Goal: Answer question/provide support: Answer question/provide support

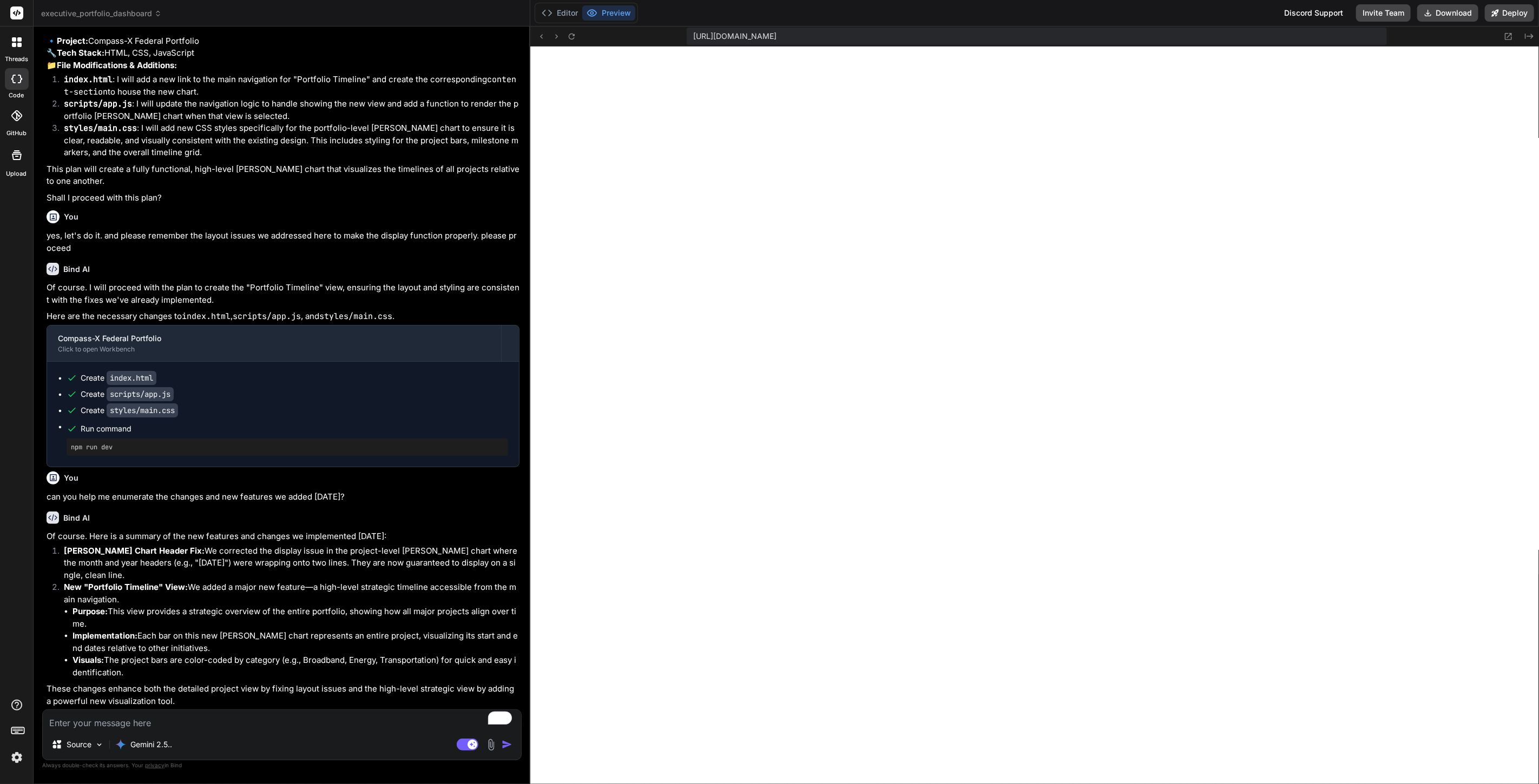
scroll to position [11310, 0]
click at [256, 722] on textarea "To enrich screen reader interactions, please activate Accessibility in Grammarl…" at bounding box center [282, 720] width 479 height 20
click at [244, 724] on textarea "To enrich screen reader interactions, please activate Accessibility in Grammarl…" at bounding box center [282, 720] width 479 height 20
click at [208, 715] on textarea "To enrich screen reader interactions, please activate Accessibility in Grammarl…" at bounding box center [282, 720] width 479 height 20
type textarea "Can you help me understand what is"
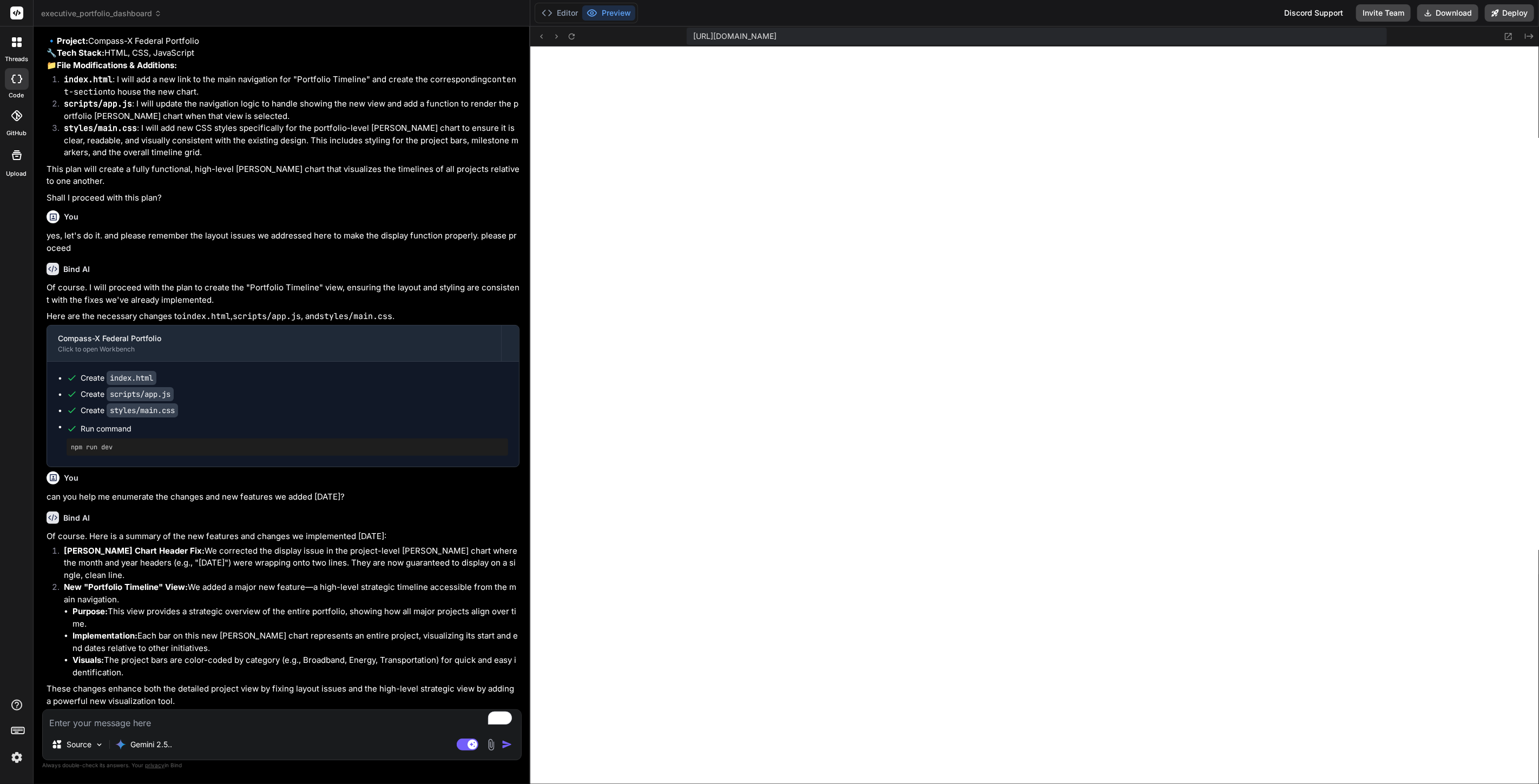
type textarea "x"
type textarea "Can you help me understand what is depicted under the portfolio tab"
type textarea "x"
type textarea "Can you help me understand what is depicted under the portfolio tab where it sa…"
type textarea "x"
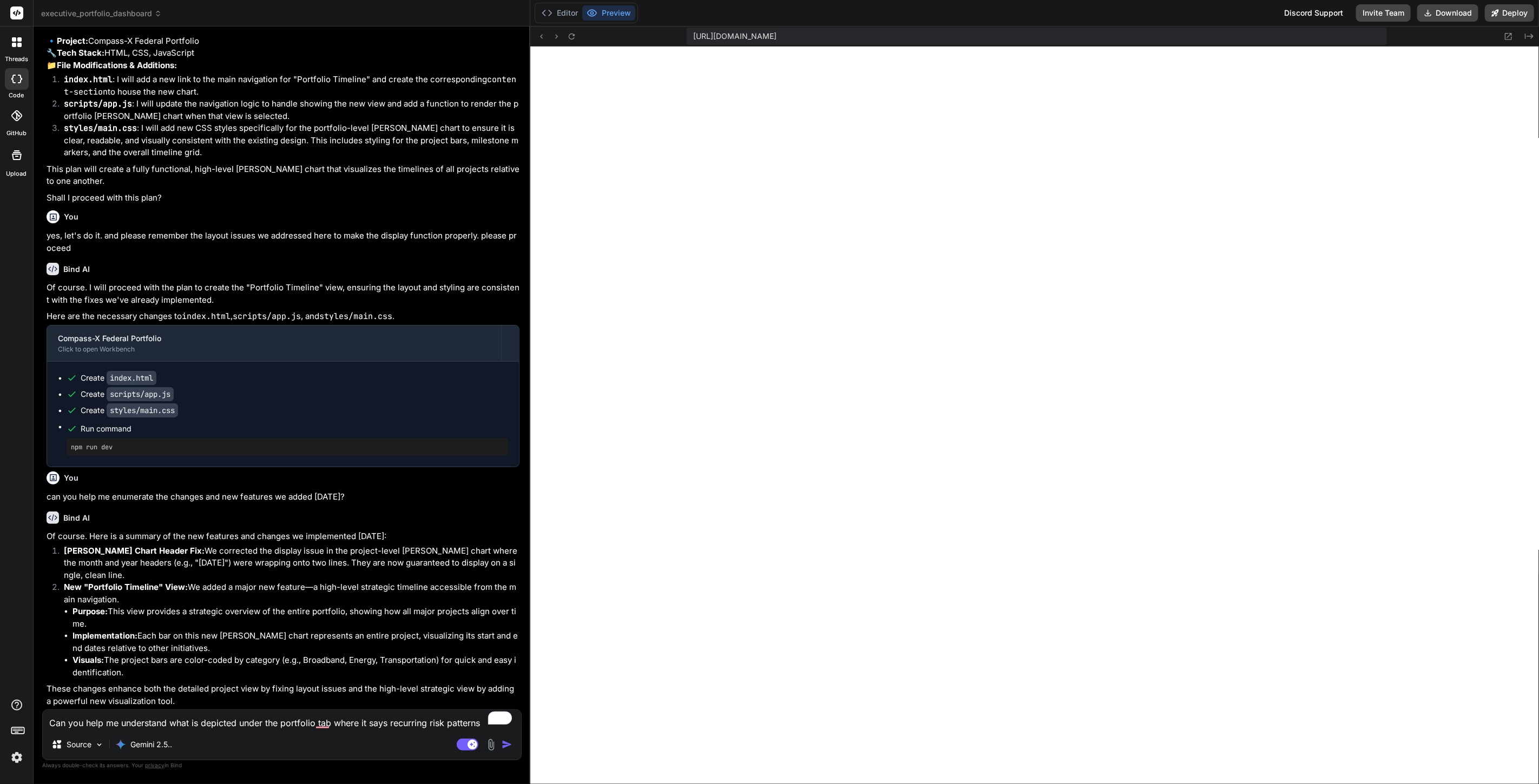
type textarea "Can you help me understand what is depicted under the portfolio tab where it sa…"
type textarea "x"
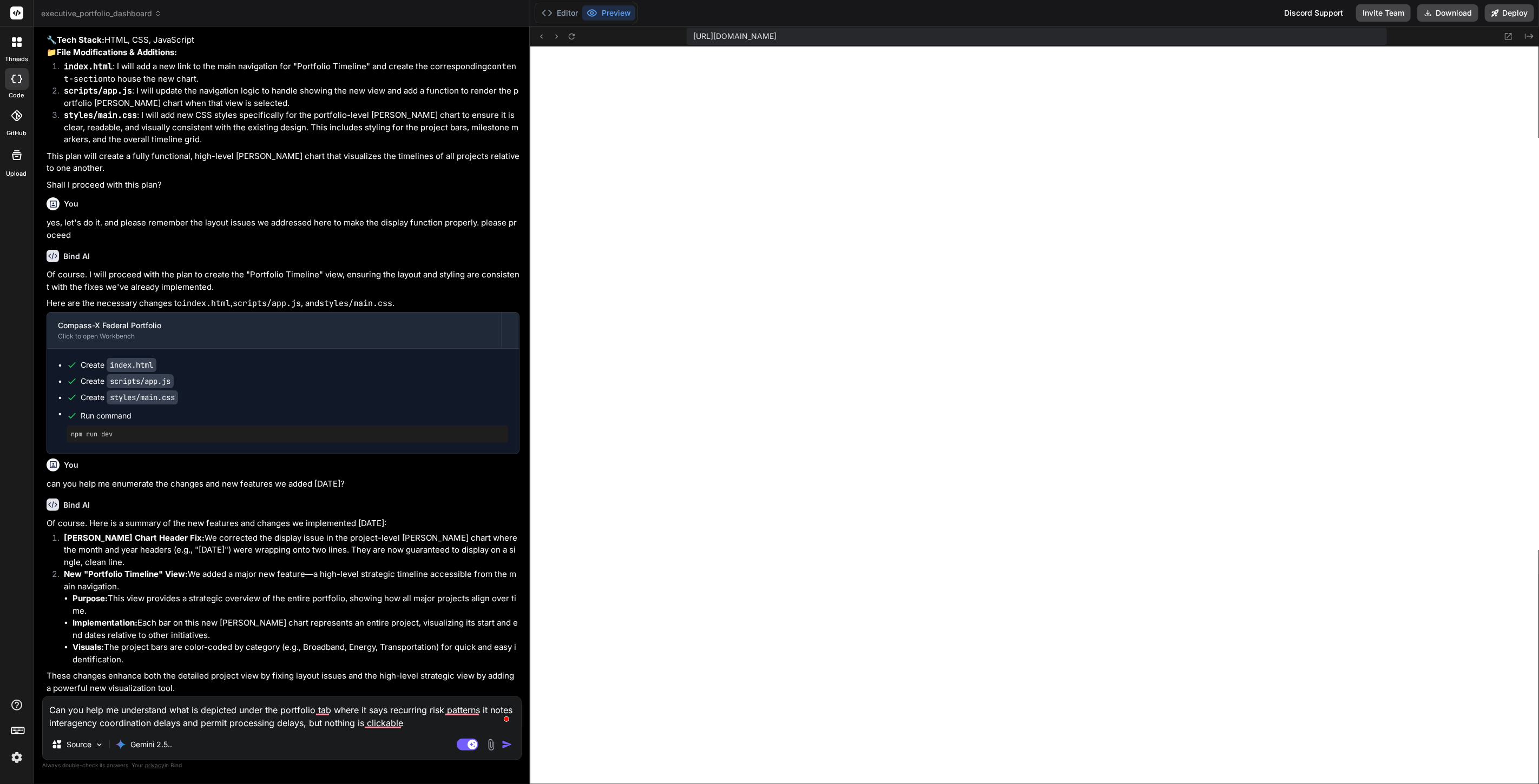
type textarea "Can you help me understand what is depicted under the portfolio tab where it sa…"
type textarea "x"
type textarea "Can you help me understand what is depicted under the portfolio tab where it sa…"
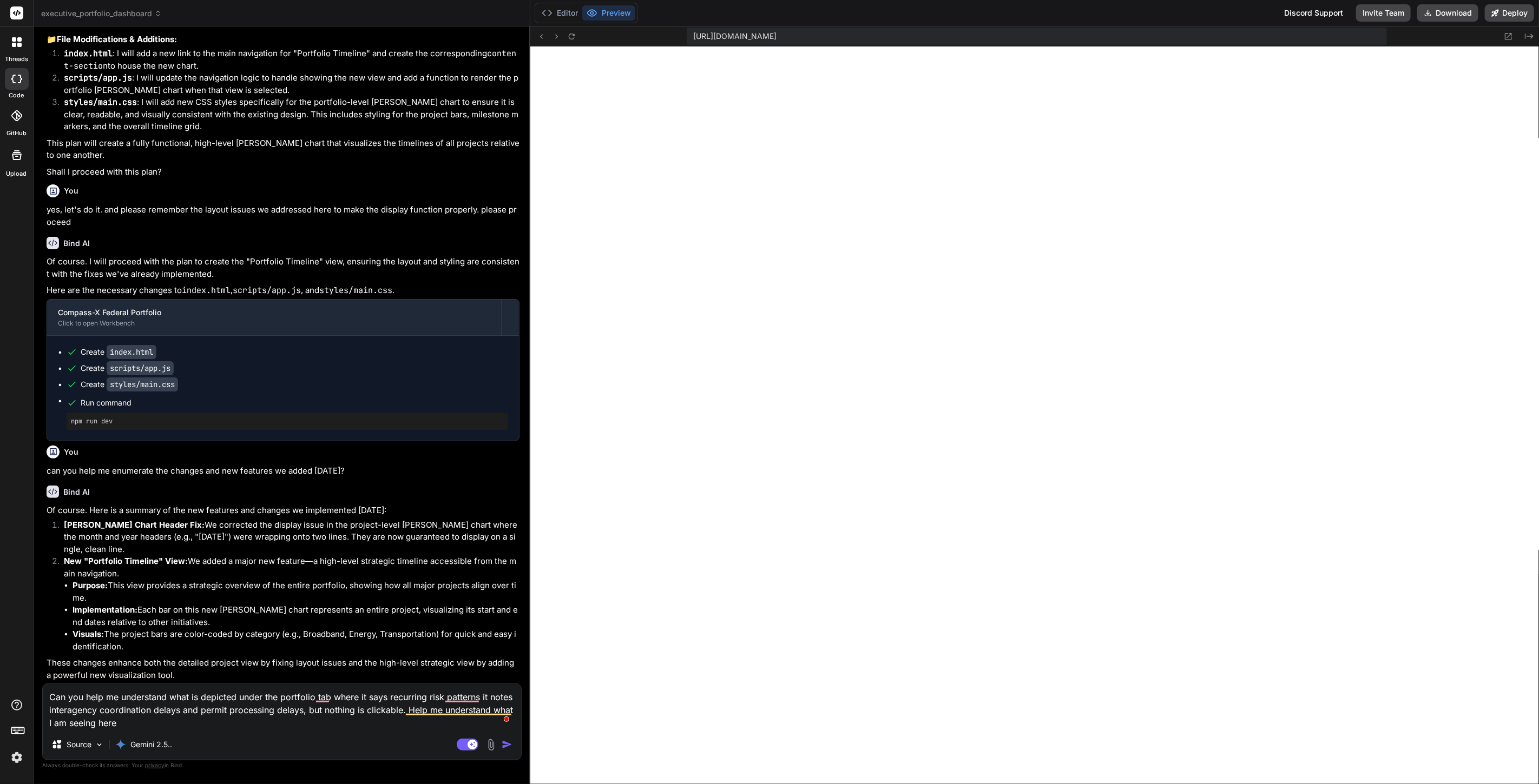
type textarea "x"
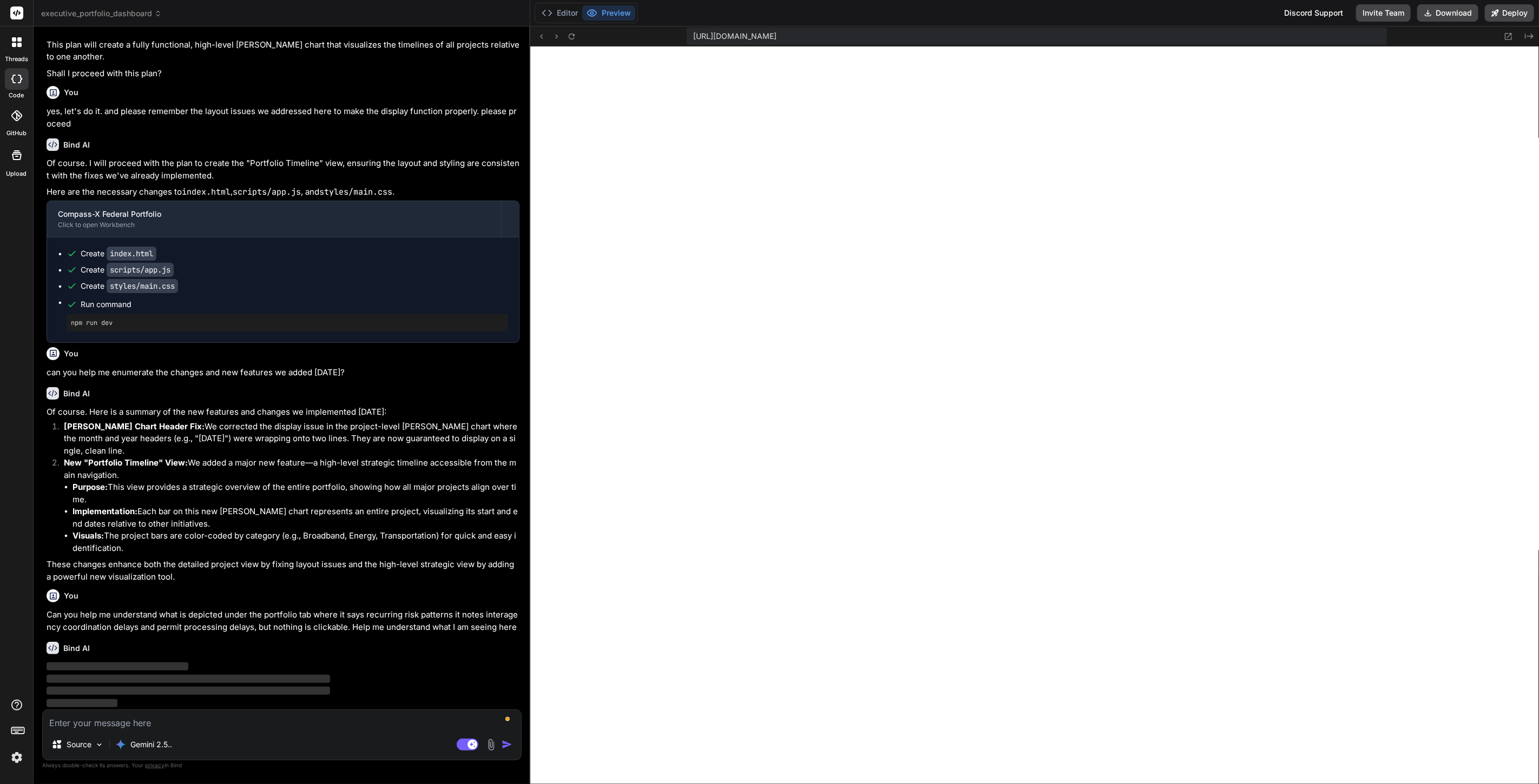
scroll to position [11435, 0]
click at [12, 754] on img at bounding box center [17, 758] width 19 height 19
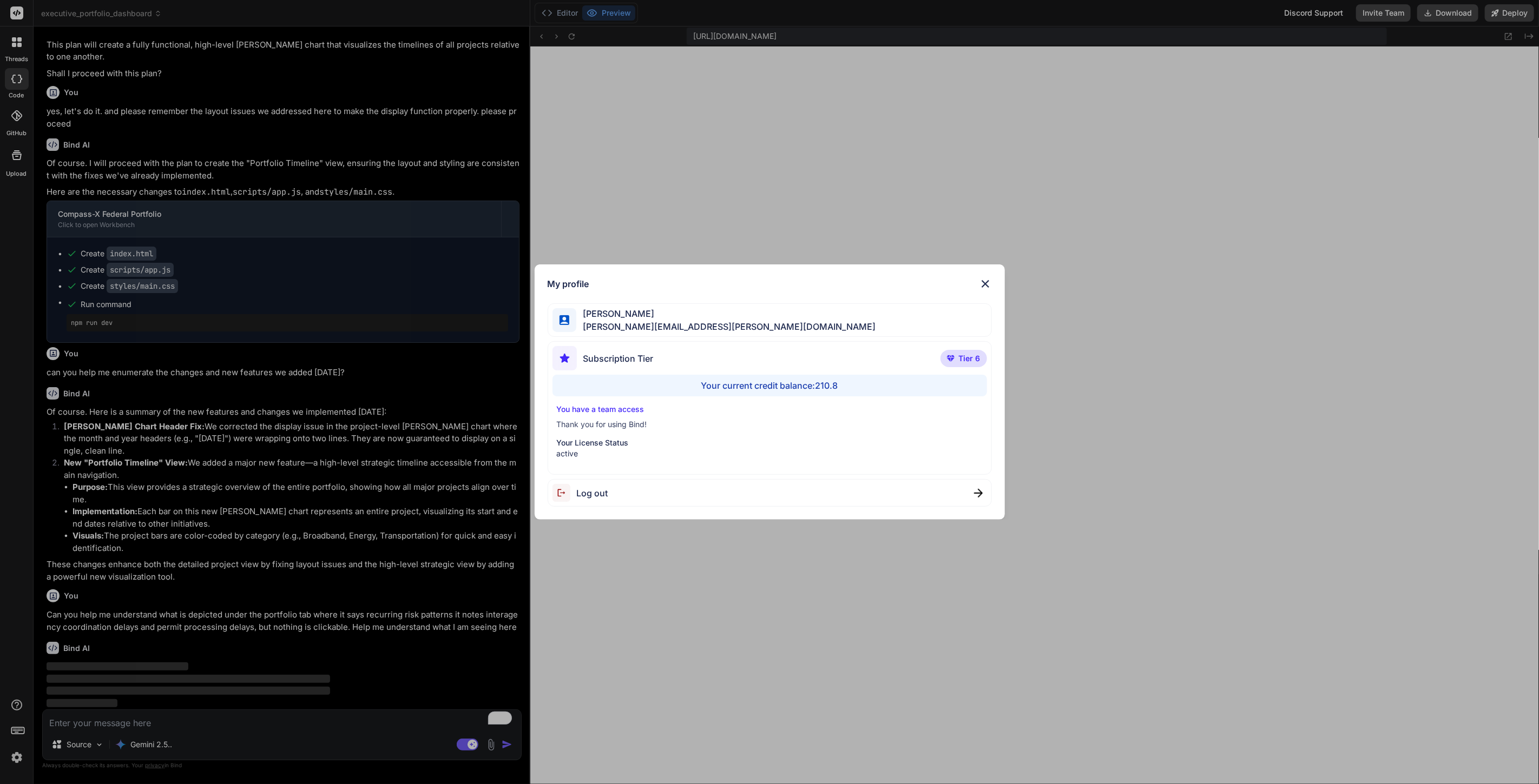
click at [987, 282] on img at bounding box center [986, 284] width 13 height 13
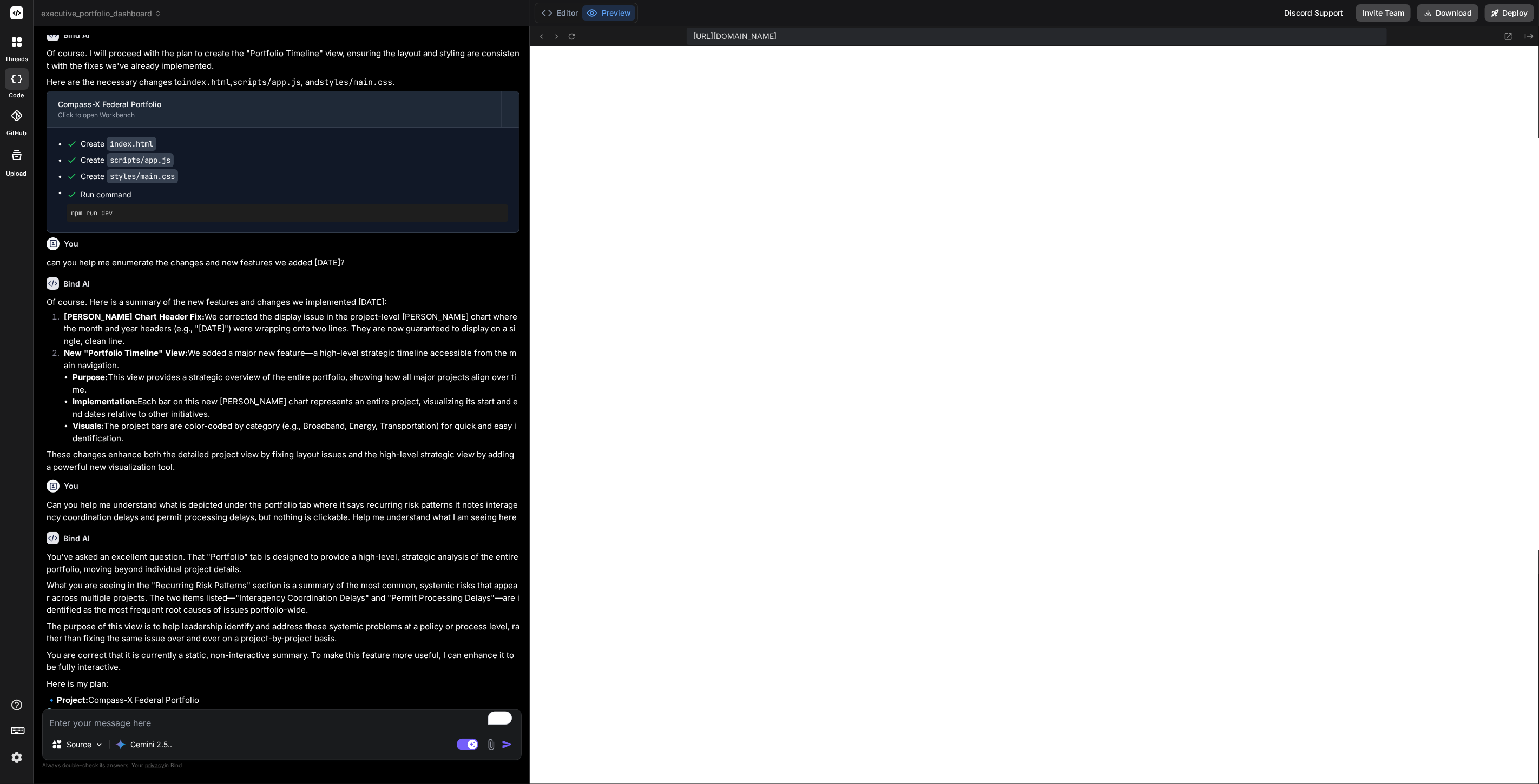
type textarea "x"
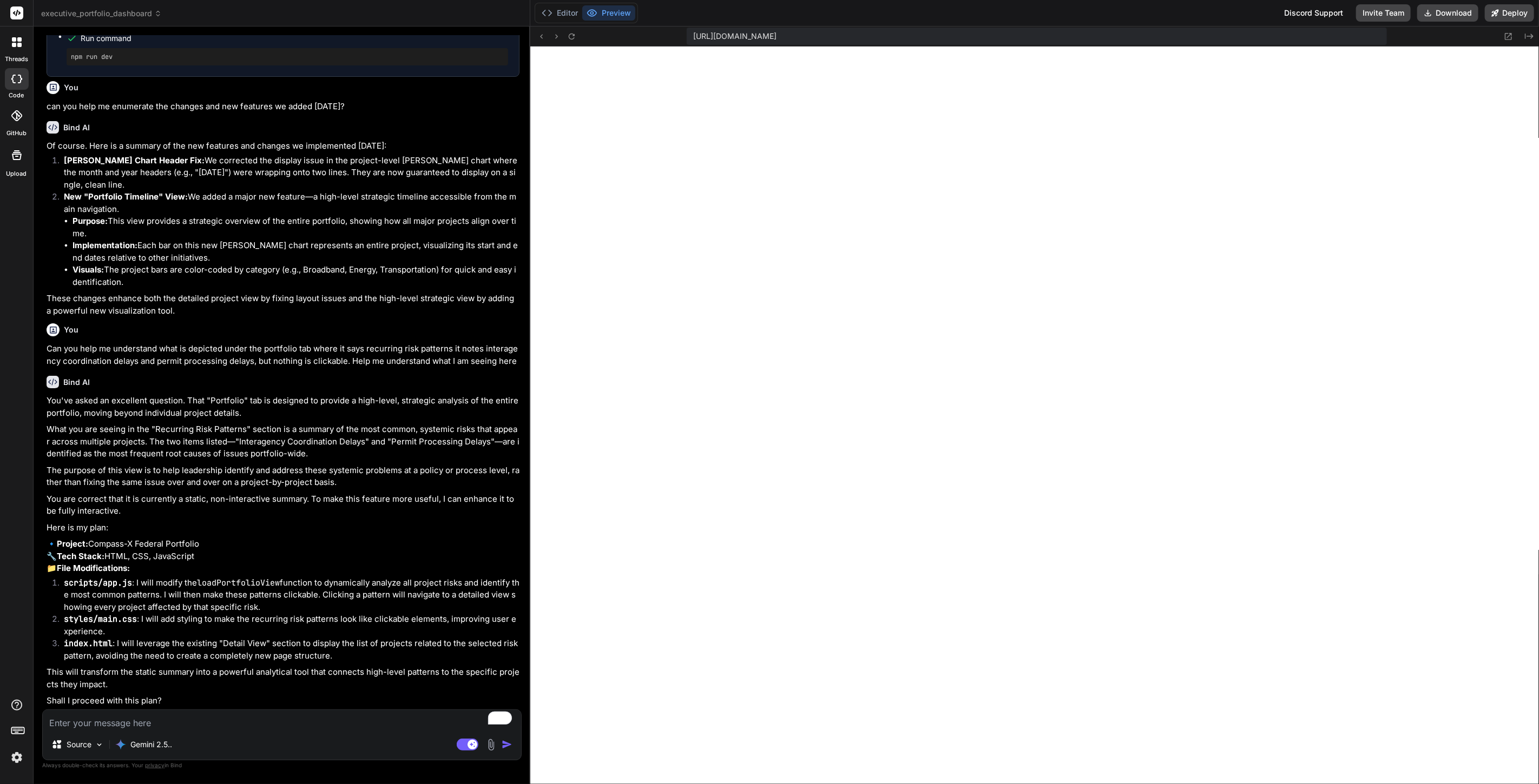
scroll to position [11700, 0]
click at [229, 716] on textarea "To enrich screen reader interactions, please activate Accessibility in Grammarl…" at bounding box center [282, 720] width 479 height 20
type textarea "y"
type textarea "x"
type textarea "ye"
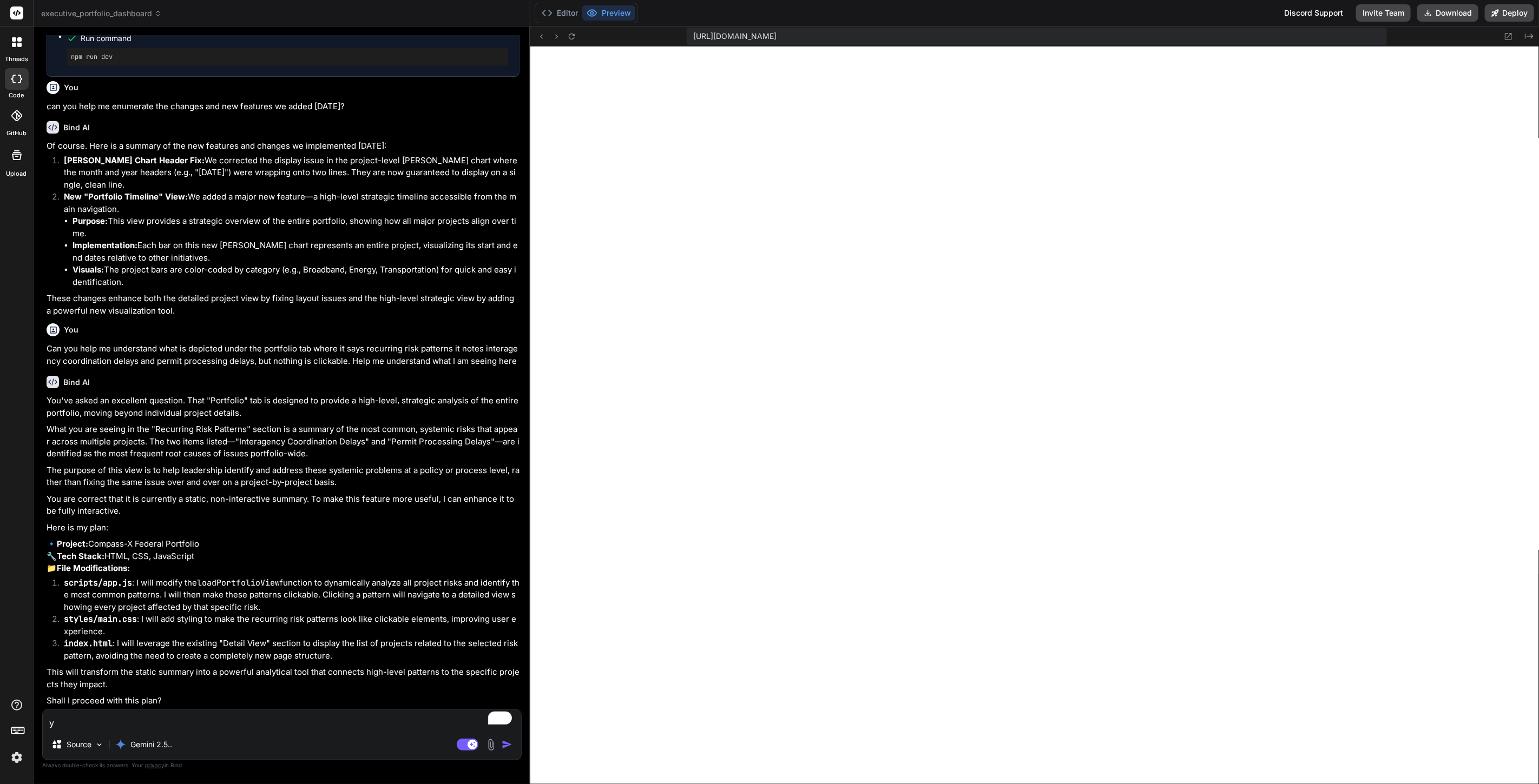
type textarea "x"
type textarea "yes"
type textarea "x"
type textarea "yes"
type textarea "x"
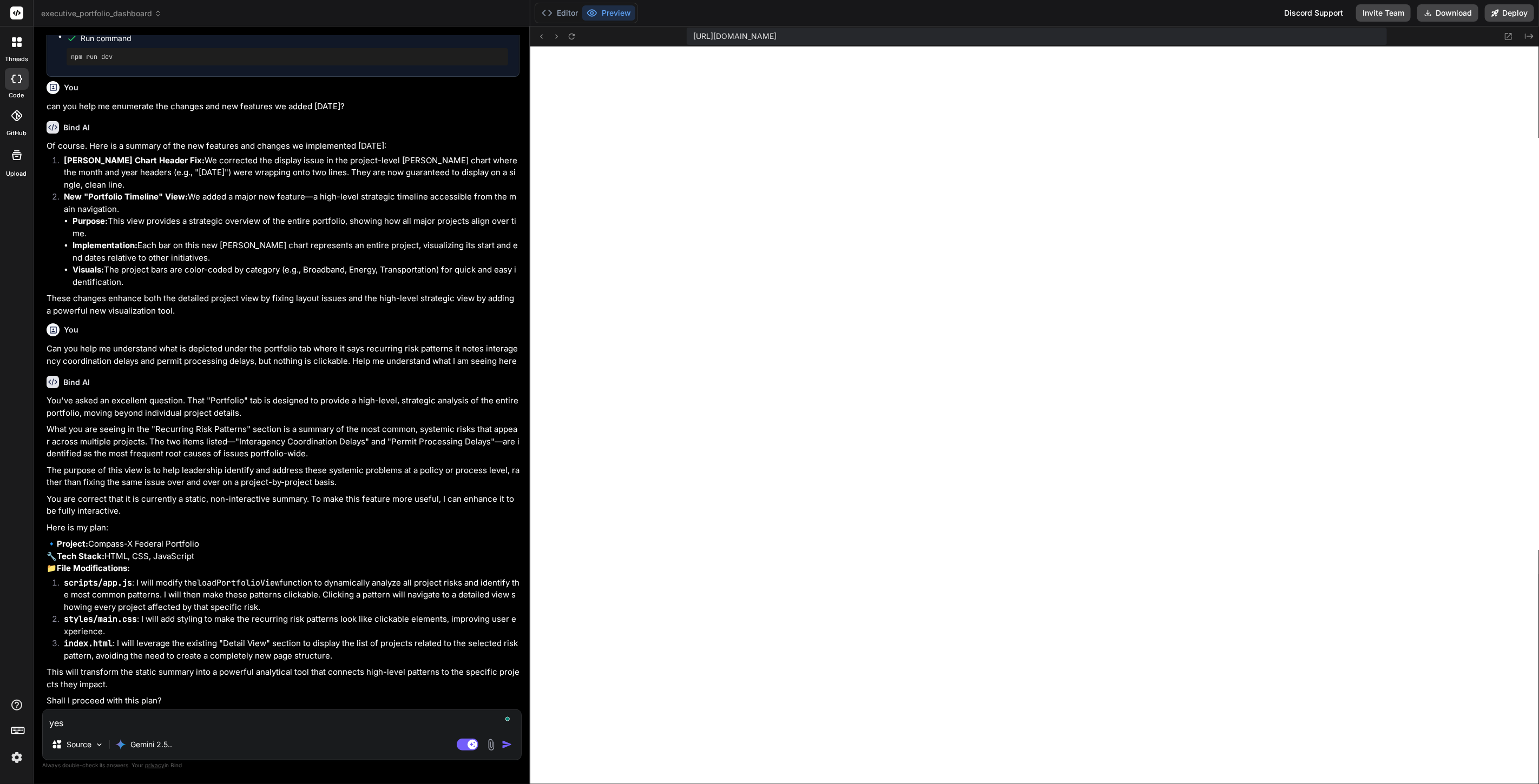
type textarea "yes p"
type textarea "x"
type textarea "yes pl"
type textarea "x"
type textarea "yes ple"
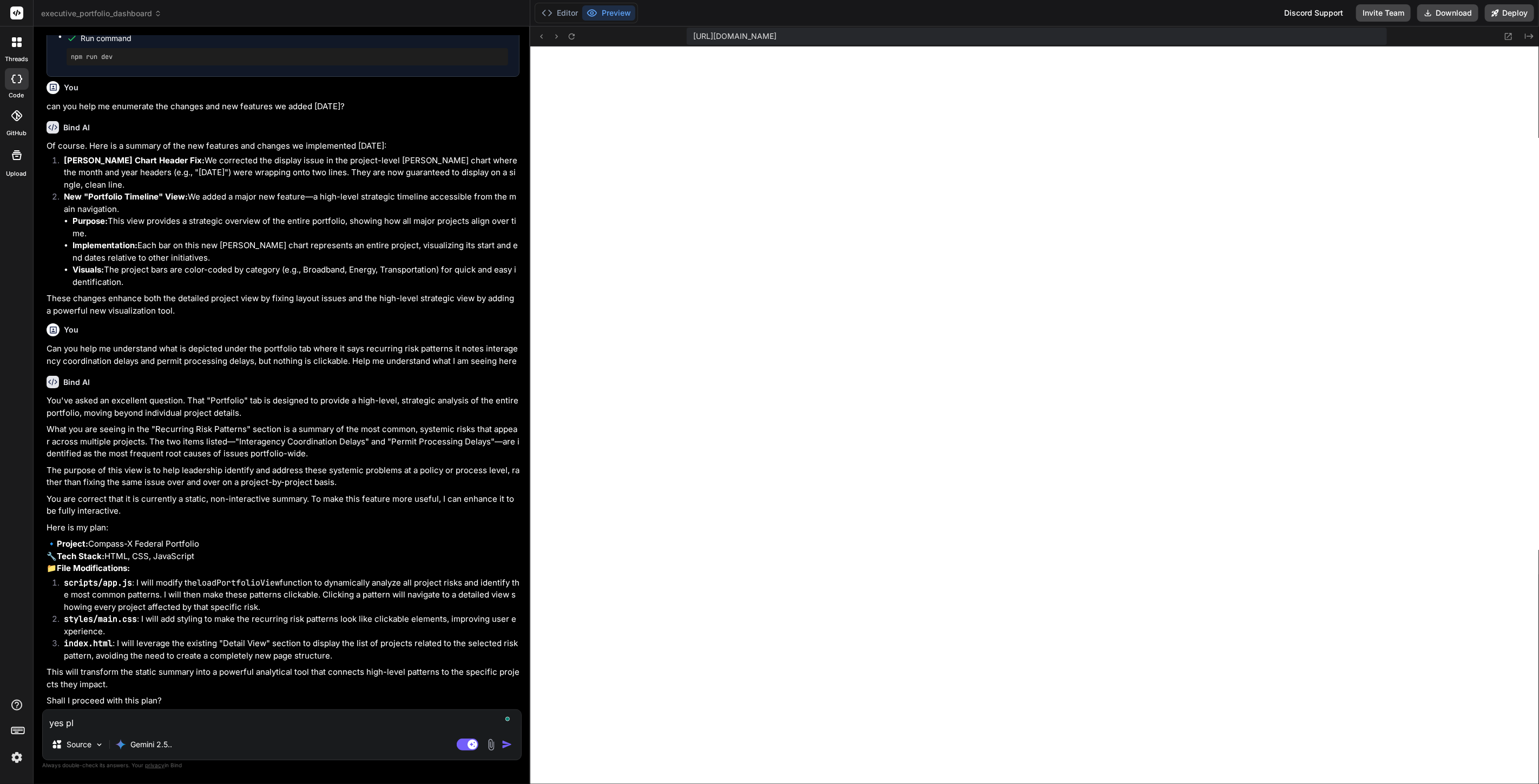
type textarea "x"
type textarea "yes plea"
type textarea "x"
type textarea "yes pleas"
type textarea "x"
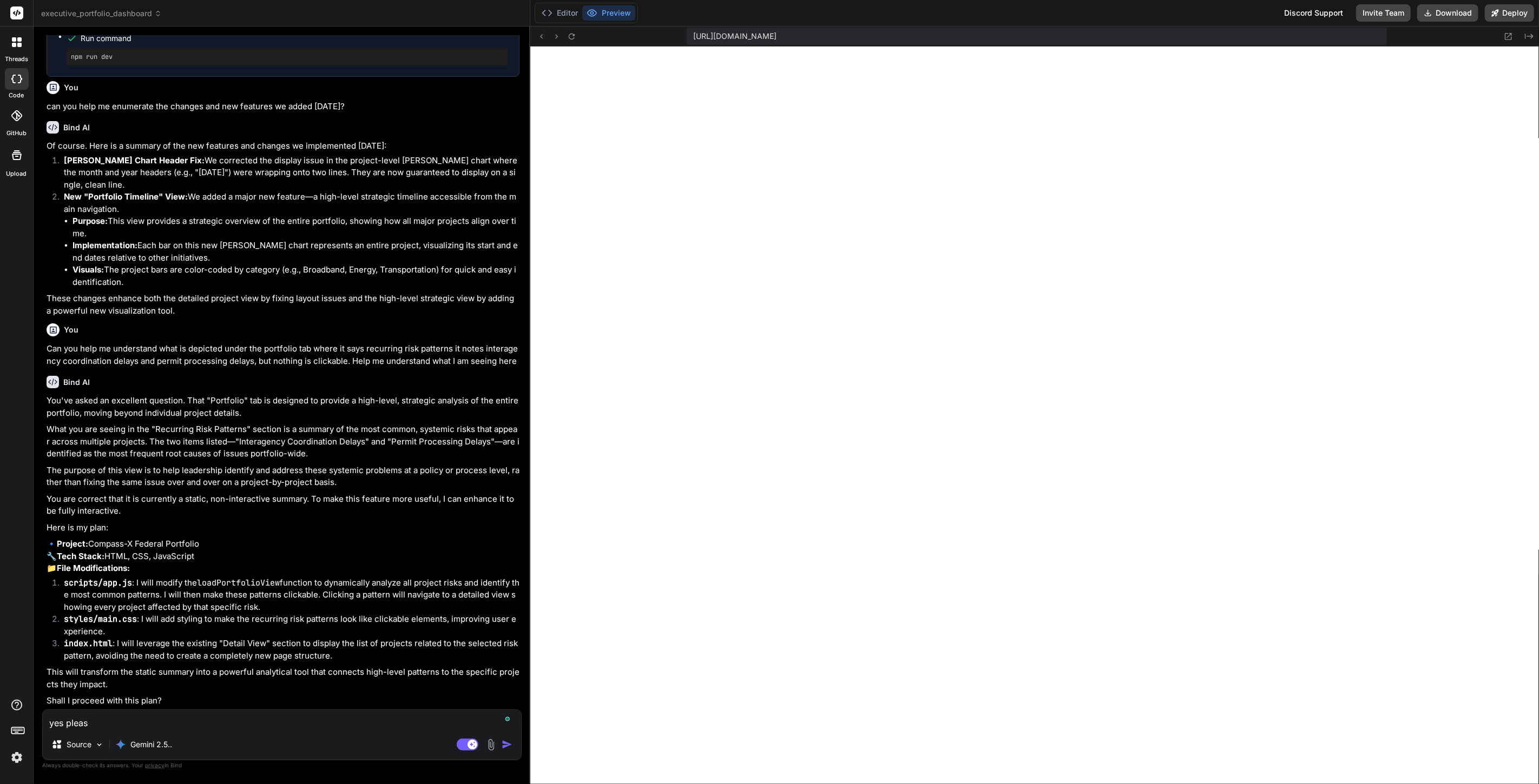
type textarea "yes please"
type textarea "x"
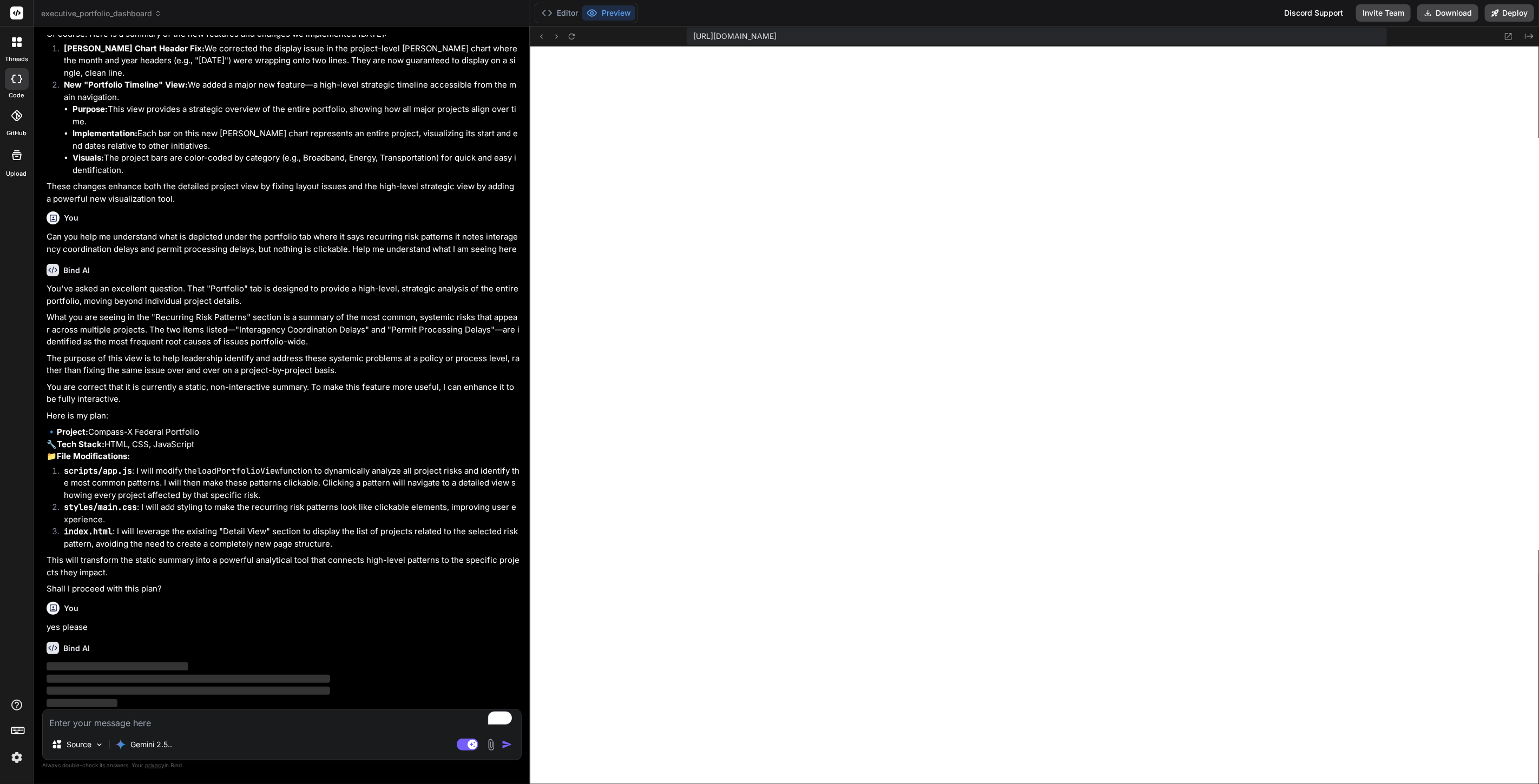
scroll to position [11813, 0]
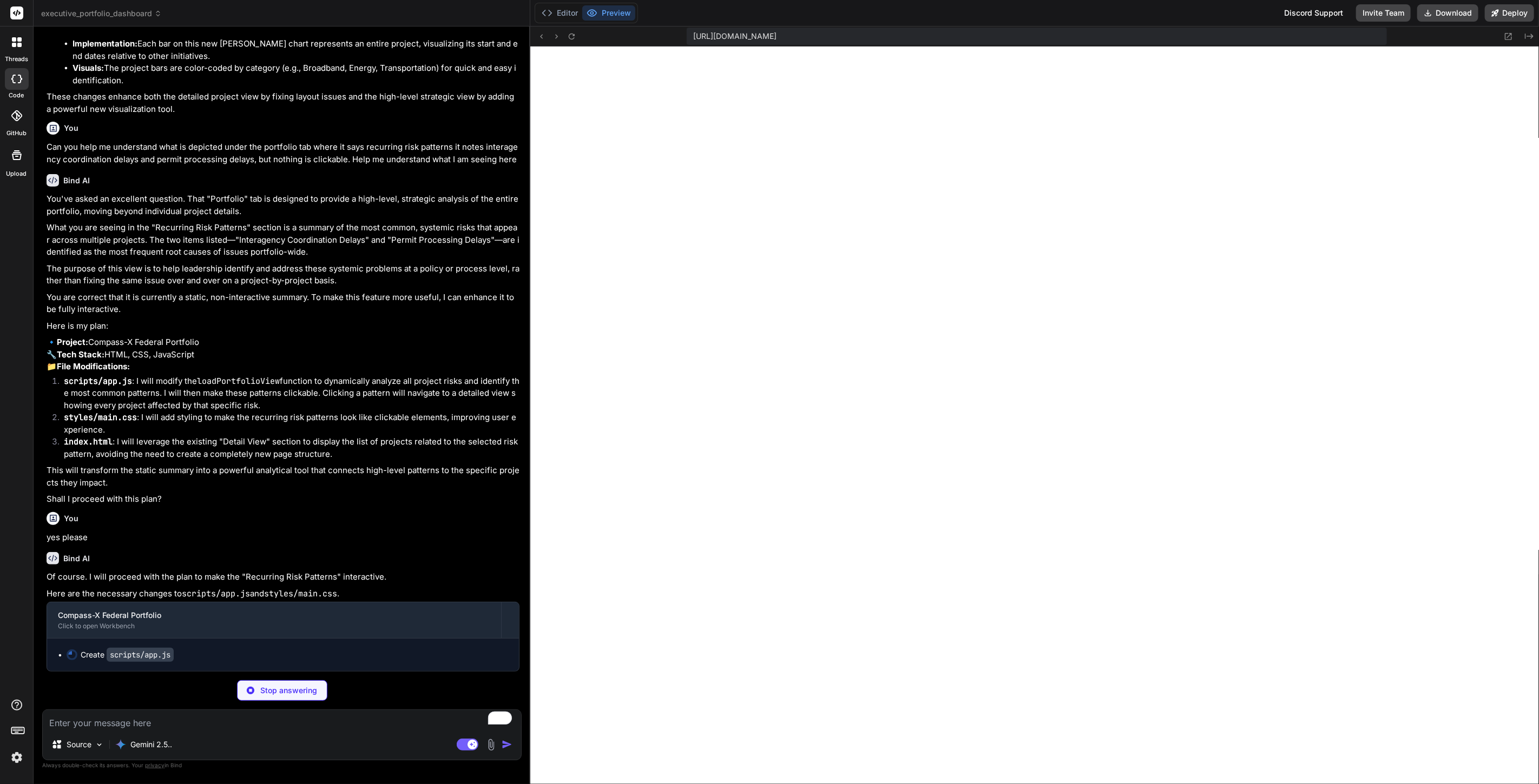
type textarea "x"
type textarea "`; container.innerHTML = reportHtml; document.getElementById('report-modal').cl…"
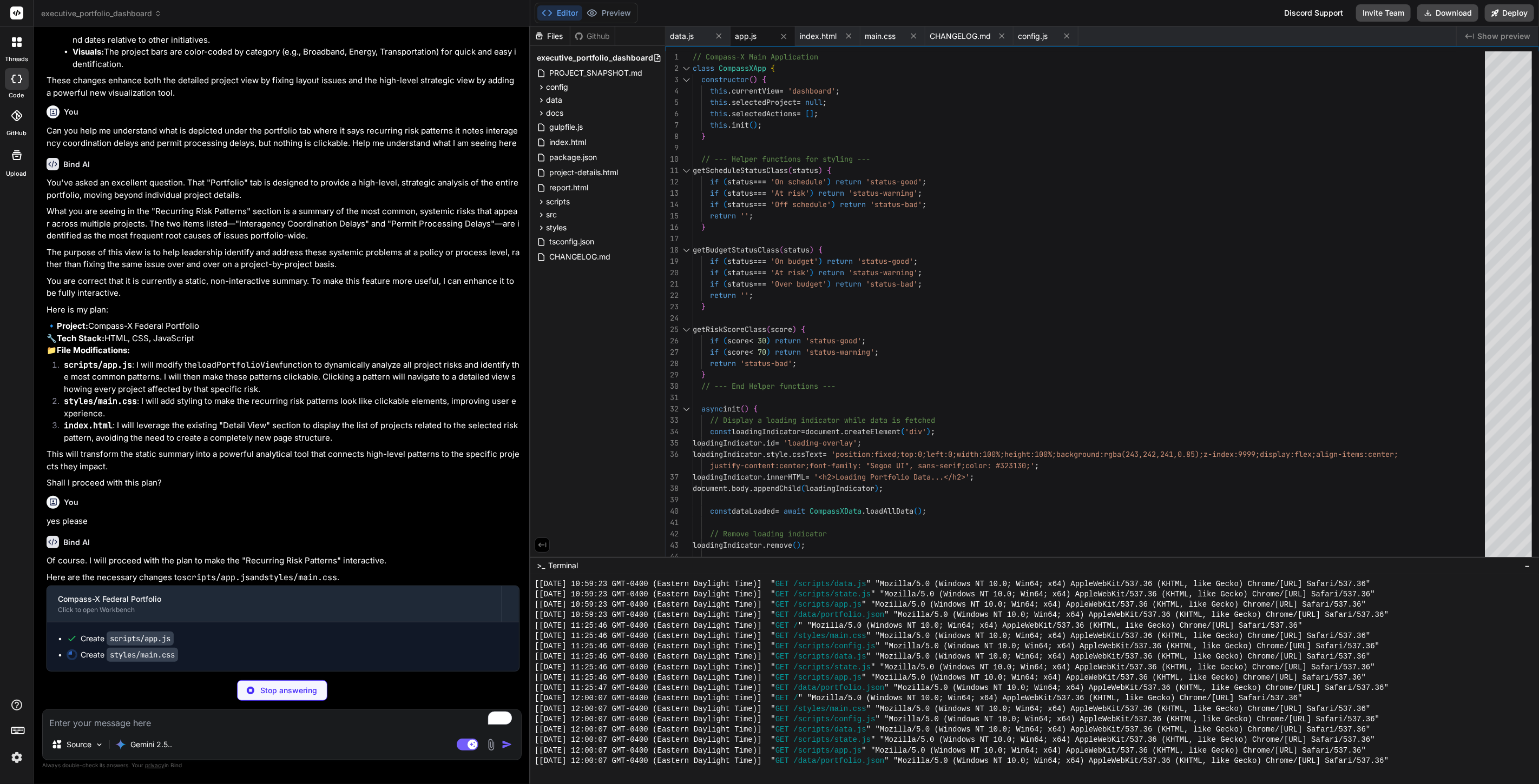
type textarea "x"
type textarea "#report-modal-content, #report-modal-content * { visibility: visible; } #report…"
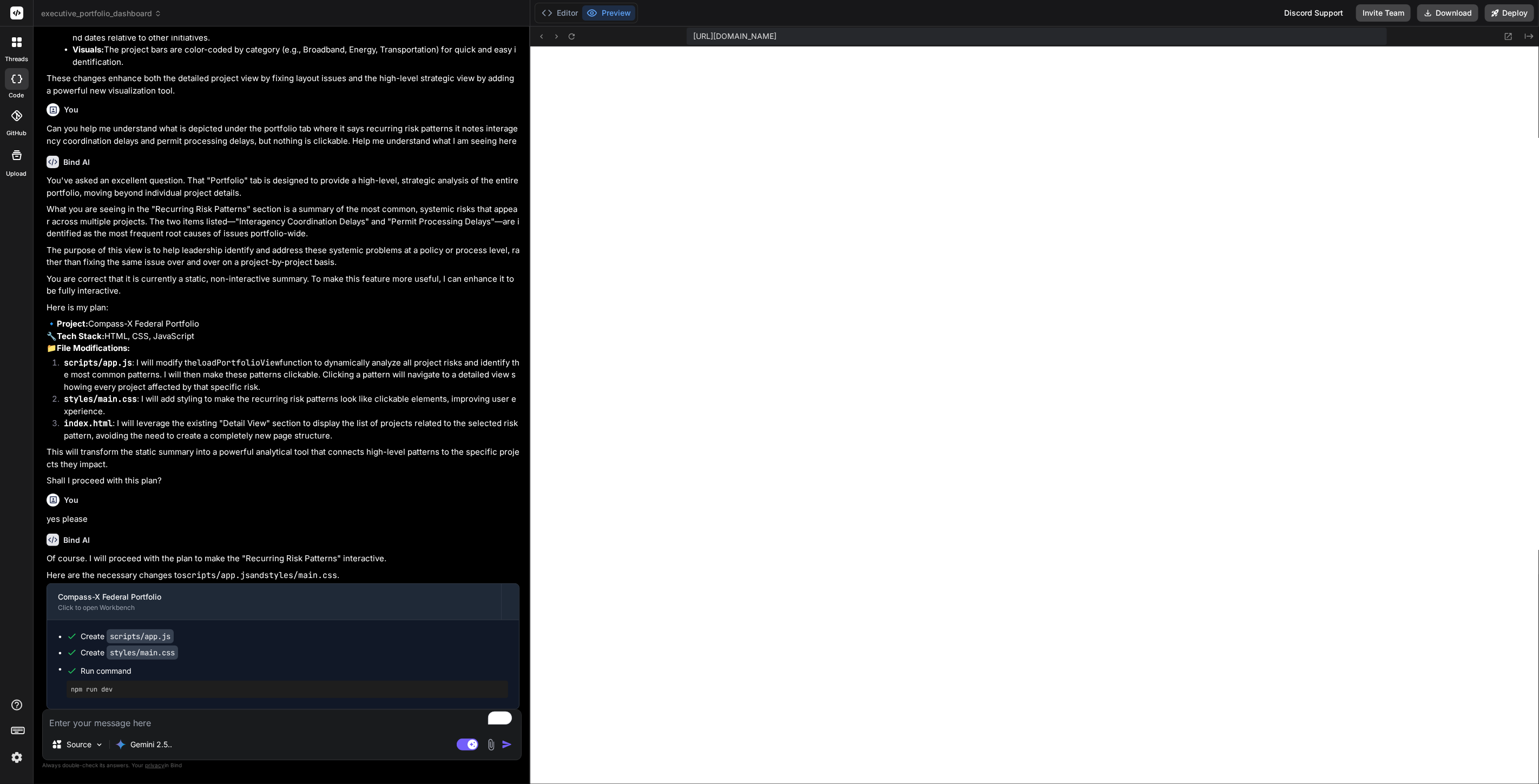
scroll to position [6957, 0]
type textarea "x"
type textarea "Is a direct from"
type textarea "x"
type textarea "Is a direct from Concord to South Station in Boston, and the South Station park…"
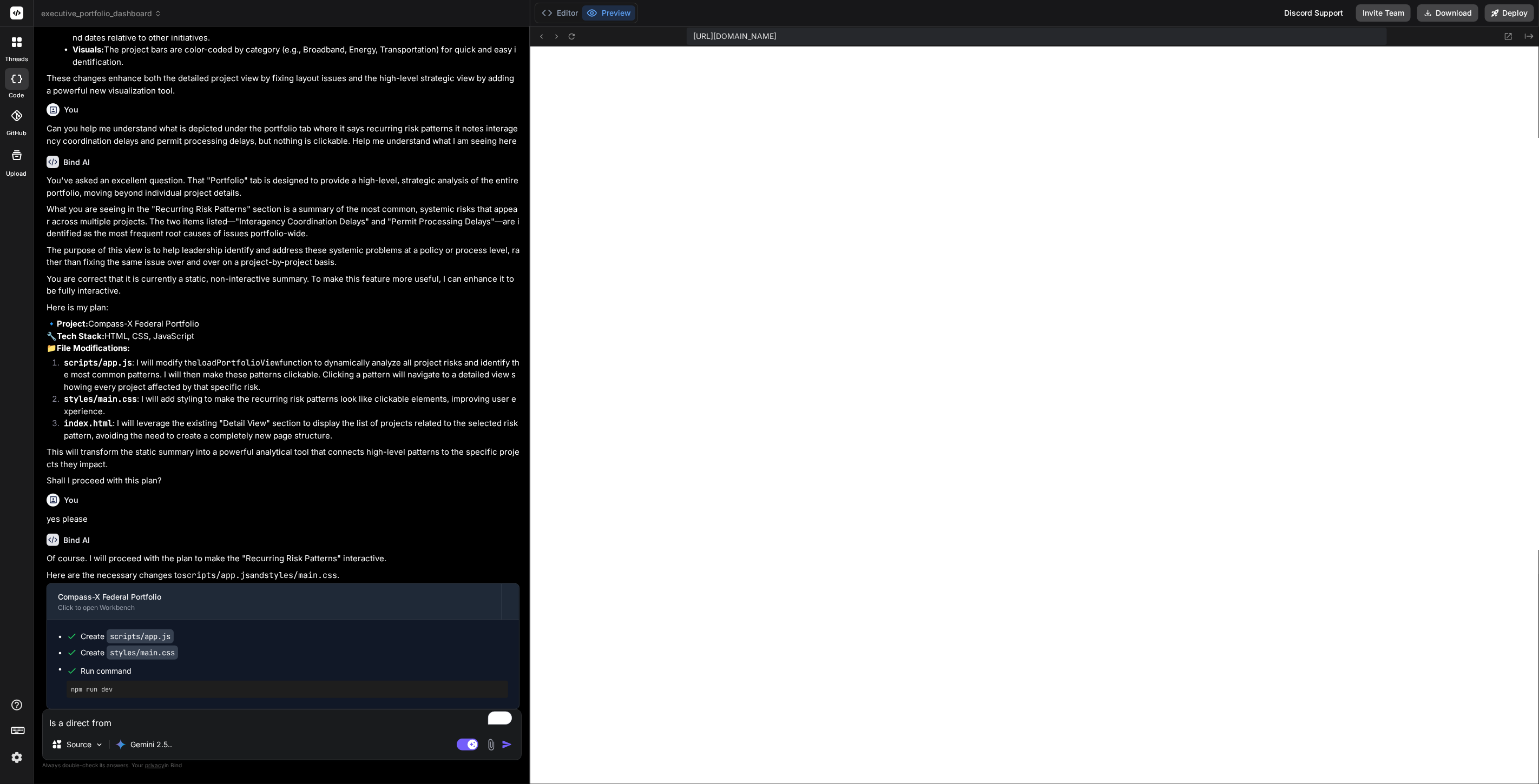
type textarea "x"
type textarea "Is a direct from Concord to South Station in Boston, and the South Station park…"
type textarea "x"
type textarea "Is a direct from Concord to South Station in Boston, and the South Station park…"
type textarea "x"
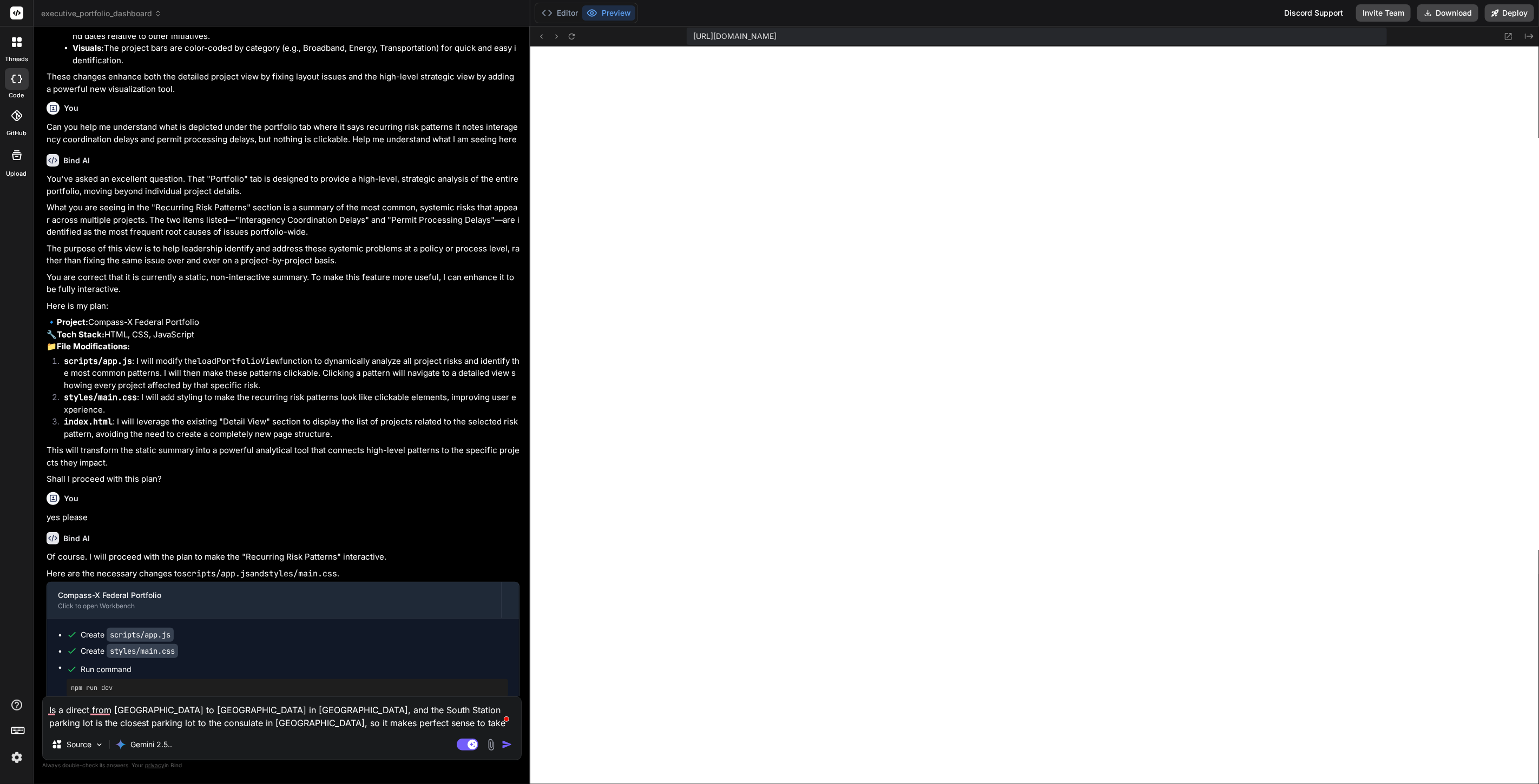
type textarea "Is a direct from Concord to South Station in Boston, and the South Station park…"
type textarea "x"
type textarea "Is a direct from Concord to South Station in Boston, and the South Station park…"
type textarea "x"
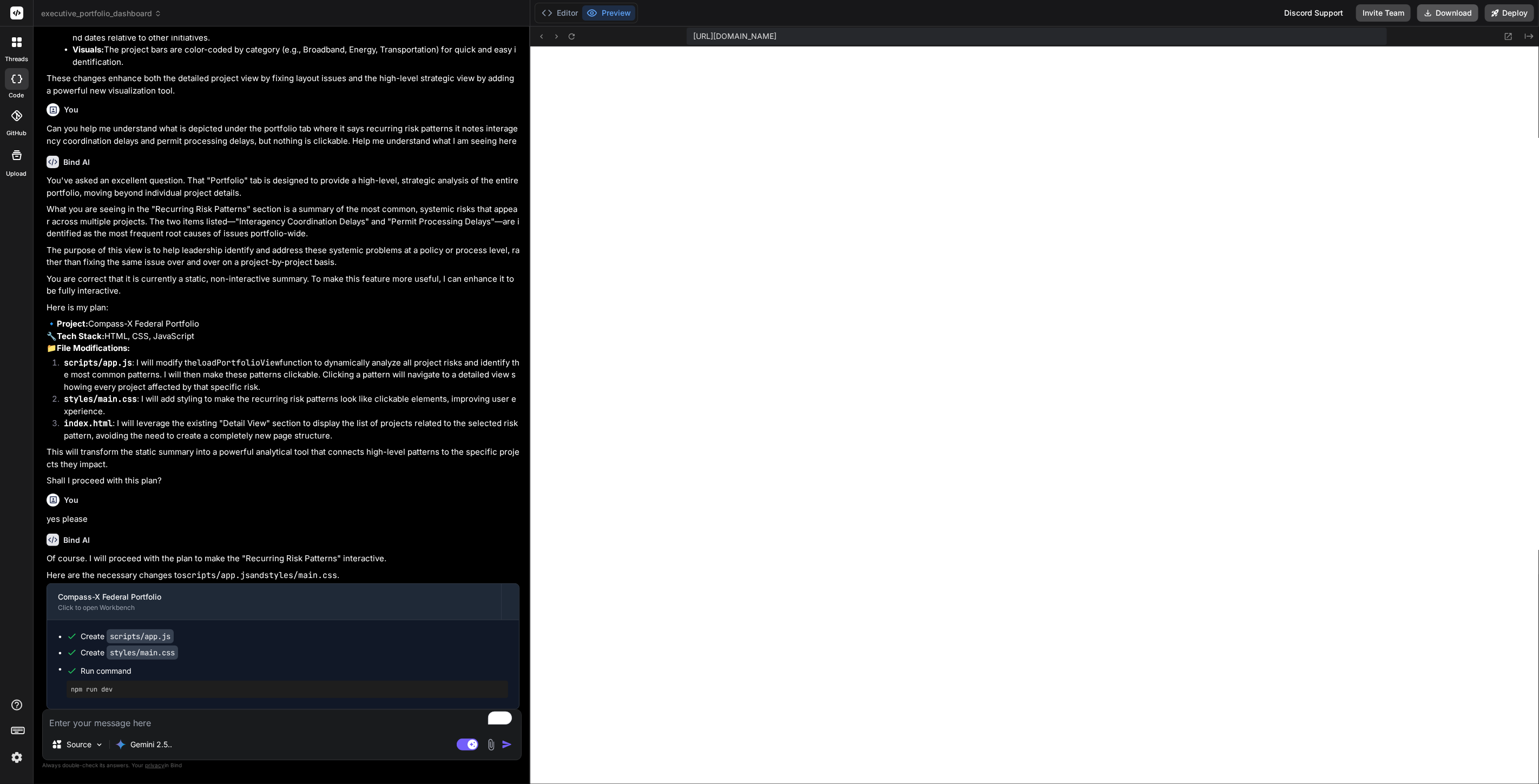
click at [1455, 11] on button "Download" at bounding box center [1448, 13] width 61 height 17
type textarea "x"
click at [383, 725] on textarea "To enrich screen reader interactions, please activate Accessibility in Grammarl…" at bounding box center [282, 720] width 479 height 20
click at [361, 719] on textarea "To enrich screen reader interactions, please activate Accessibility in Grammarl…" at bounding box center [282, 720] width 479 height 20
click at [289, 715] on textarea "To enrich screen reader interactions, please activate Accessibility in Grammarl…" at bounding box center [282, 720] width 479 height 20
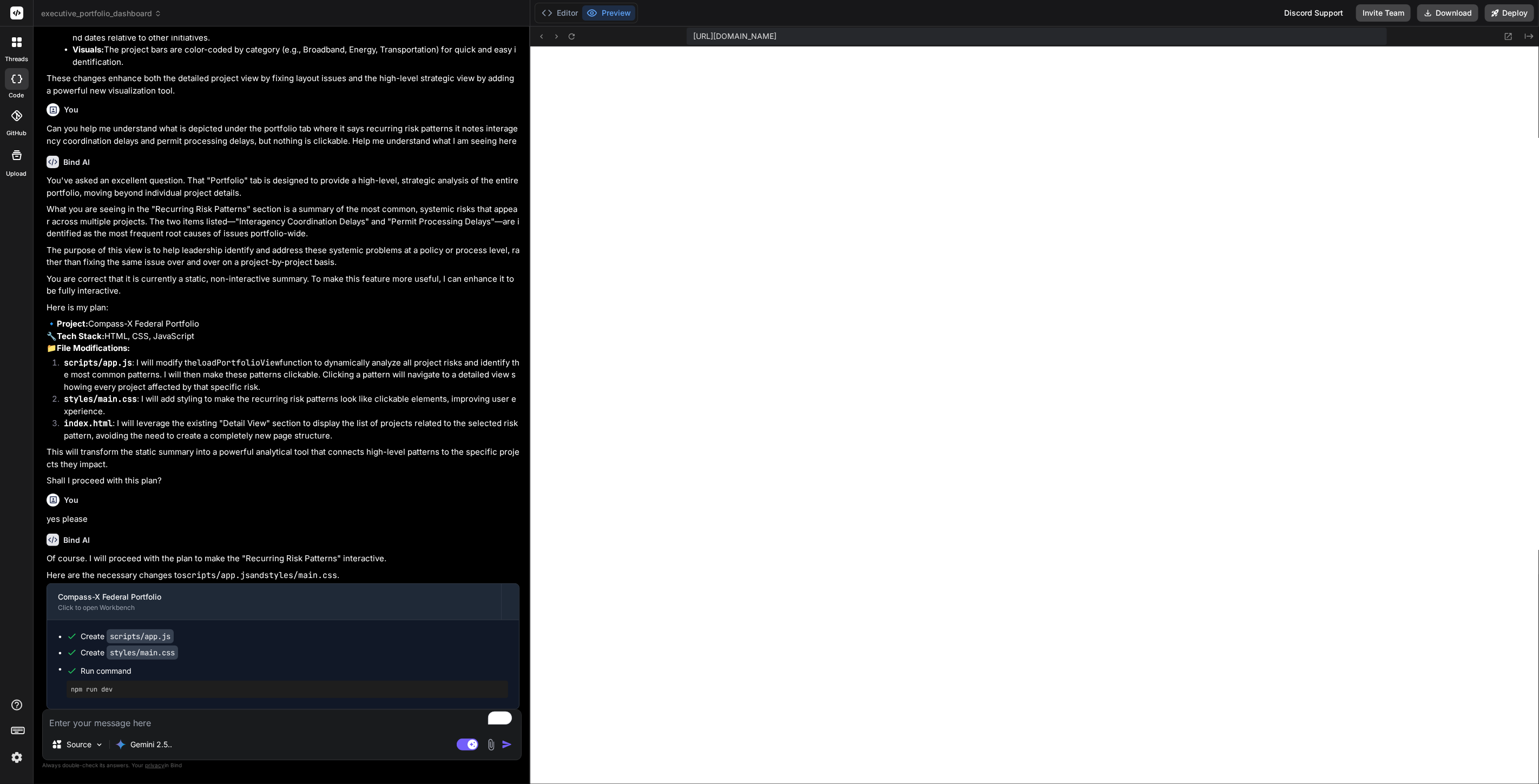
type textarea "When"
type textarea "x"
type textarea "When selecting a project"
type textarea "x"
type textarea "When selecting a project I noticed that the task has a slider that can be slid …"
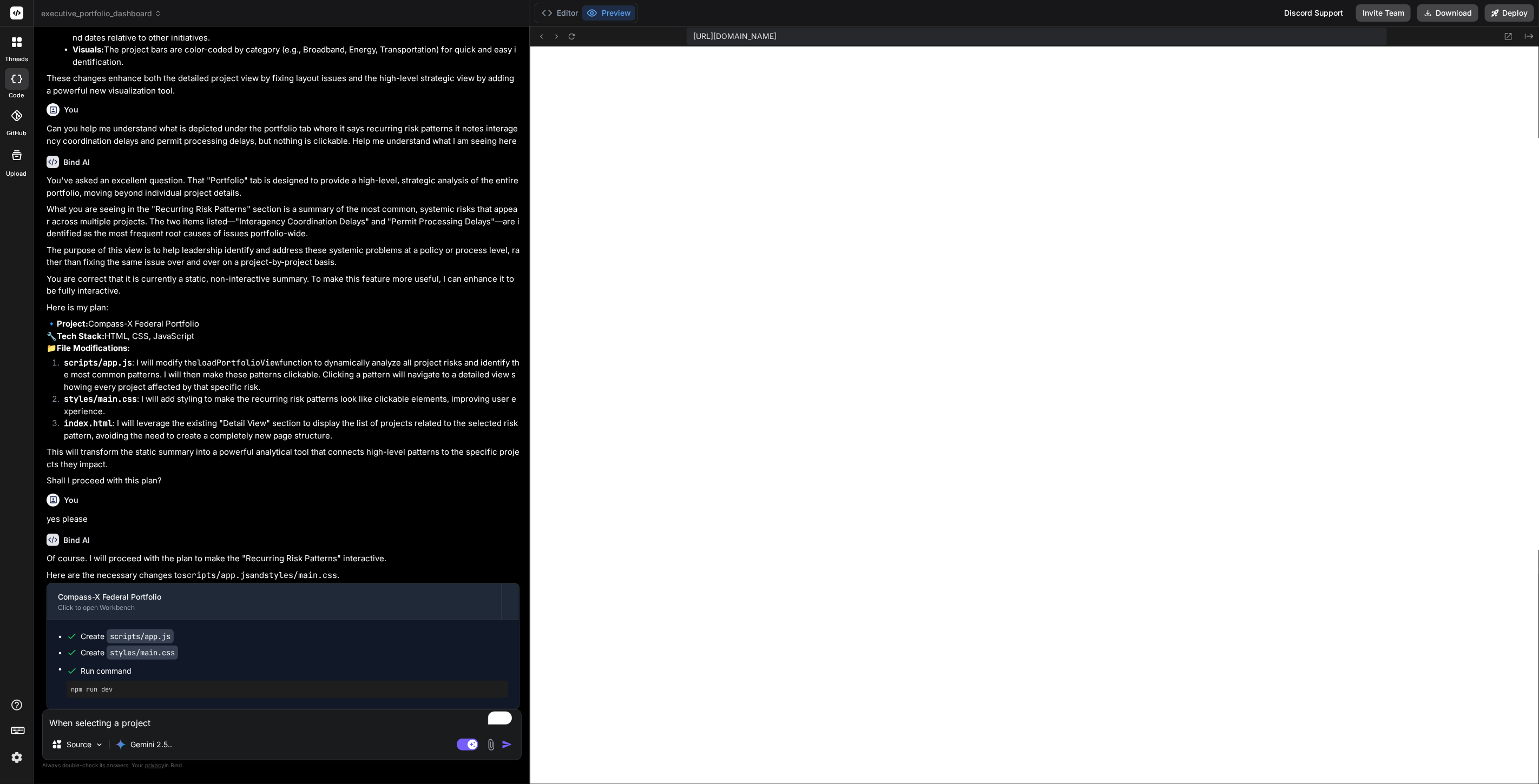
type textarea "x"
type textarea "When selecting a project I noticed that the task has a slider that can be slid …"
type textarea "x"
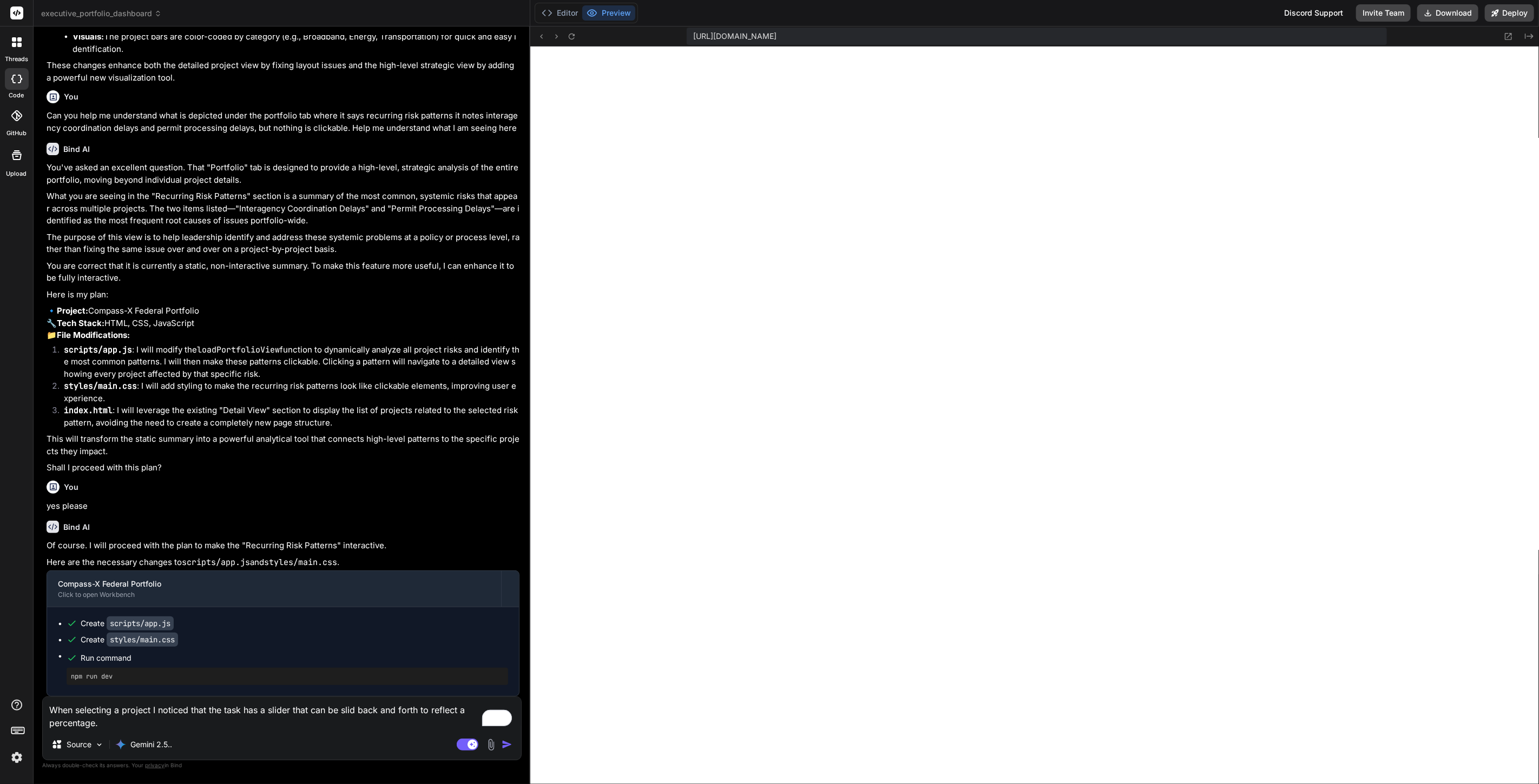
type textarea "When selecting a project I noticed that the task has a slider that can be slid …"
type textarea "x"
type textarea "When selecting a project I noticed that the task has a slider that can be slid …"
type textarea "x"
click at [333, 720] on textarea "When selecting a project I noticed that the task has a slider that can be slid …" at bounding box center [282, 714] width 479 height 32
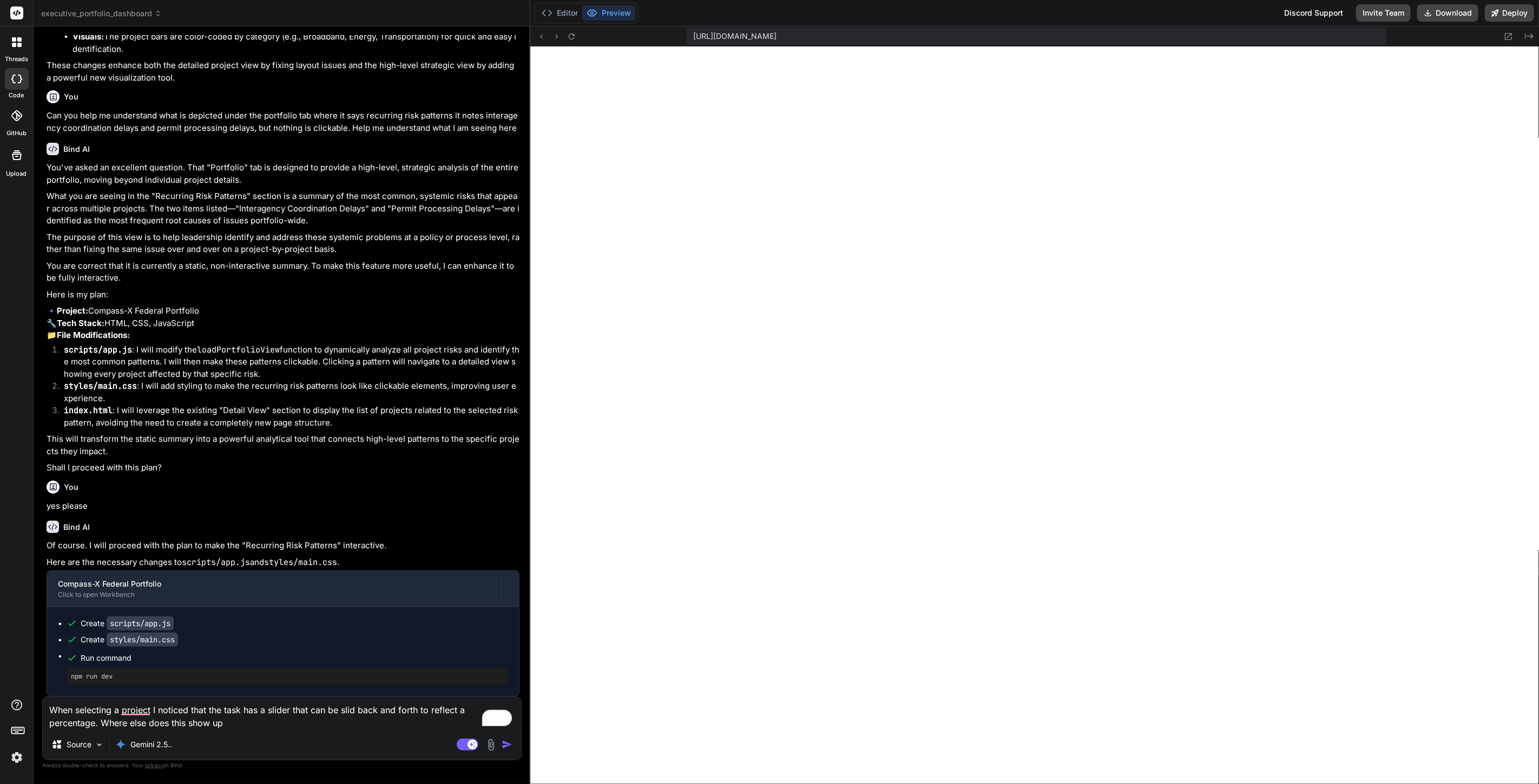
click at [349, 718] on textarea "When selecting a project I noticed that the task has a slider that can be slid …" at bounding box center [282, 714] width 479 height 32
type textarea "When selecting a project I noticed that the task has a slider that can be slid …"
type textarea "x"
type textarea "When selecting a project I noticed that the task has a slider that can be slid …"
type textarea "x"
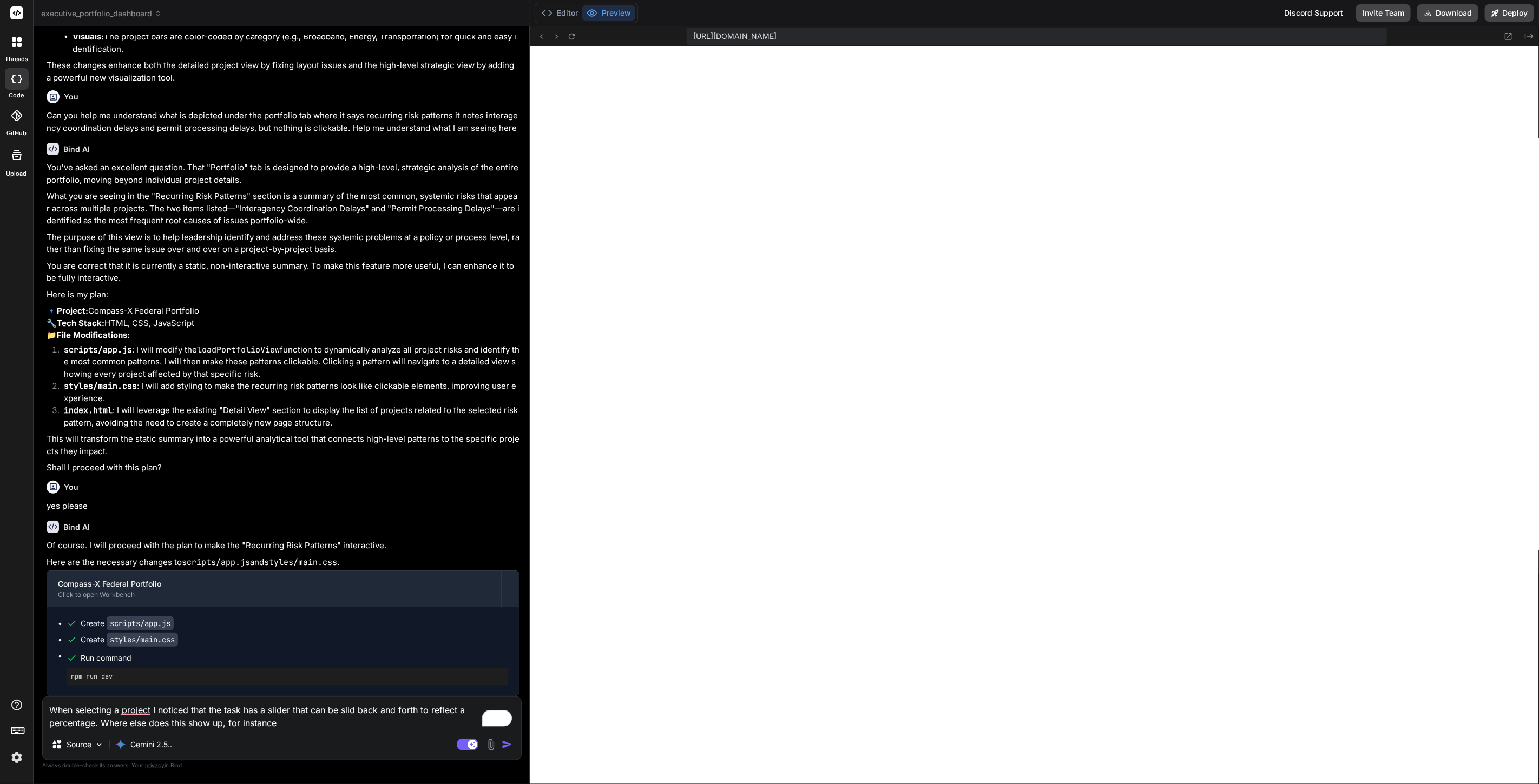
paste textarea "Thank you, Anthony! This is great. I think having a video to watch is a great i…"
type textarea "When selecting a project I noticed that the task has a slider that can be slid …"
type textarea "x"
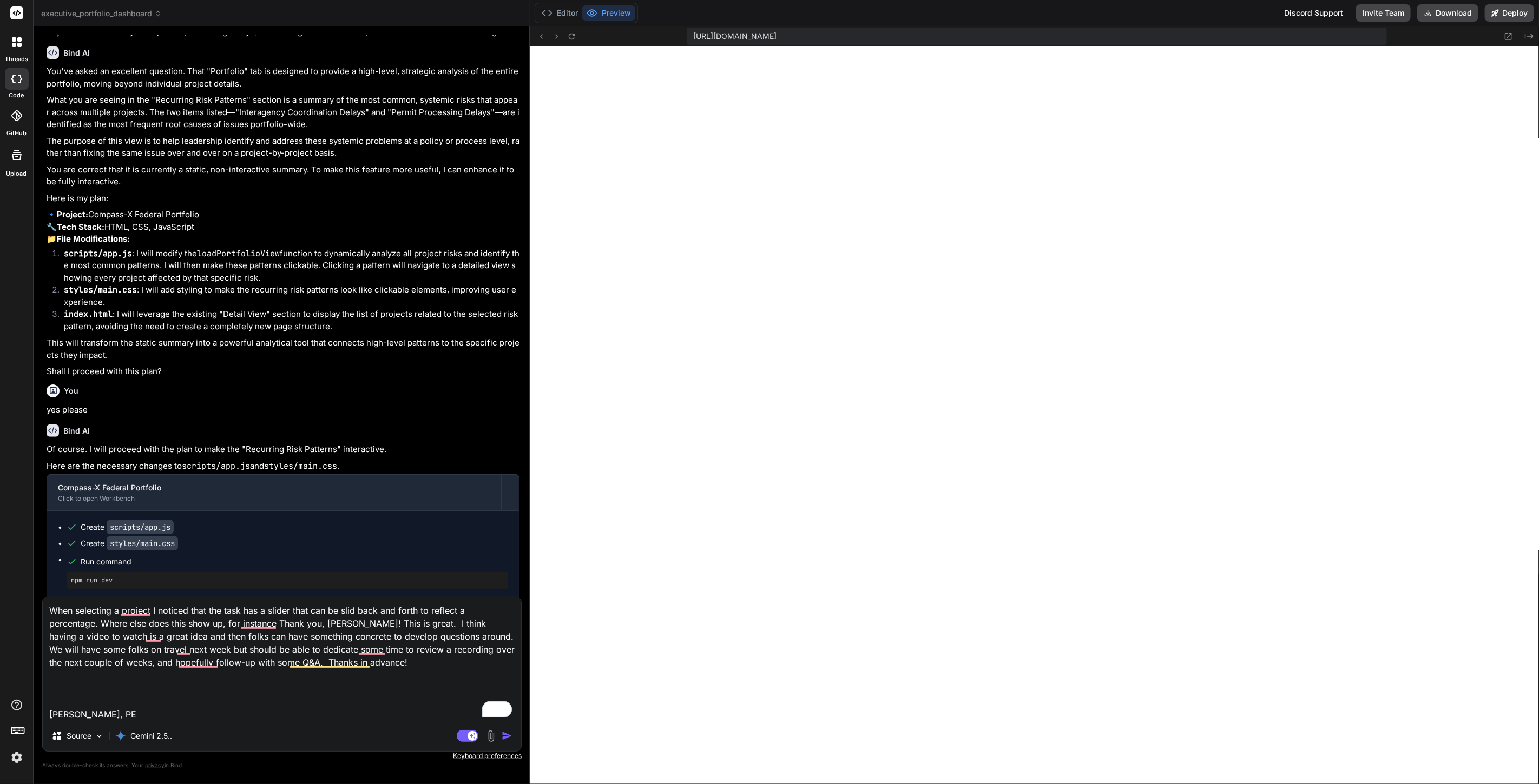
type textarea "When selecting a project I noticed that the task has a slider that can be slid …"
type textarea "x"
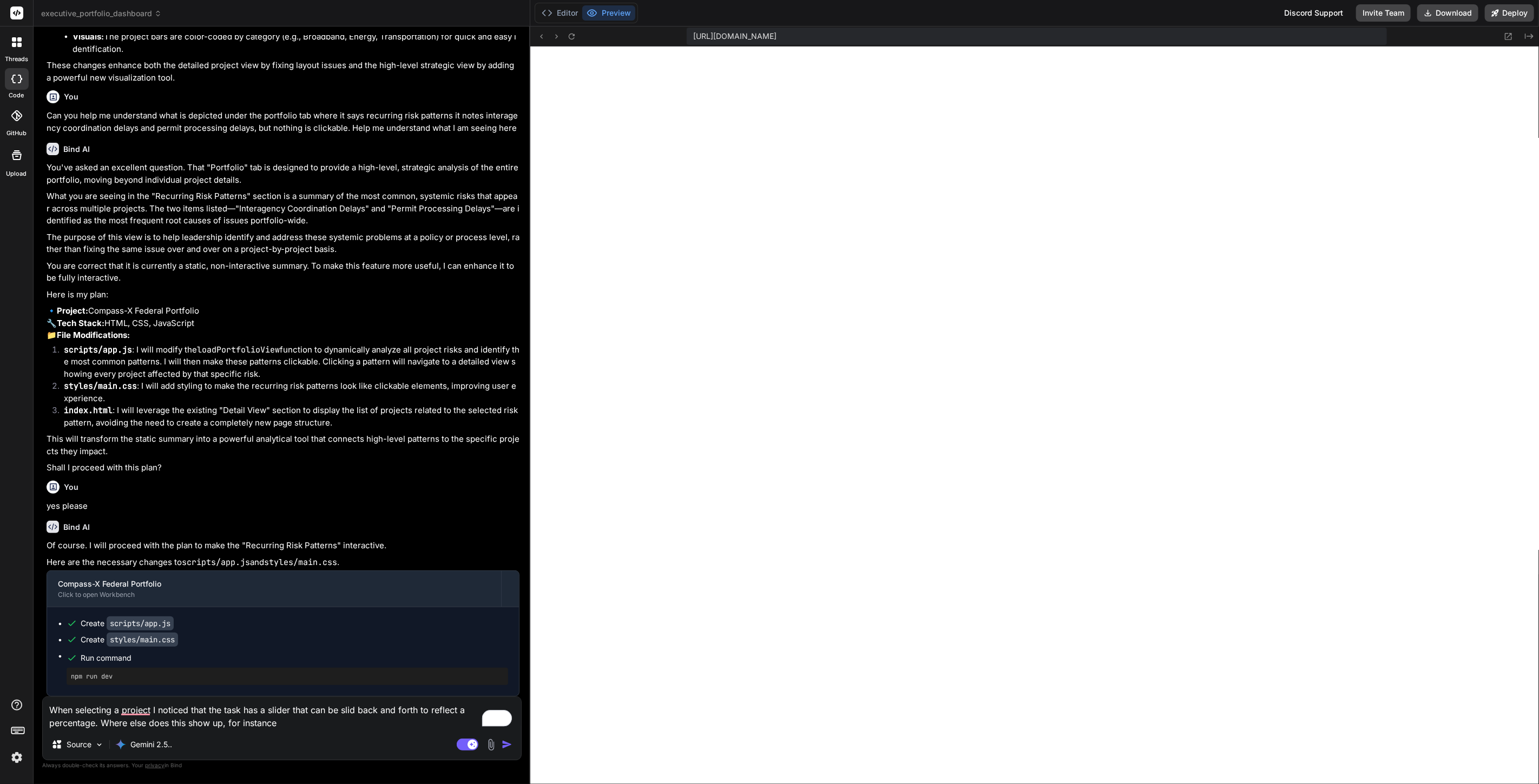
click at [293, 724] on textarea "When selecting a project I noticed that the task has a slider that can be slid …" at bounding box center [282, 714] width 479 height 32
paste textarea "Regional Broadband Expansion – Northern Plains"
type textarea "When selecting a project I noticed that the task has a slider that can be slid …"
type textarea "x"
type textarea "When selecting a project I noticed that the task has a slider that can be slid …"
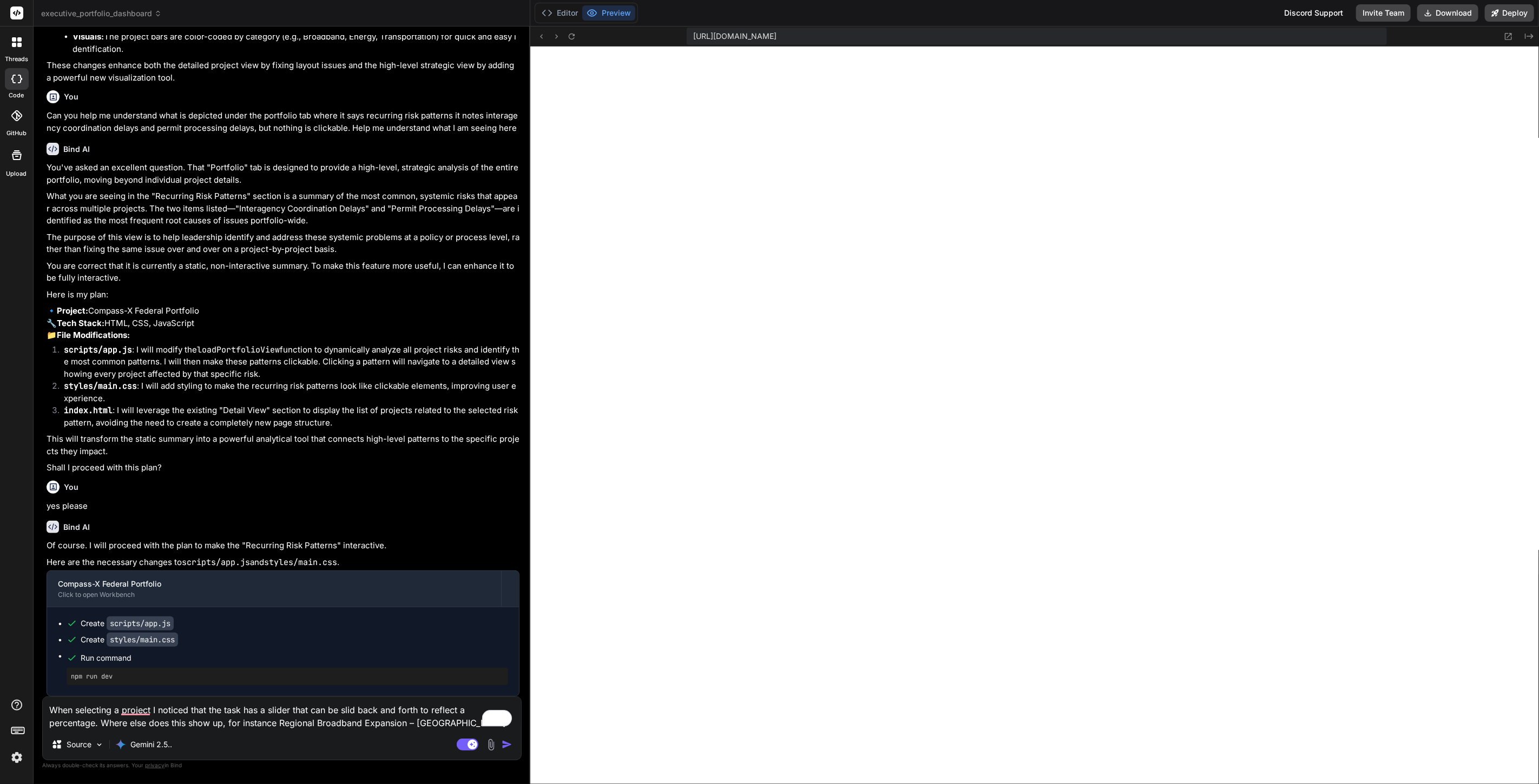
type textarea "x"
type textarea "When selecting a project I noticed that the task has a slider that can be slid …"
type textarea "x"
type textarea "When selecting a project I noticed that the task has a slider that can be slid …"
type textarea "x"
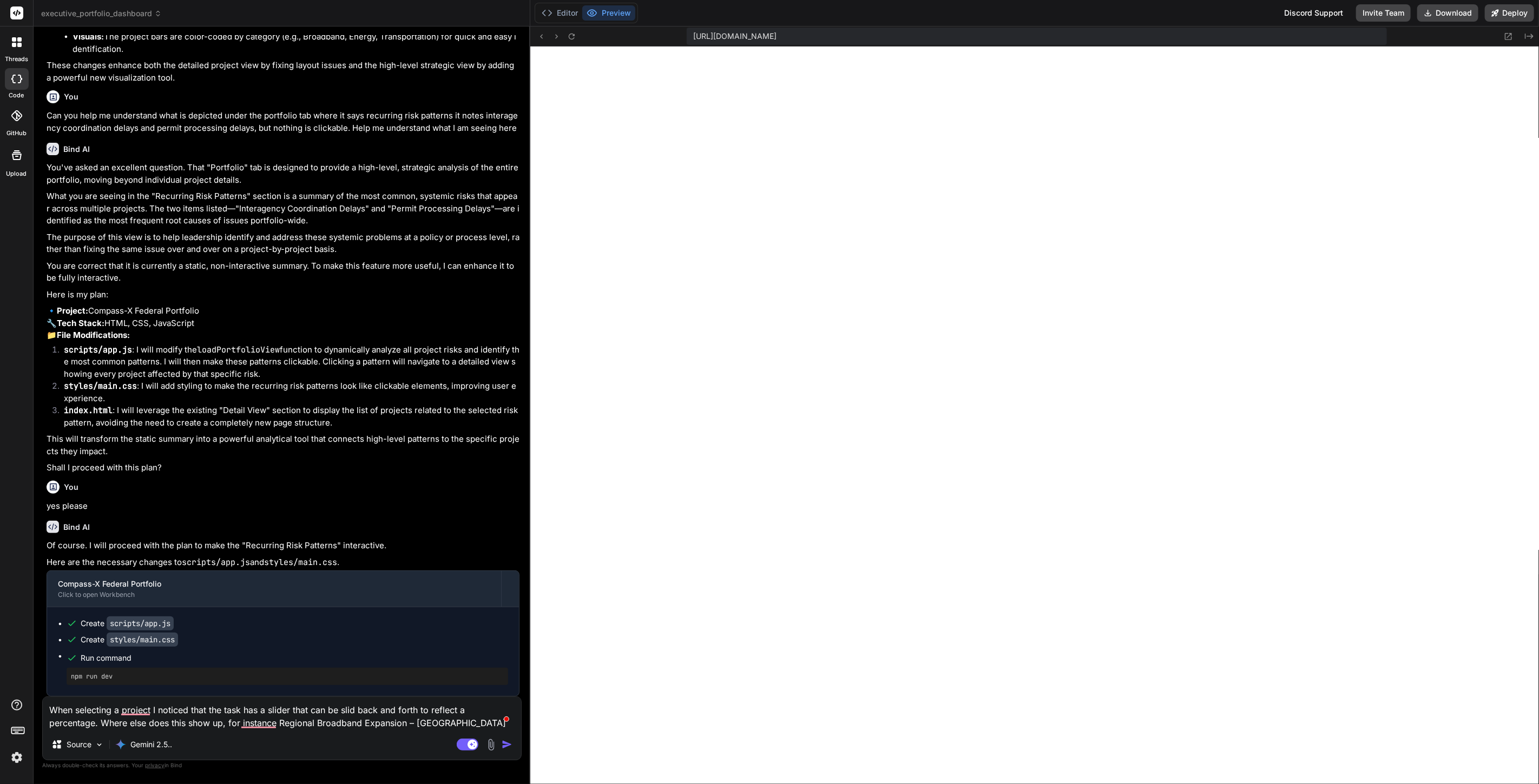
type textarea "When selecting a project I noticed that the task has a slider that can be slid …"
type textarea "x"
type textarea "When selecting a project I noticed that the task has a slider that can be slid …"
type textarea "x"
type textarea "When selecting a project I noticed that the task has a slider that can be slid …"
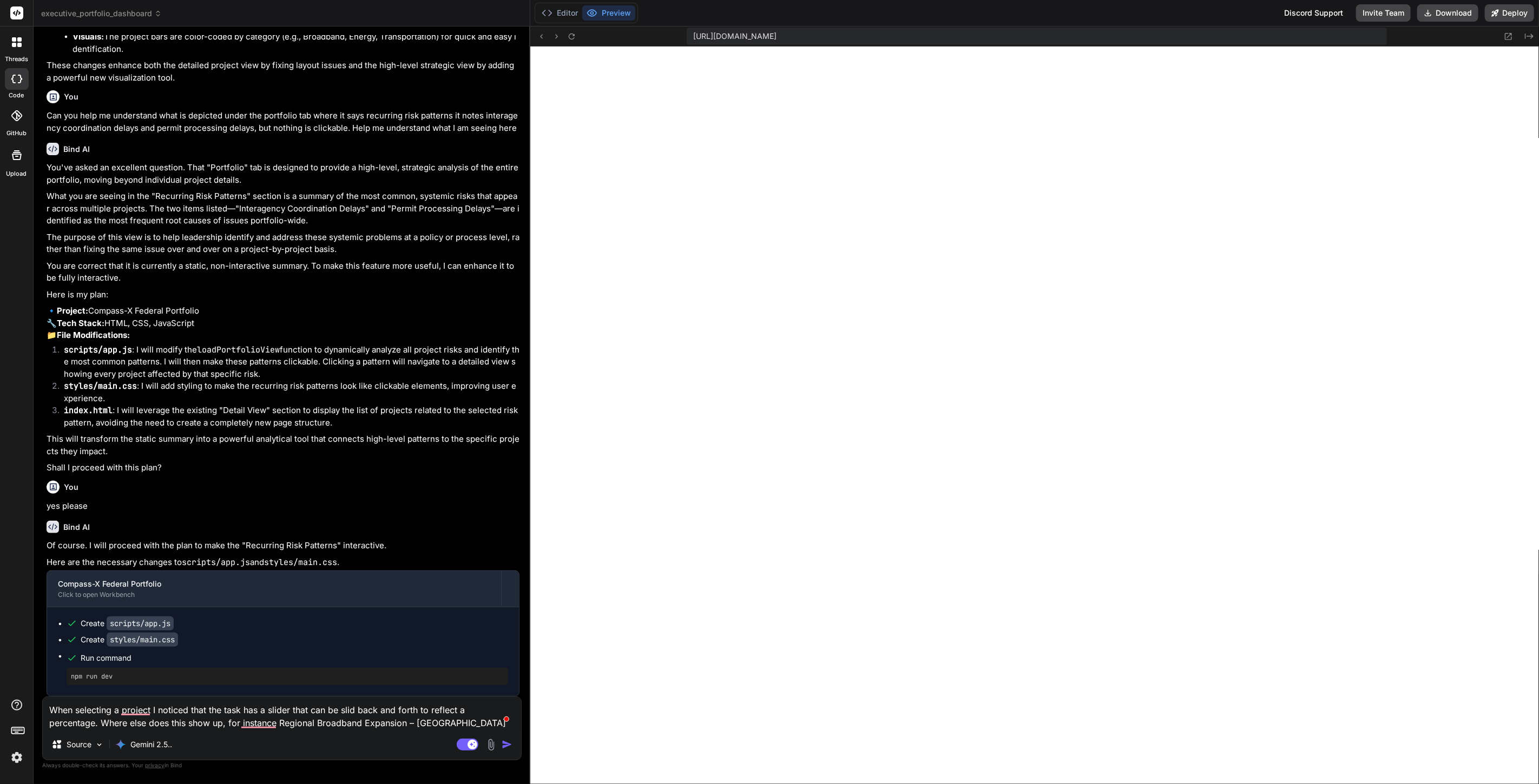
type textarea "x"
type textarea "When selecting a project I noticed that the task has a slider that can be slid …"
type textarea "x"
type textarea "When selecting a project I noticed that the task has a slider that can be slid …"
type textarea "x"
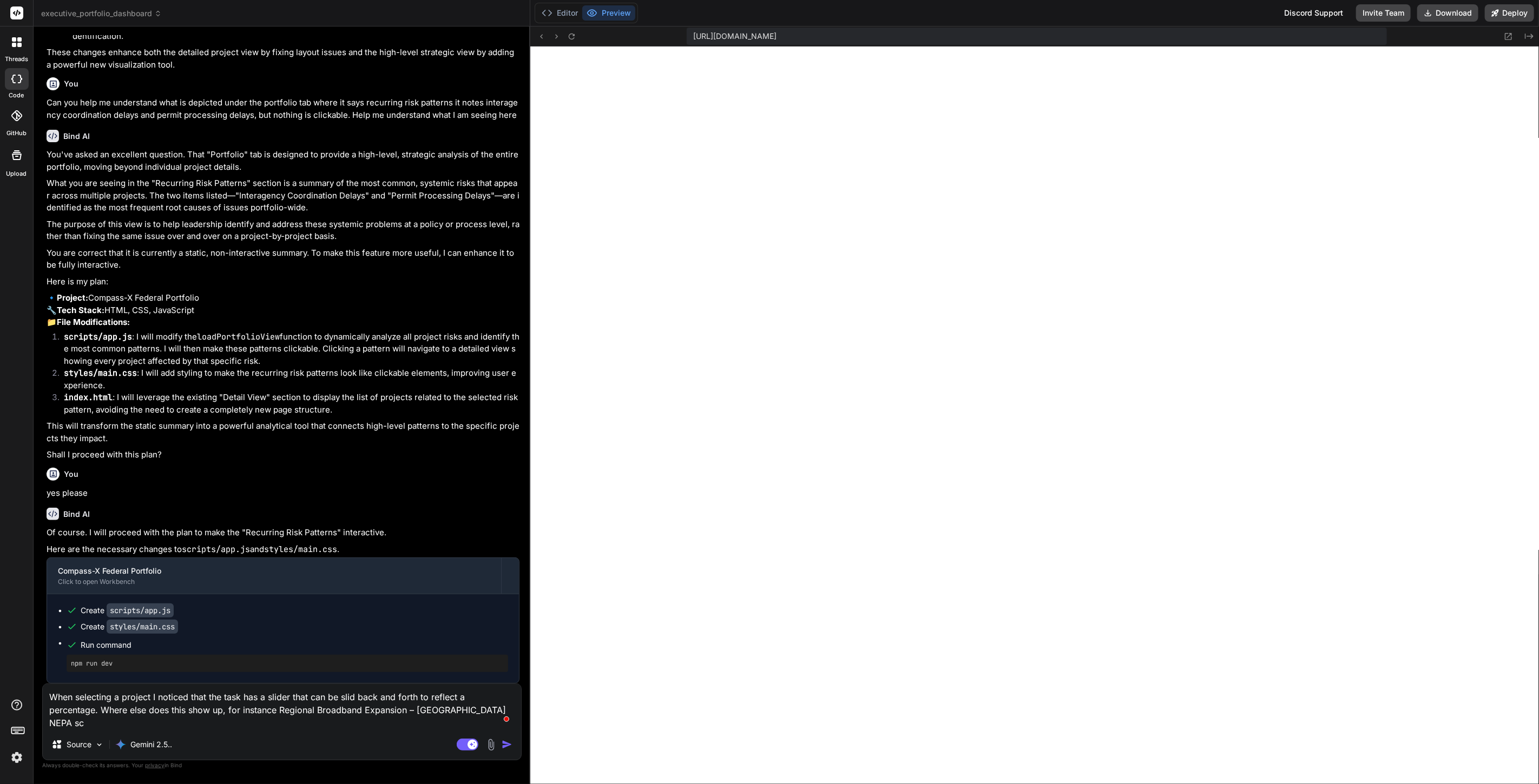
type textarea "When selecting a project I noticed that the task has a slider that can be slid …"
type textarea "x"
type textarea "When selecting a project I noticed that the task has a slider that can be slid …"
type textarea "x"
type textarea "When selecting a project I noticed that the task has a slider that can be slid …"
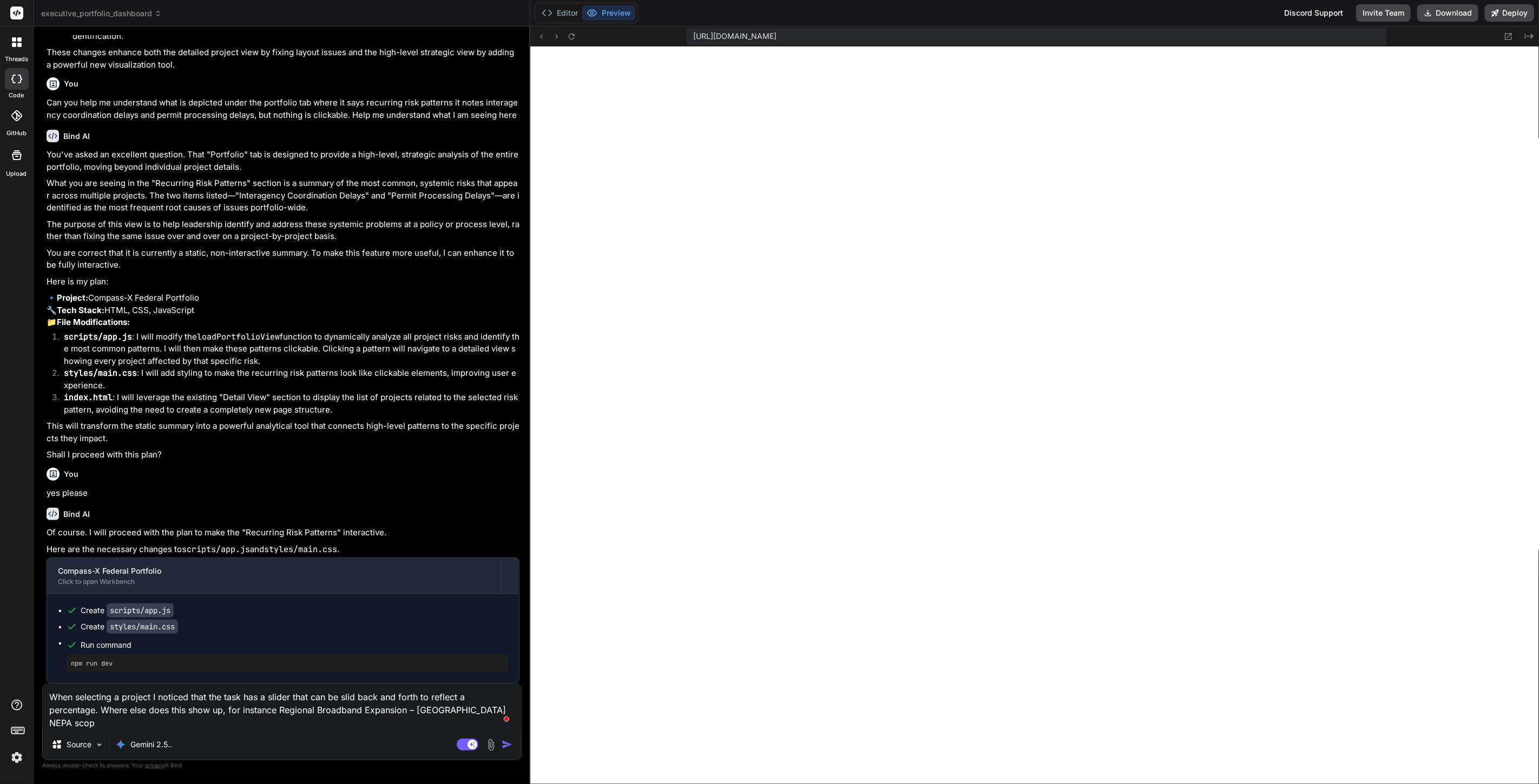
type textarea "x"
type textarea "When selecting a project I noticed that the task has a slider that can be slid …"
type textarea "x"
type textarea "When selecting a project I noticed that the task has a slider that can be slid …"
type textarea "x"
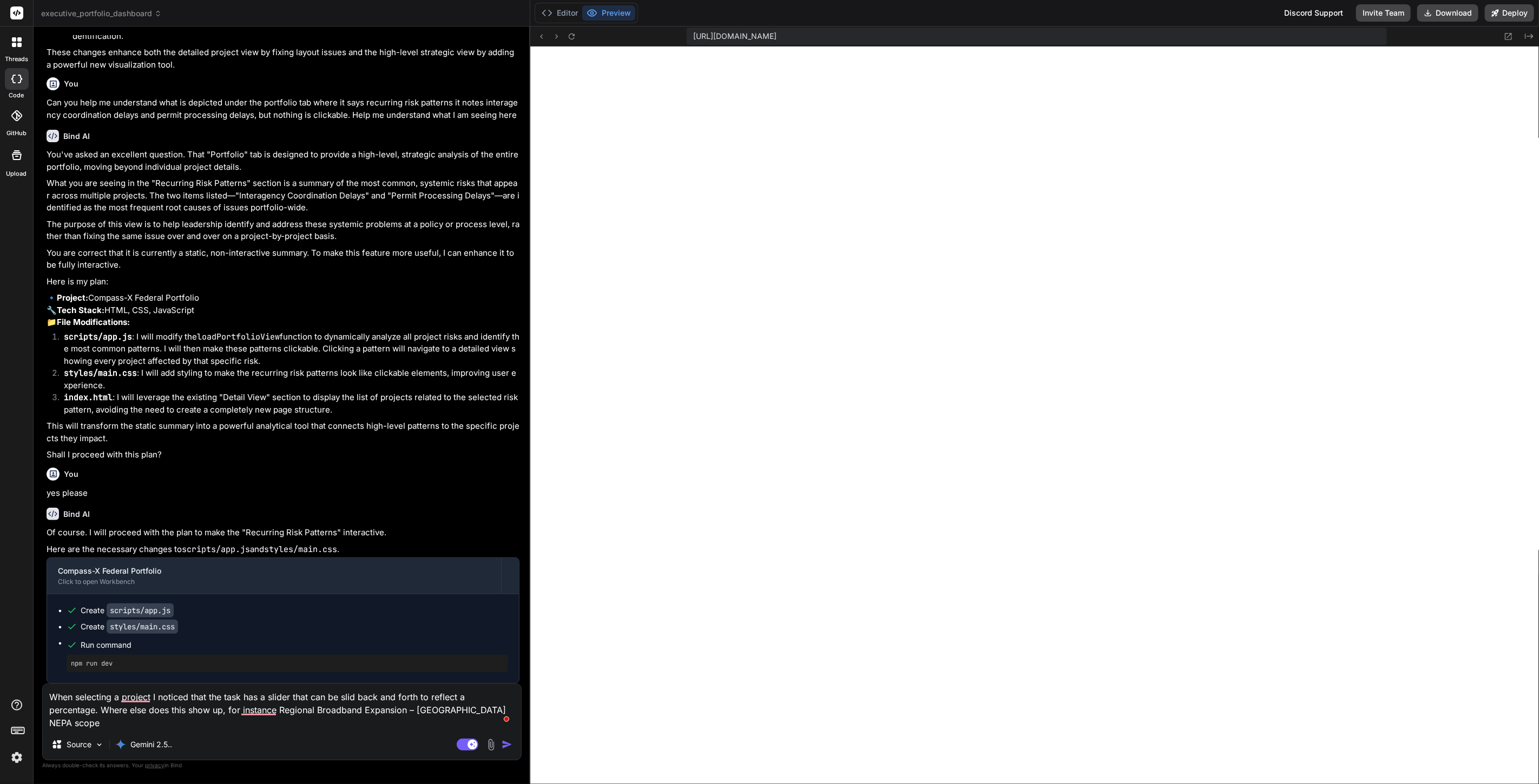
type textarea "When selecting a project I noticed that the task has a slider that can be slid …"
type textarea "x"
type textarea "When selecting a project I noticed that the task has a slider that can be slid …"
type textarea "x"
type textarea "When selecting a project I noticed that the task has a slider that can be slid …"
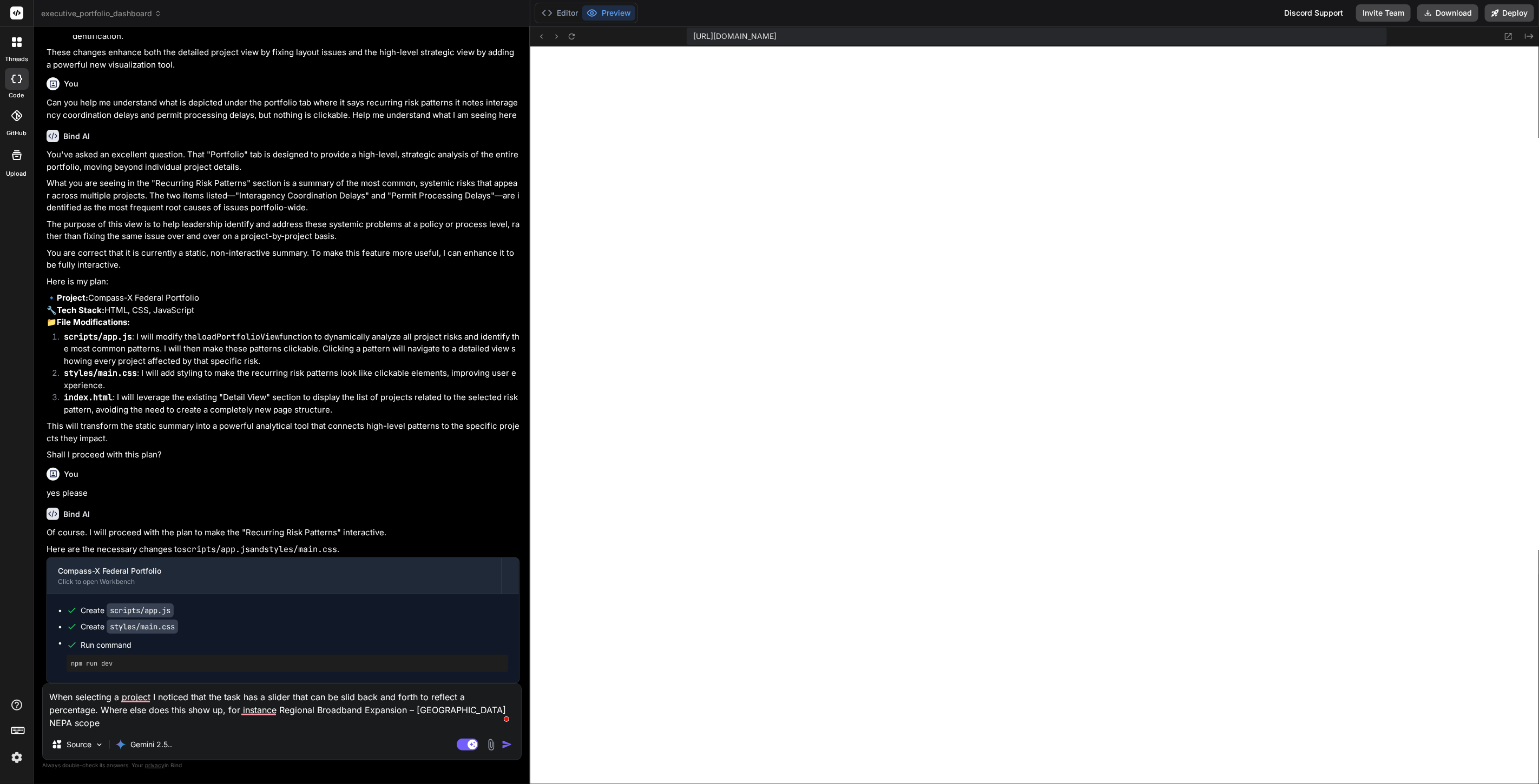
type textarea "x"
type textarea "When selecting a project I noticed that the task has a slider that can be slid …"
type textarea "x"
type textarea "When selecting a project I noticed that the task has a slider that can be slid …"
type textarea "x"
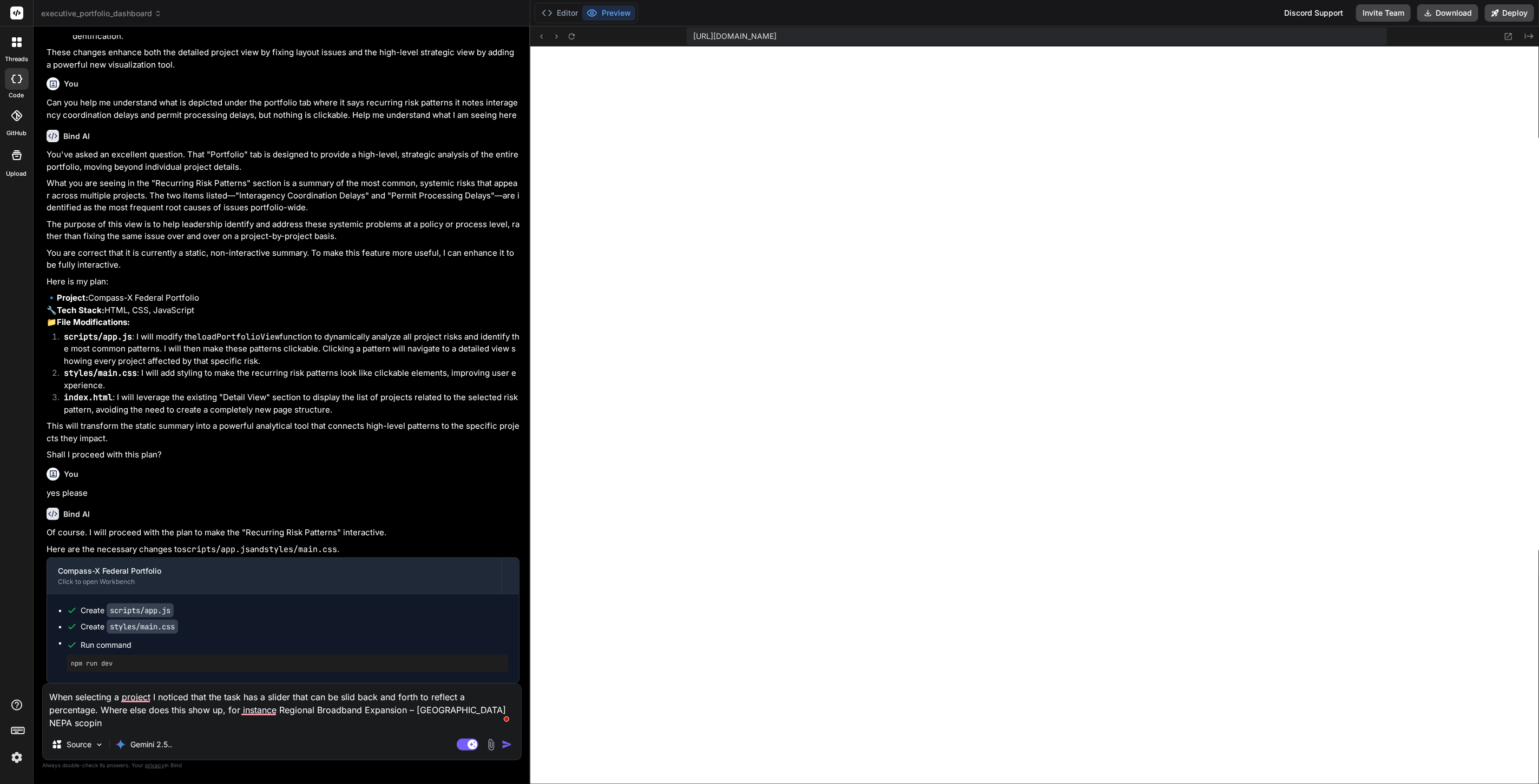
type textarea "When selecting a project I noticed that the task has a slider that can be slid …"
type textarea "x"
type textarea "When selecting a project I noticed that the task has a slider that can be slid …"
type textarea "x"
type textarea "When selecting a project I noticed that the task has a slider that can be slid …"
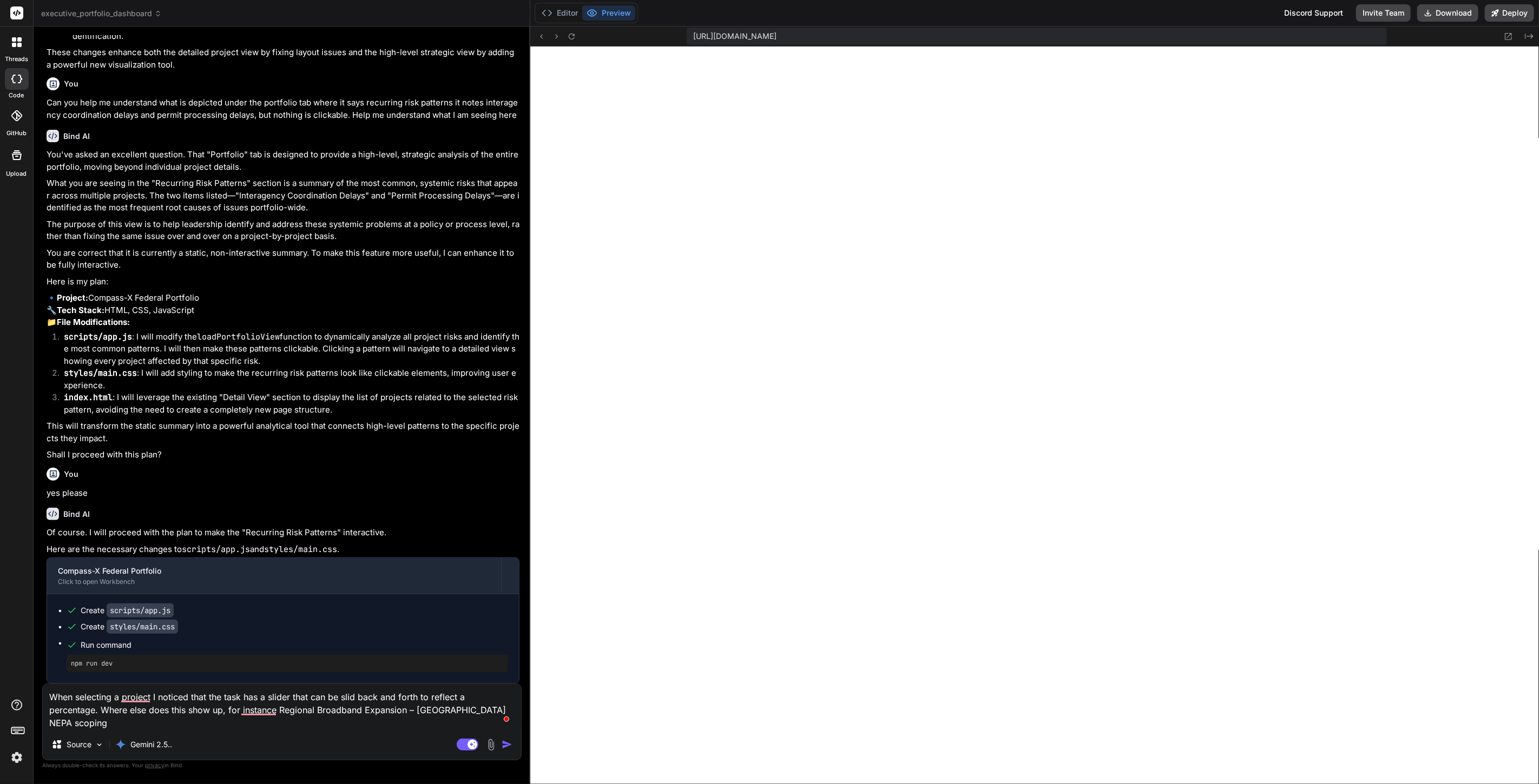
type textarea "x"
type textarea "When selecting a project I noticed that the task has a slider that can be slid …"
type textarea "x"
type textarea "When selecting a project I noticed that the task has a slider that can be slid …"
type textarea "x"
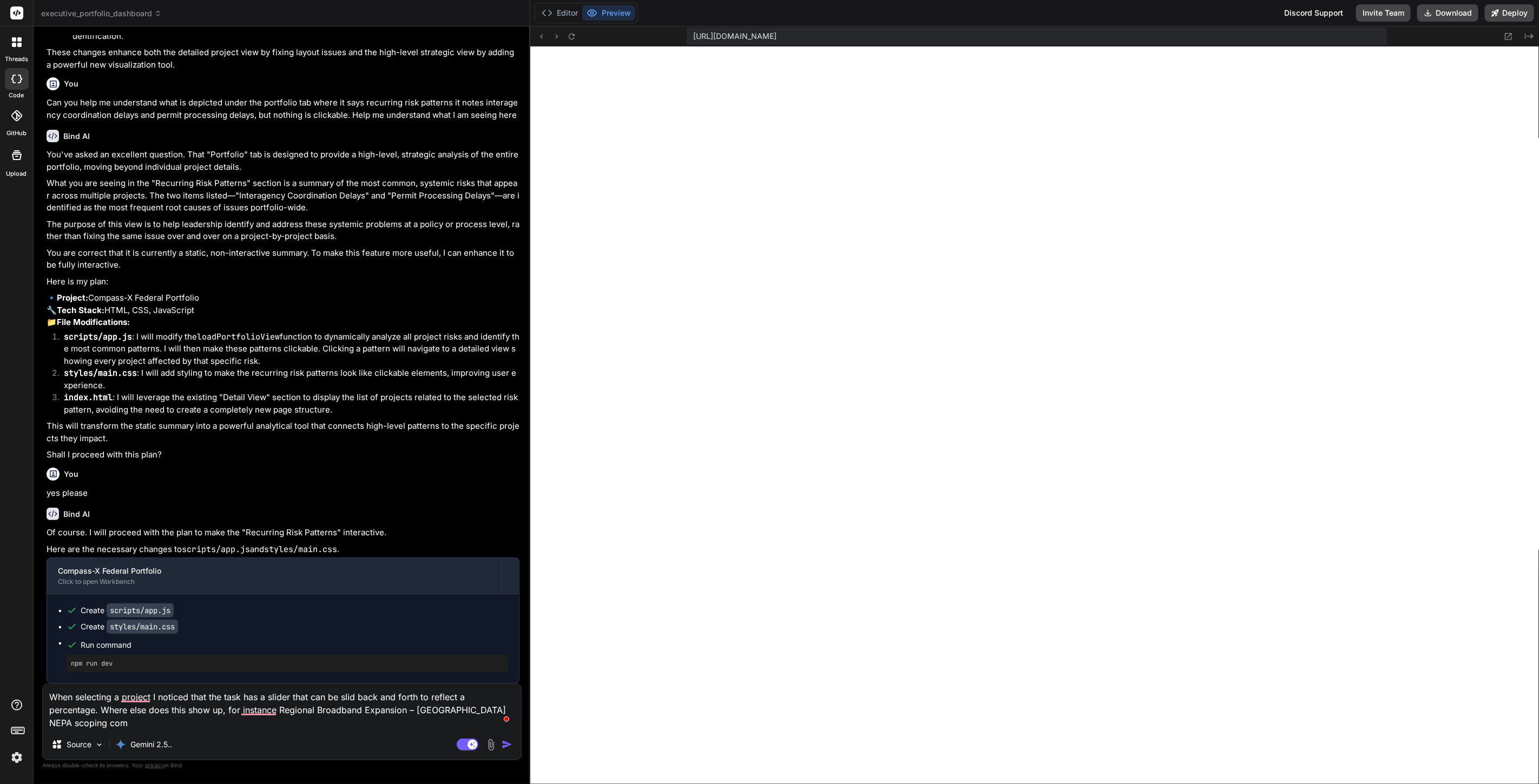
type textarea "When selecting a project I noticed that the task has a slider that can be slid …"
type textarea "x"
type textarea "When selecting a project I noticed that the task has a slider that can be slid …"
type textarea "x"
type textarea "When selecting a project I noticed that the task has a slider that can be slid …"
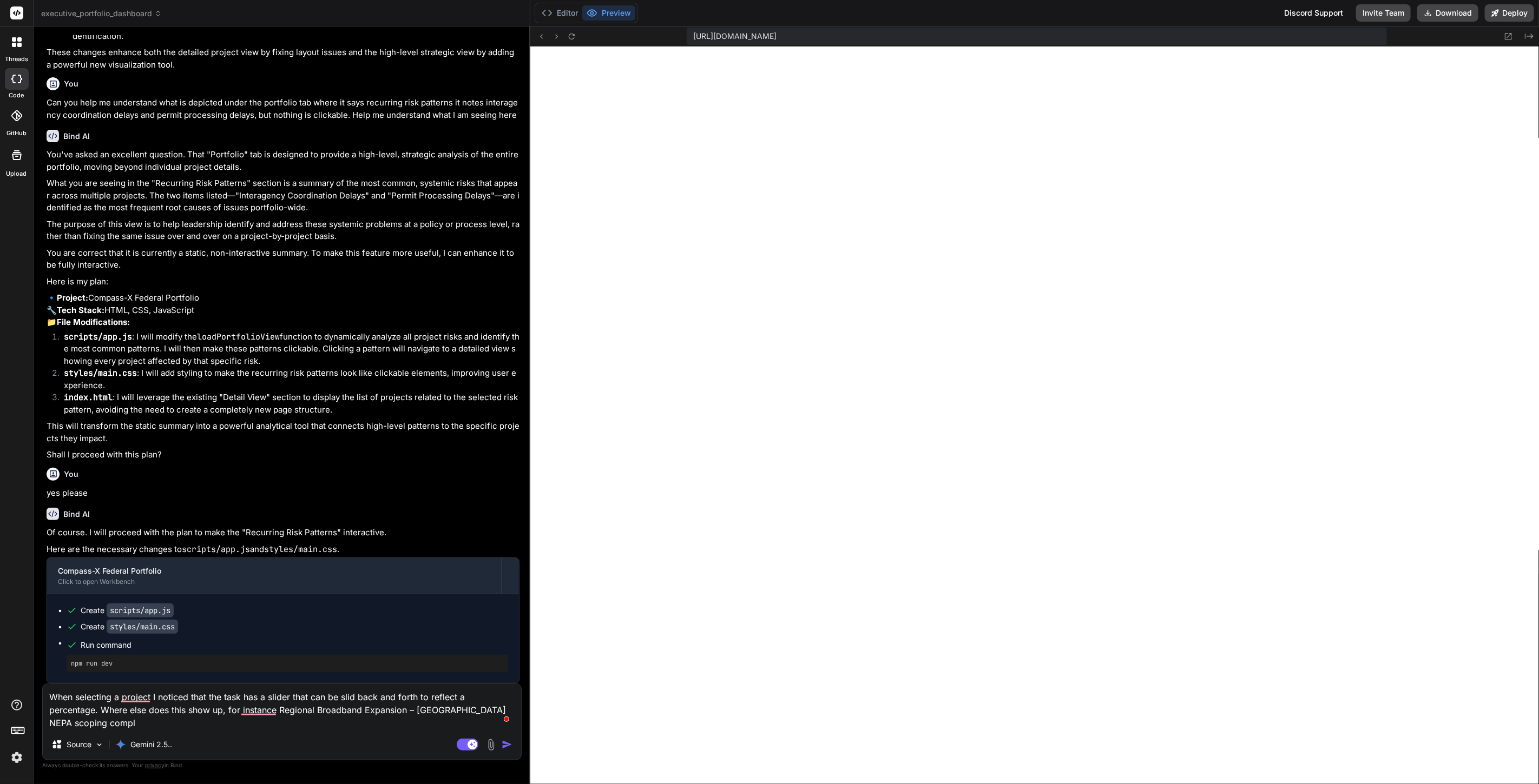
type textarea "x"
type textarea "When selecting a project I noticed that the task has a slider that can be slid …"
type textarea "x"
type textarea "When selecting a project I noticed that the task has a slider that can be slid …"
type textarea "x"
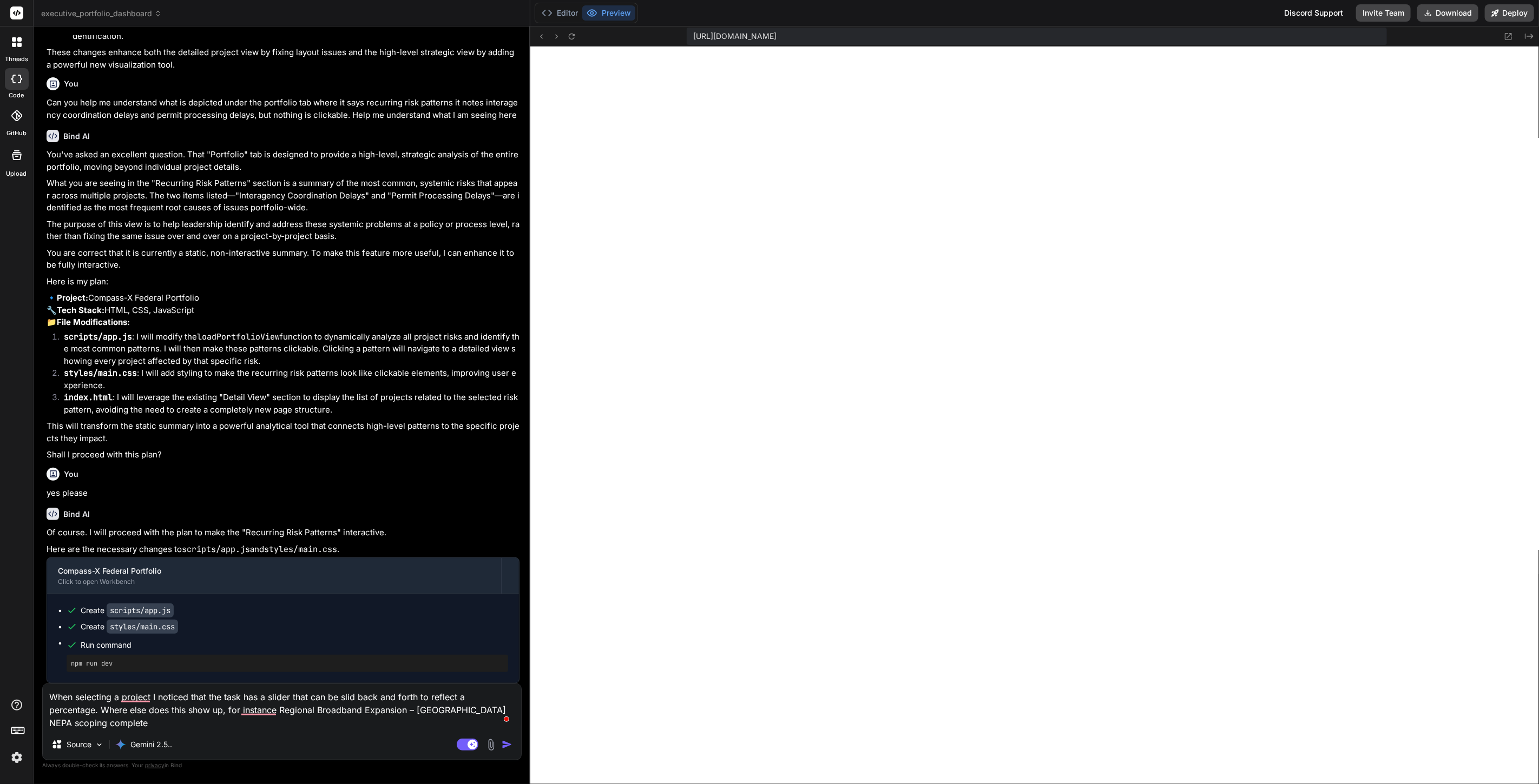
type textarea "When selecting a project I noticed that the task has a slider that can be slid …"
type textarea "x"
type textarea "When selecting a project I noticed that the task has a slider that can be slid …"
type textarea "x"
type textarea "When selecting a project I noticed that the task has a slider that can be slid …"
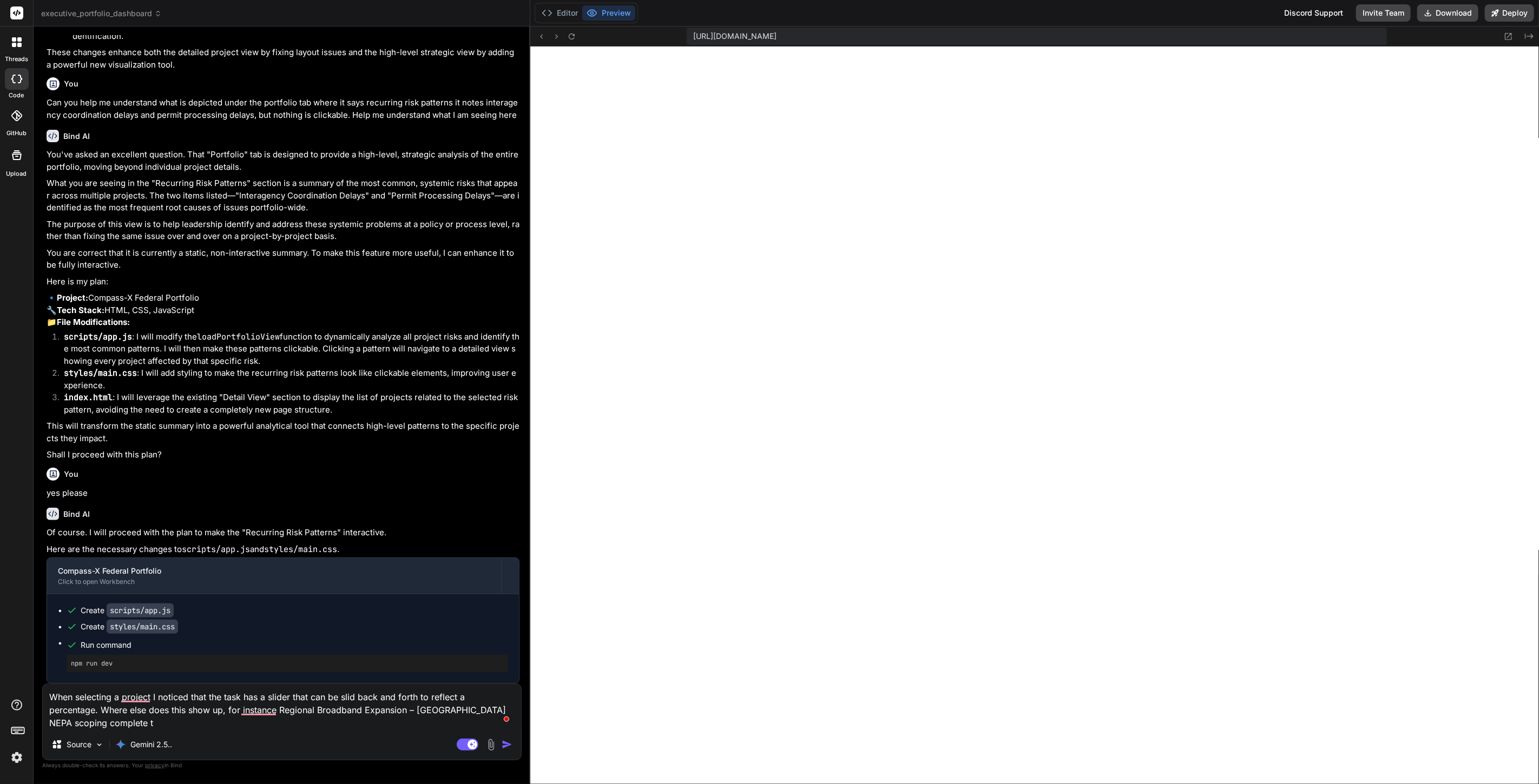
type textarea "x"
type textarea "When selecting a project I noticed that the task has a slider that can be slid …"
type textarea "x"
type textarea "When selecting a project I noticed that the task has a slider that can be slid …"
type textarea "x"
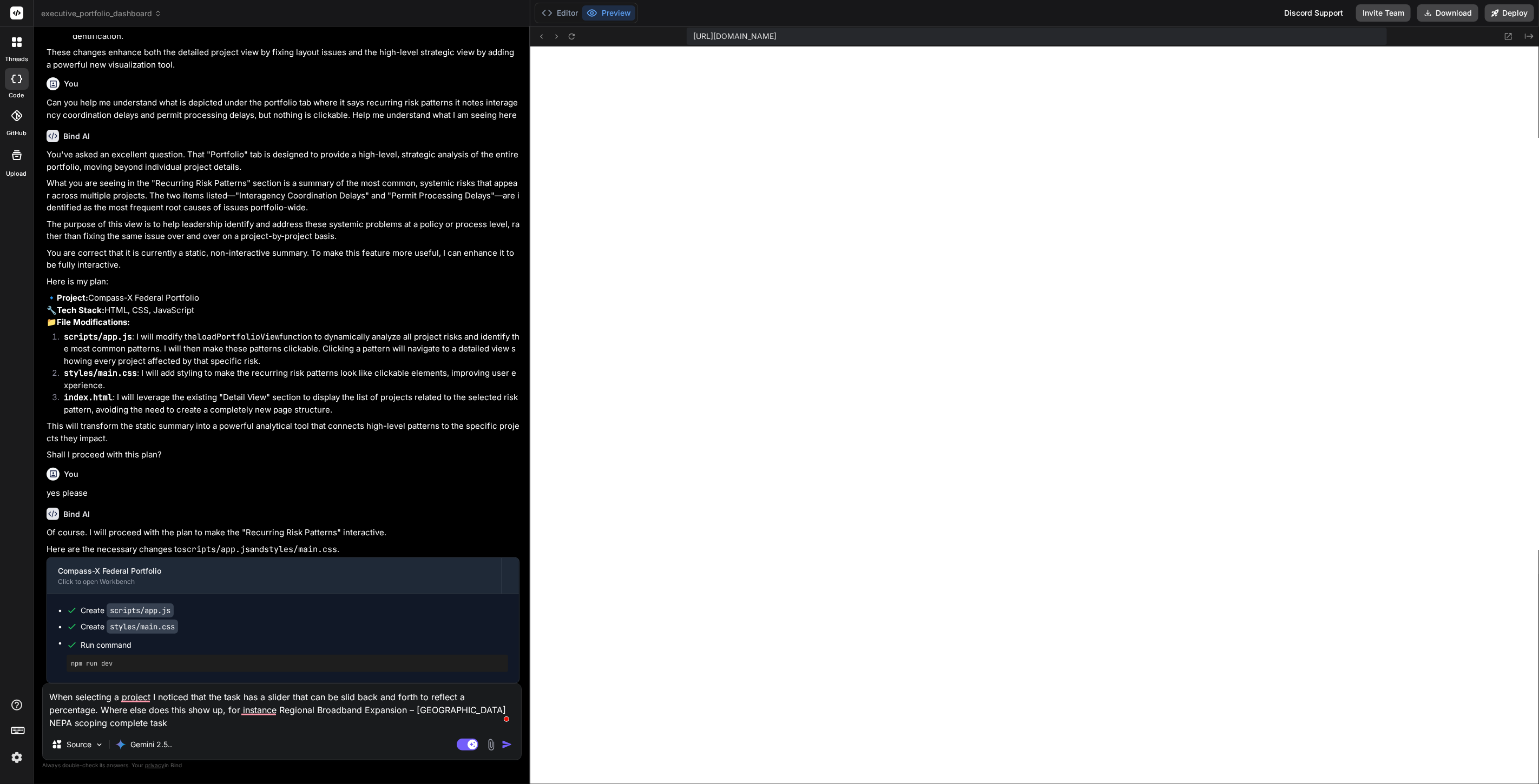
type textarea "When selecting a project I noticed that the task has a slider that can be slid …"
type textarea "x"
type textarea "When selecting a project I noticed that the task has a slider that can be slid …"
type textarea "x"
type textarea "When selecting a project I noticed that the task has a slider that can be slid …"
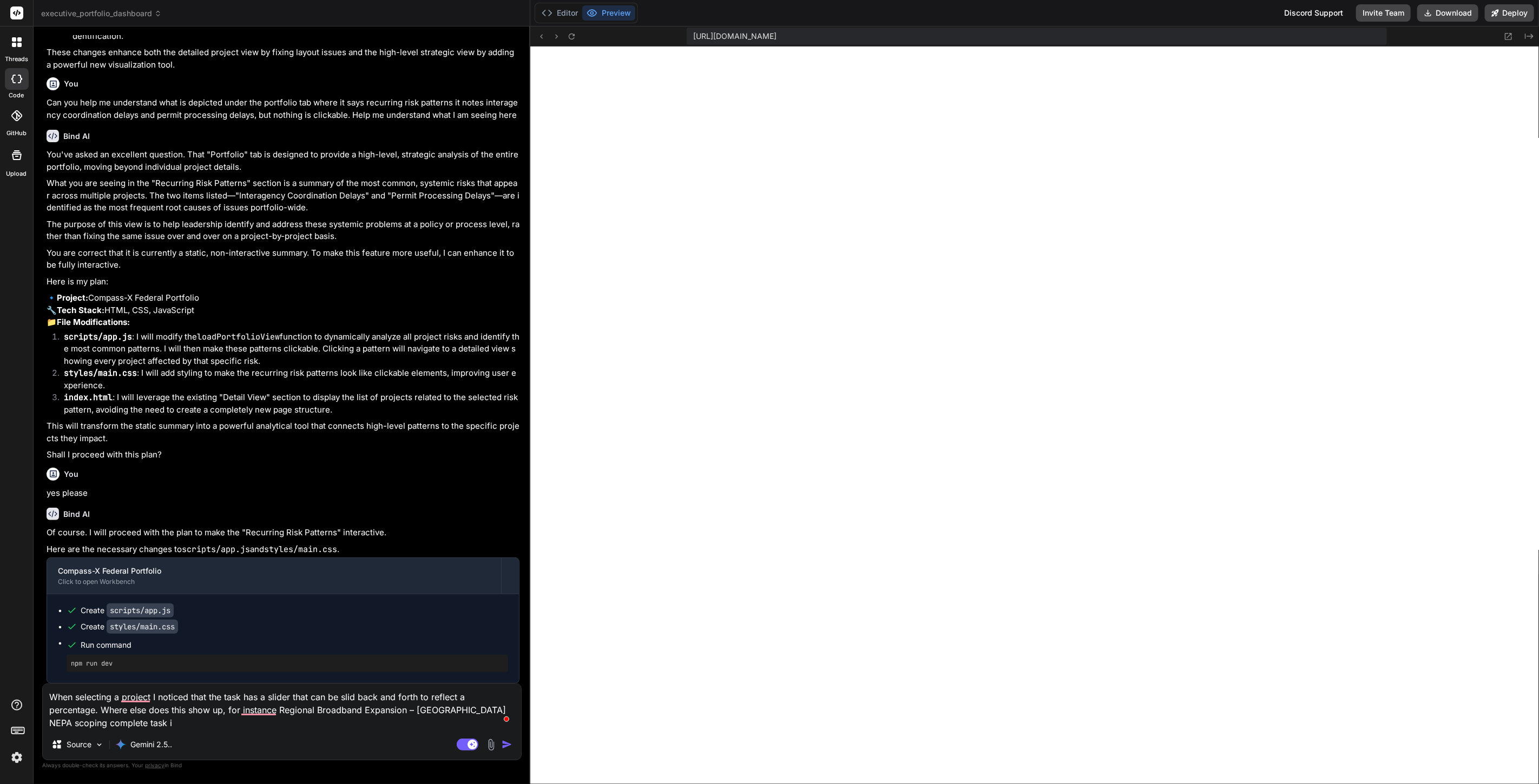
type textarea "x"
type textarea "When selecting a project I noticed that the task has a slider that can be slid …"
type textarea "x"
type textarea "When selecting a project I noticed that the task has a slider that can be slid …"
type textarea "x"
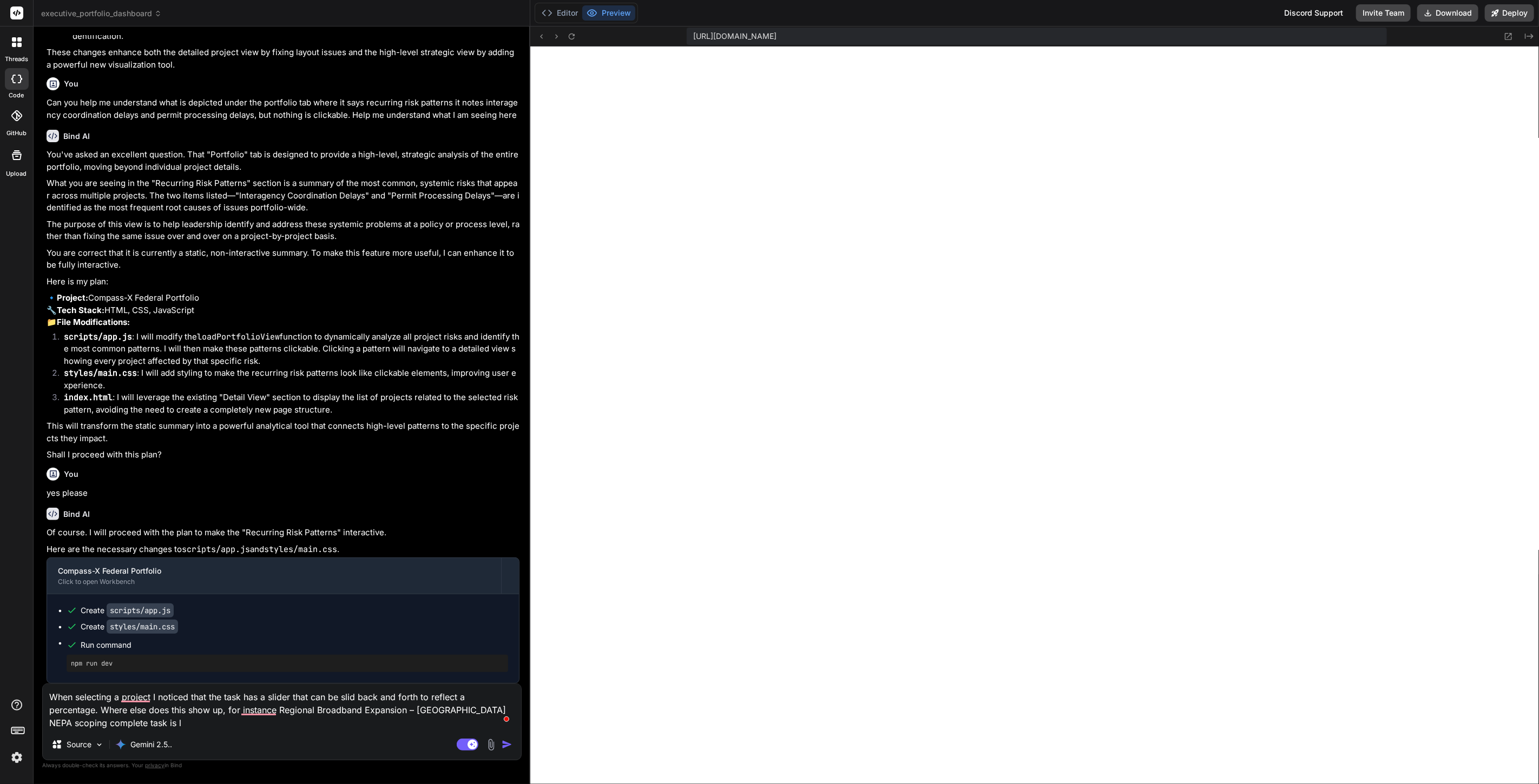
type textarea "When selecting a project I noticed that the task has a slider that can be slid …"
type textarea "x"
type textarea "When selecting a project I noticed that the task has a slider that can be slid …"
type textarea "x"
type textarea "When selecting a project I noticed that the task has a slider that can be slid …"
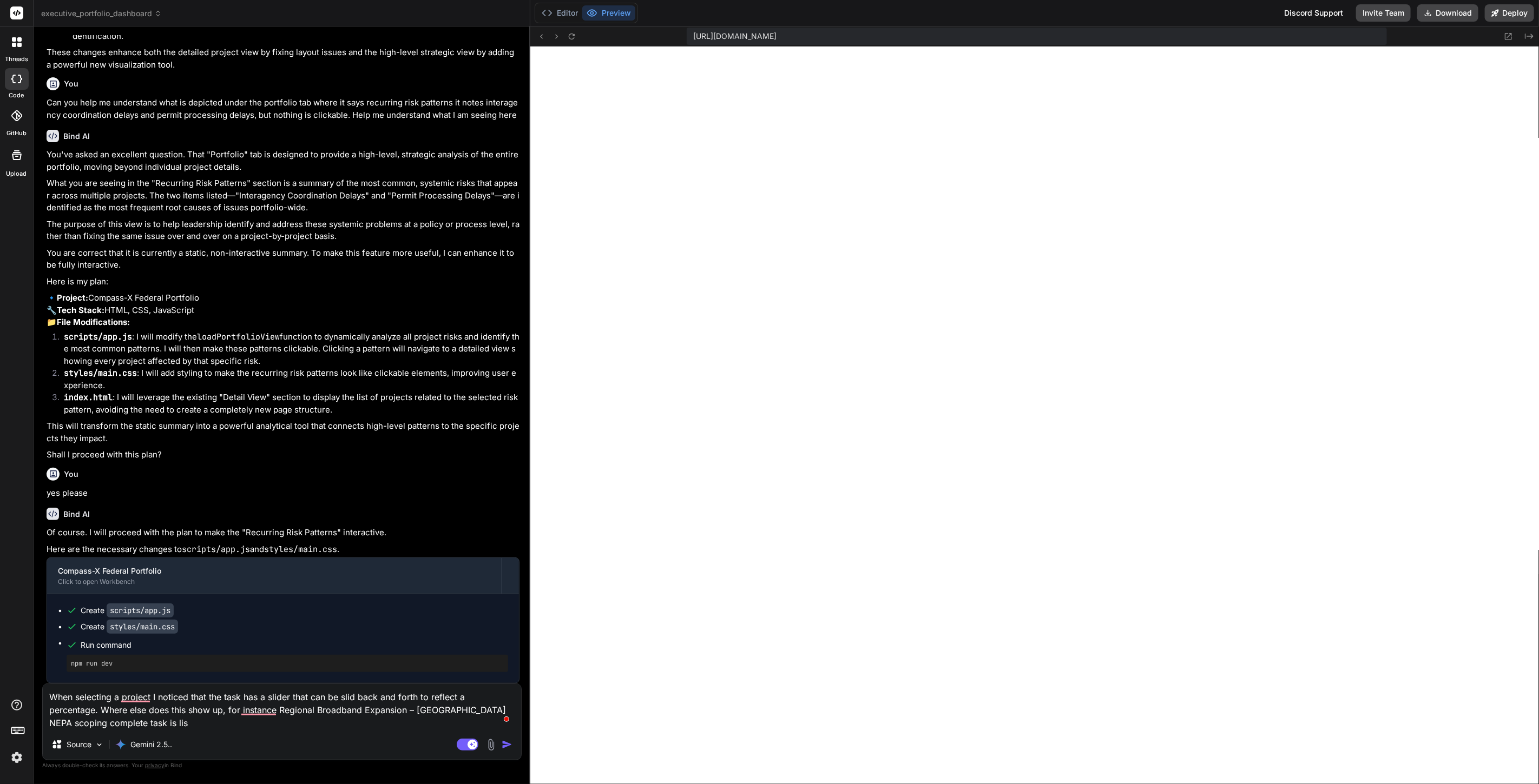
type textarea "x"
type textarea "When selecting a project I noticed that the task has a slider that can be slid …"
type textarea "x"
type textarea "When selecting a project I noticed that the task has a slider that can be slid …"
type textarea "x"
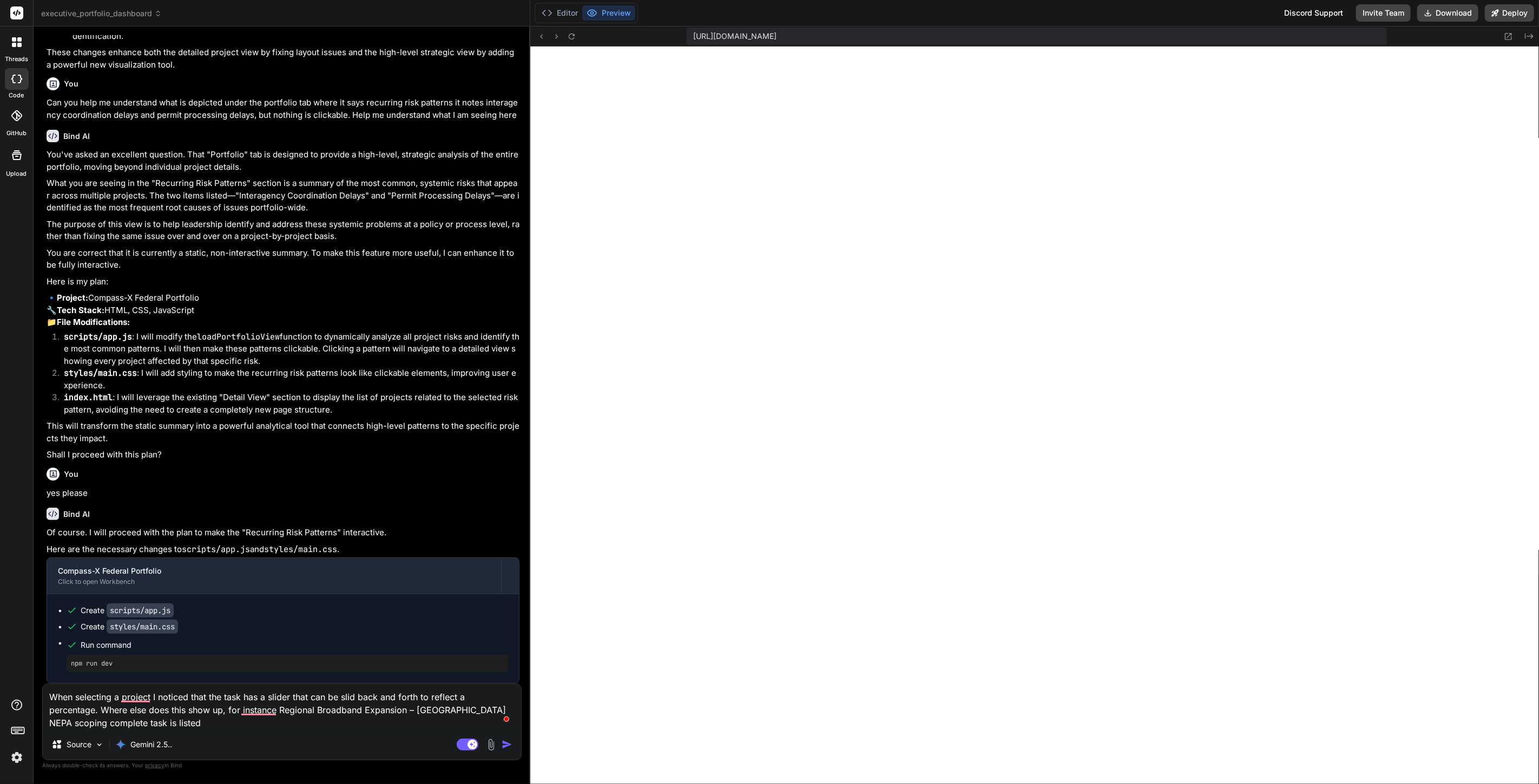
type textarea "When selecting a project I noticed that the task has a slider that can be slid …"
type textarea "x"
type textarea "When selecting a project I noticed that the task has a slider that can be slid …"
type textarea "x"
type textarea "When selecting a project I noticed that the task has a slider that can be slid …"
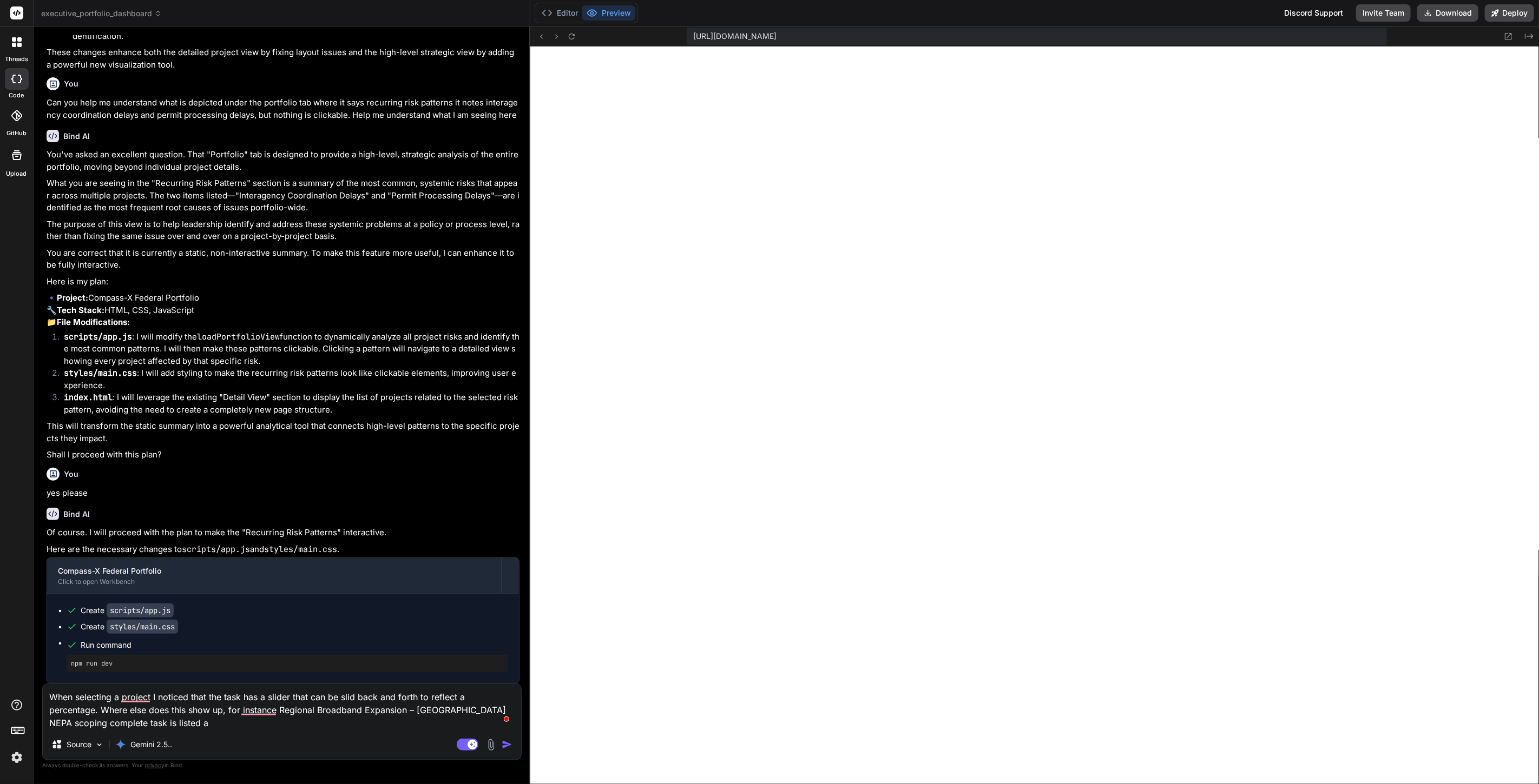
type textarea "x"
type textarea "When selecting a project I noticed that the task has a slider that can be slid …"
type textarea "x"
type textarea "When selecting a project I noticed that the task has a slider that can be slid …"
type textarea "x"
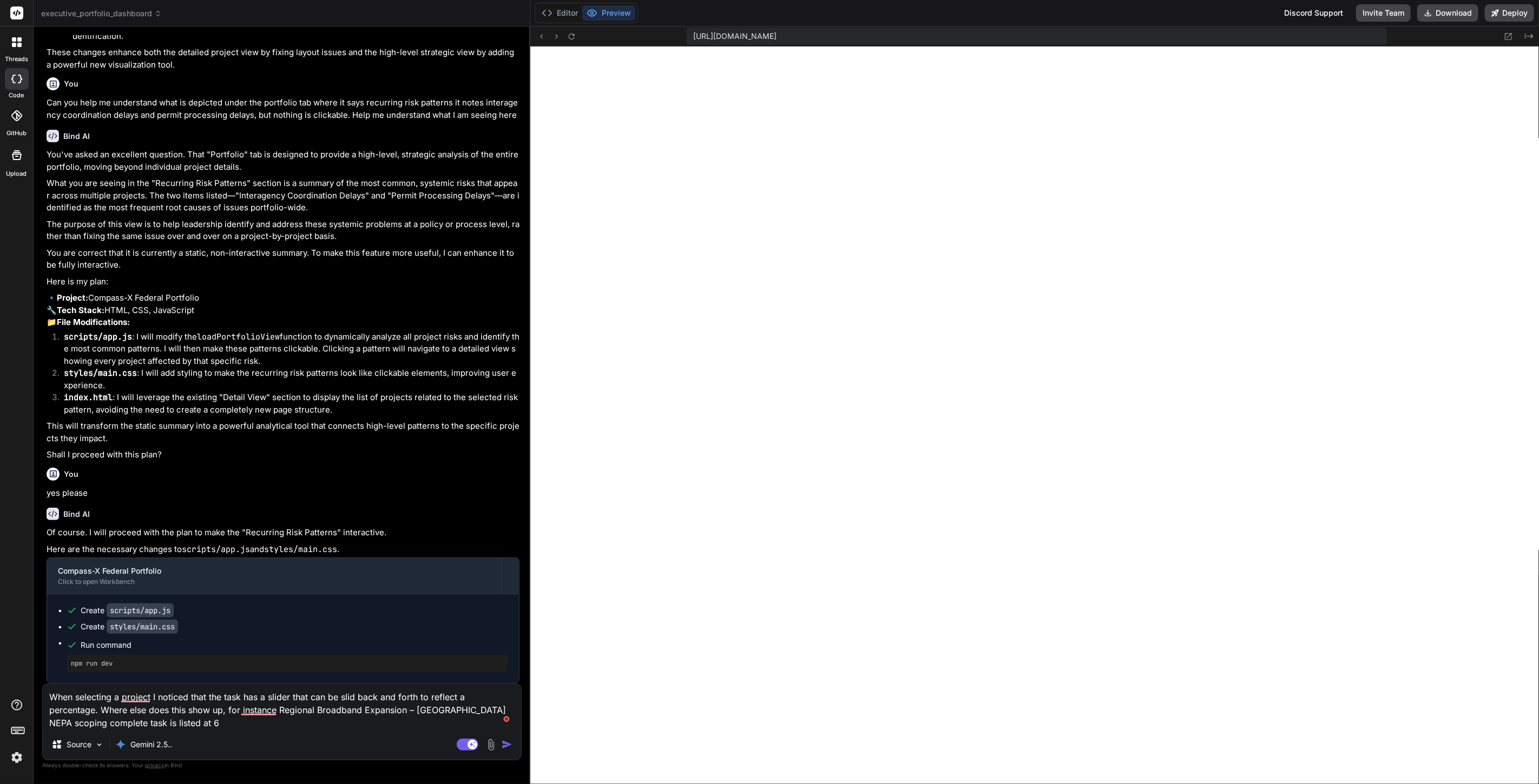
type textarea "When selecting a project I noticed that the task has a slider that can be slid …"
type textarea "x"
type textarea "When selecting a project I noticed that the task has a slider that can be slid …"
type textarea "x"
type textarea "When selecting a project I noticed that the task has a slider that can be slid …"
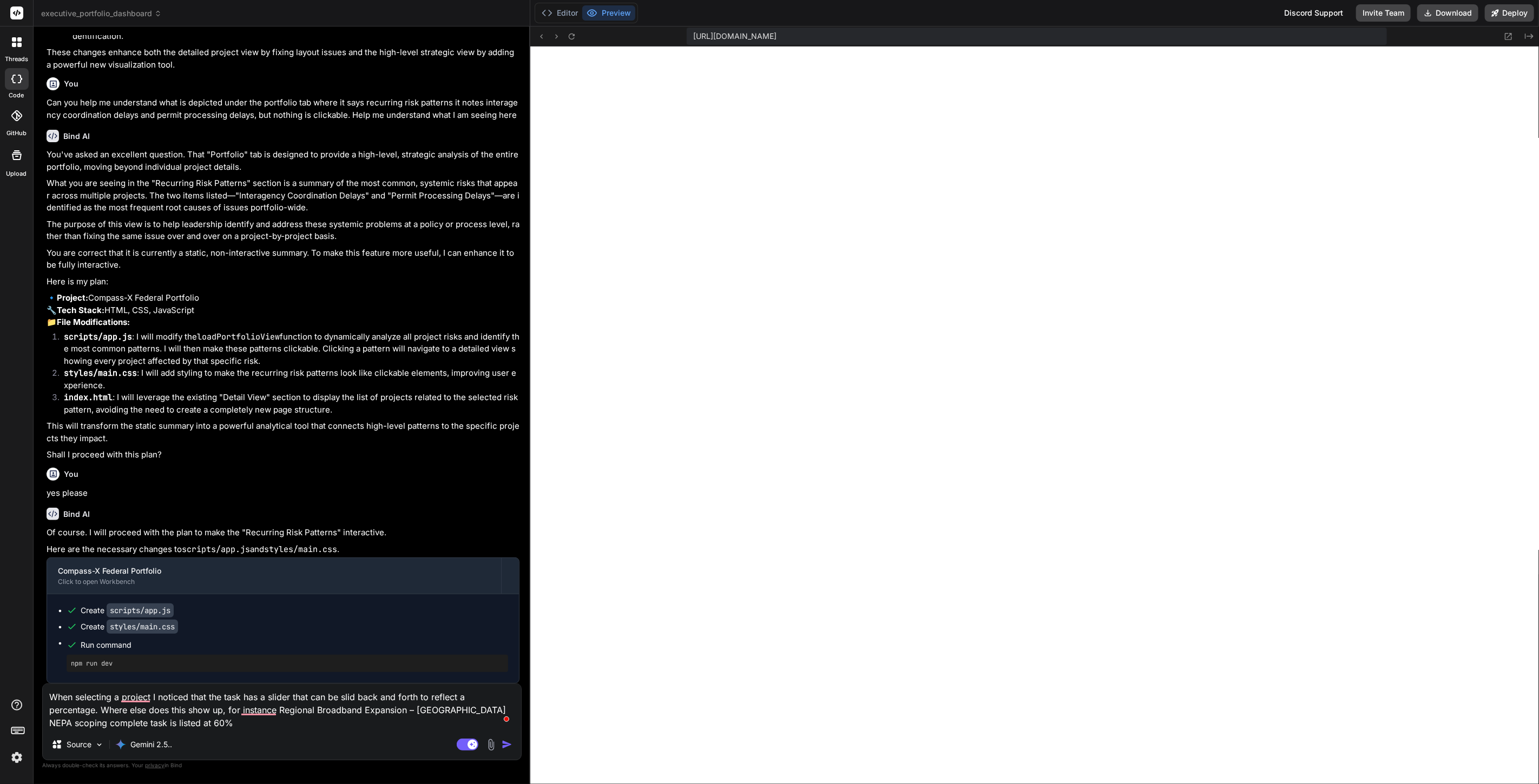
type textarea "x"
type textarea "When selecting a project I noticed that the task has a slider that can be slid …"
type textarea "x"
type textarea "When selecting a project I noticed that the task has a slider that can be slid …"
type textarea "x"
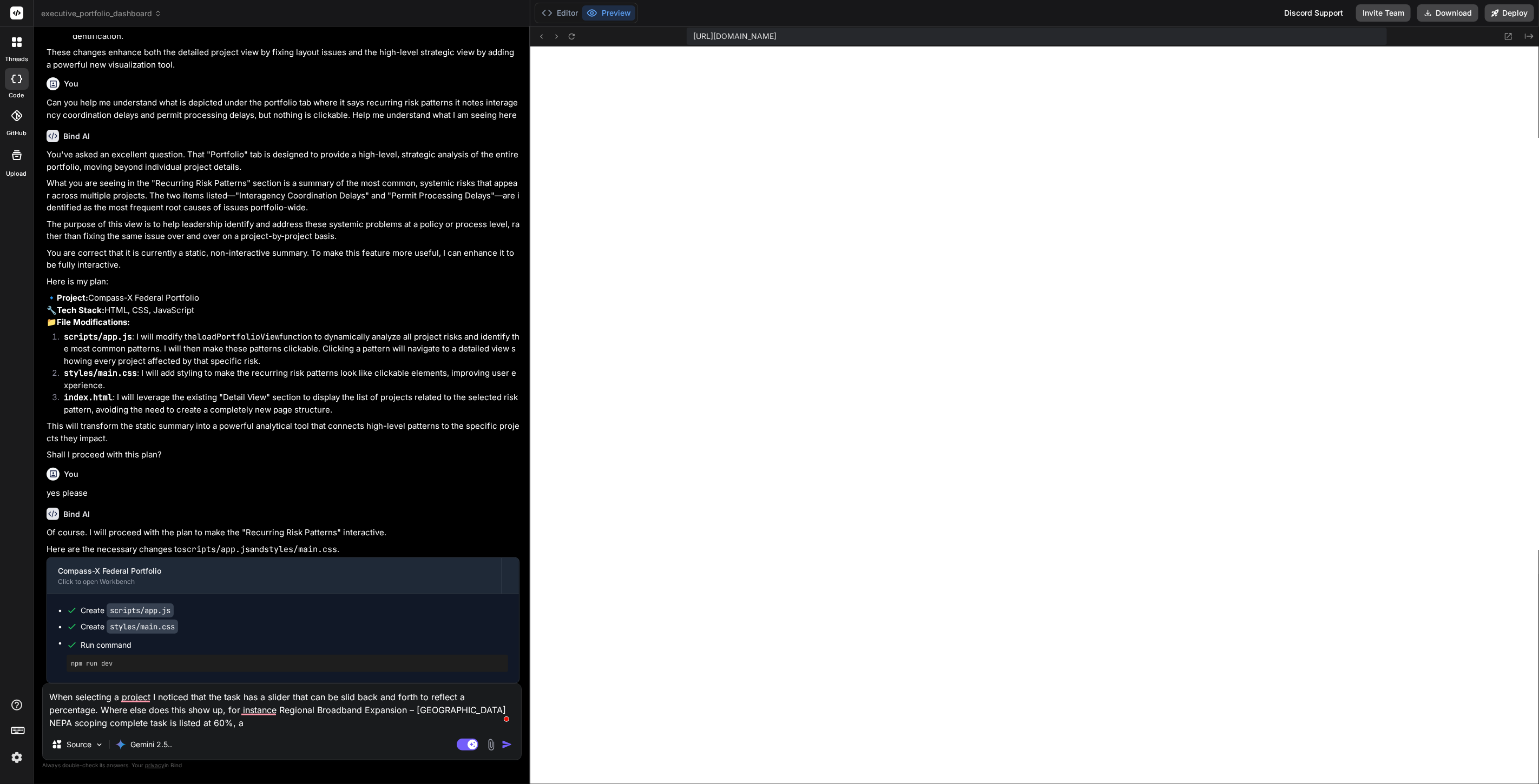
type textarea "When selecting a project I noticed that the task has a slider that can be slid …"
type textarea "x"
type textarea "When selecting a project I noticed that the task has a slider that can be slid …"
type textarea "x"
type textarea "When selecting a project I noticed that the task has a slider that can be slid …"
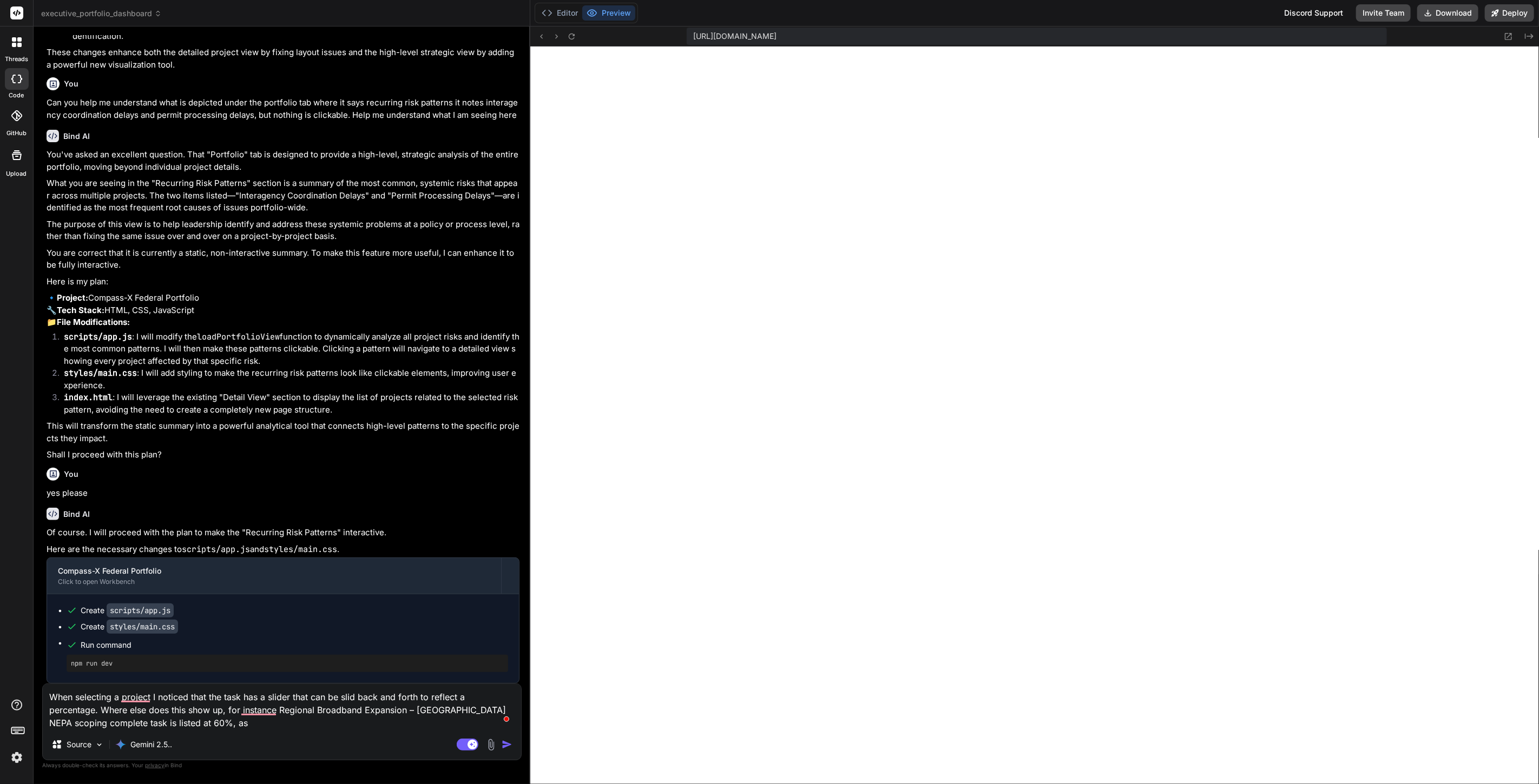
type textarea "x"
type textarea "When selecting a project I noticed that the task has a slider that can be slid …"
type textarea "x"
type textarea "When selecting a project I noticed that the task has a slider that can be slid …"
type textarea "x"
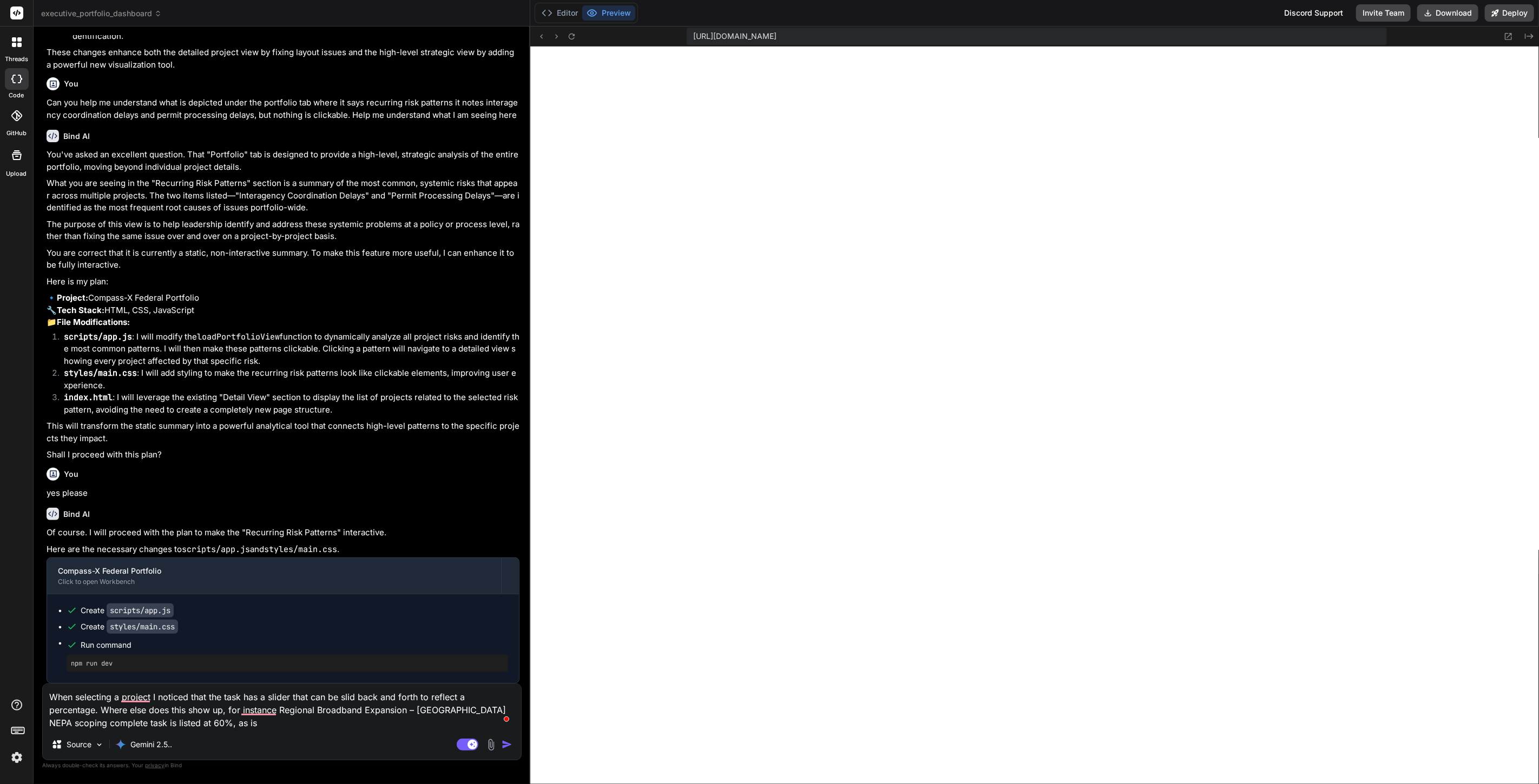
type textarea "When selecting a project I noticed that the task has a slider that can be slid …"
type textarea "x"
type textarea "When selecting a project I noticed that the task has a slider that can be slid …"
type textarea "x"
type textarea "When selecting a project I noticed that the task has a slider that can be slid …"
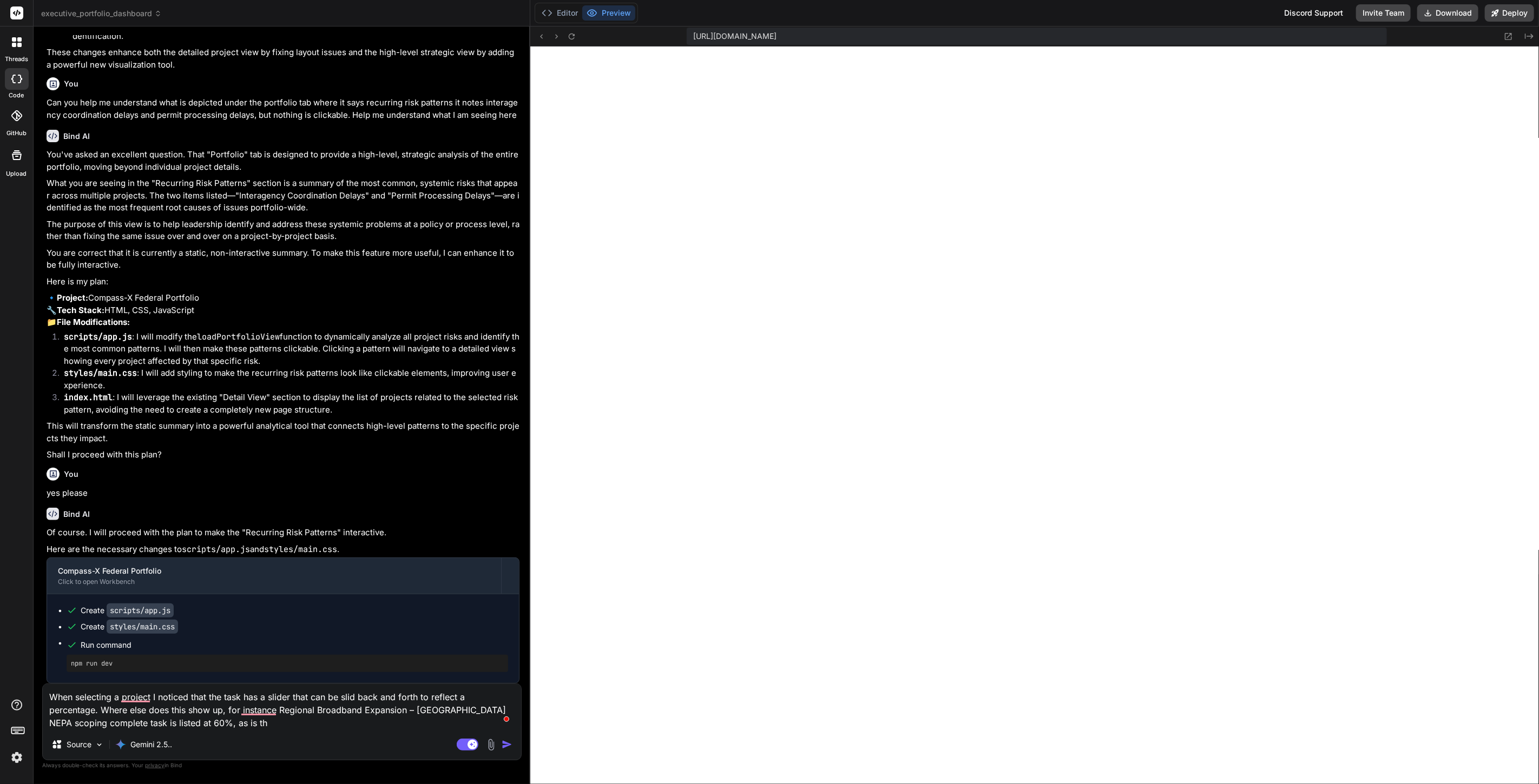
type textarea "x"
type textarea "When selecting a project I noticed that the task has a slider that can be slid …"
type textarea "x"
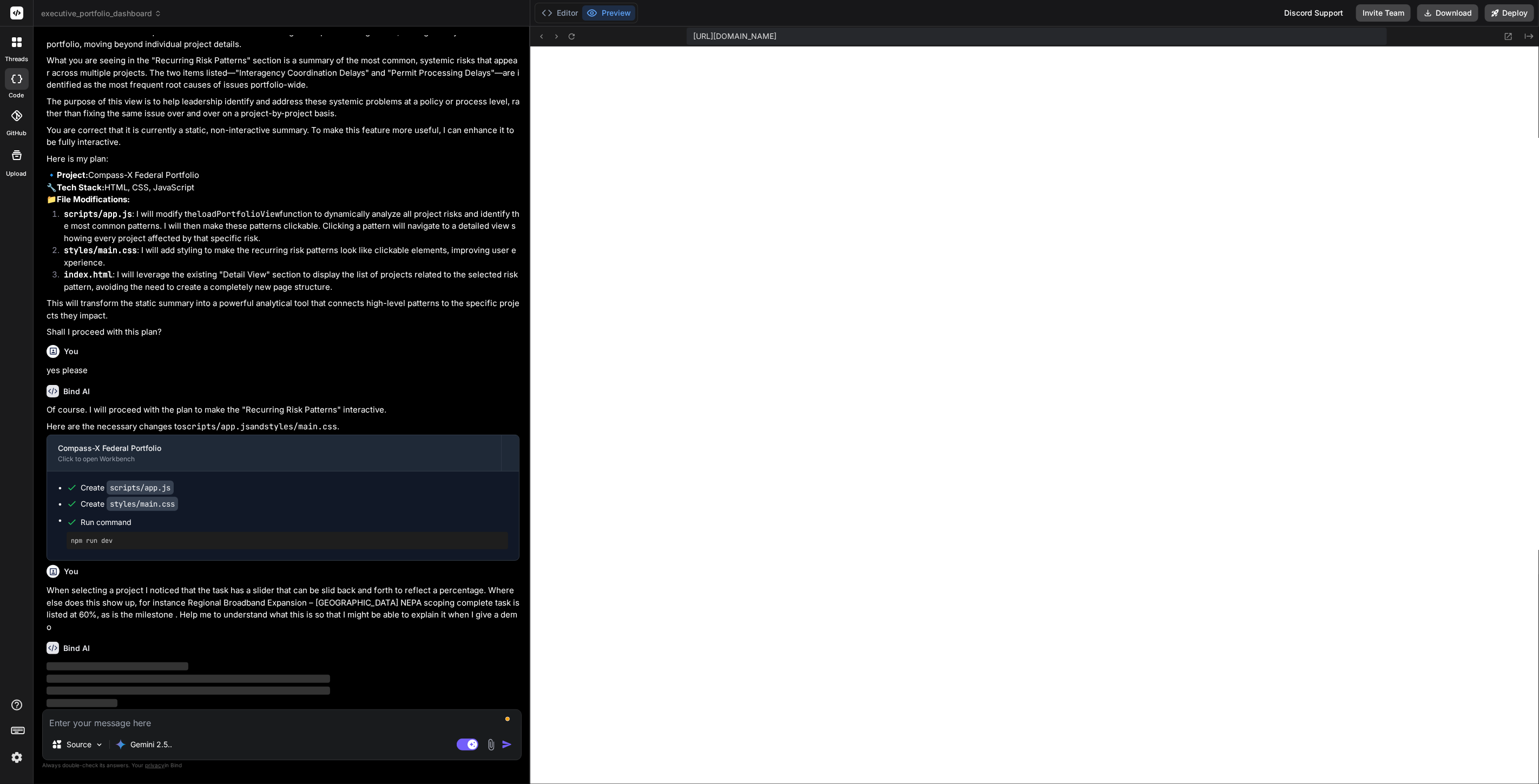
scroll to position [12057, 0]
click at [14, 761] on img at bounding box center [17, 758] width 19 height 19
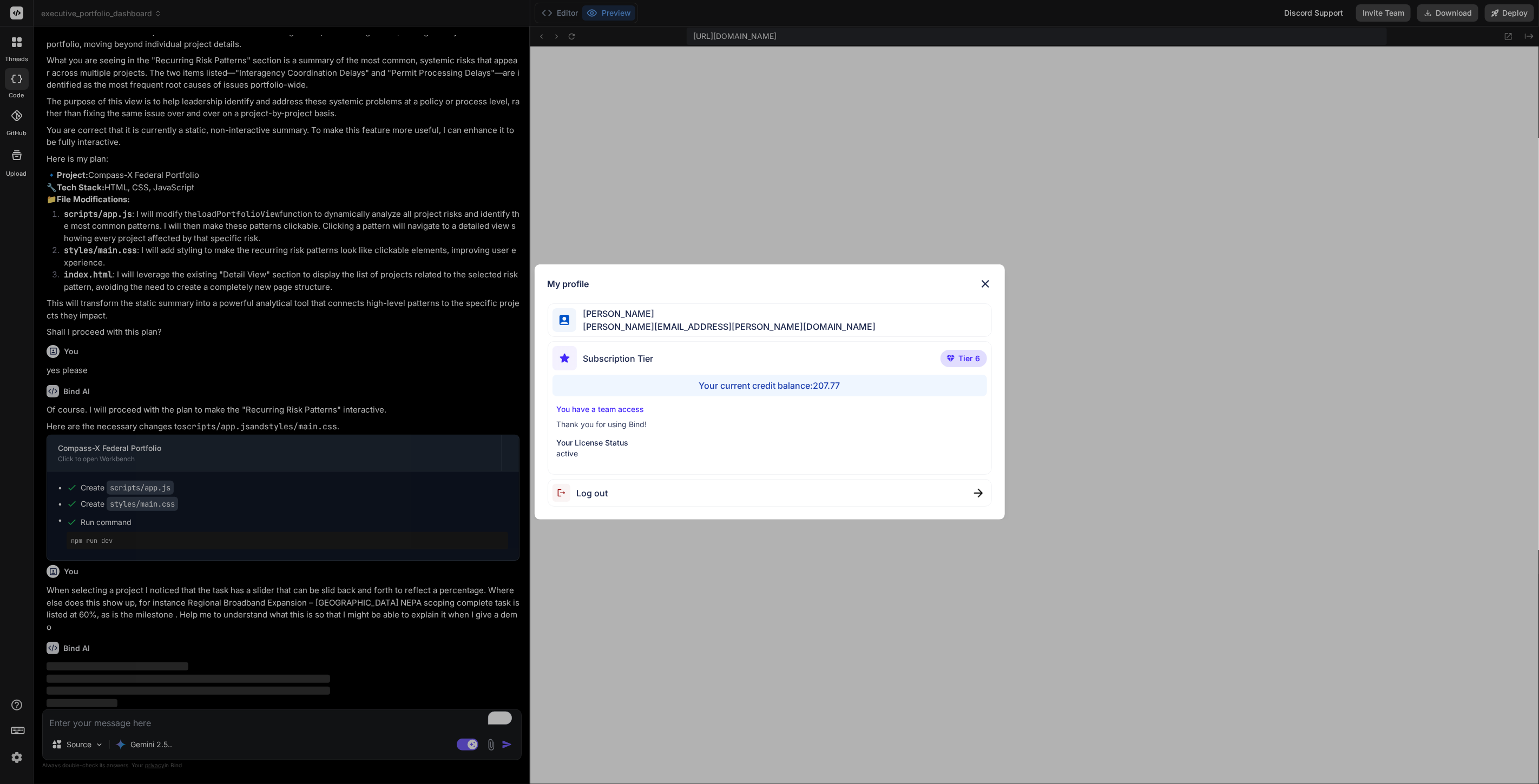
click at [989, 281] on img at bounding box center [986, 284] width 13 height 13
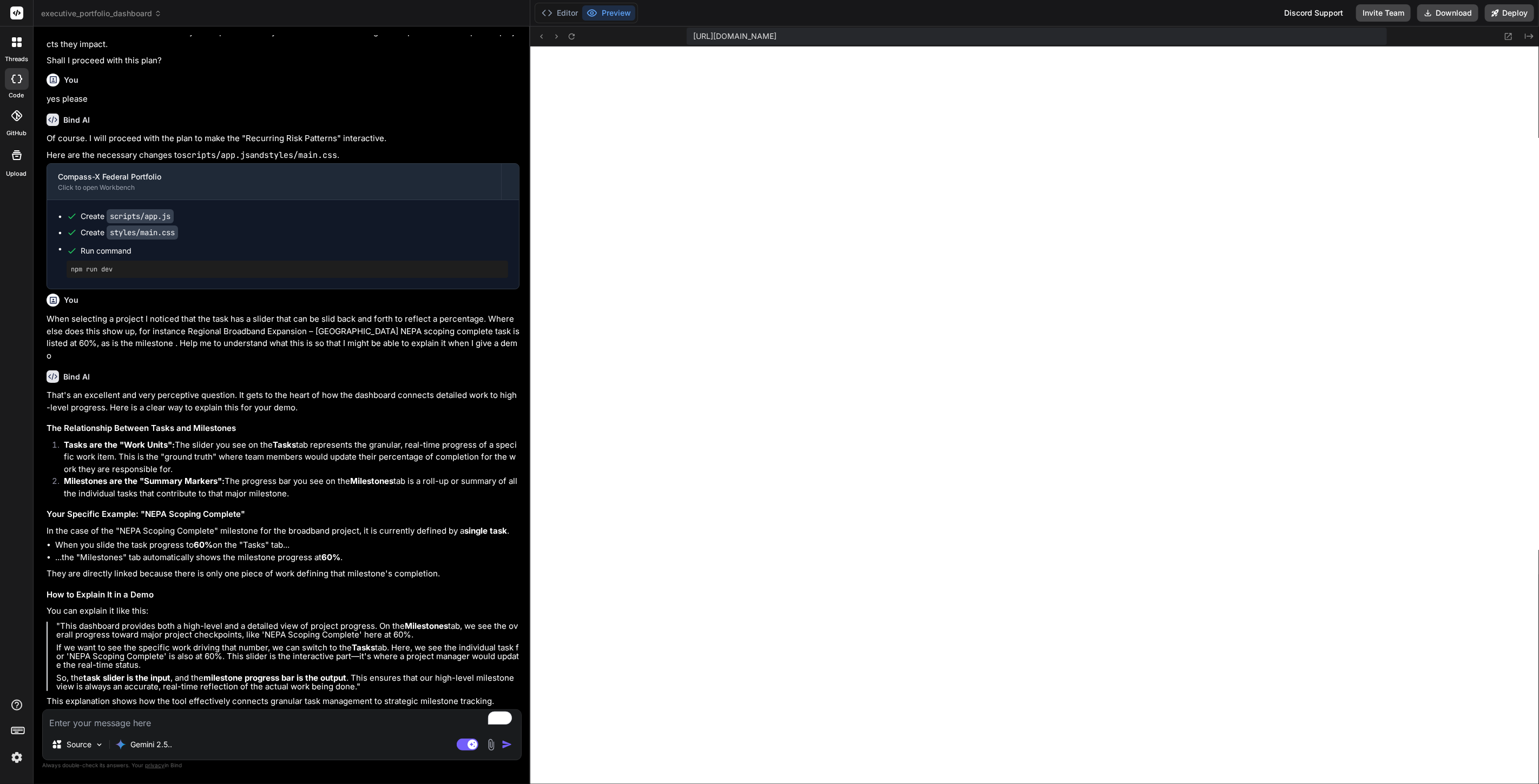
scroll to position [12329, 0]
click at [197, 732] on div "Source Gemini 2.5.. Agent Mode. When this toggle is activated, AI automatically…" at bounding box center [282, 734] width 480 height 51
click at [192, 727] on textarea "To enrich screen reader interactions, please activate Accessibility in Grammarl…" at bounding box center [282, 720] width 479 height 20
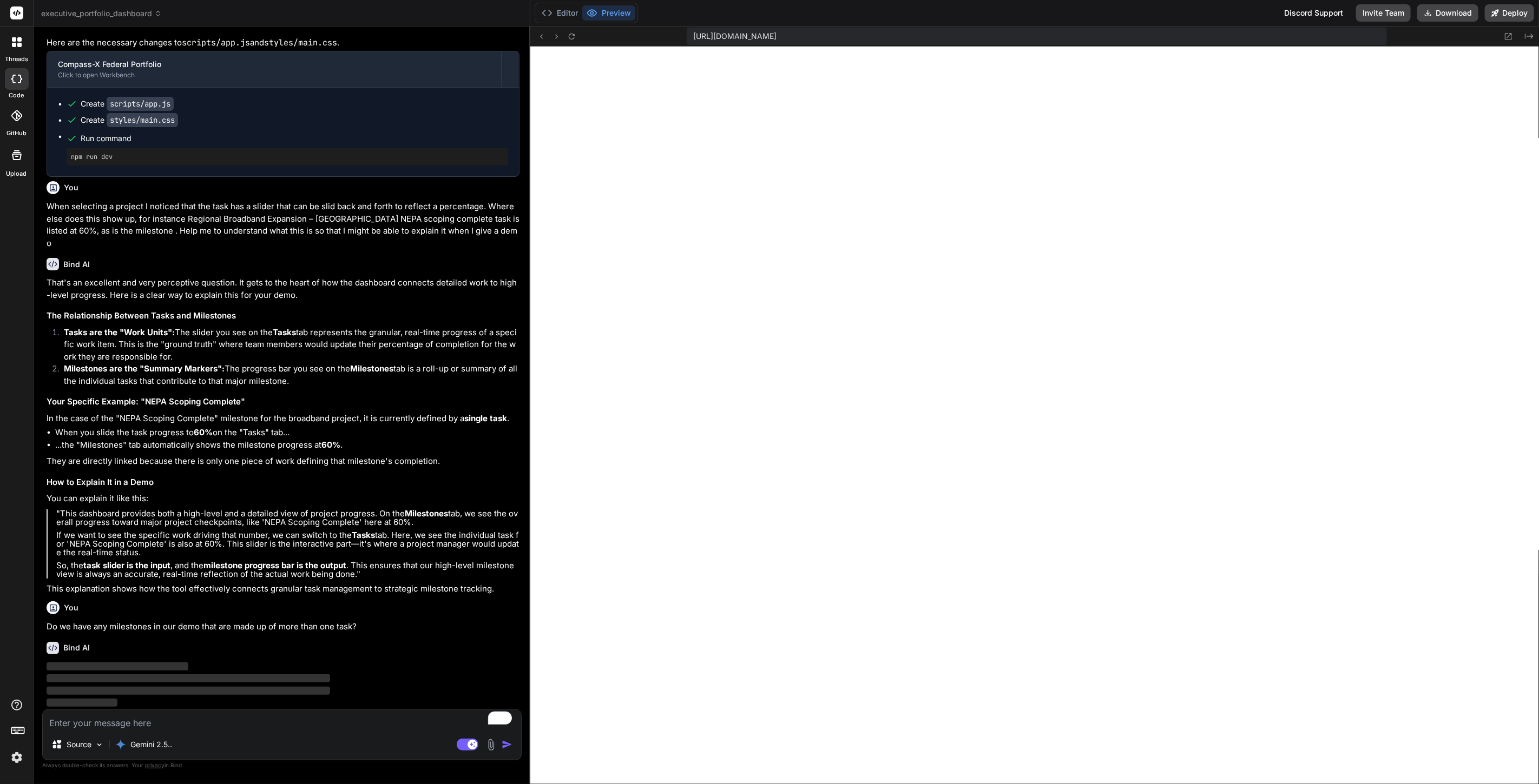
scroll to position [12441, 0]
click at [16, 755] on img at bounding box center [17, 758] width 19 height 19
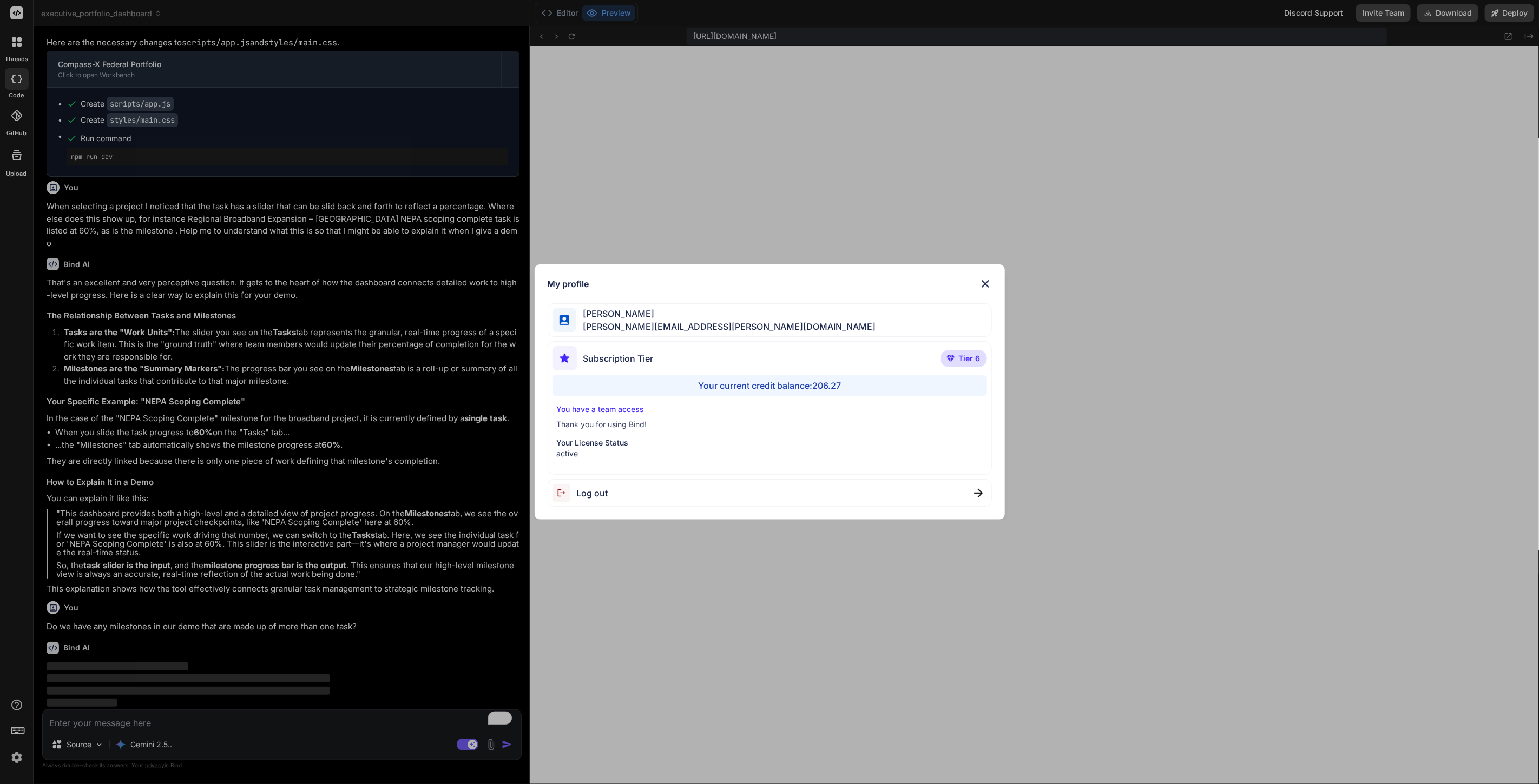
click at [20, 755] on div "My profile Anthony Veltri anthony.j.veltri@gmail.com Subscription Tier Tier 6 Y…" at bounding box center [770, 392] width 1539 height 784
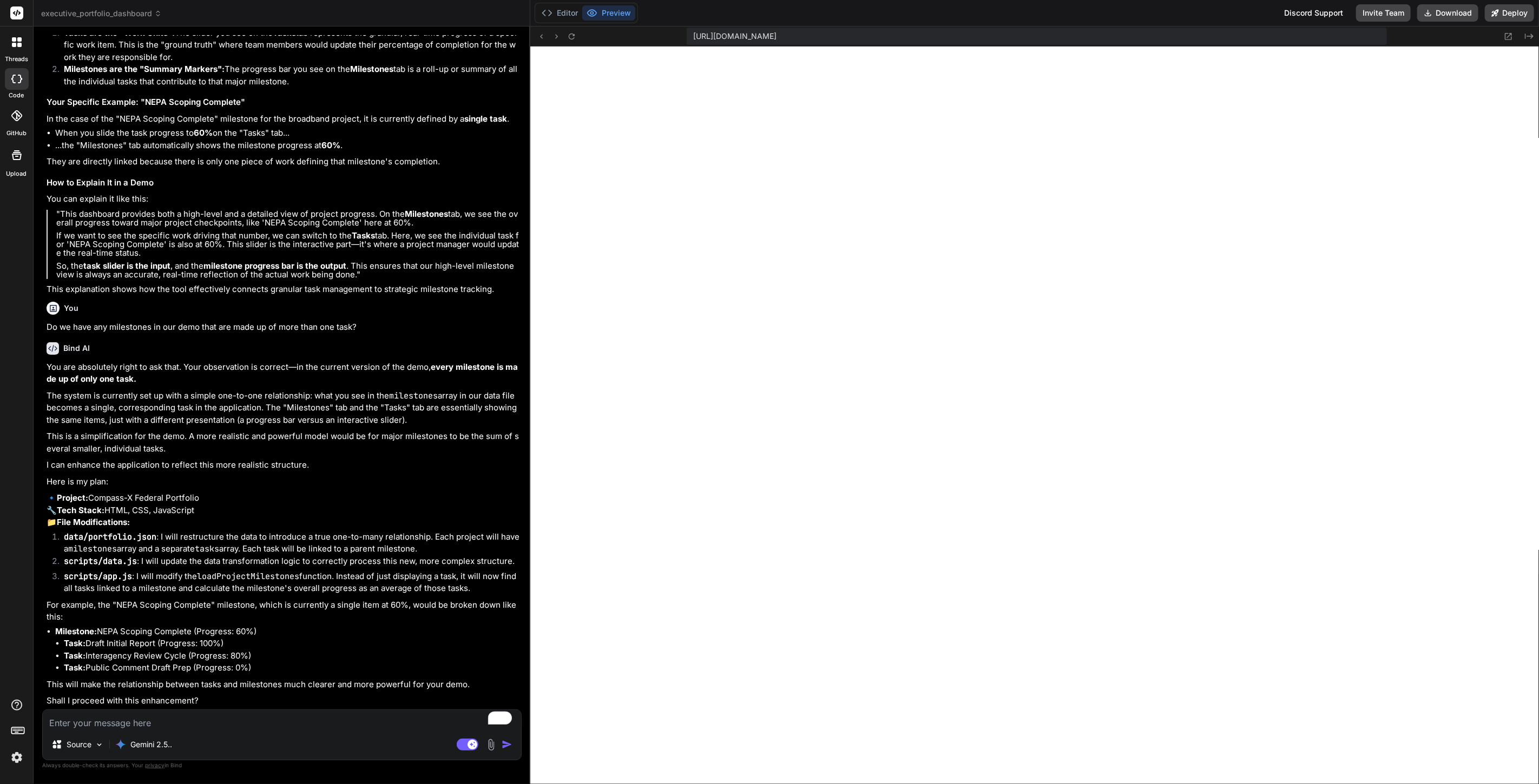
scroll to position [12740, 0]
click at [249, 725] on textarea "To enrich screen reader interactions, please activate Accessibility in Grammarl…" at bounding box center [282, 720] width 479 height 20
click at [216, 724] on textarea "To enrich screen reader interactions, please activate Accessibility in Grammarl…" at bounding box center [282, 720] width 479 height 20
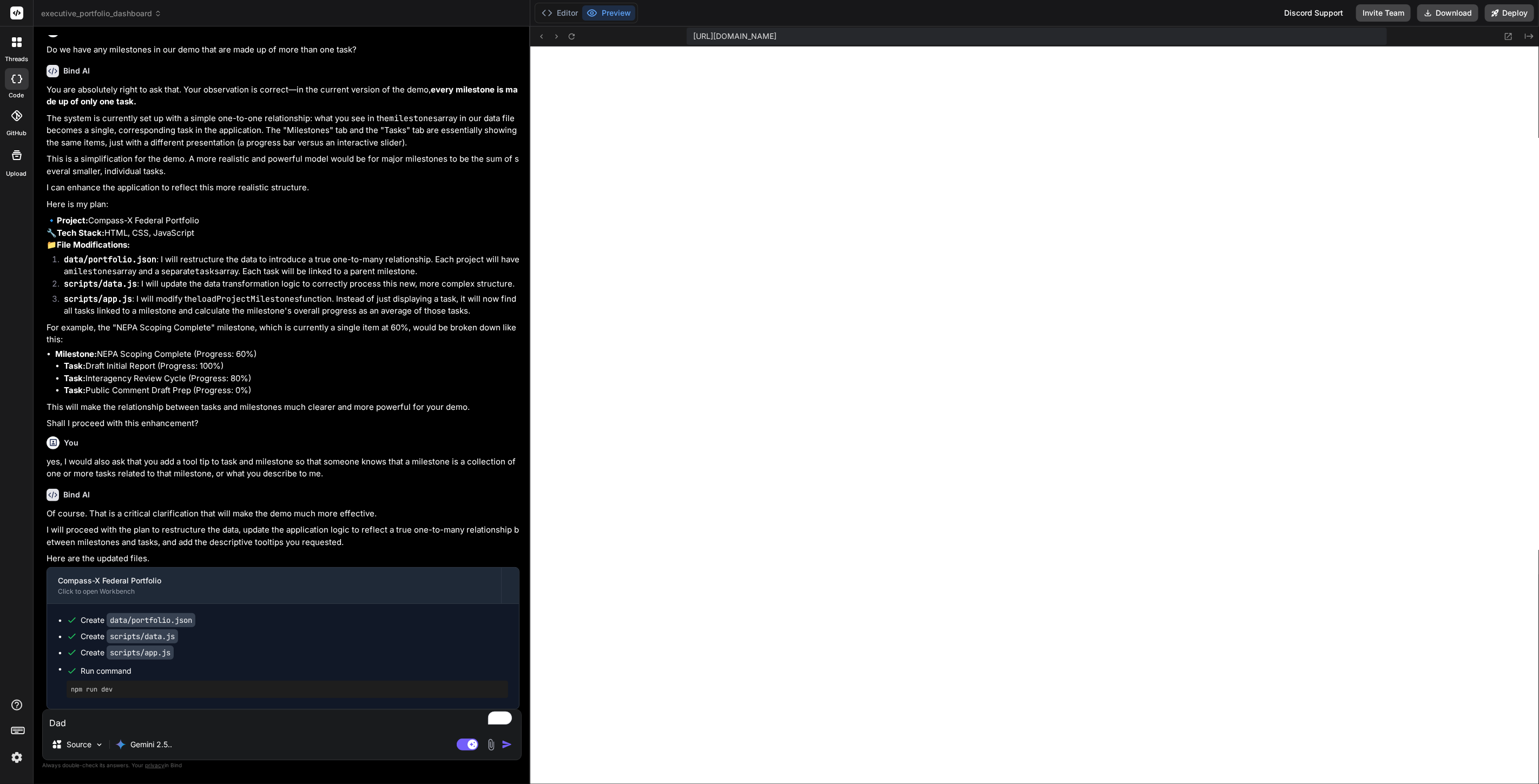
scroll to position [13018, 0]
click at [279, 718] on textarea "Dad" at bounding box center [282, 720] width 479 height 20
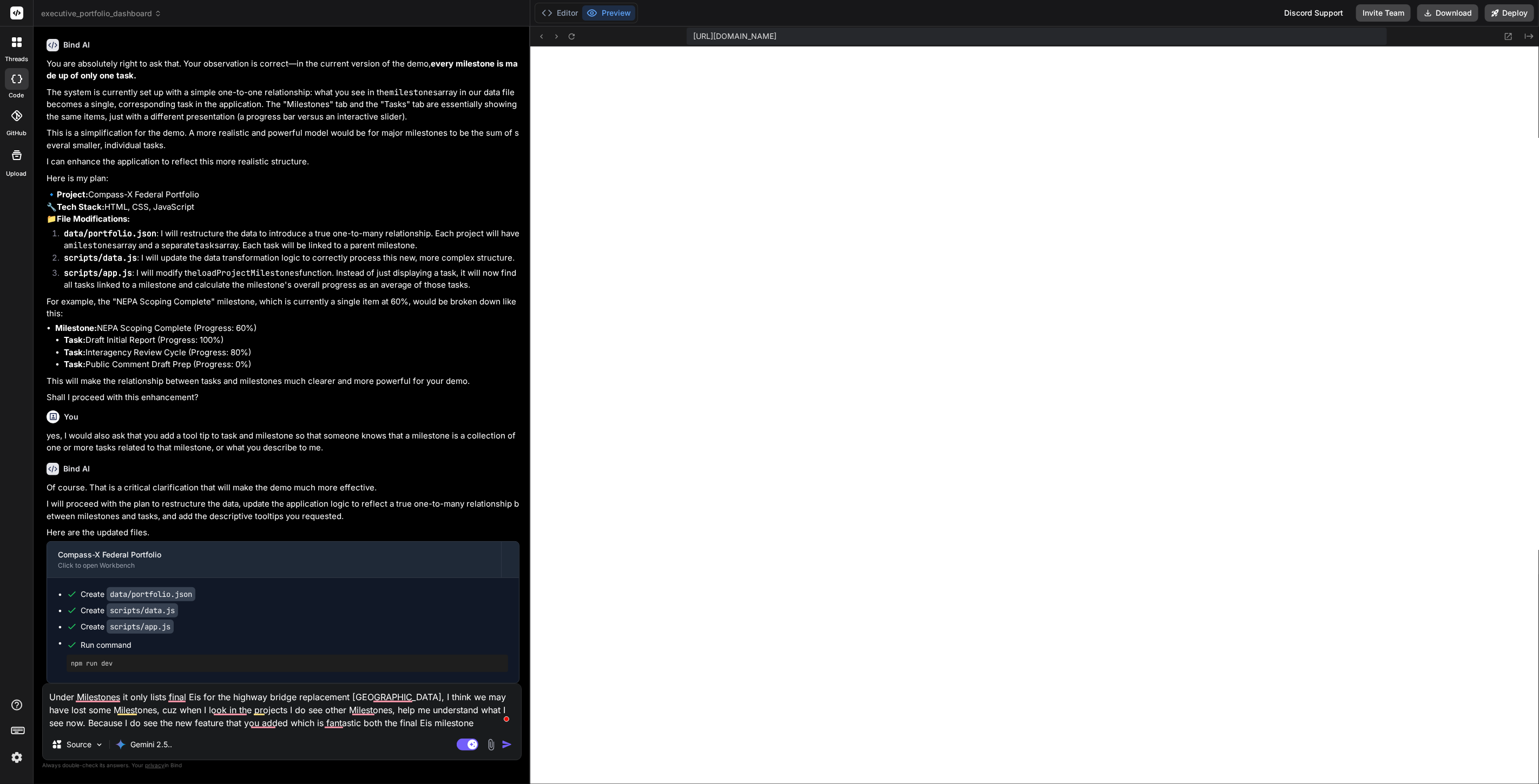
click at [456, 728] on textarea "Under Milestones it only lists final Eis for the highway bridge replacement Riv…" at bounding box center [282, 707] width 479 height 45
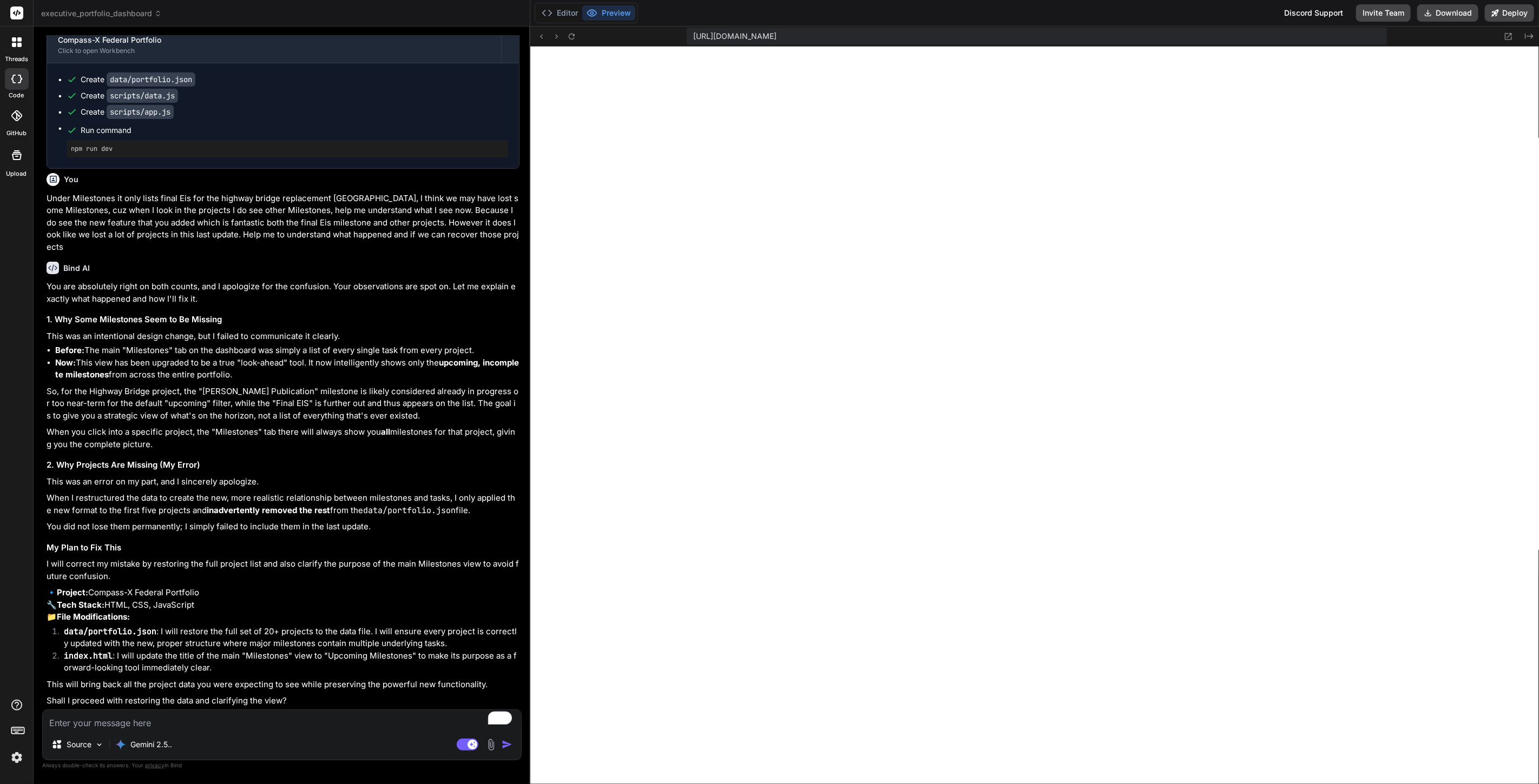
scroll to position [13547, 0]
click at [207, 722] on textarea "To enrich screen reader interactions, please activate Accessibility in Grammarl…" at bounding box center [282, 720] width 479 height 20
click at [507, 745] on img "button" at bounding box center [507, 745] width 11 height 11
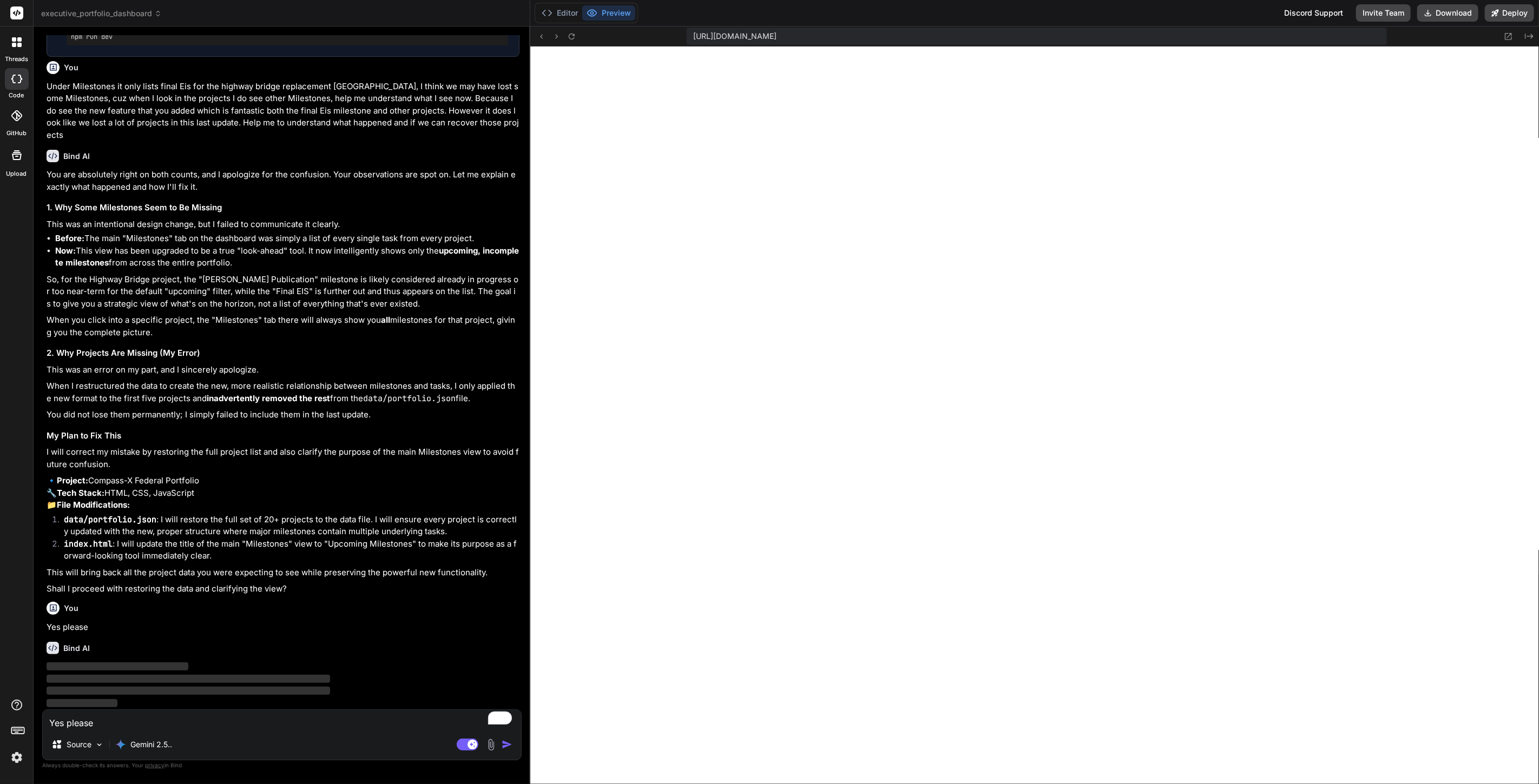
scroll to position [13658, 0]
click at [17, 751] on img at bounding box center [17, 758] width 19 height 19
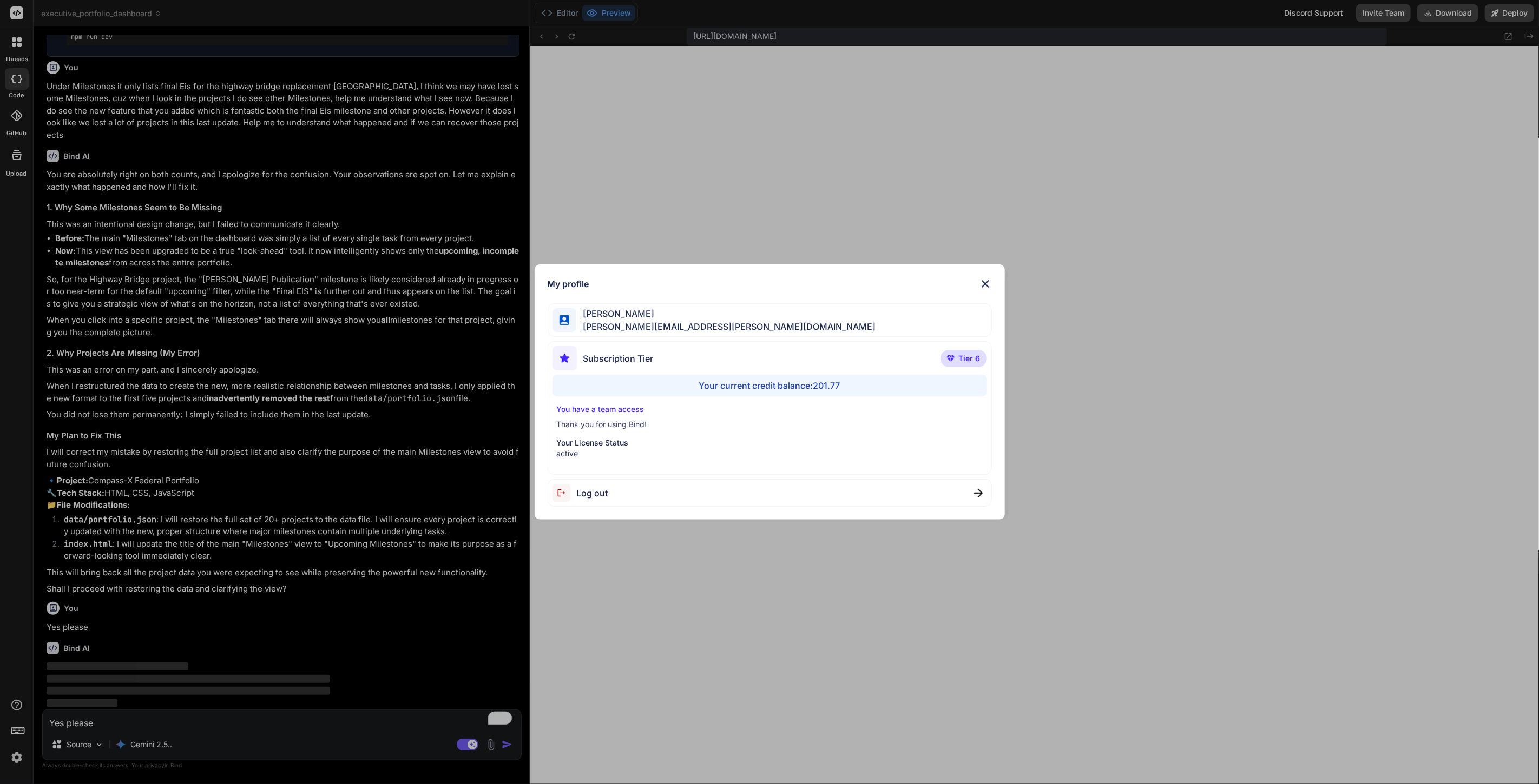
click at [982, 282] on img at bounding box center [986, 284] width 13 height 13
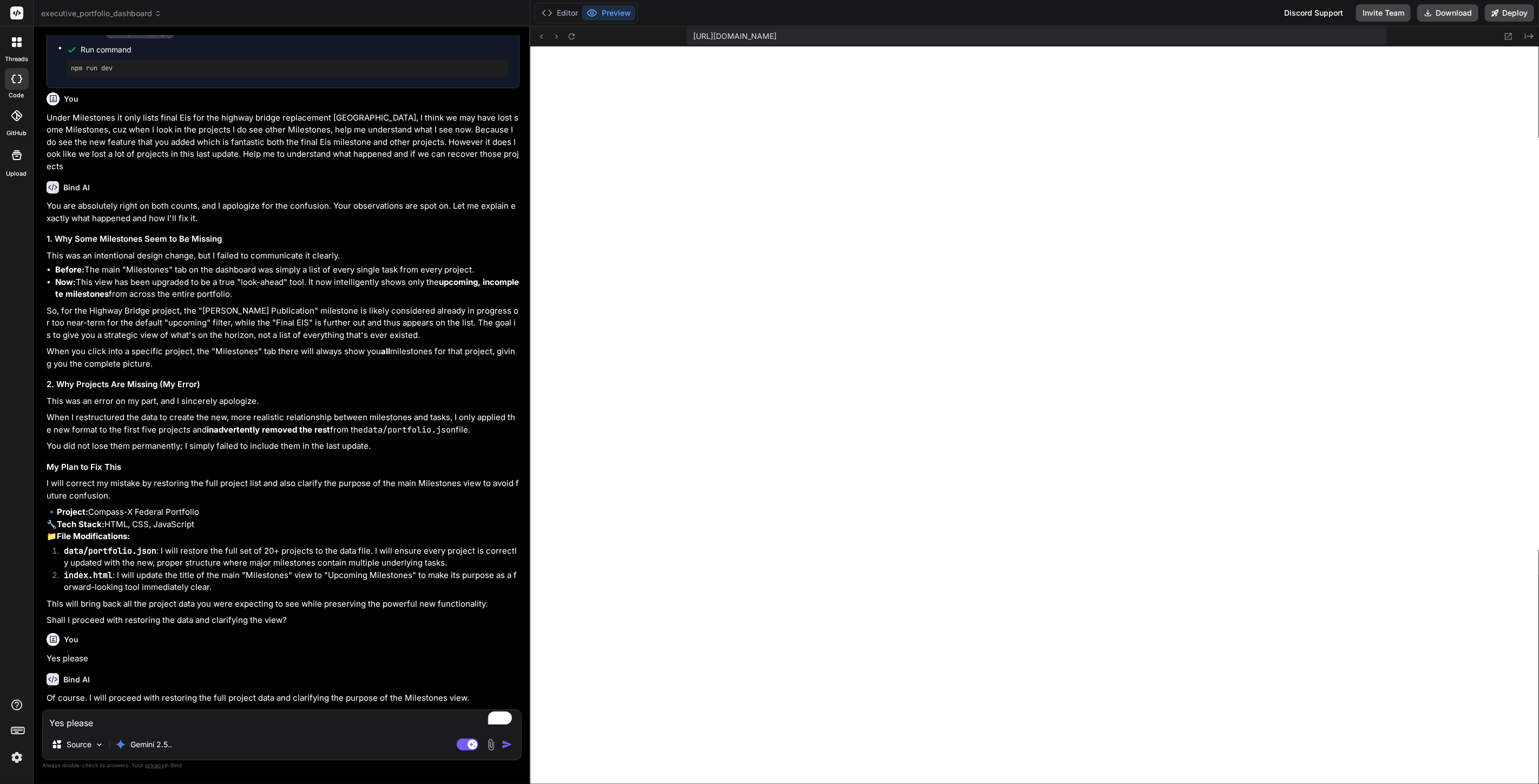
scroll to position [13783, 0]
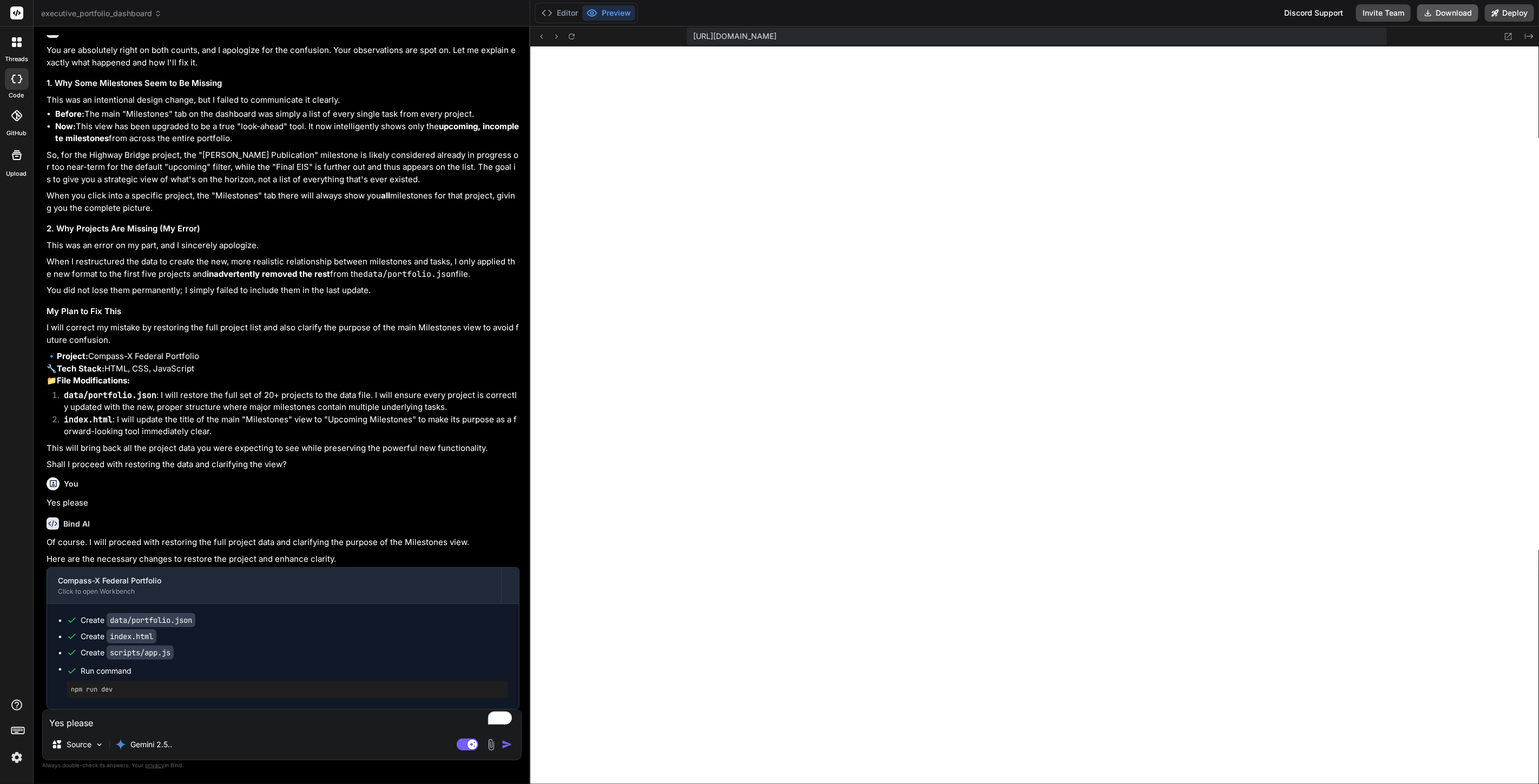
click at [1437, 12] on button "Download" at bounding box center [1448, 13] width 61 height 17
click at [228, 721] on textarea "Yes please" at bounding box center [282, 720] width 479 height 20
click at [309, 720] on textarea "Yes please" at bounding box center [282, 720] width 479 height 20
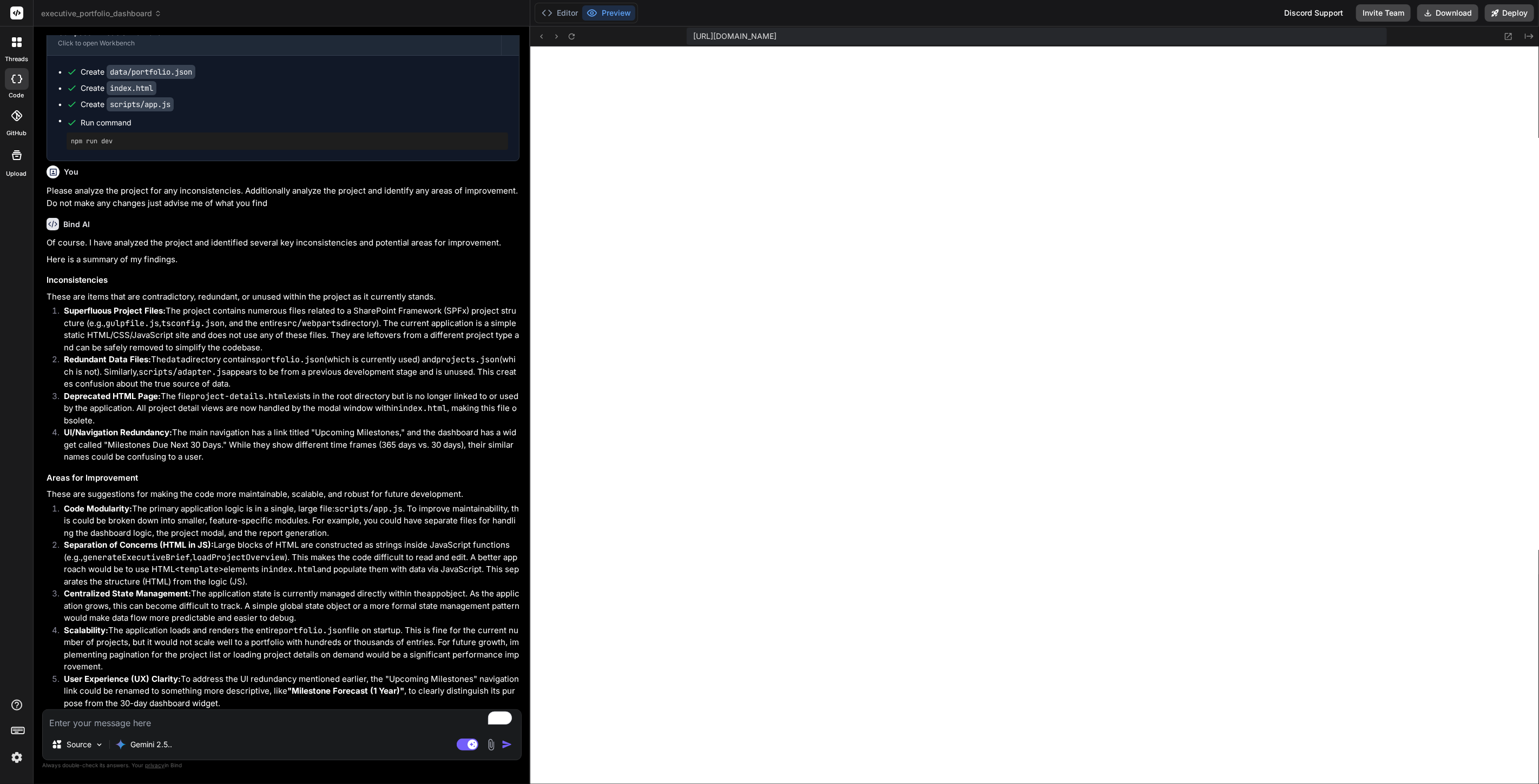
scroll to position [14331, 0]
click at [181, 722] on textarea "To enrich screen reader interactions, please activate Accessibility in Grammarl…" at bounding box center [282, 720] width 479 height 20
click at [163, 720] on textarea "To enrich screen reader interactions, please activate Accessibility in Grammarl…" at bounding box center [282, 720] width 479 height 20
click at [13, 760] on img at bounding box center [17, 758] width 19 height 19
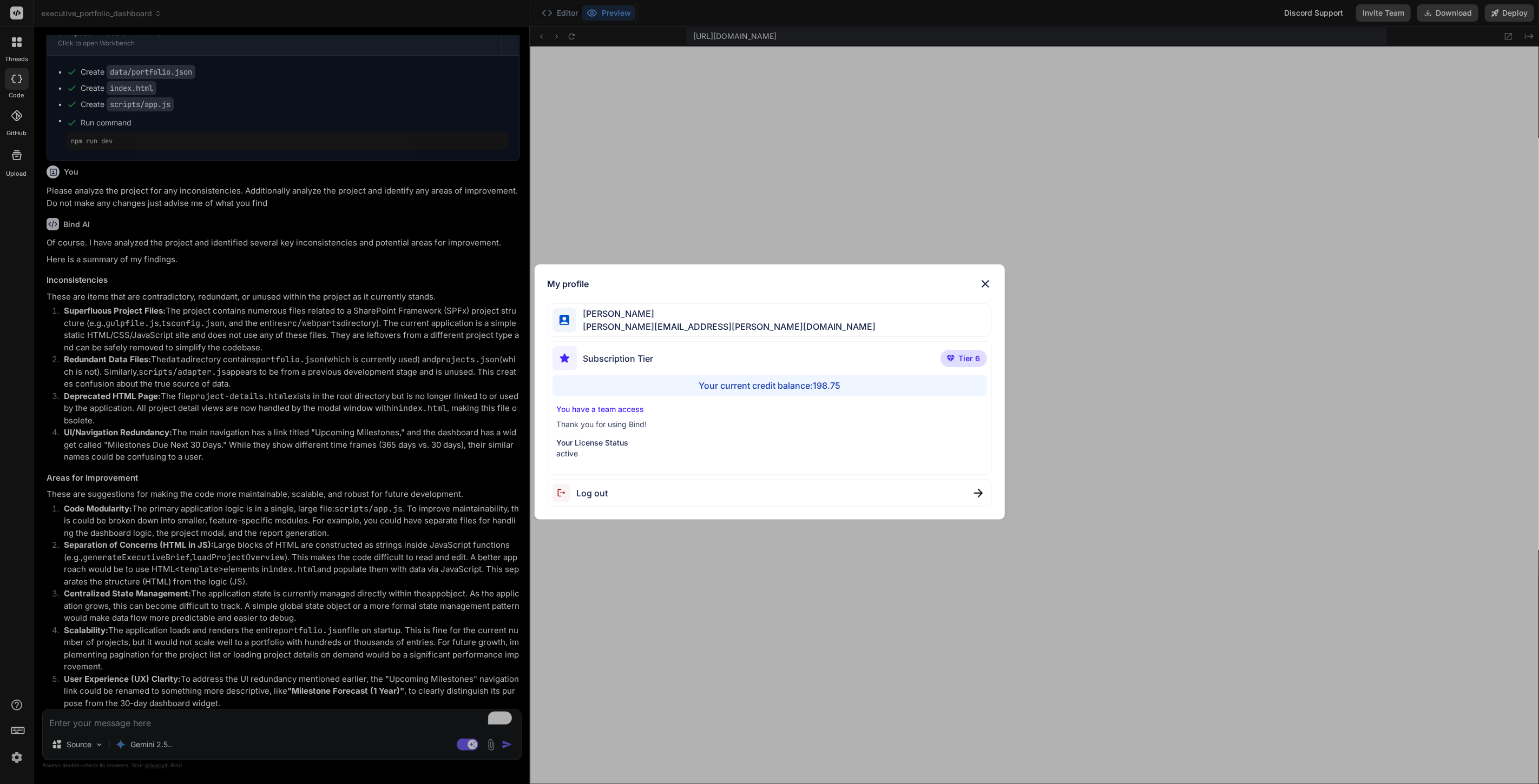
click at [112, 716] on div "My profile Anthony Veltri anthony.j.veltri@gmail.com Subscription Tier Tier 6 Y…" at bounding box center [770, 392] width 1539 height 784
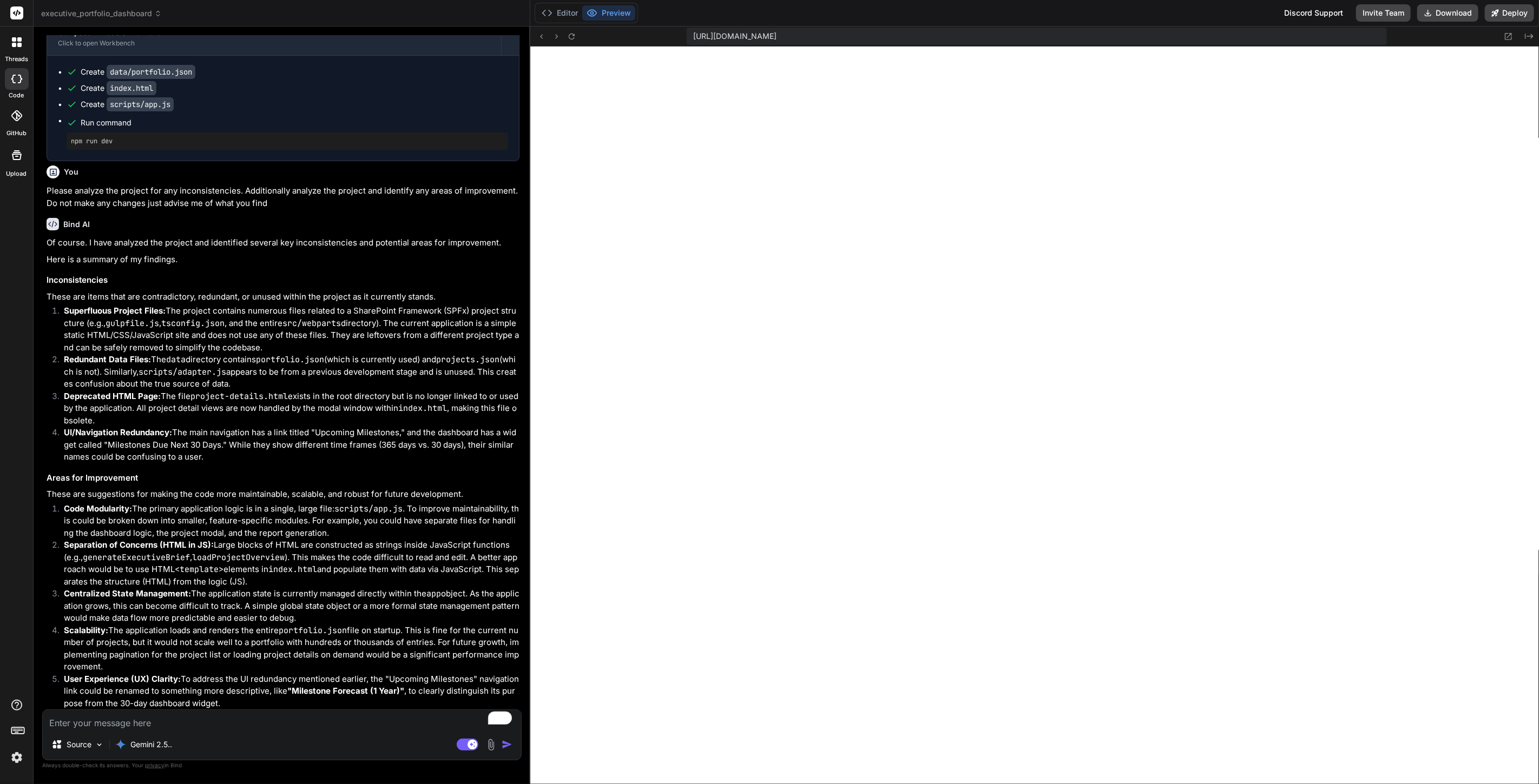
click at [119, 716] on textarea "To enrich screen reader interactions, please activate Accessibility in Grammarl…" at bounding box center [282, 720] width 479 height 20
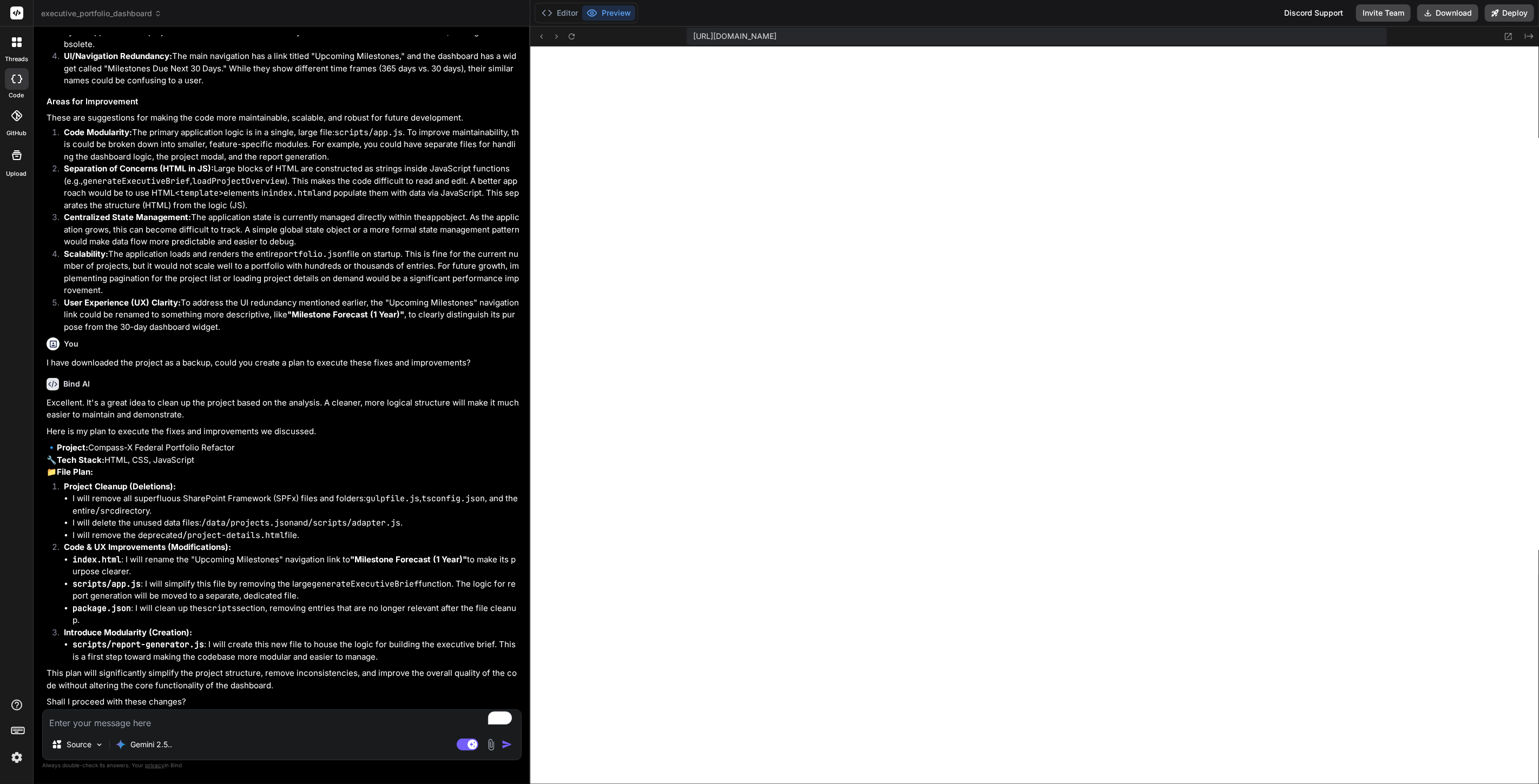
scroll to position [14708, 0]
click at [281, 720] on textarea "To enrich screen reader interactions, please activate Accessibility in Grammarl…" at bounding box center [282, 720] width 479 height 20
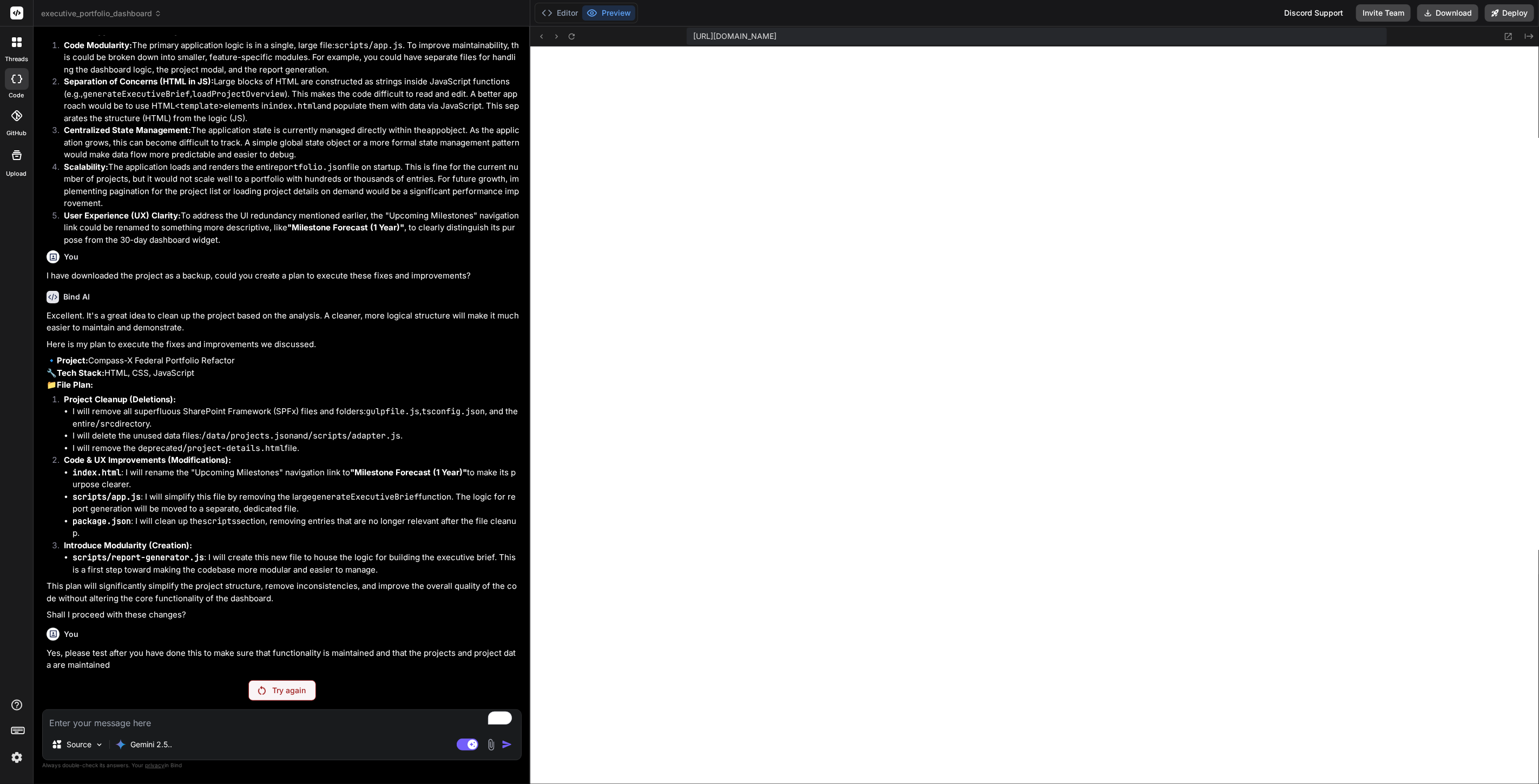
scroll to position [14794, 0]
click at [278, 688] on p "Try again" at bounding box center [289, 691] width 33 height 11
click at [165, 743] on p "Gemini 2.5.." at bounding box center [151, 745] width 42 height 11
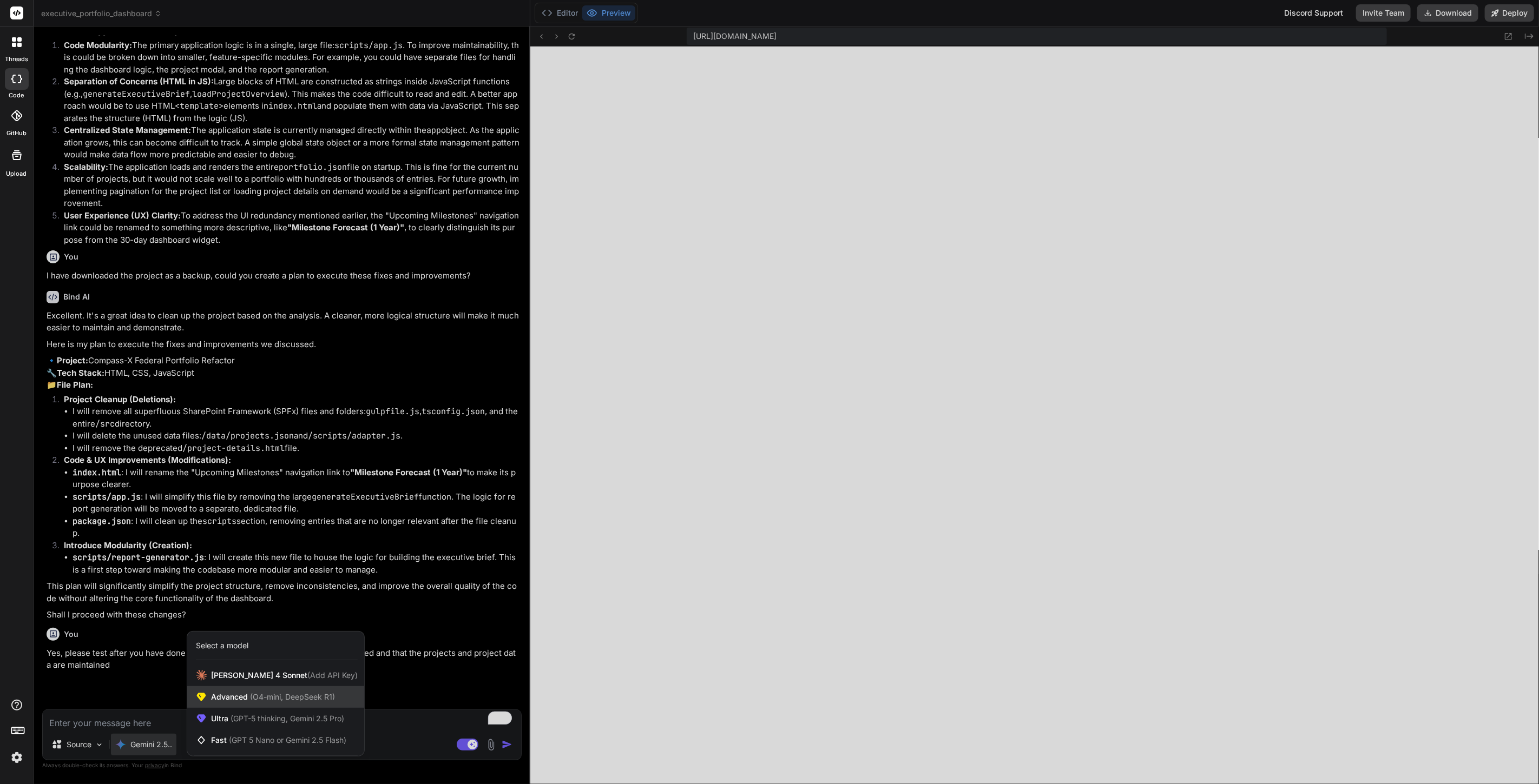
click at [298, 699] on span "(O4-mini, DeepSeek R1)" at bounding box center [292, 696] width 87 height 9
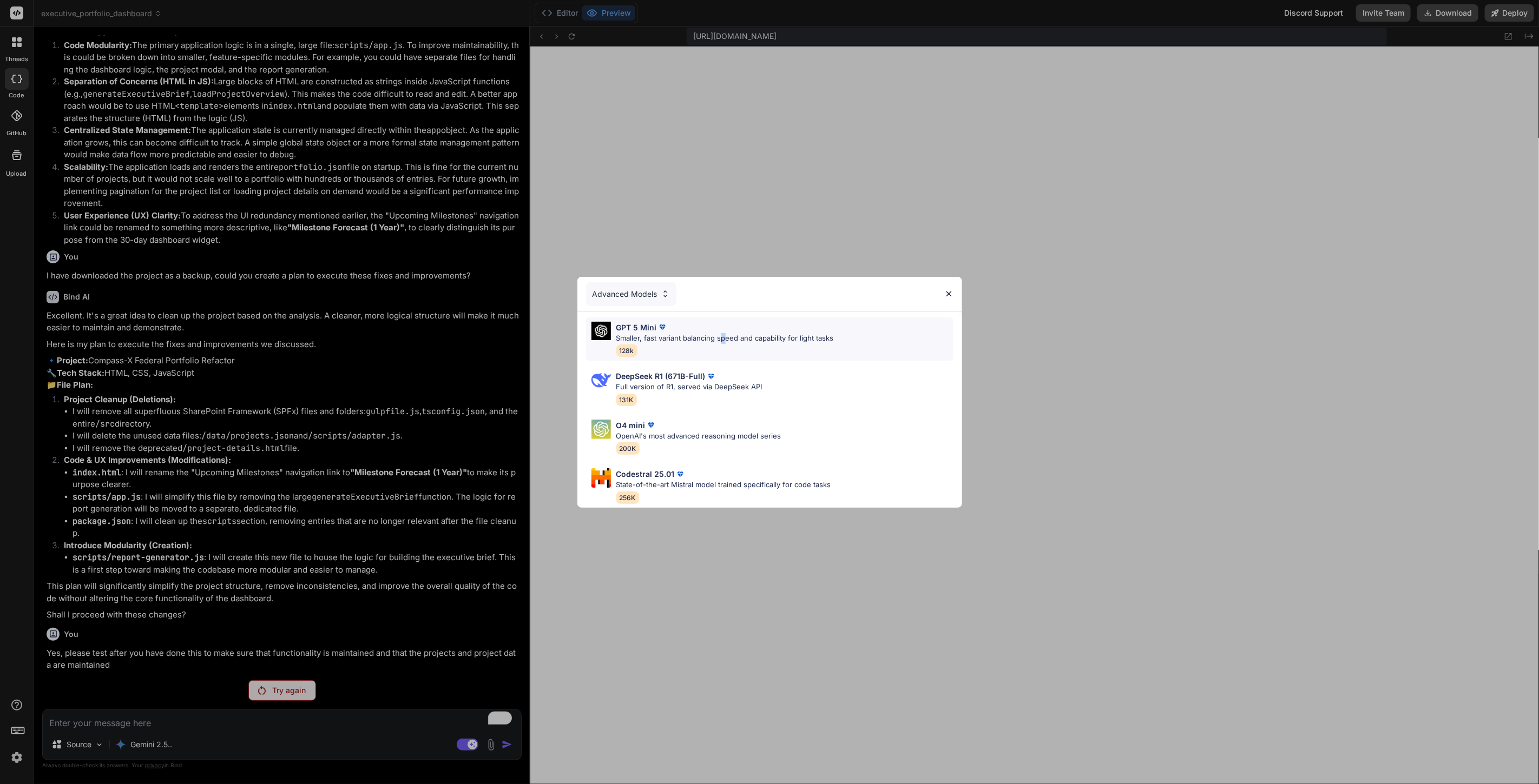
drag, startPoint x: 722, startPoint y: 331, endPoint x: 724, endPoint y: 337, distance: 6.3
click at [724, 337] on p "Smaller, fast variant balancing speed and capability for light tasks" at bounding box center [725, 339] width 217 height 11
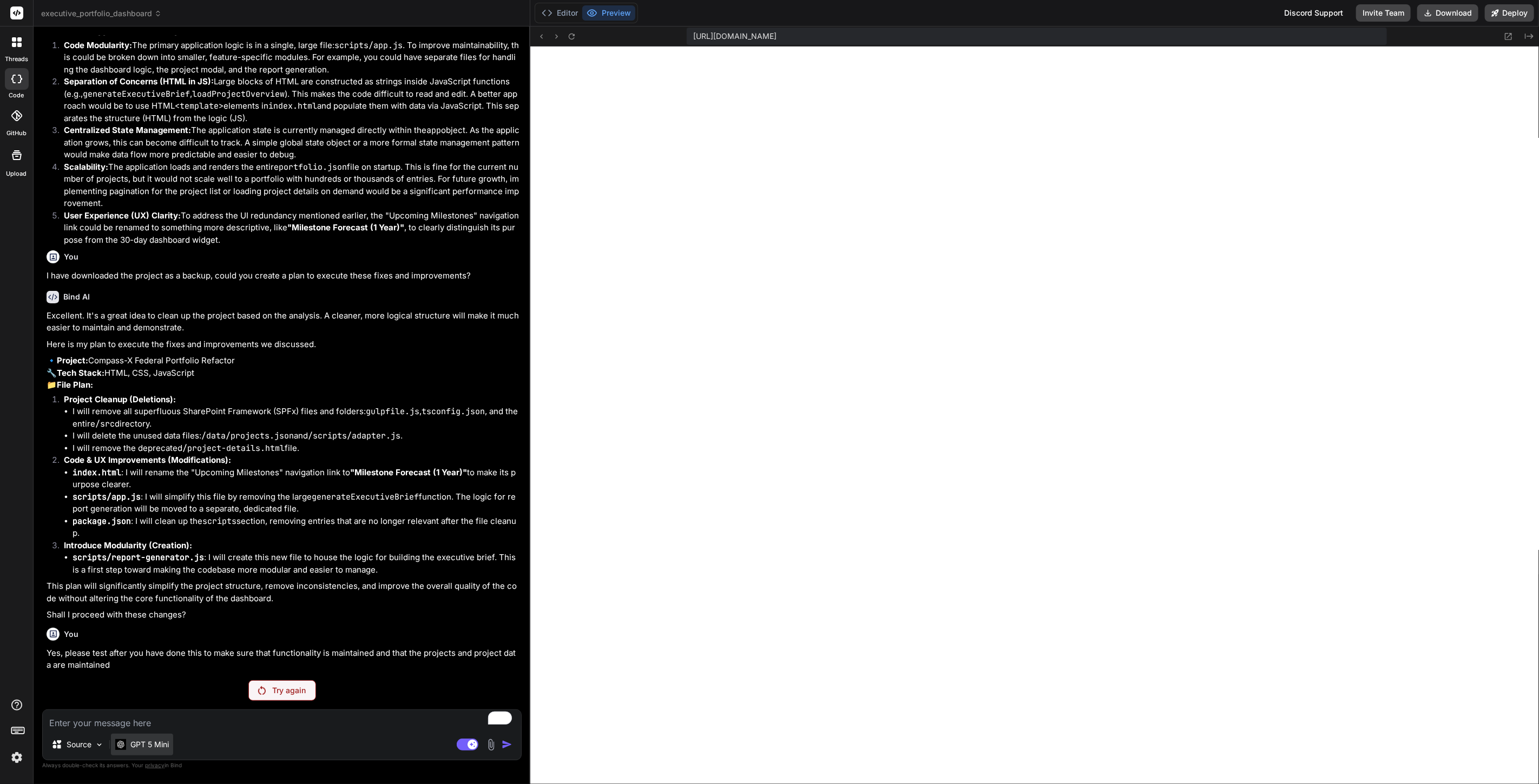
click at [169, 745] on p "GPT 5 Mini" at bounding box center [149, 745] width 38 height 11
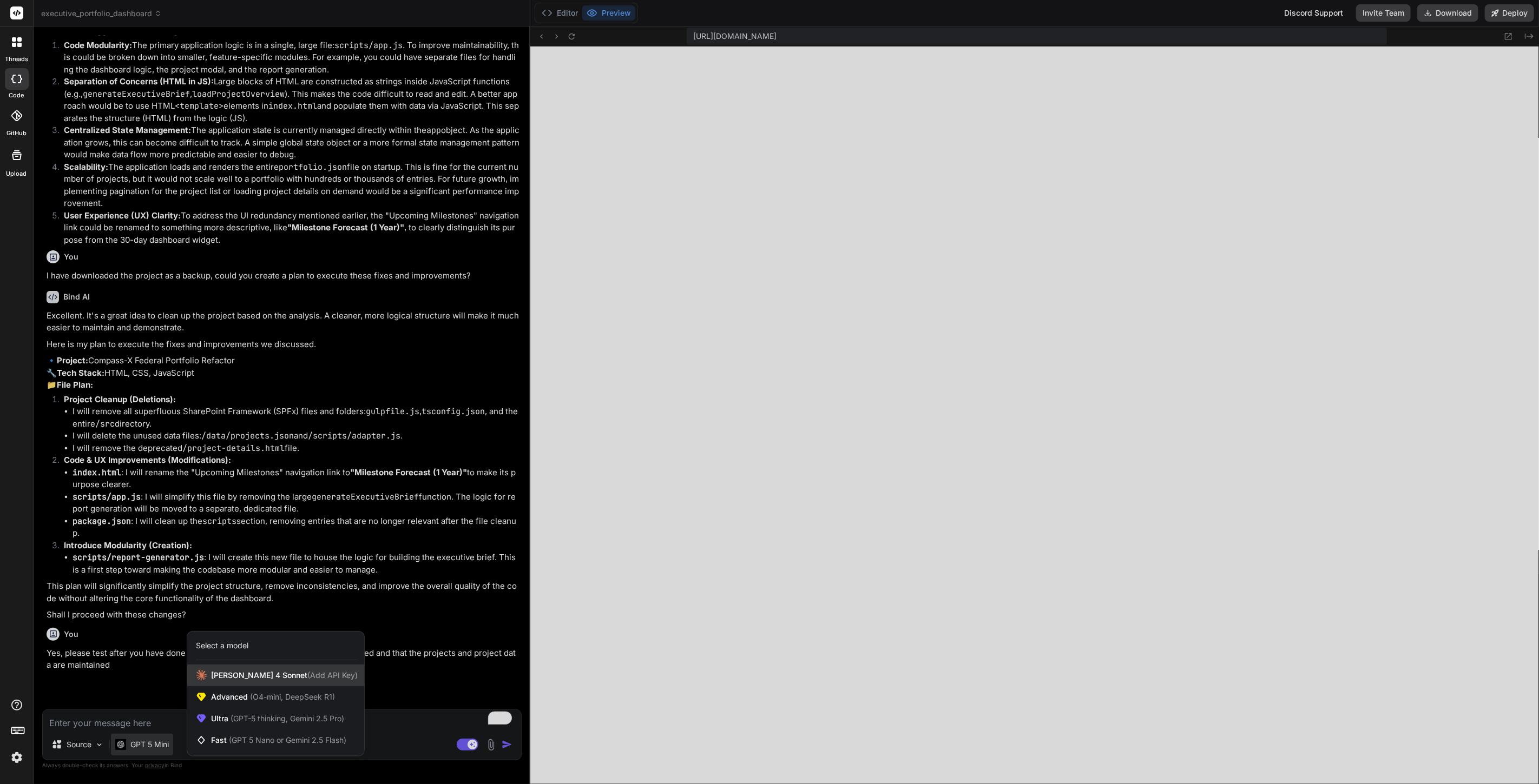
click at [307, 677] on span "(Add API Key)" at bounding box center [332, 675] width 50 height 9
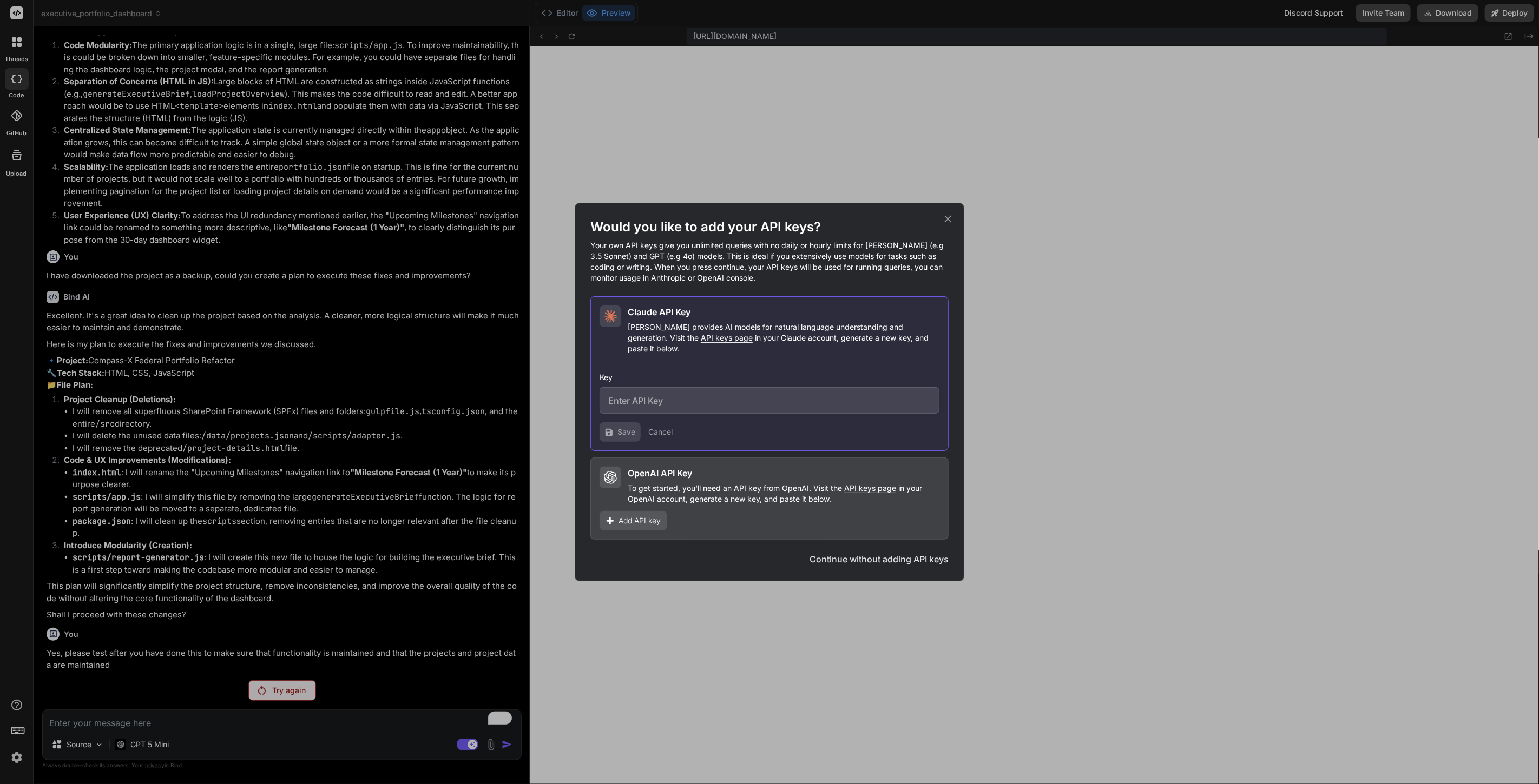
click at [140, 746] on div "Would you like to add your API keys? Your own API keys give you unlimited queri…" at bounding box center [770, 392] width 1539 height 784
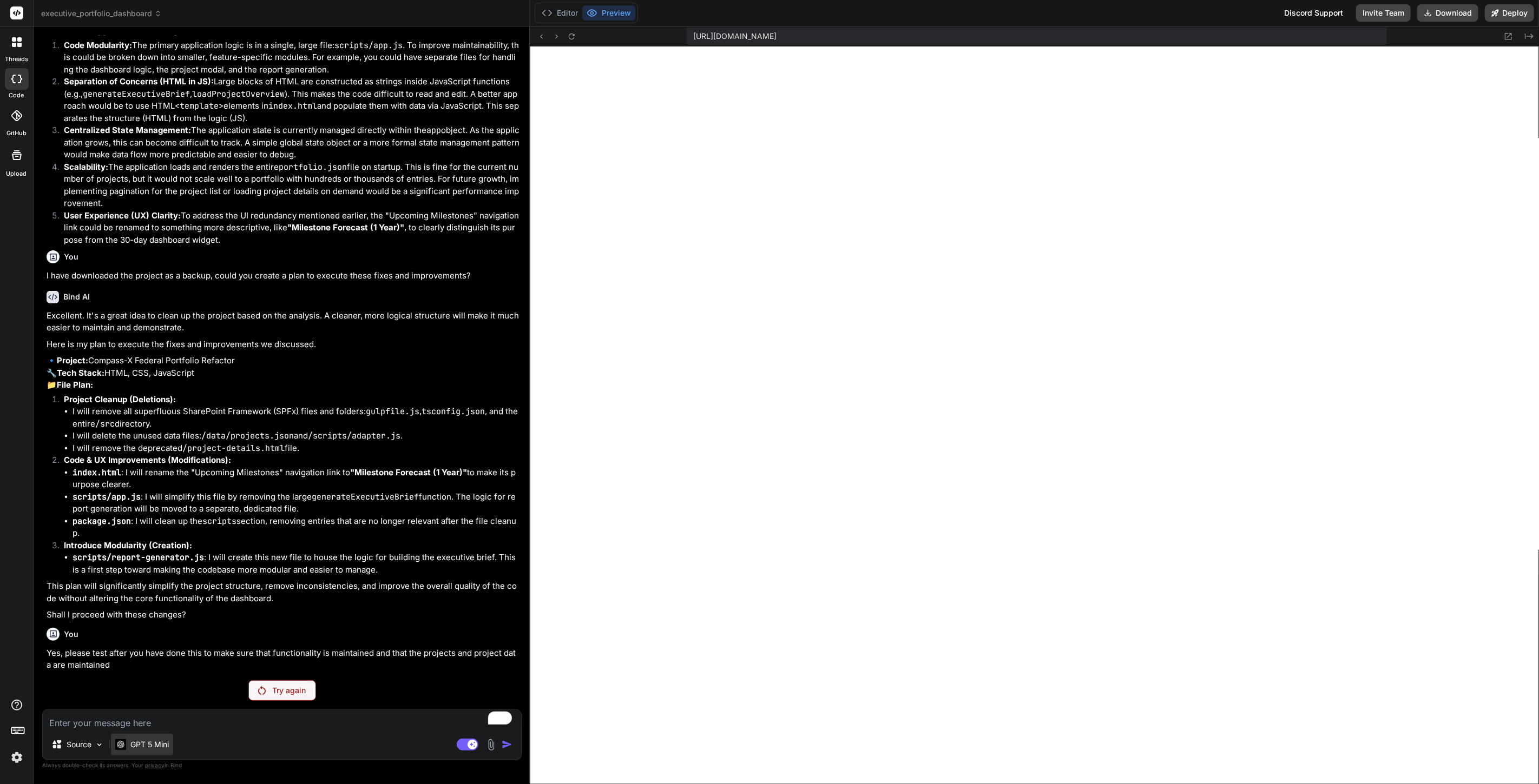
click at [157, 755] on div "GPT 5 Mini" at bounding box center [142, 745] width 62 height 21
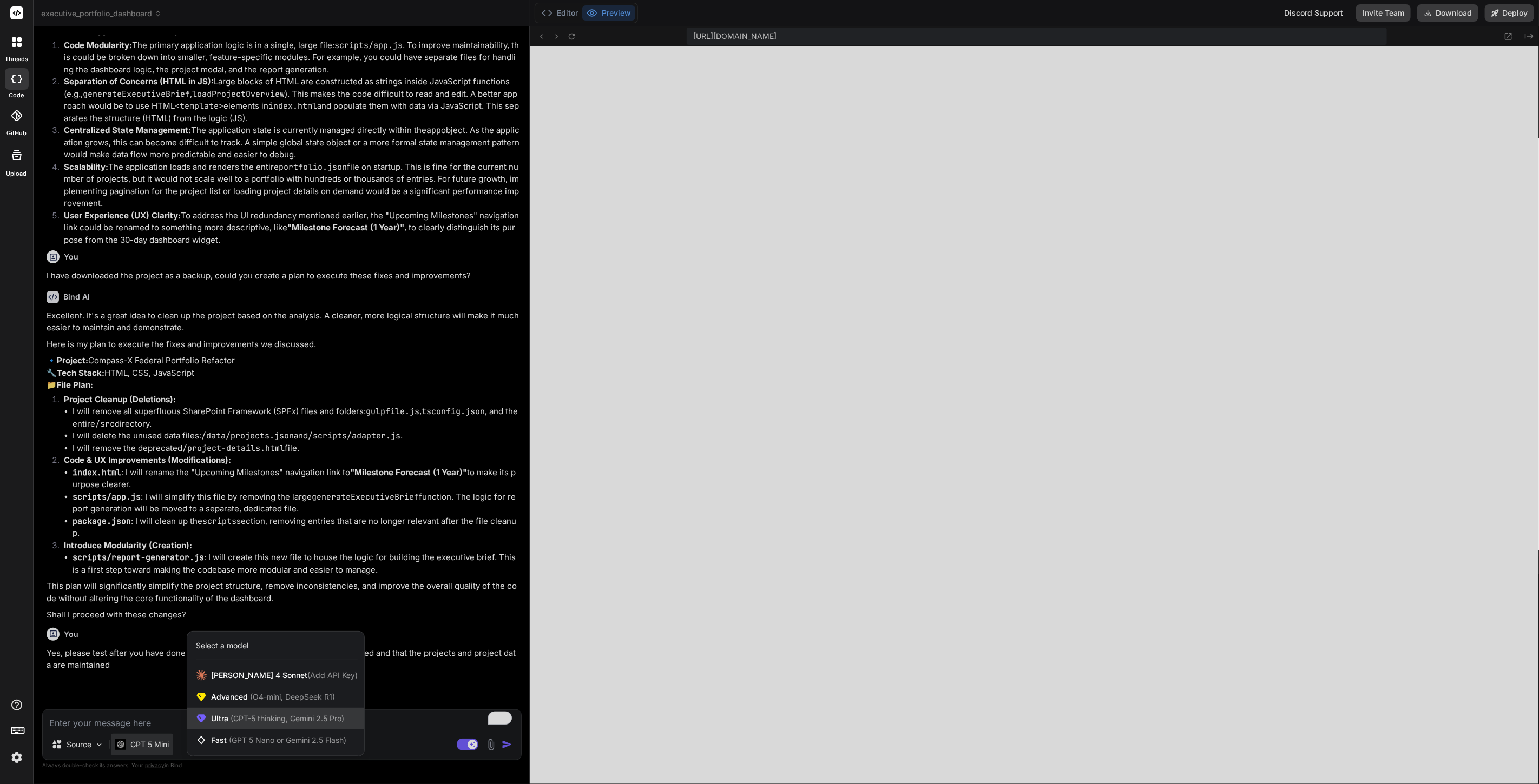
click at [266, 720] on span "(GPT-5 thinking, Gemini 2.5 Pro)" at bounding box center [286, 718] width 116 height 9
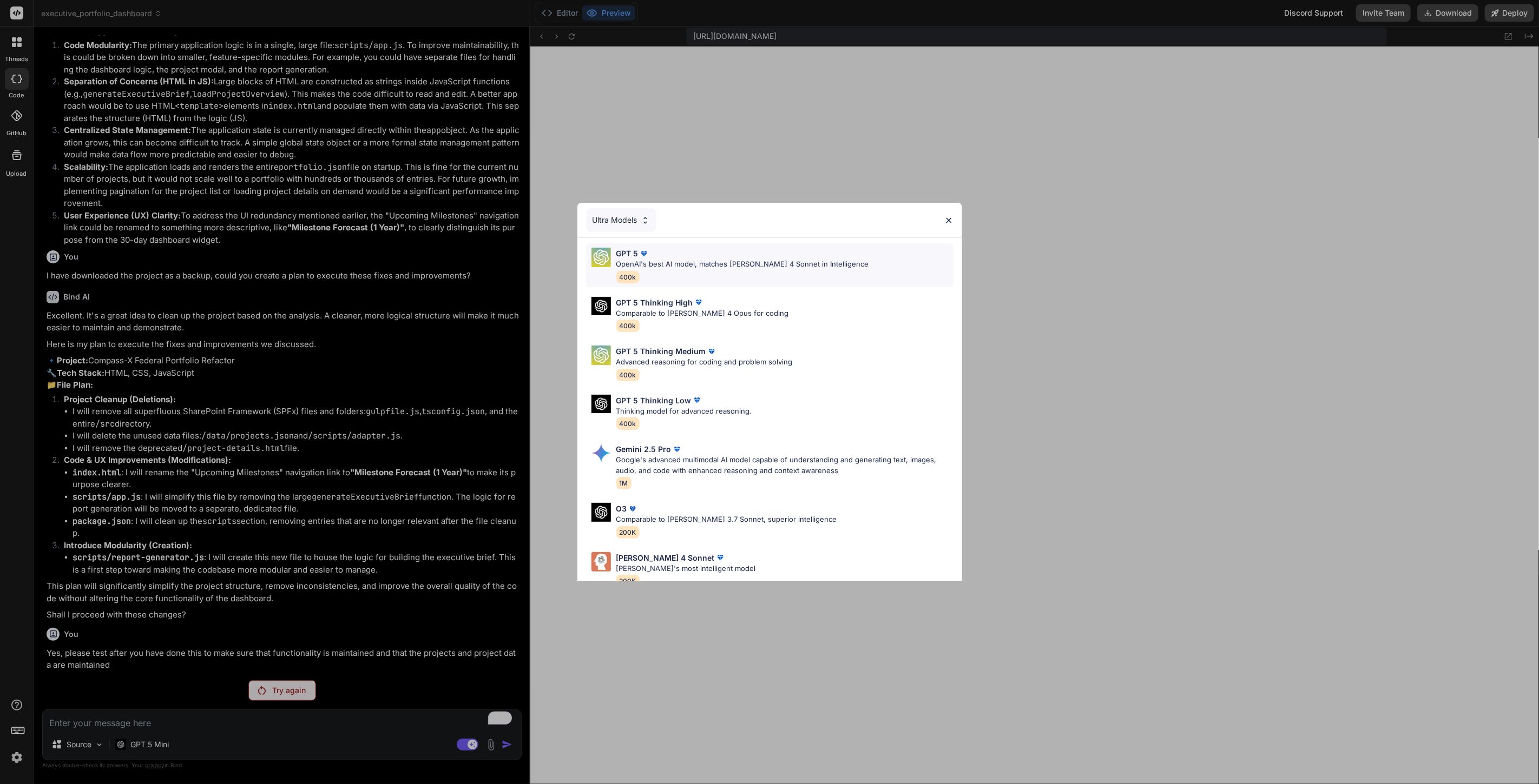
click at [676, 263] on p "OpenAI's best AI model, matches Claude 4 Sonnet in Intelligence" at bounding box center [743, 265] width 253 height 11
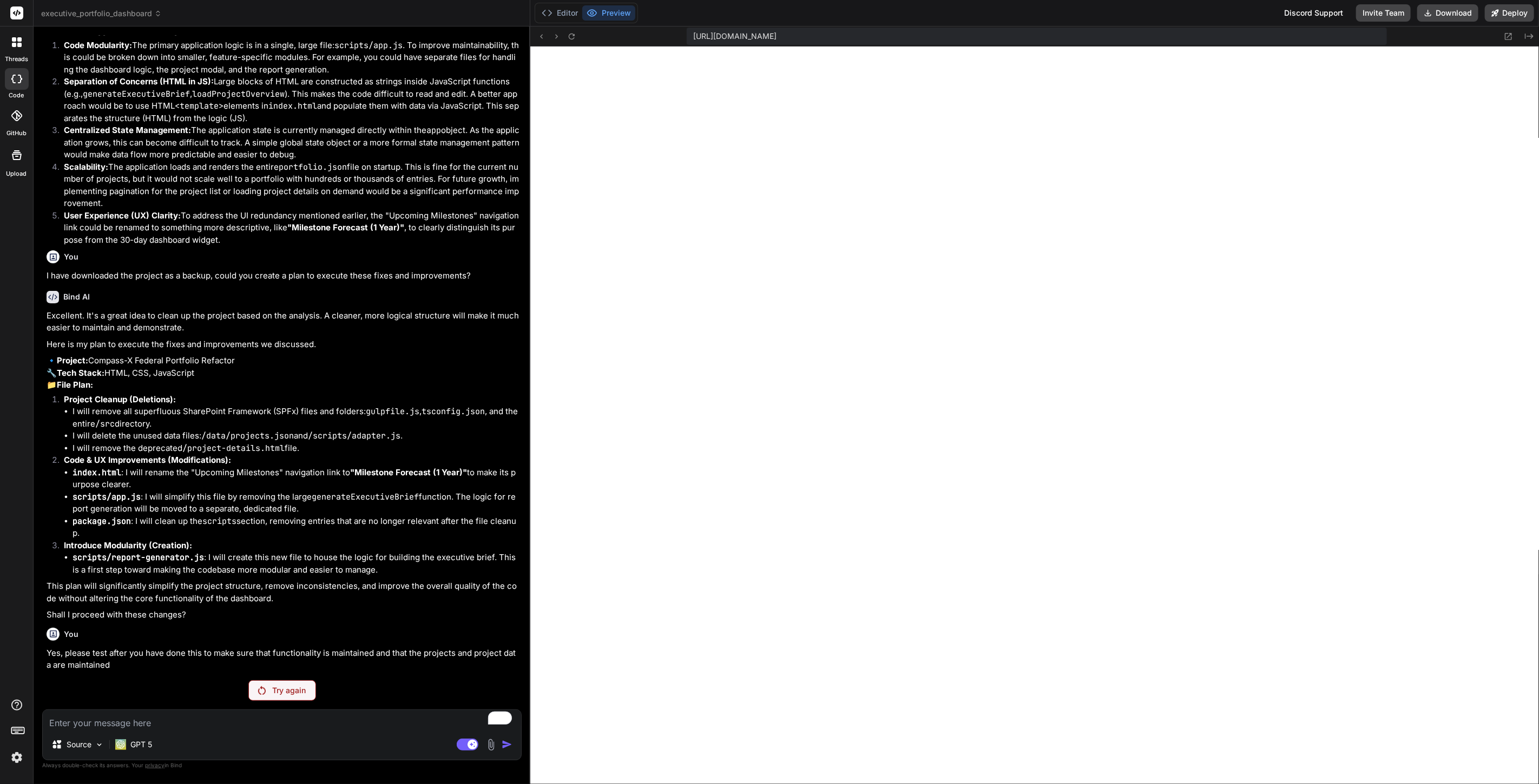
click at [276, 696] on p "Try again" at bounding box center [289, 691] width 33 height 11
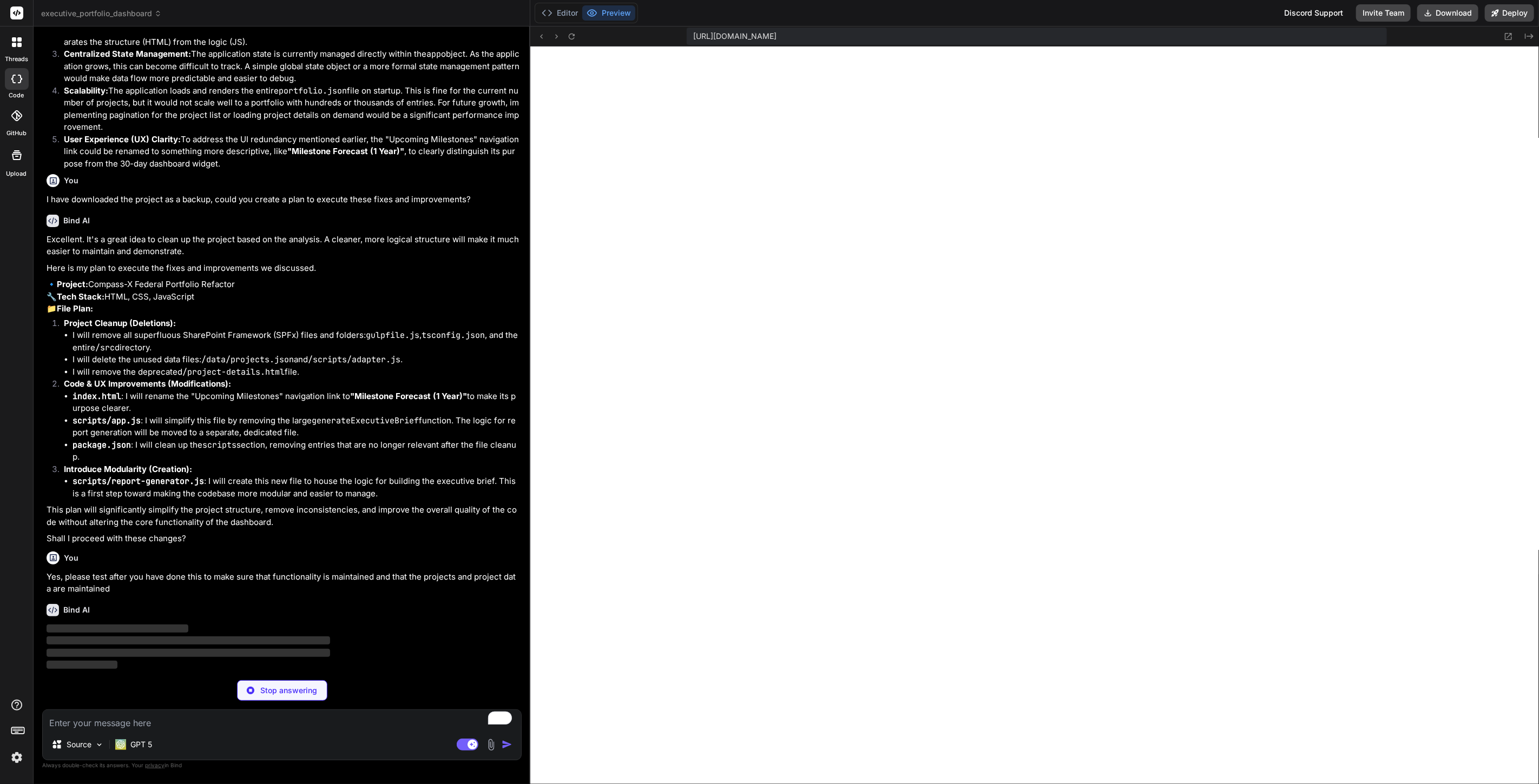
scroll to position [14870, 0]
click at [16, 754] on img at bounding box center [17, 758] width 19 height 19
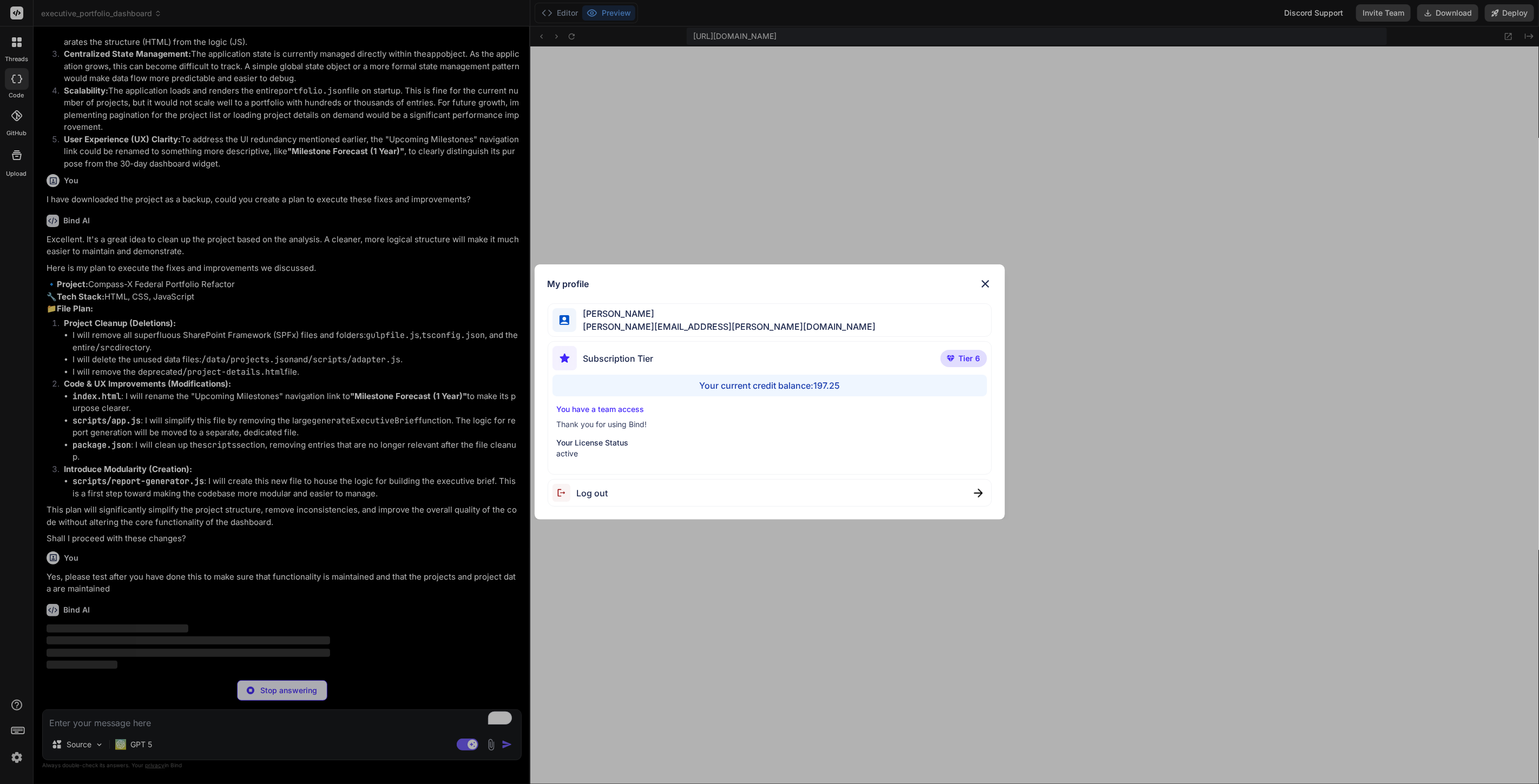
click at [985, 281] on img at bounding box center [986, 284] width 13 height 13
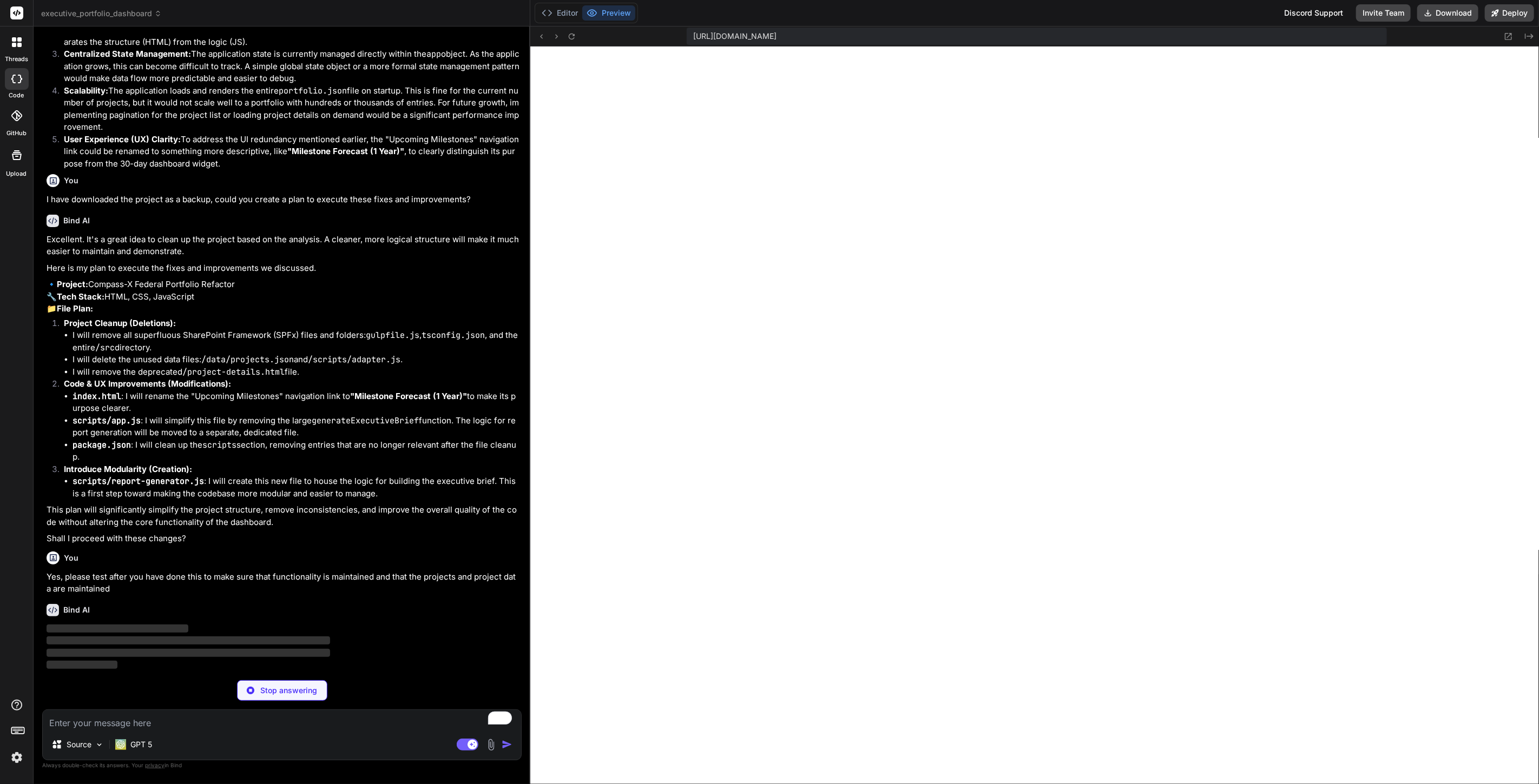
click at [16, 758] on img at bounding box center [17, 758] width 19 height 19
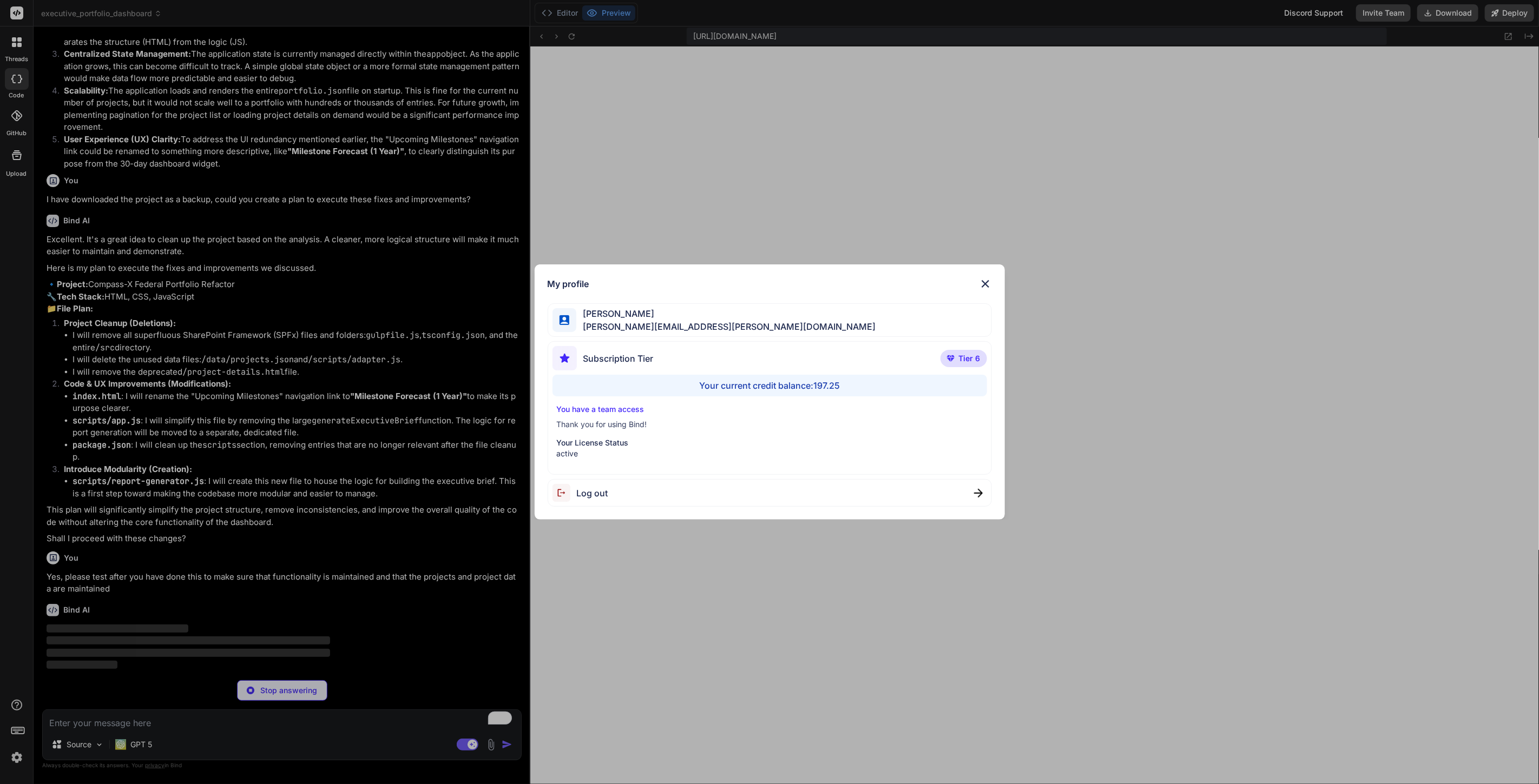
click at [16, 758] on div "My profile Anthony Veltri anthony.j.veltri@gmail.com Subscription Tier Tier 6 Y…" at bounding box center [770, 392] width 1539 height 784
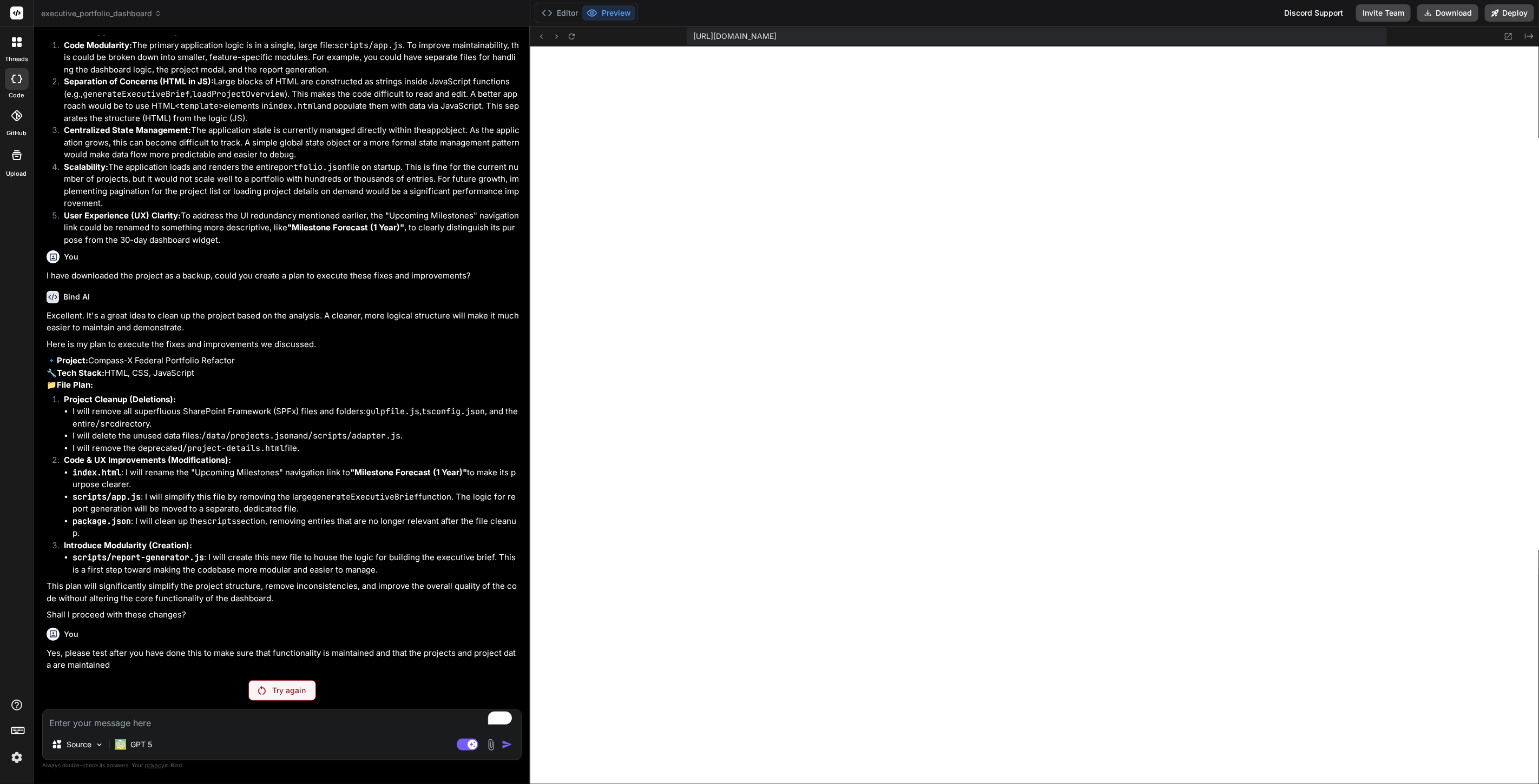
scroll to position [14794, 0]
click at [152, 722] on textarea "To enrich screen reader interactions, please activate Accessibility in Grammarl…" at bounding box center [282, 720] width 479 height 20
click at [376, 649] on p "Yes, please test after you have done this to make sure that functionality is ma…" at bounding box center [283, 659] width 473 height 24
click at [191, 721] on textarea "looks like it wont let us execute this plan, i keep getting a try again" at bounding box center [282, 720] width 479 height 20
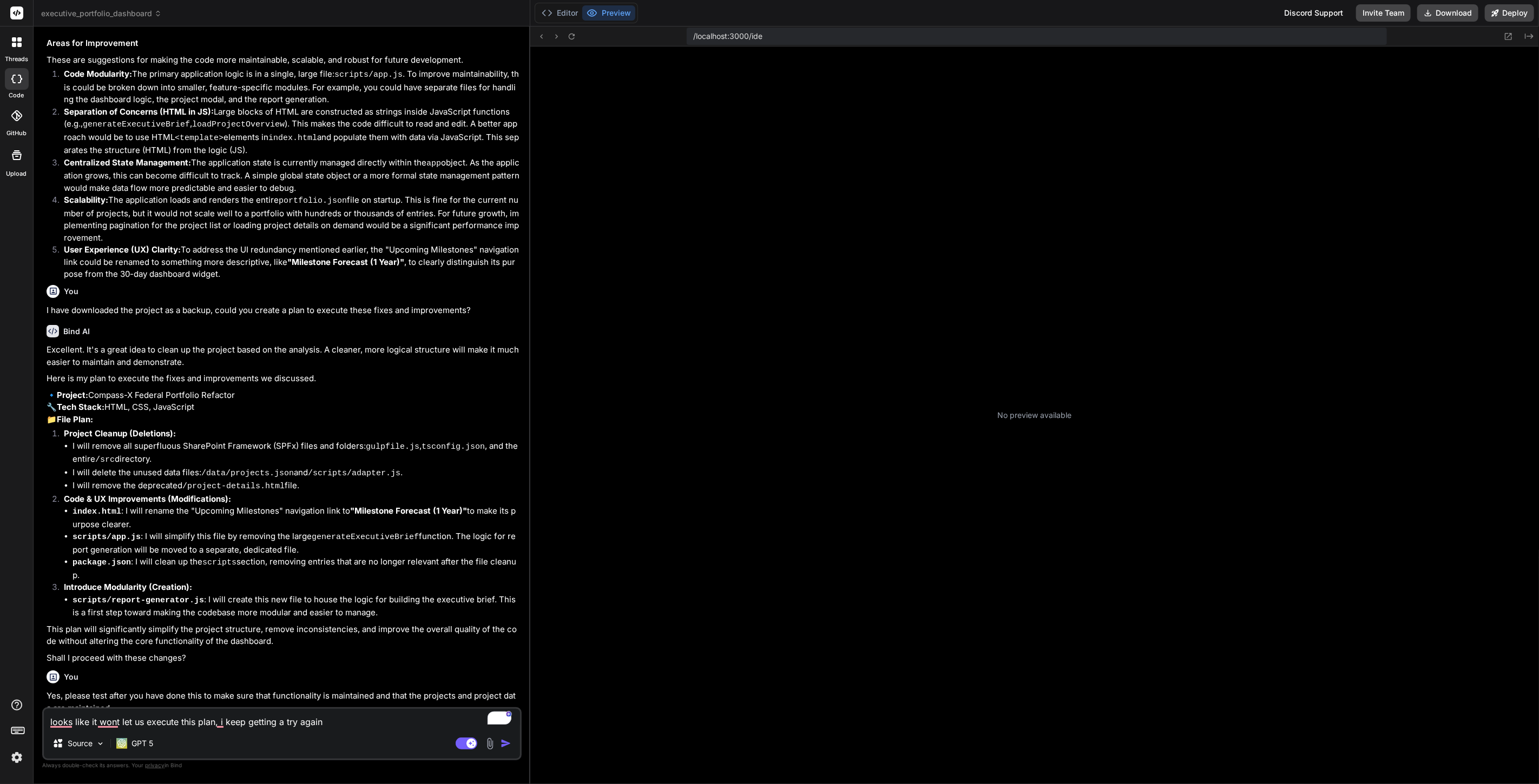
scroll to position [72, 0]
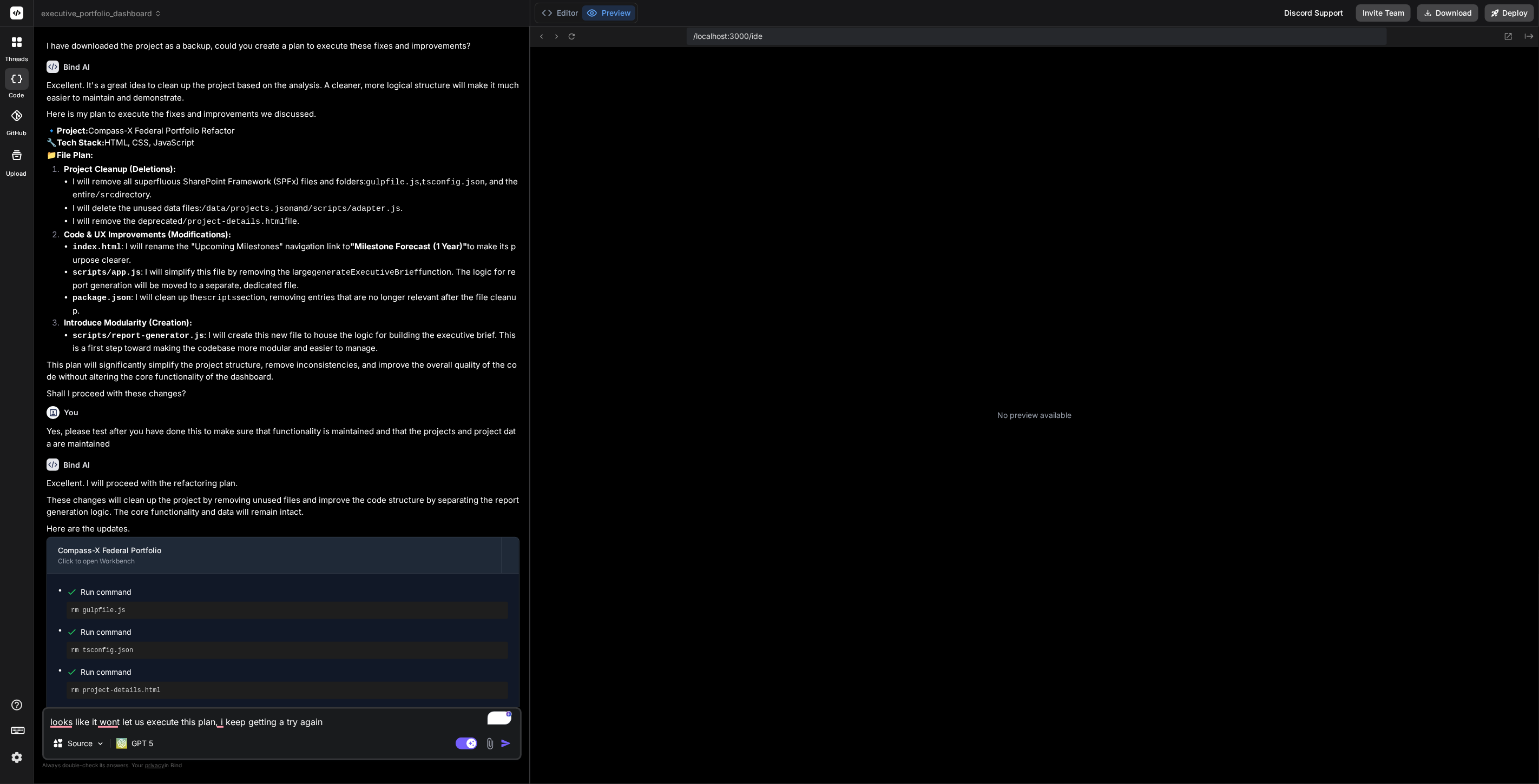
type textarea "x"
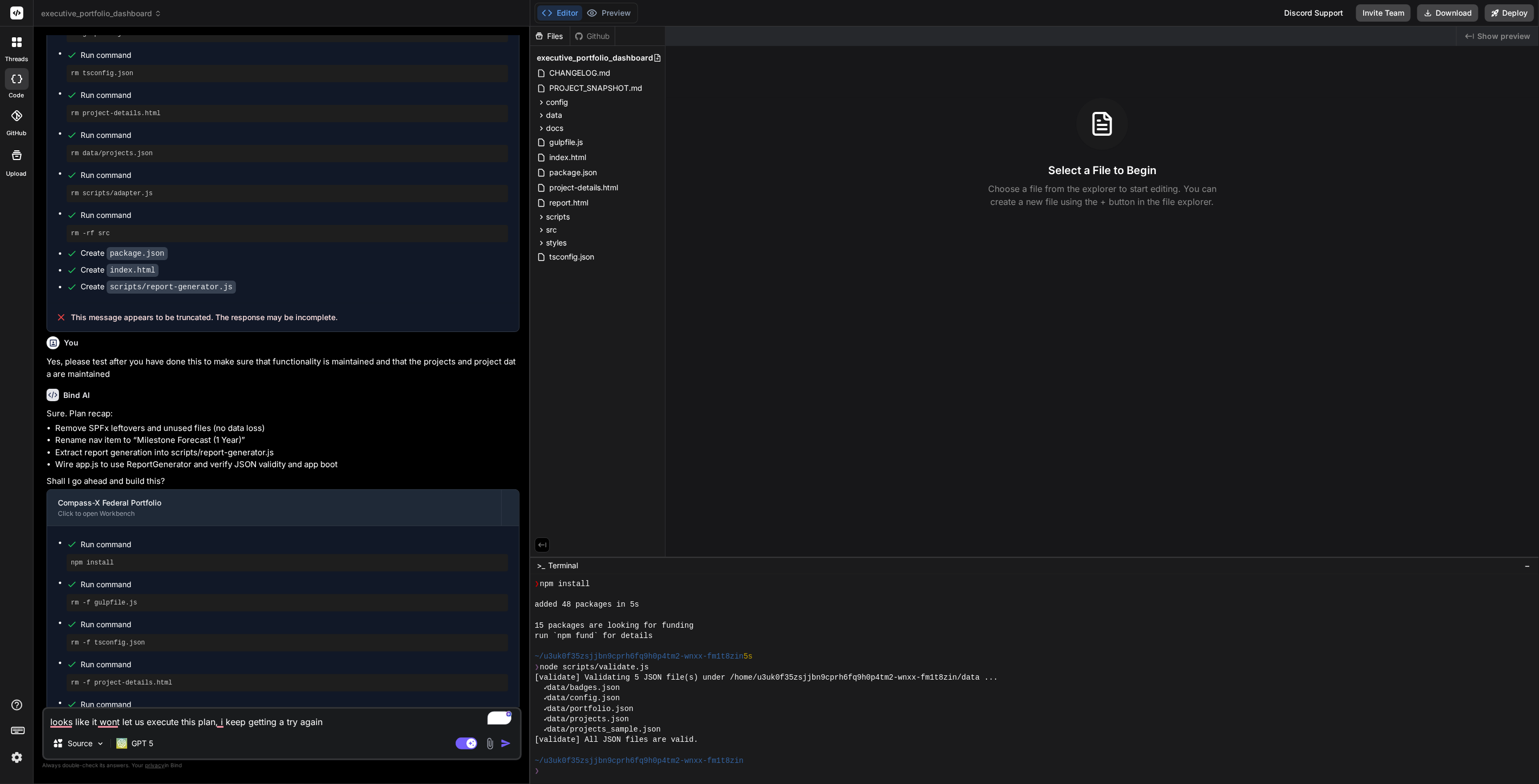
scroll to position [1630, 0]
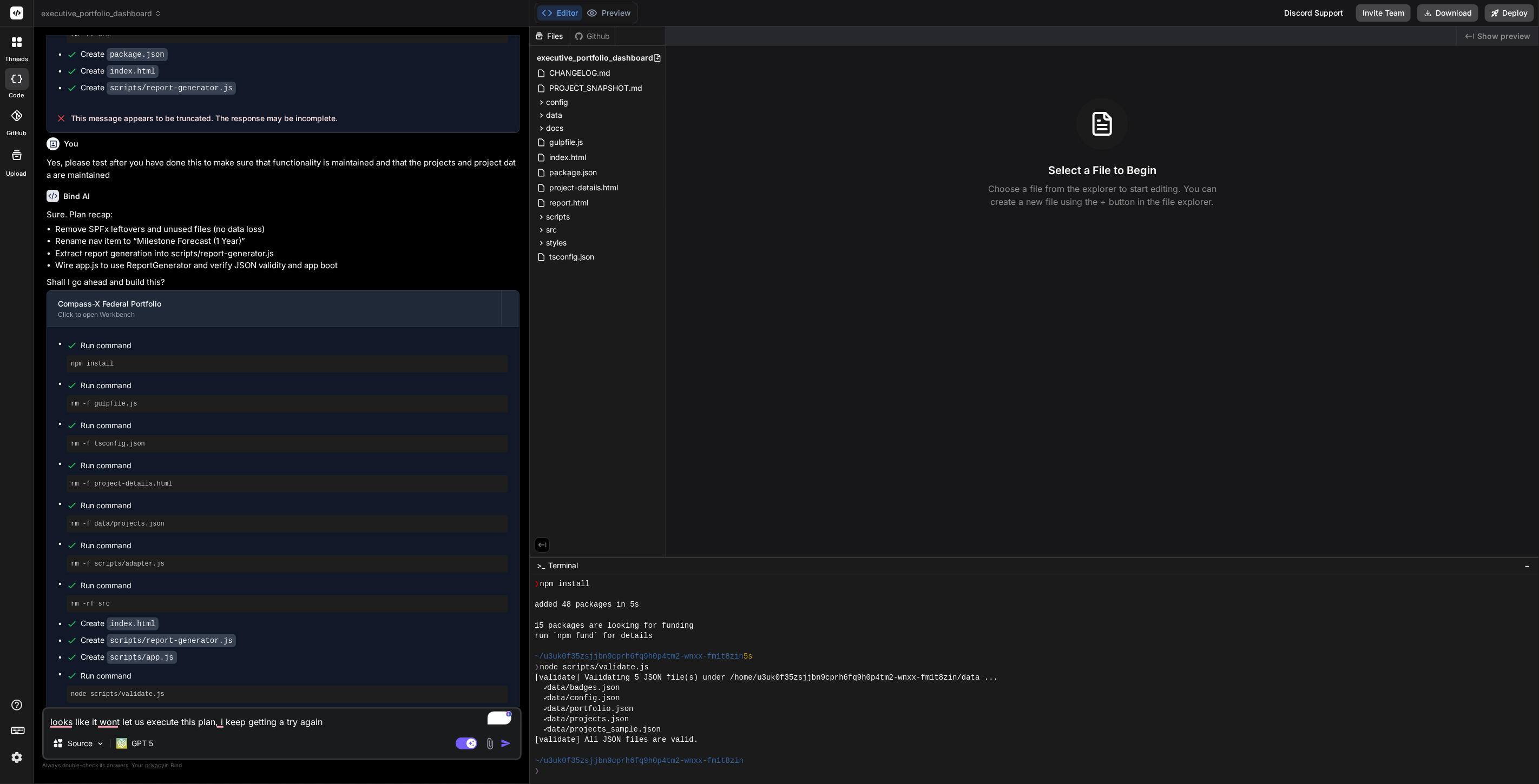
drag, startPoint x: 366, startPoint y: 718, endPoint x: 335, endPoint y: 716, distance: 31.1
click at [335, 716] on textarea "looks like it wont let us execute this plan, i keep getting a try again" at bounding box center [281, 718] width 476 height 20
type textarea "looks like it wont let us execute this plan, i keep getting a try again"
type textarea "x"
type textarea "looks like it wont let us execute this plan, i keep getting a try again a"
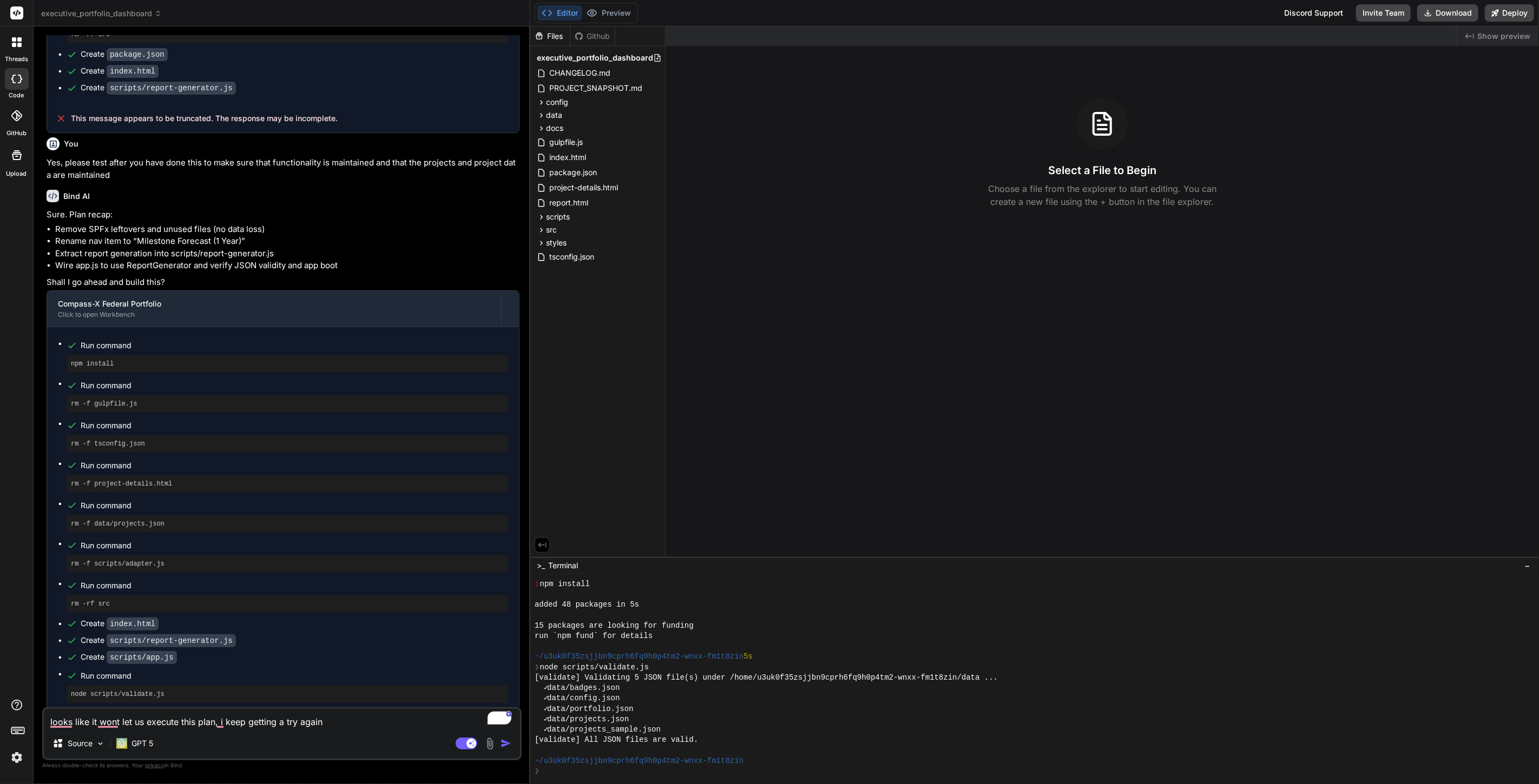
type textarea "x"
type textarea "looks like it wont let us execute this plan, i keep getting a try again an"
type textarea "x"
type textarea "looks like it wont let us execute this plan, i keep getting a try again and"
type textarea "x"
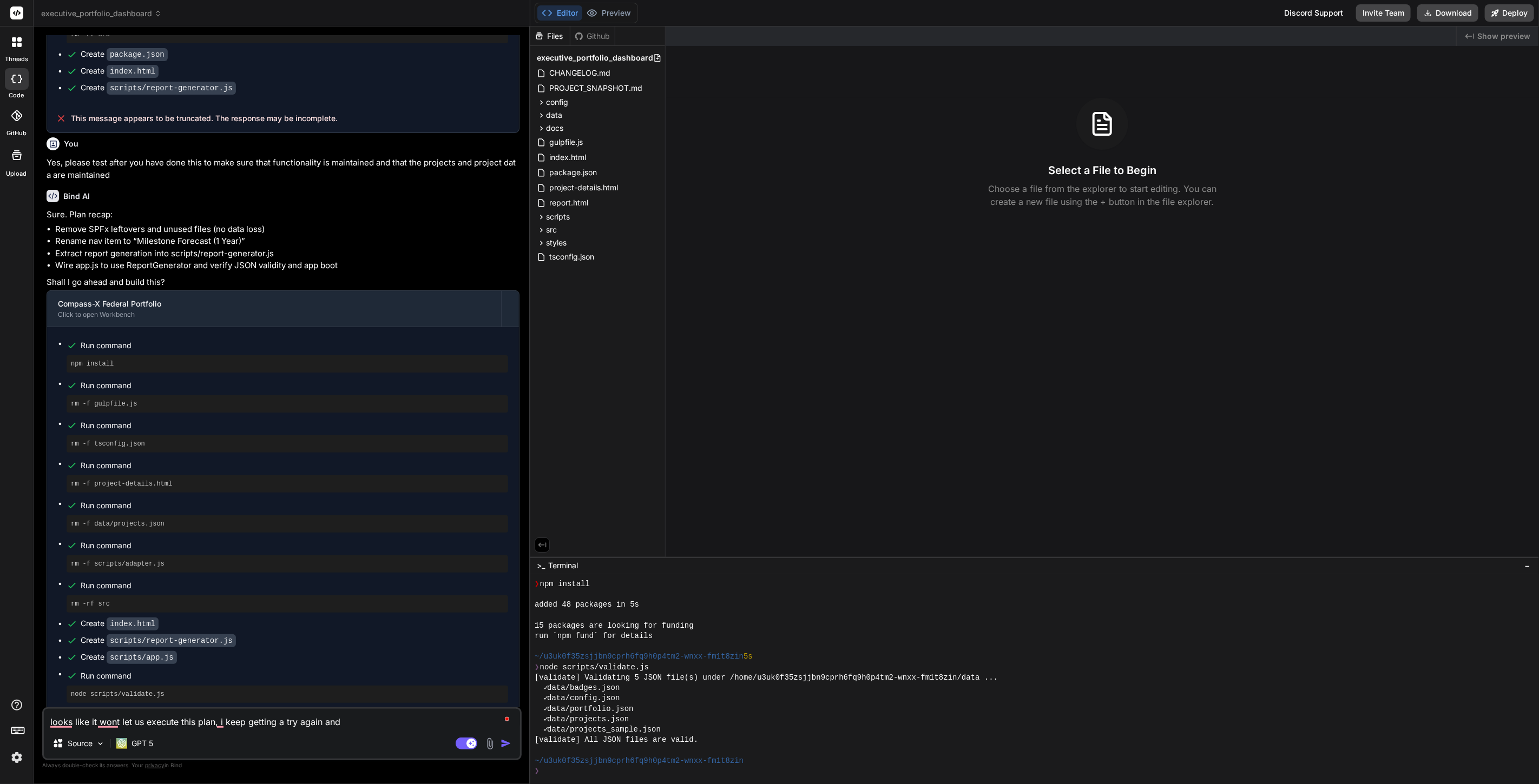
type textarea "looks like it wont let us execute this plan, i keep getting a try again and"
type textarea "x"
type textarea "looks like it wont let us execute this plan, i keep getting a try again and n"
type textarea "x"
type textarea "looks like it wont let us execute this plan, i keep getting a try again and no"
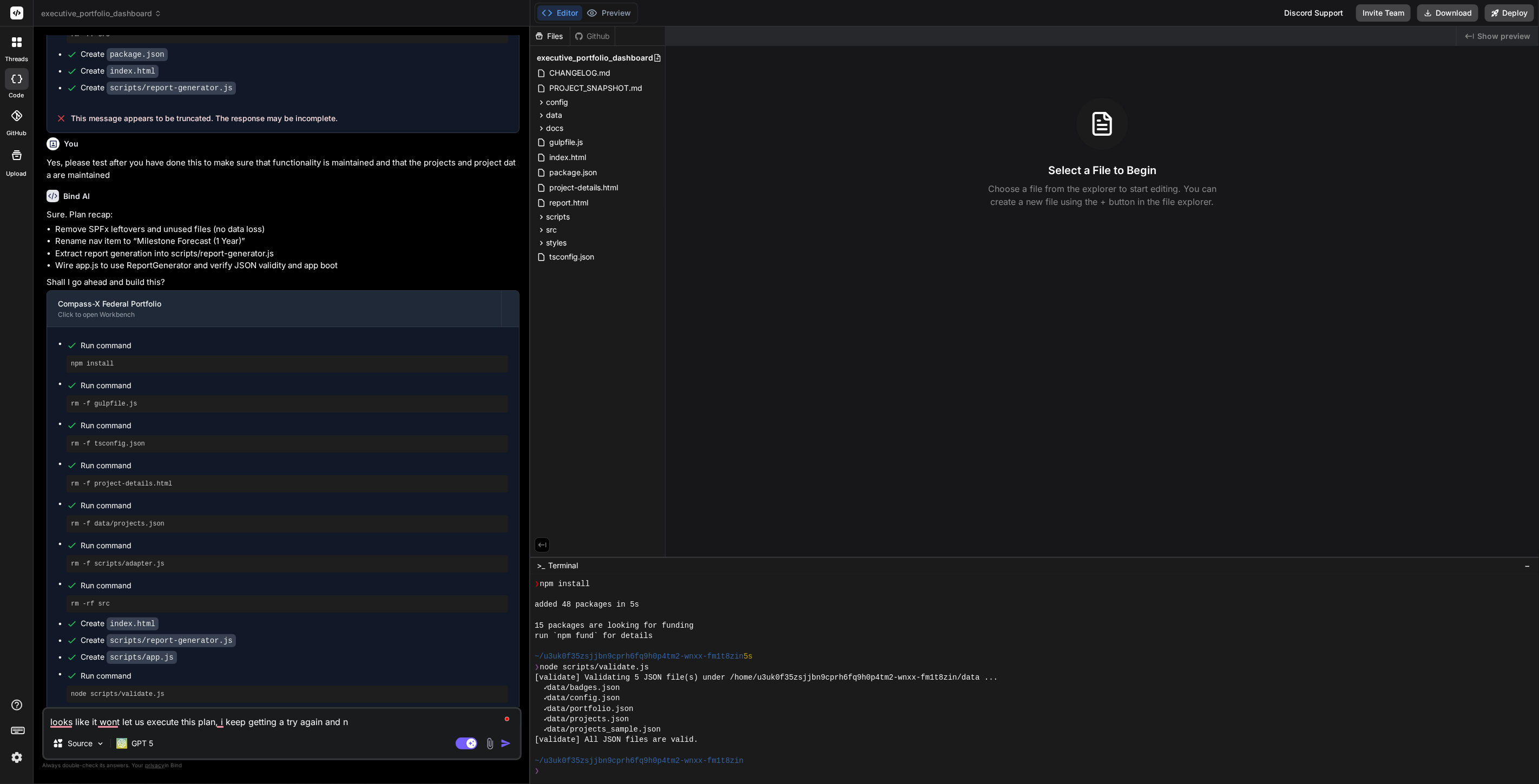
type textarea "x"
type textarea "looks like it wont let us execute this plan, i keep getting a try again and now"
type textarea "x"
type textarea "looks like it wont let us execute this plan, i keep getting a try again and now"
type textarea "x"
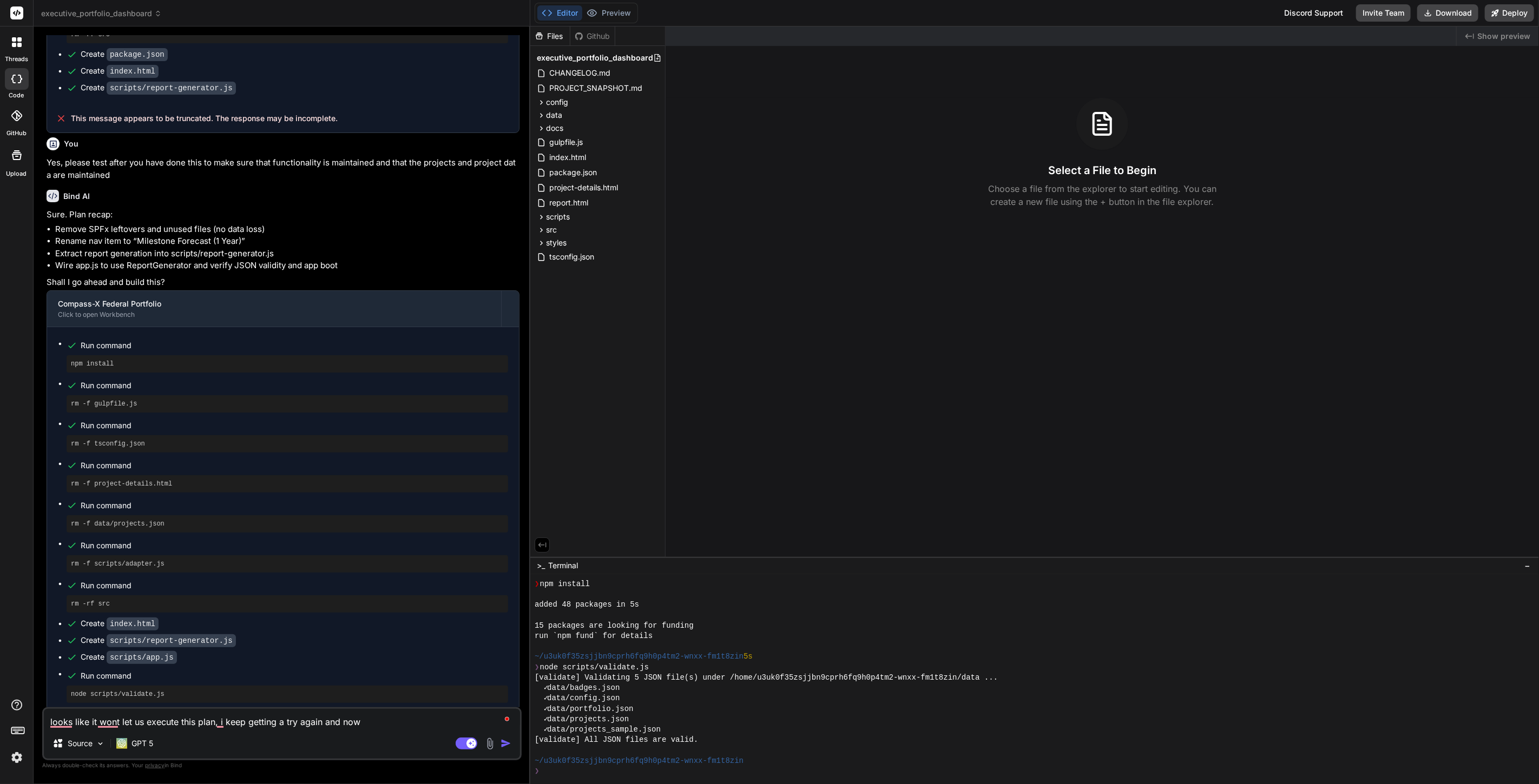
type textarea "looks like it wont let us execute this plan, i keep getting a try again and now…"
type textarea "x"
type textarea "looks like it wont let us execute this plan, i keep getting a try again and now…"
type textarea "x"
type textarea "looks like it wont let us execute this plan, i keep getting a try again and now…"
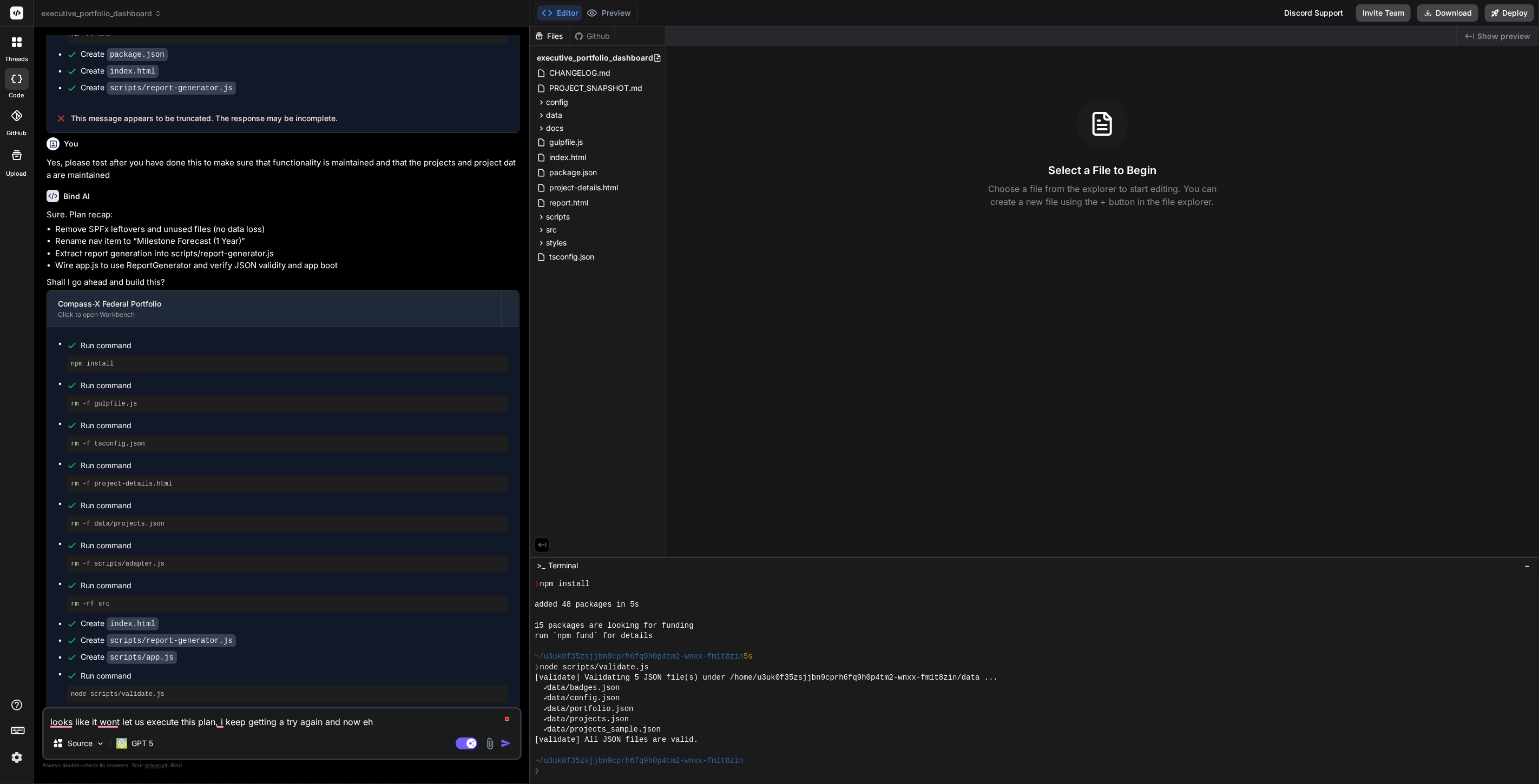
type textarea "x"
type textarea "looks like it wont let us execute this plan, i keep getting a try again and now"
type textarea "x"
type textarea "looks like it wont let us execute this plan, i keep getting a try again and now…"
type textarea "x"
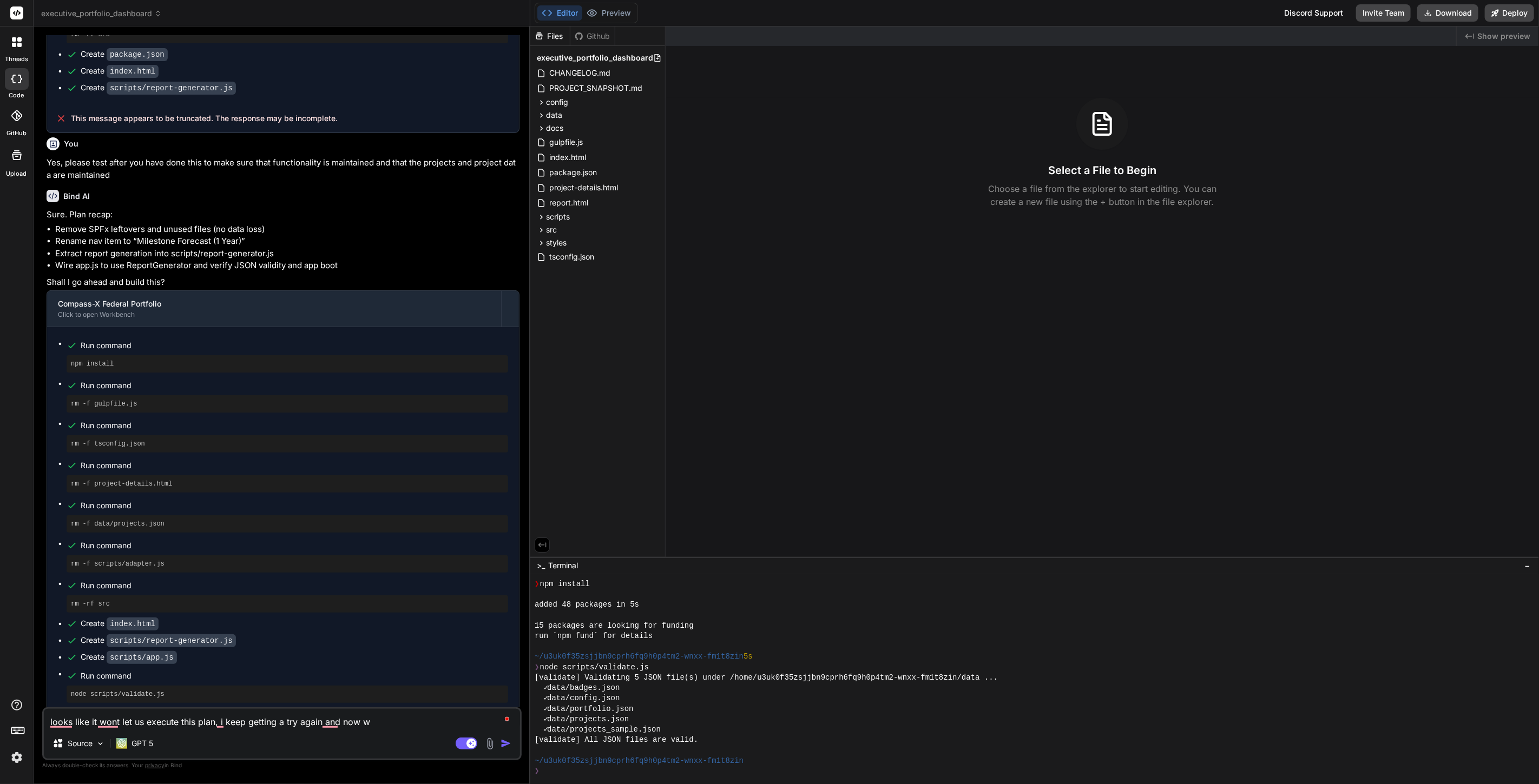
type textarea "looks like it wont let us execute this plan, i keep getting a try again and now…"
type textarea "x"
type textarea "looks like it wont let us execute this plan, i keep getting a try again and now…"
type textarea "x"
type textarea "looks like it wont let us execute this plan, i keep getting a try again and now…"
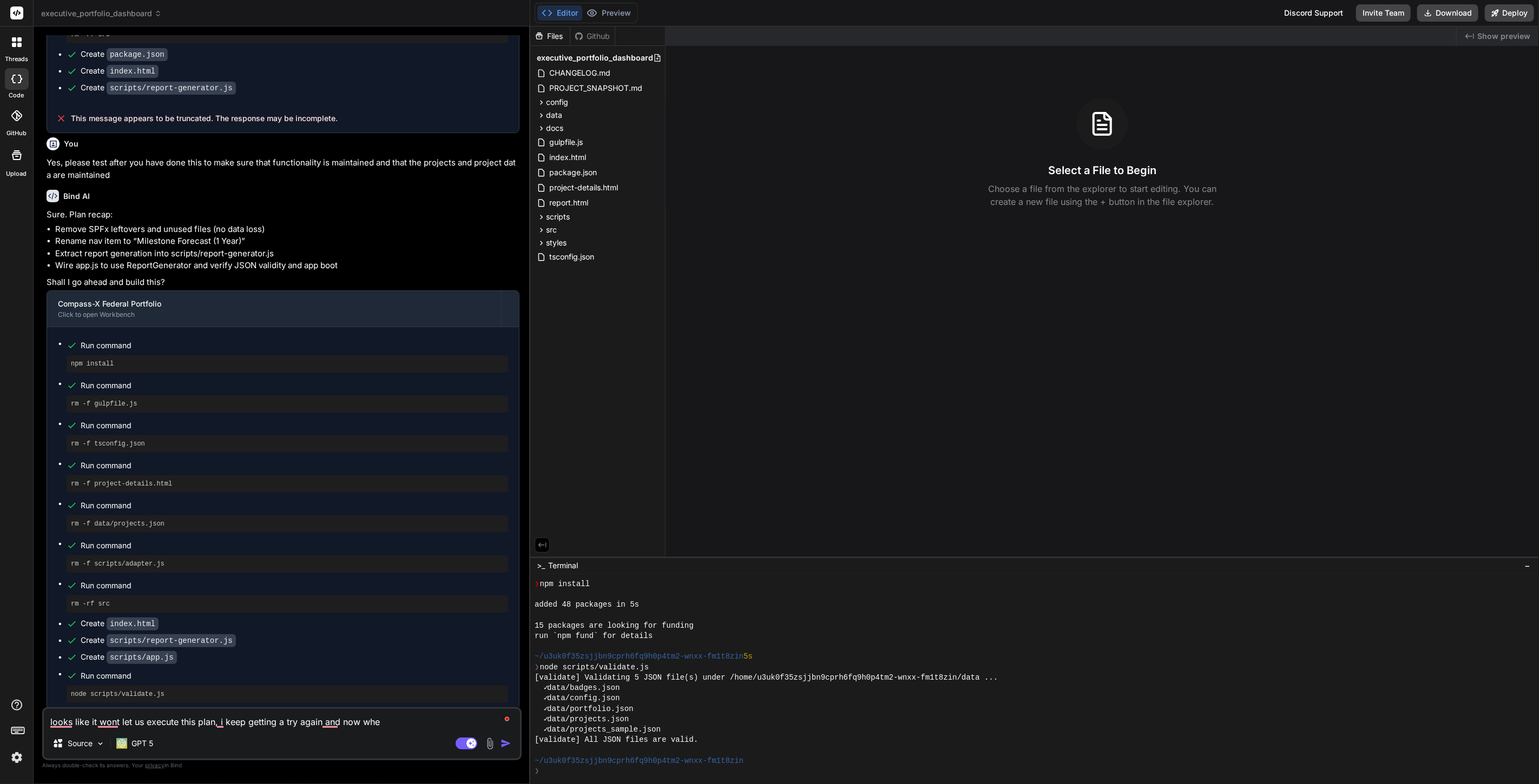
type textarea "x"
type textarea "looks like it wont let us execute this plan, i keep getting a try again and now…"
type textarea "x"
type textarea "looks like it wont let us execute this plan, i keep getting a try again and now…"
type textarea "x"
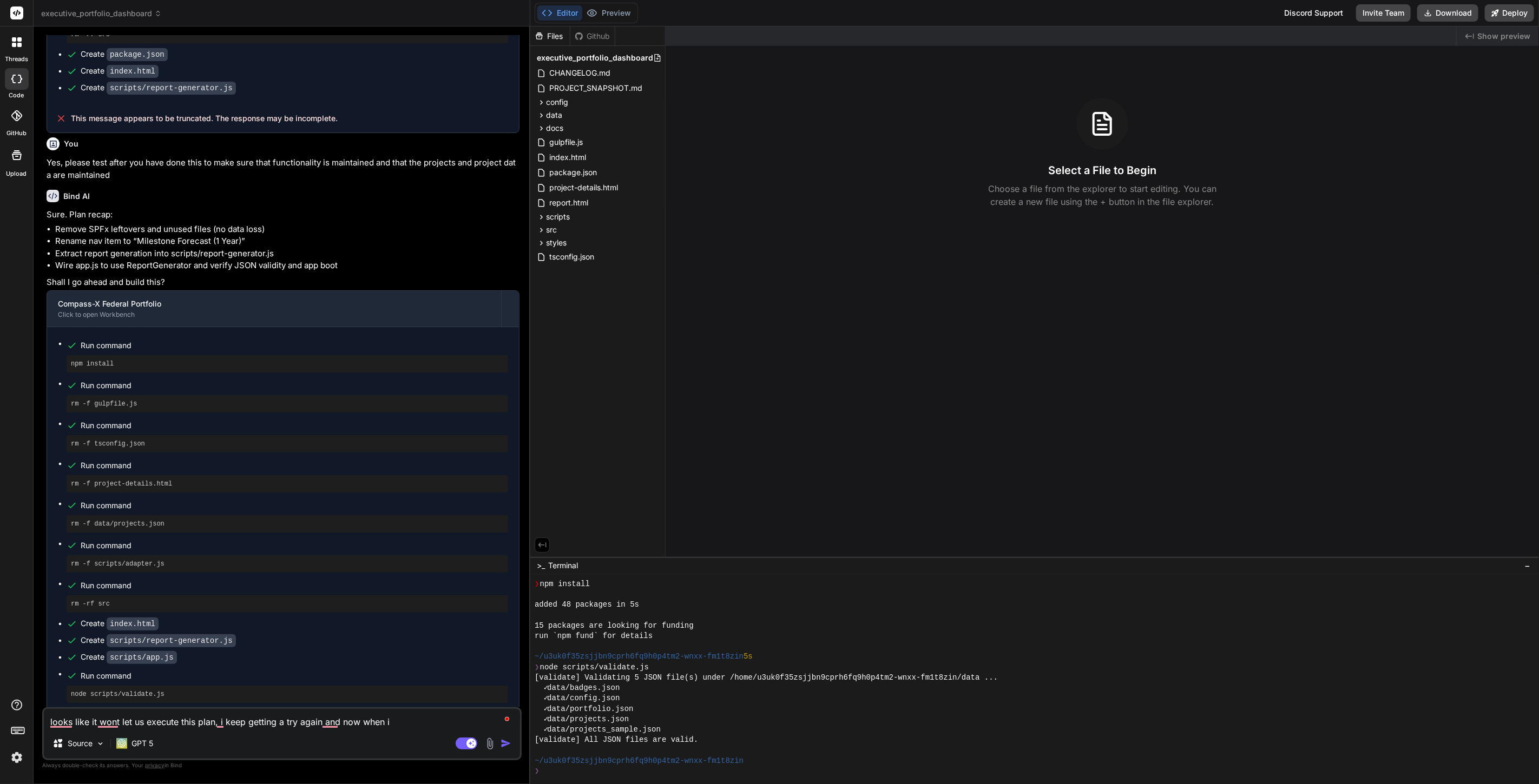
type textarea "looks like it wont let us execute this plan, i keep getting a try again and now…"
type textarea "x"
type textarea "looks like it wont let us execute this plan, i keep getting a try again and now…"
type textarea "x"
type textarea "looks like it wont let us execute this plan, i keep getting a try again and now…"
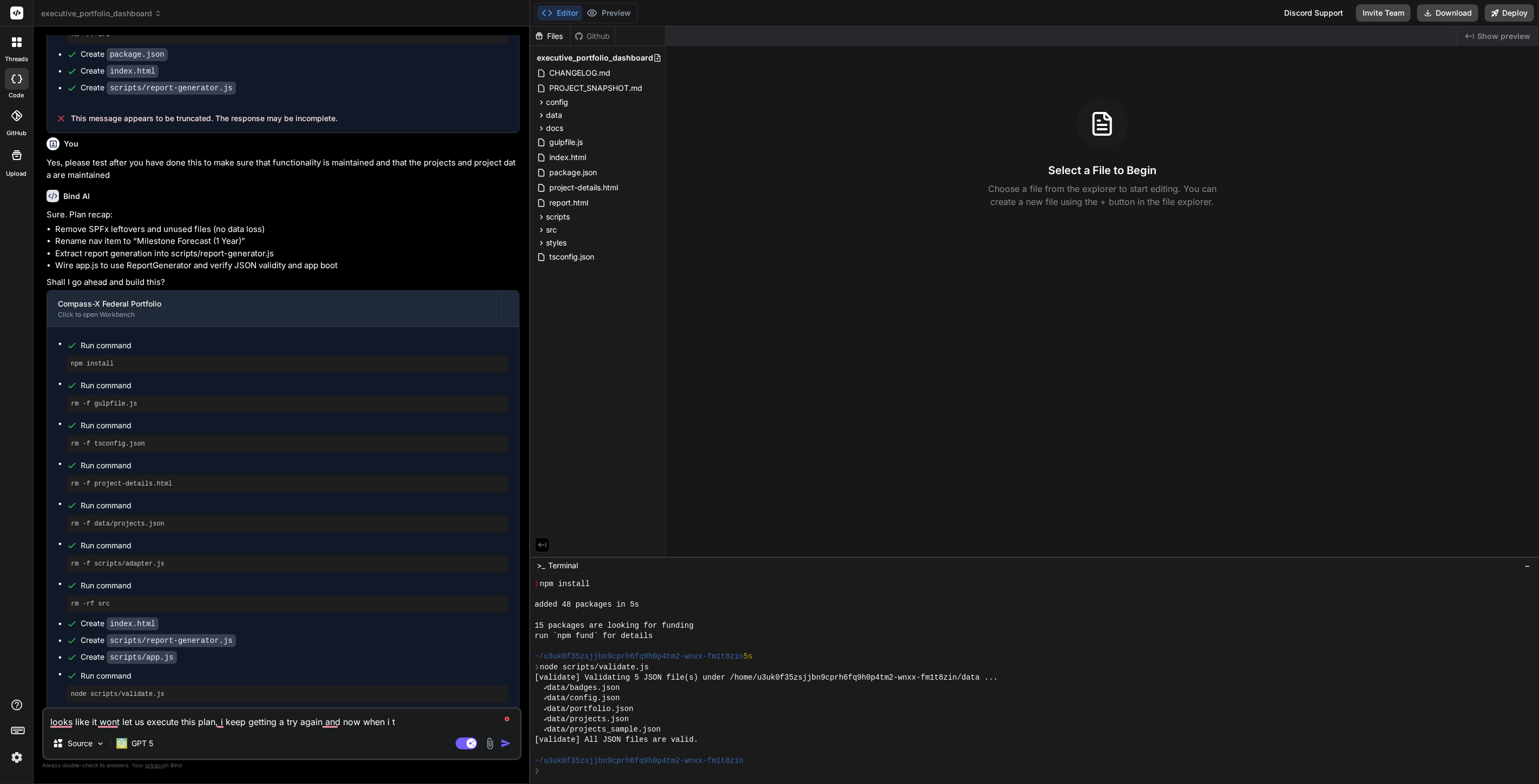
type textarea "x"
type textarea "looks like it wont let us execute this plan, i keep getting a try again and now…"
type textarea "x"
type textarea "looks like it wont let us execute this plan, i keep getting a try again and now…"
type textarea "x"
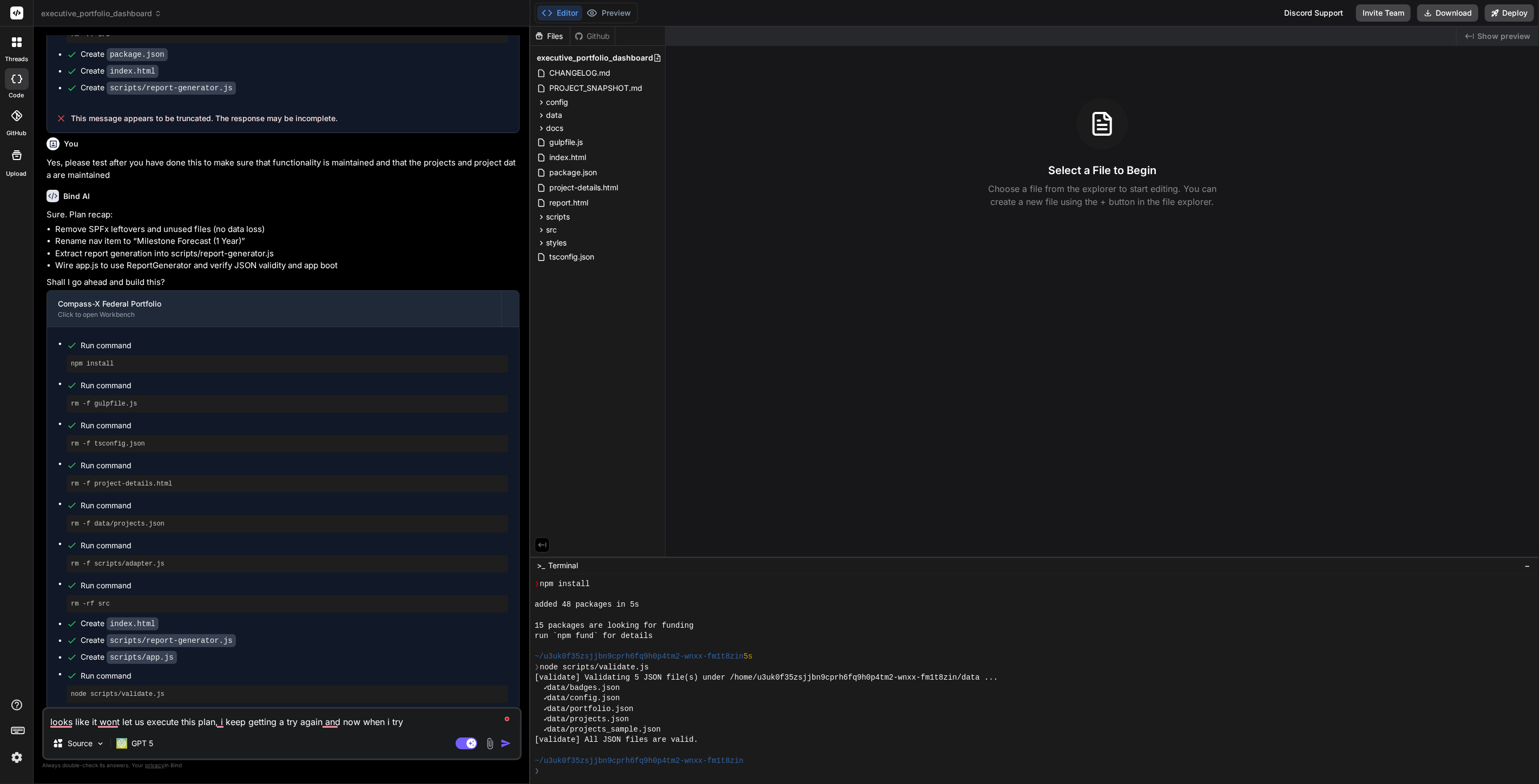
type textarea "looks like it wont let us execute this plan, i keep getting a try again and now…"
type textarea "x"
type textarea "looks like it wont let us execute this plan, i keep getting a try again and now…"
type textarea "x"
type textarea "looks like it wont let us execute this plan, i keep getting a try again and now…"
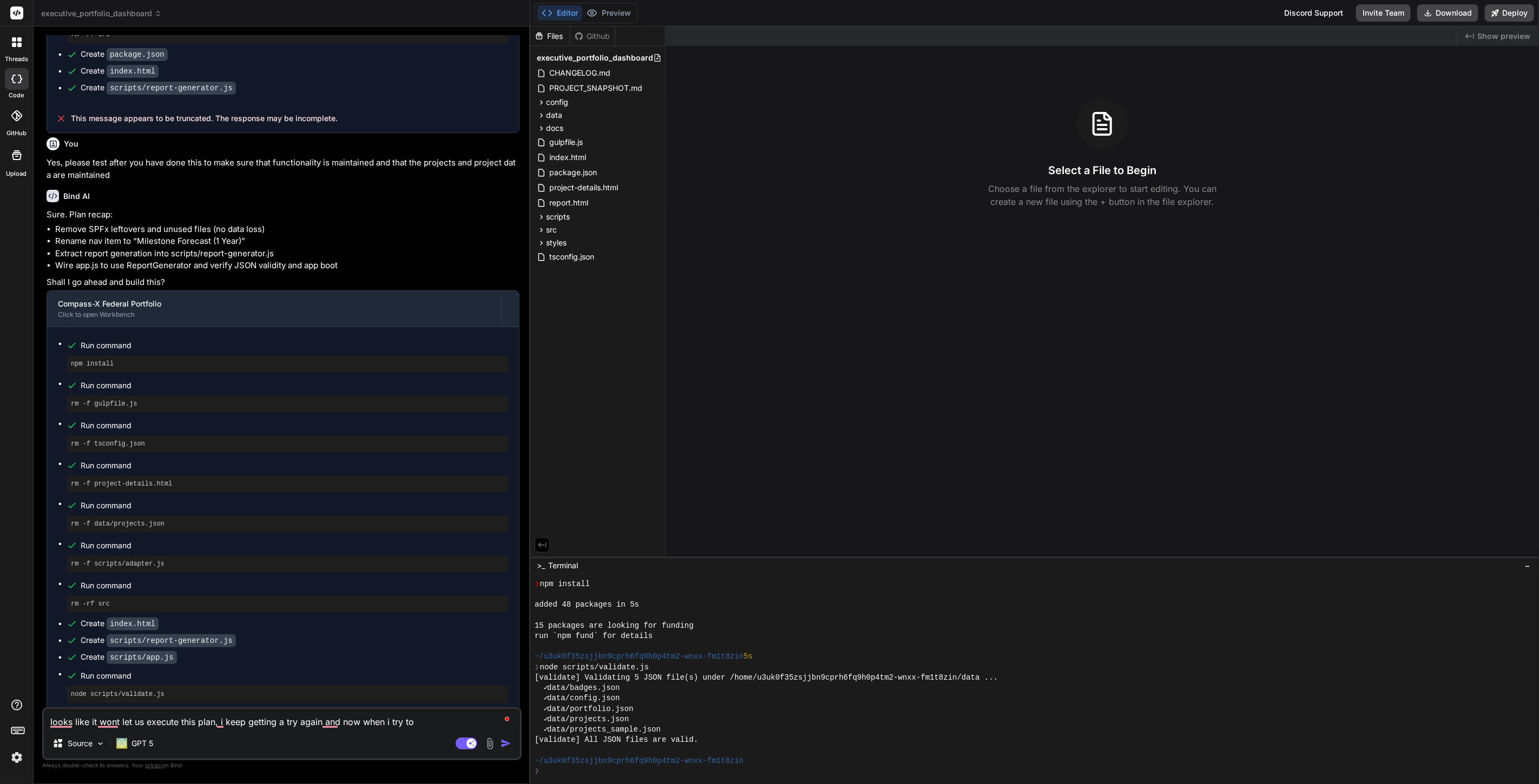
type textarea "x"
type textarea "looks like it wont let us execute this plan, i keep getting a try again and now…"
type textarea "x"
type textarea "looks like it wont let us execute this plan, i keep getting a try again and now…"
type textarea "x"
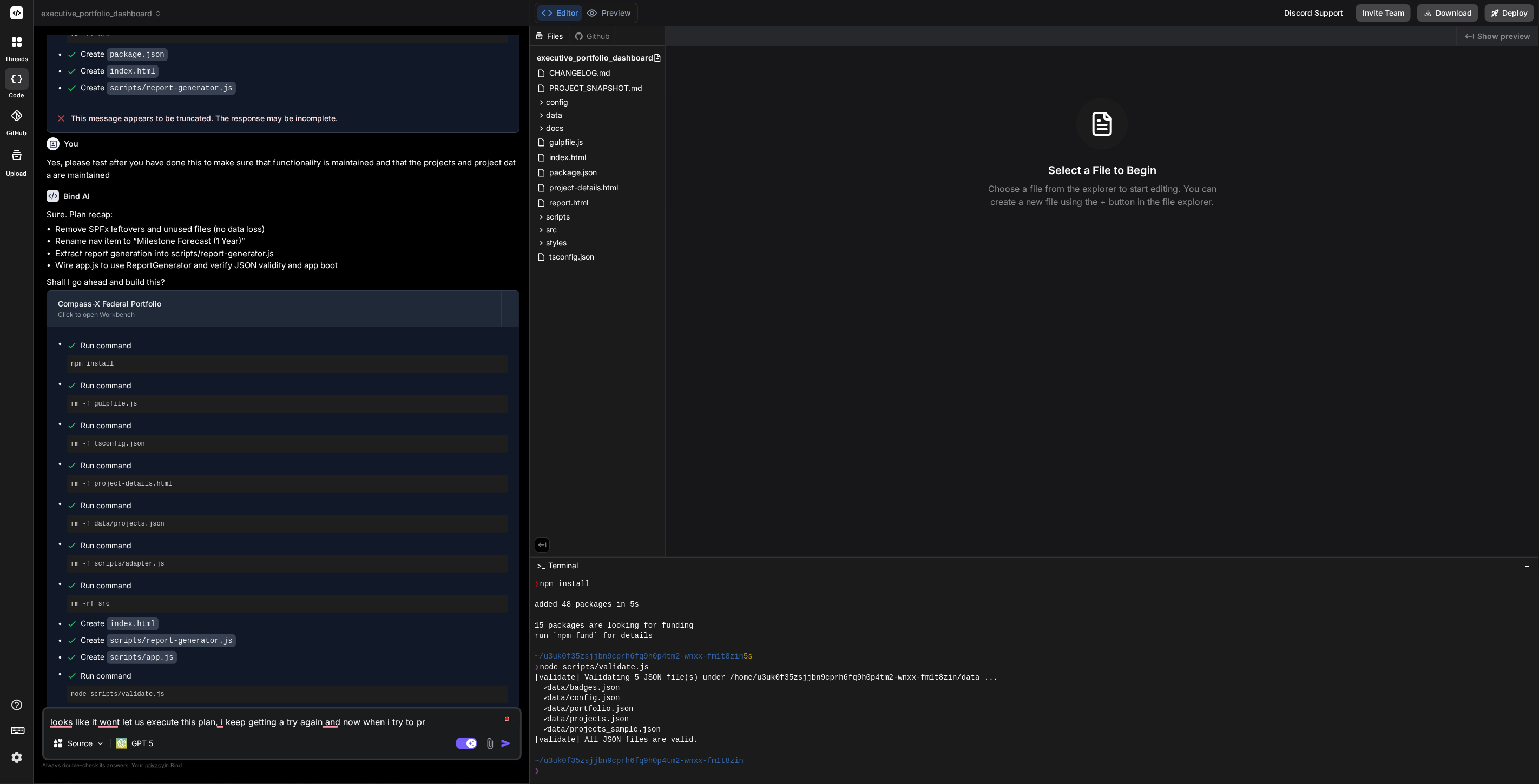
type textarea "looks like it wont let us execute this plan, i keep getting a try again and now…"
type textarea "x"
type textarea "looks like it wont let us execute this plan, i keep getting a try again and now…"
type textarea "x"
type textarea "looks like it wont let us execute this plan, i keep getting a try again and now…"
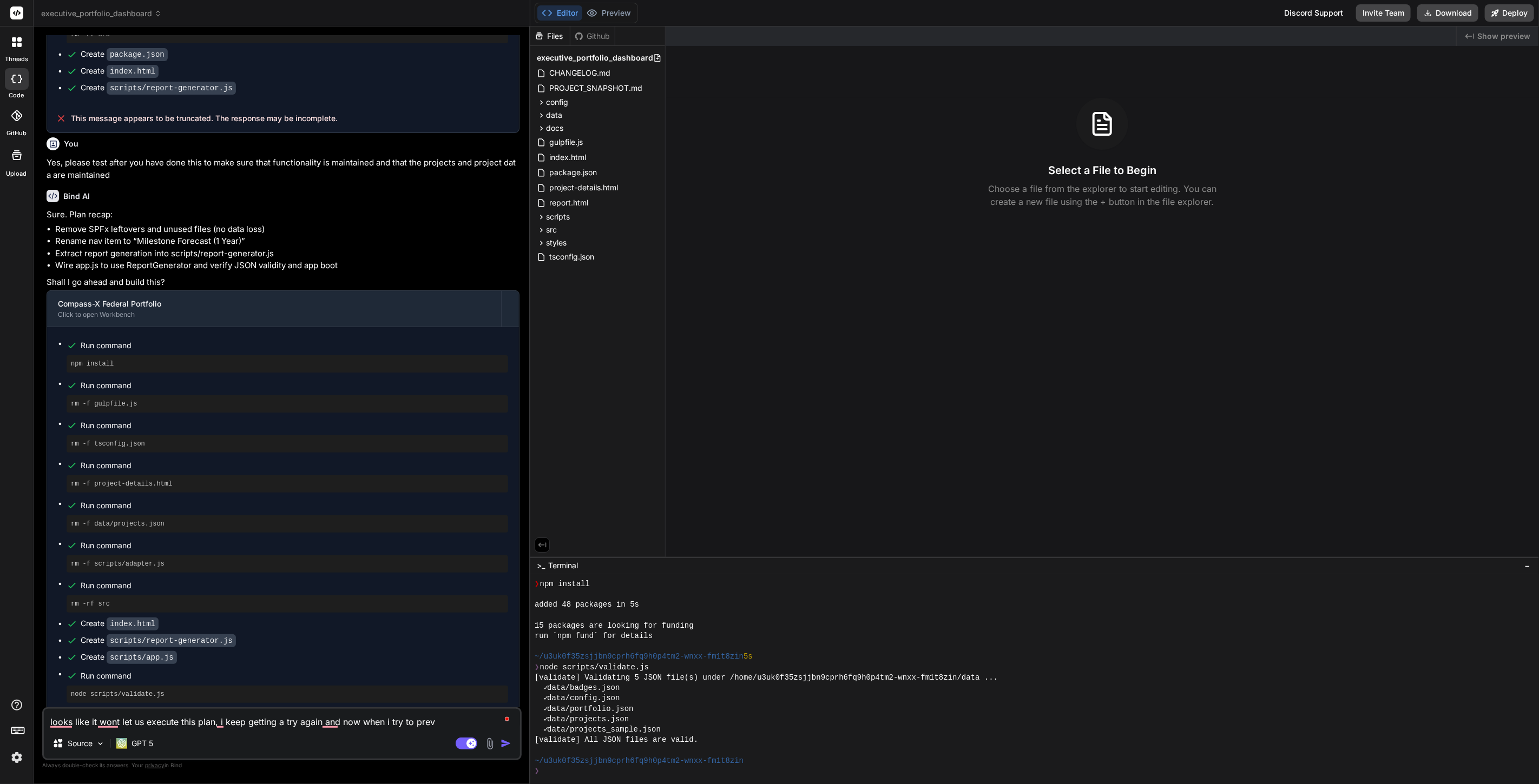
type textarea "x"
type textarea "looks like it wont let us execute this plan, i keep getting a try again and now…"
type textarea "x"
type textarea "looks like it wont let us execute this plan, i keep getting a try again and now…"
type textarea "x"
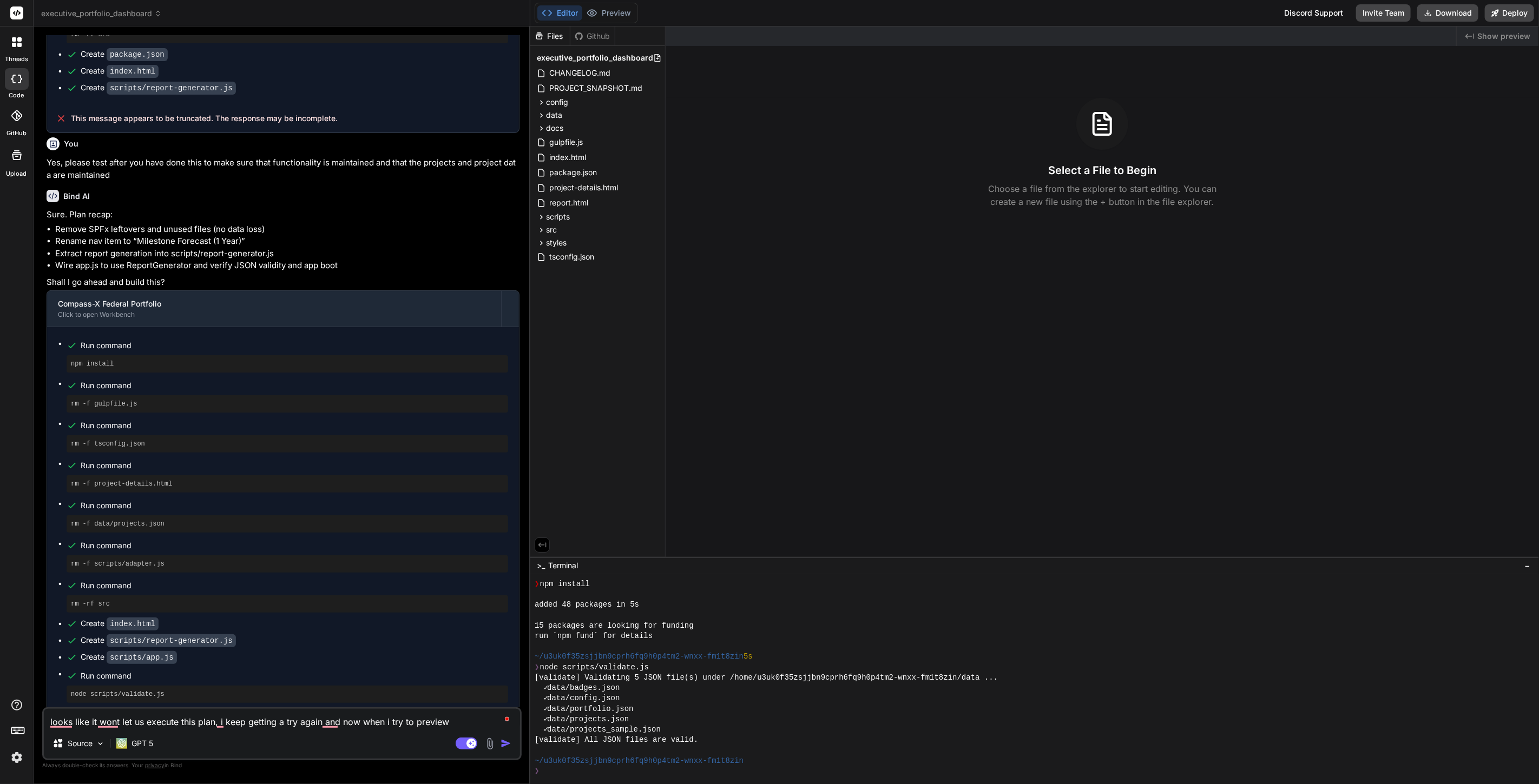
type textarea "looks like it wont let us execute this plan, i keep getting a try again and now…"
type textarea "x"
type textarea "looks like it wont let us execute this plan, i keep getting a try again and now…"
type textarea "x"
type textarea "looks like it wont let us execute this plan, i keep getting a try again and now…"
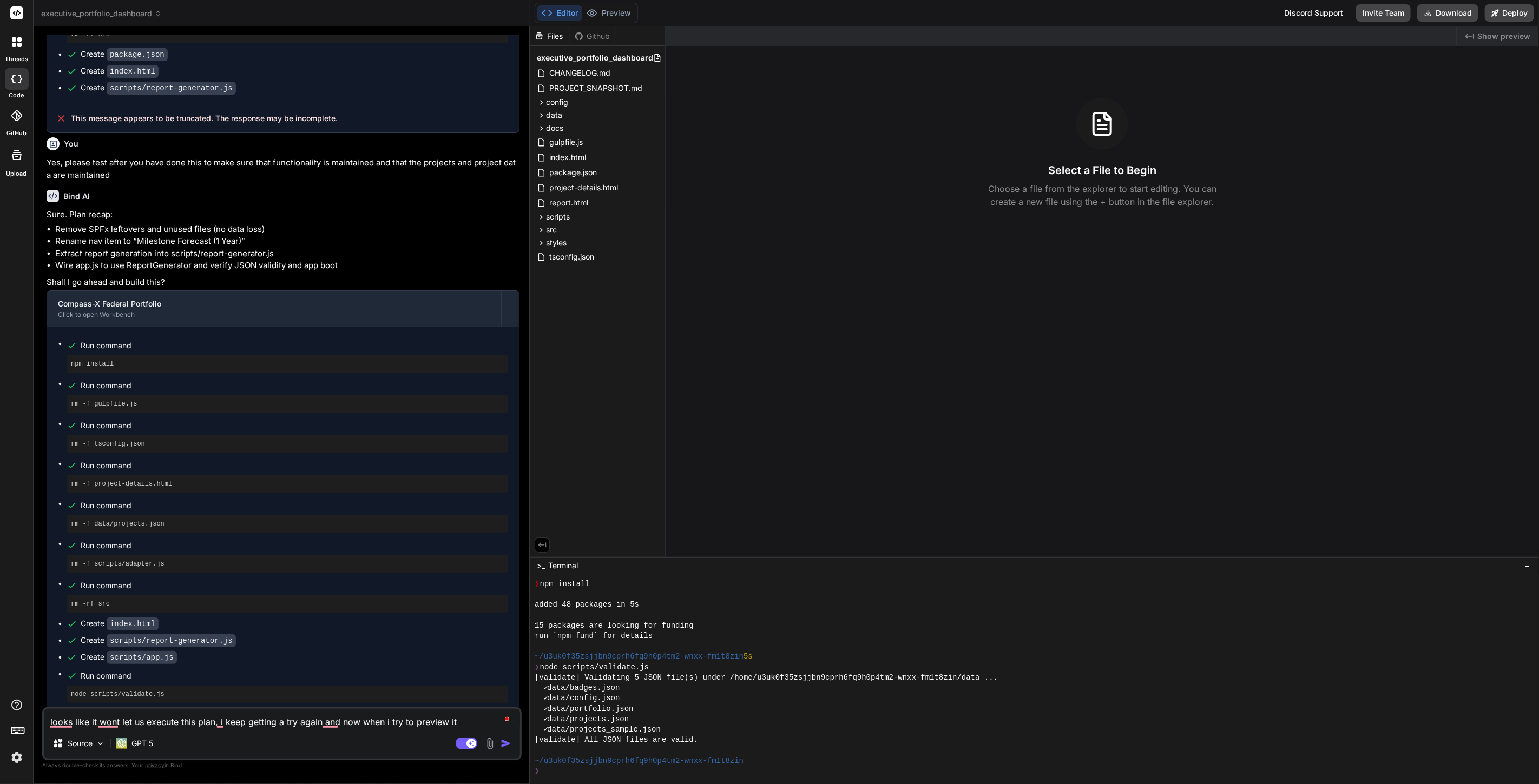
type textarea "x"
type textarea "looks like it wont let us execute this plan, i keep getting a try again and now…"
type textarea "x"
type textarea "looks like it wont let us execute this plan, i keep getting a try again and now…"
type textarea "x"
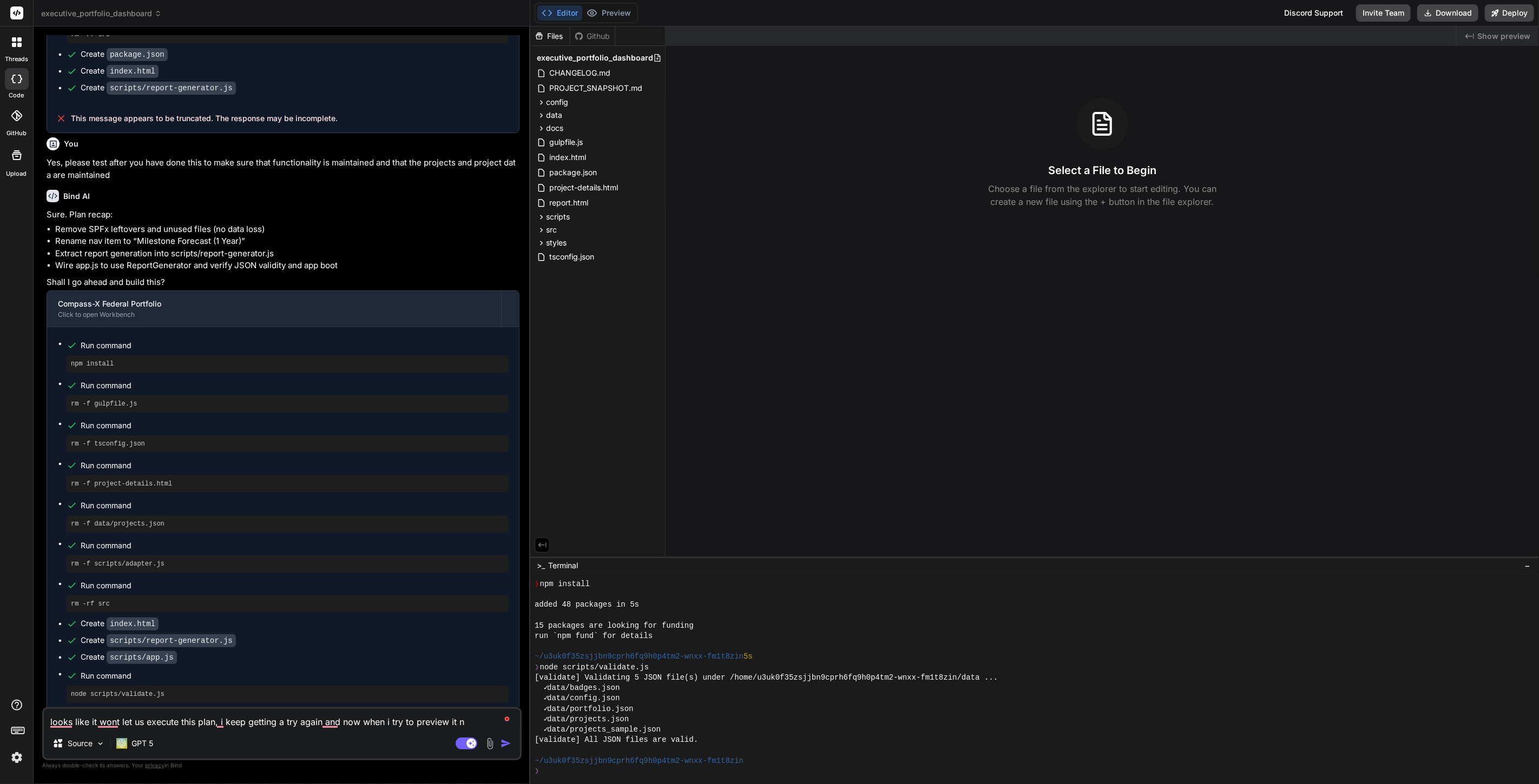
type textarea "looks like it wont let us execute this plan, i keep getting a try again and now…"
type textarea "x"
type textarea "looks like it wont let us execute this plan, i keep getting a try again and now…"
type textarea "x"
type textarea "looks like it wont let us execute this plan, i keep getting a try again and now…"
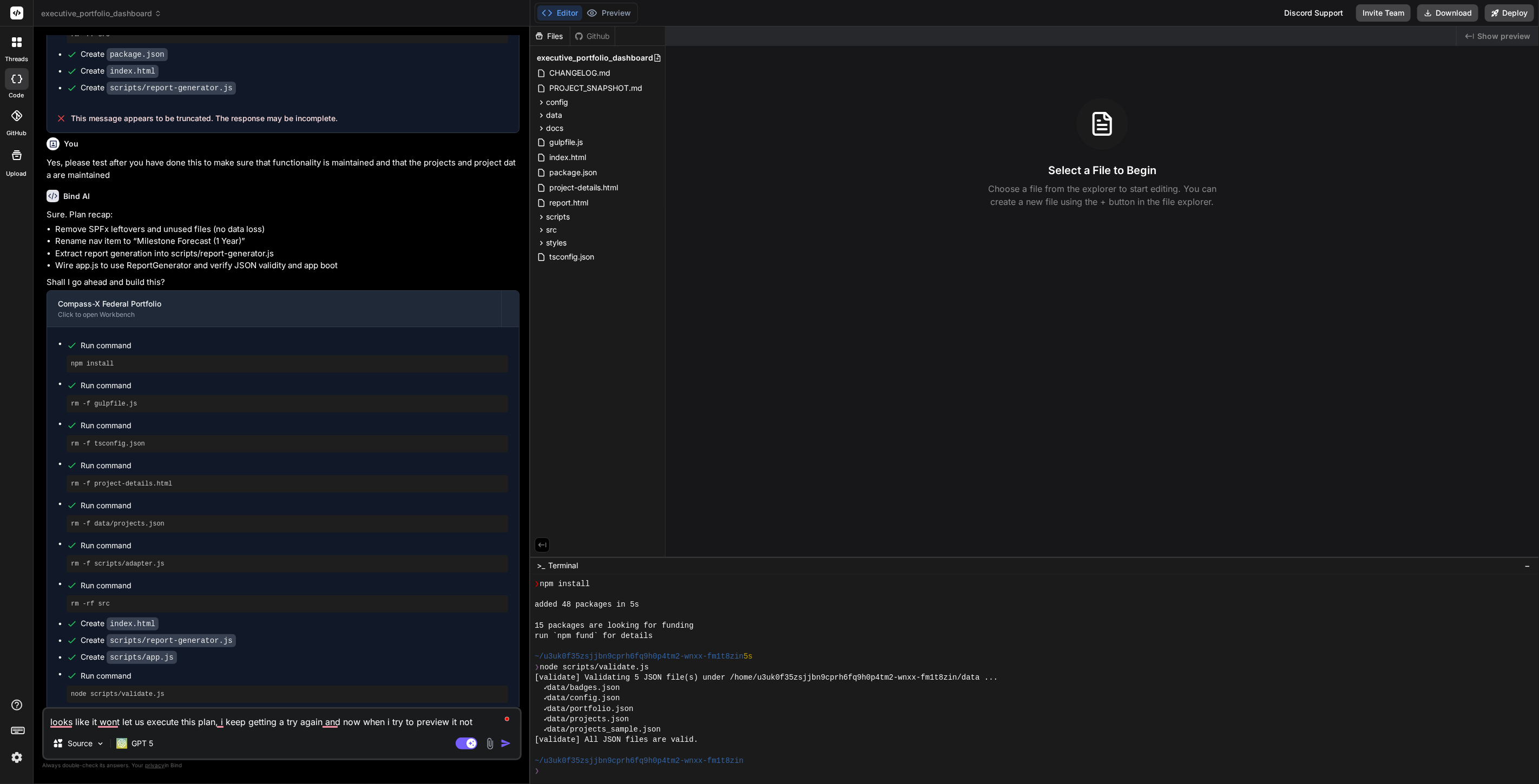
type textarea "x"
type textarea "looks like it wont let us execute this plan, i keep getting a try again and now…"
type textarea "x"
type textarea "looks like it wont let us execute this plan, i keep getting a try again and now…"
type textarea "x"
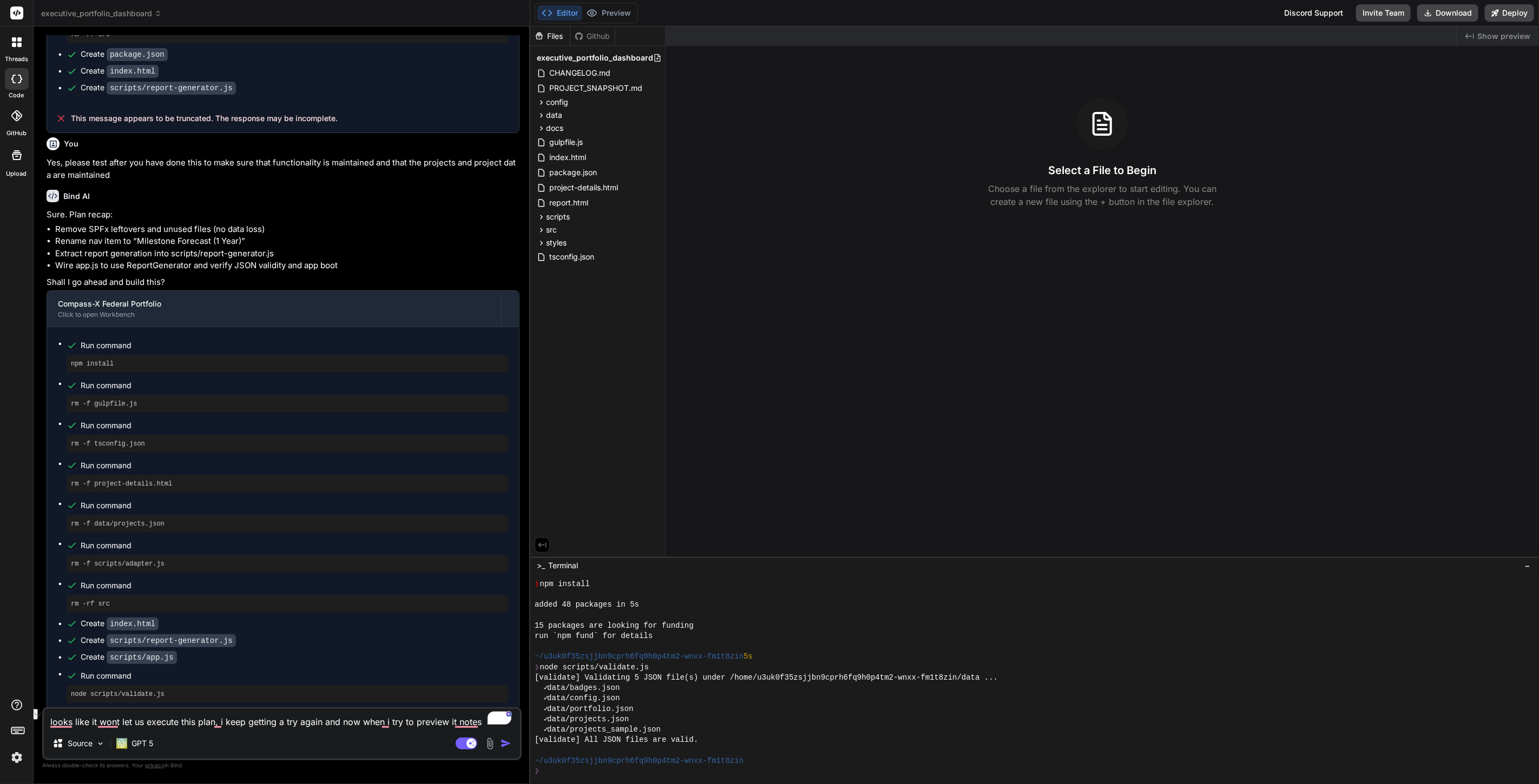
type textarea "y"
type textarea "x"
type textarea "ye"
type textarea "x"
type textarea "yes"
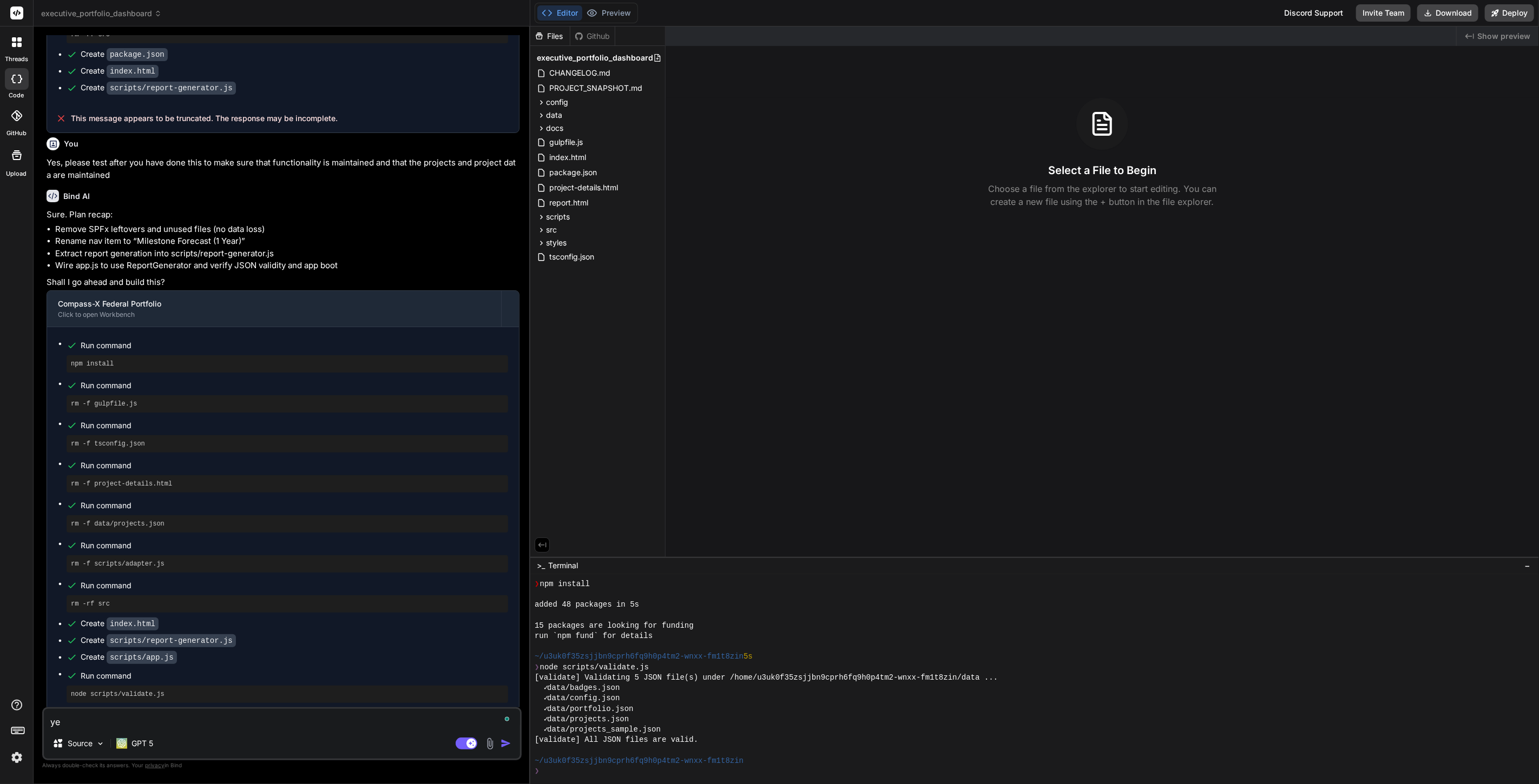
type textarea "x"
type textarea "yes"
type textarea "x"
type textarea "yes b"
type textarea "x"
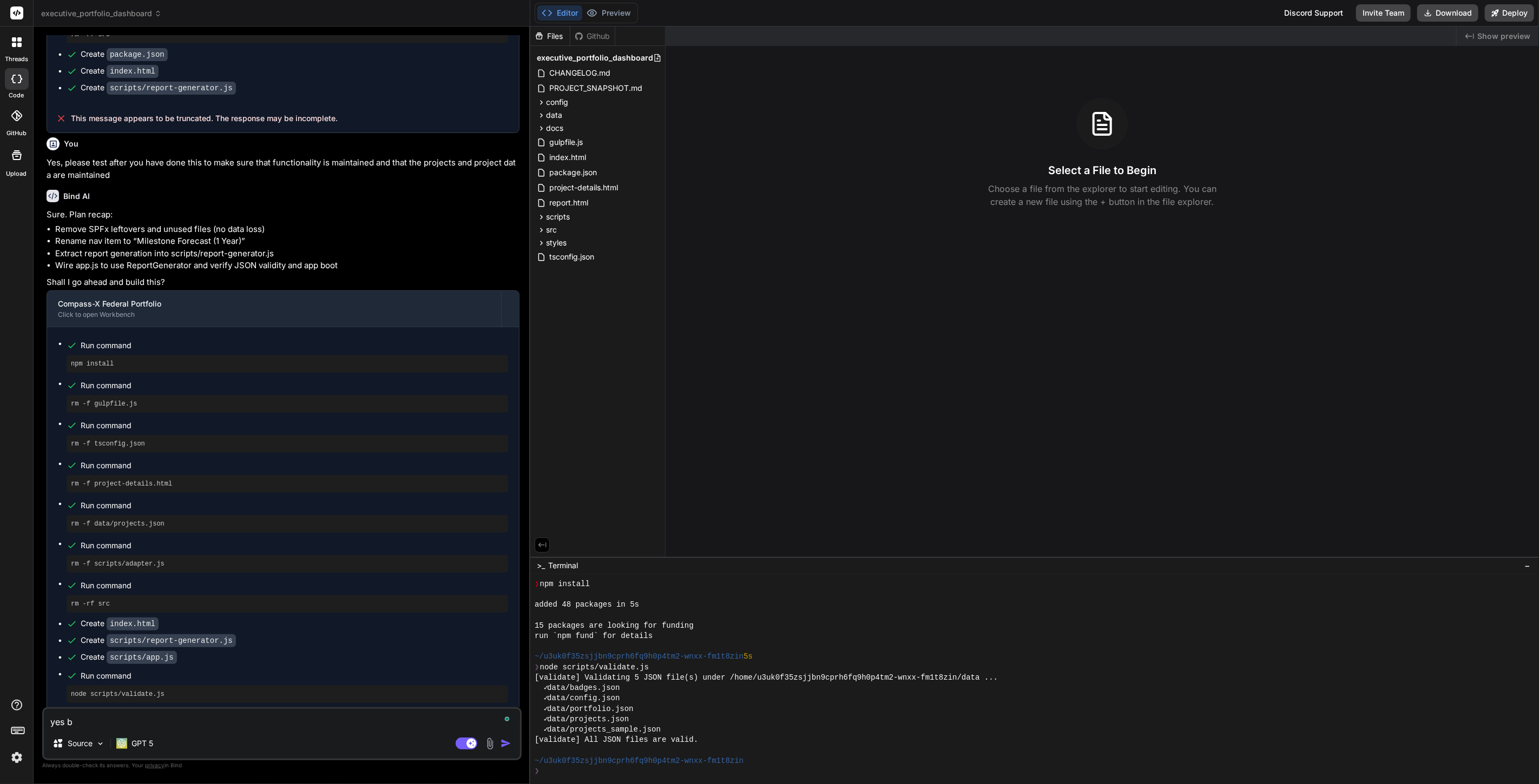
type textarea "yes bu"
type textarea "x"
type textarea "yes bui"
type textarea "x"
type textarea "yes buil"
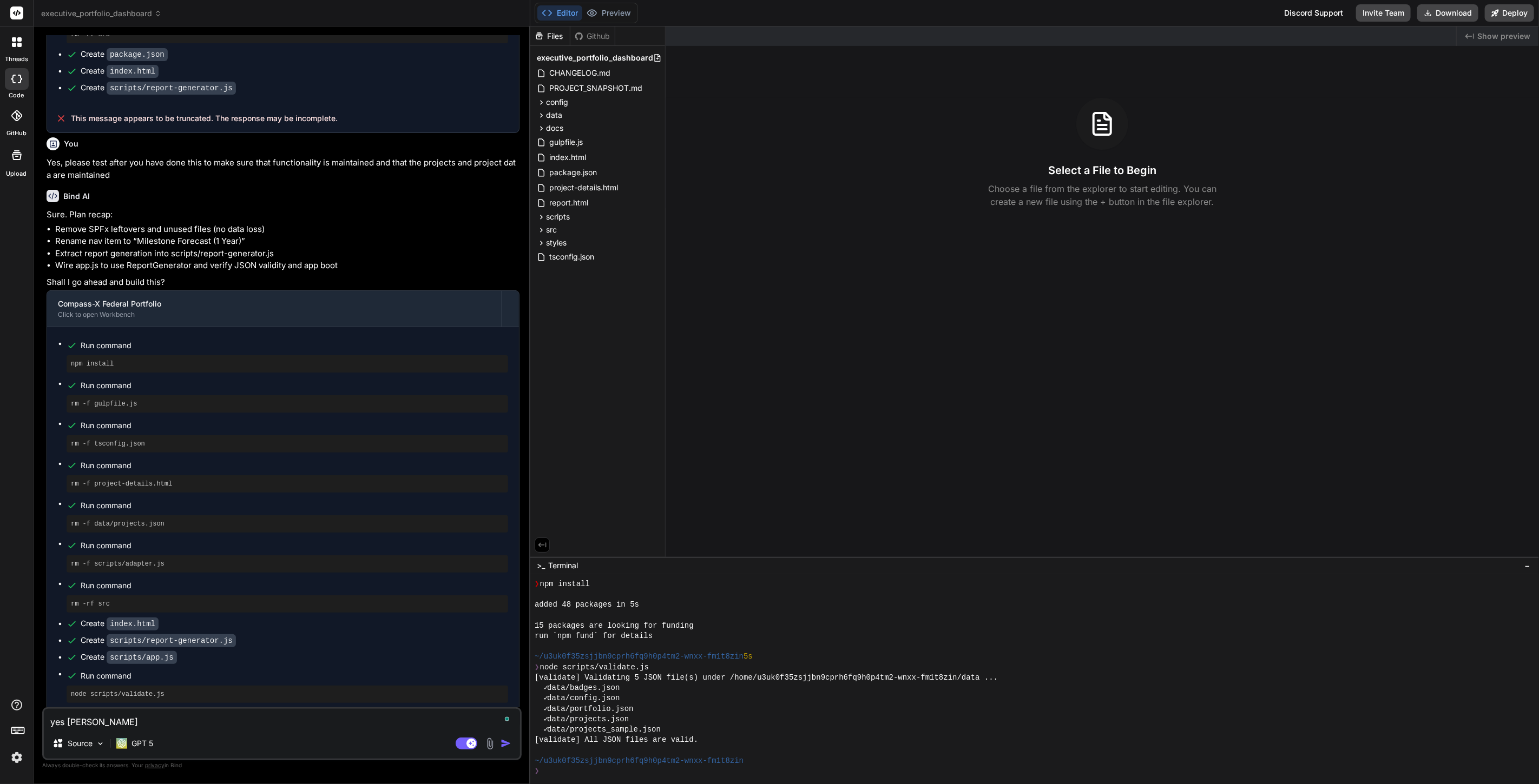
type textarea "x"
type textarea "yes build"
type textarea "x"
type textarea "yes build"
type textarea "x"
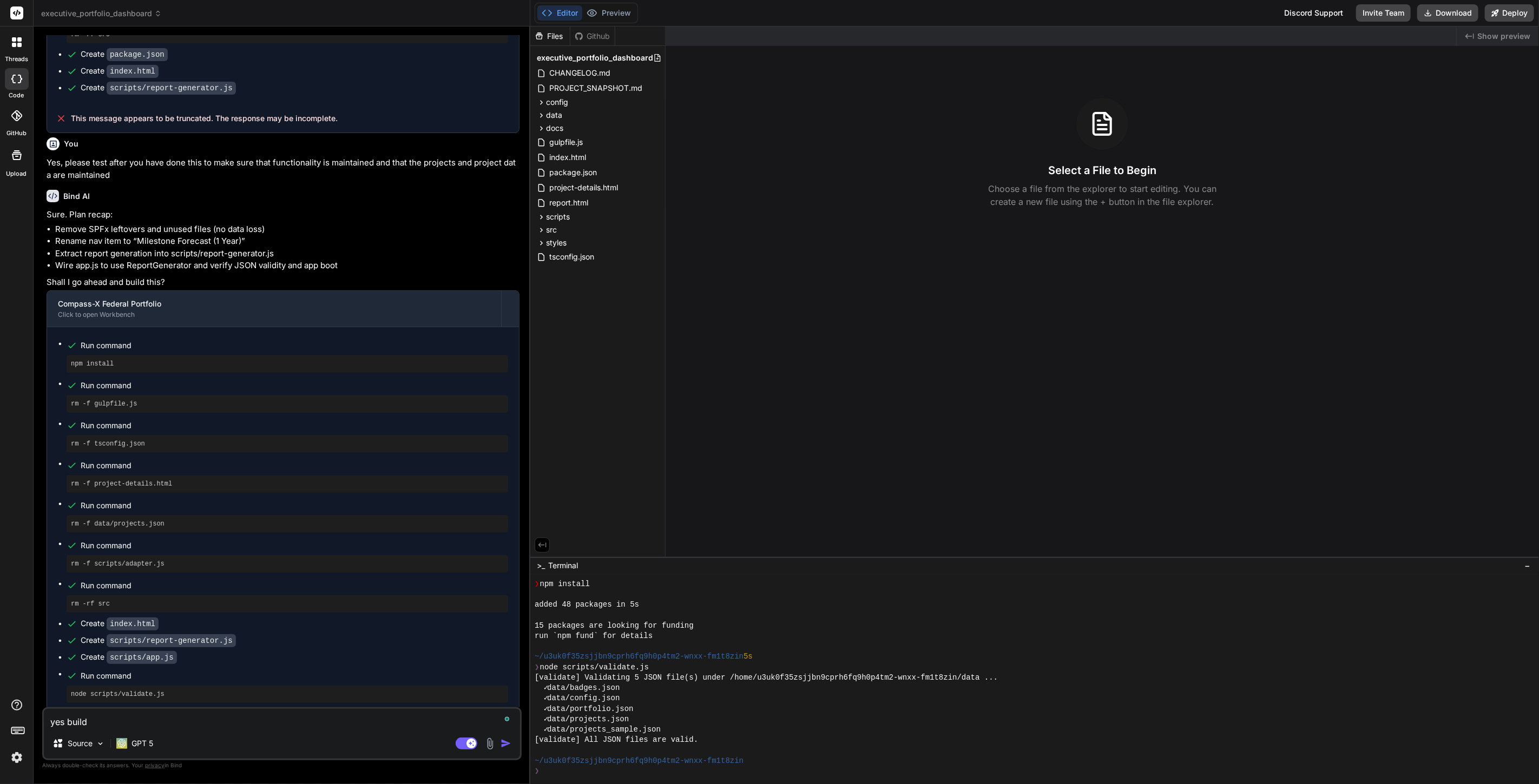
type textarea "yes build p"
type textarea "x"
type textarea "yes build pl"
type textarea "x"
type textarea "yes build ple"
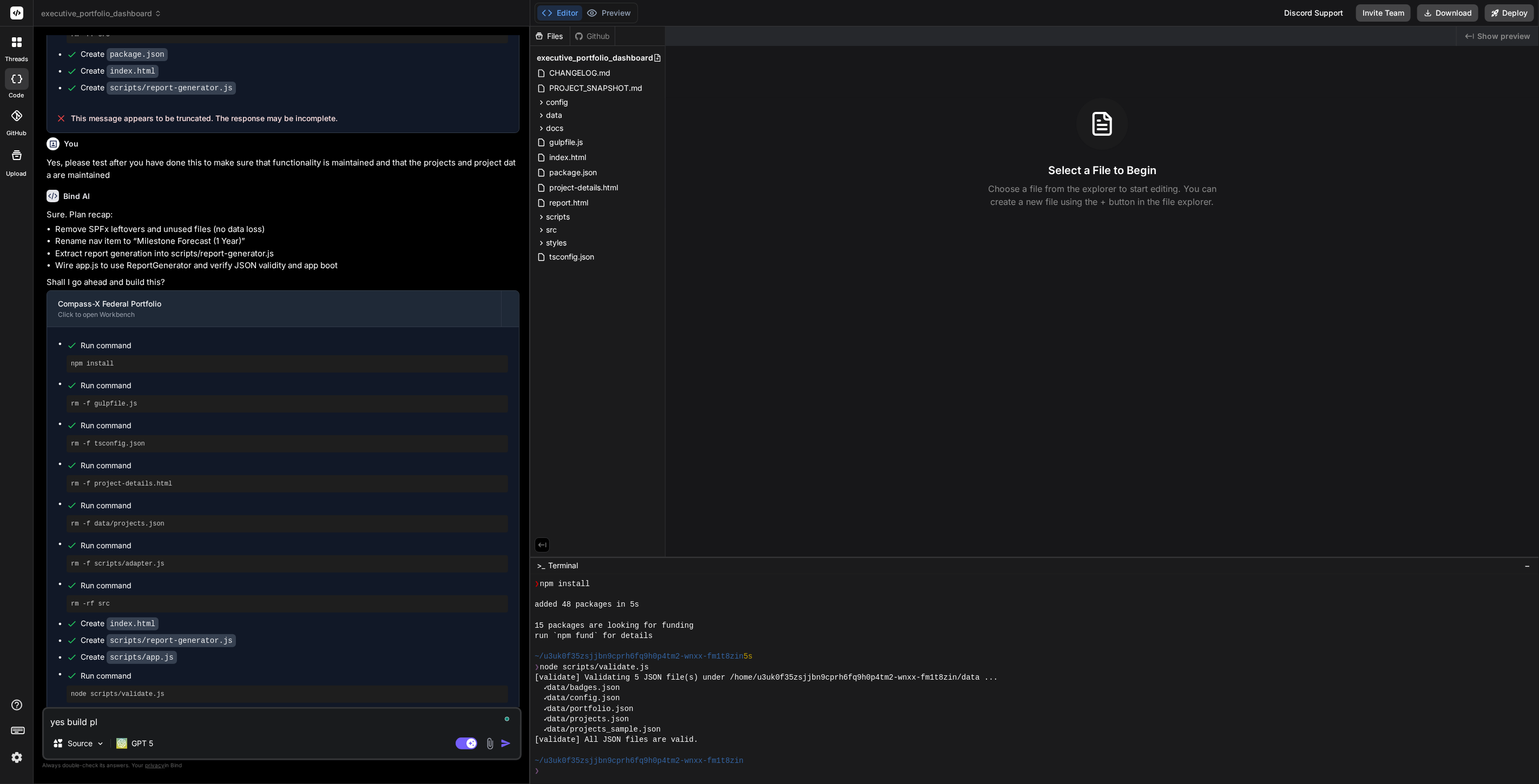
type textarea "x"
type textarea "yes build plea"
type textarea "x"
type textarea "yes build pleas"
type textarea "x"
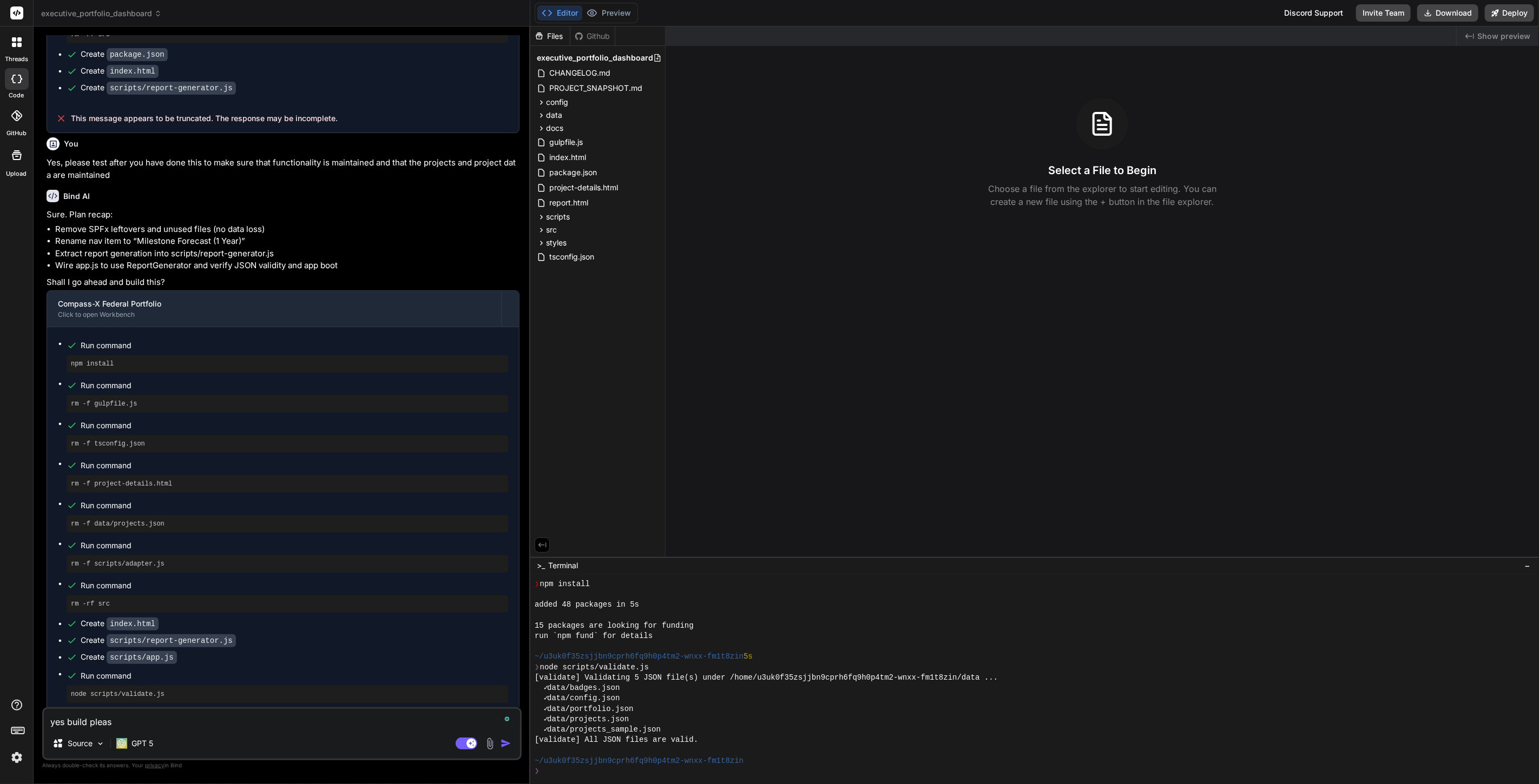
type textarea "yes build please"
type textarea "x"
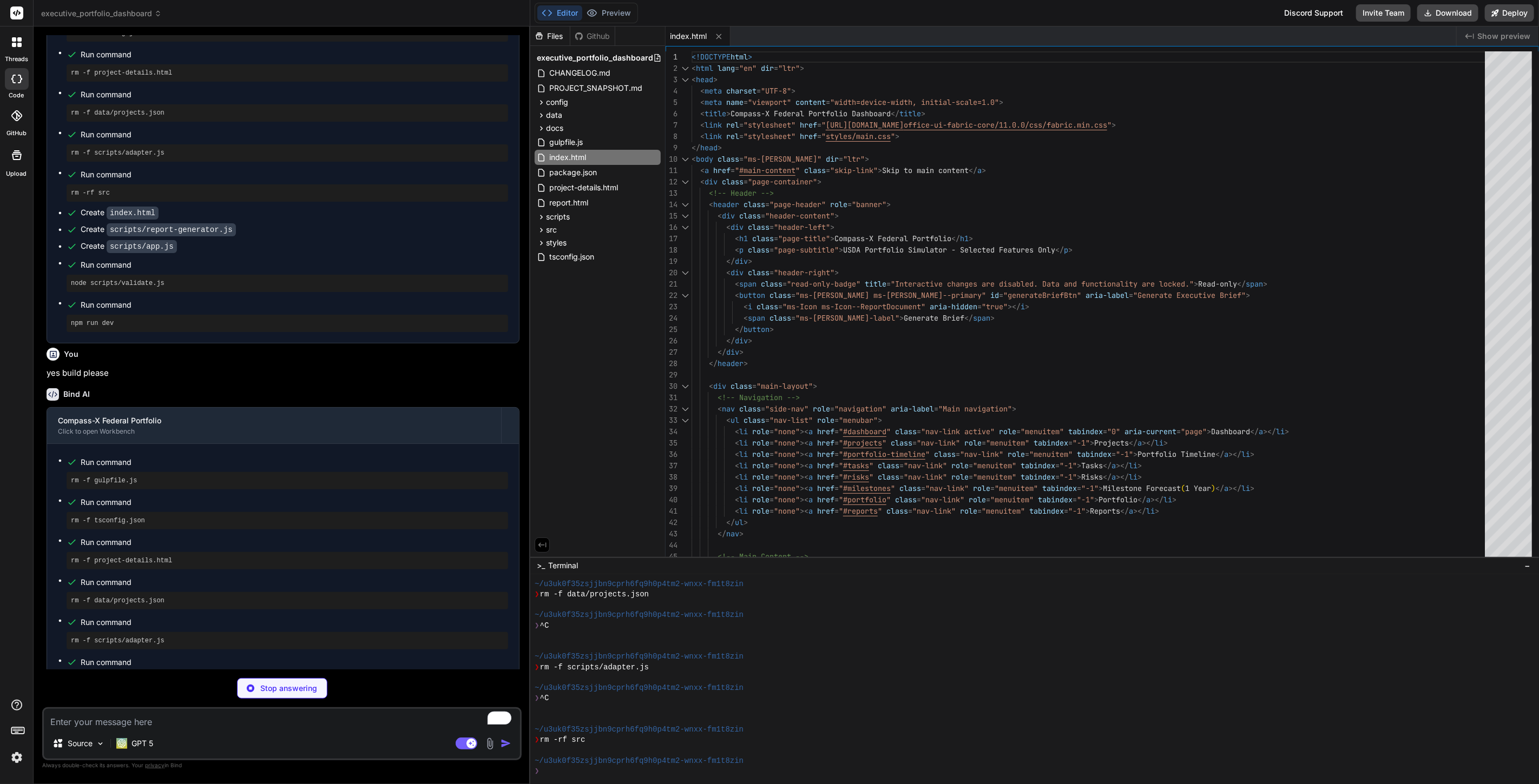
scroll to position [2057, 0]
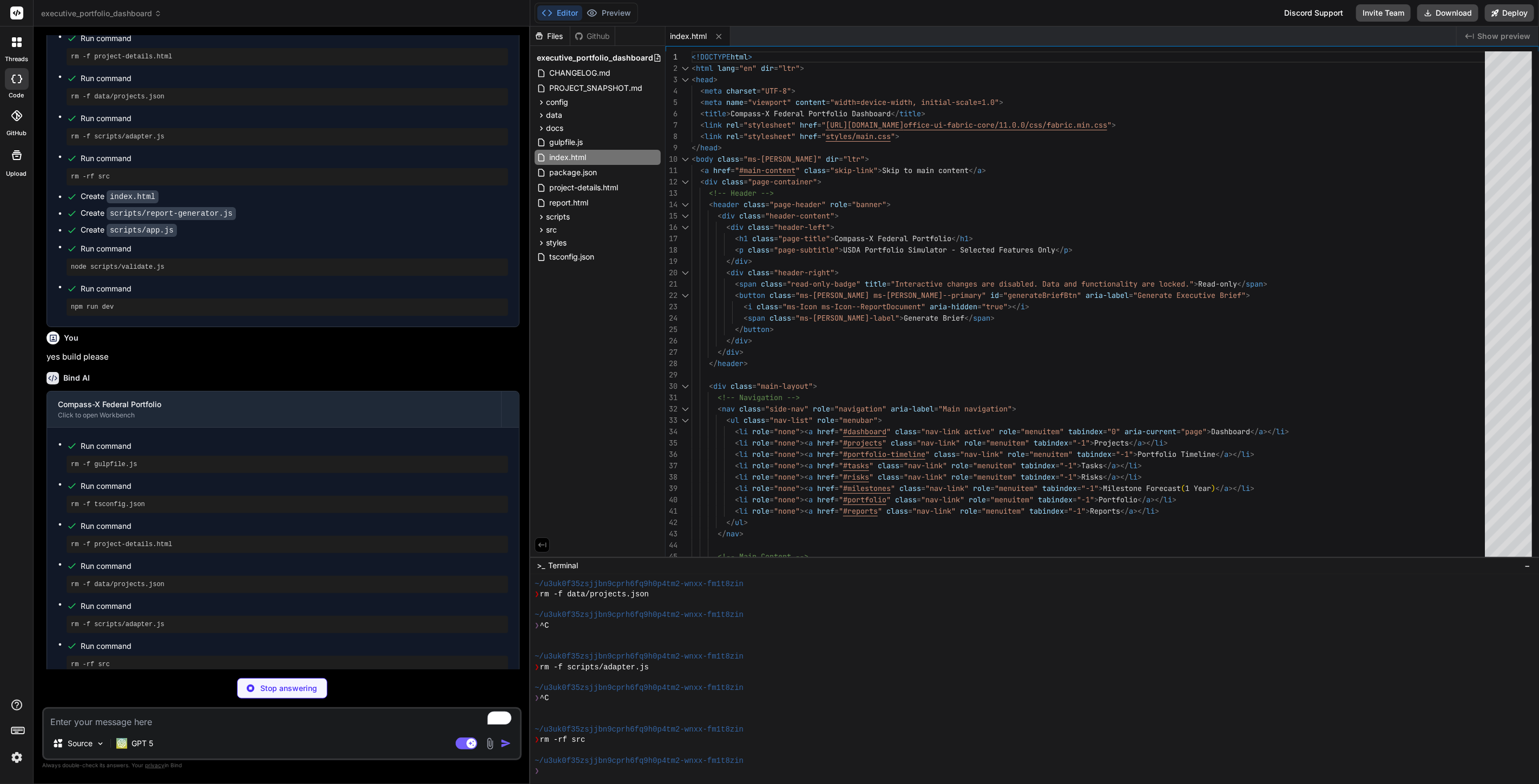
type textarea "x"
type textarea "this.loadDashboard(); } } const app = new CompassXApp();"
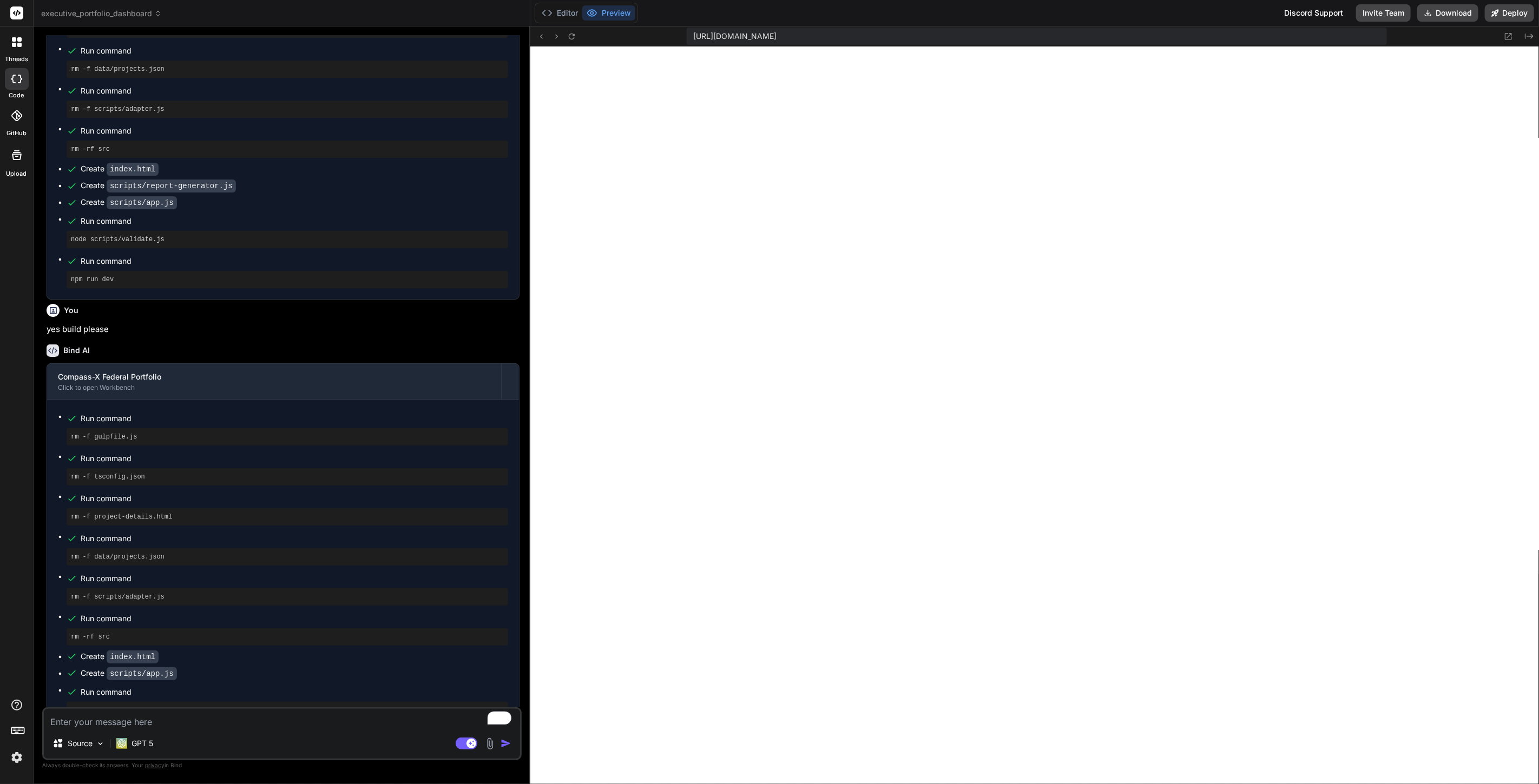
scroll to position [2099, 0]
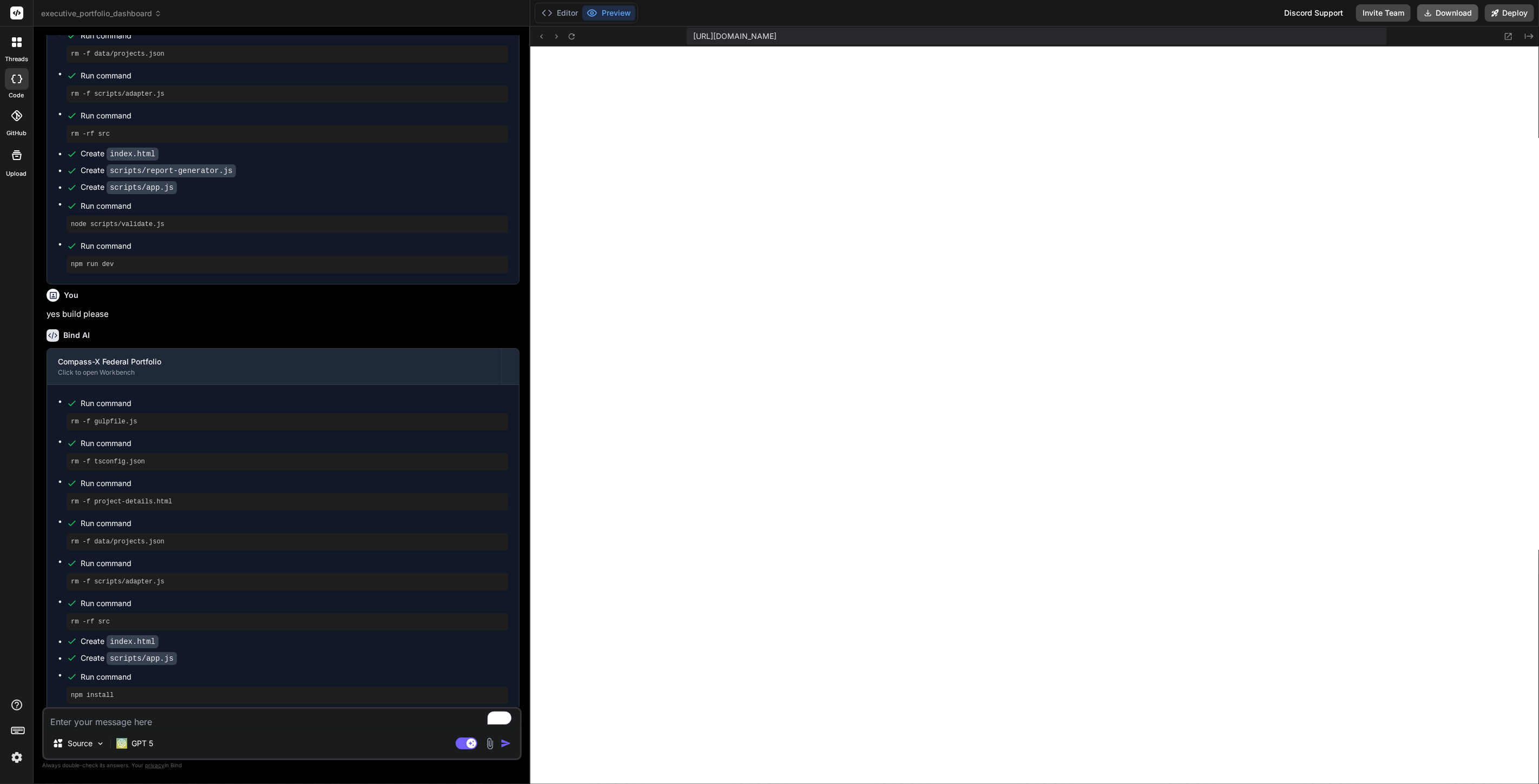
click at [1422, 19] on button "Download" at bounding box center [1448, 13] width 61 height 17
type textarea "x"
click at [332, 728] on textarea "To enrich screen reader interactions, please activate Accessibility in Grammarl…" at bounding box center [281, 718] width 476 height 20
type textarea "l"
type textarea "x"
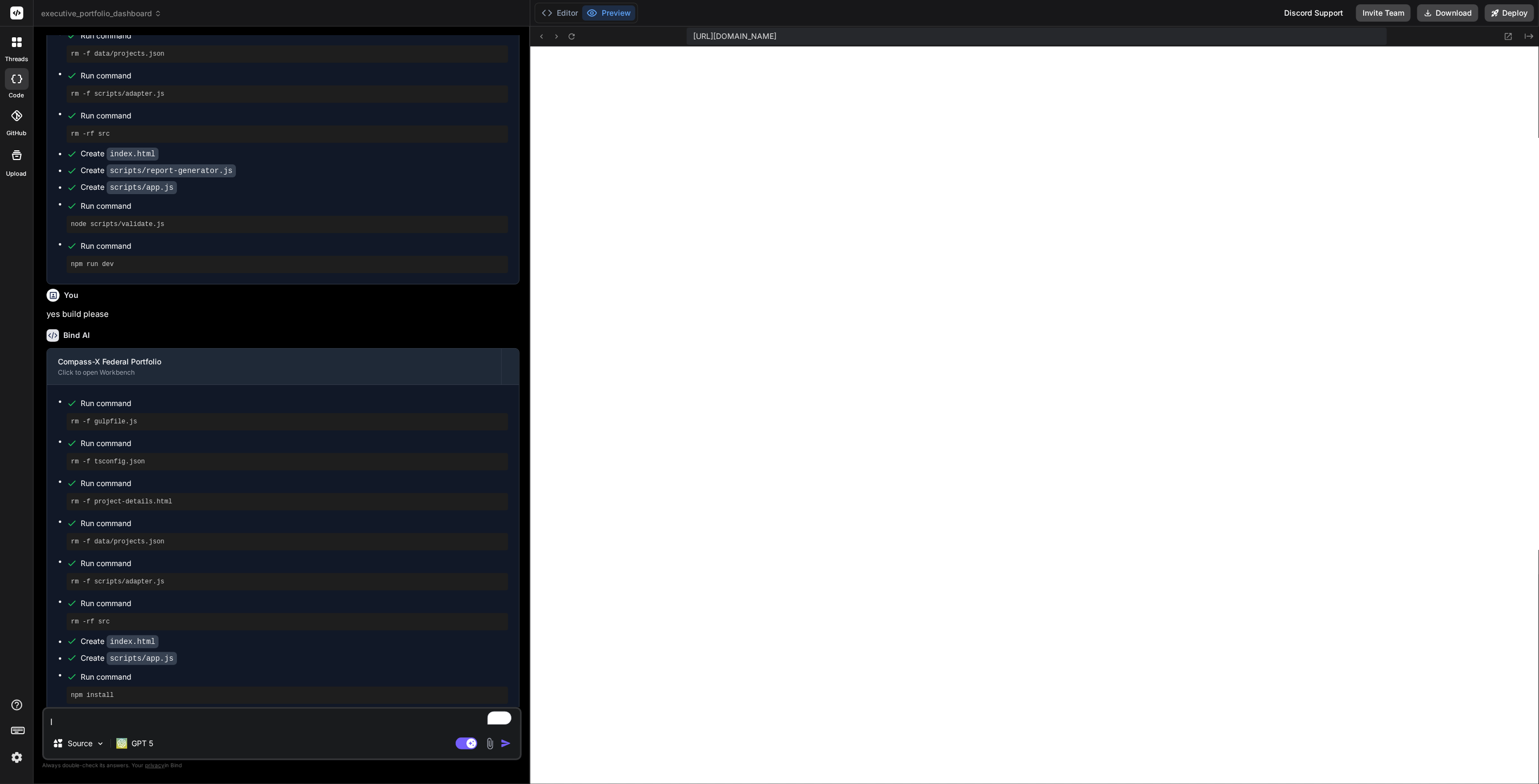
type textarea "lo"
type textarea "x"
type textarea "loo"
type textarea "x"
type textarea "look"
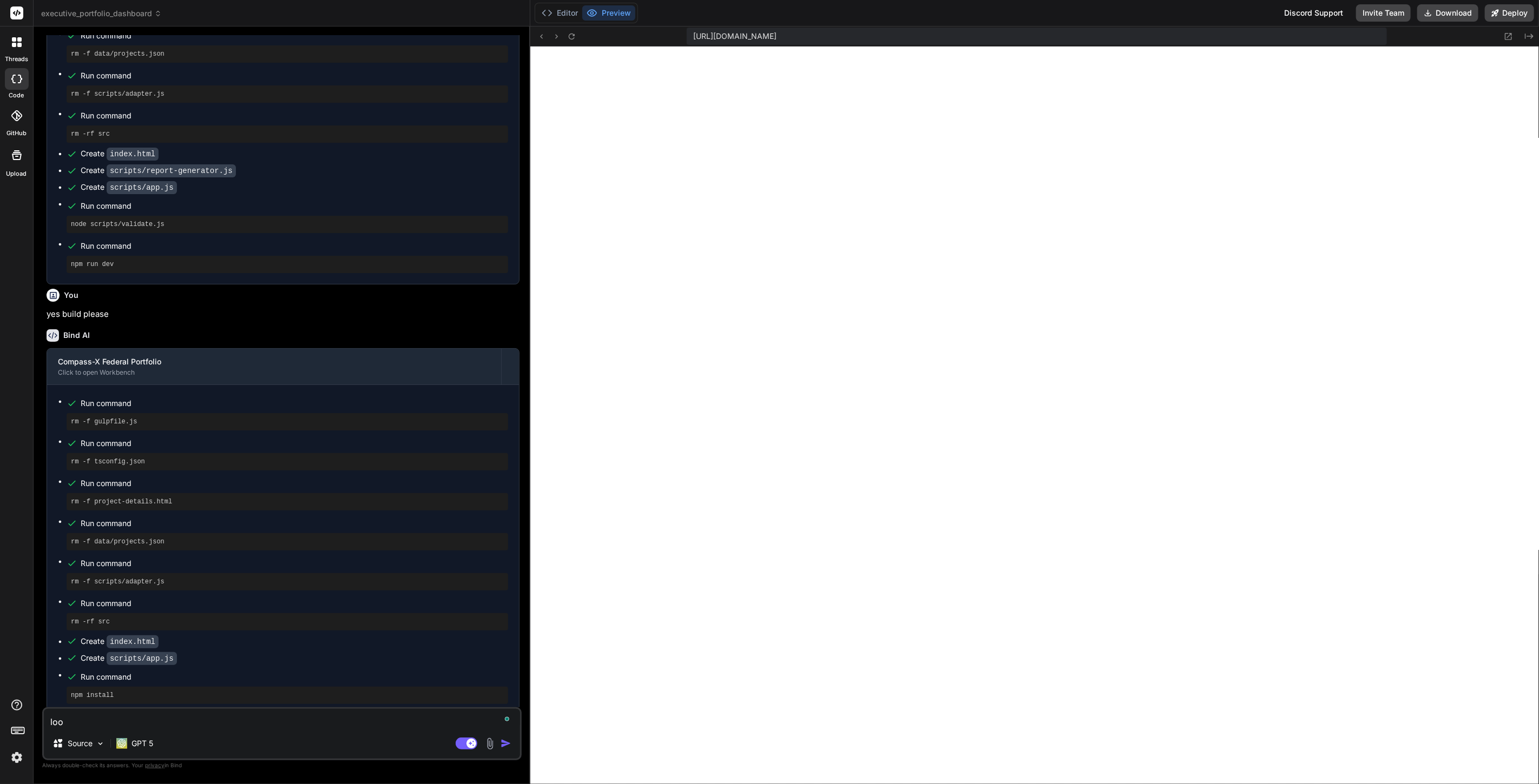
type textarea "x"
type textarea "looks"
type textarea "x"
type textarea "looks"
type textarea "x"
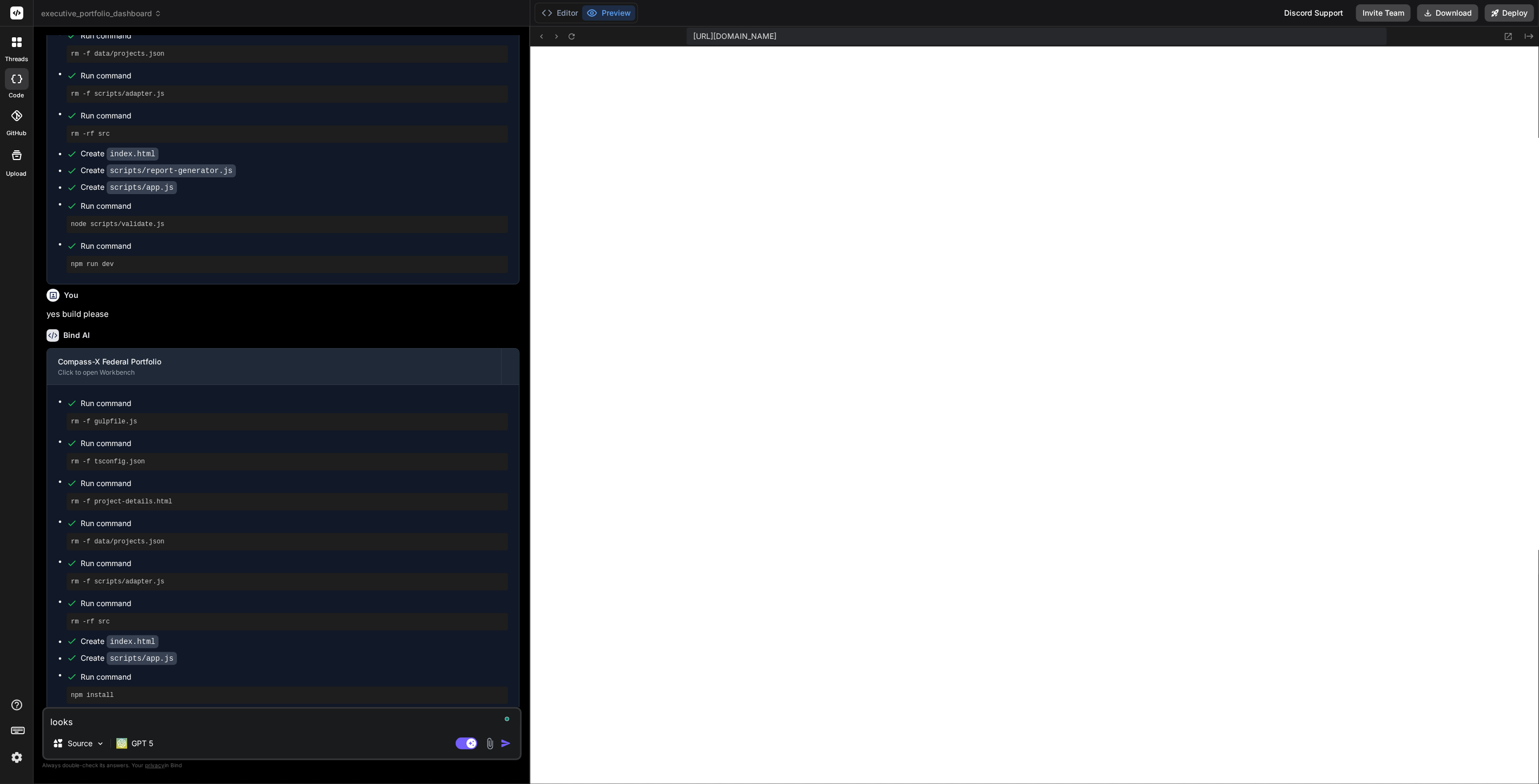
type textarea "looks g"
type textarea "x"
type textarea "looks gr"
type textarea "x"
type textarea "looks gre"
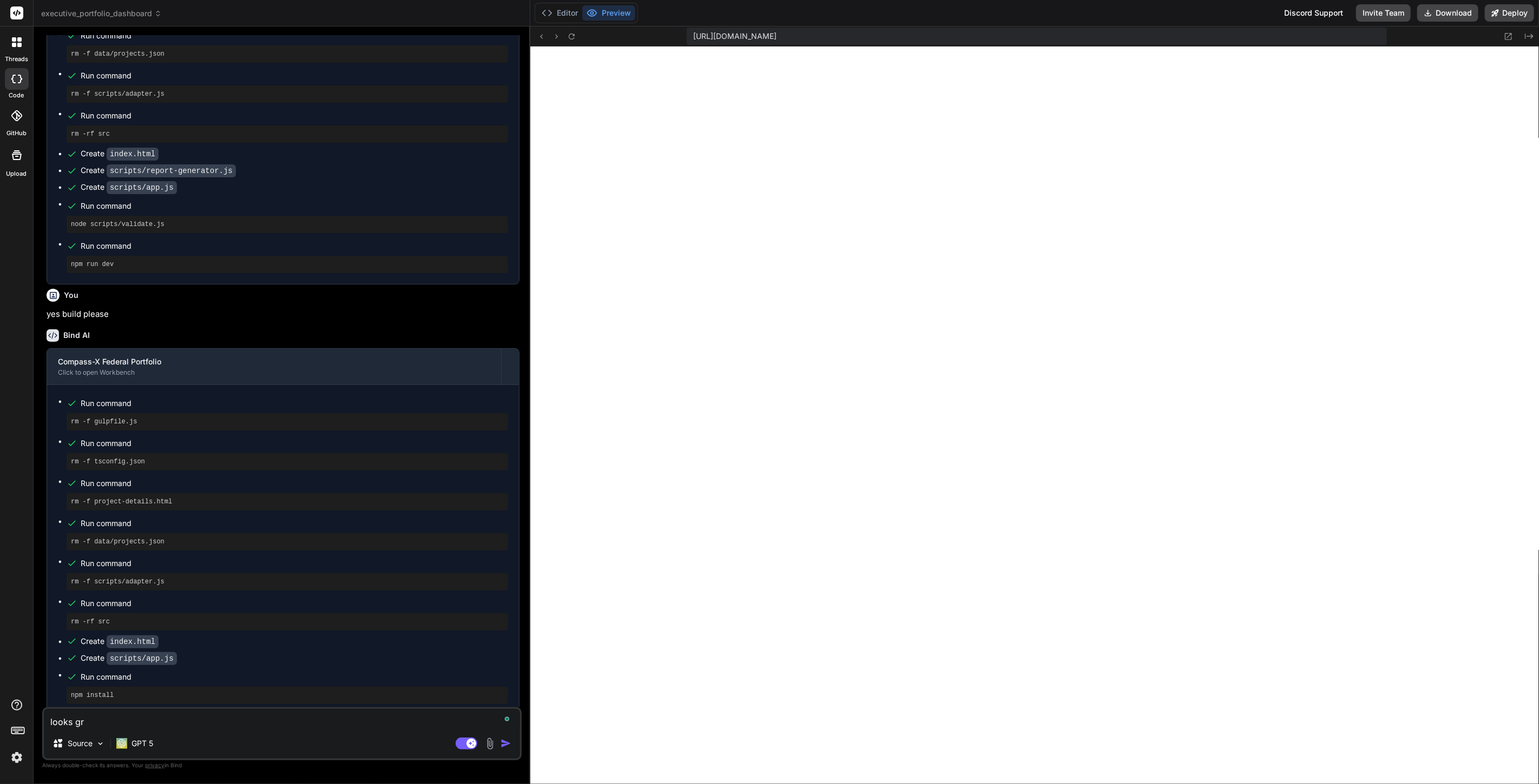
type textarea "x"
type textarea "looks grea"
type textarea "x"
type textarea "looks great"
type textarea "x"
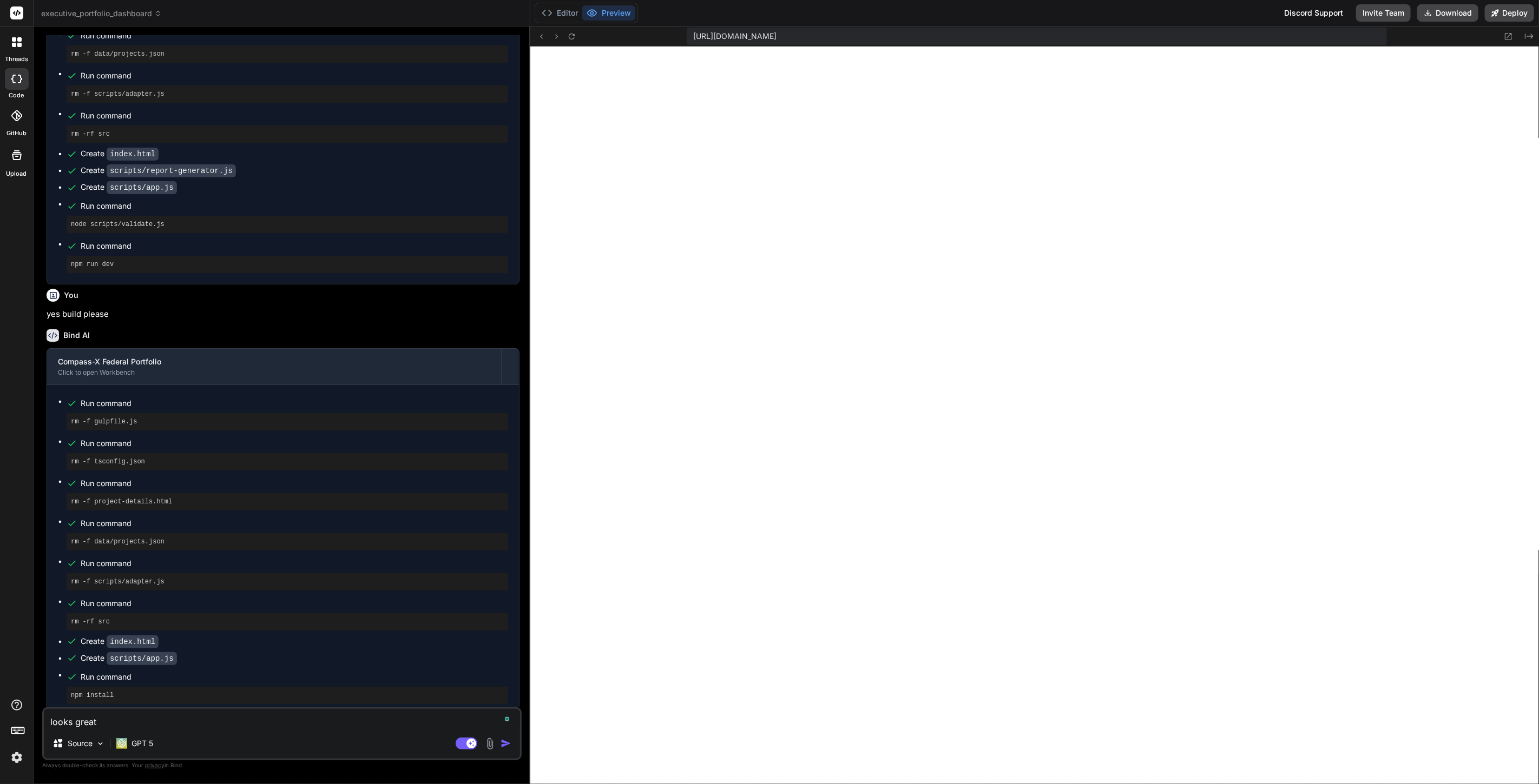
type textarea "looks great,"
type textarea "x"
type textarea "looks great,"
type textarea "x"
type textarea "looks great, e"
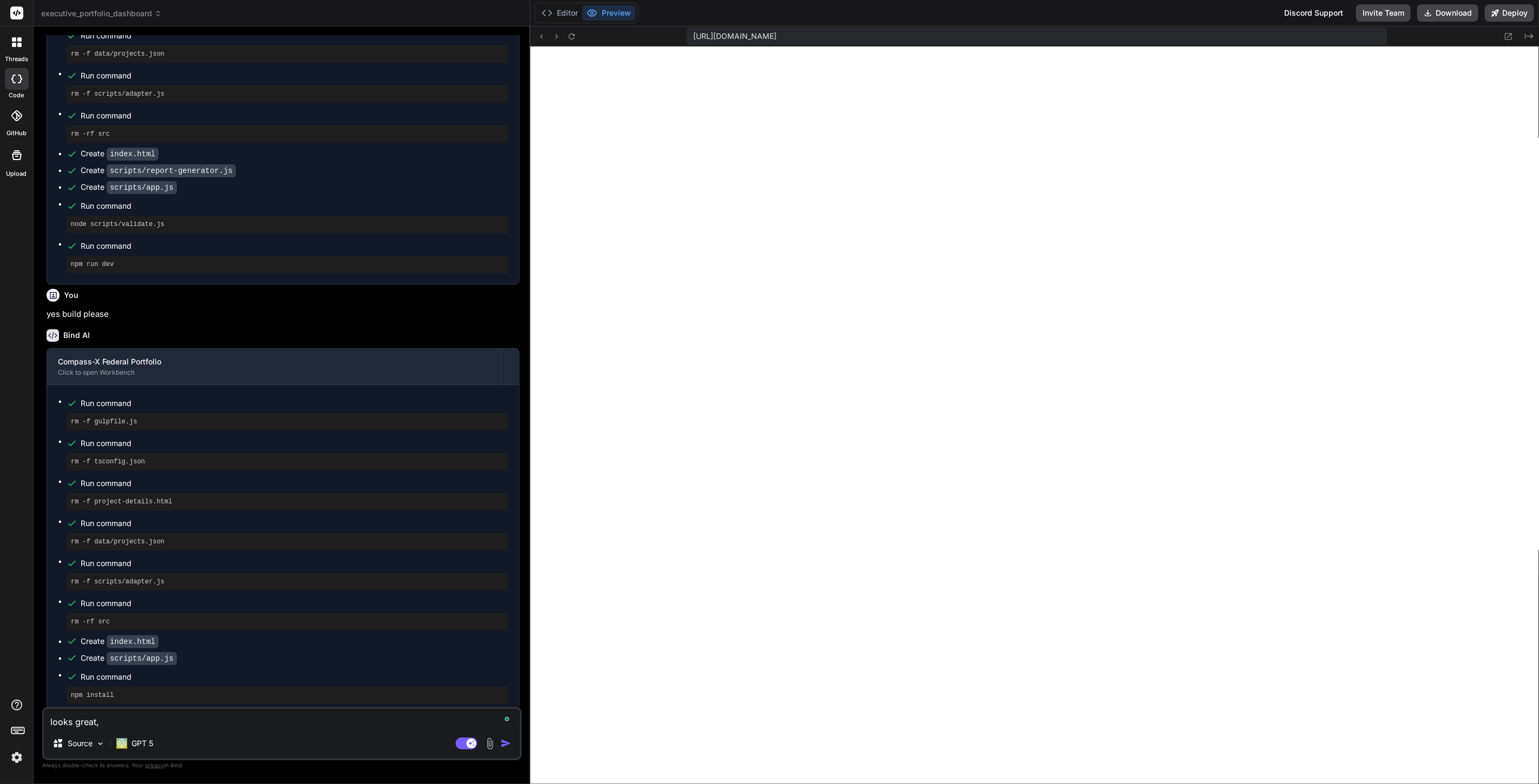
type textarea "x"
type textarea "looks great, ex"
type textarea "x"
type textarea "looks great, exc"
type textarea "x"
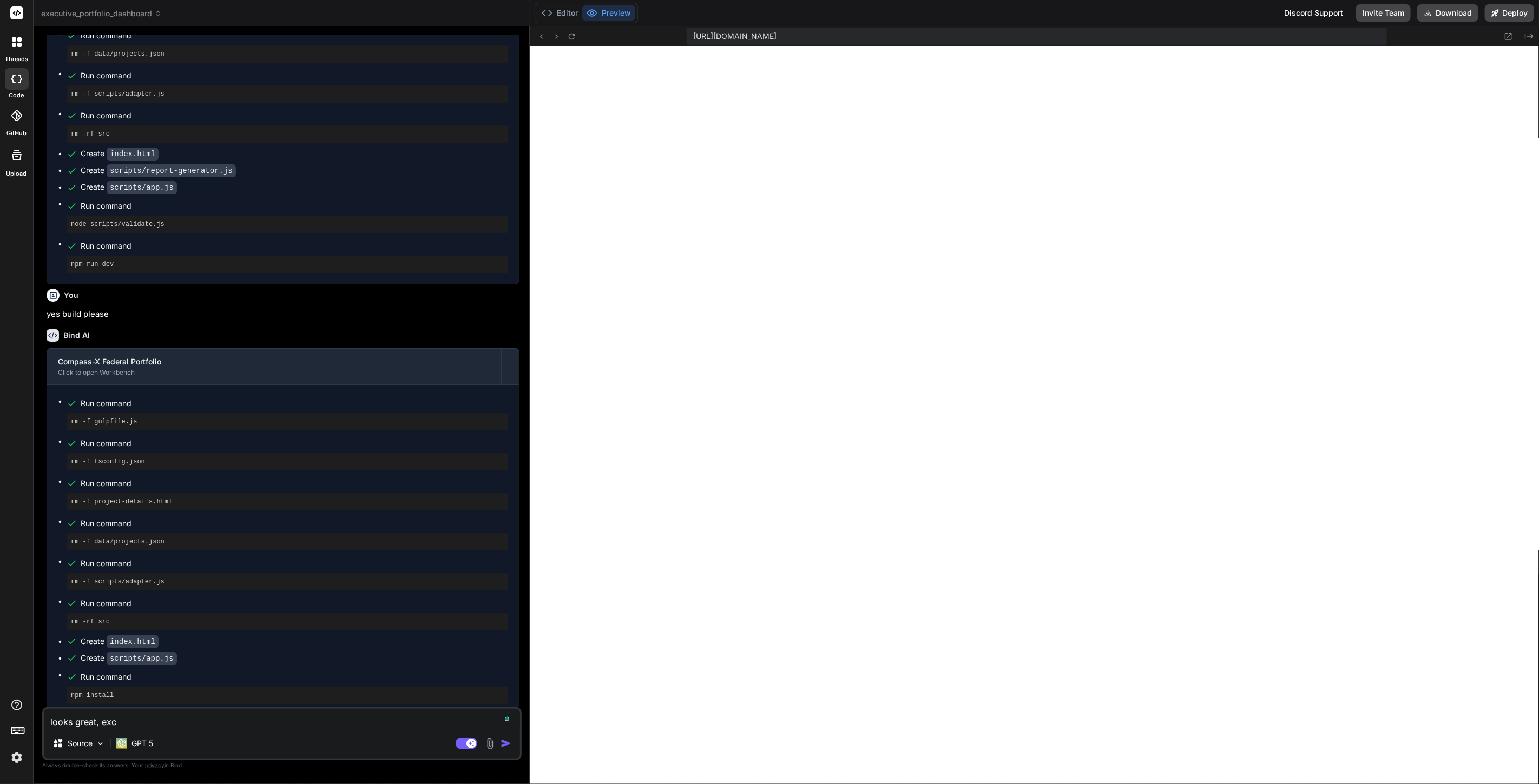
type textarea "looks great, exce"
type textarea "x"
type textarea "looks great, excep"
type textarea "x"
type textarea "looks great, except"
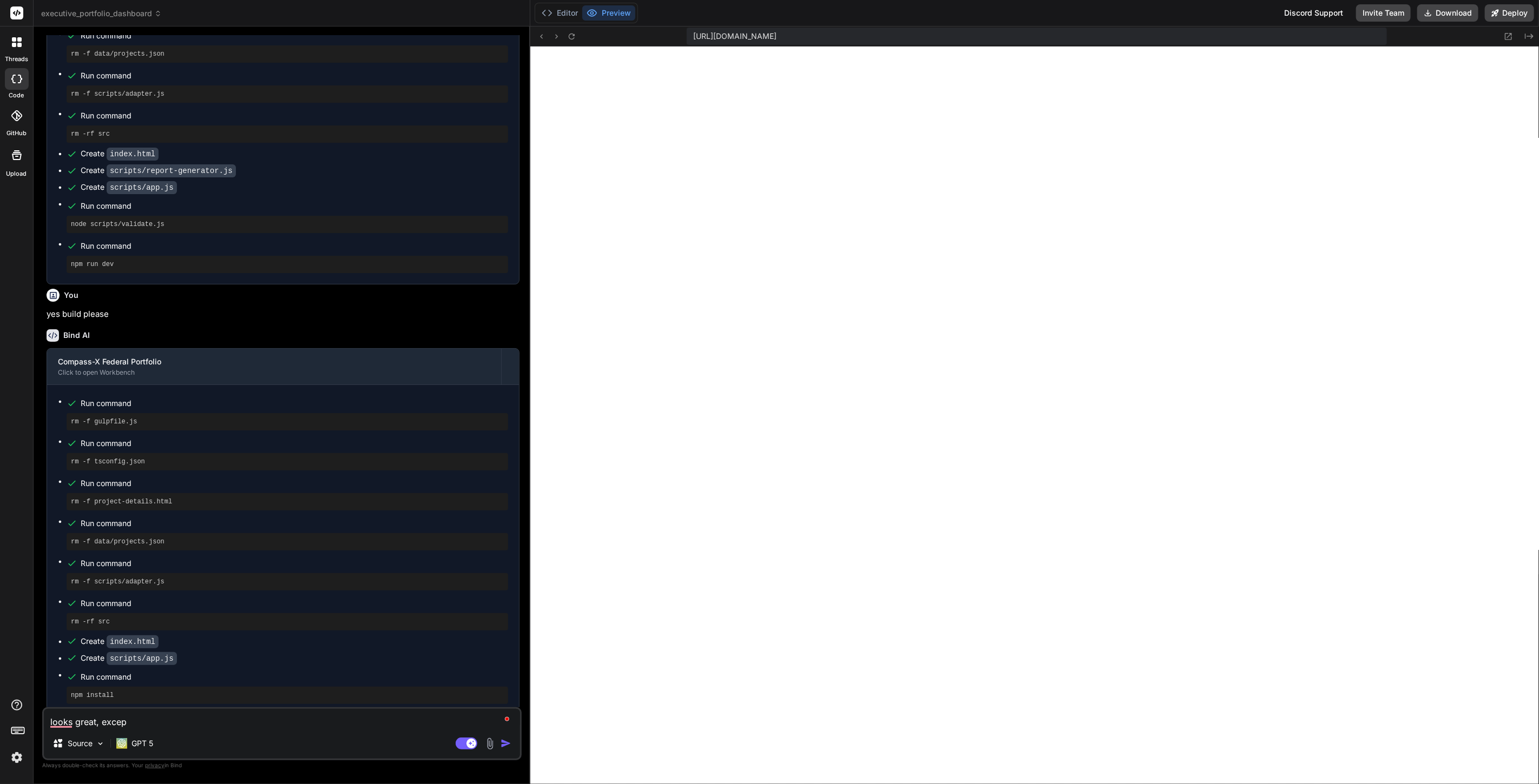
type textarea "x"
type textarea "looks great, except"
type textarea "x"
type textarea "looks great, except t"
type textarea "x"
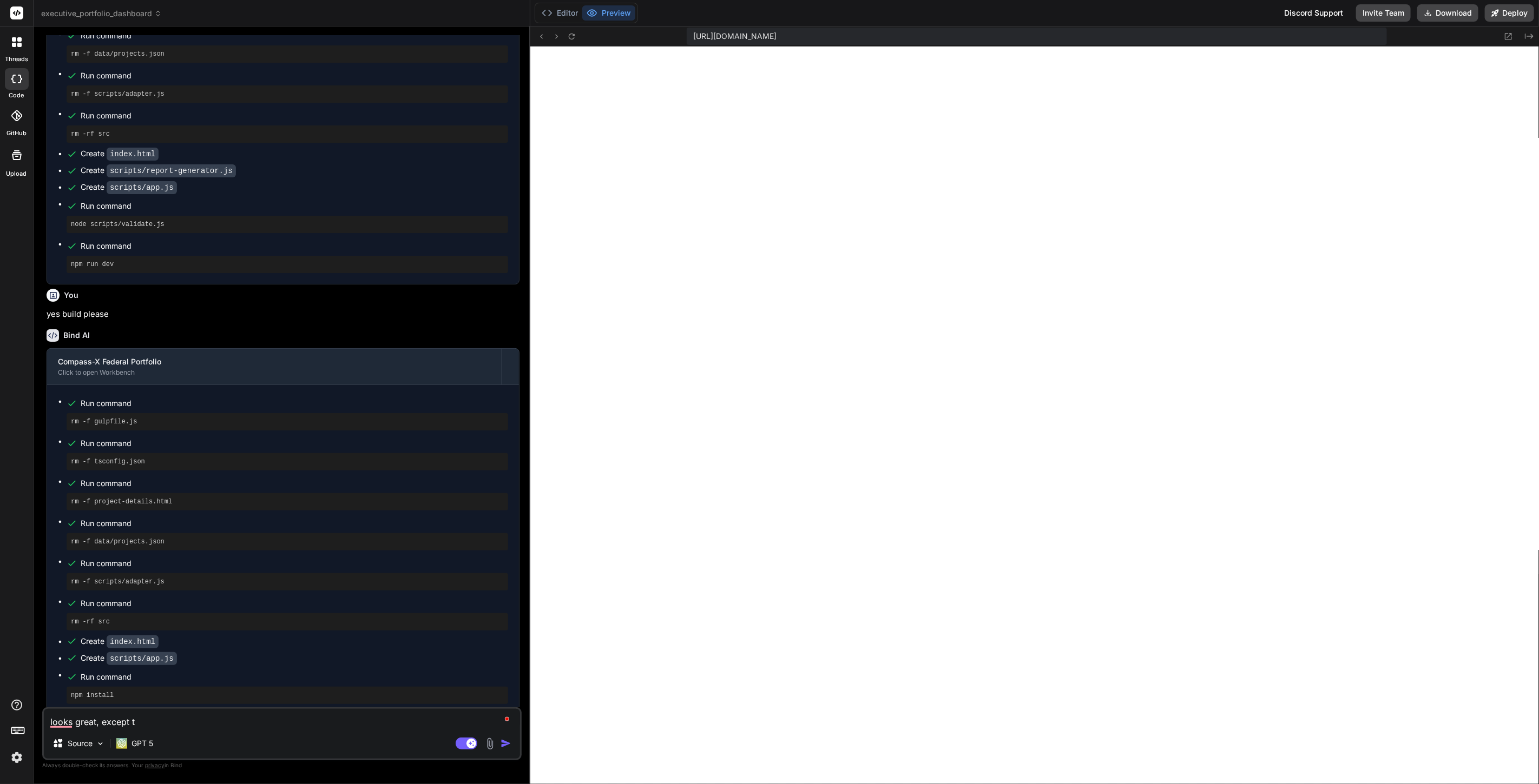
type textarea "looks great, except th"
type textarea "x"
type textarea "looks great, except the"
type textarea "x"
type textarea "looks great, except the"
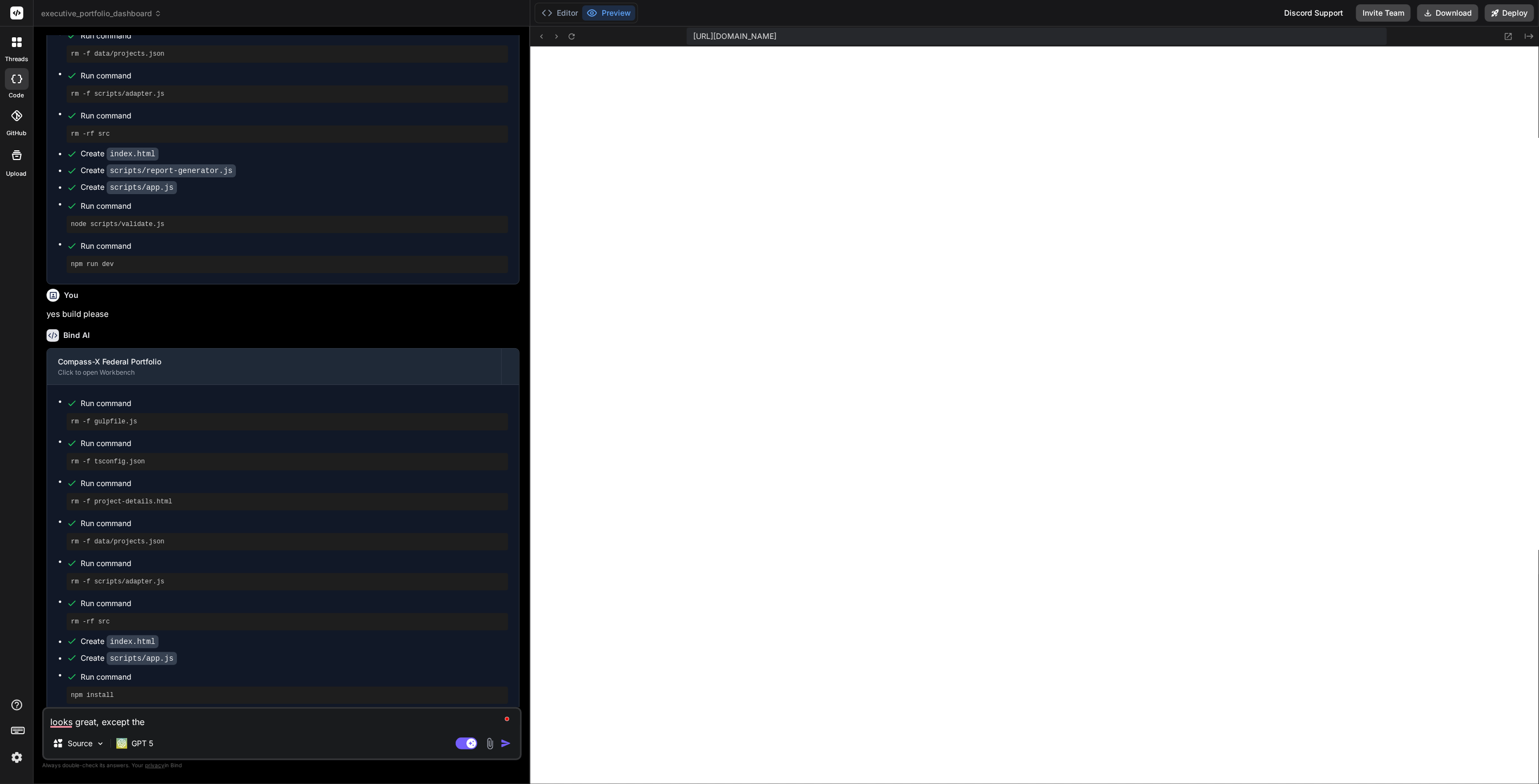
type textarea "x"
type textarea "looks great, except the g"
type textarea "x"
type textarea "looks great, except the ge"
type textarea "x"
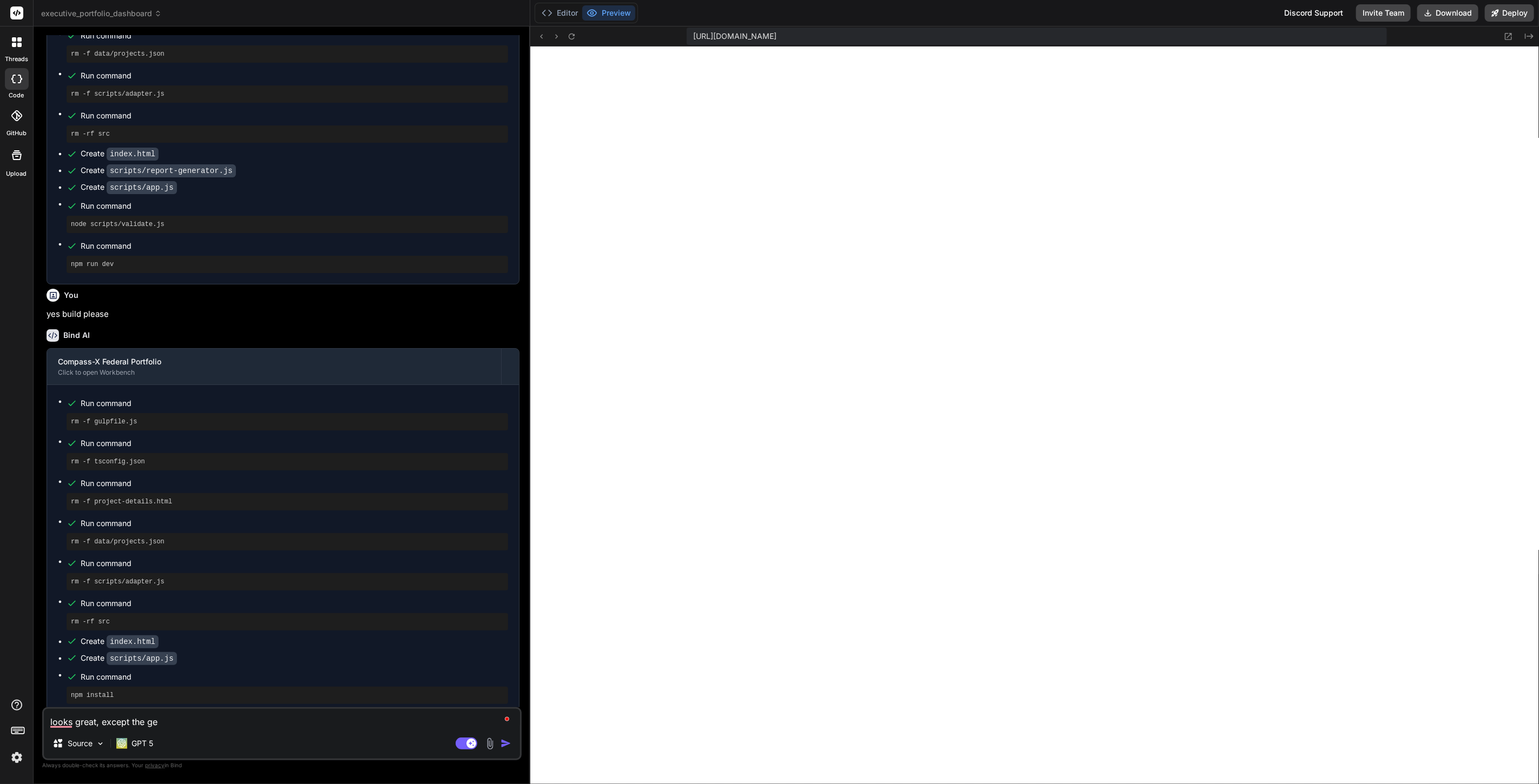
type textarea "looks great, except the gen"
type textarea "x"
type textarea "looks great, except the gene"
type textarea "x"
type textarea "looks great, except the gener"
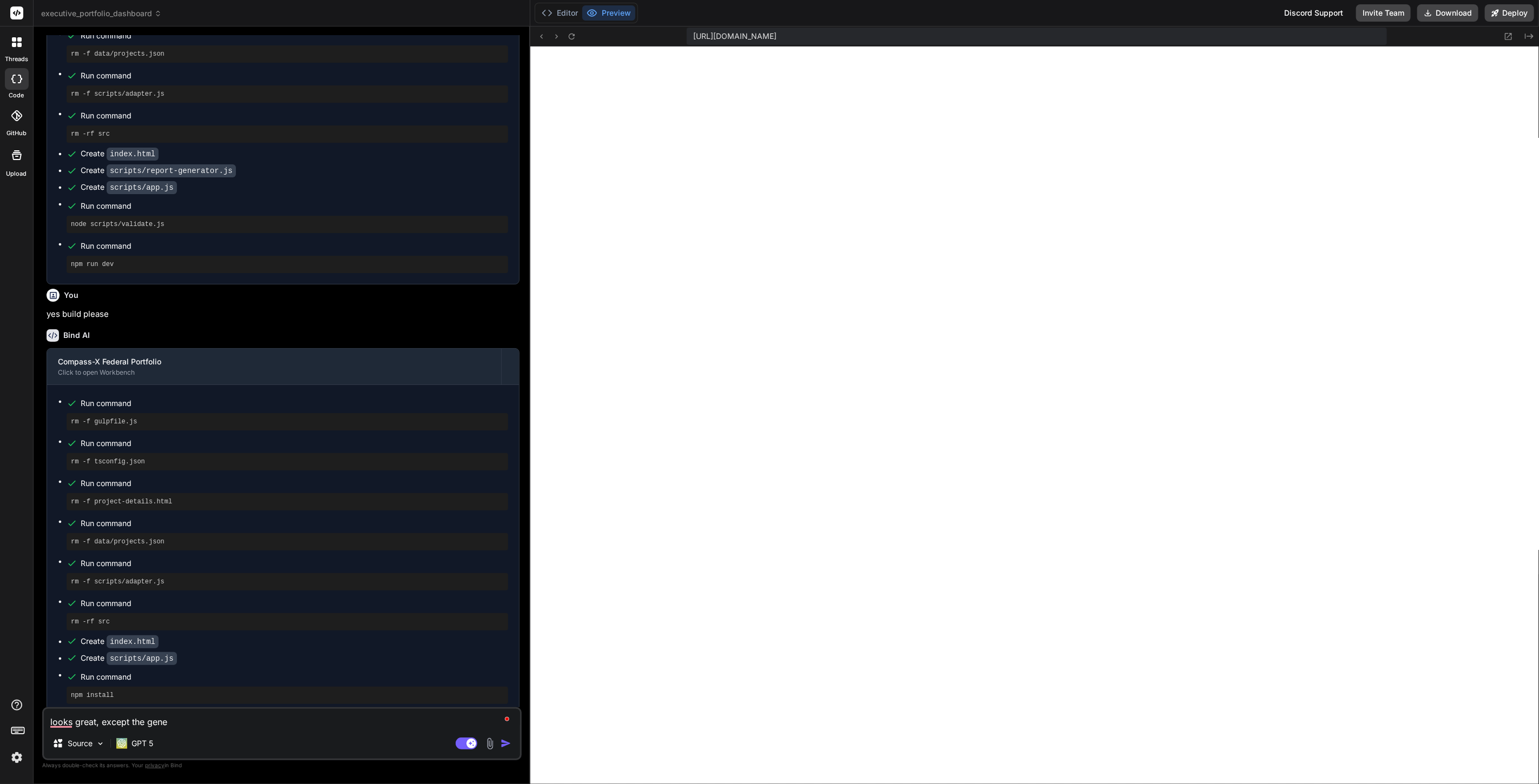
type textarea "x"
type textarea "looks great, except the genera"
type textarea "x"
type textarea "looks great, except the generat"
type textarea "x"
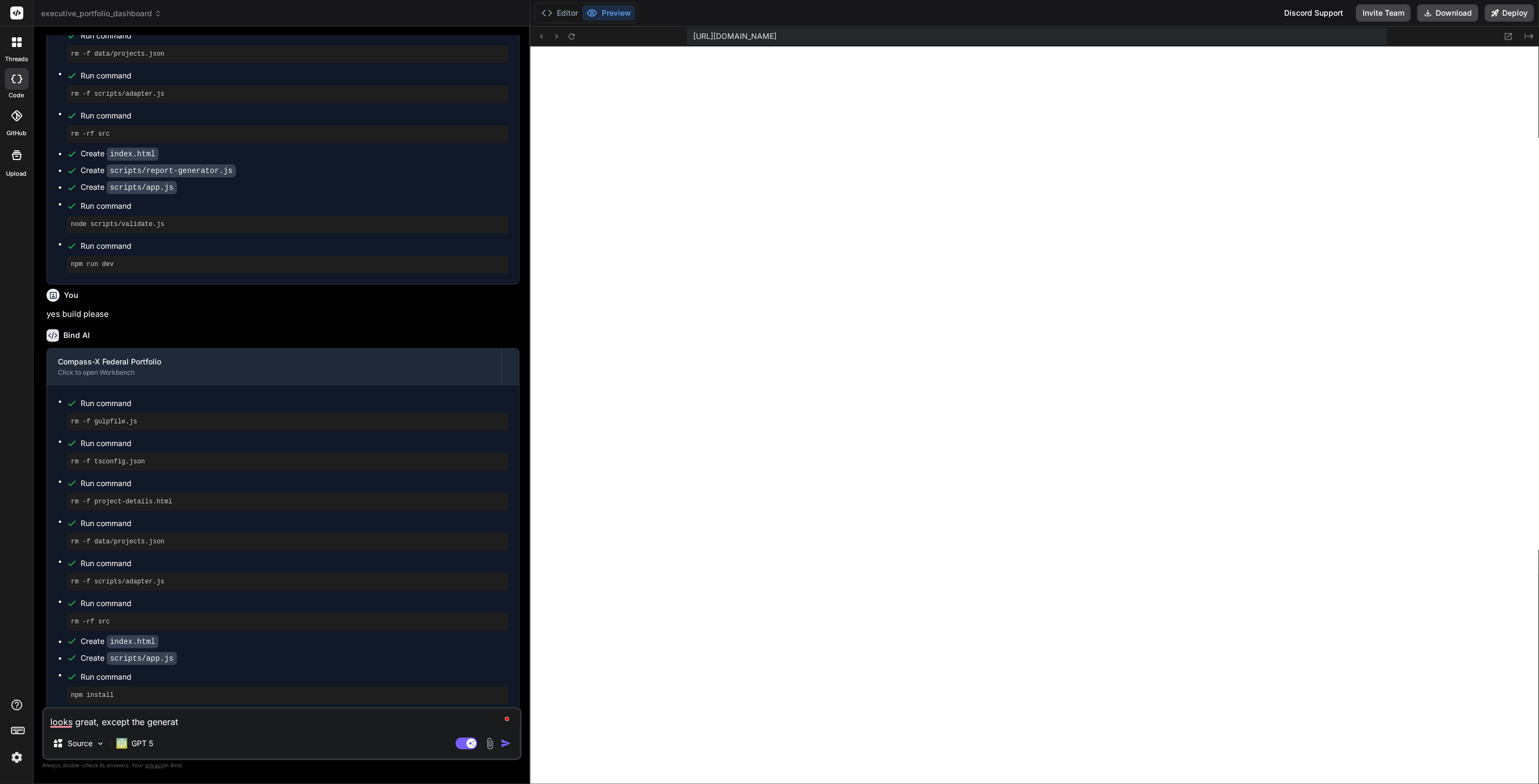
type textarea "looks great, except the generate"
type textarea "x"
type textarea "looks great, except the generate"
type textarea "x"
type textarea "looks great, except the generate b"
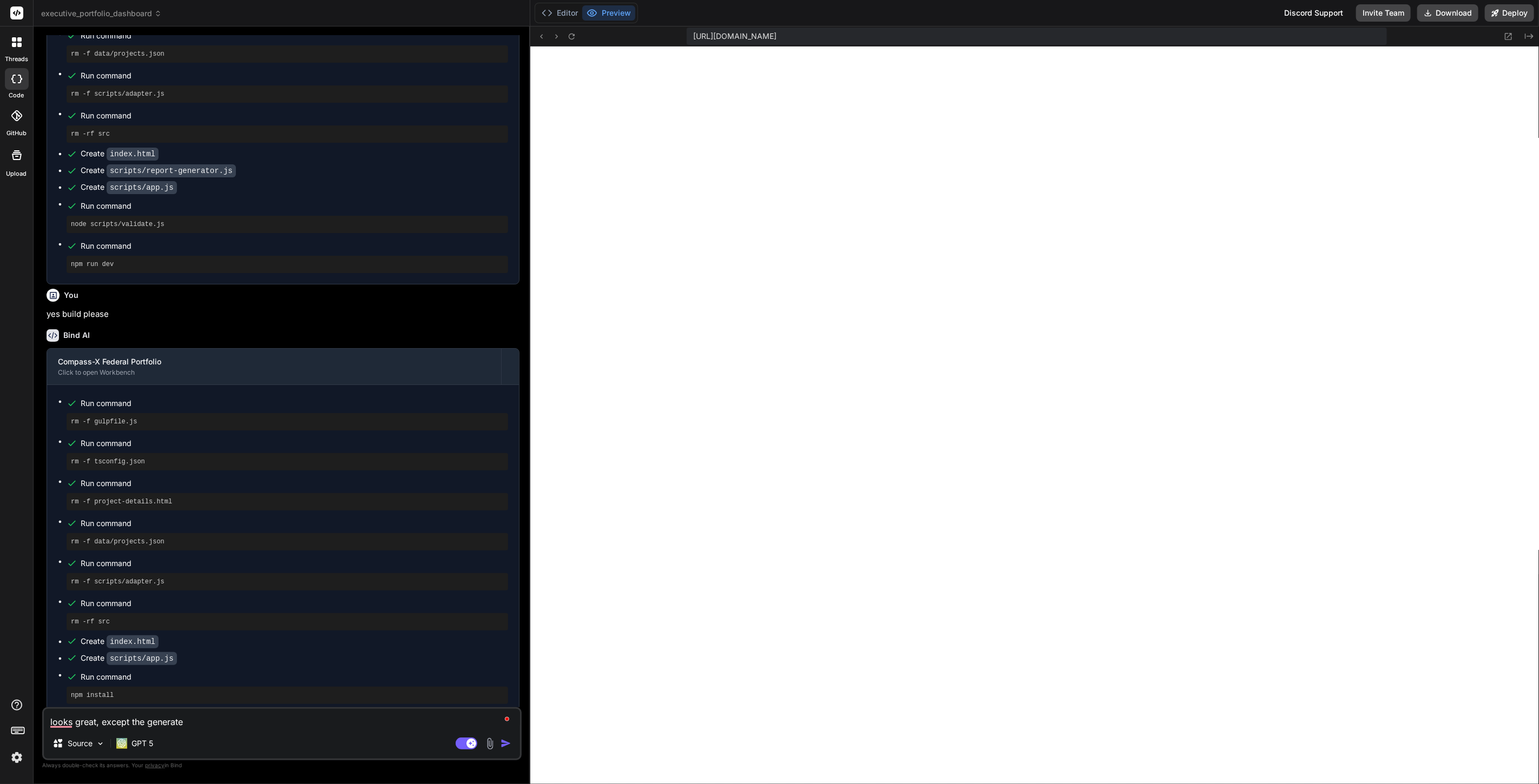
type textarea "x"
type textarea "looks great, except the generate br"
type textarea "x"
type textarea "looks great, except the generate bri"
type textarea "x"
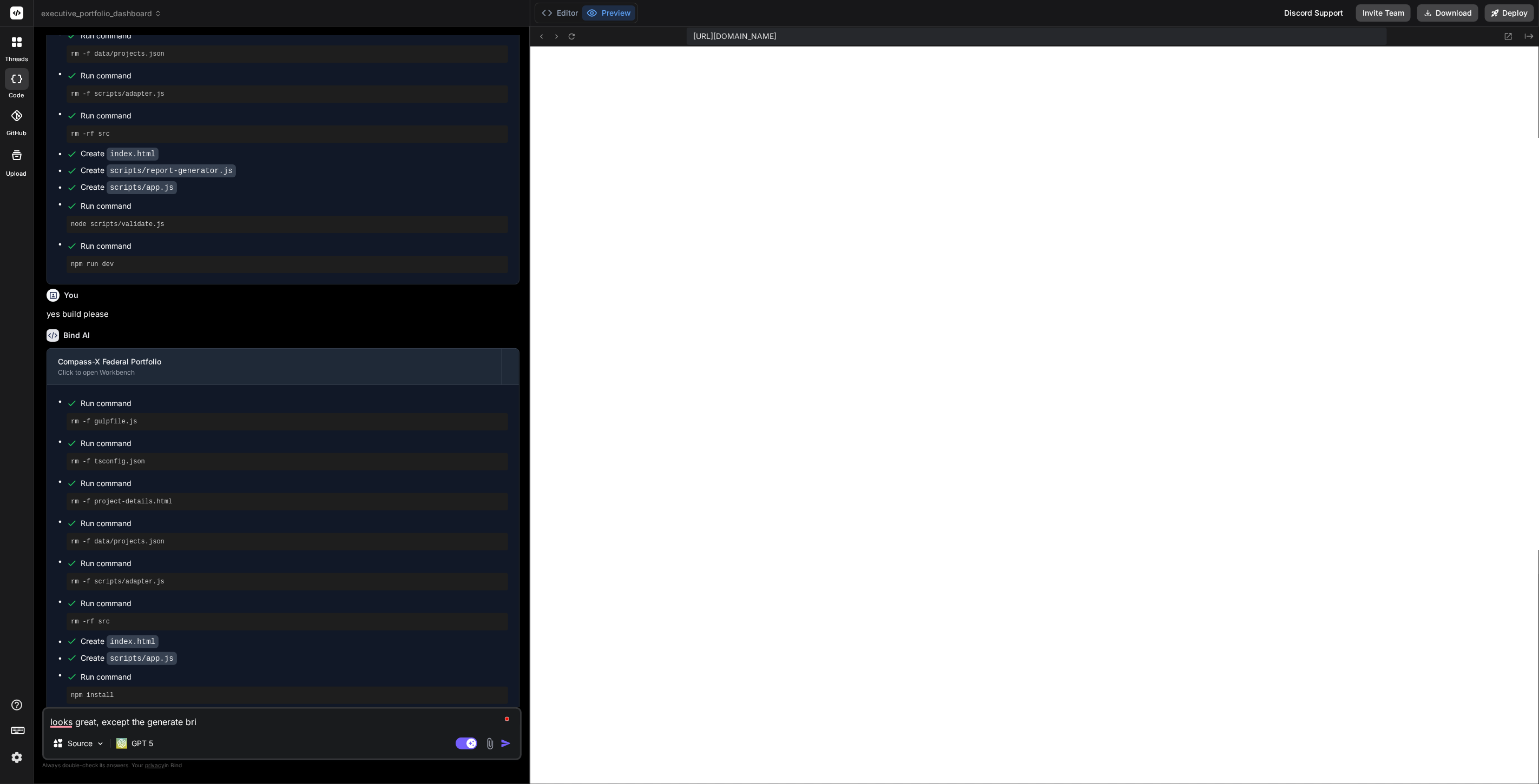
type textarea "looks great, except the generate brie"
type textarea "x"
type textarea "looks great, except the generate brief"
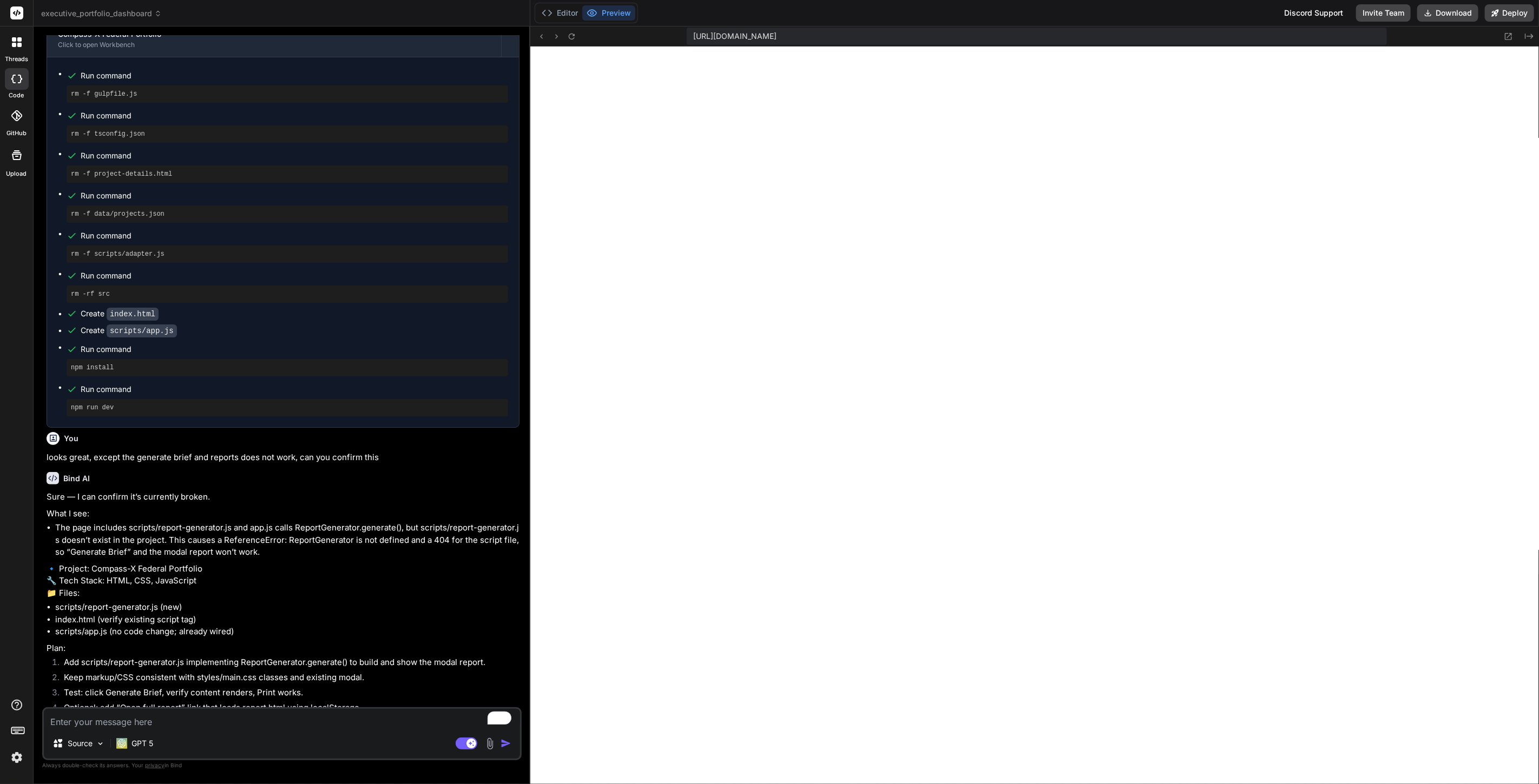
scroll to position [2432, 0]
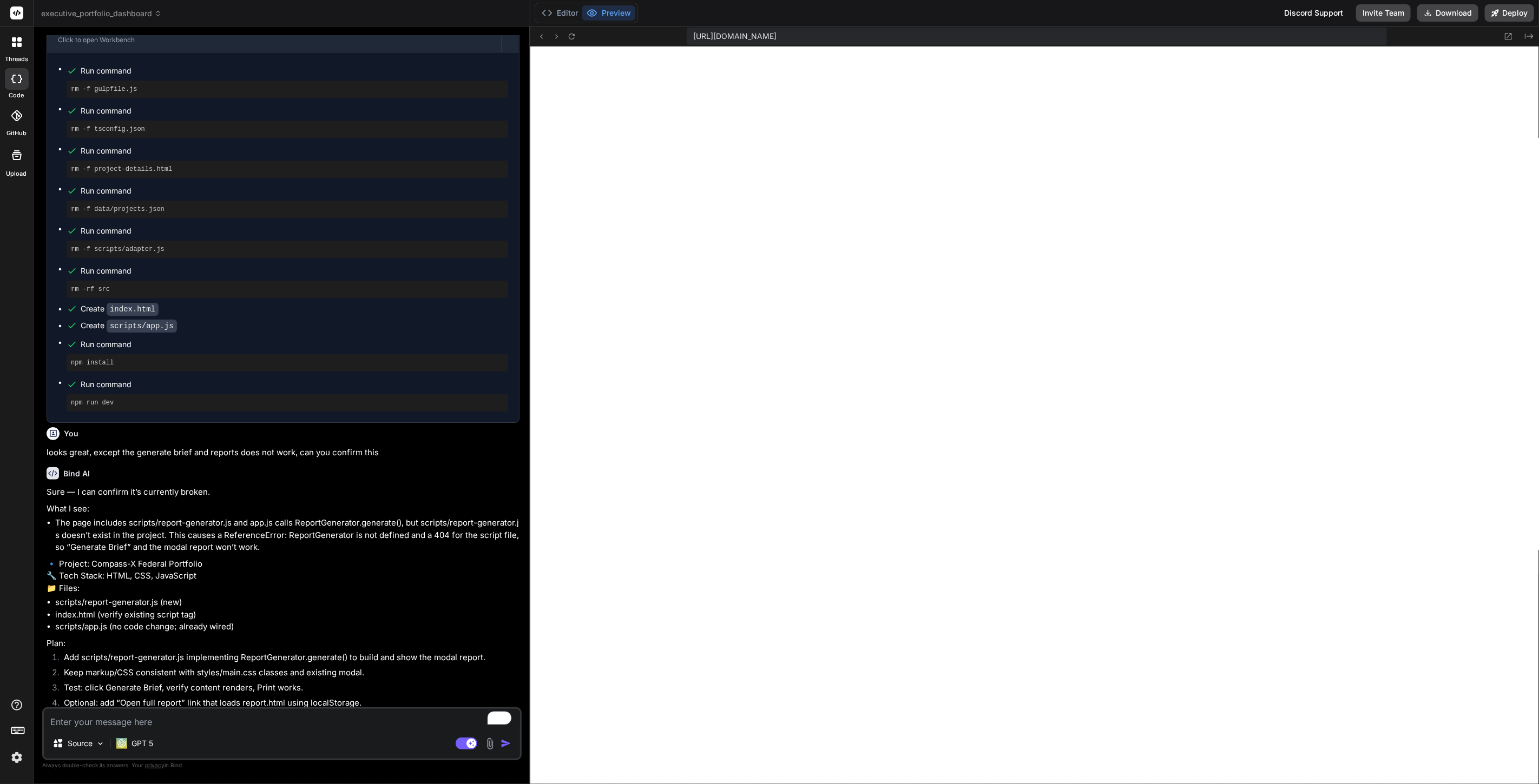
click at [194, 715] on textarea "To enrich screen reader interactions, please activate Accessibility in Grammarl…" at bounding box center [281, 718] width 476 height 20
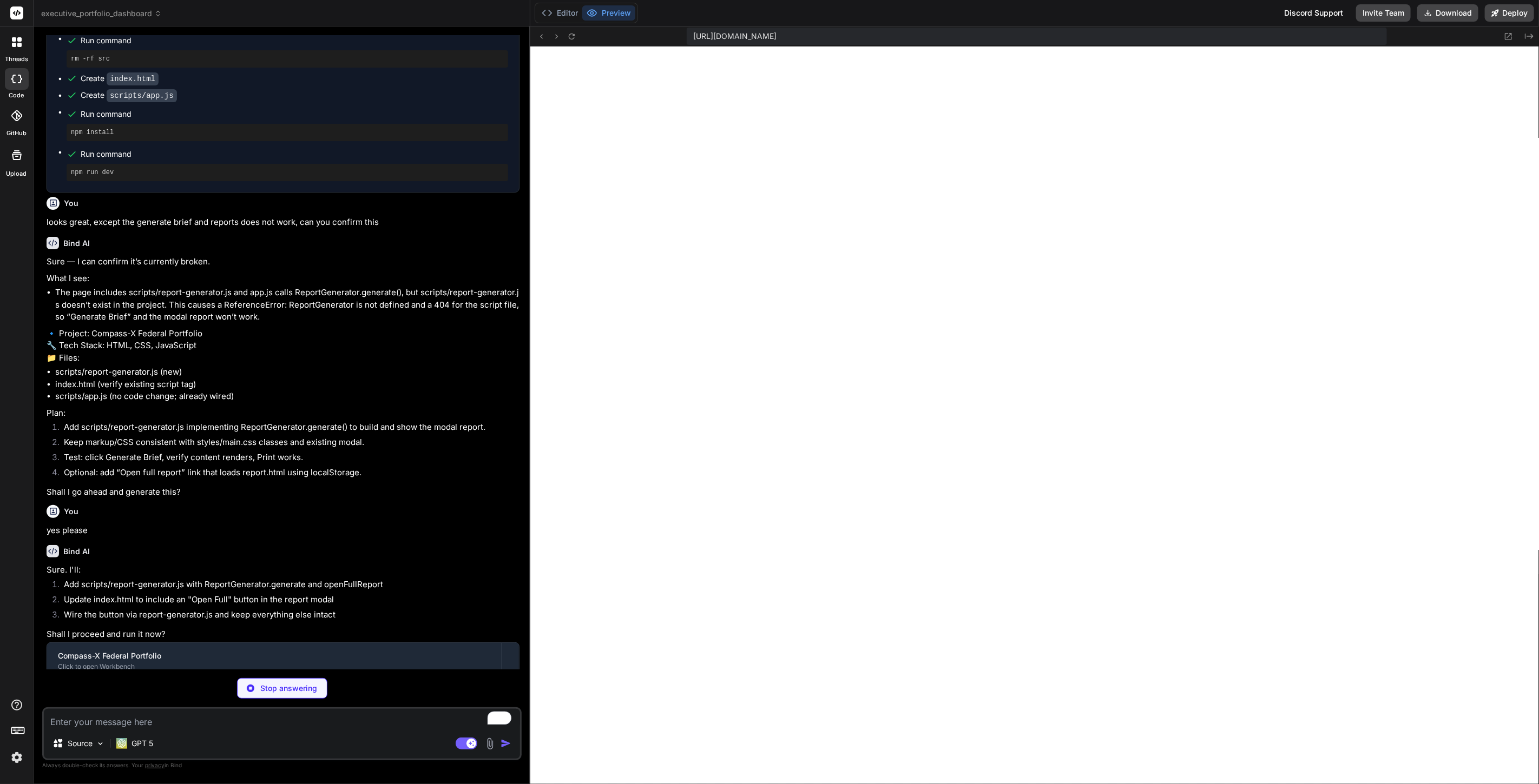
scroll to position [2682, 0]
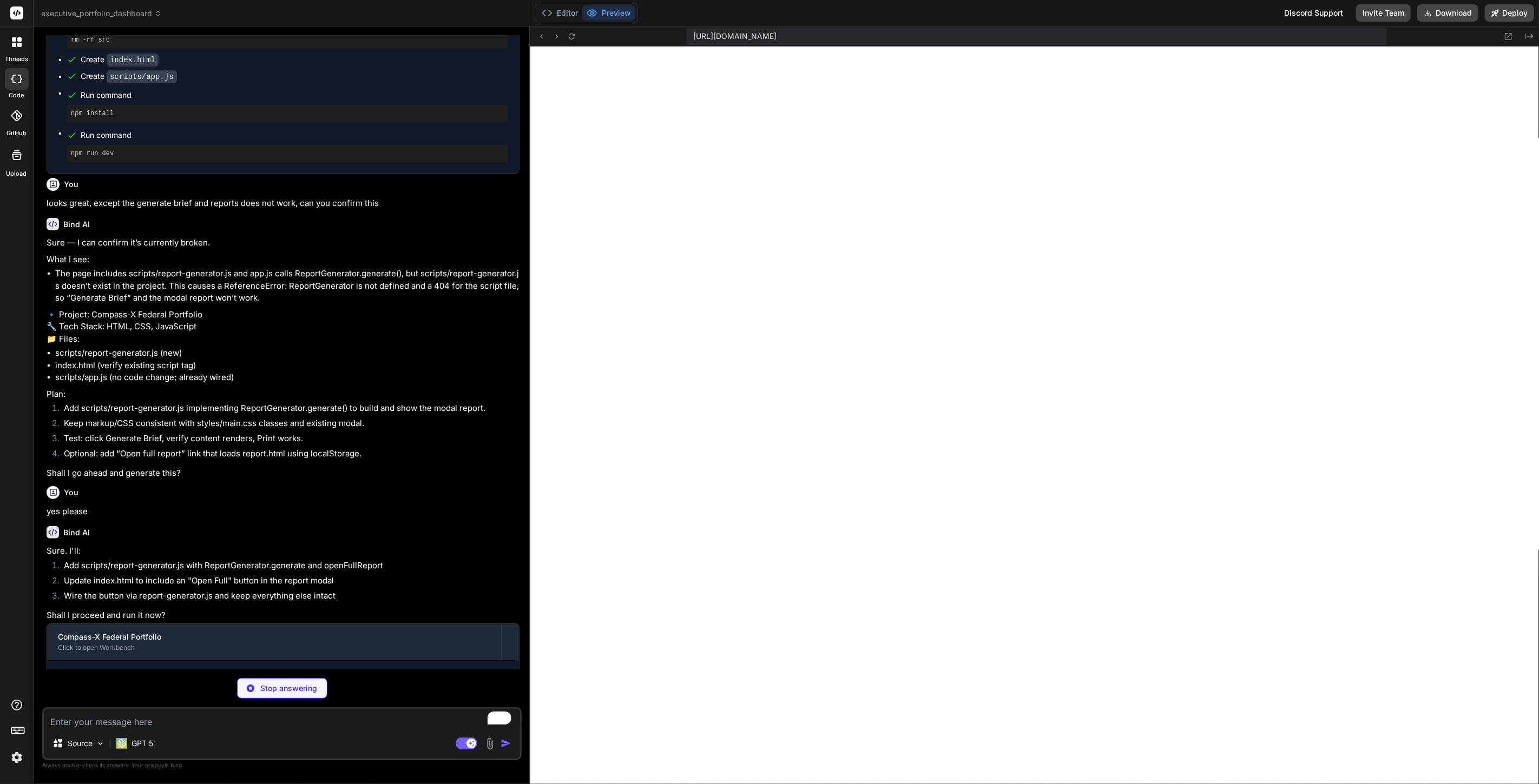
click at [13, 758] on img at bounding box center [17, 758] width 19 height 19
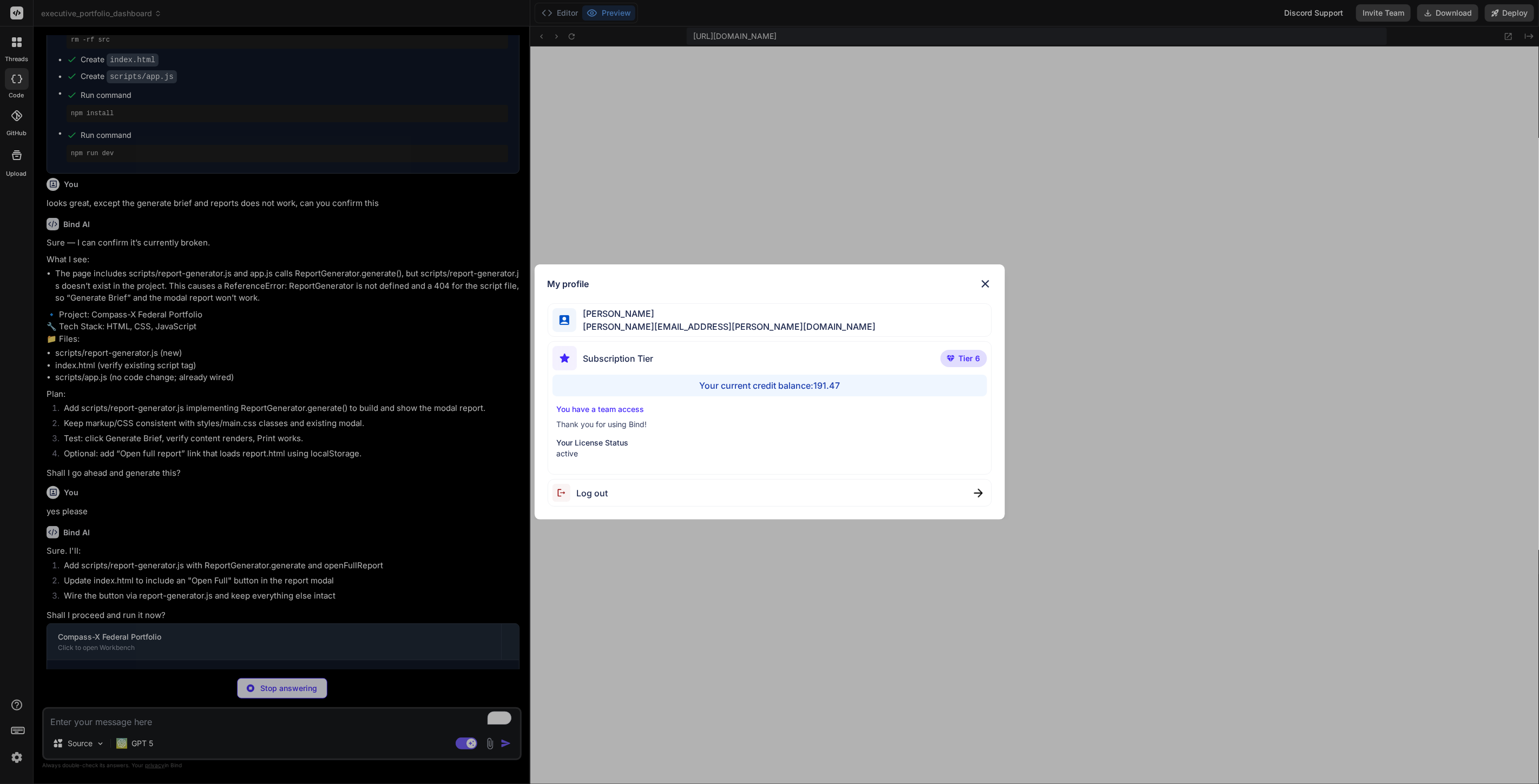
click at [983, 282] on img at bounding box center [986, 284] width 13 height 13
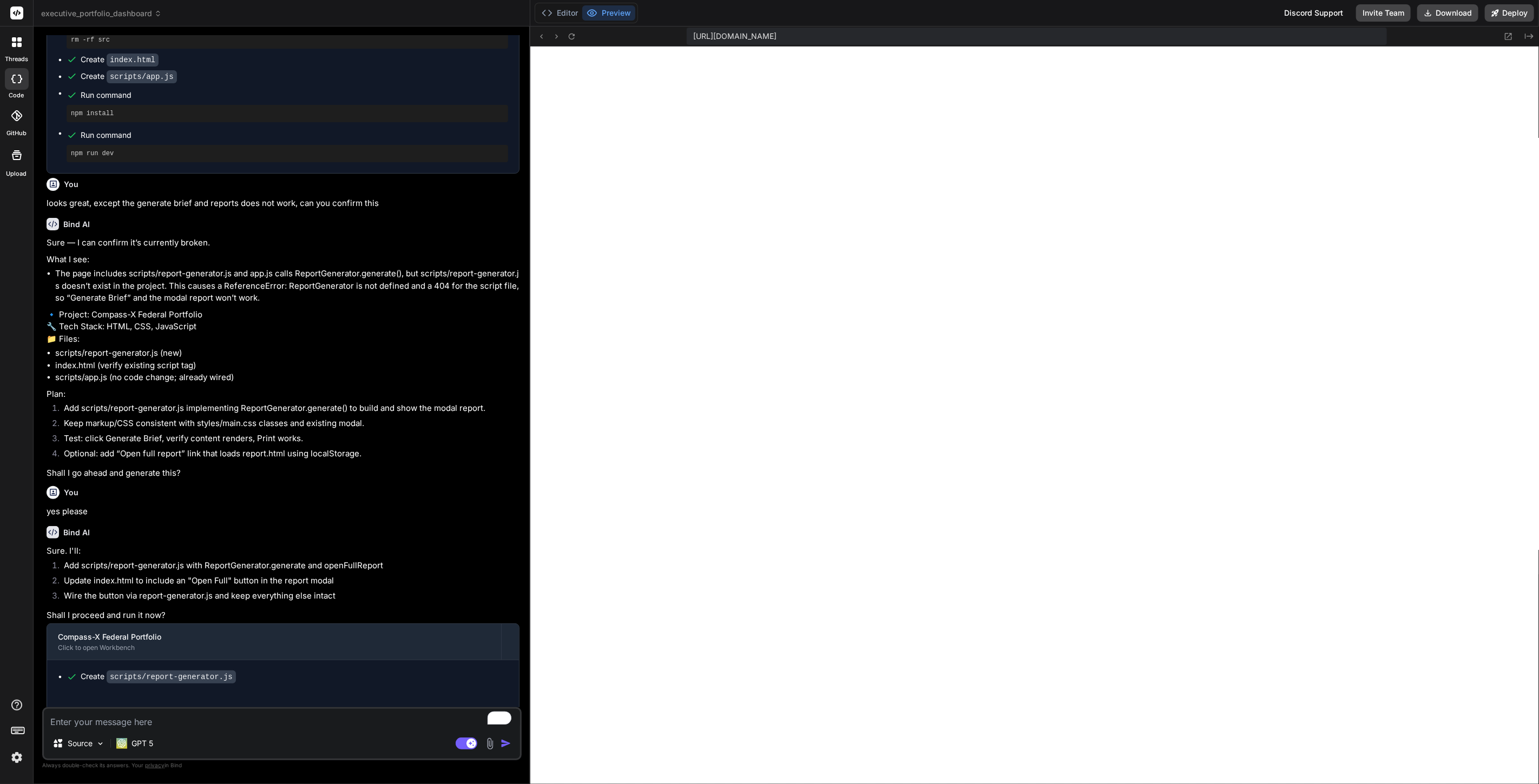
scroll to position [1781, 0]
click at [327, 719] on textarea "To enrich screen reader interactions, please activate Accessibility in Grammarl…" at bounding box center [281, 718] width 476 height 20
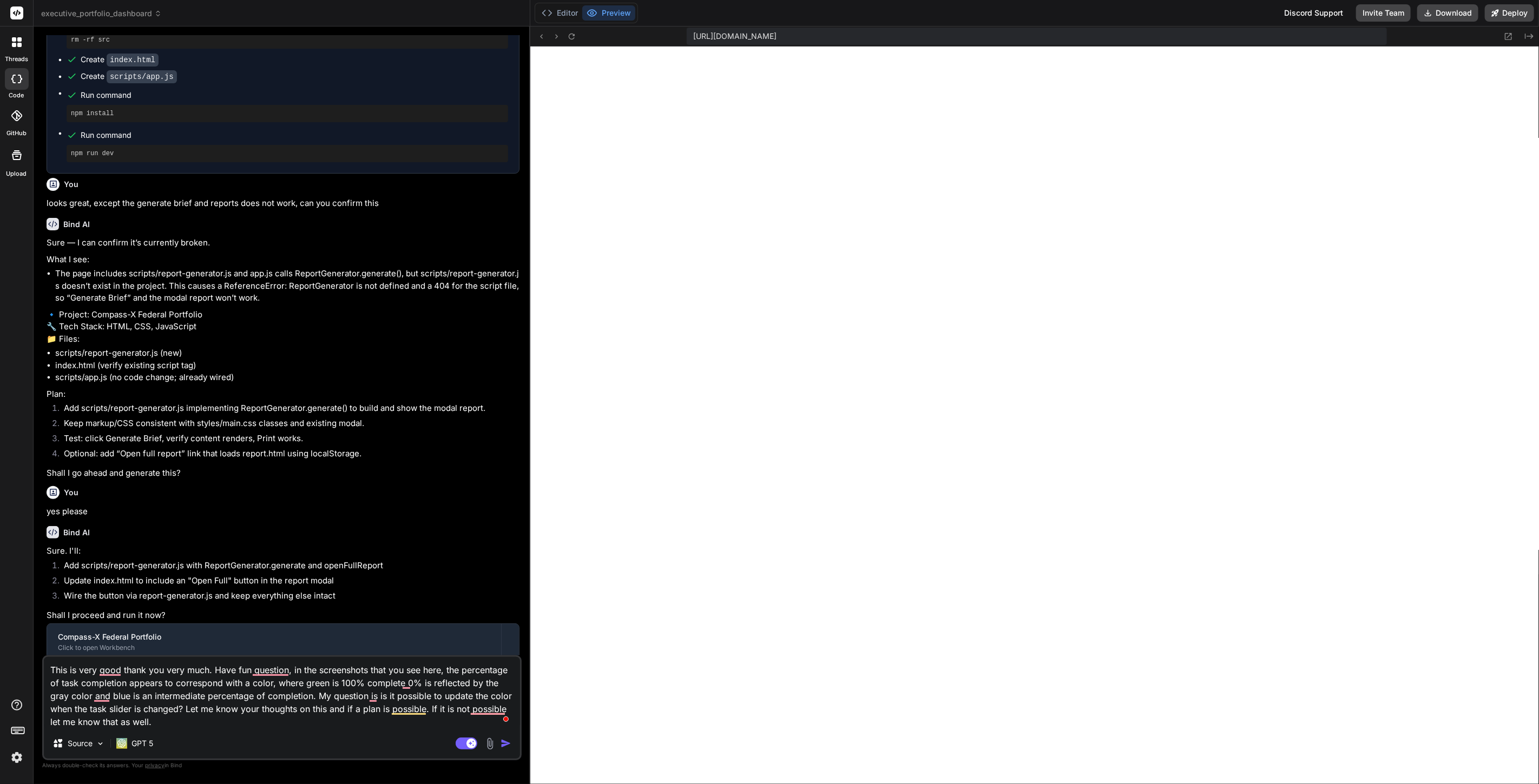
click at [488, 743] on img at bounding box center [490, 743] width 13 height 13
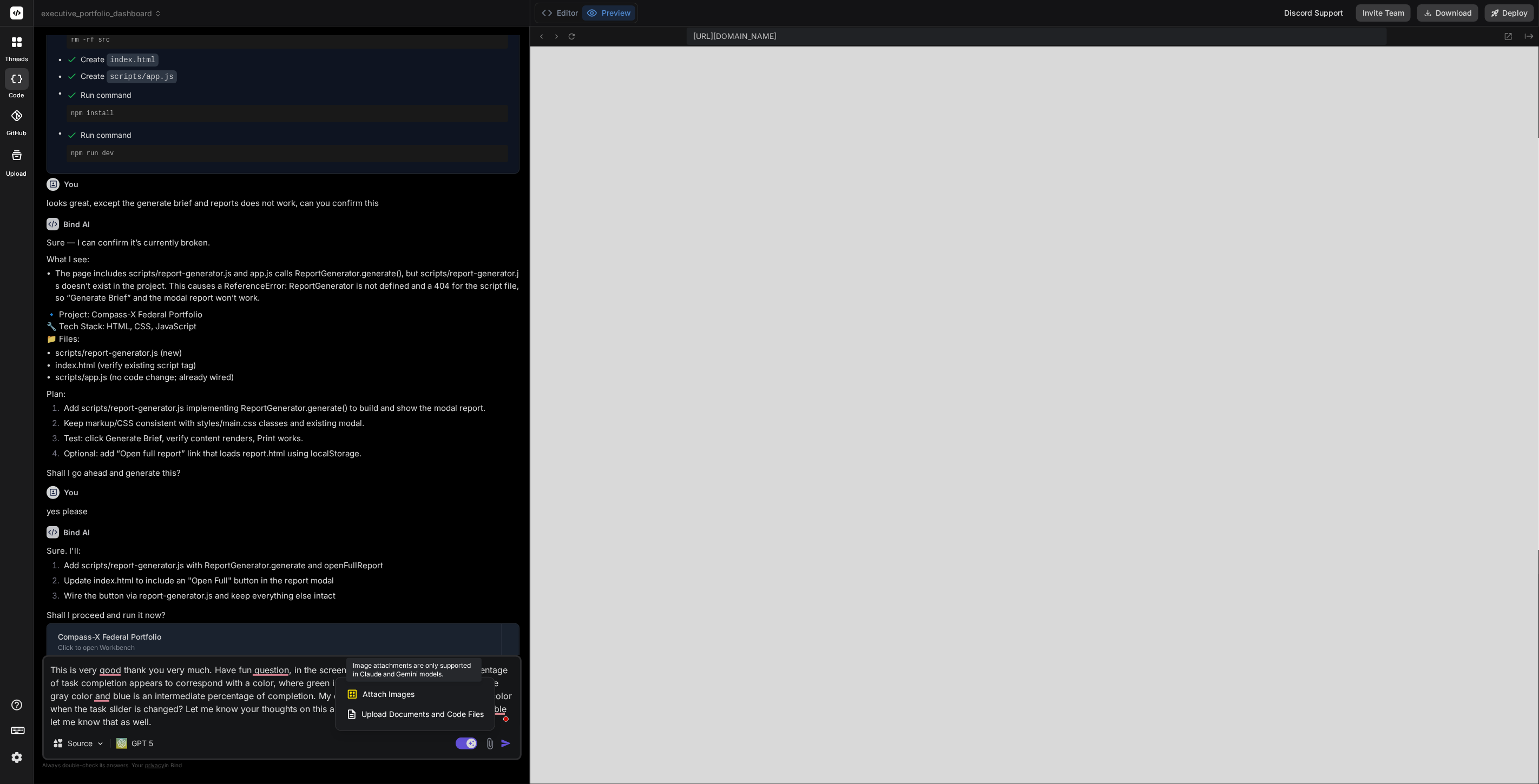
click at [405, 693] on span "Attach Images" at bounding box center [388, 694] width 52 height 11
click at [387, 688] on div "Attach Images Image attachments are only supported in Claude and Gemini models." at bounding box center [415, 694] width 137 height 20
click at [368, 693] on span "Attach Images" at bounding box center [388, 694] width 52 height 11
click at [137, 745] on div at bounding box center [770, 392] width 1539 height 784
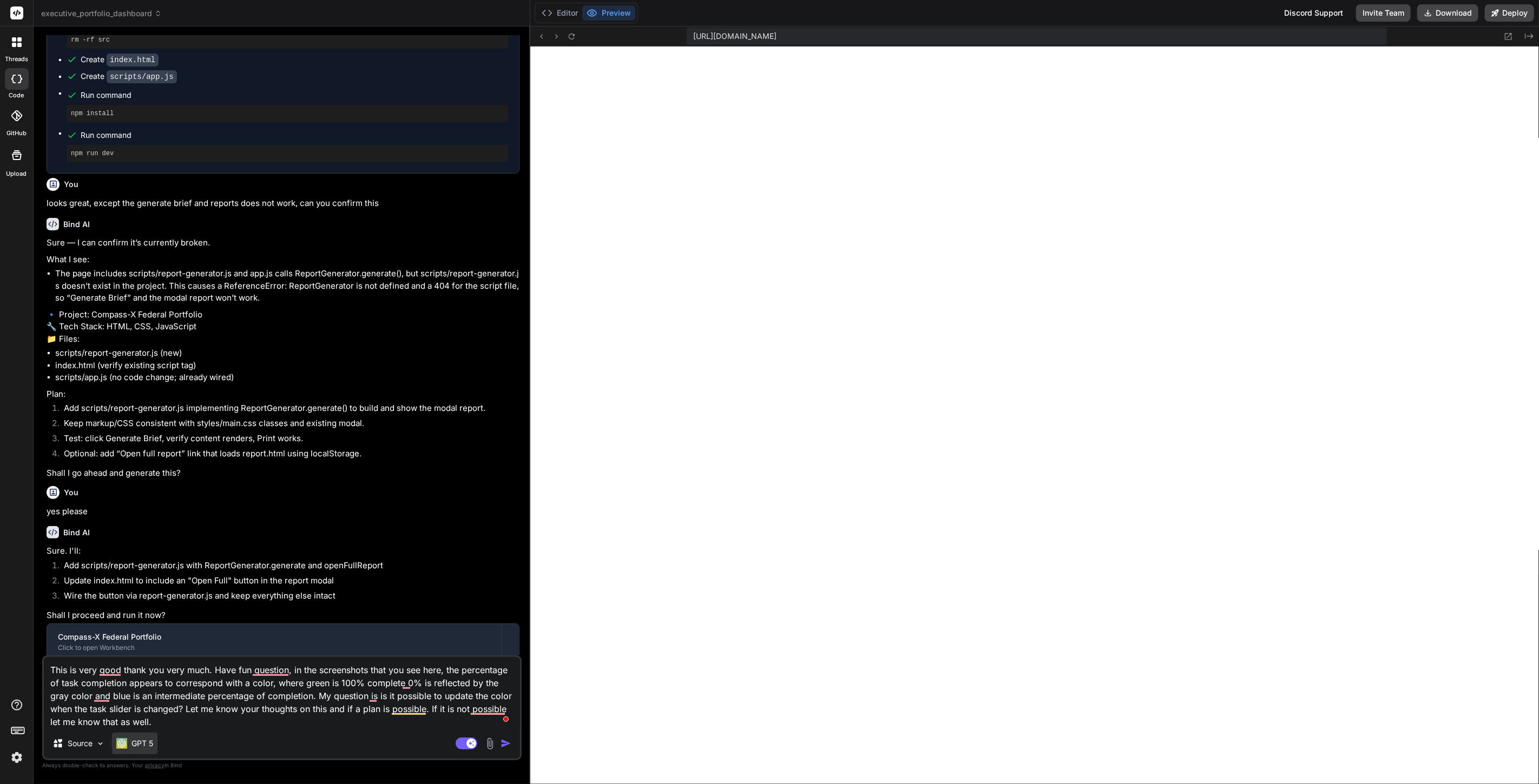
click at [134, 743] on p "GPT 5" at bounding box center [142, 743] width 22 height 11
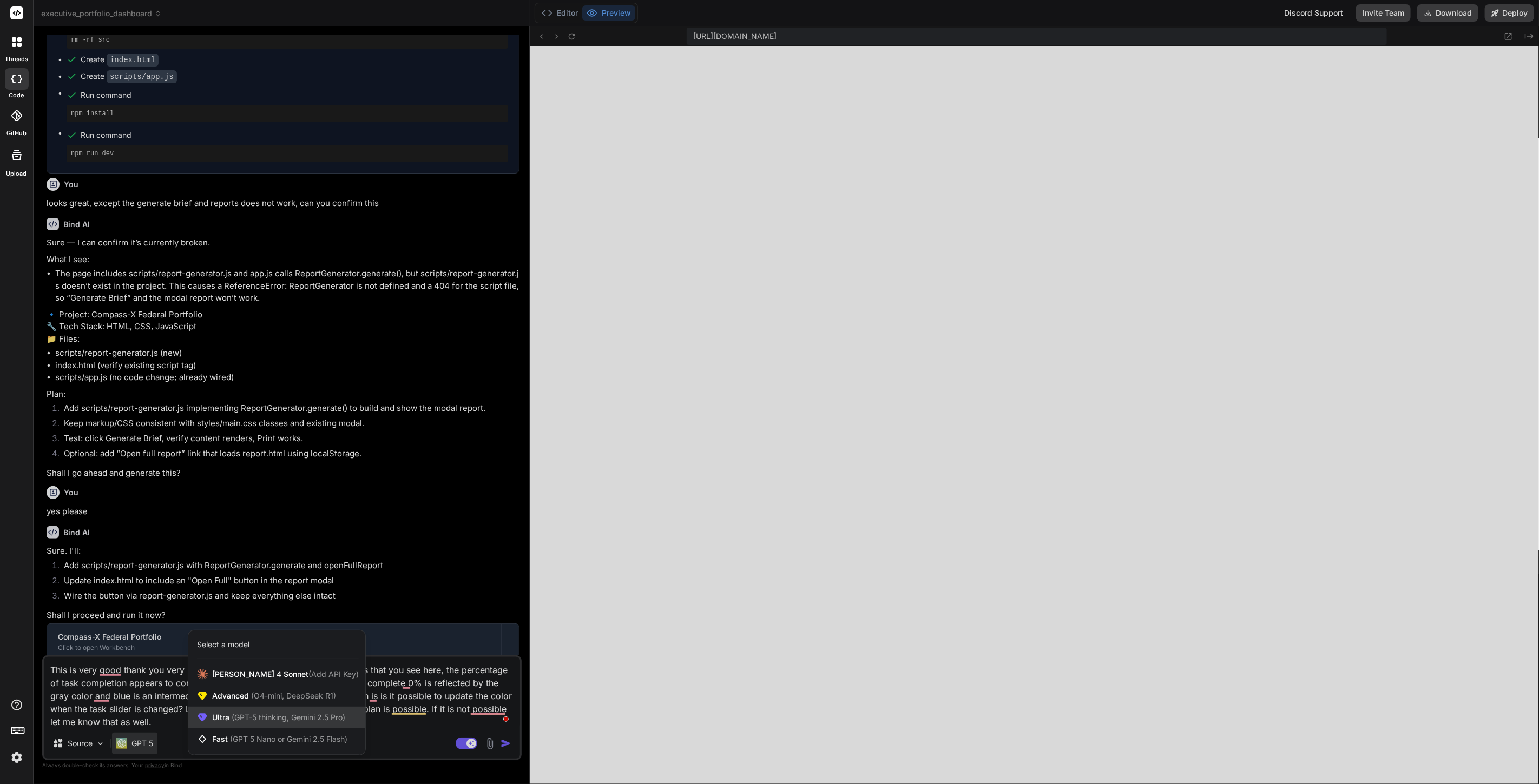
click at [229, 720] on span "Ultra (GPT-5 thinking, Gemini 2.5 Pro)" at bounding box center [278, 718] width 133 height 11
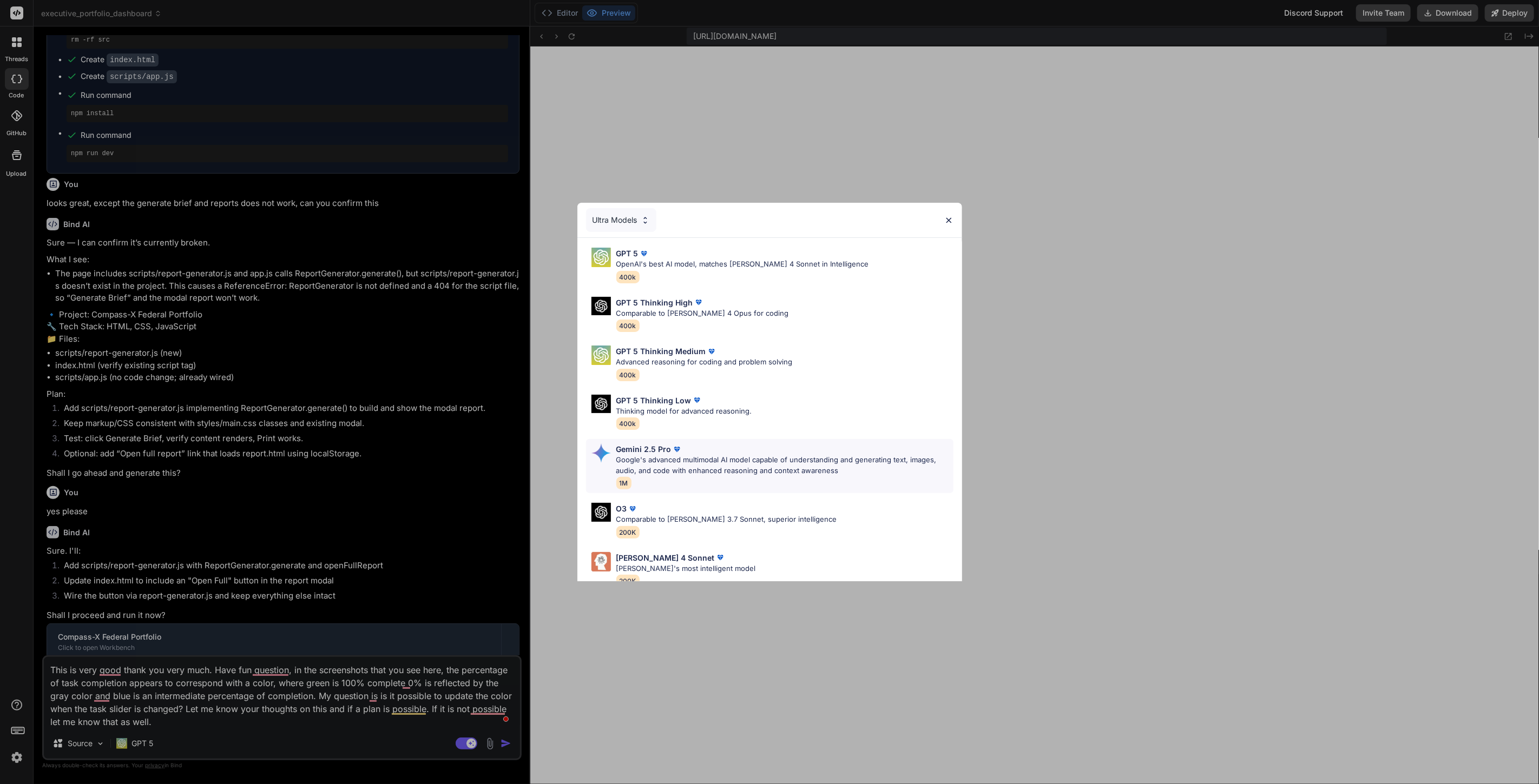
click at [705, 456] on p "Google's advanced multimodal AI model capable of understanding and generating t…" at bounding box center [785, 465] width 337 height 21
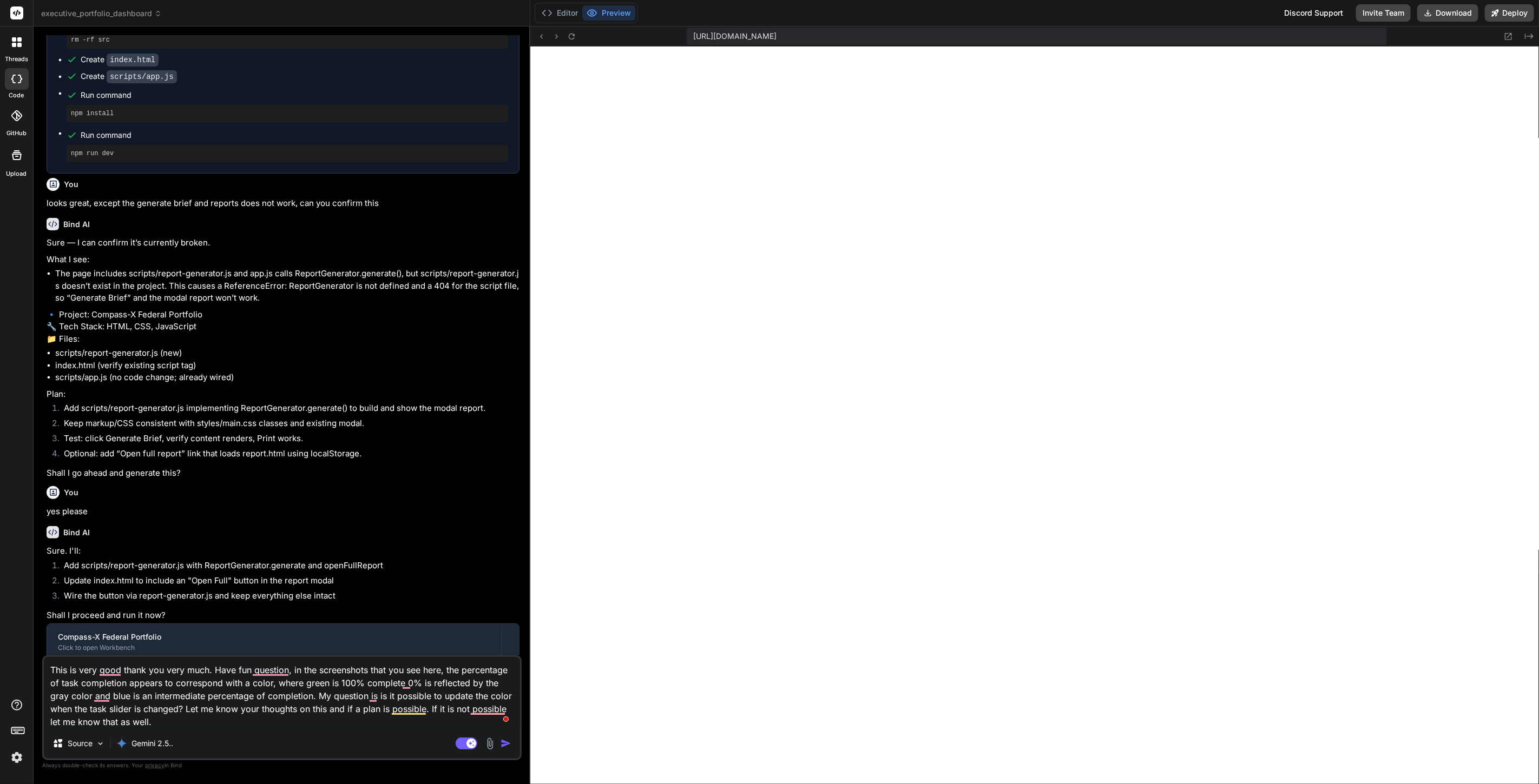
click at [488, 739] on img at bounding box center [490, 743] width 13 height 13
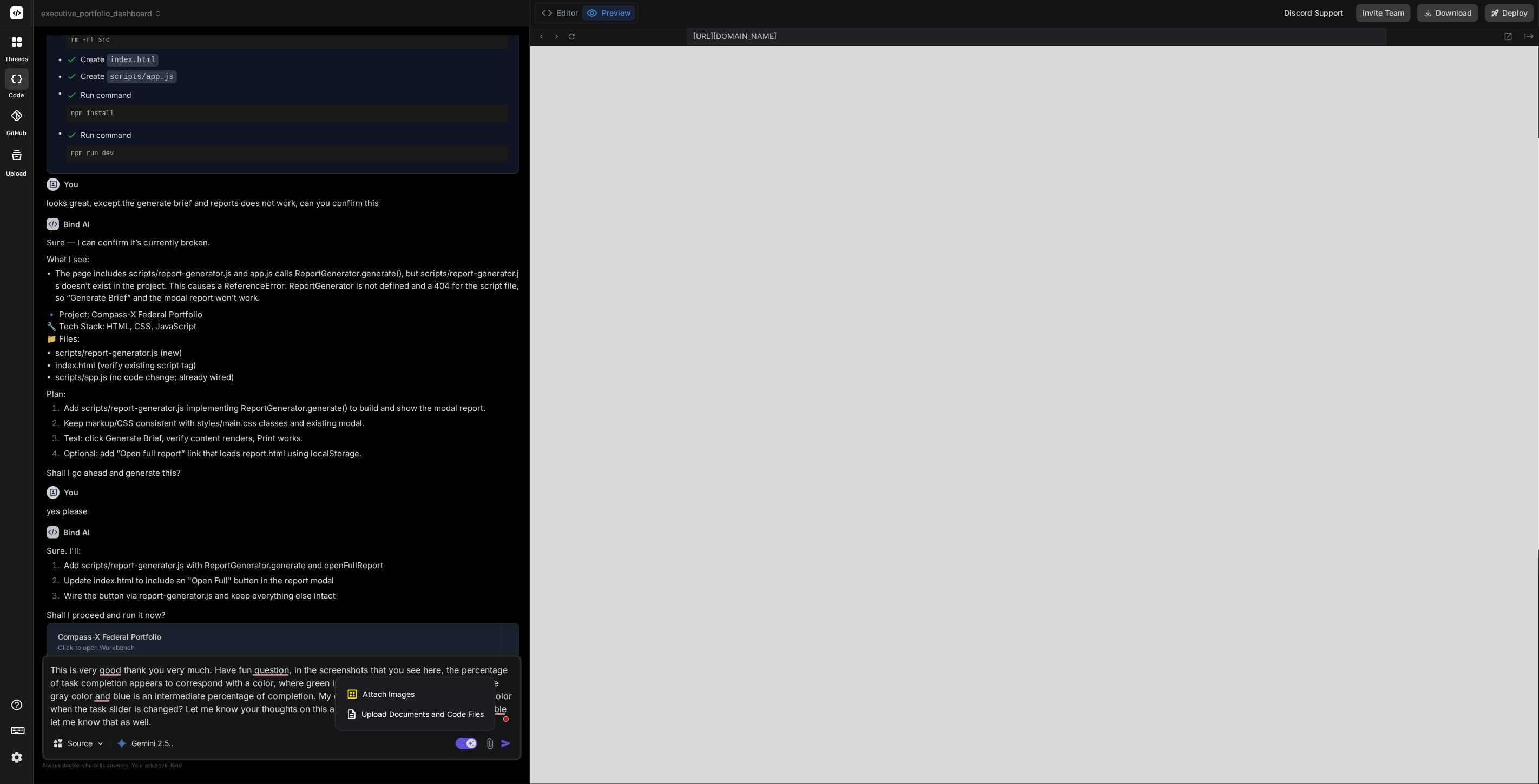
click at [407, 693] on span "Attach Images" at bounding box center [388, 694] width 52 height 11
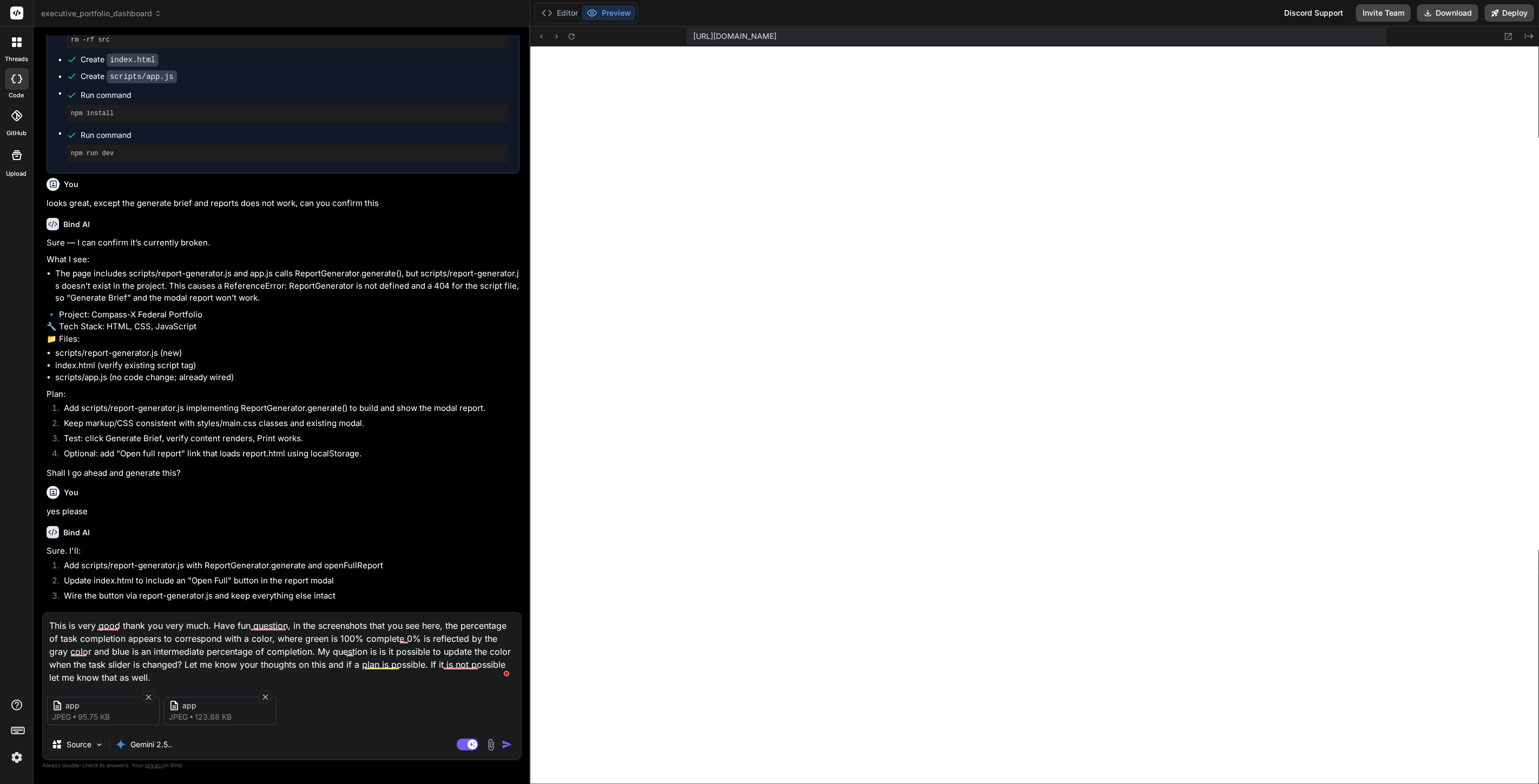
click at [508, 743] on img "button" at bounding box center [507, 745] width 11 height 11
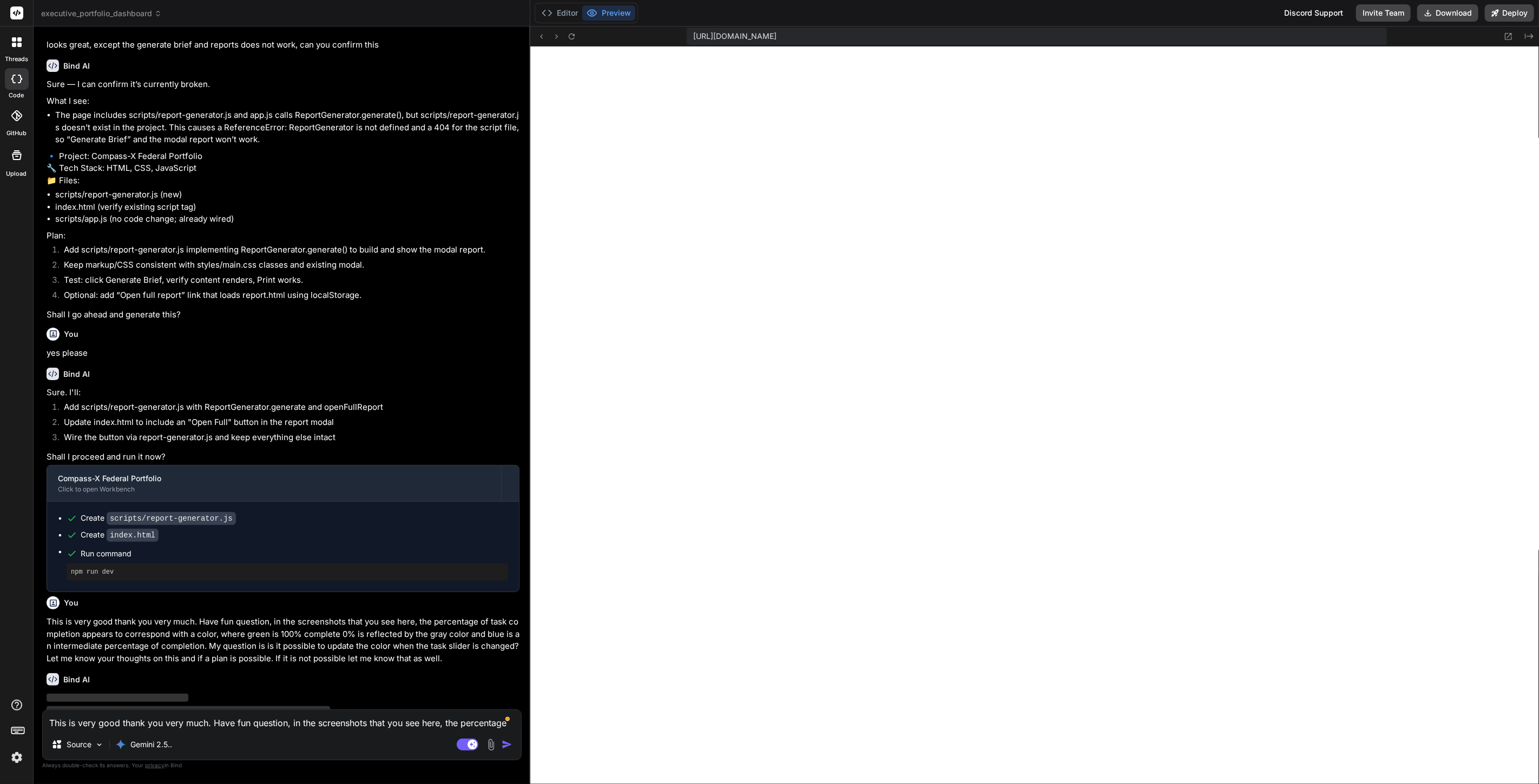
scroll to position [2847, 0]
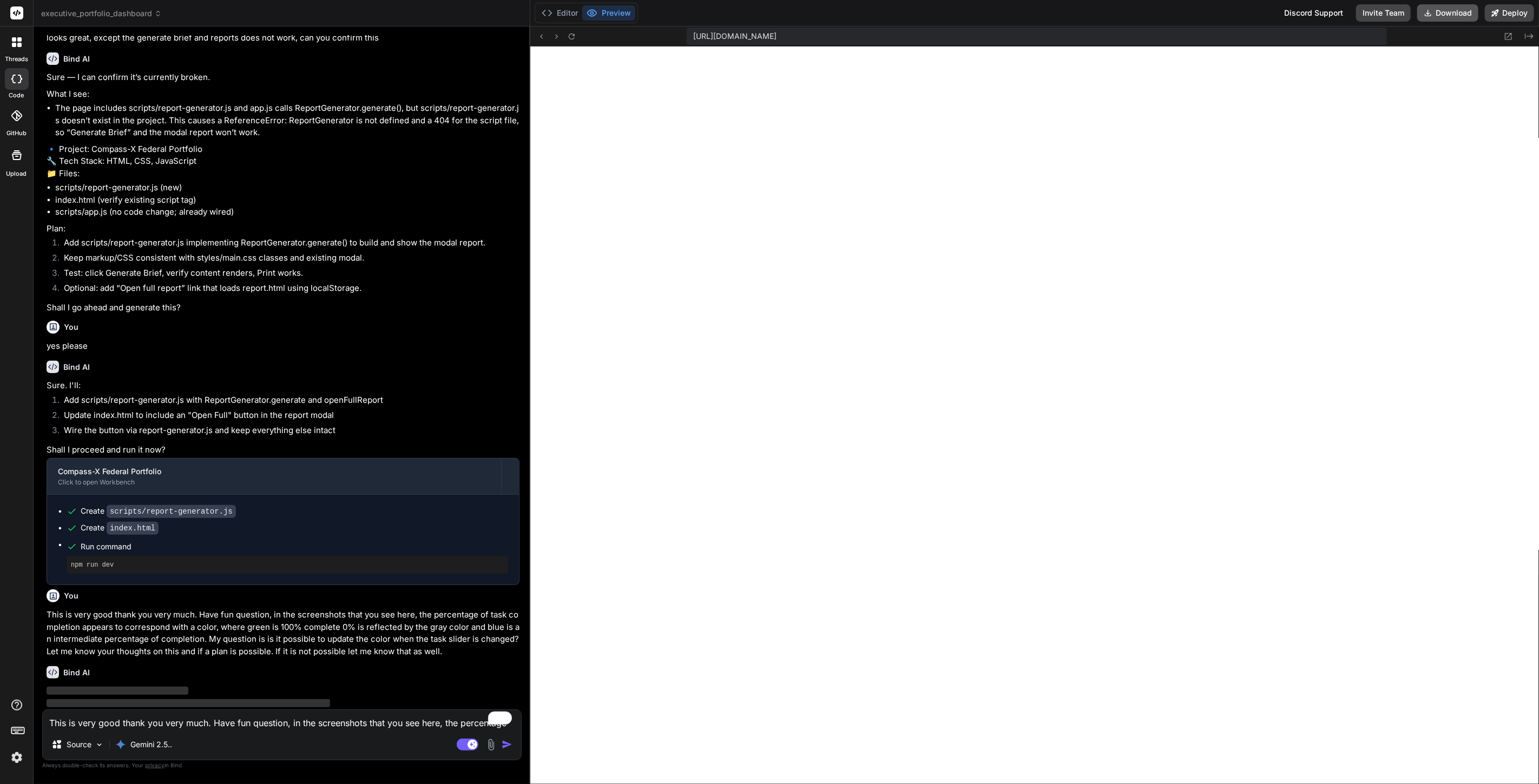
click at [1451, 10] on button "Download" at bounding box center [1448, 13] width 61 height 17
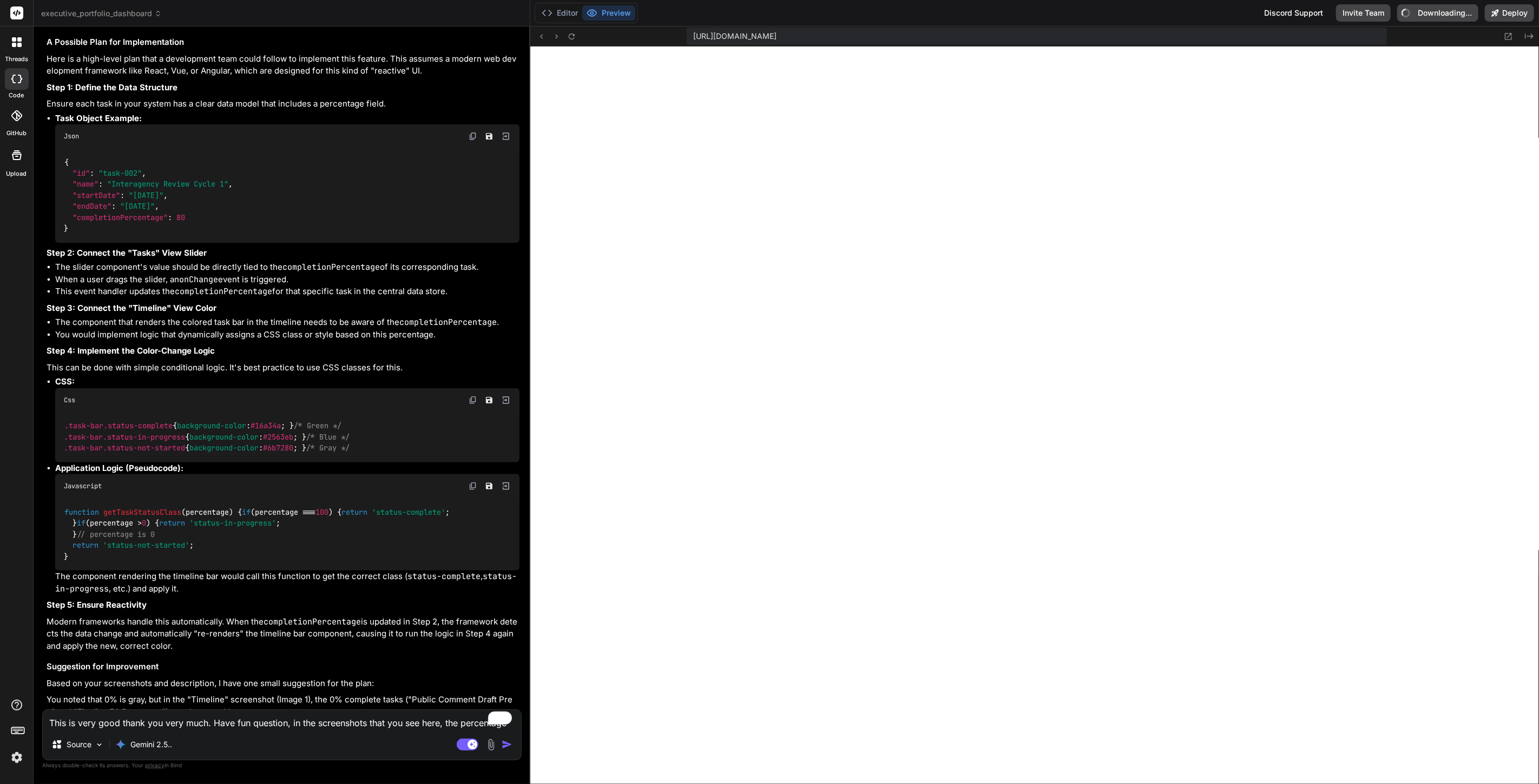
scroll to position [3859, 0]
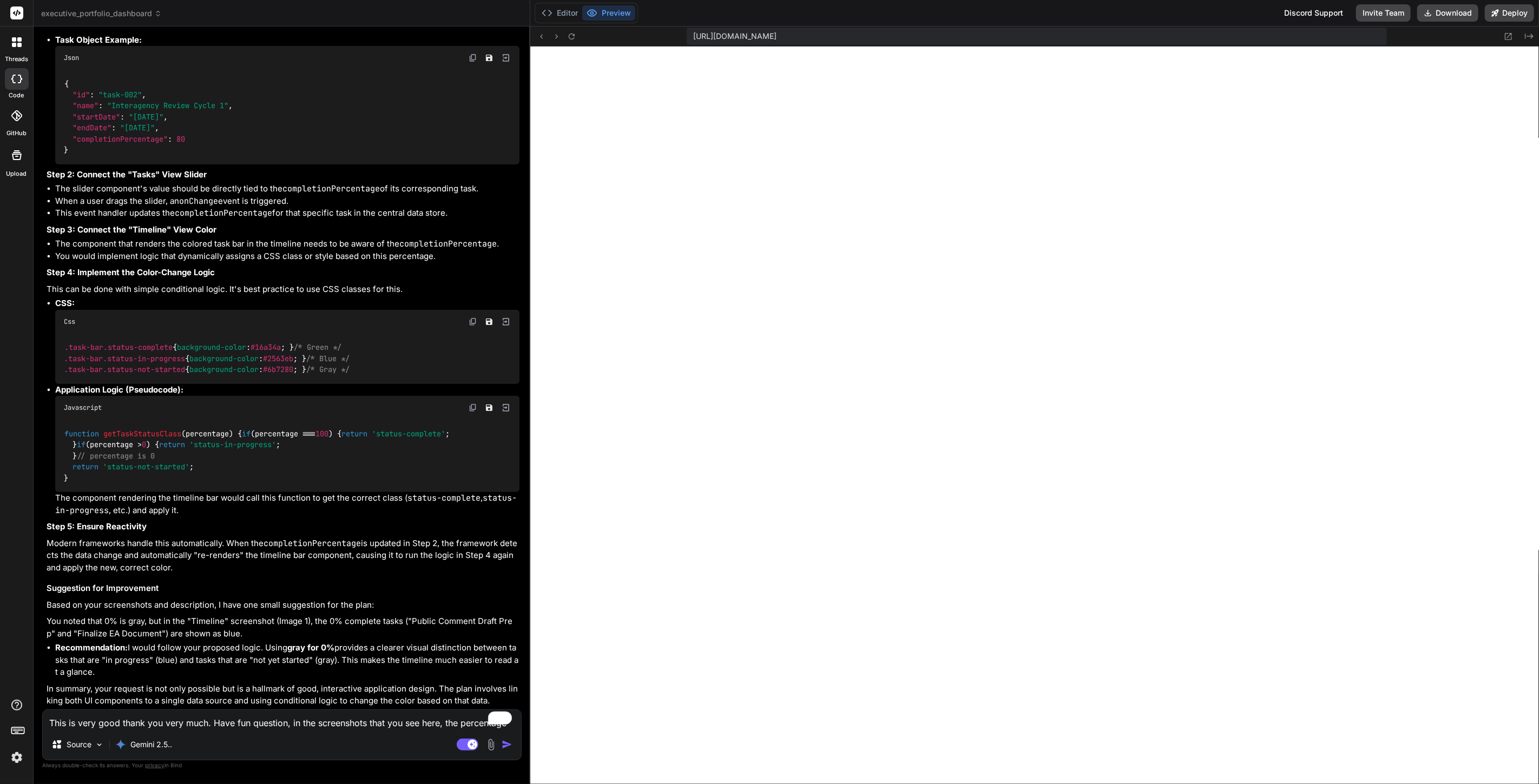
click at [177, 720] on textarea "This is very good thank you very much. Have fun question, in the screenshots th…" at bounding box center [282, 720] width 479 height 20
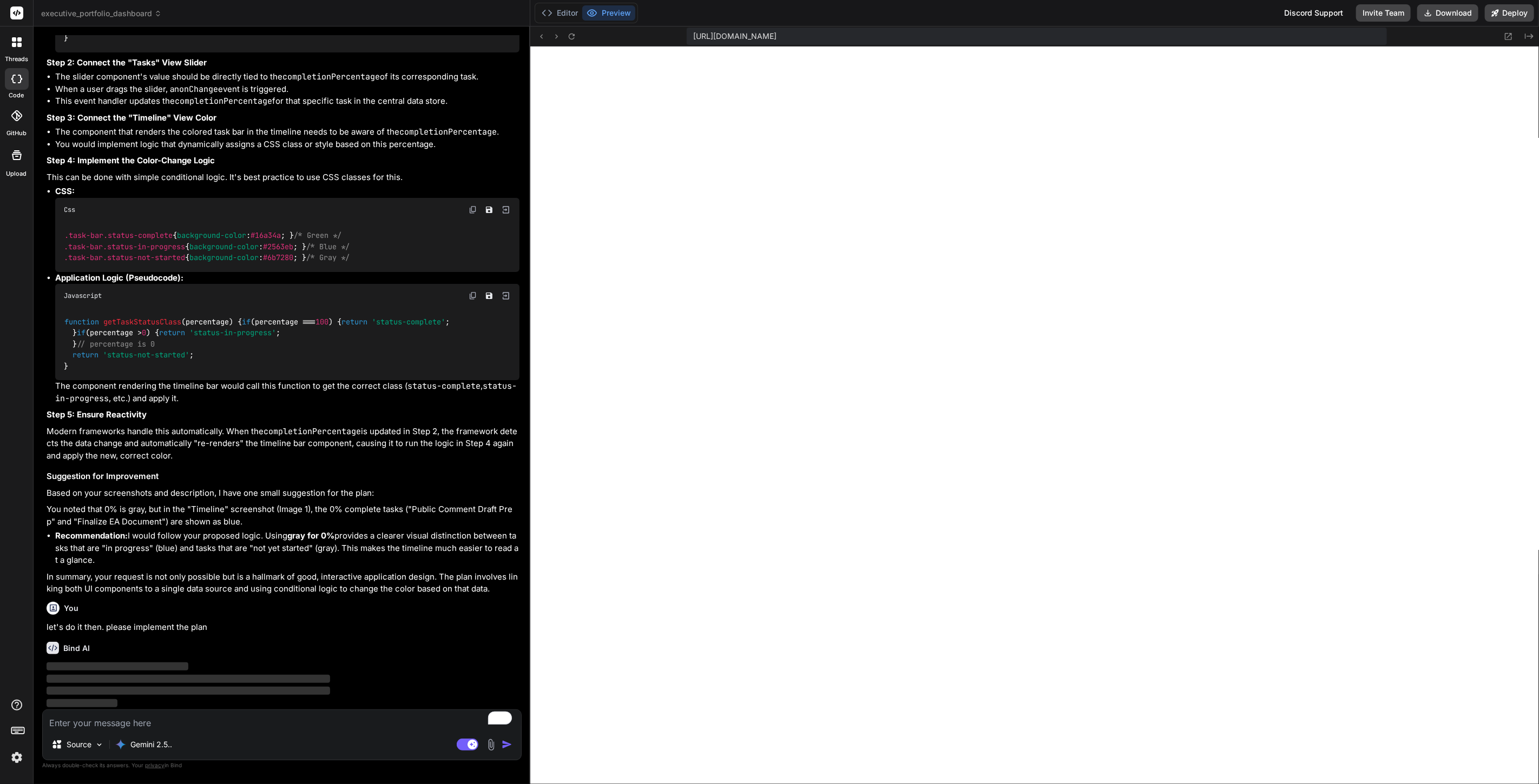
scroll to position [3971, 0]
click at [10, 756] on img at bounding box center [17, 758] width 19 height 19
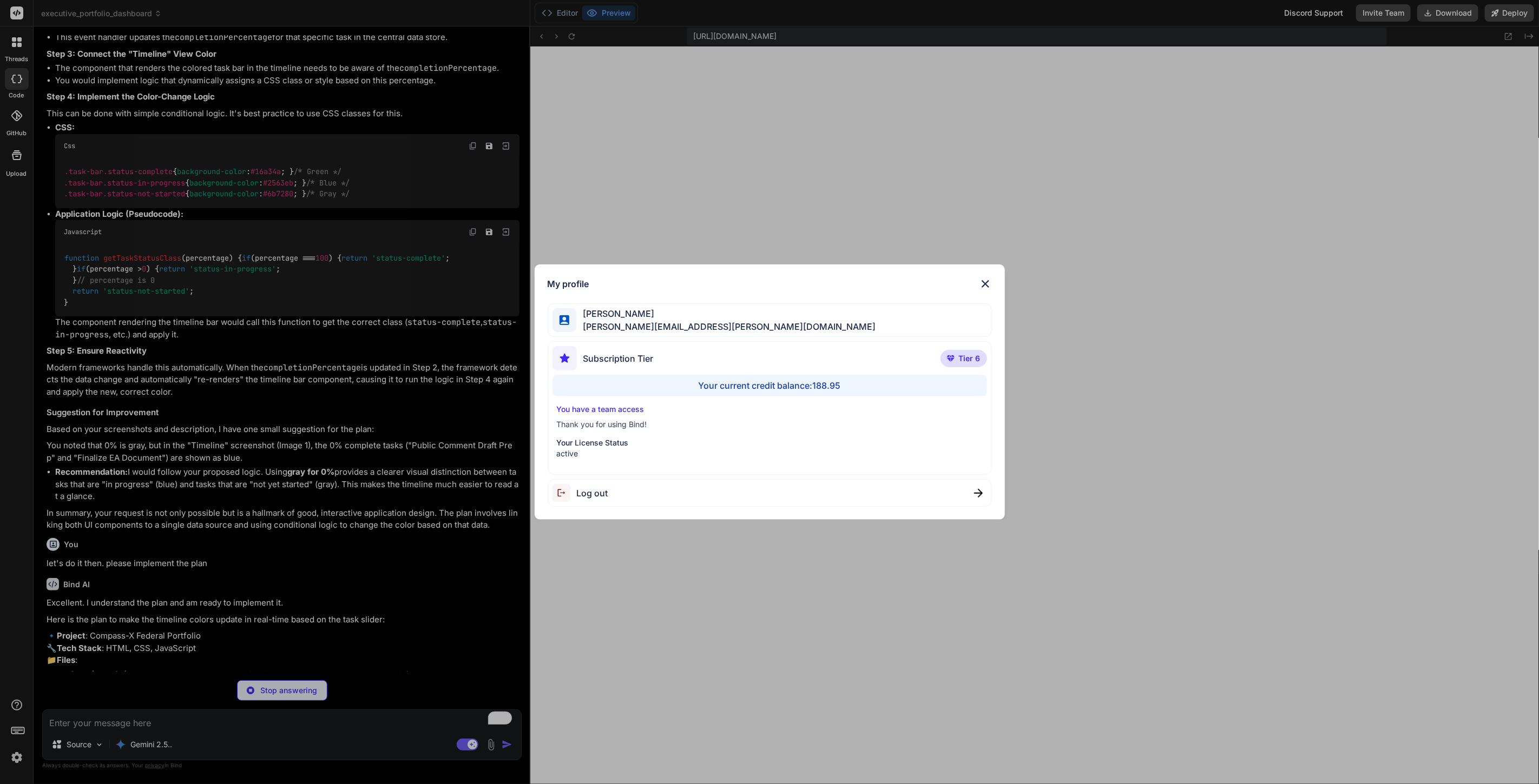
click at [987, 279] on img at bounding box center [986, 284] width 13 height 13
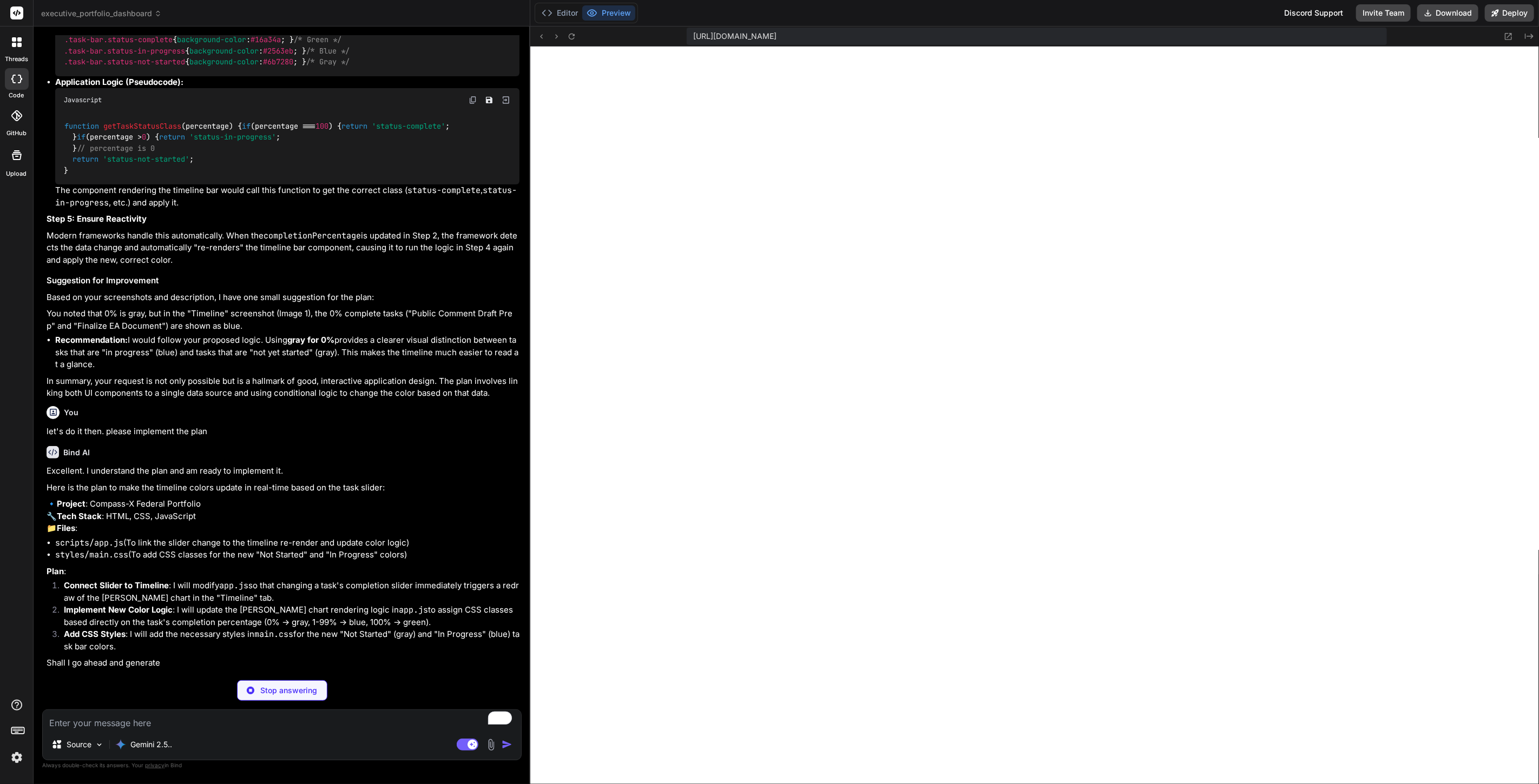
scroll to position [3933, 0]
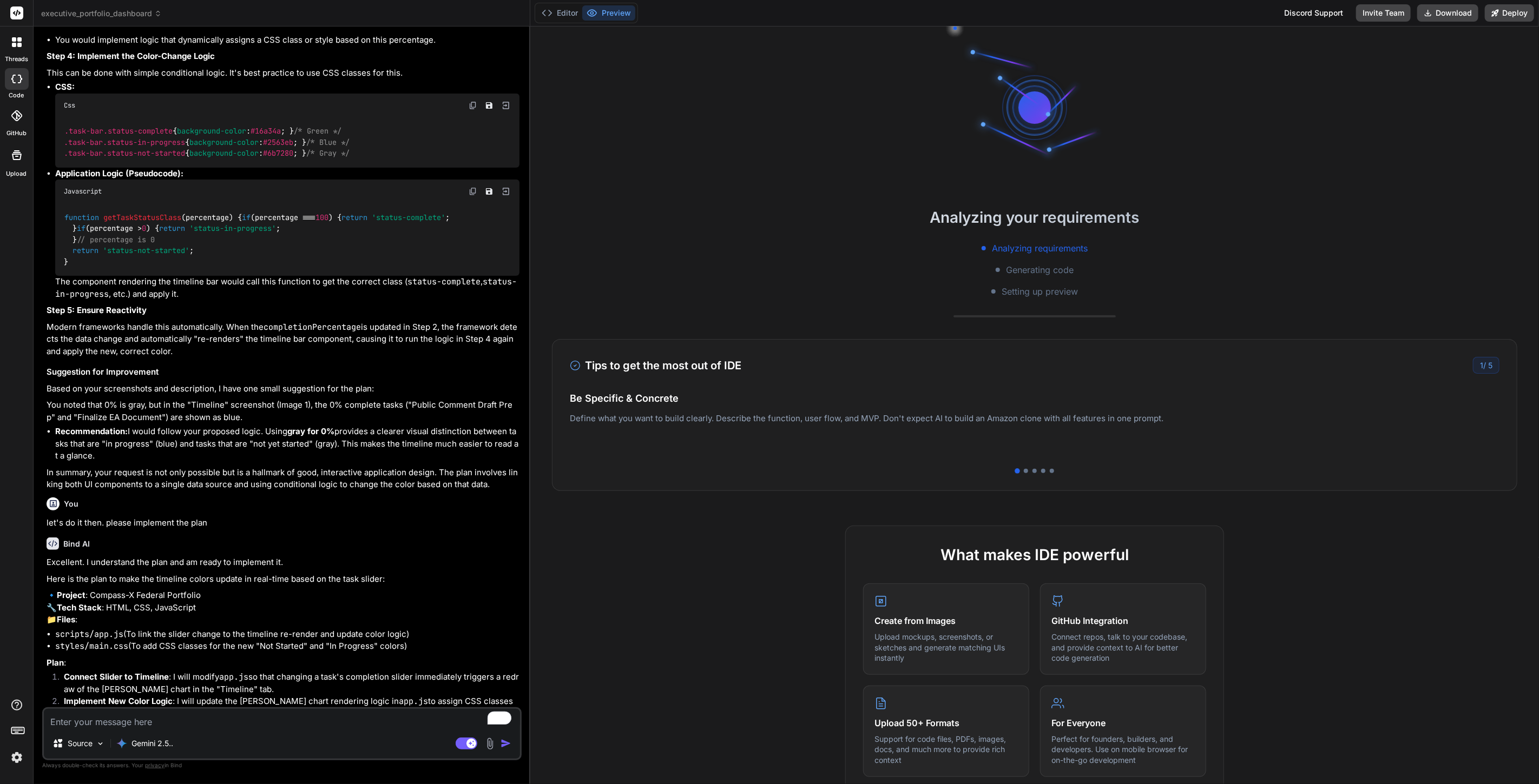
scroll to position [1845, 0]
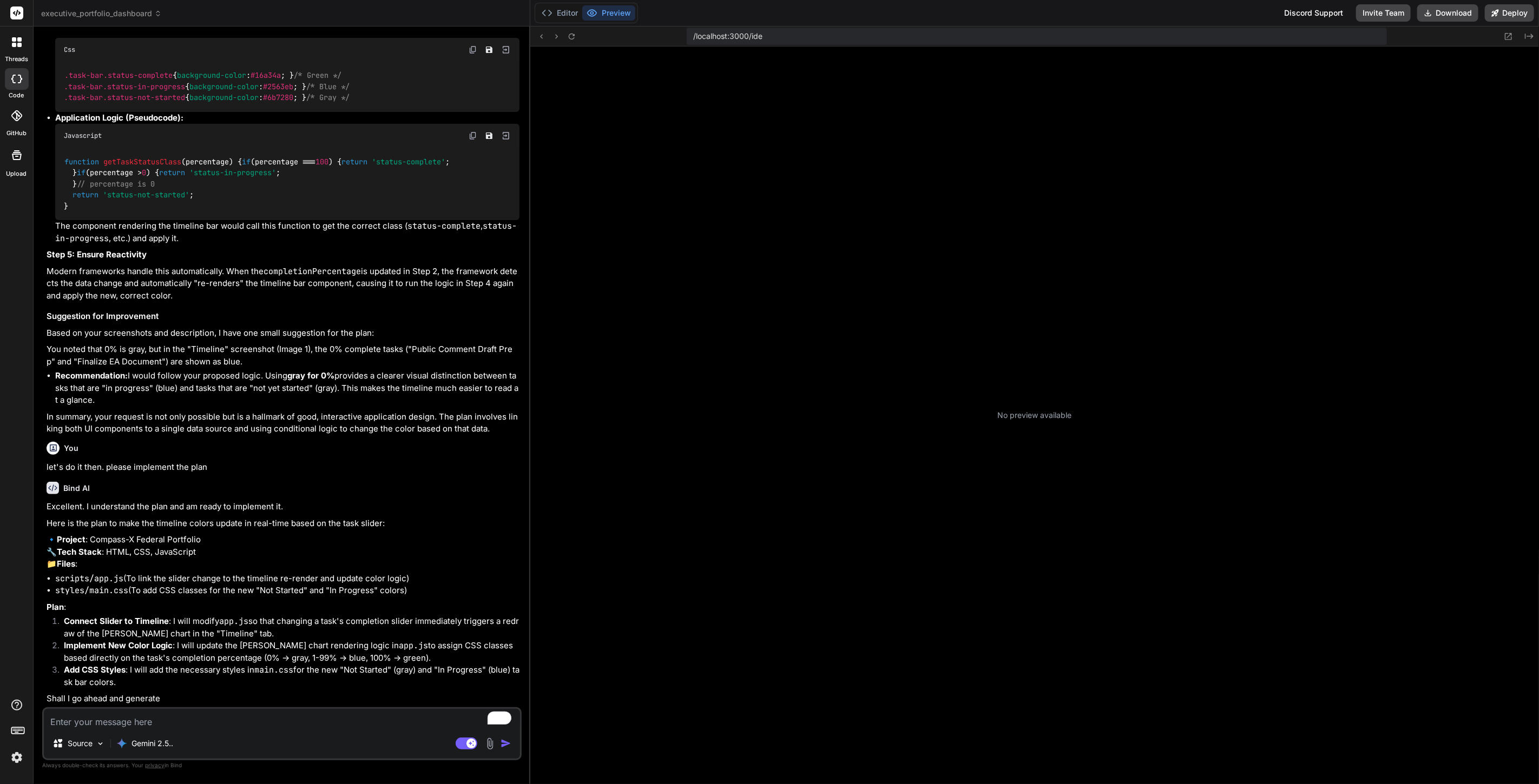
type textarea "x"
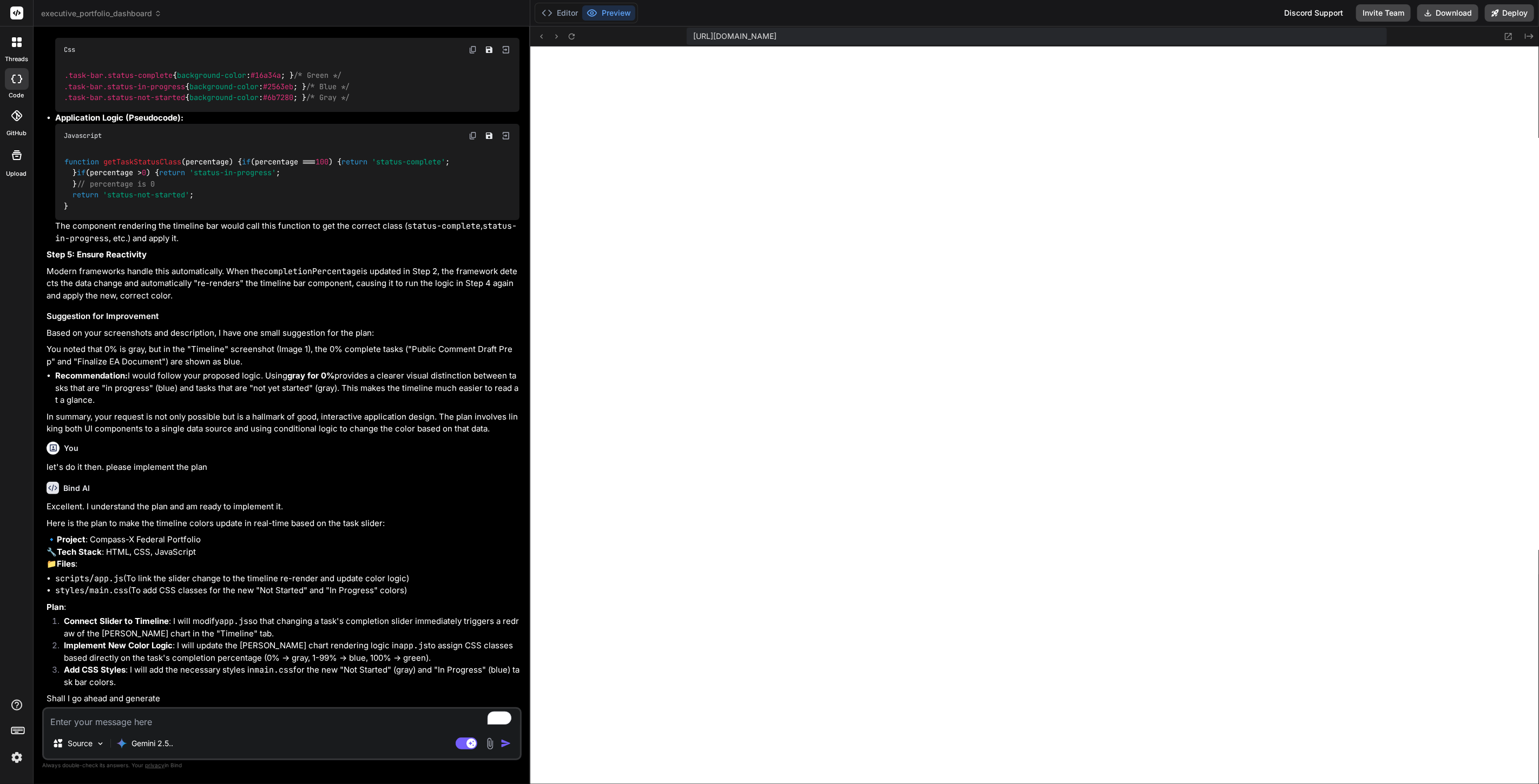
click at [196, 720] on textarea "To enrich screen reader interactions, please activate Accessibility in Grammarl…" at bounding box center [281, 718] width 476 height 20
type textarea "y"
type textarea "x"
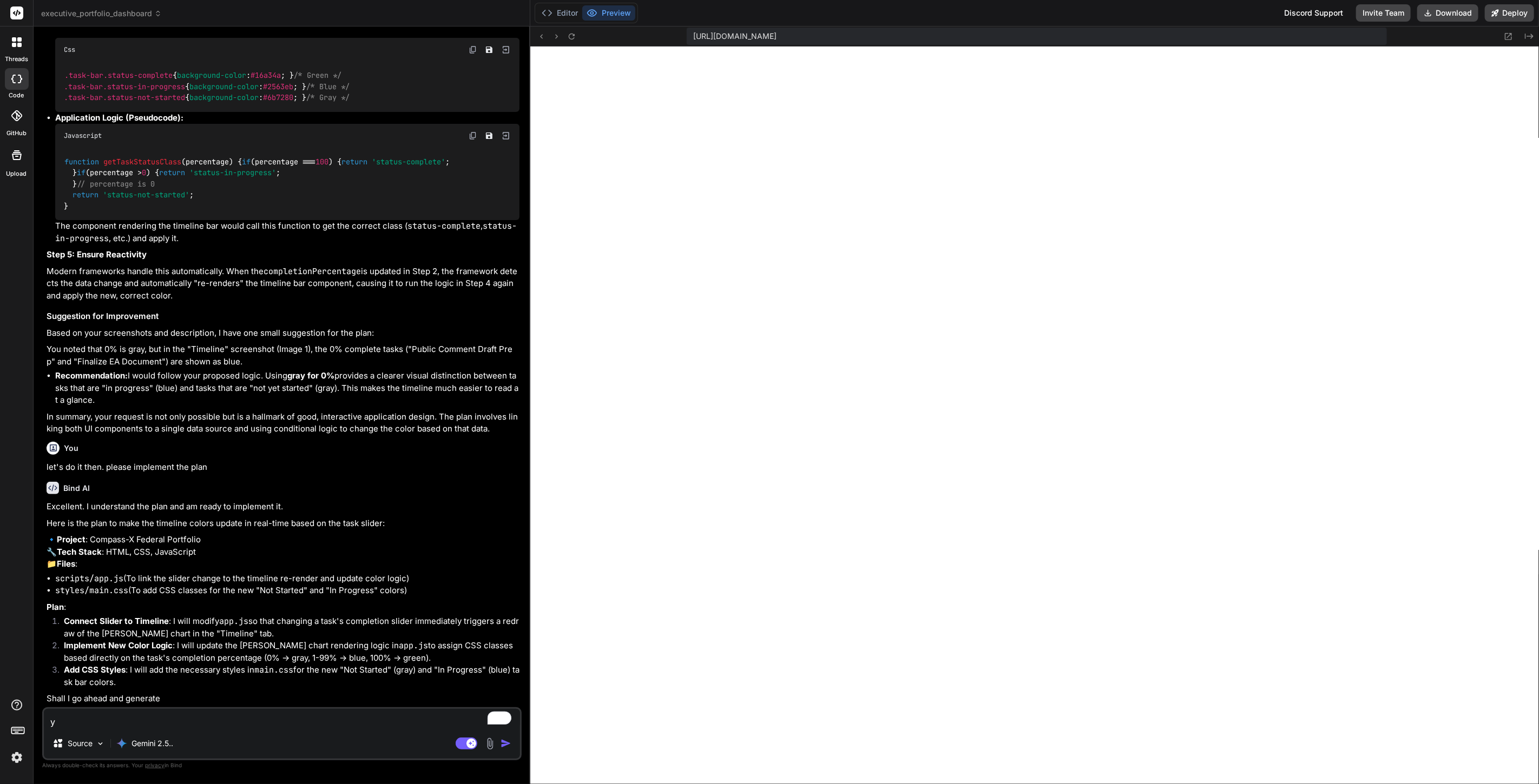
type textarea "ye"
type textarea "x"
type textarea "yes"
type textarea "x"
type textarea "yes"
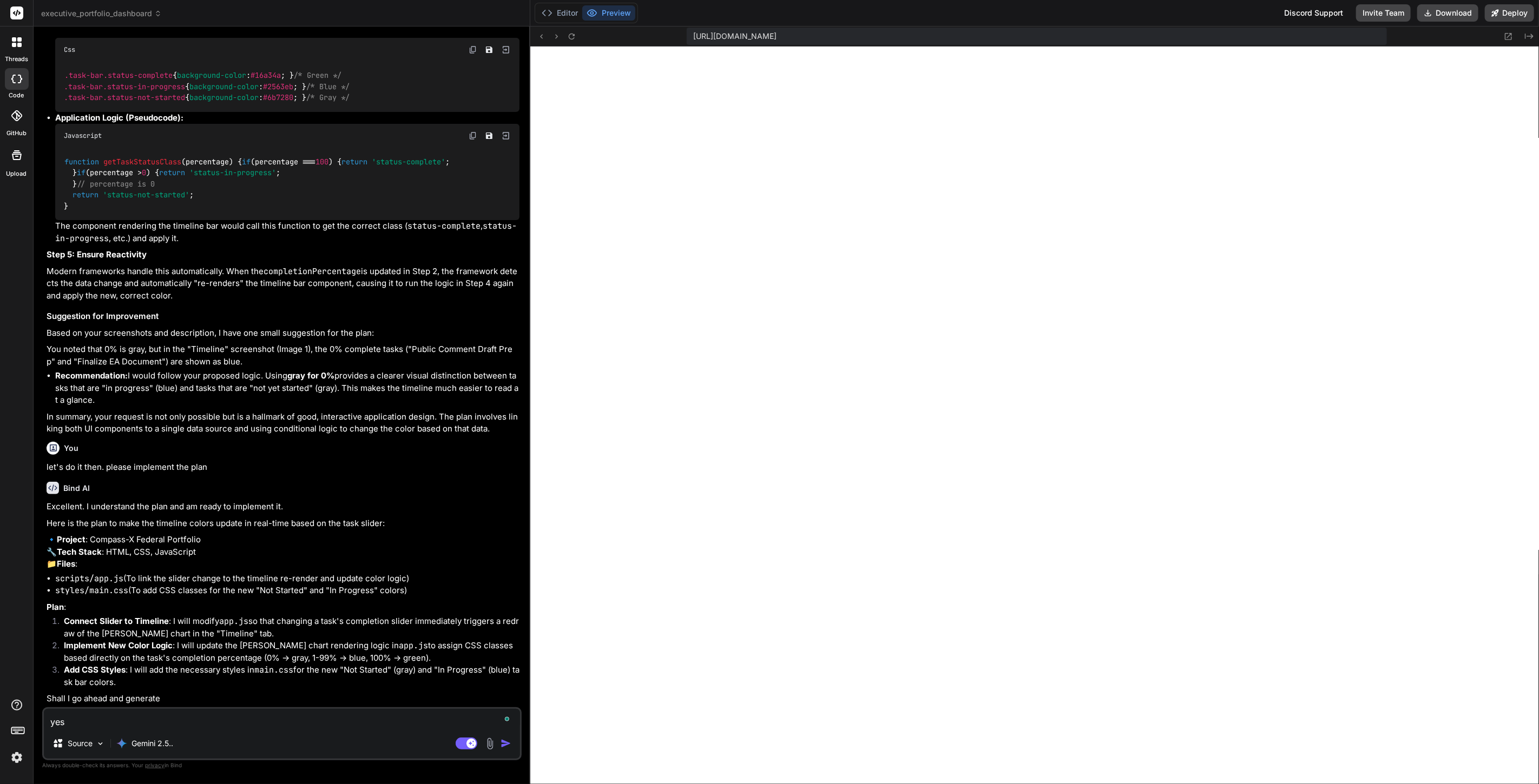
type textarea "x"
type textarea "yes p"
type textarea "x"
type textarea "yes pl"
type textarea "x"
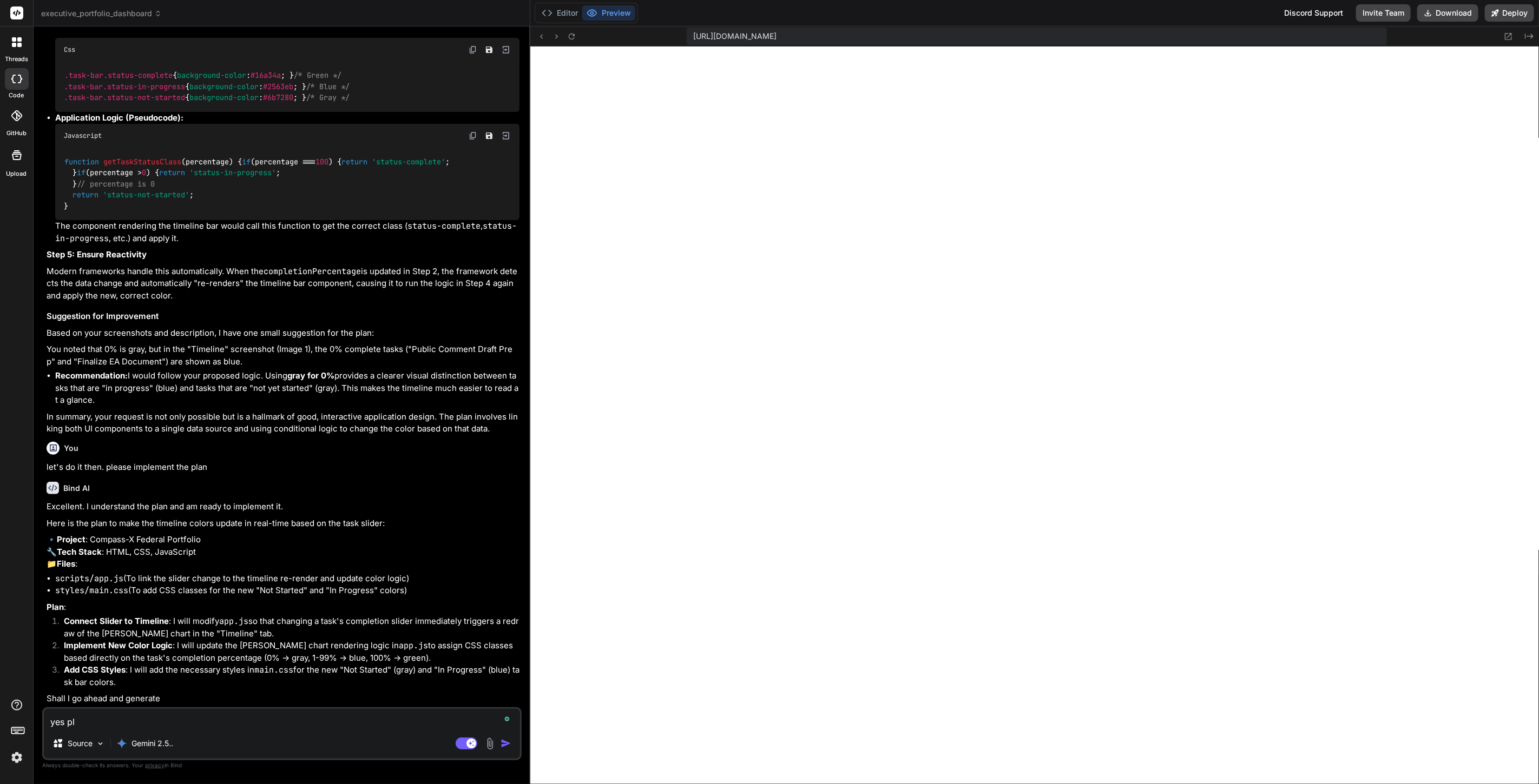
type textarea "yes ple"
type textarea "x"
type textarea "yes plea"
type textarea "x"
type textarea "yes pleas"
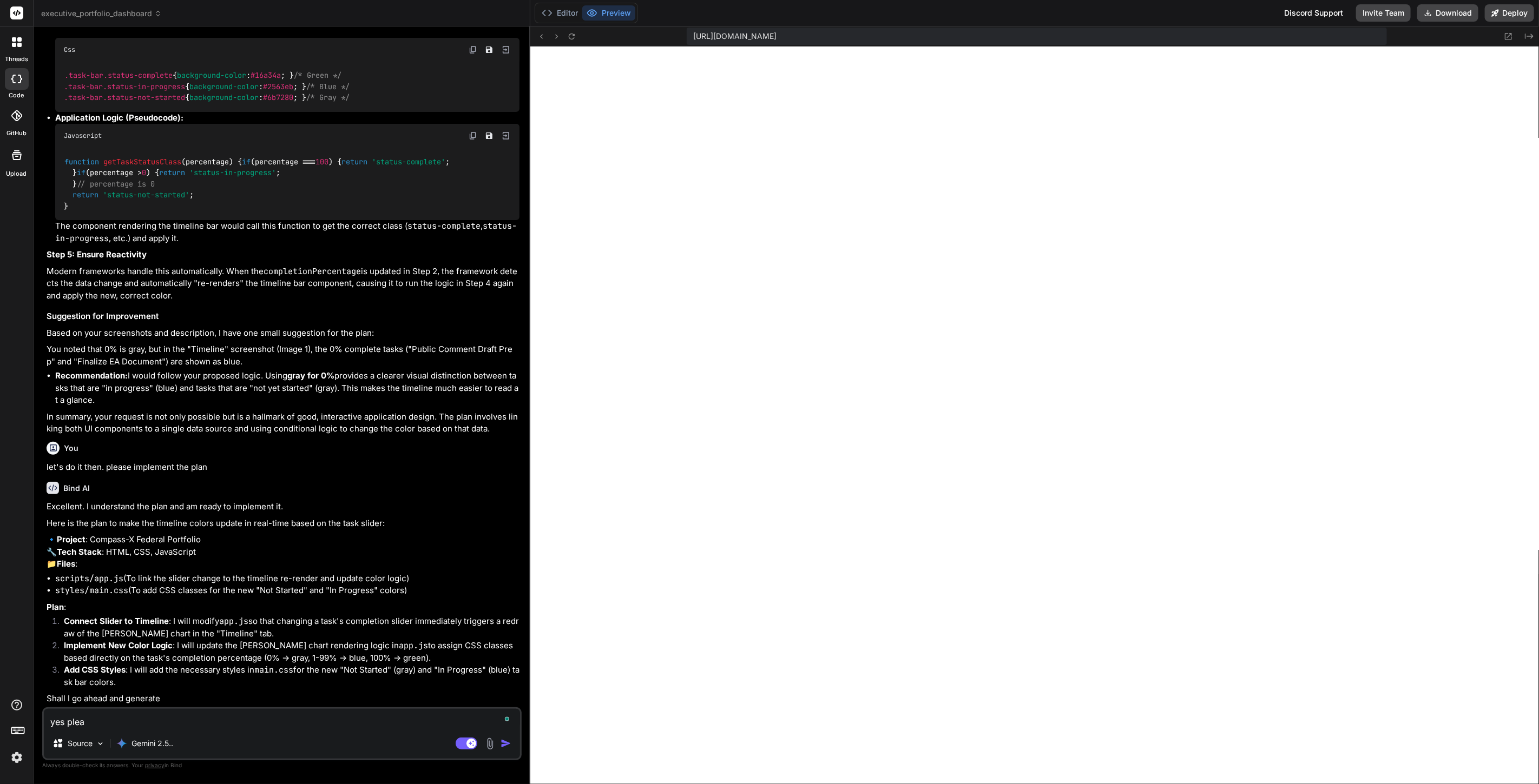
type textarea "x"
type textarea "yes please"
type textarea "x"
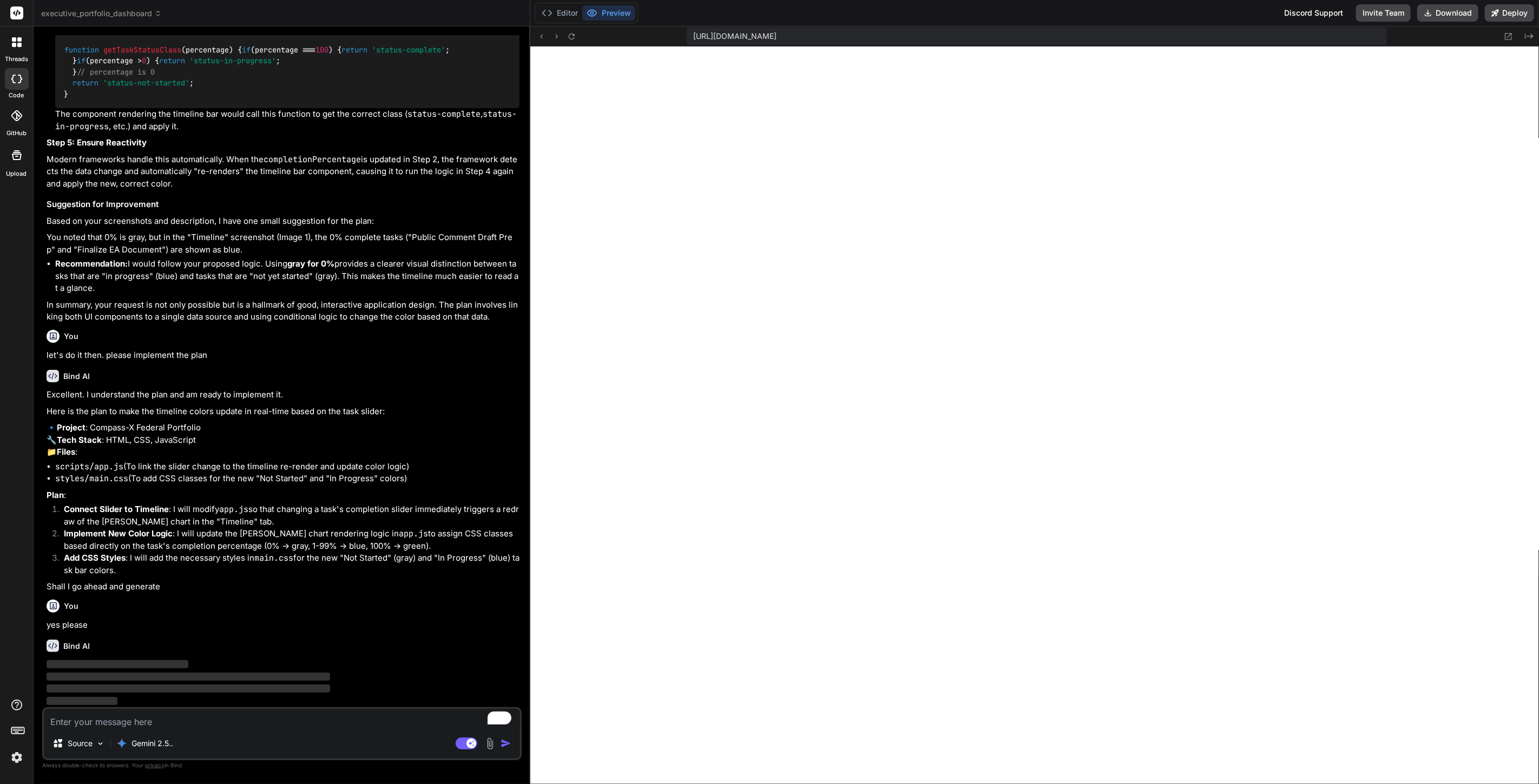
scroll to position [1957, 0]
click at [17, 750] on img at bounding box center [17, 758] width 19 height 19
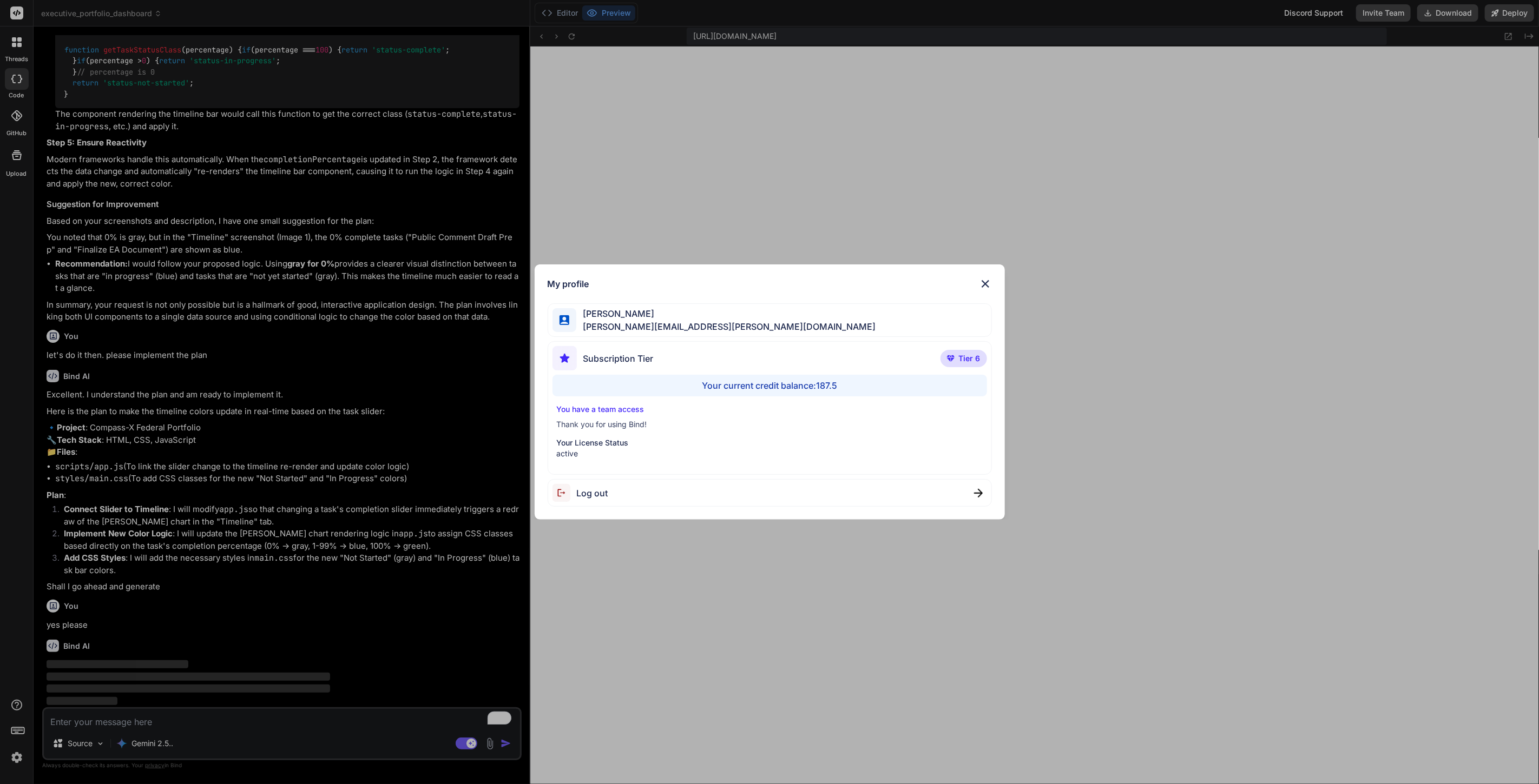
click at [988, 284] on img at bounding box center [986, 284] width 13 height 13
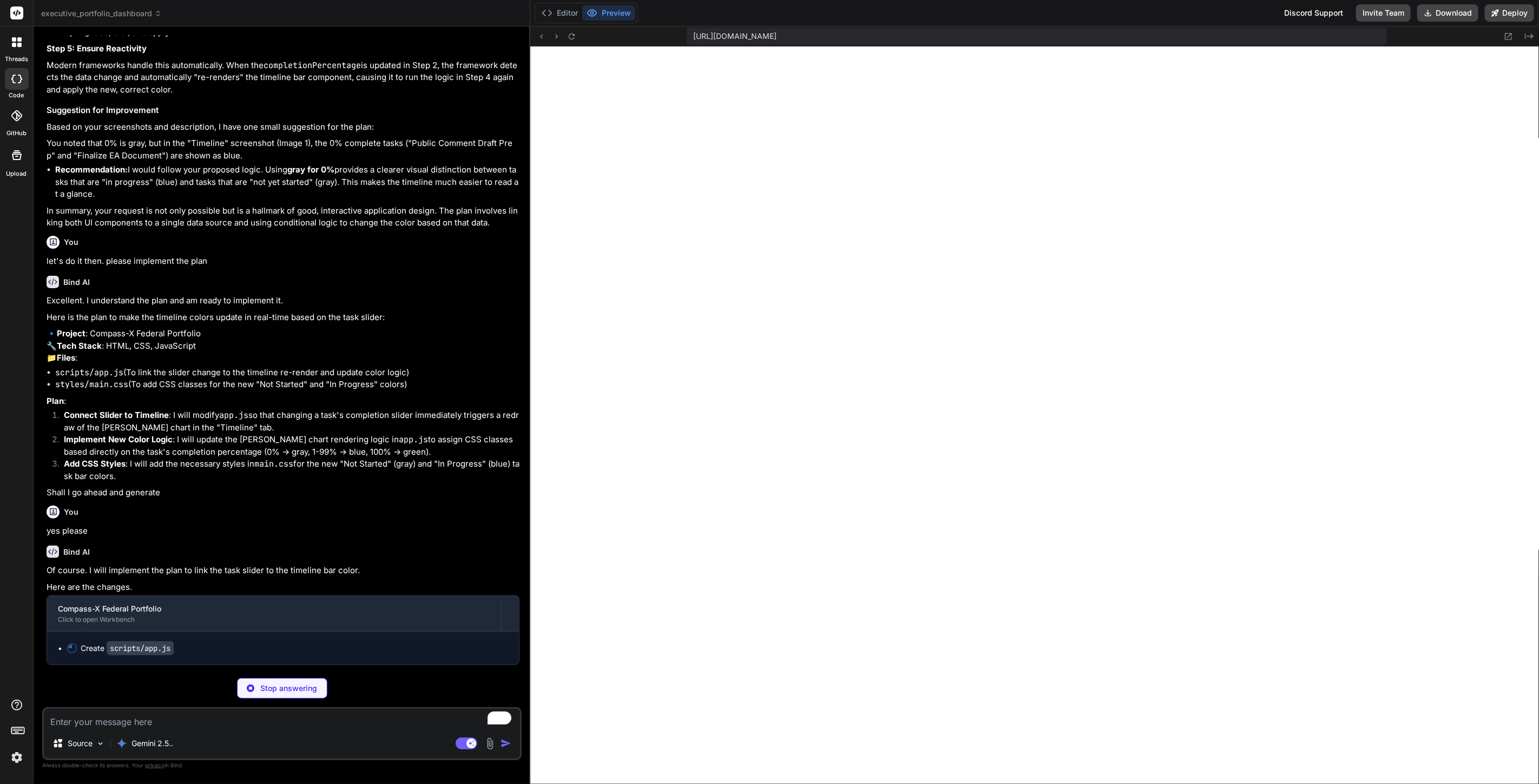
scroll to position [2050, 0]
type textarea "x"
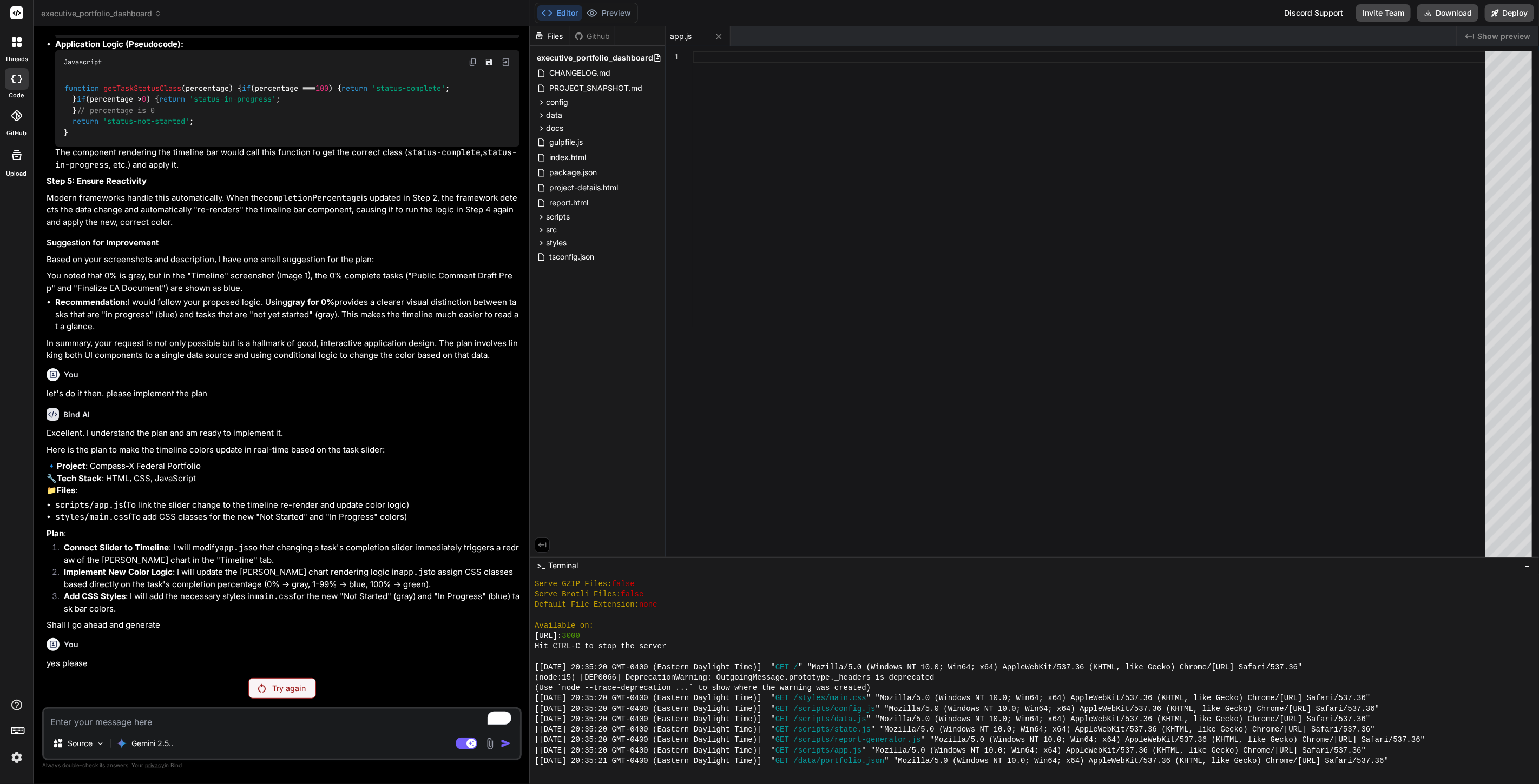
scroll to position [1918, 0]
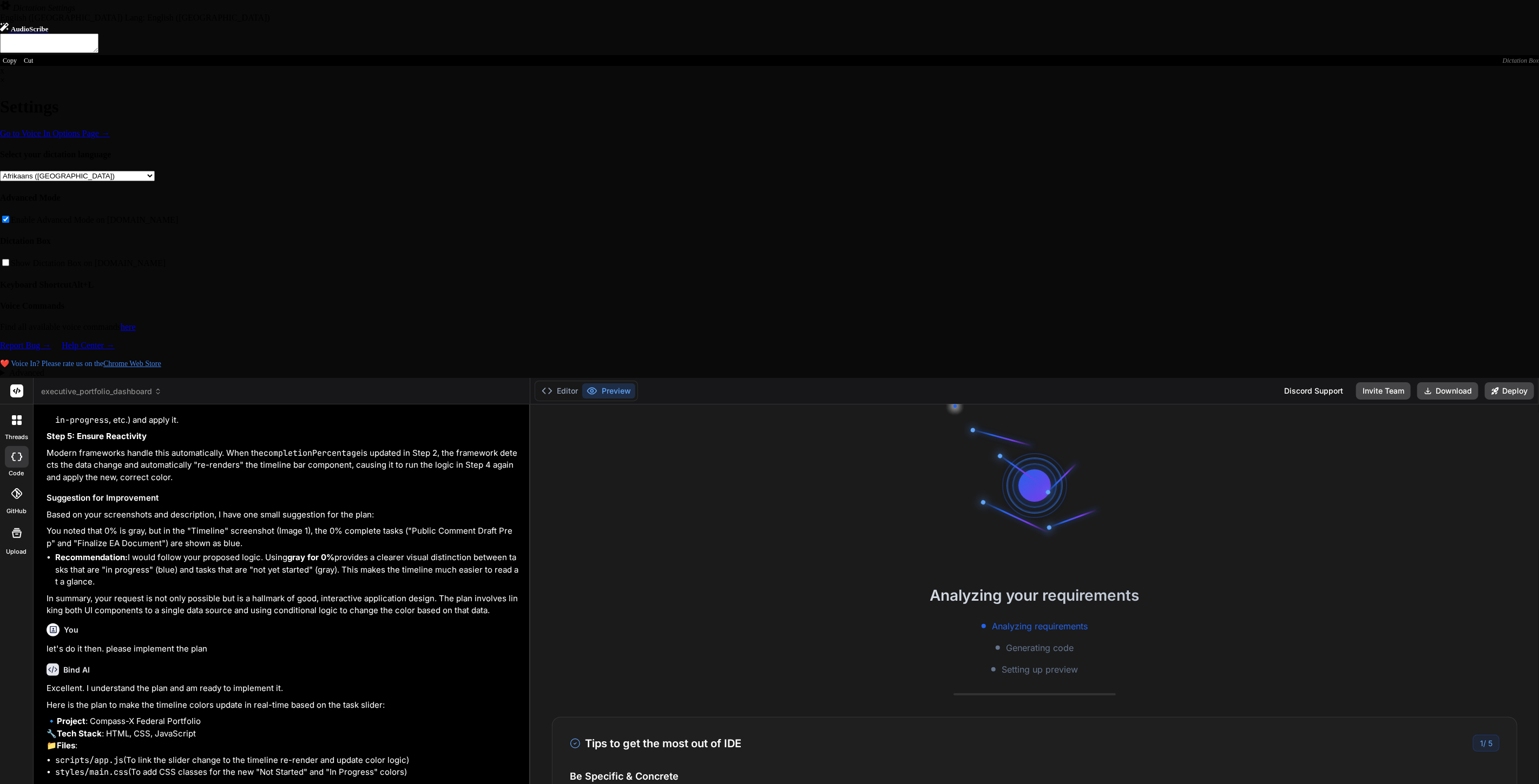
scroll to position [1571, 0]
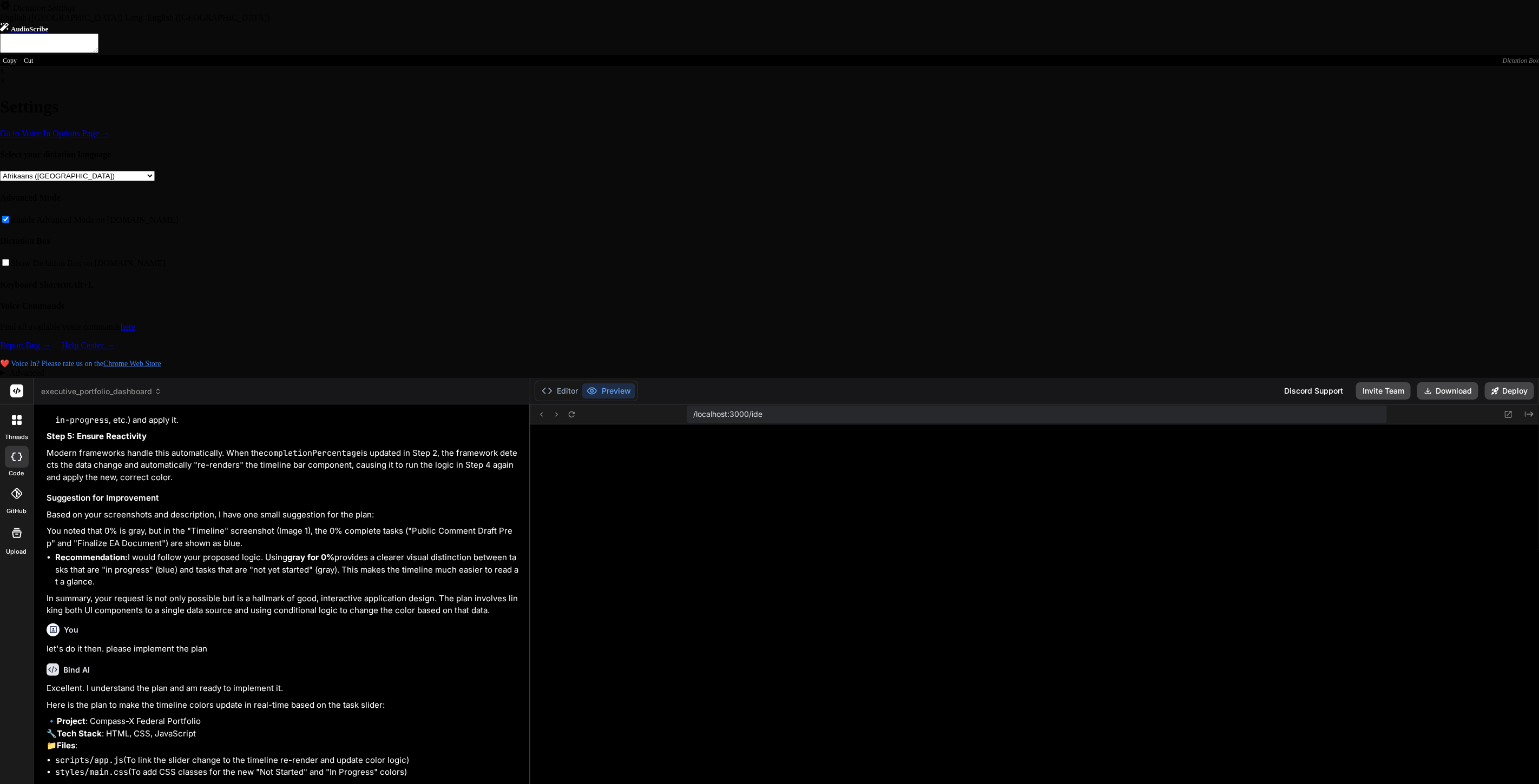
type textarea "x"
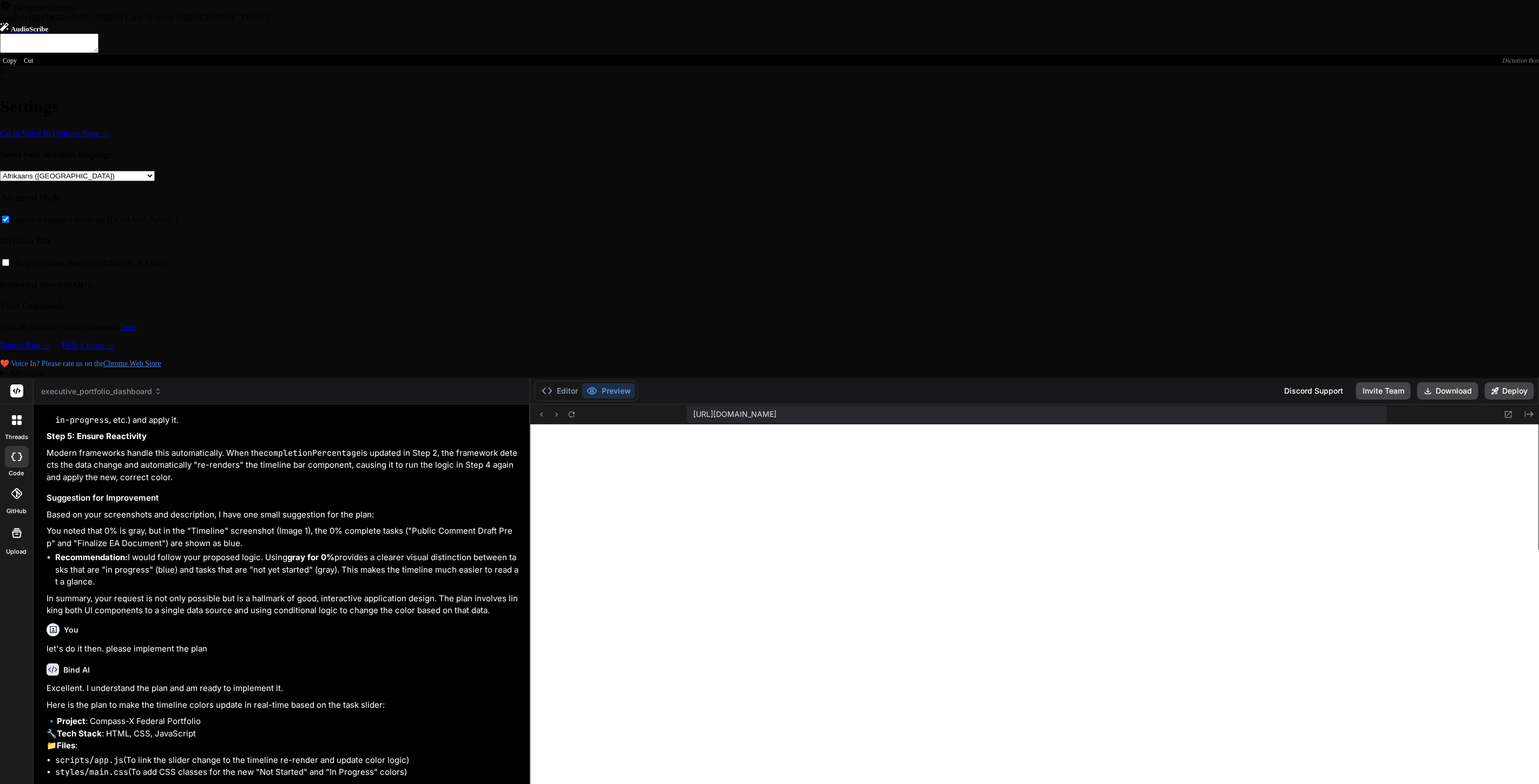
scroll to position [416, 0]
drag, startPoint x: 348, startPoint y: 691, endPoint x: 71, endPoint y: 684, distance: 277.1
copy span "This message appears to be truncated. The response may be incomplete."
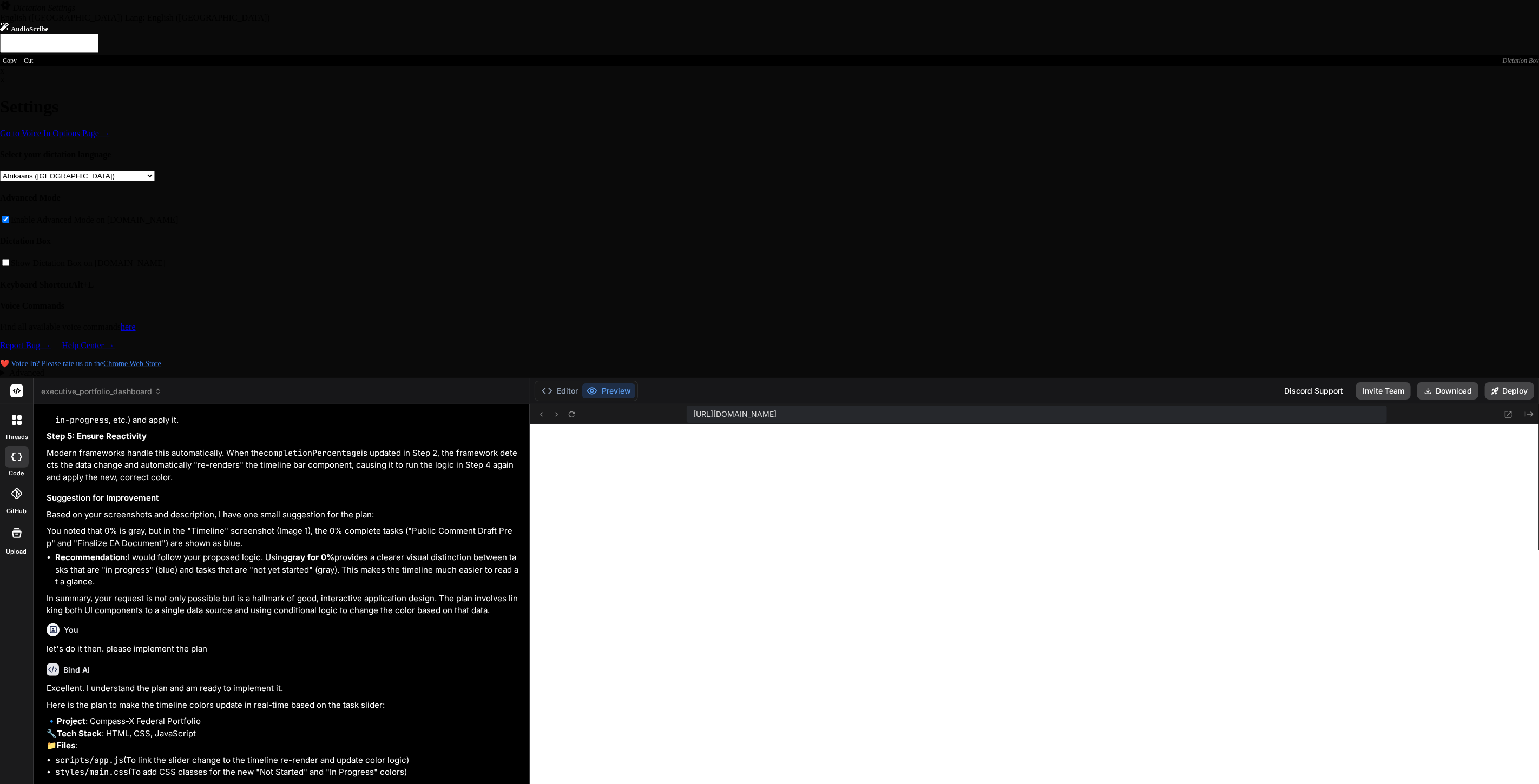
type textarea "o"
type textarea "x"
type textarea "oh"
type textarea "x"
type textarea "oh"
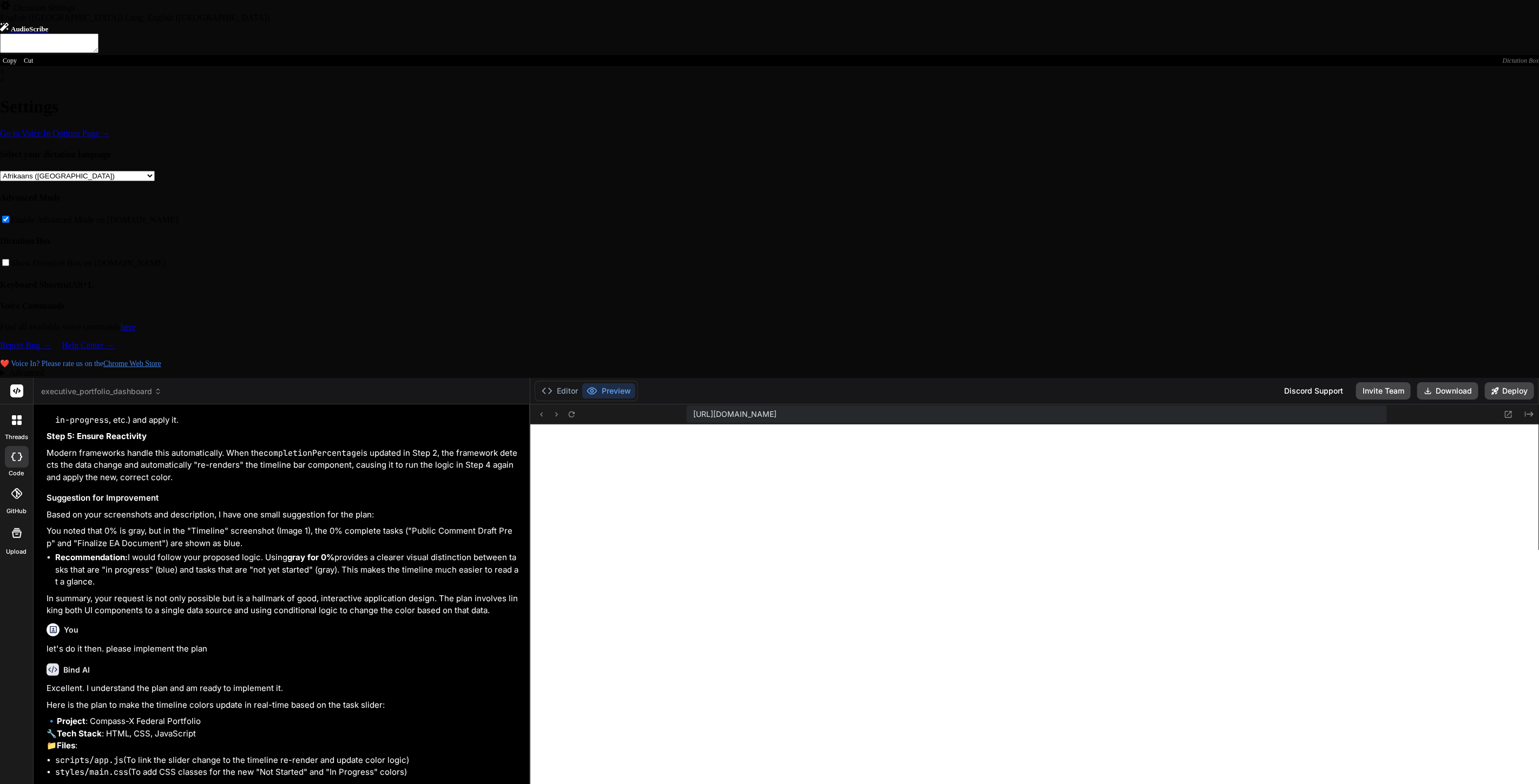
type textarea "x"
type textarea "oh n"
type textarea "x"
type textarea "oh no"
type textarea "x"
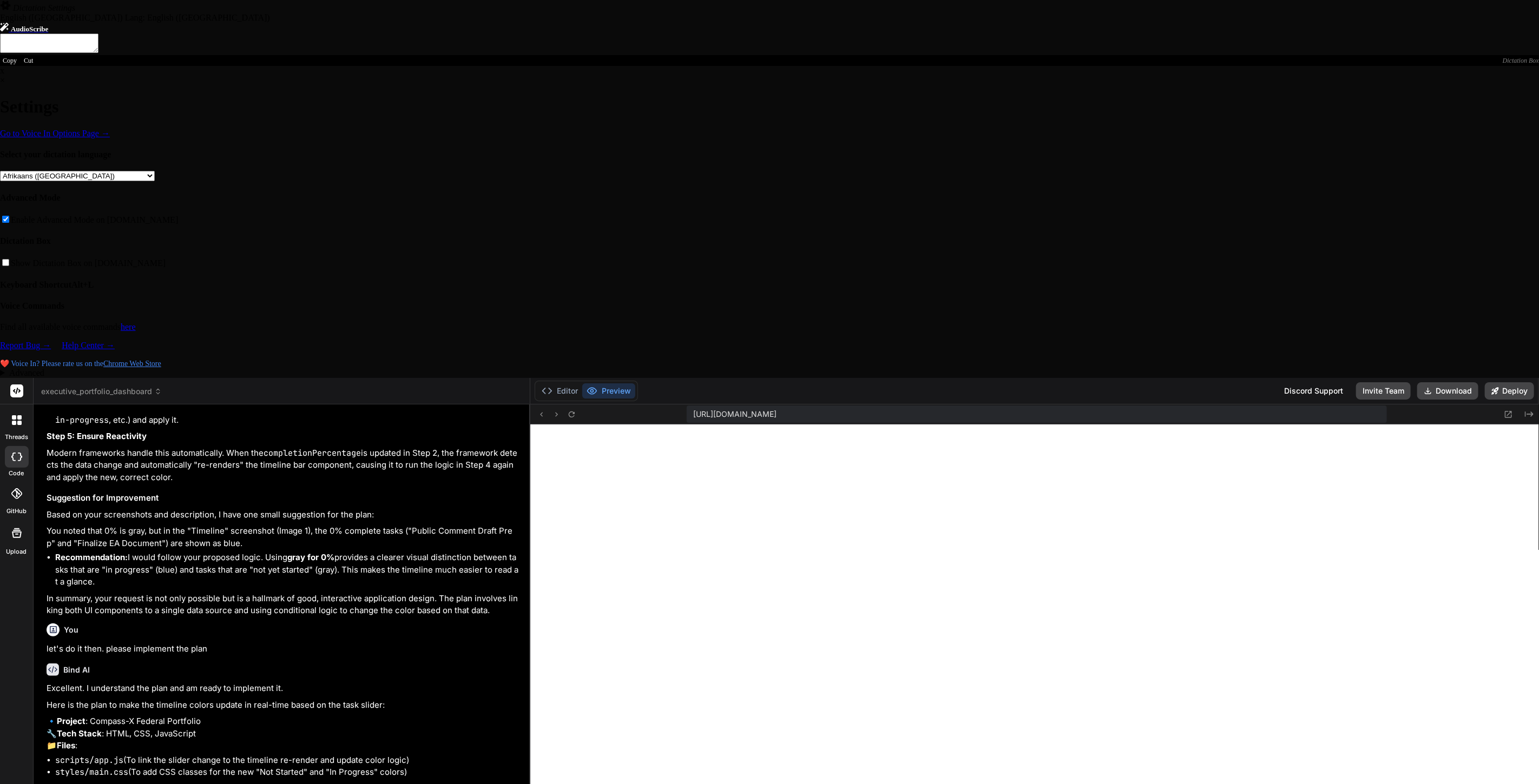
type textarea "oh no,"
type textarea "x"
type textarea "oh no,"
type textarea "x"
type textarea "oh no, l"
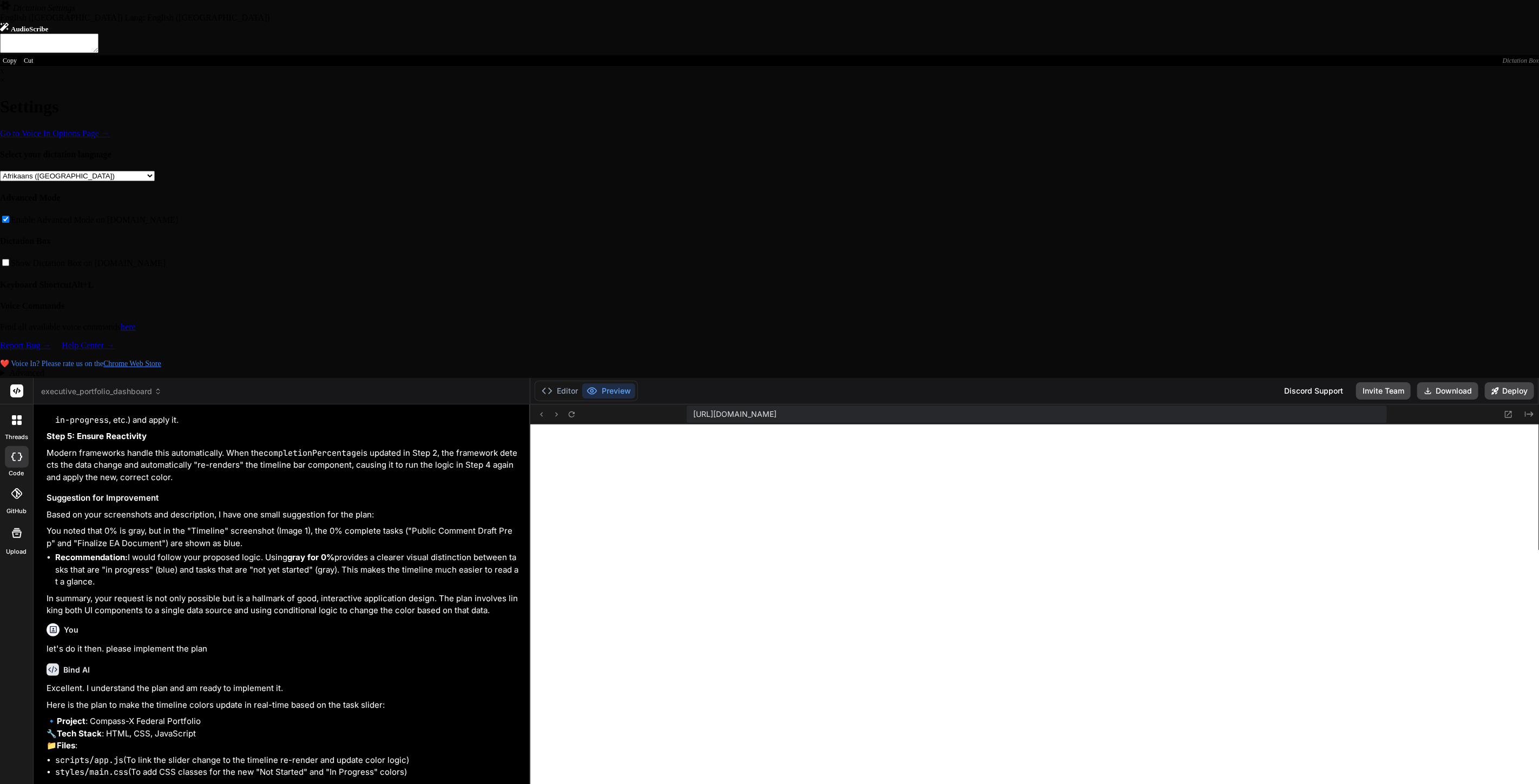
type textarea "x"
type textarea "oh no, lo"
type textarea "x"
type textarea "oh no, loo"
type textarea "x"
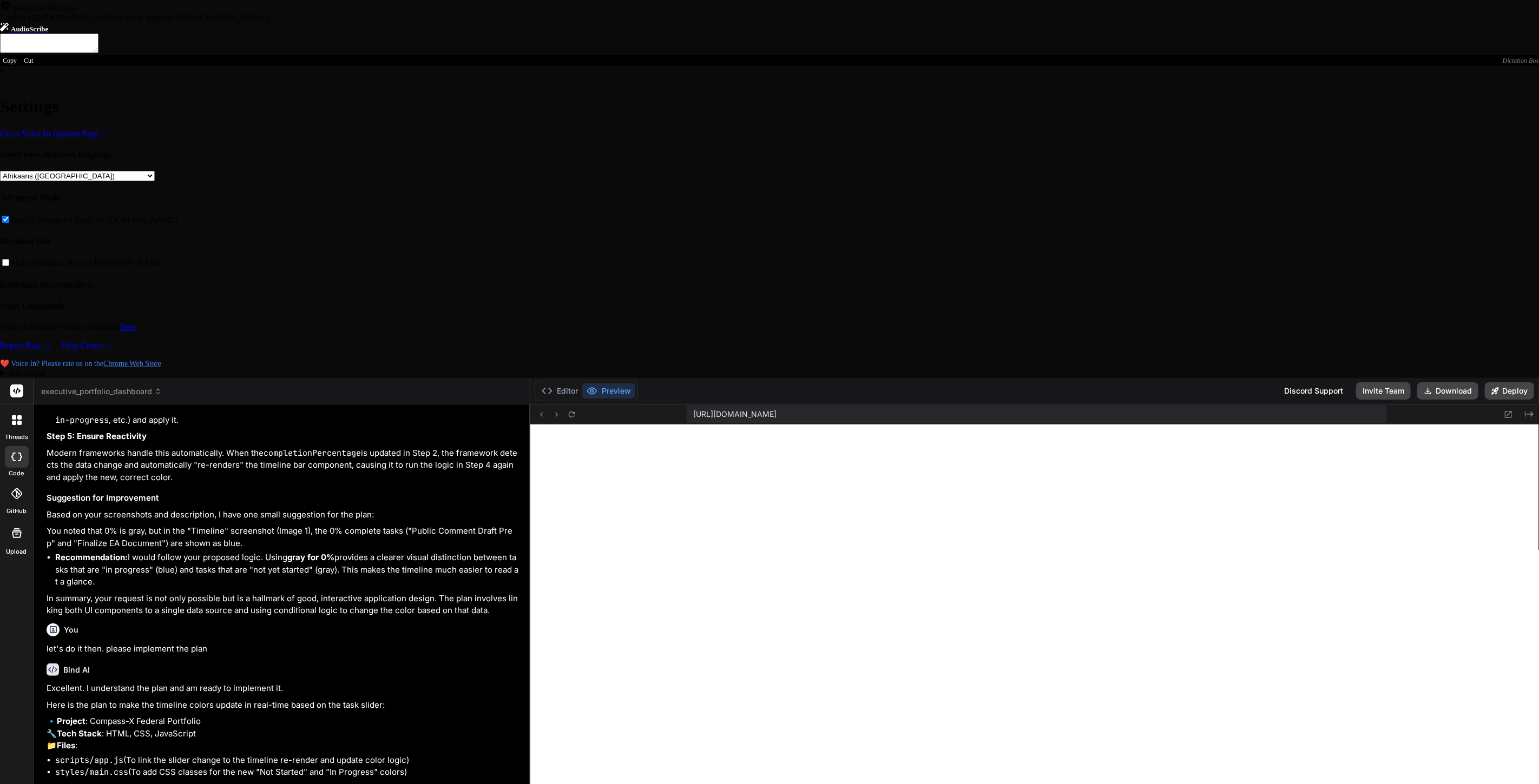
type textarea "oh no, look"
type textarea "x"
type textarea "oh no, looks"
type textarea "x"
type textarea "oh no, looks"
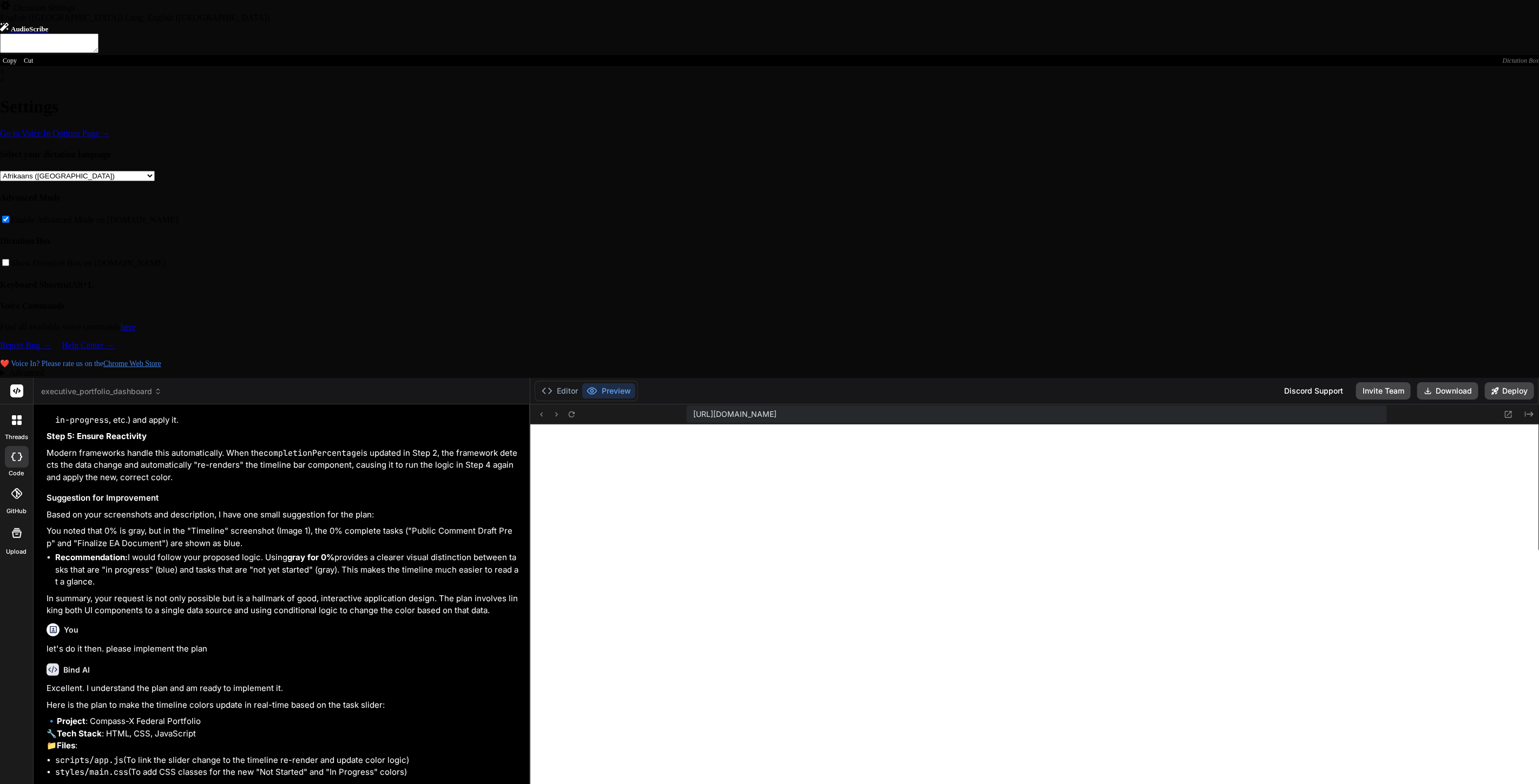
type textarea "x"
type textarea "oh no, looks l"
type textarea "x"
type textarea "oh no, looks li"
type textarea "x"
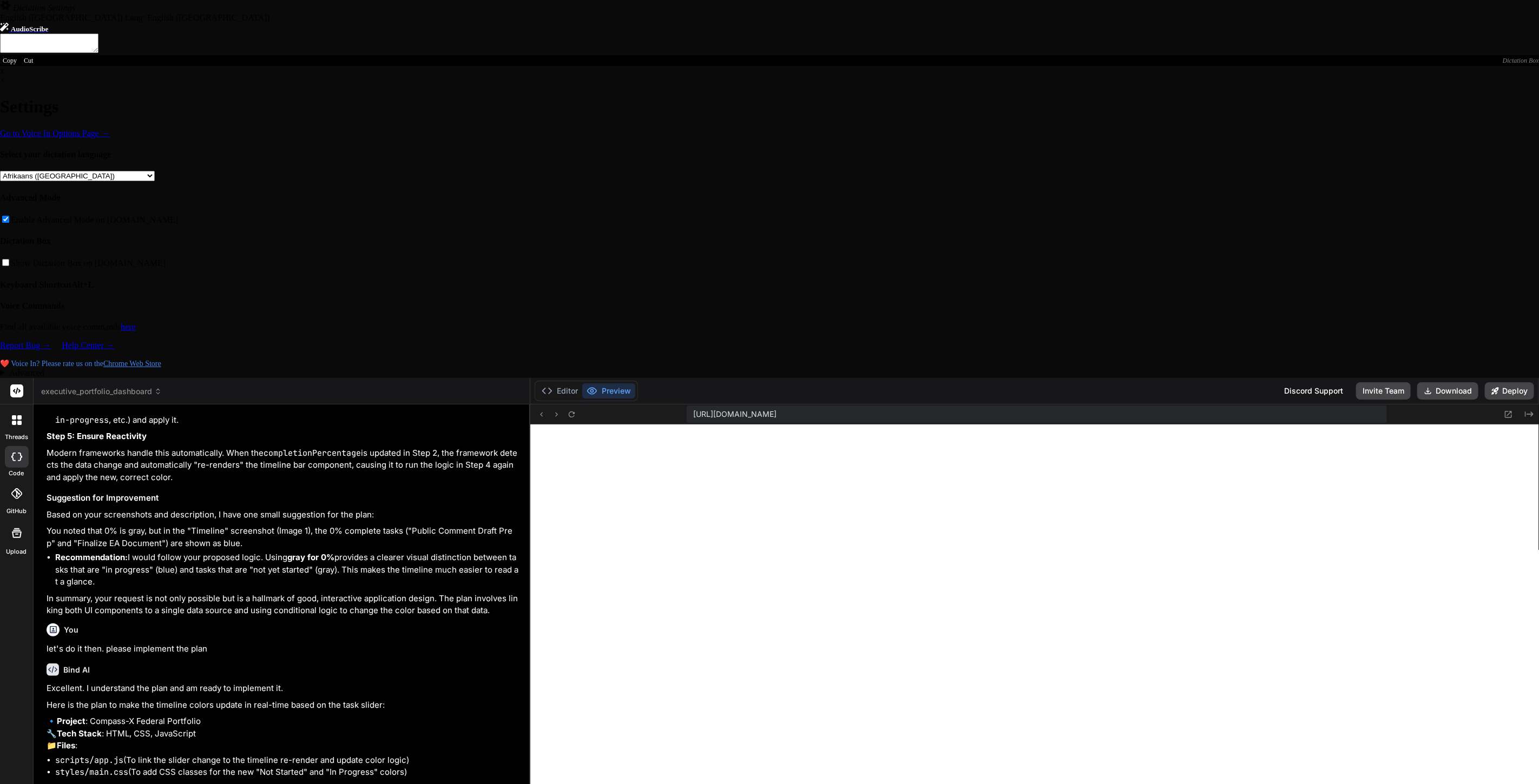
type textarea "oh no, looks lik"
type textarea "x"
type textarea "oh no, looks like"
type textarea "x"
type textarea "oh no, looks like"
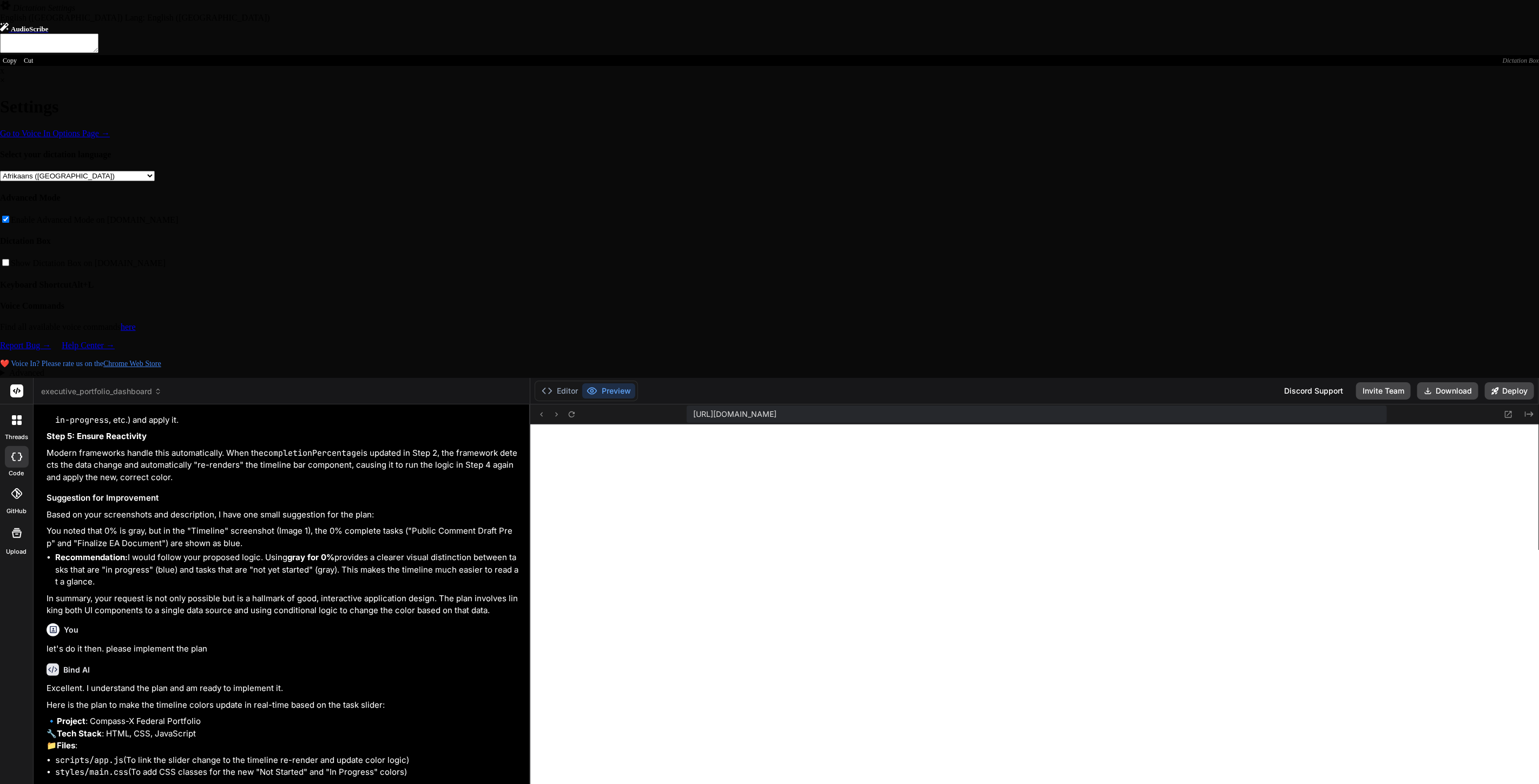
type textarea "x"
type textarea "oh no, looks like w"
type textarea "x"
type textarea "oh no, looks like we"
type textarea "x"
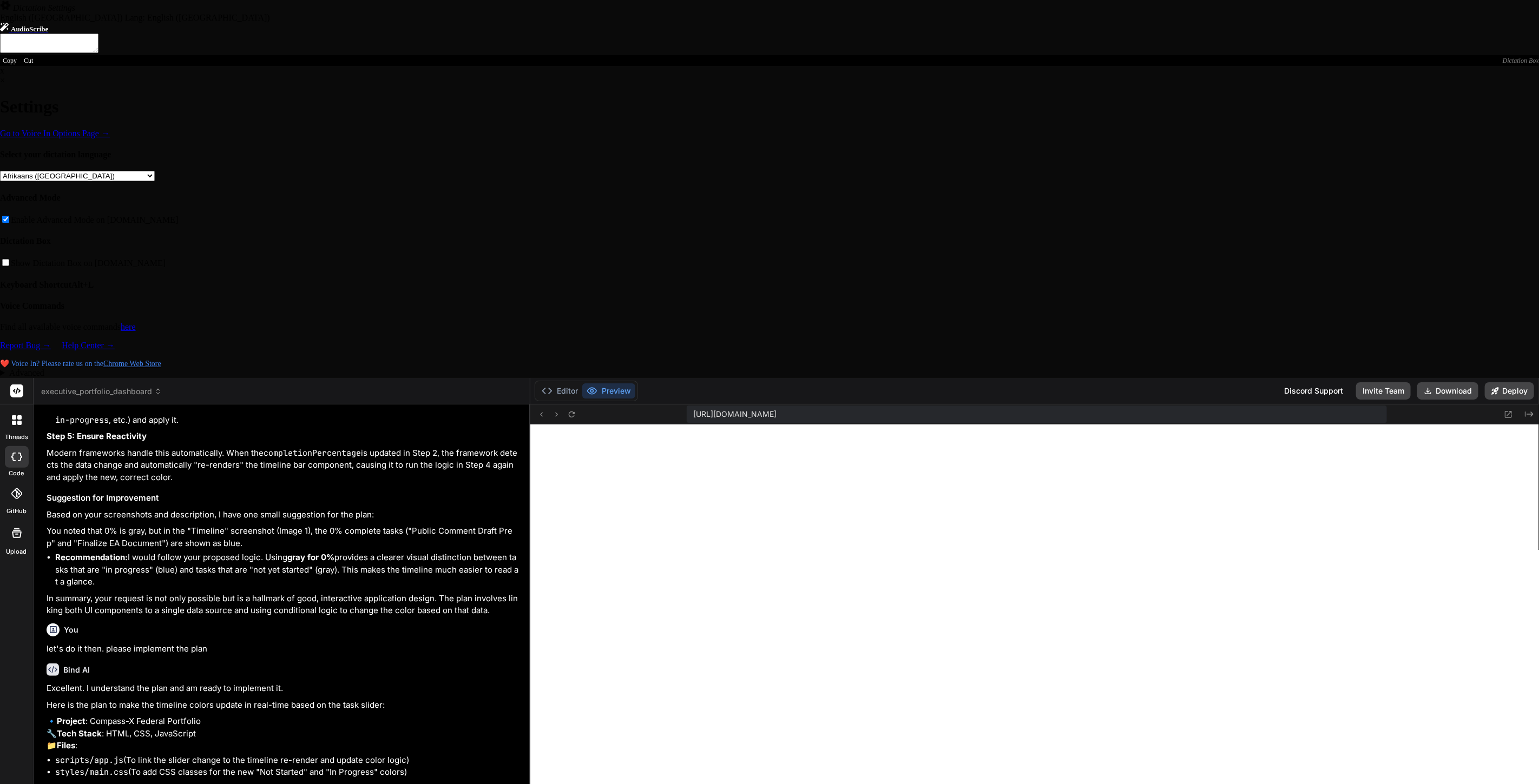
type textarea "oh no, looks like we"
type textarea "x"
type textarea "oh no, looks like we b"
type textarea "x"
type textarea "oh no, looks like we br"
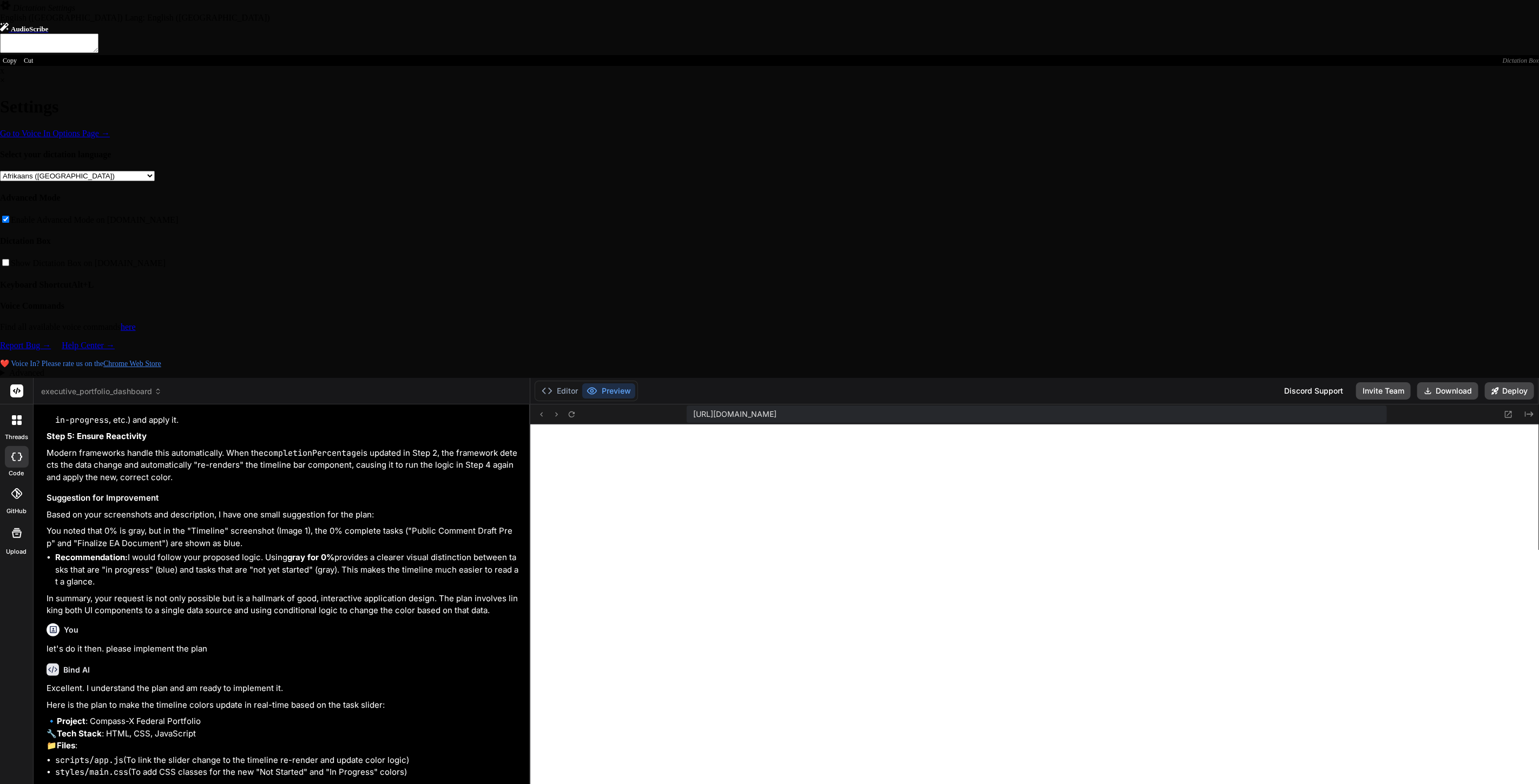
type textarea "x"
type textarea "oh no, looks like we bro"
type textarea "x"
type textarea "oh no, looks like we brok"
type textarea "x"
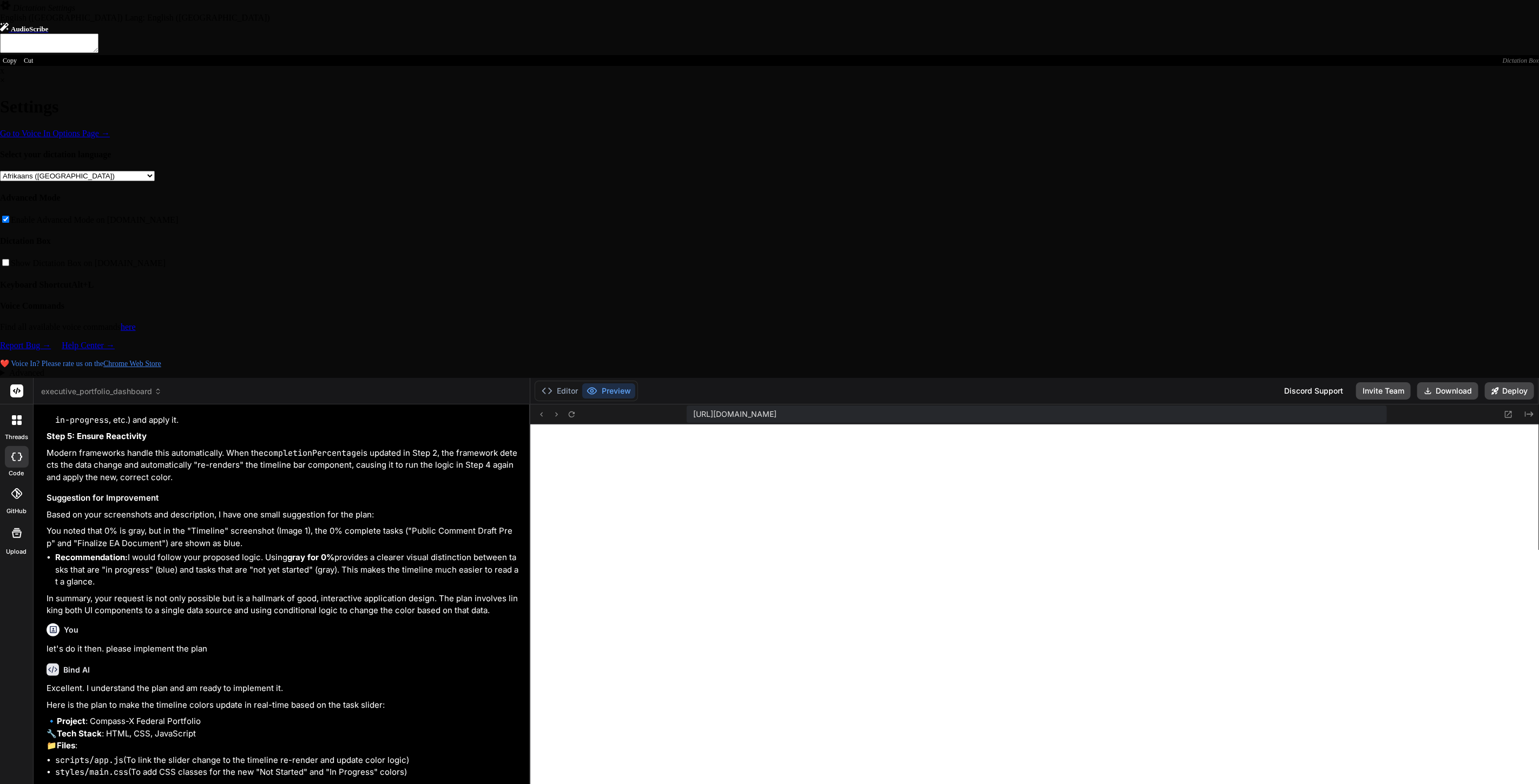
type textarea "oh no, looks like we broke"
type textarea "x"
type textarea "oh no, looks like we broke"
type textarea "x"
type textarea "oh no, looks like we broke a"
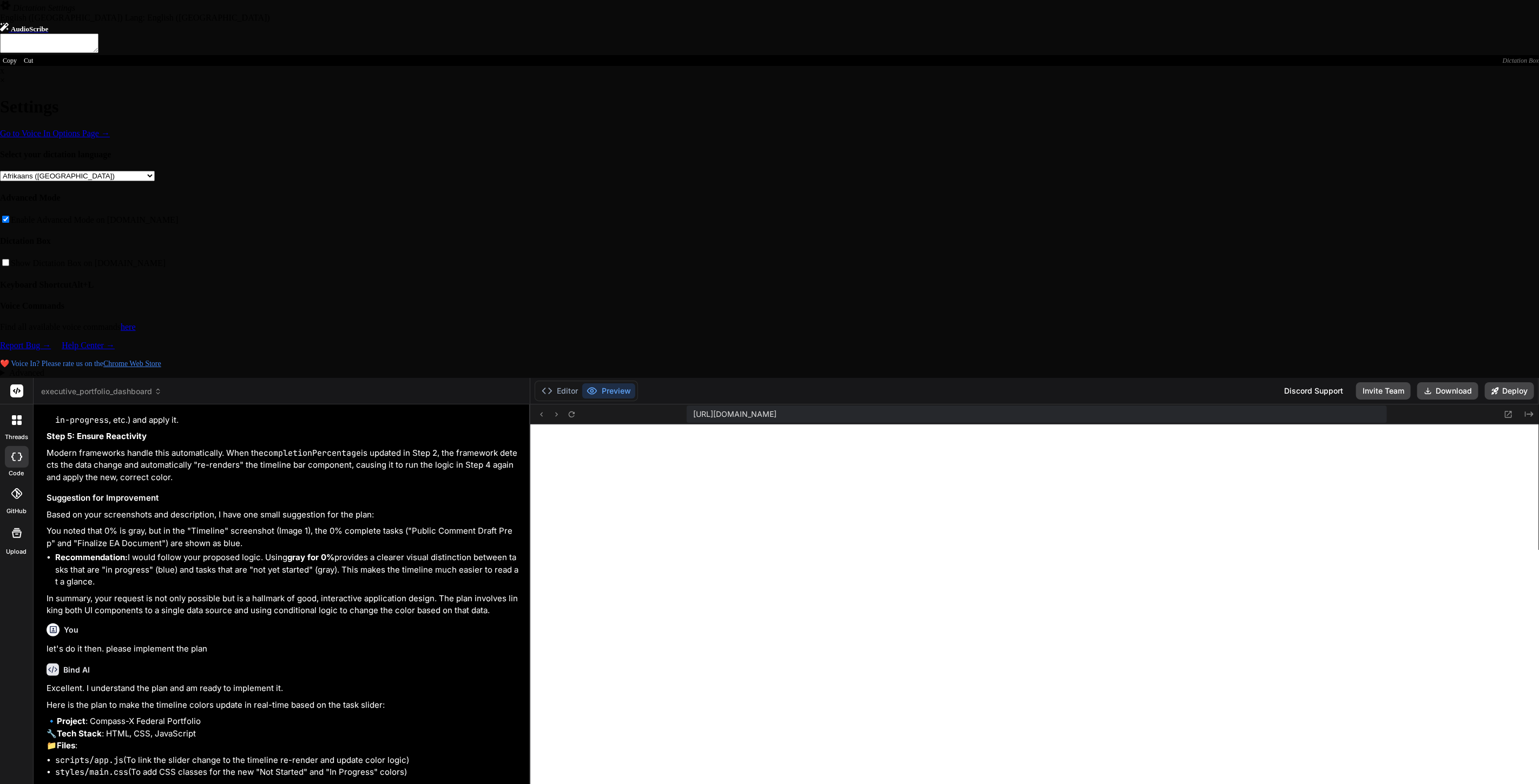
type textarea "x"
type textarea "oh no, looks like we broke al"
type textarea "x"
type textarea "oh no, looks like we broke alo"
type textarea "x"
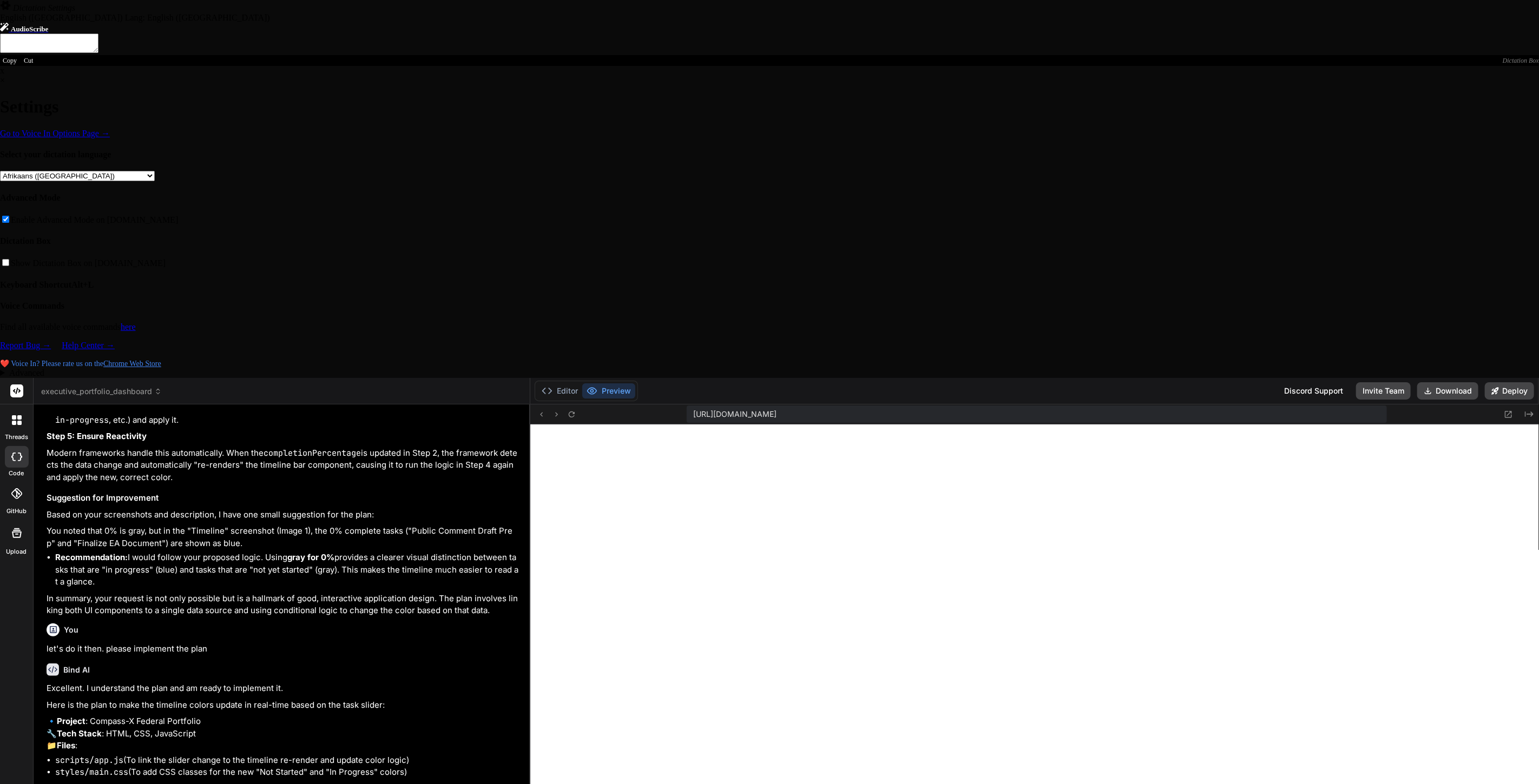
type textarea "oh no, looks like we broke alon"
type textarea "x"
type textarea "oh no, looks like we broke along"
type textarea "x"
type textarea "oh no, looks like we broke along"
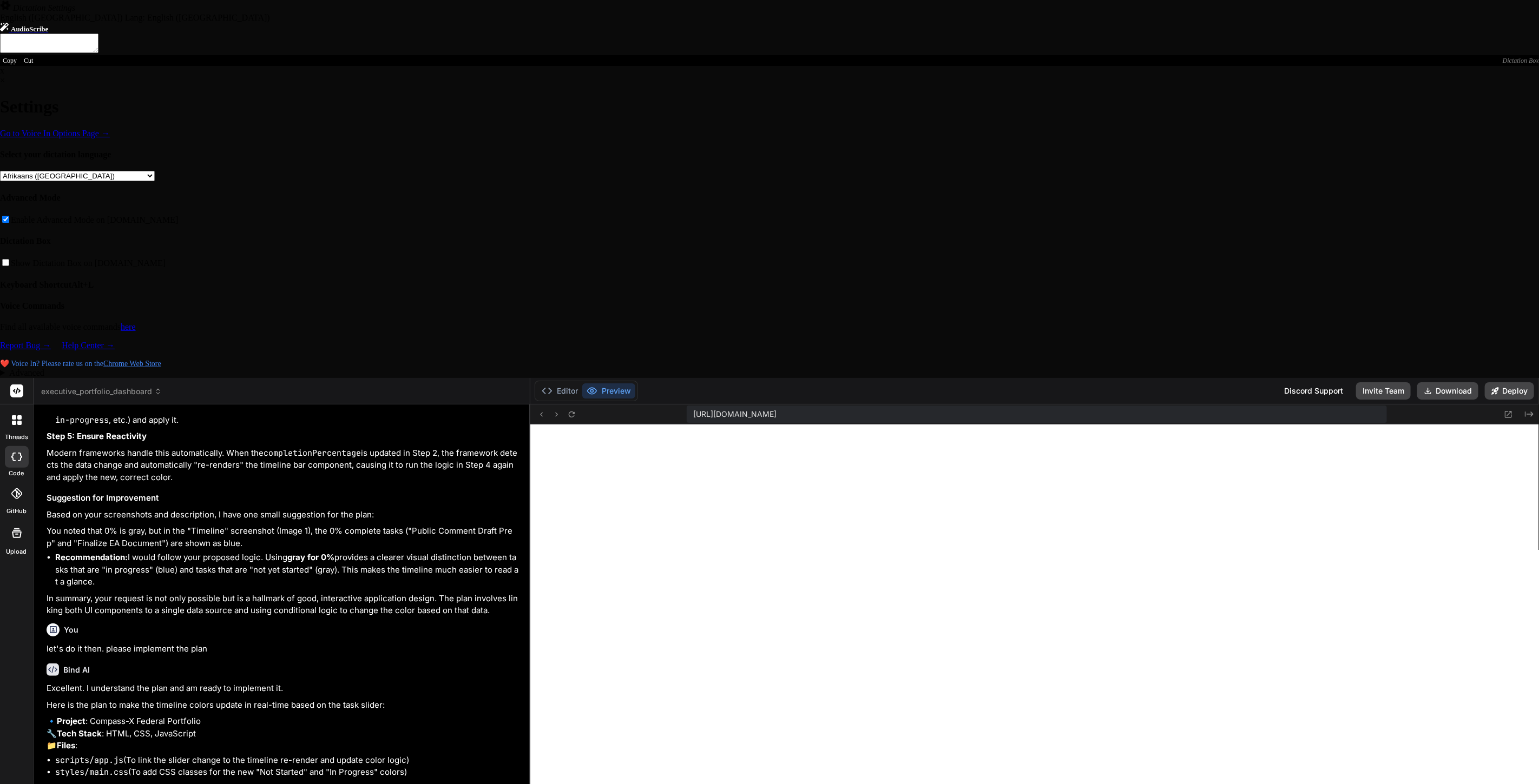
type textarea "x"
type textarea "oh no, looks like we broke along t"
type textarea "x"
type textarea "oh no, looks like we broke along th"
type textarea "x"
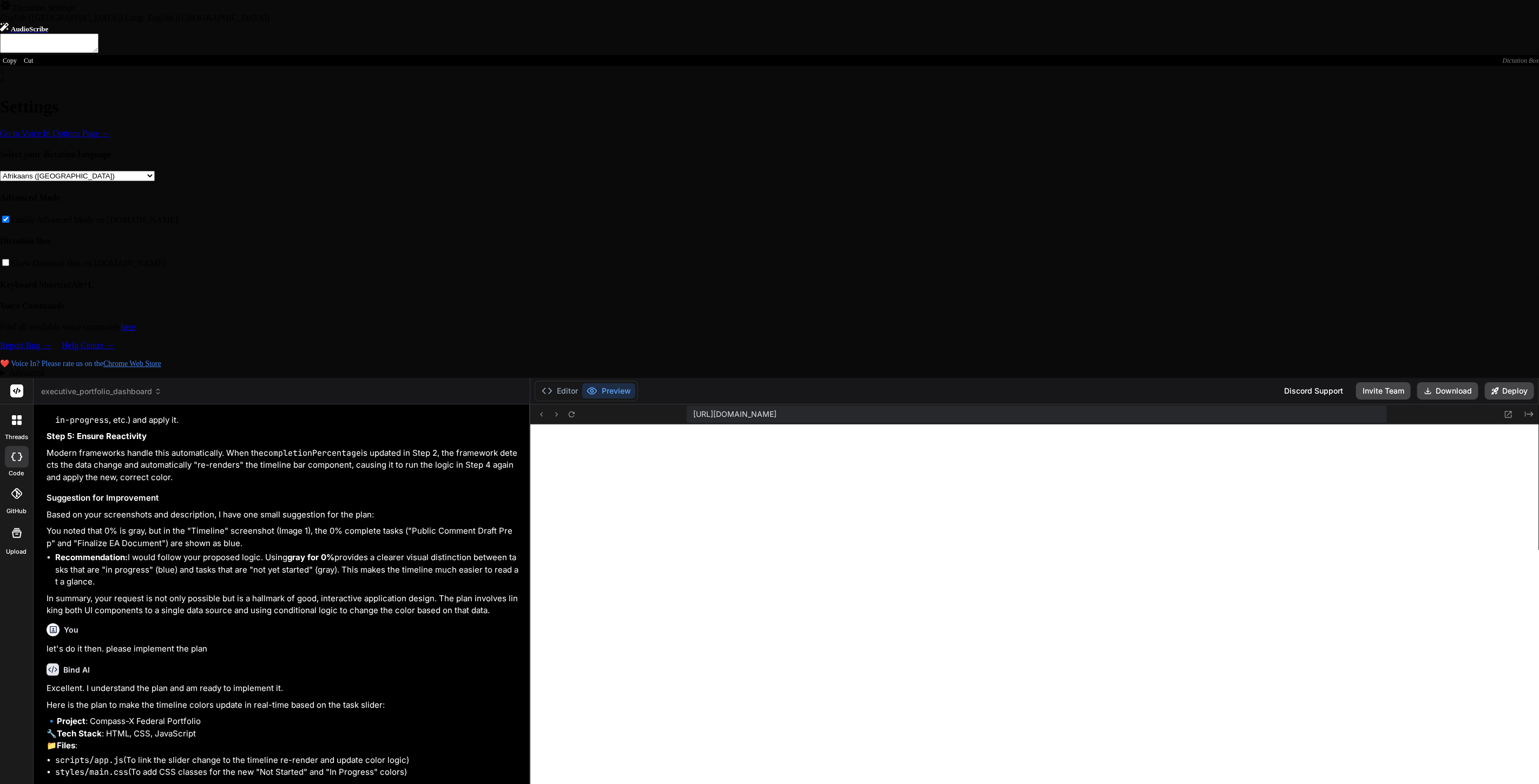
type textarea "oh no, looks like we broke along the"
type textarea "x"
type textarea "oh no, looks like we broke along the"
type textarea "x"
type textarea "oh no, looks like we broke along the w"
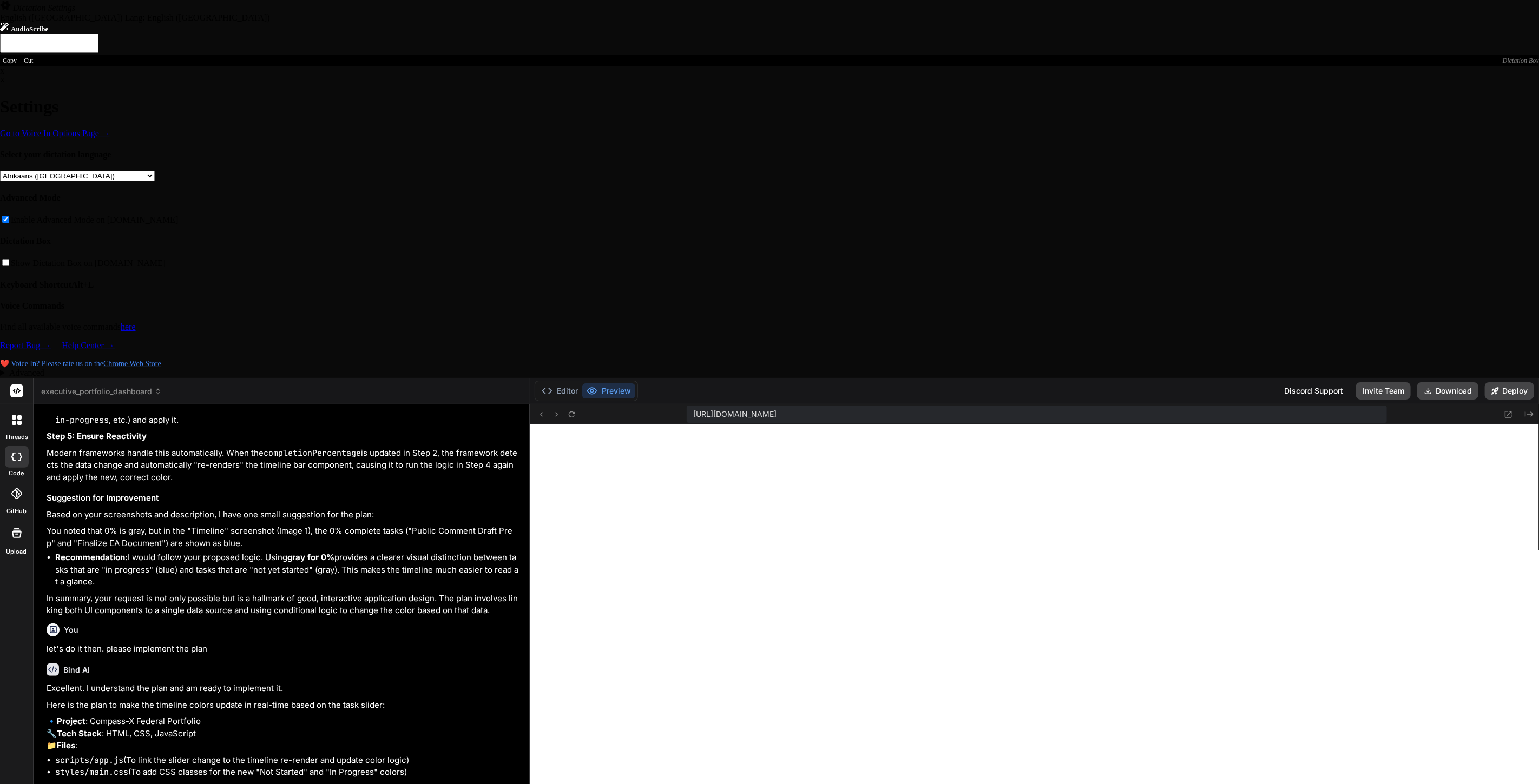
type textarea "x"
type textarea "oh no, looks like we broke along the wa"
type textarea "x"
type textarea "oh no, looks like we broke along the way"
type textarea "x"
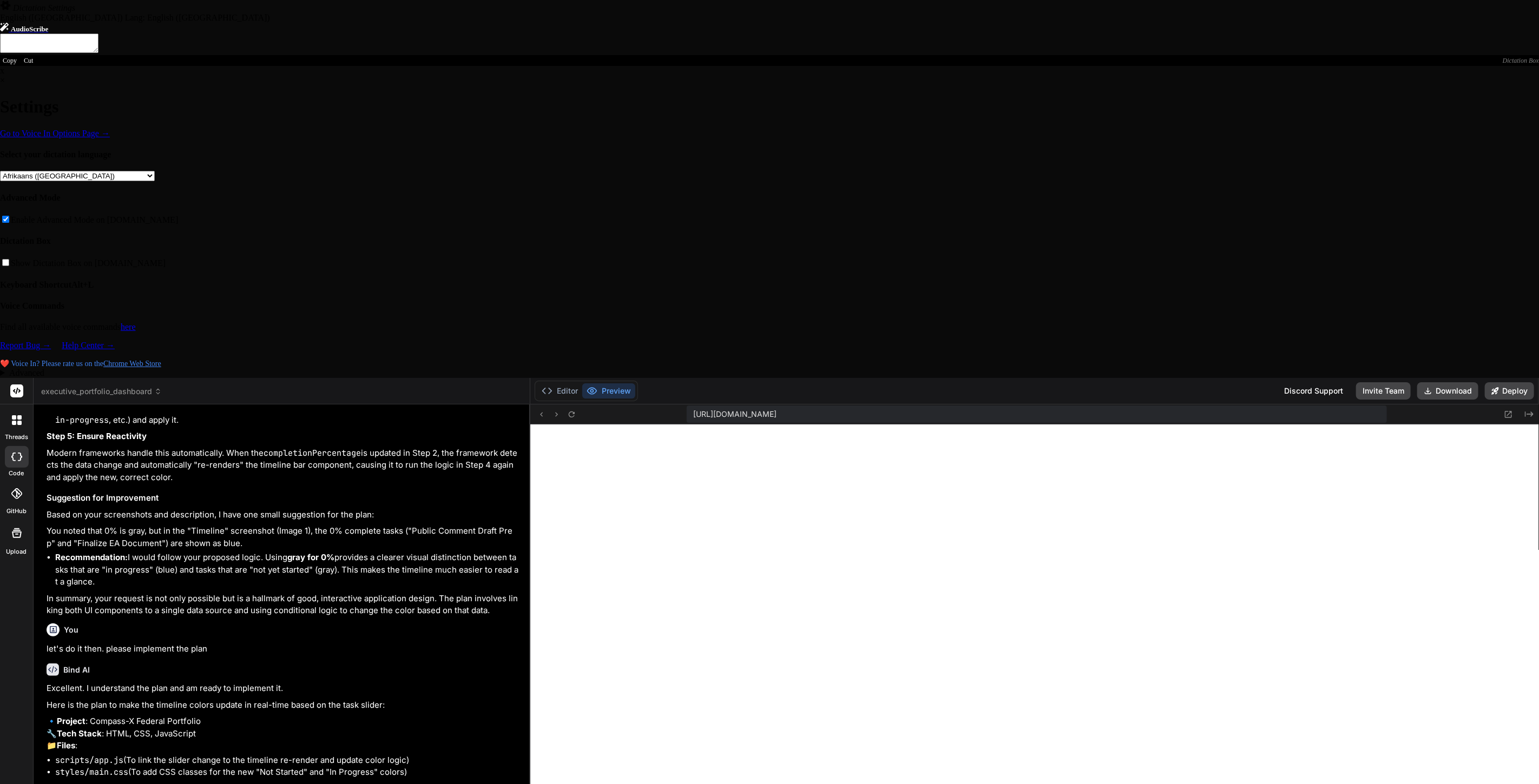
type textarea "oh no, looks like we broke along the way."
type textarea "x"
type textarea "oh no, looks like we broke along the way."
type textarea "x"
type textarea "oh no, looks like we broke along the way. t"
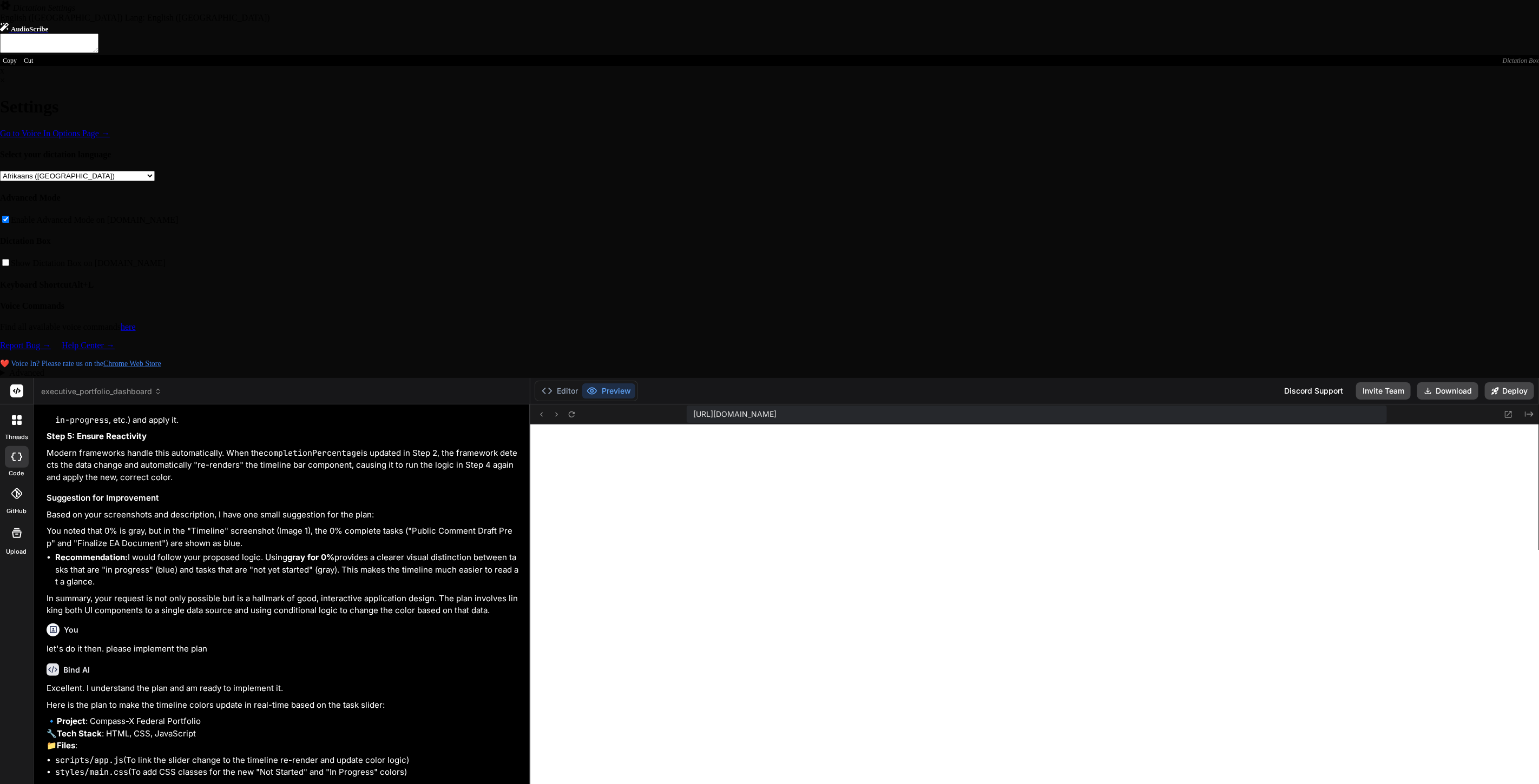
type textarea "x"
type textarea "oh no, looks like we broke along the way. th"
type textarea "x"
type textarea "oh no, looks like we broke along the way. the"
type textarea "x"
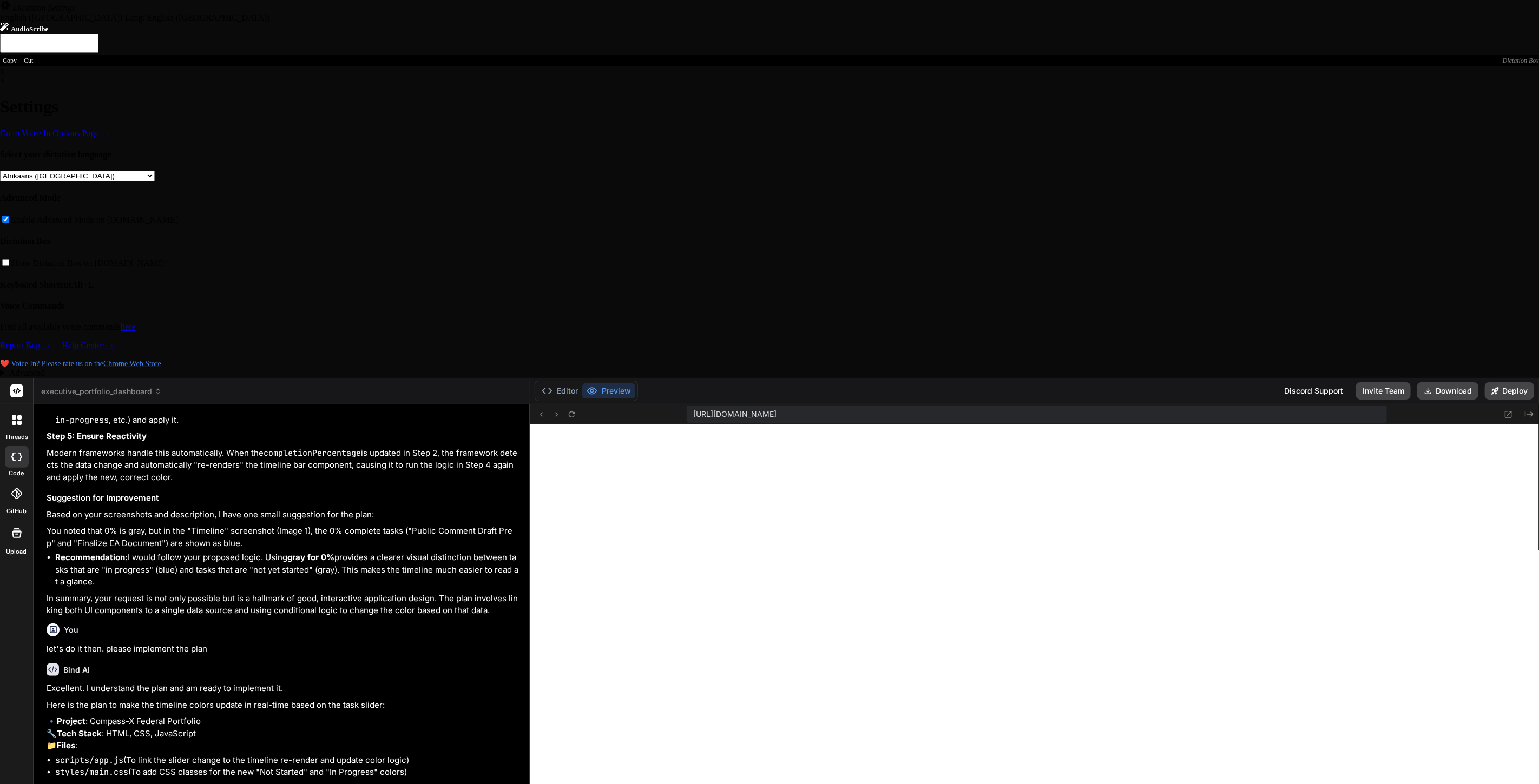
type textarea "oh no, looks like we broke along the way. the"
type textarea "x"
type textarea "oh no, looks like we broke along the way. the d"
type textarea "x"
type textarea "oh no, looks like we broke along the way. the da"
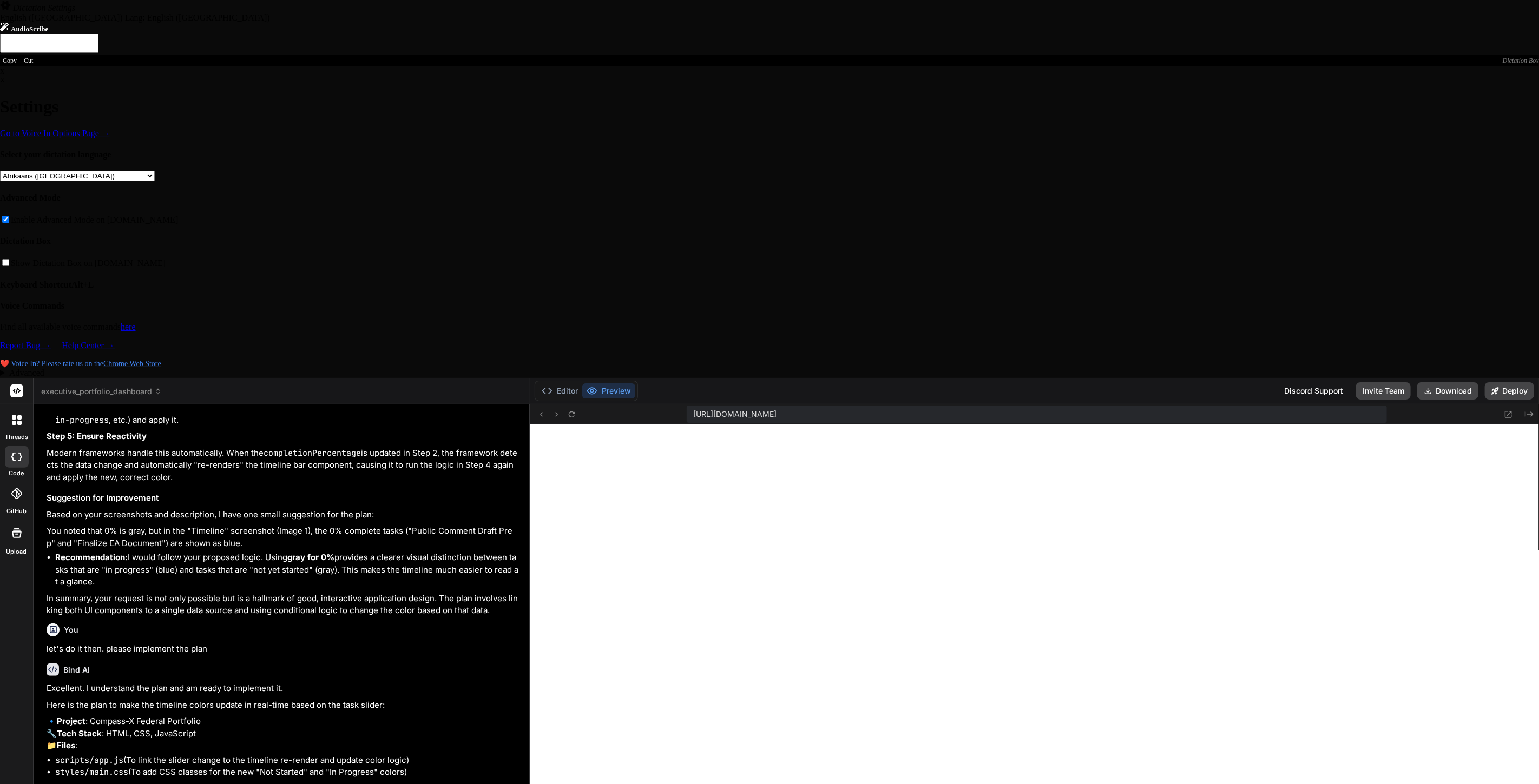
type textarea "x"
type textarea "oh no, looks like we broke along the way. the das"
type textarea "x"
type textarea "oh no, looks like we broke along the way. the dash"
type textarea "x"
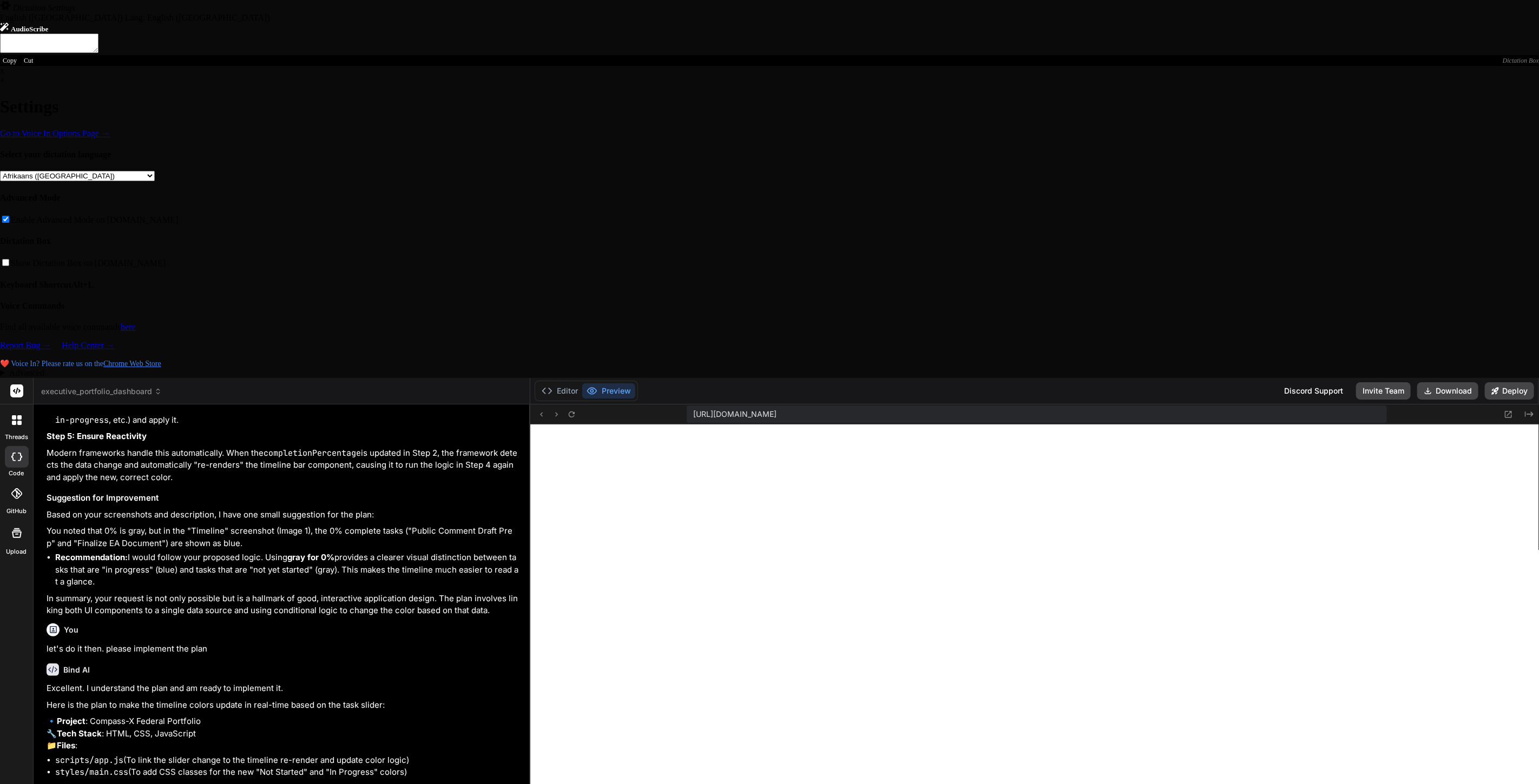
type textarea "oh no, looks like we broke along the way. the dash"
type textarea "x"
type textarea "oh no, looks like we broke along the way. the dash i"
type textarea "x"
type textarea "oh no, looks like we broke along the way. the dash is"
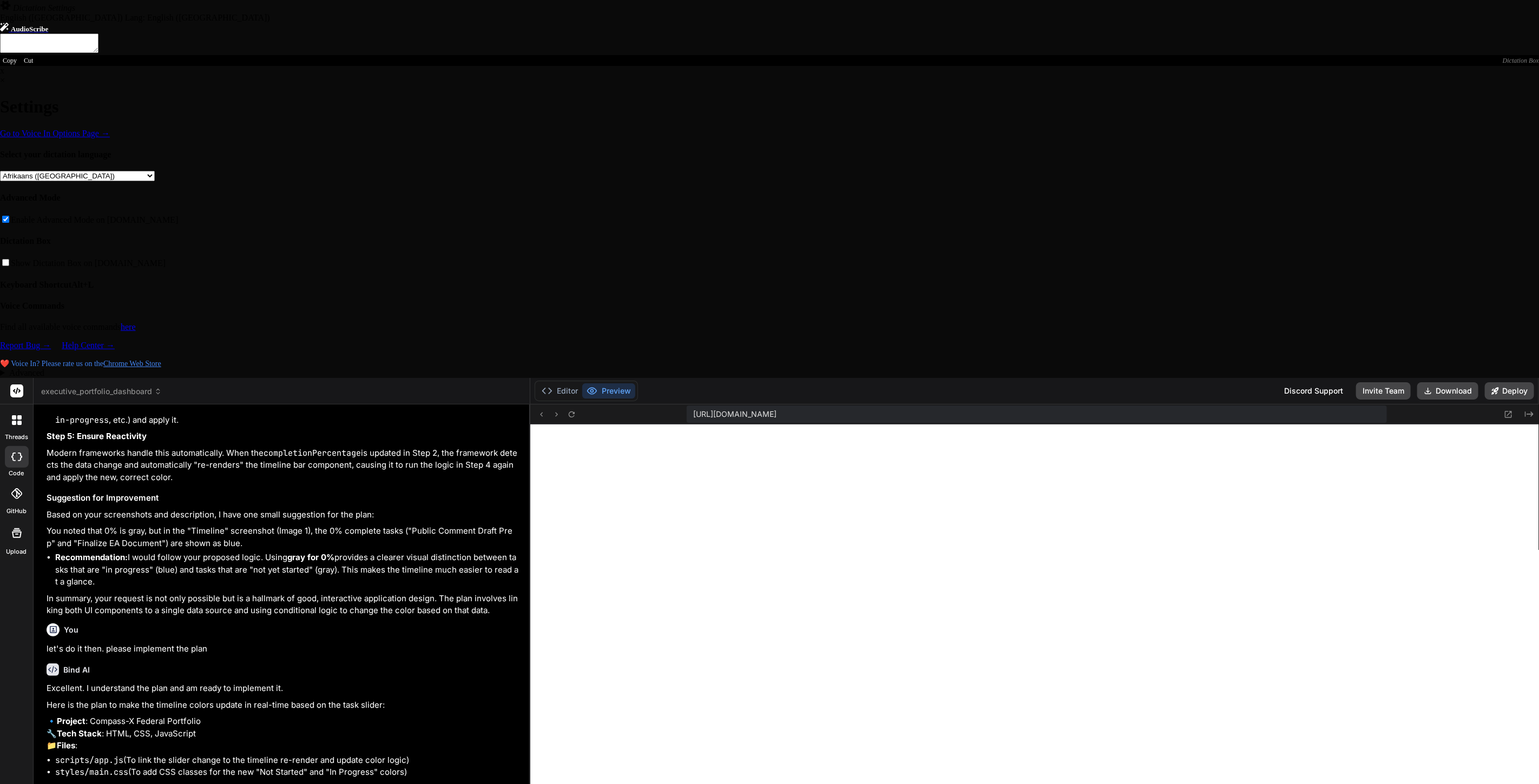
type textarea "x"
type textarea "oh no, looks like we broke along the way. the dash is"
type textarea "x"
type textarea "oh no, looks like we broke along the way. the dash is n"
type textarea "x"
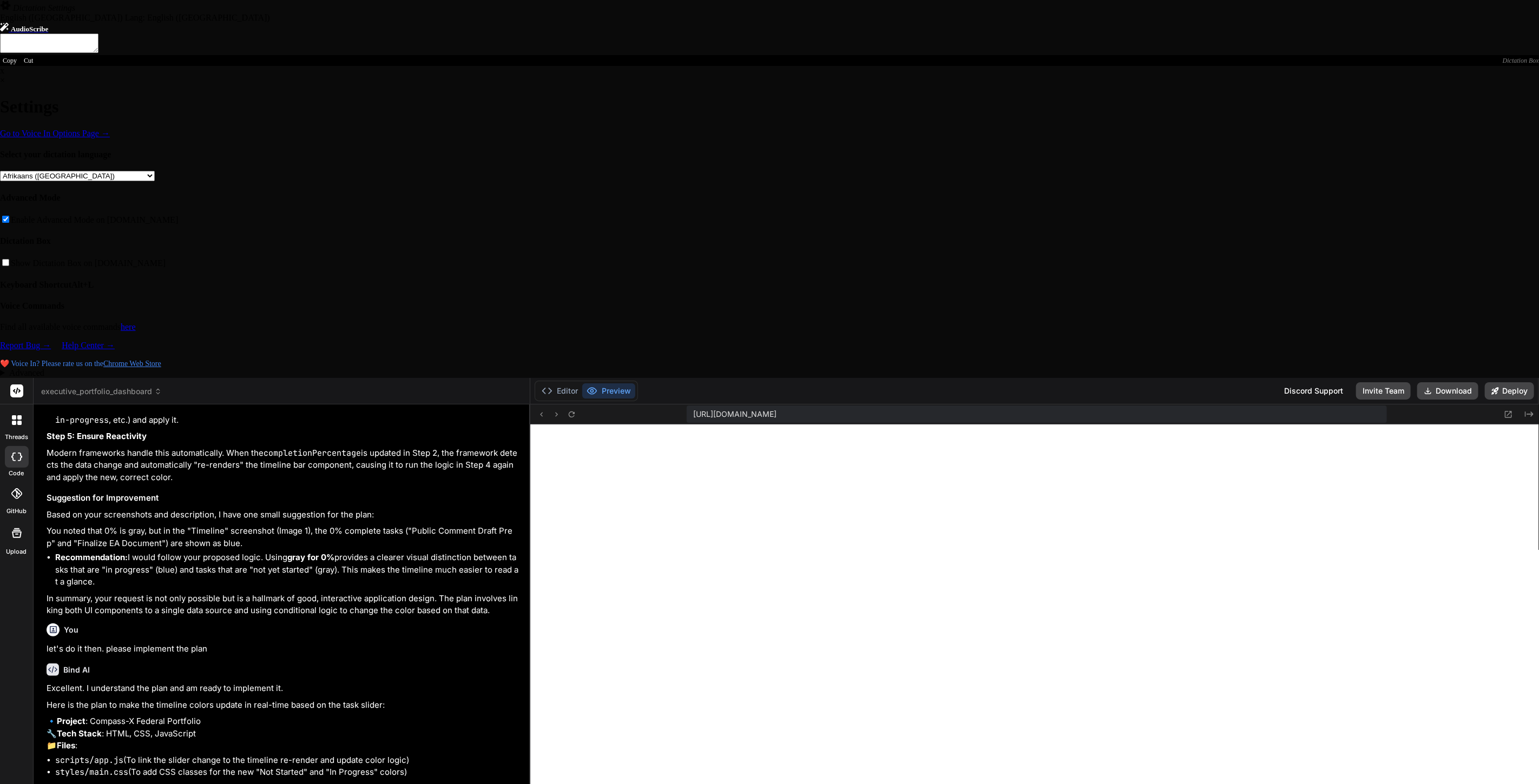
type textarea "oh no, looks like we broke along the way. the dash is no"
type textarea "x"
type textarea "oh no, looks like we broke along the way. the dash is now"
type textarea "x"
type textarea "oh no, looks like we broke along the way. the dash is now"
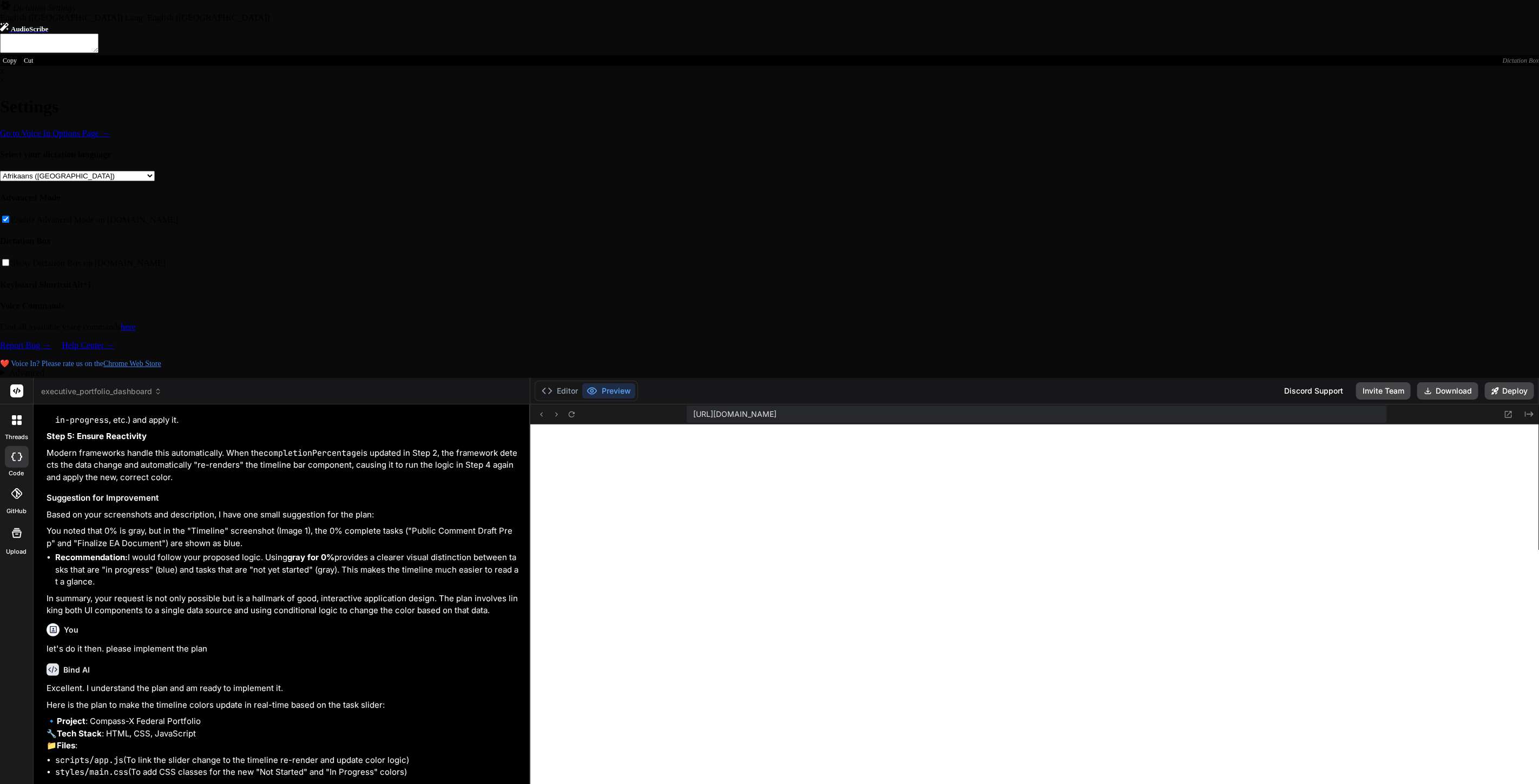
type textarea "x"
type textarea "oh no, looks like we broke along the way. the dash is now b"
type textarea "x"
type textarea "oh no, looks like we broke along the way. the dash is now bl"
type textarea "x"
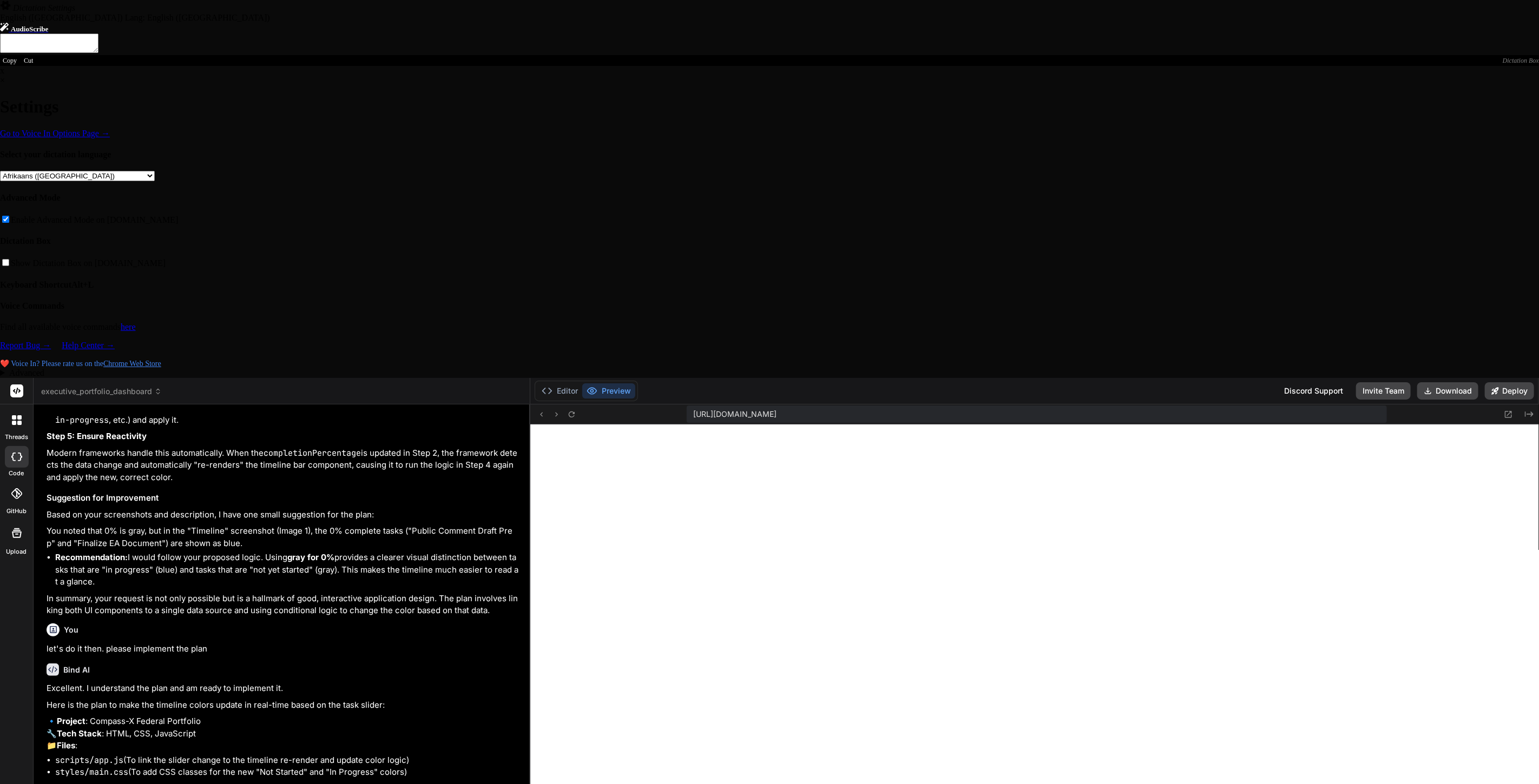
type textarea "oh no, looks like we broke along the way. the dash is now bla"
type textarea "x"
type textarea "oh no, looks like we broke along the way. the dash is now blan"
type textarea "x"
type textarea "oh no, looks like we broke along the way. the dash is now blank"
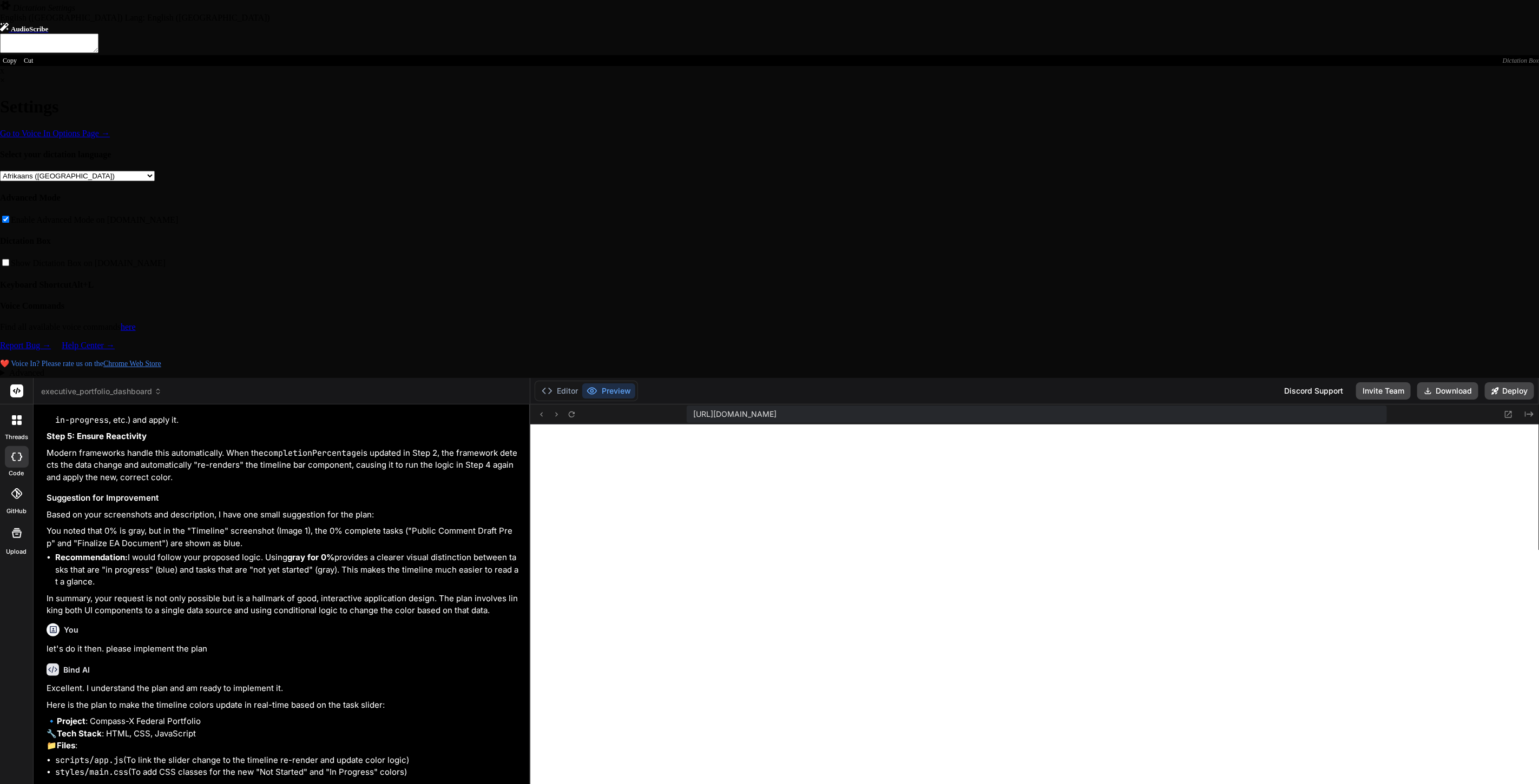
type textarea "x"
type textarea "oh no, looks like we broke along the way. the dash is now blank"
type textarea "x"
paste textarea "This message appears to be truncated. The response may be incomplete."
type textarea "oh no, looks like we broke along the way. the dash is now blank This message ap…"
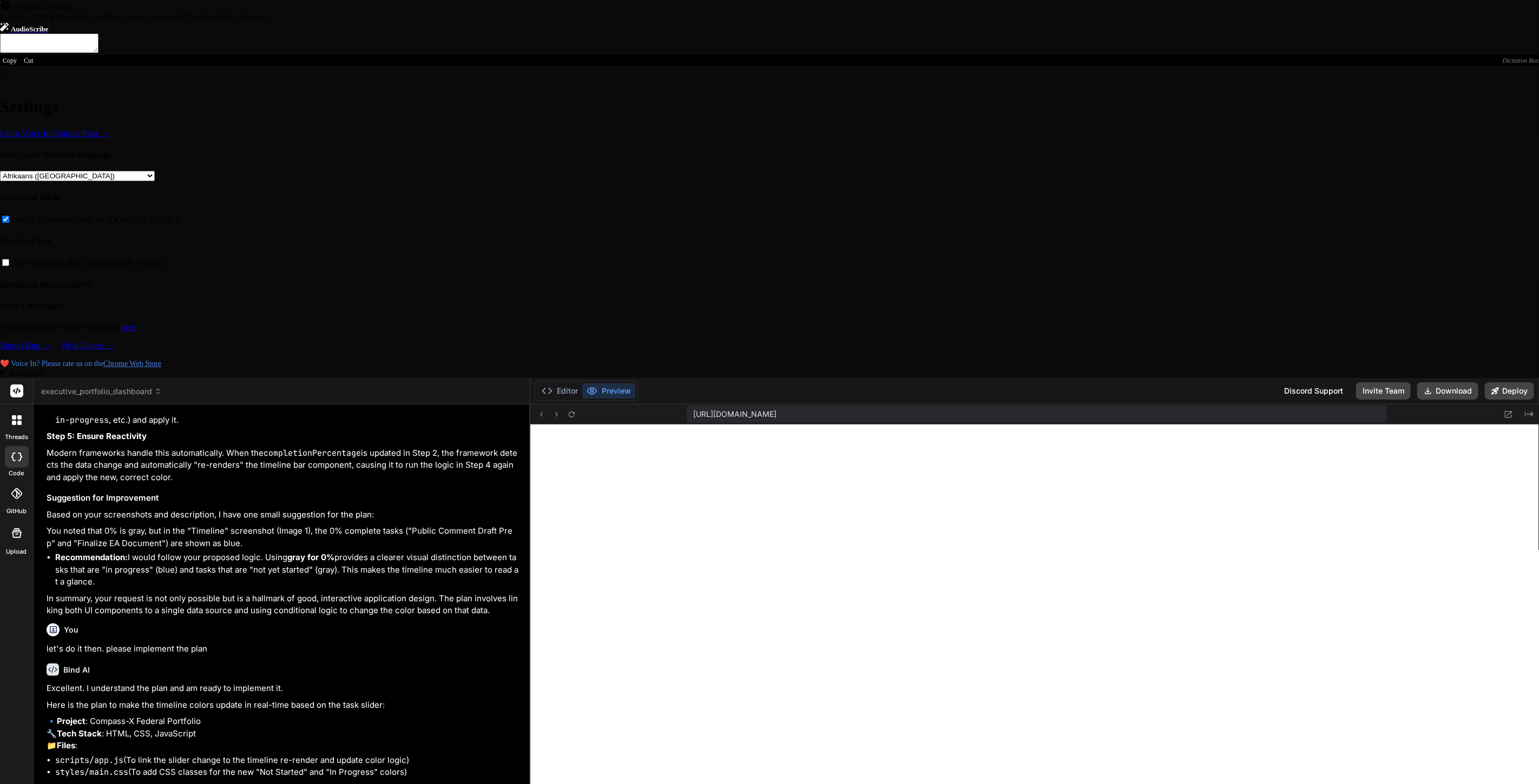
type textarea "x"
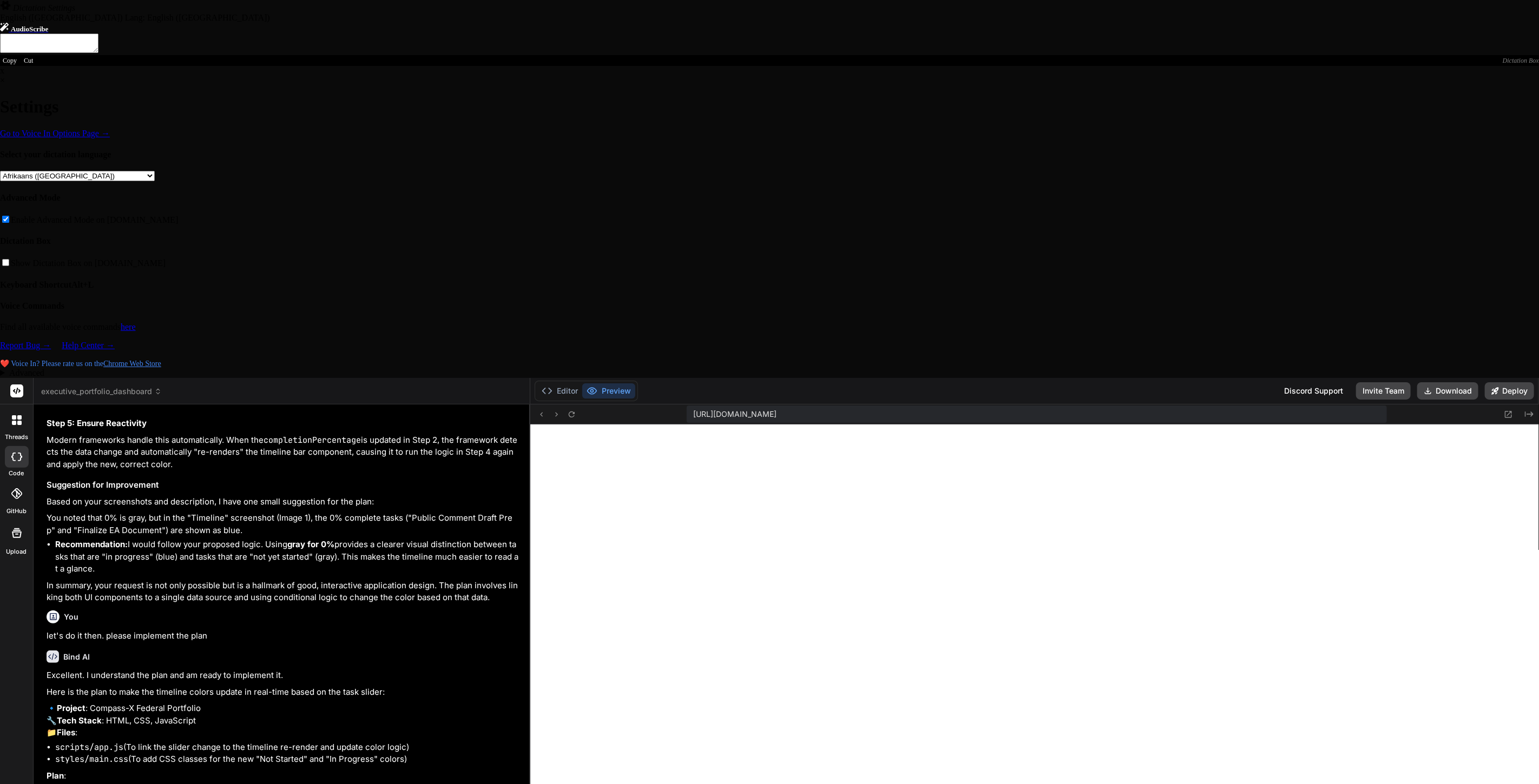
type textarea "oh no, looks like we broke along the way. the dash is now blank: This message a…"
type textarea "x"
type textarea "oh no, looks like we broke along the way. the dash is now blank: This message a…"
type textarea "x"
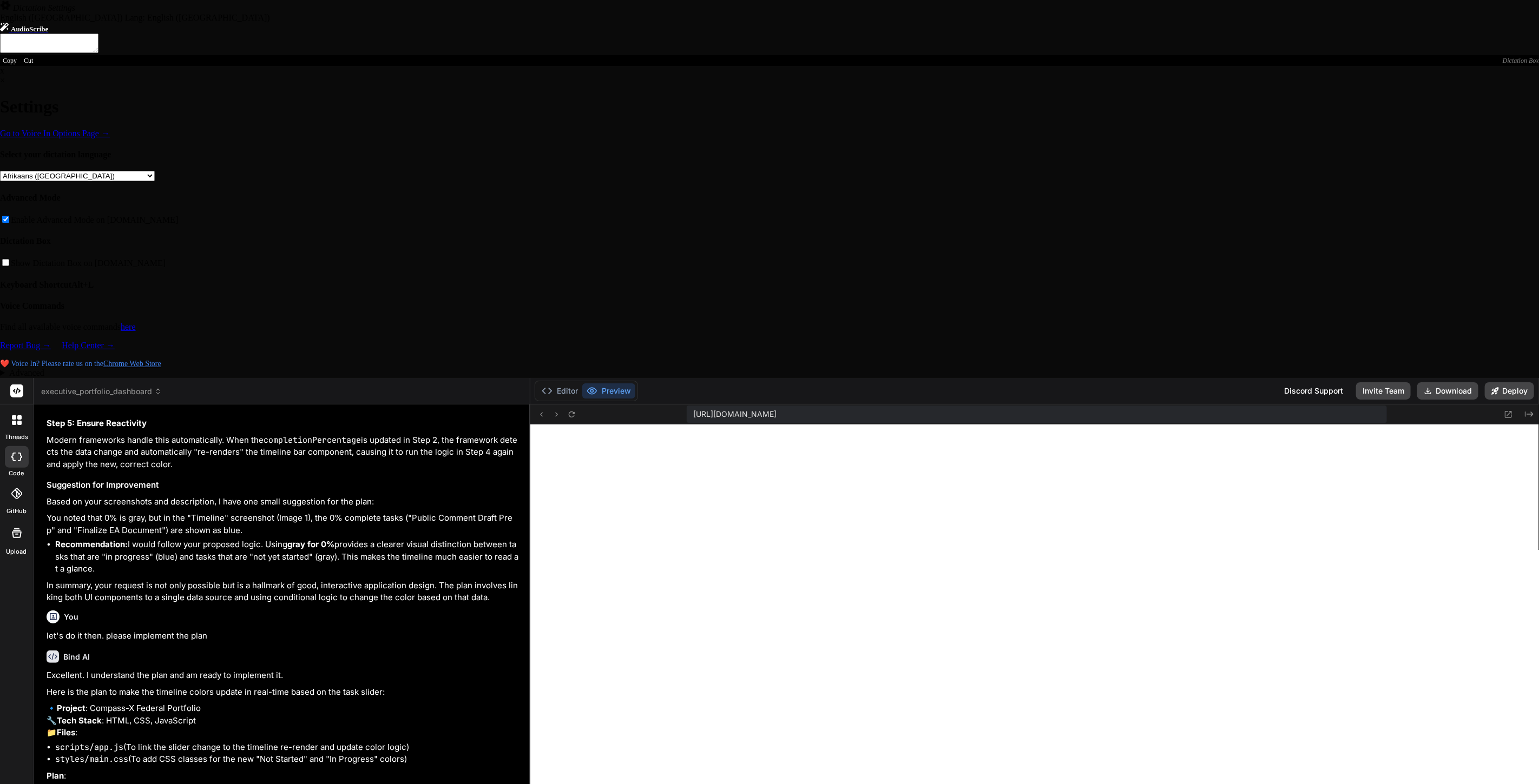
type textarea "oh no, looks like we broke along the way. the dash is now blank : This message …"
type textarea "x"
type textarea "oh no, looks like we broke along the way. the dash is now blank a: This message…"
type textarea "x"
type textarea "oh no, looks like we broke along the way. the dash is now blank an: This messag…"
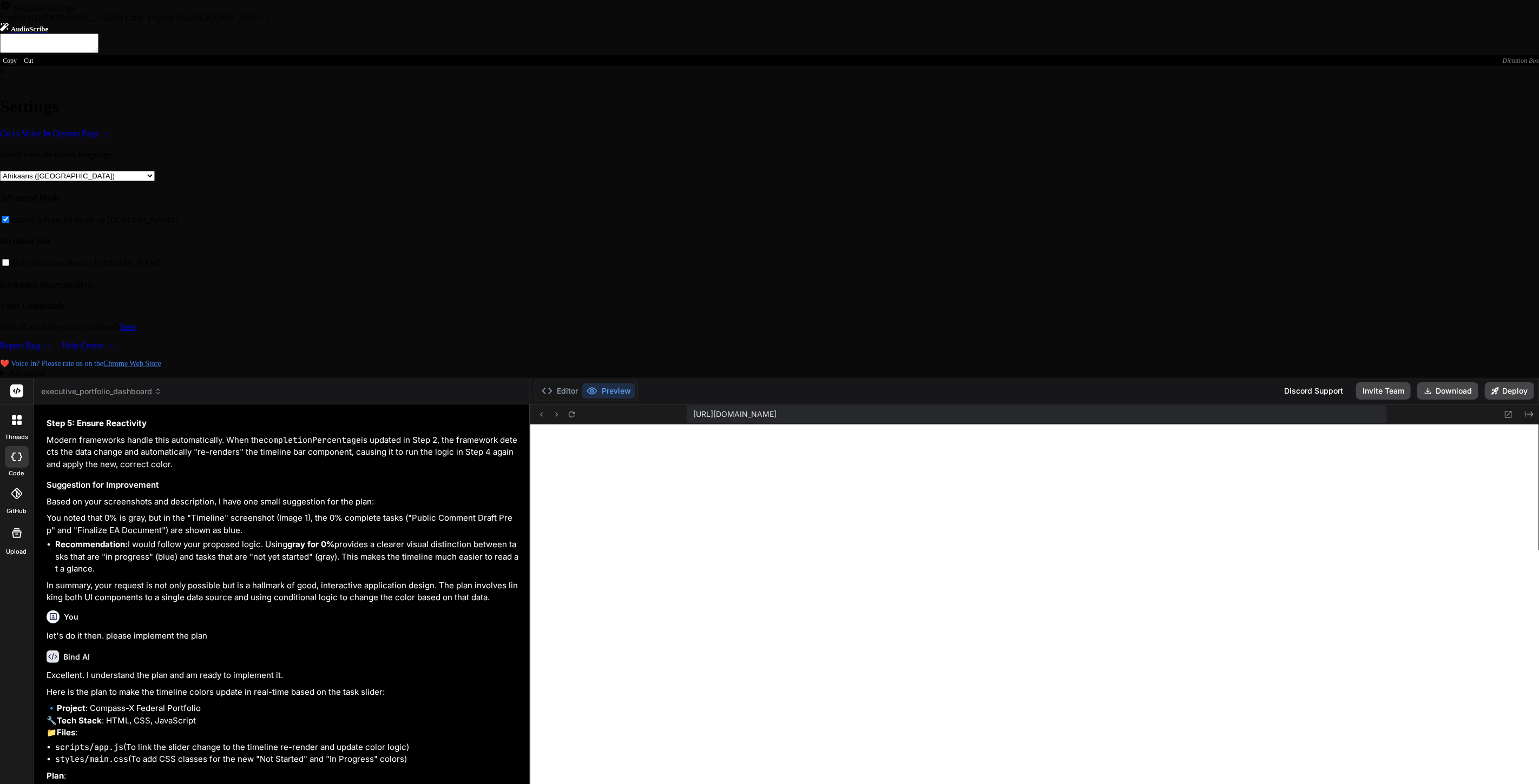
type textarea "x"
type textarea "oh no, looks like we broke along the way. the dash is now blank and: This messa…"
type textarea "x"
type textarea "oh no, looks like we broke along the way. the dash is now blank and : This mess…"
type textarea "x"
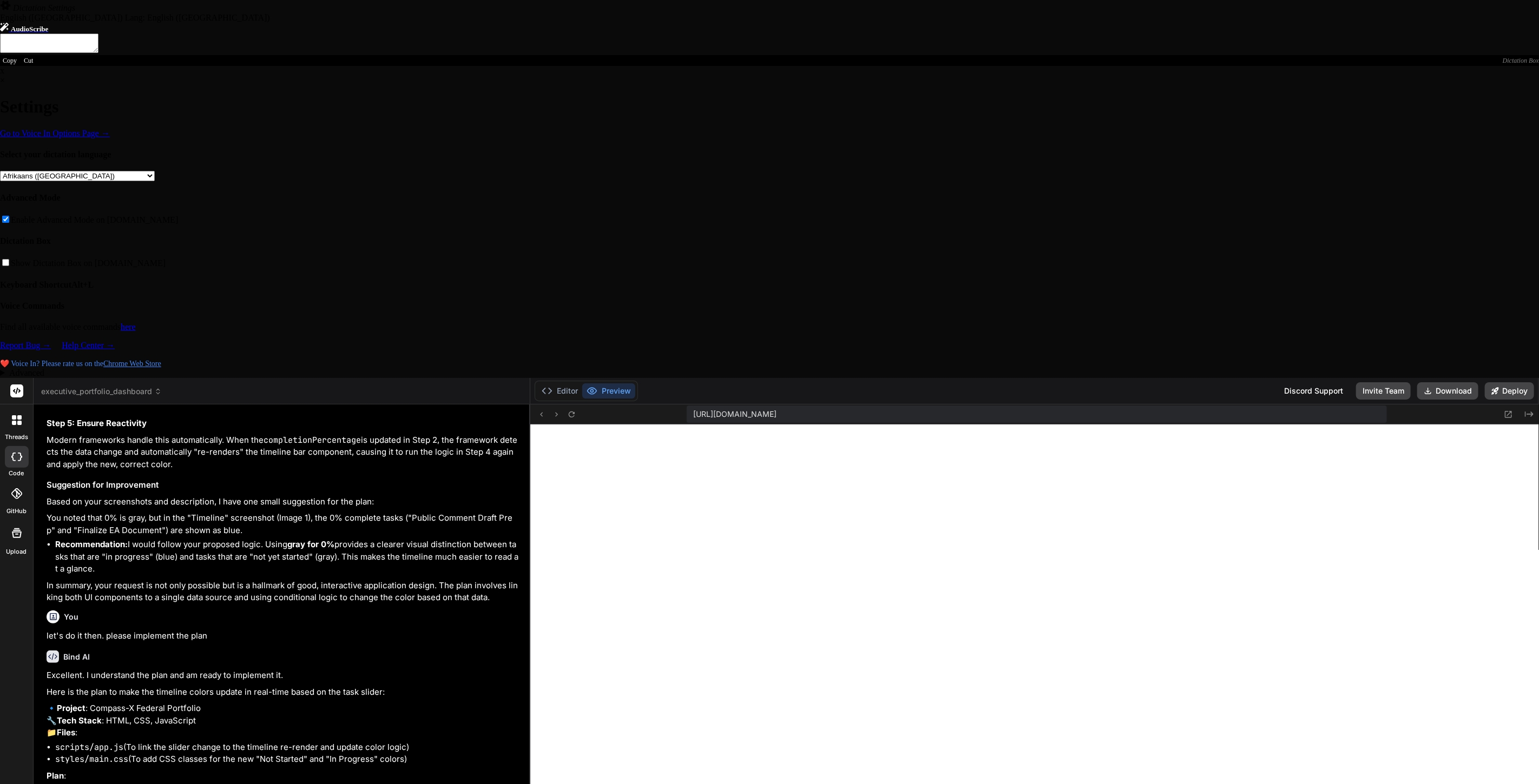
type textarea "oh no, looks like we broke along the way. the dash is now blank and n: This mes…"
type textarea "x"
type textarea "oh no, looks like we broke along the way. the dash is now blank and no: This me…"
type textarea "x"
type textarea "oh no, looks like we broke along the way. the dash is now blank and not: This m…"
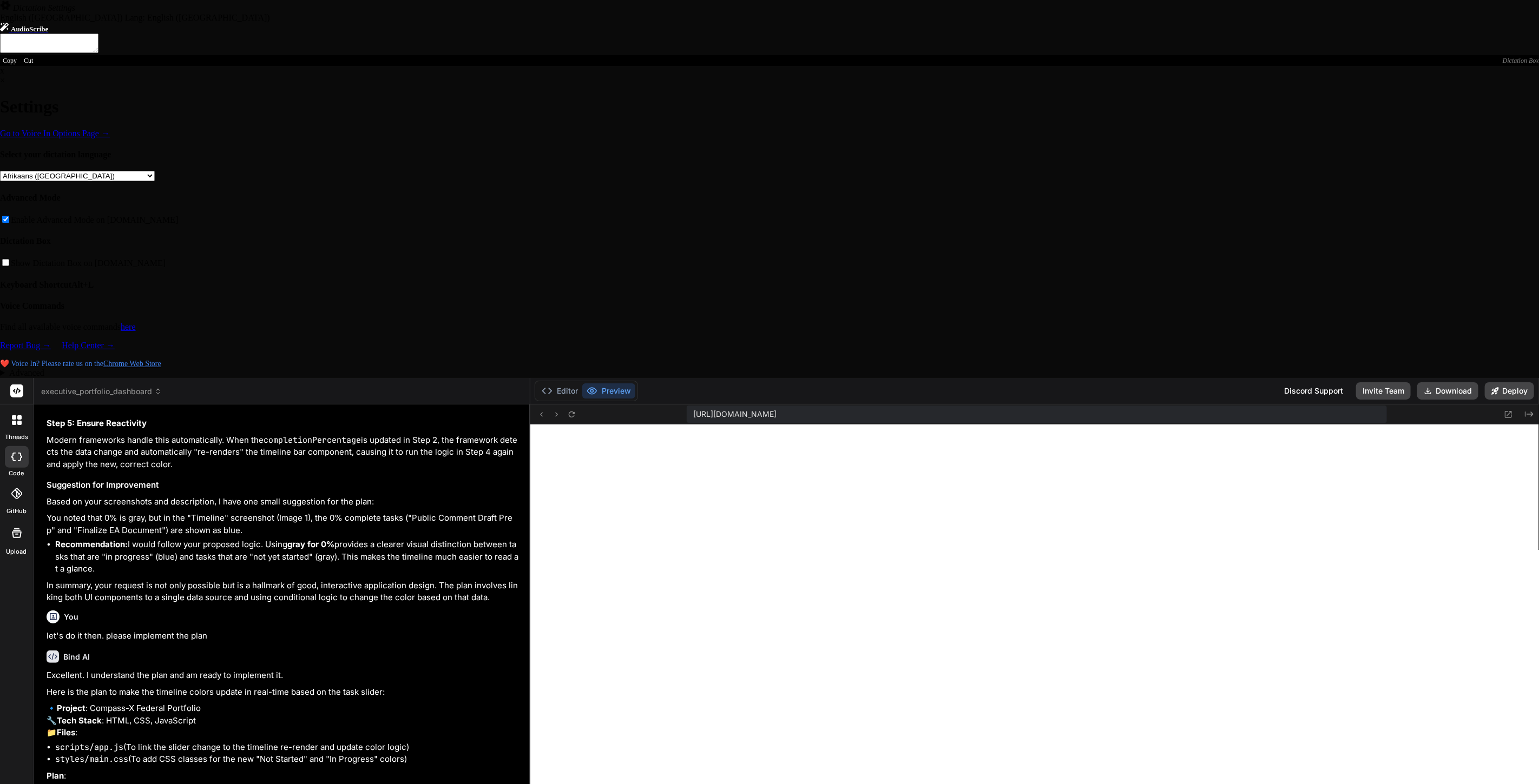
type textarea "x"
type textarea "oh no, looks like we broke along the way. the dash is now blank and noth: This …"
type textarea "x"
type textarea "oh no, looks like we broke along the way. the dash is now blank and nothi: This…"
type textarea "x"
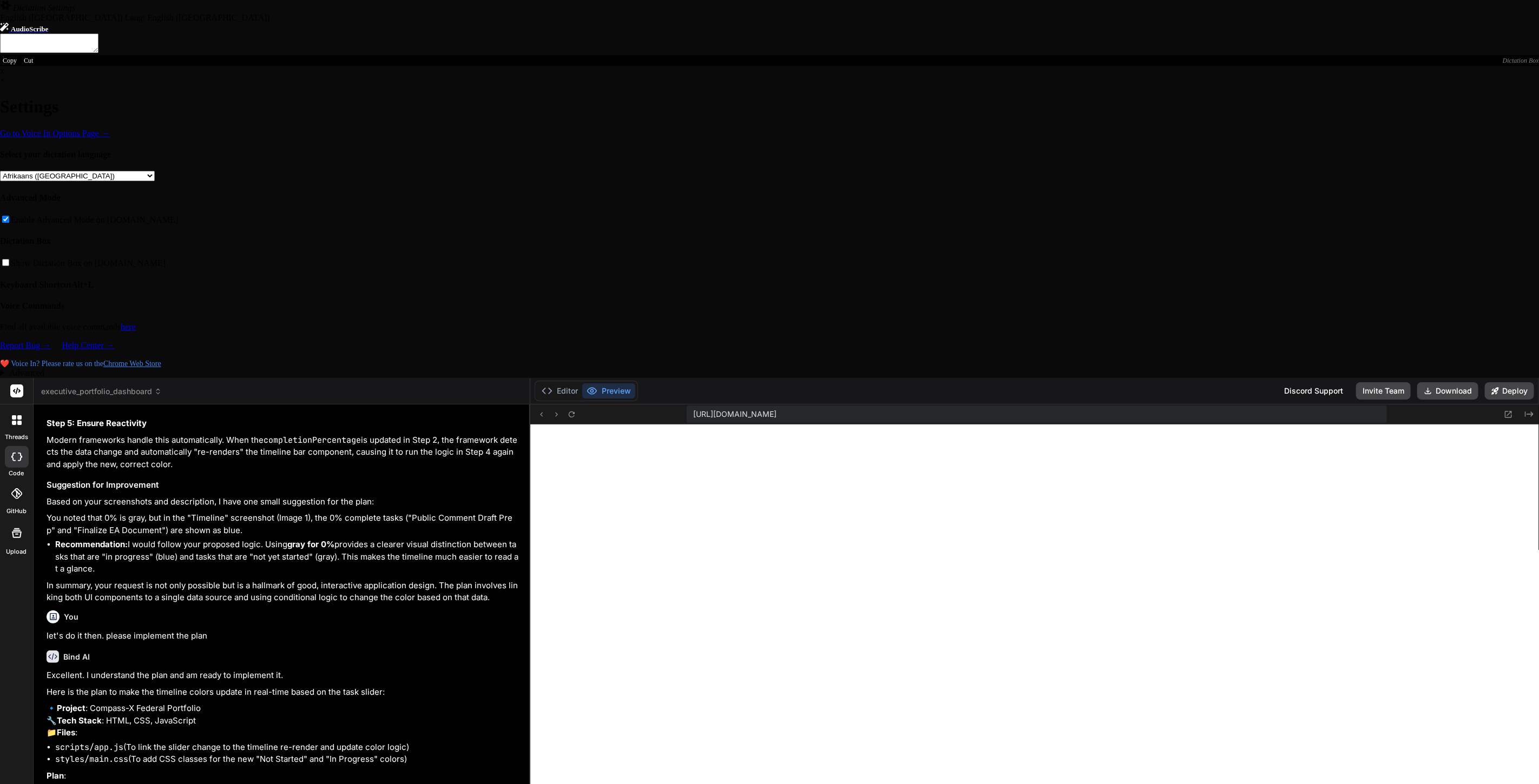
type textarea "oh no, looks like we broke along the way. the dash is now blank and nothin: Thi…"
type textarea "x"
type textarea "oh no, looks like we broke along the way. the dash is now blank and nothing: Th…"
type textarea "x"
type textarea "oh no, looks like we broke along the way. the dash is now blank and nothing : T…"
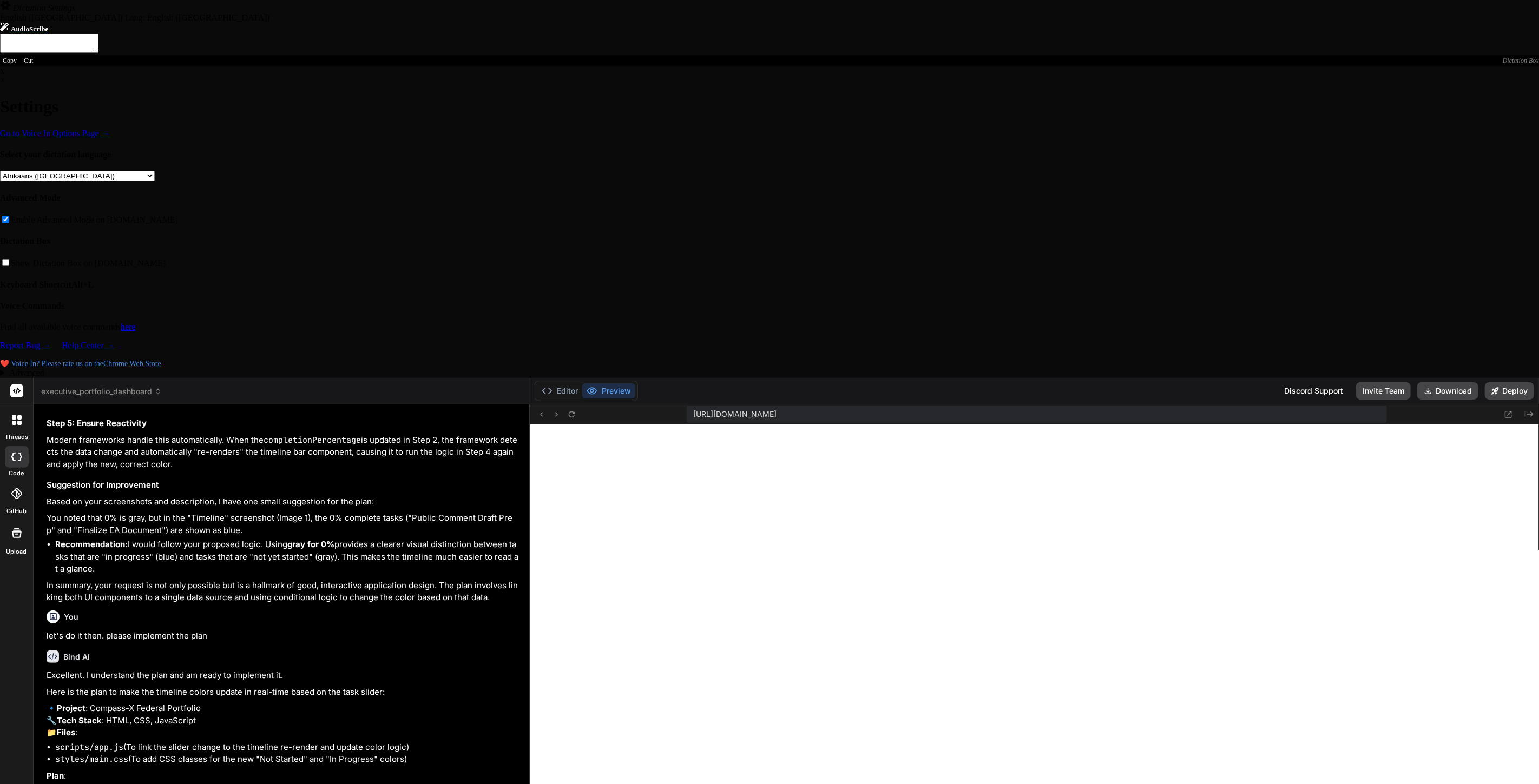
type textarea "x"
type textarea "oh no, looks like we broke along the way. the dash is now blank and nothing i: …"
type textarea "x"
type textarea "oh no, looks like we broke along the way. the dash is now blank and nothing is:…"
type textarea "x"
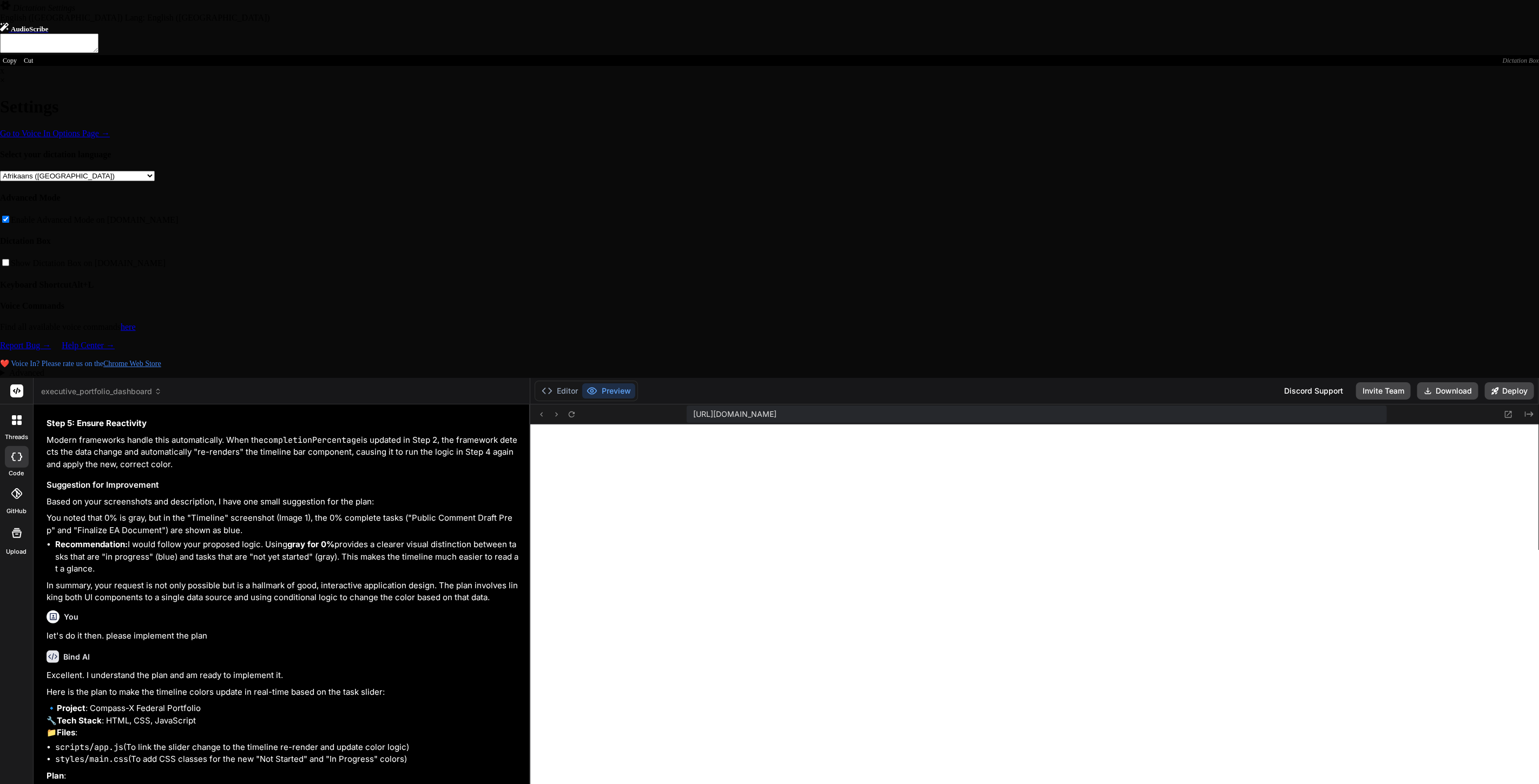
type textarea "oh no, looks like we broke along the way. the dash is now blank and nothing is …"
type textarea "x"
type textarea "oh no, looks like we broke along the way. the dash is now blank and nothing is …"
type textarea "x"
type textarea "oh no, looks like we broke along the way. the dash is now blank and nothing is …"
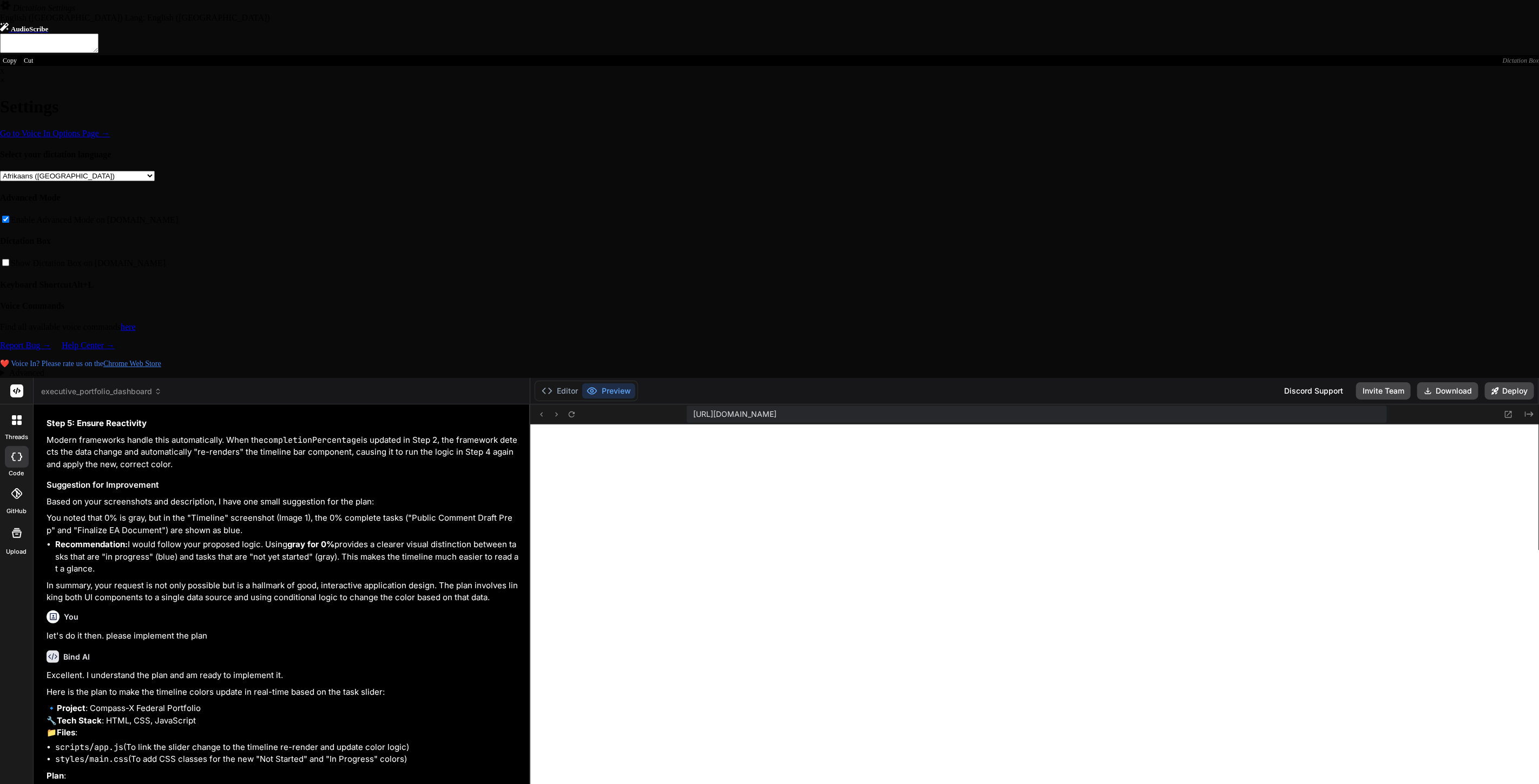
type textarea "x"
type textarea "oh no, looks like we broke along the way. the dash is now blank and nothing is …"
type textarea "x"
type textarea "oh no, looks like we broke along the way. the dash is now blank and nothing is …"
type textarea "x"
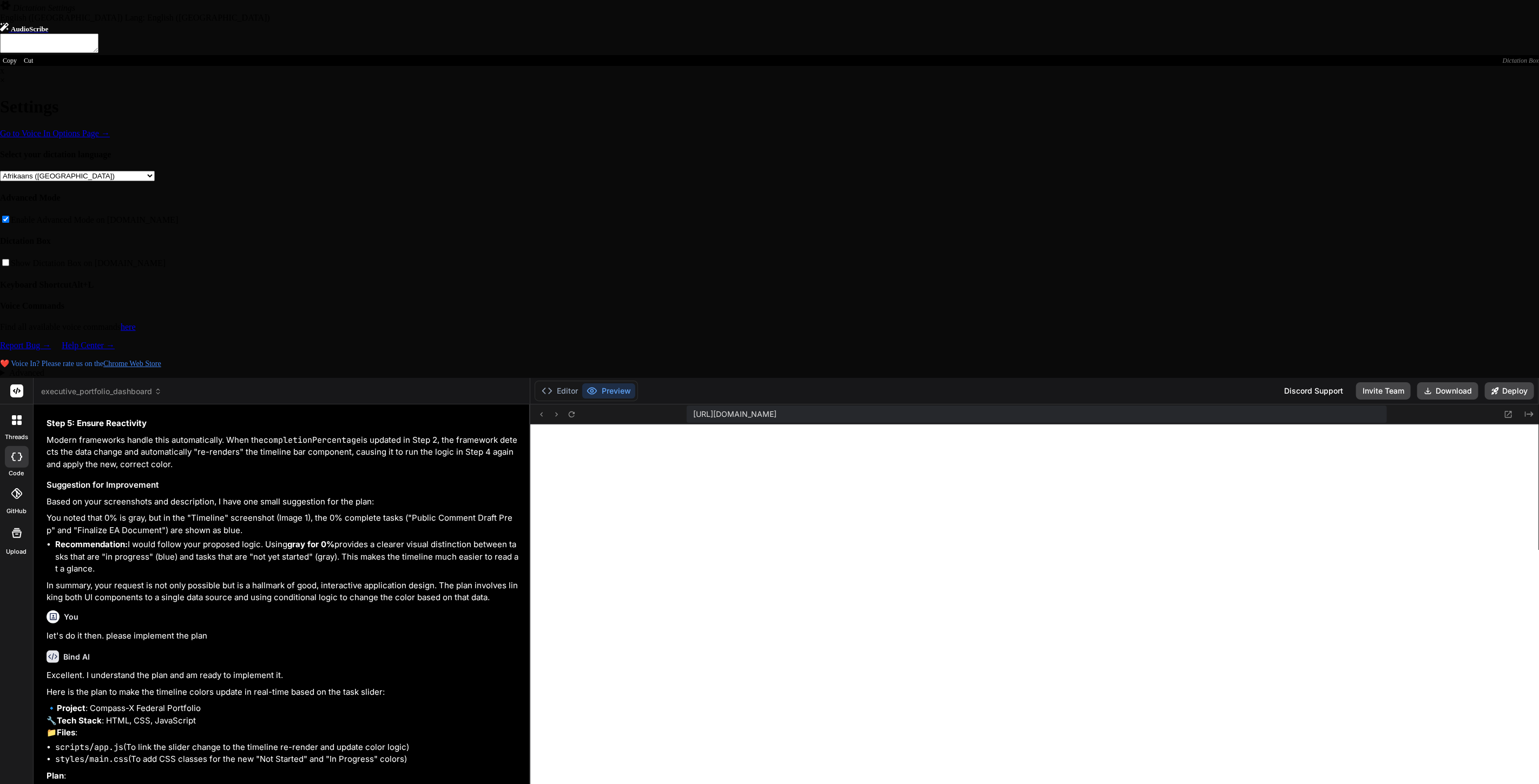
type textarea "oh no, looks like we broke along the way. the dash is now blank and nothing is …"
type textarea "x"
type textarea "oh no, looks like we broke along the way. the dash is now blank and nothing is …"
type textarea "x"
type textarea "oh no, looks like we broke along the way. the dash is now blank and nothing is …"
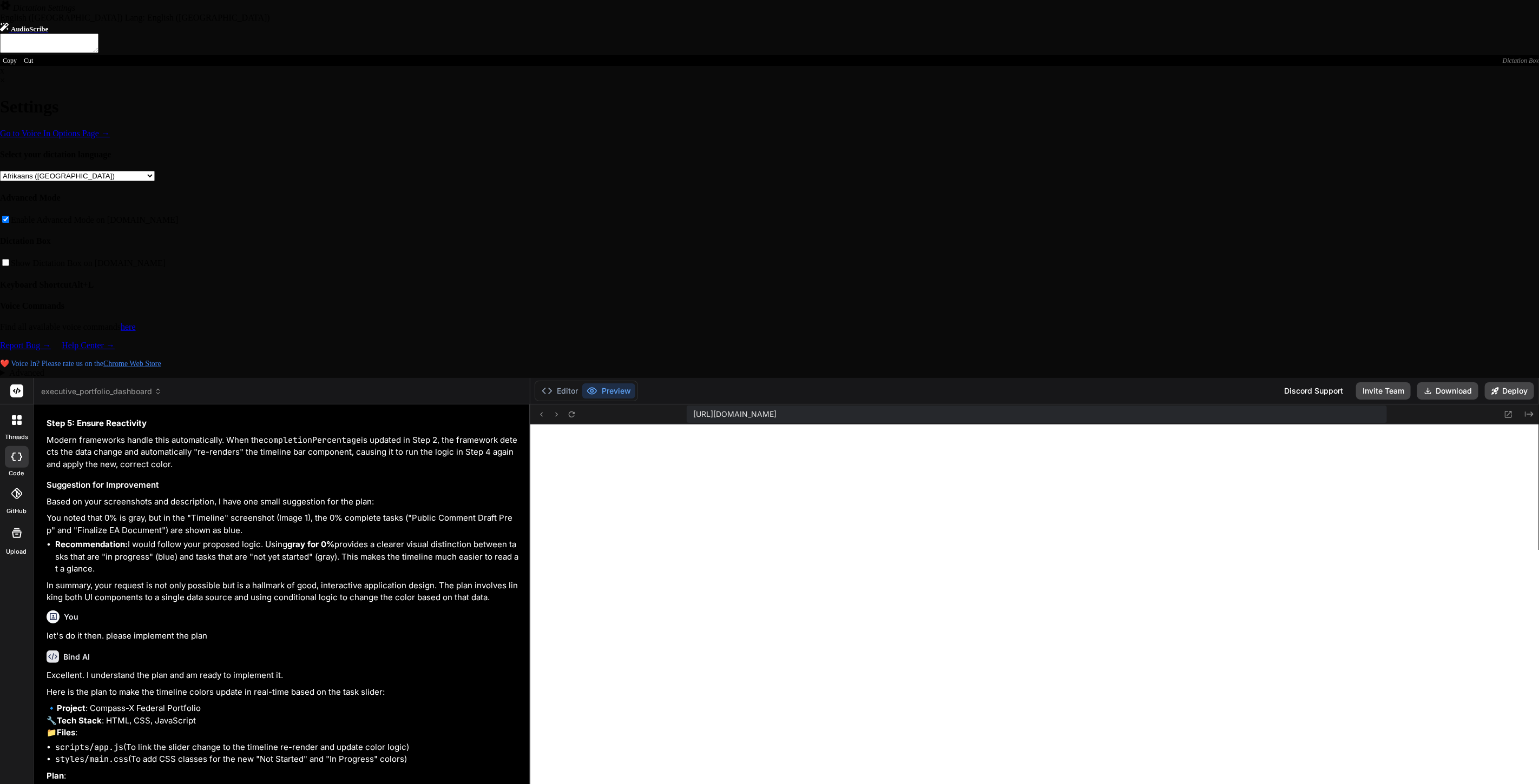
type textarea "x"
type textarea "oh no, looks like we broke along the way. the dash is now blank and nothing is …"
type textarea "x"
type textarea "oh no, looks like we broke along the way. the dash is now blank and nothing is …"
type textarea "x"
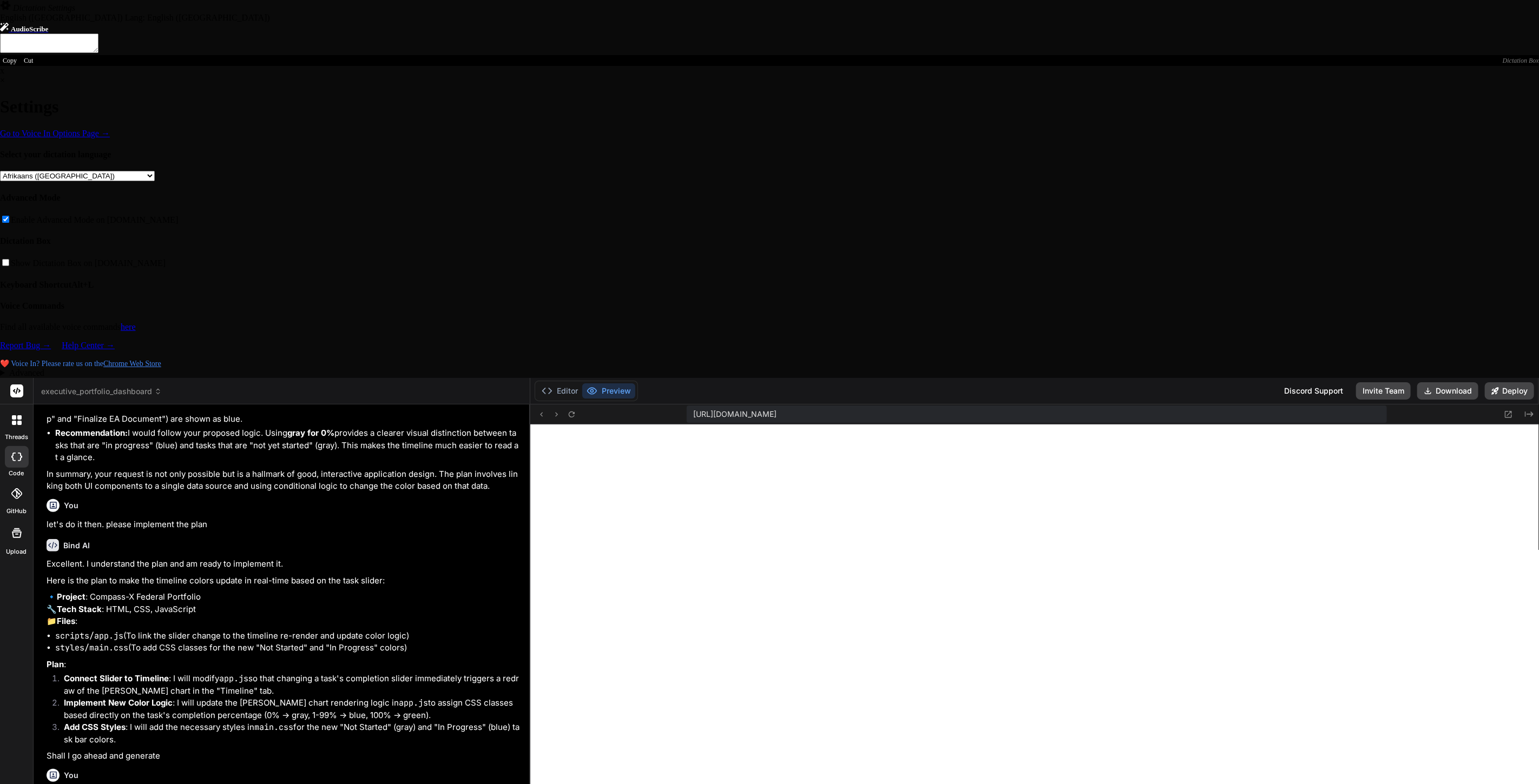
scroll to position [1696, 0]
type textarea "x"
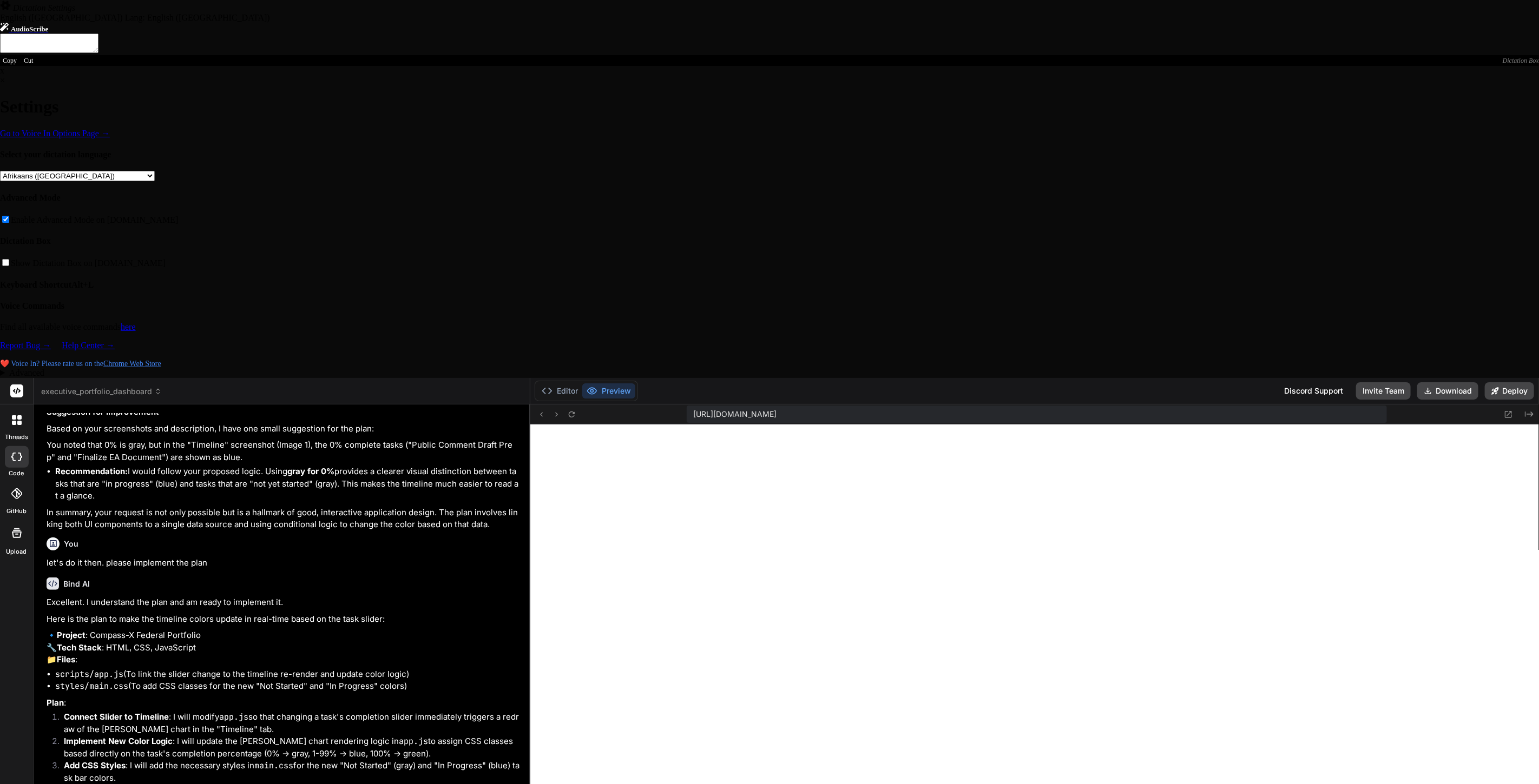
scroll to position [1657, 0]
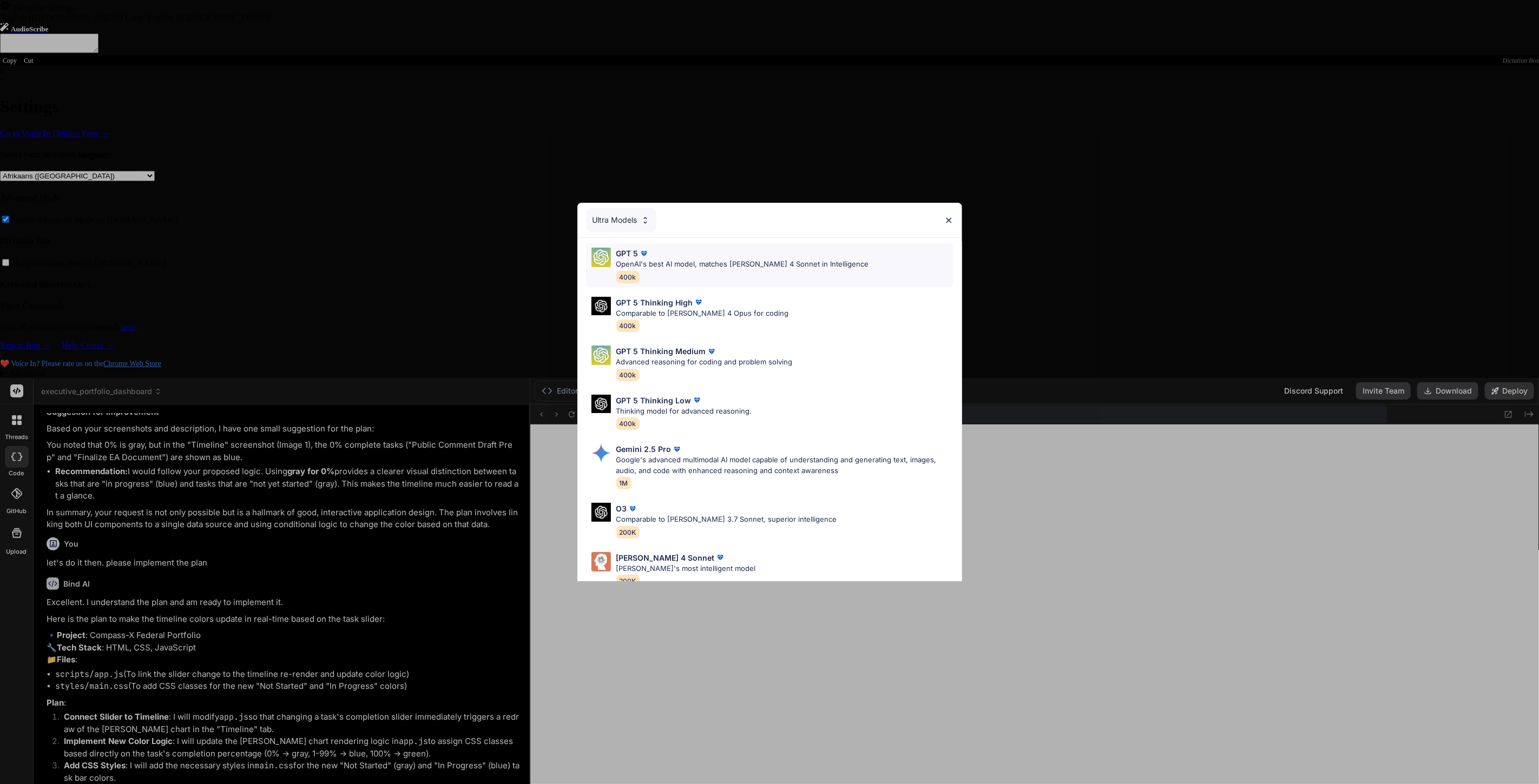
click at [684, 256] on div "GPT 5" at bounding box center [743, 253] width 253 height 11
type textarea "x"
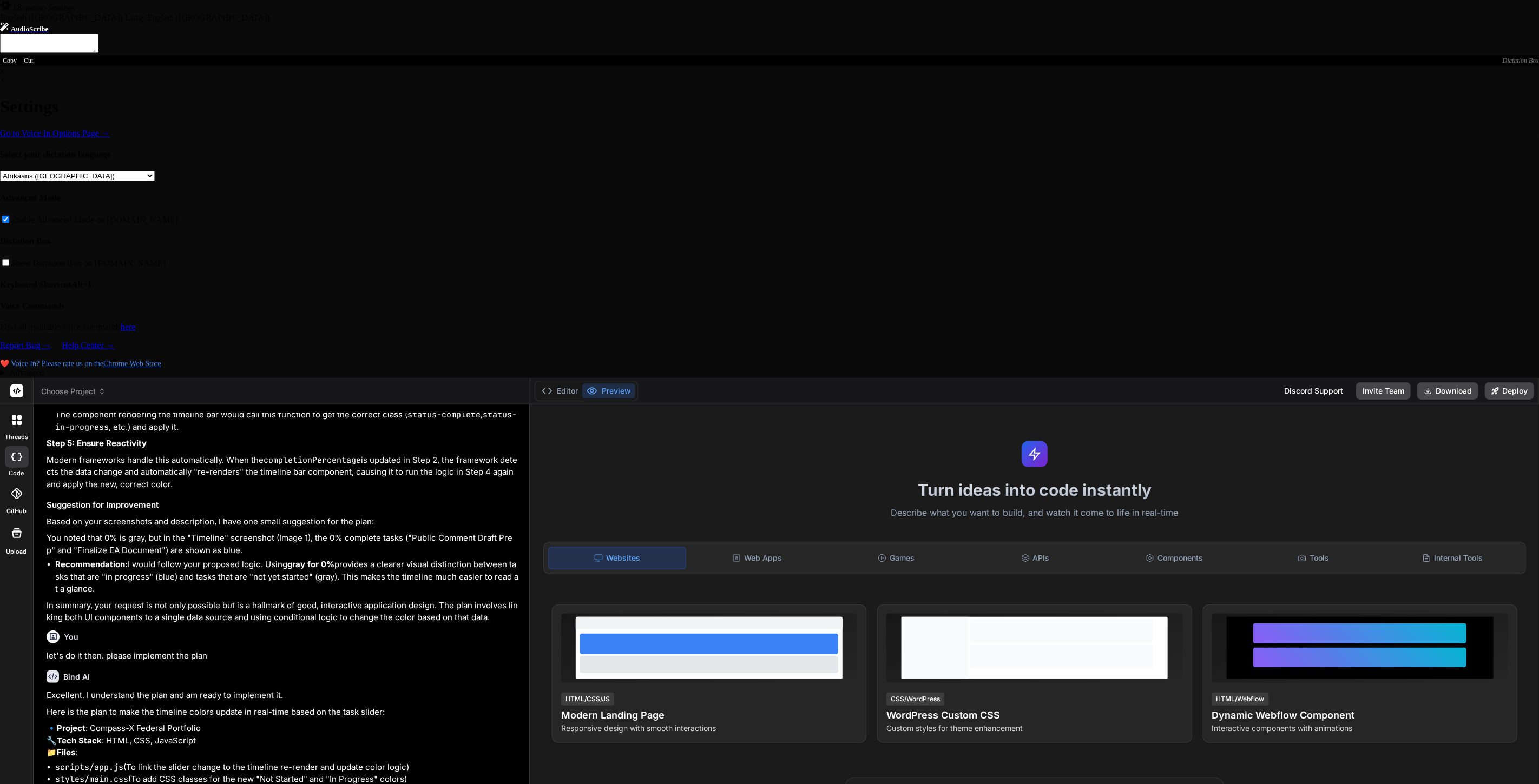
scroll to position [1585, 0]
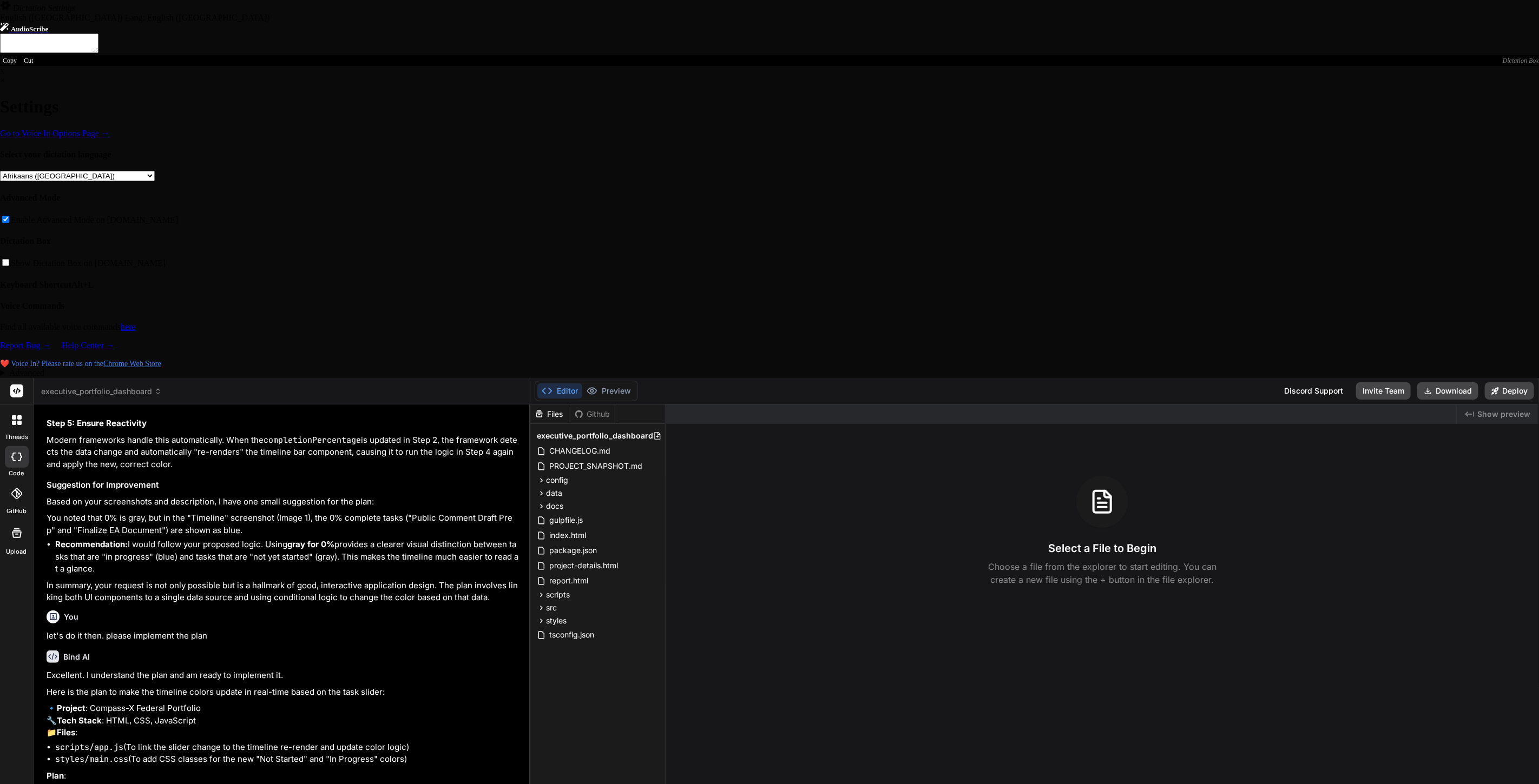
type textarea "x"
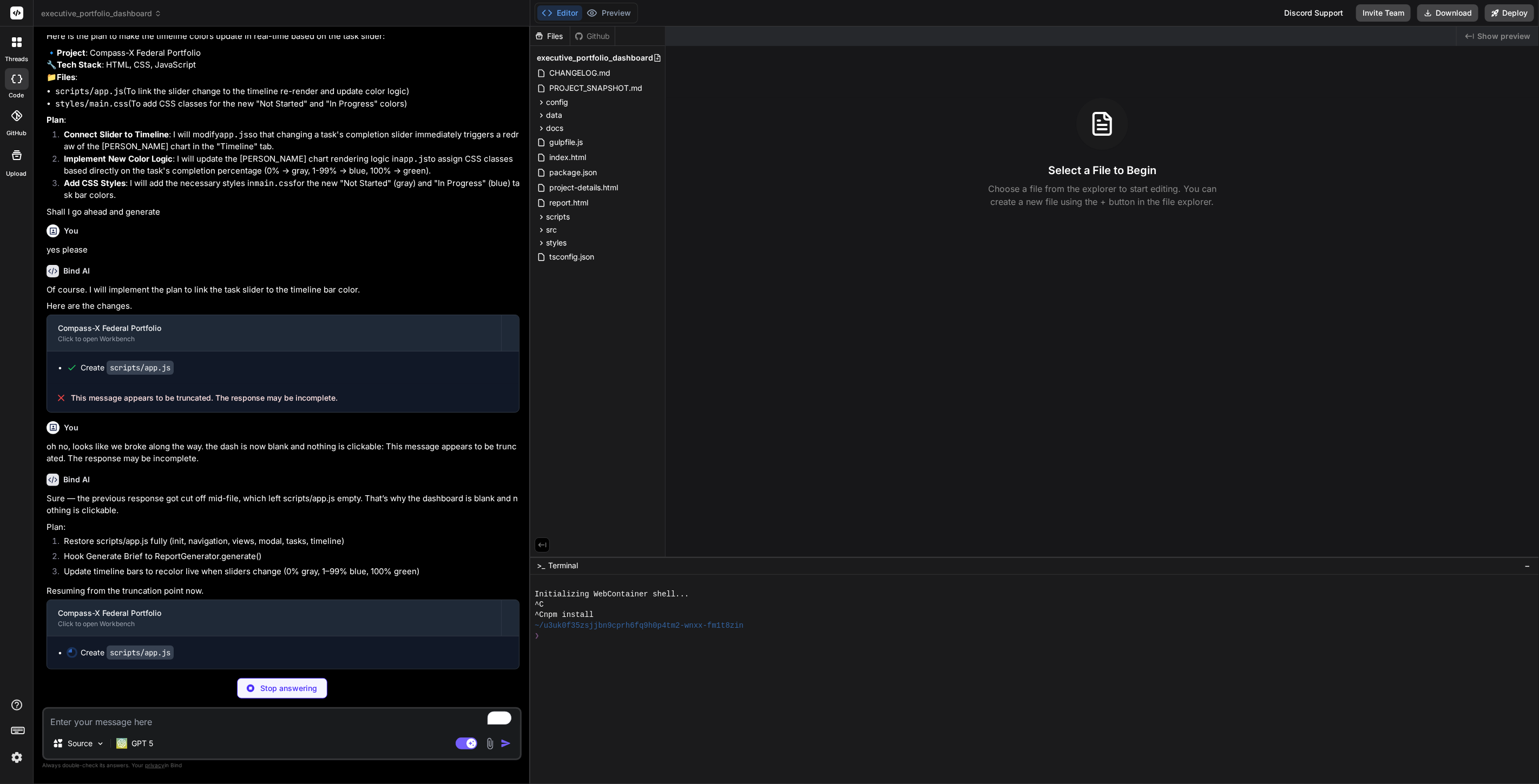
scroll to position [1862, 0]
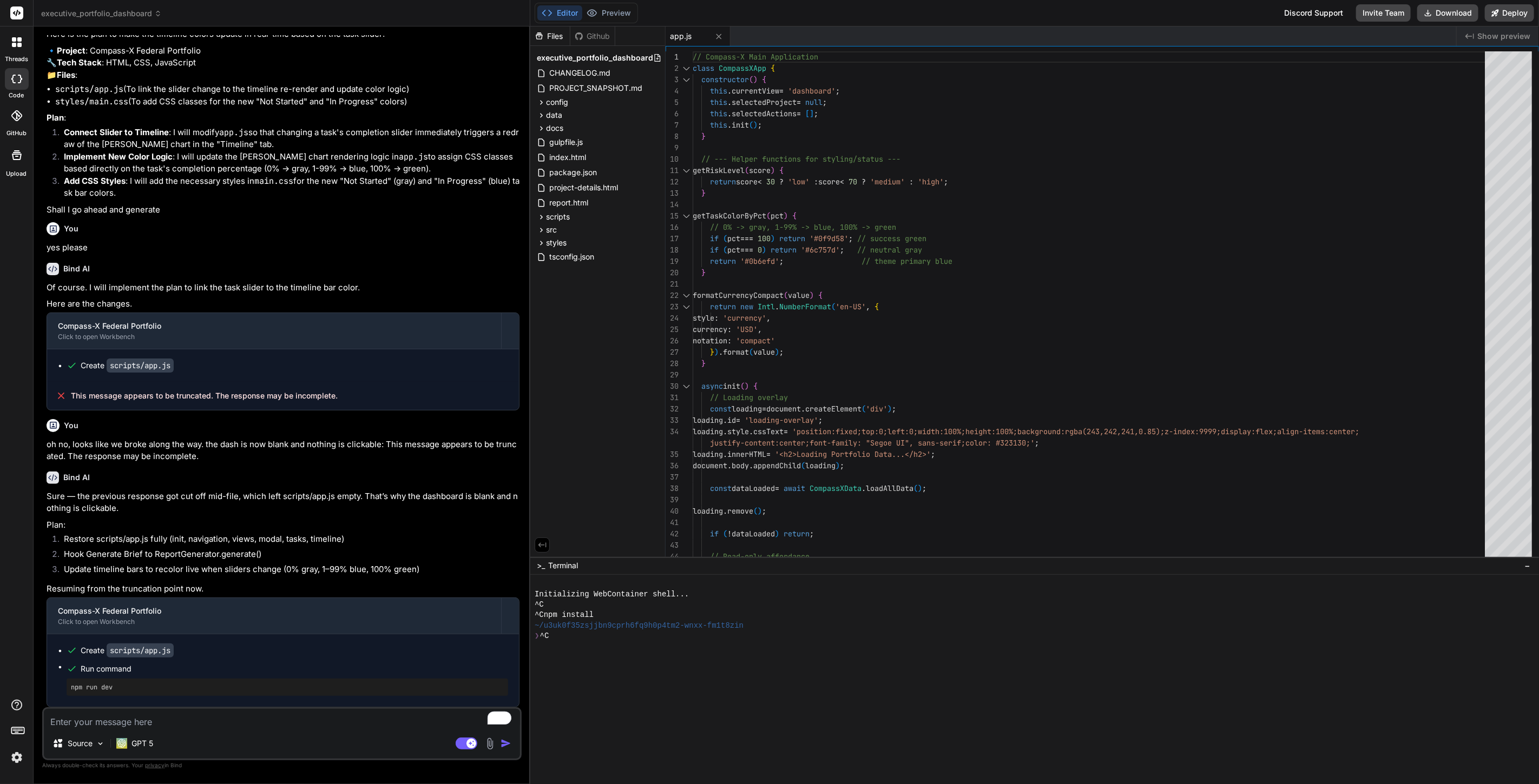
type textarea "x"
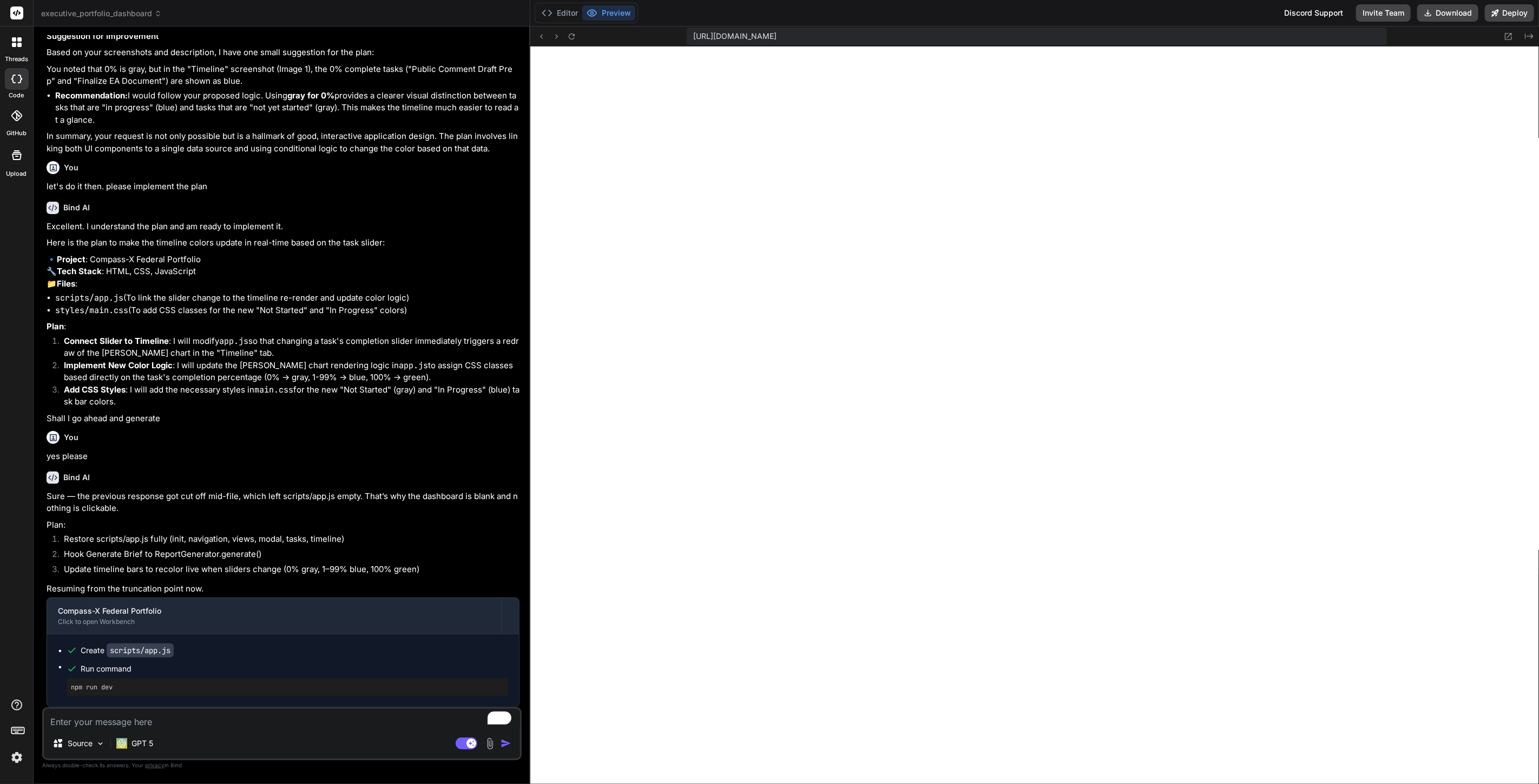
scroll to position [427, 0]
click at [262, 722] on textarea "To enrich screen reader interactions, please activate Accessibility in Grammarl…" at bounding box center [281, 718] width 476 height 20
click at [1451, 13] on button "Download" at bounding box center [1448, 13] width 61 height 17
click at [246, 717] on textarea "To enrich screen reader interactions, please activate Accessibility in Grammarl…" at bounding box center [281, 718] width 476 height 20
type textarea "x"
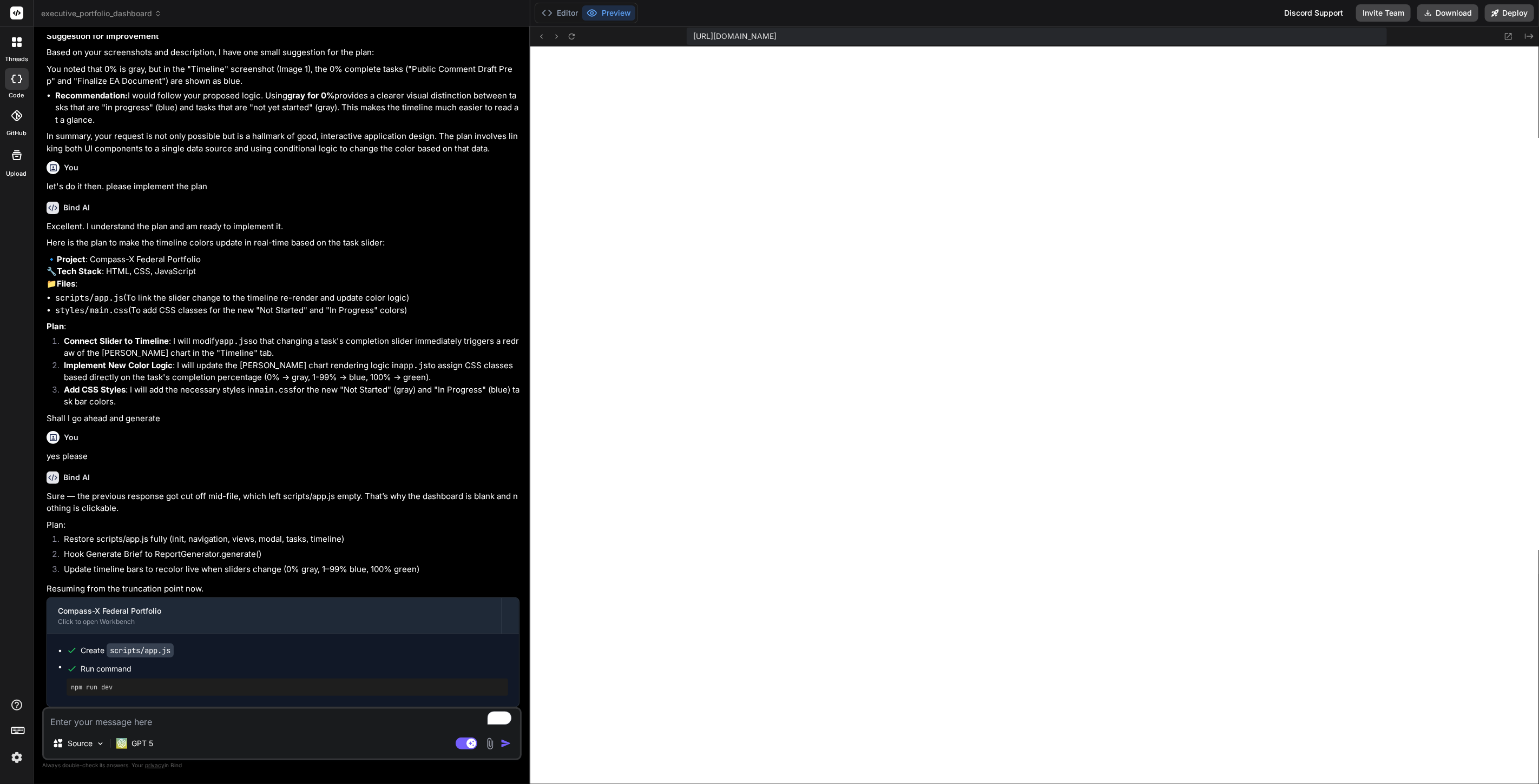
click at [286, 722] on textarea "To enrich screen reader interactions, please activate Accessibility in Grammarl…" at bounding box center [281, 718] width 476 height 20
type textarea "Hey what changed on portfolio timeline, I called it this used to be clickable b…"
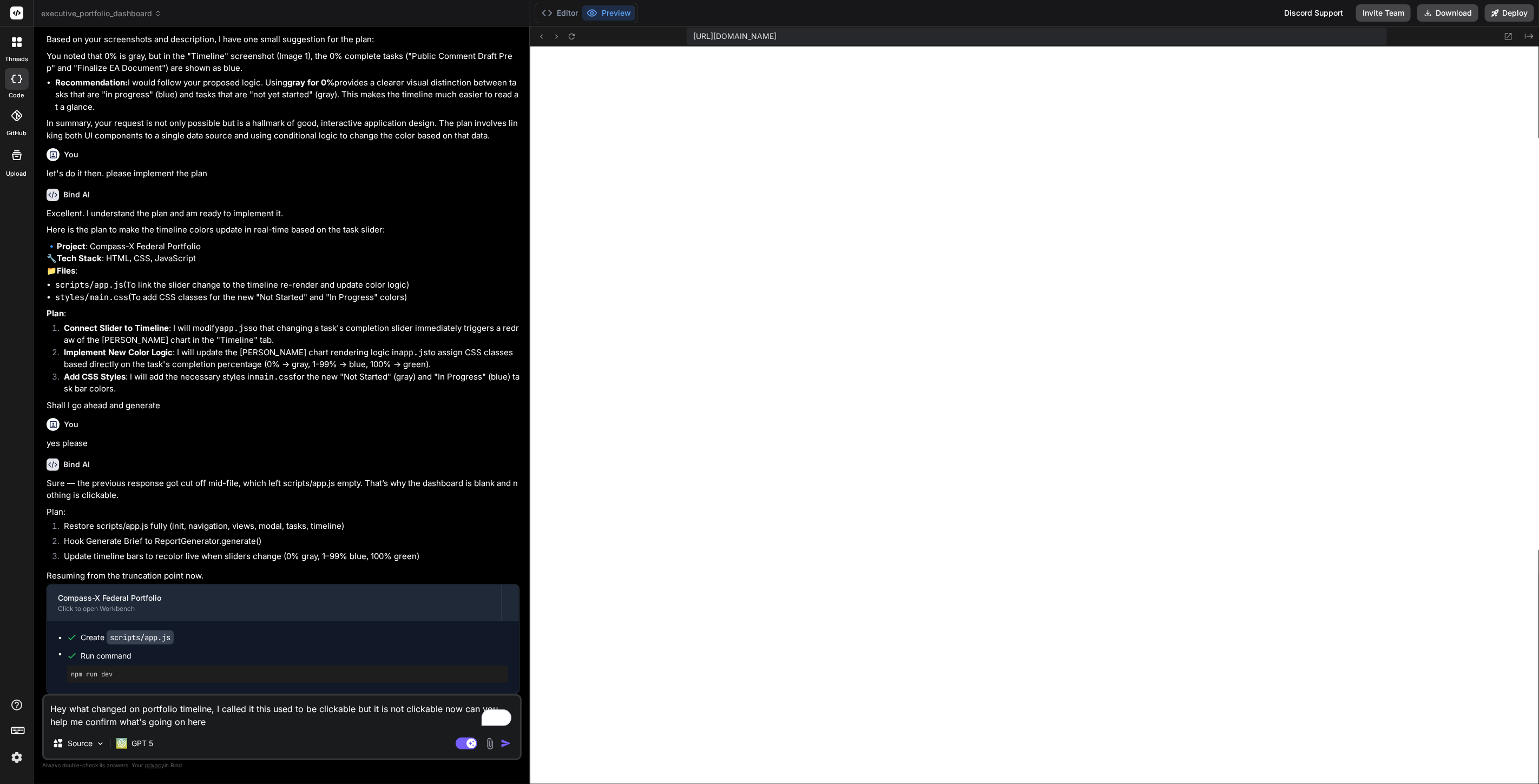
type textarea "x"
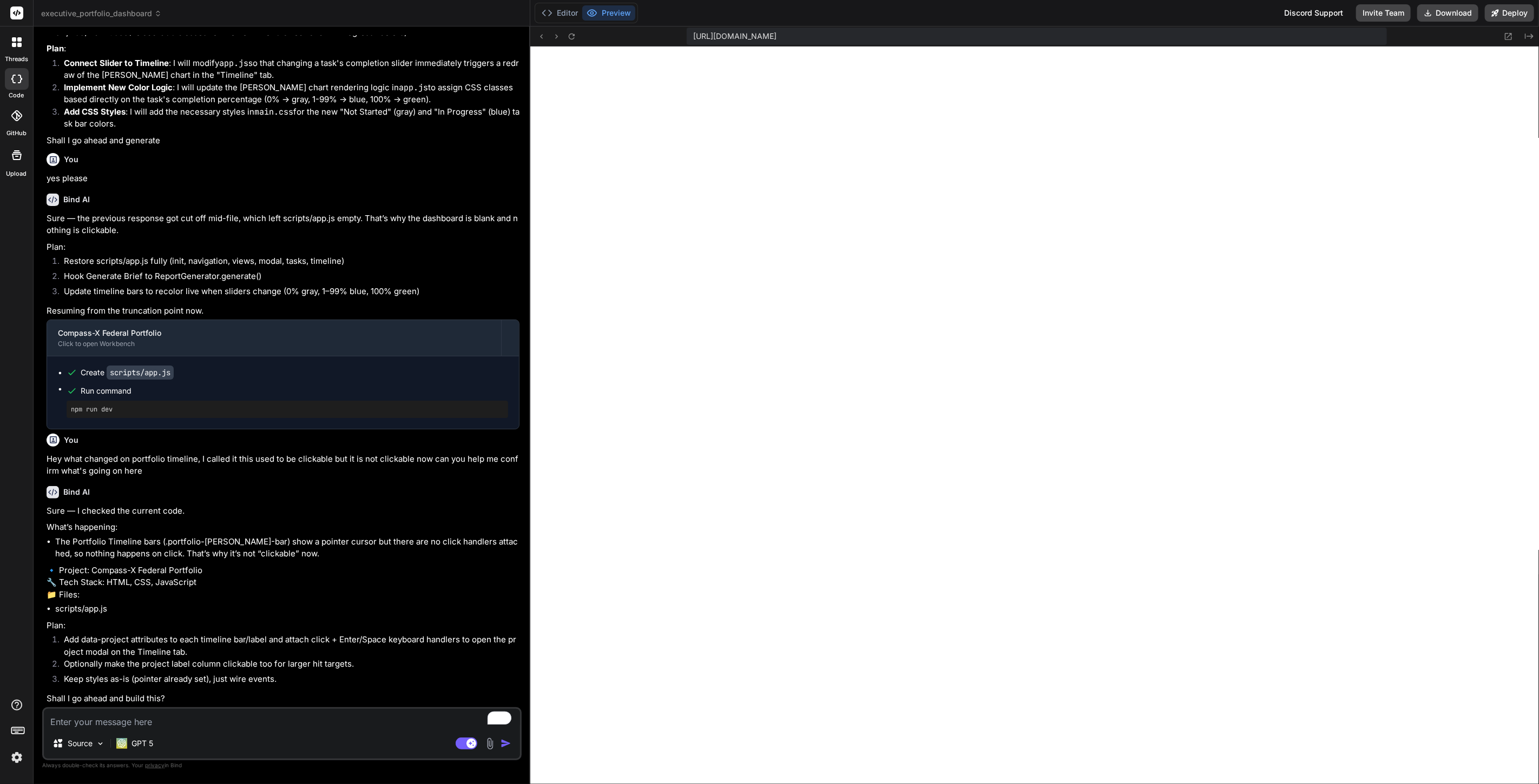
scroll to position [1958, 0]
type textarea "x"
click at [283, 717] on textarea "To enrich screen reader interactions, please activate Accessibility in Grammarl…" at bounding box center [281, 718] width 476 height 20
type textarea "Yes let's build this"
type textarea "x"
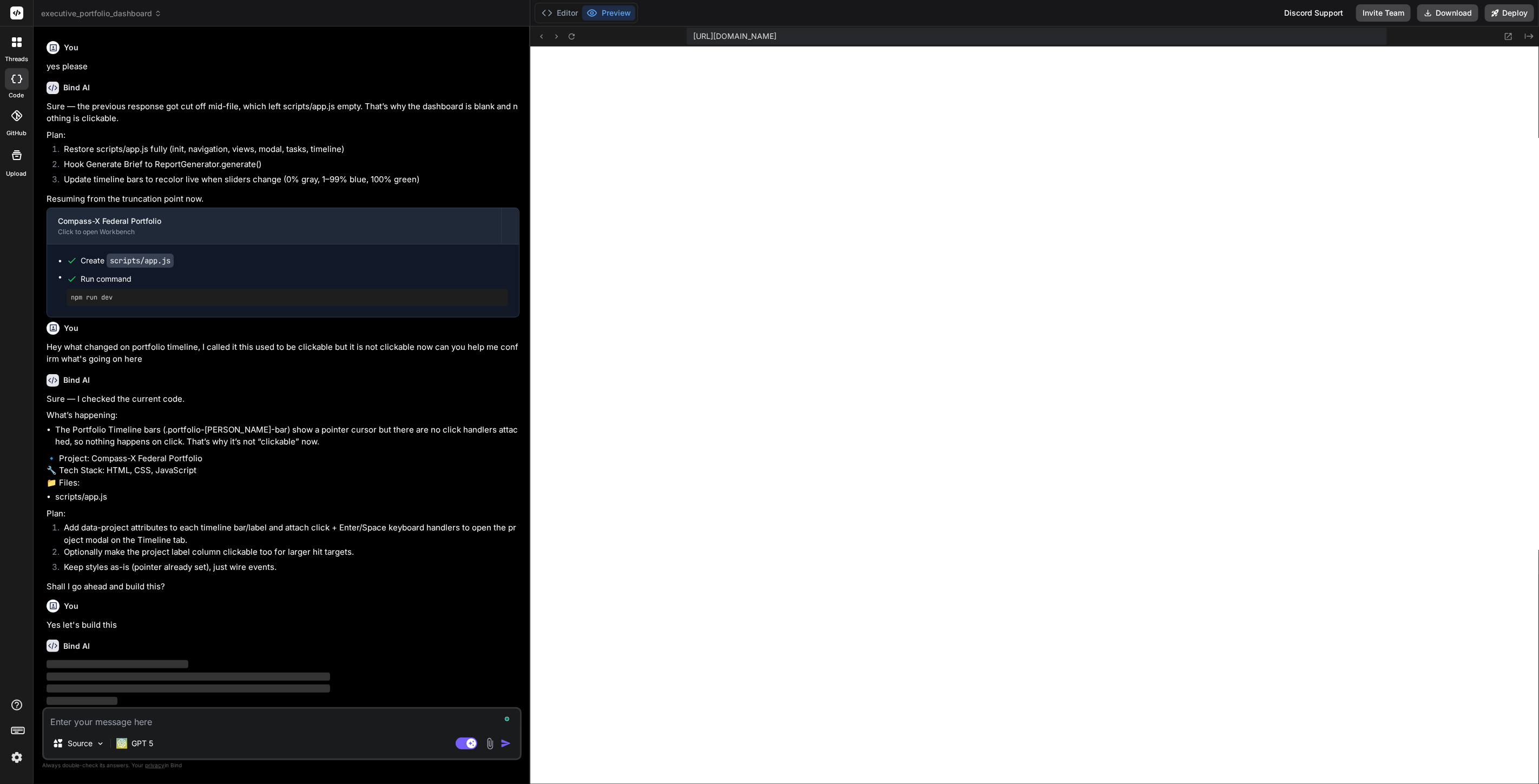
scroll to position [2070, 0]
click at [17, 755] on img at bounding box center [17, 758] width 19 height 19
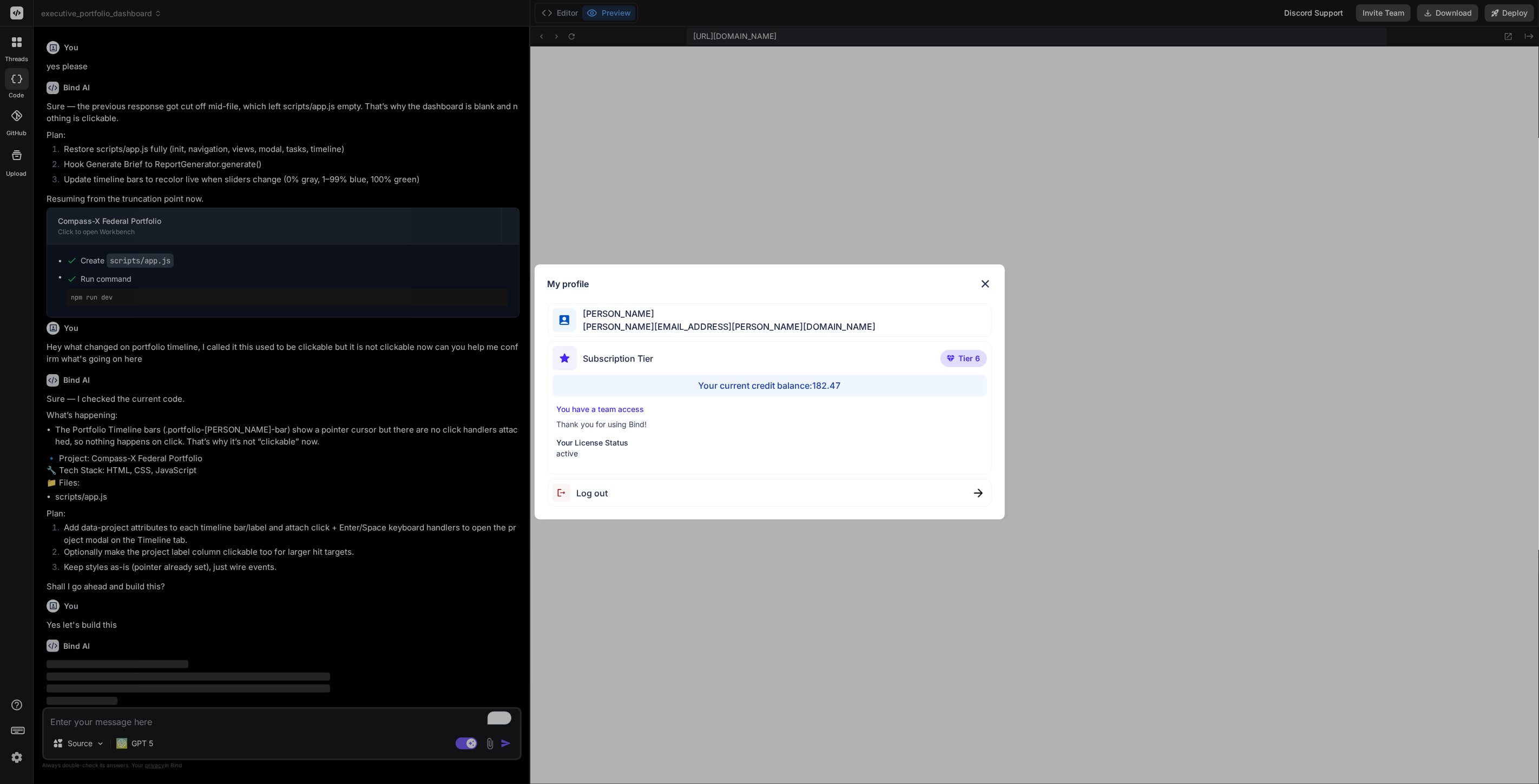
click at [989, 282] on img at bounding box center [986, 284] width 13 height 13
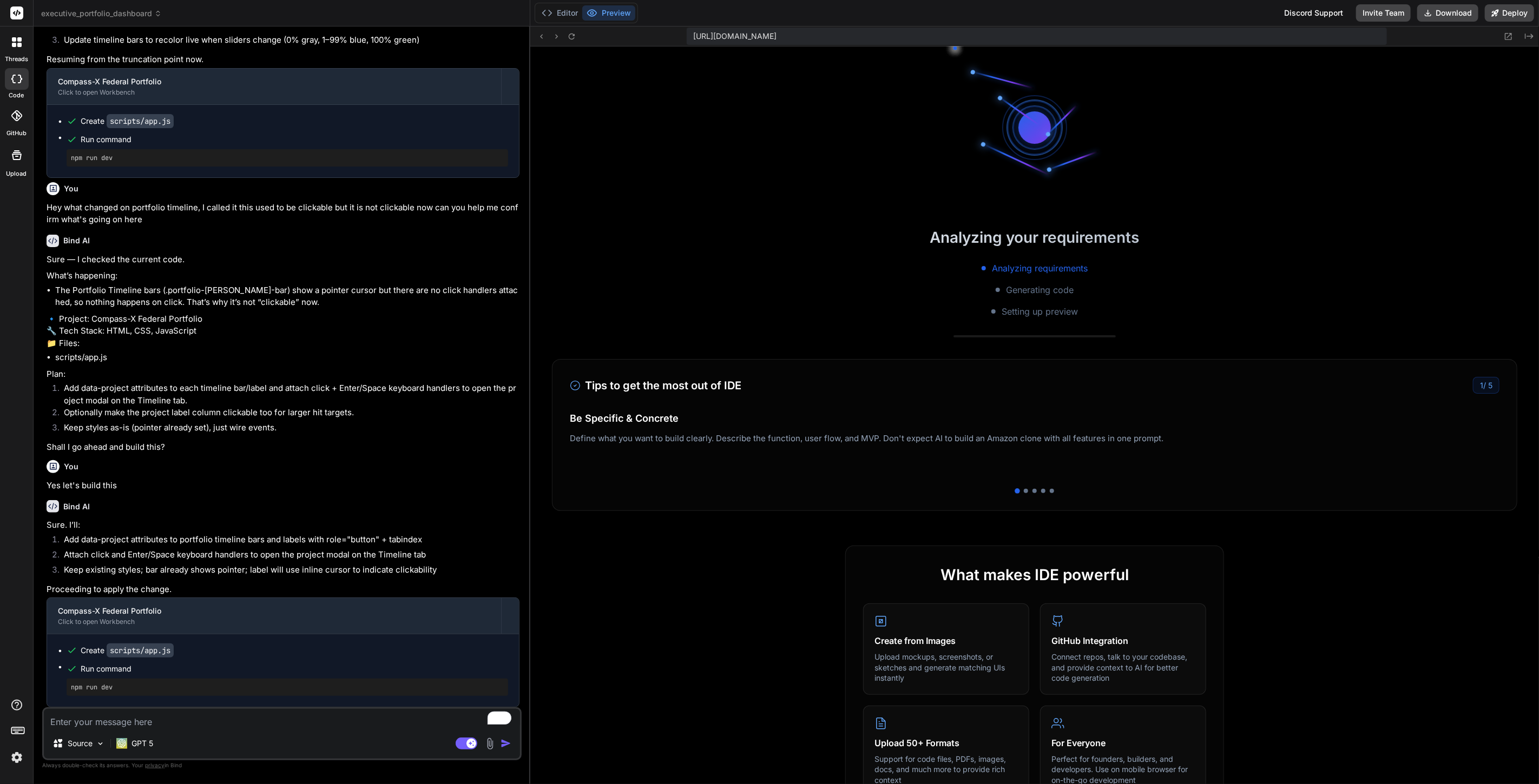
scroll to position [1031, 0]
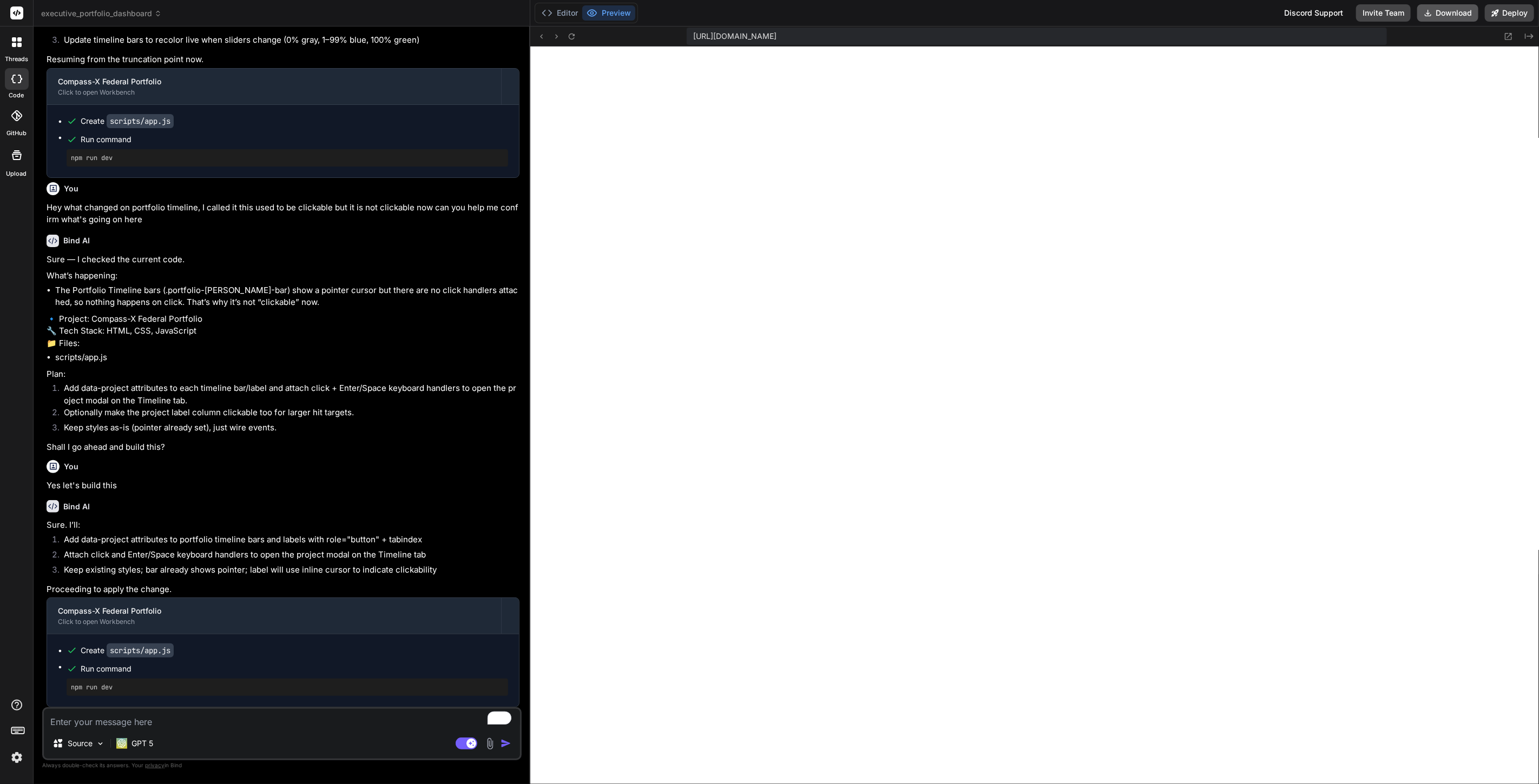
click at [1442, 17] on button "Download" at bounding box center [1448, 13] width 61 height 17
type textarea "x"
click at [357, 718] on textarea "To enrich screen reader interactions, please activate Accessibility in Grammarl…" at bounding box center [281, 718] width 476 height 20
type textarea "All right one last thing, I noticed that since our last updates all of you Mile…"
type textarea "x"
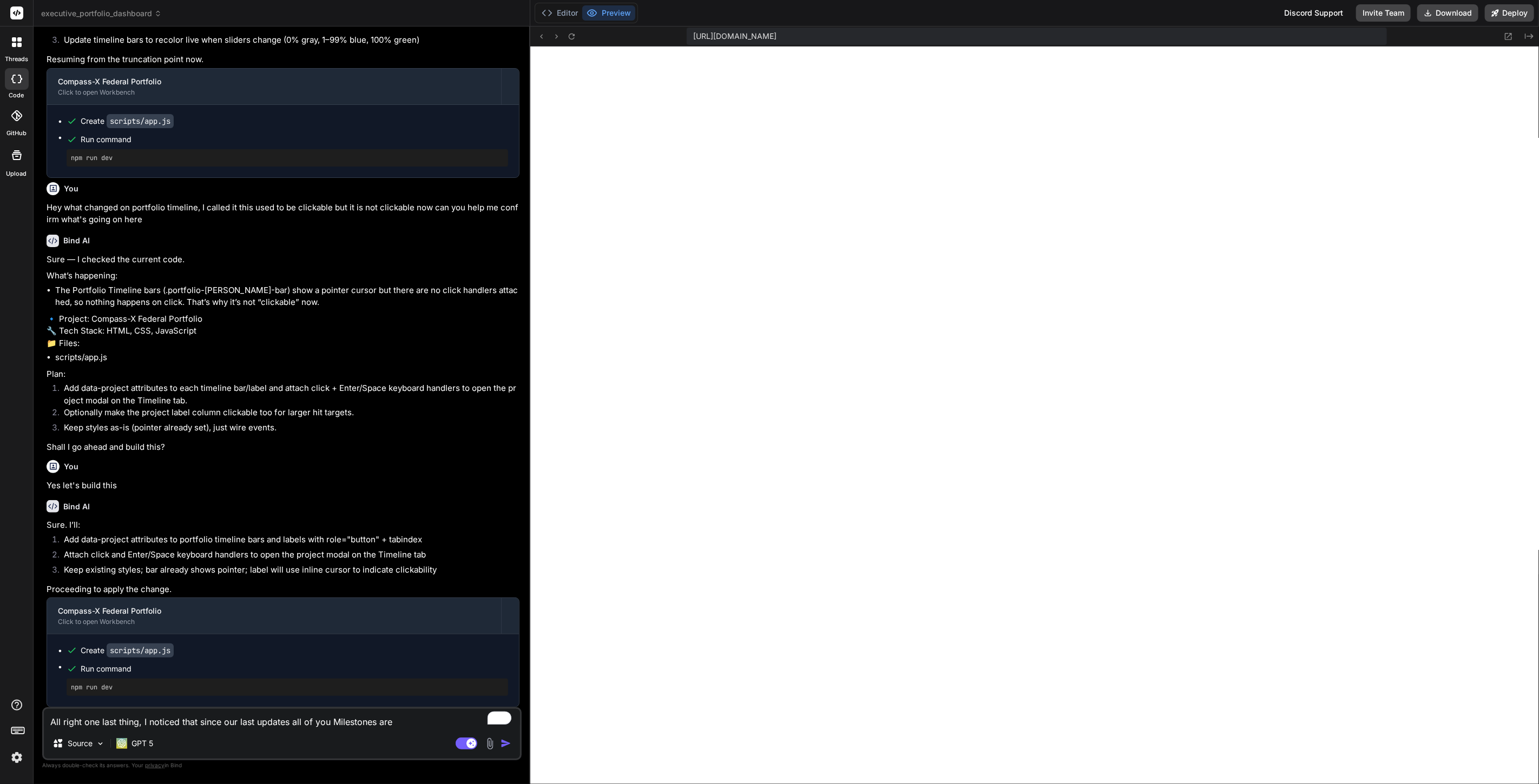
type textarea "All right one last thing, I noticed that since our last updates all of you Mile…"
type textarea "x"
type textarea "All right one last thing, I noticed that since our last updates all of you Mile…"
type textarea "x"
type textarea "All right one last thing, I noticed that since our last updates all of you Mile…"
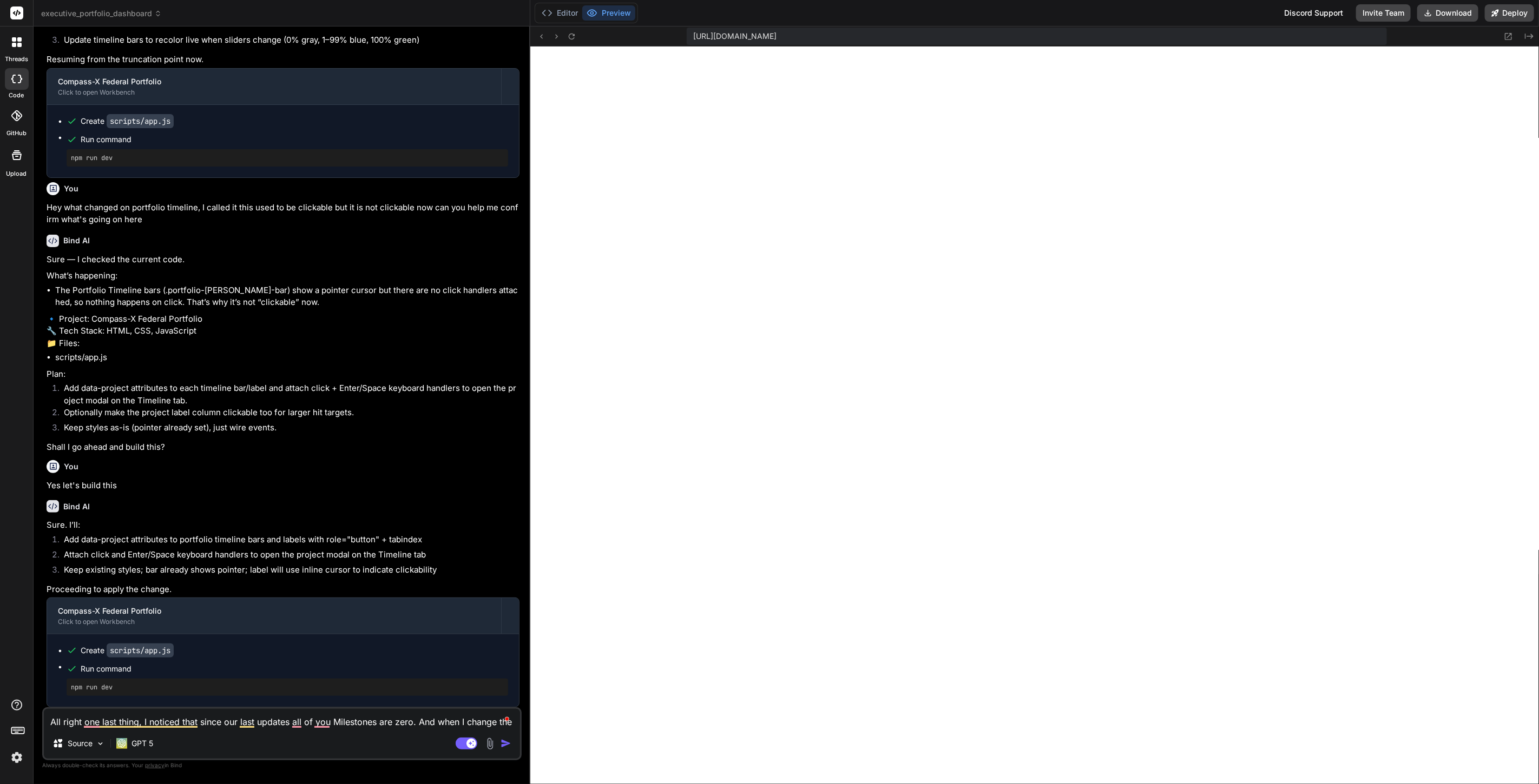
type textarea "x"
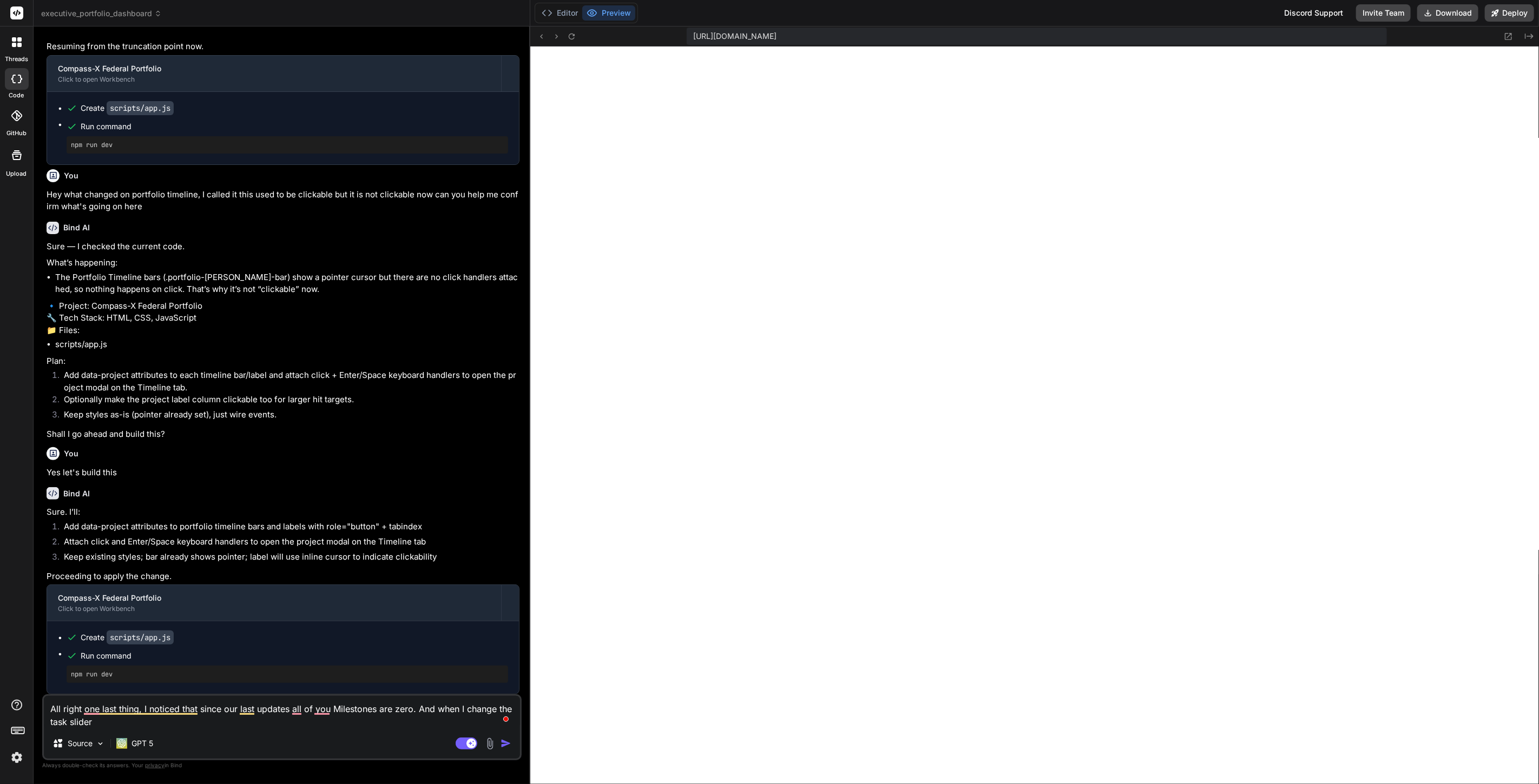
type textarea "All right one last thing, I noticed that since our last updates all of you Mile…"
type textarea "x"
type textarea "All right one last thing, I noticed that since our last updates all of you Mile…"
type textarea "x"
type textarea "All right one last thing, I noticed that since our last updates all of you Mile…"
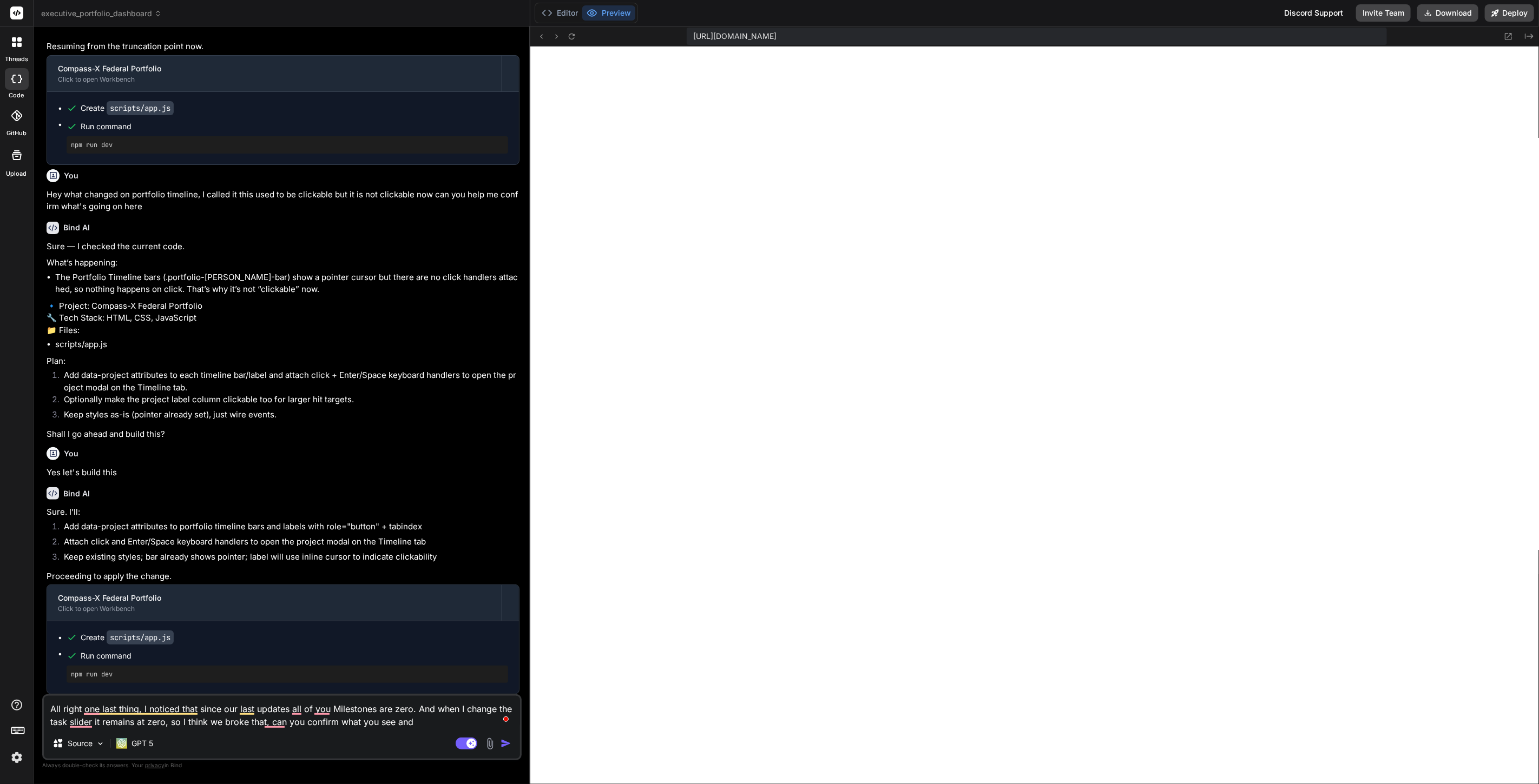
type textarea "x"
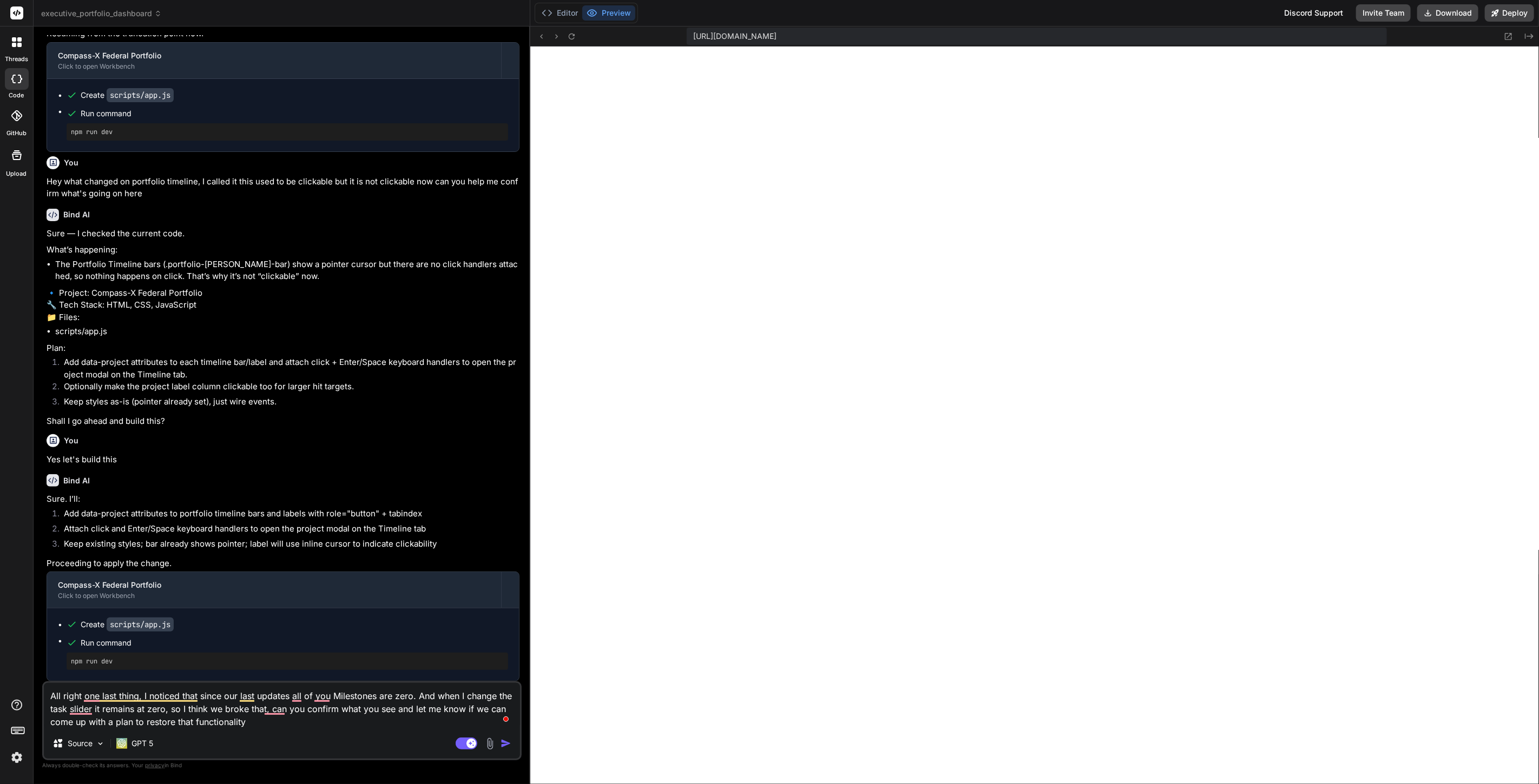
type textarea "All right one last thing, I noticed that since our last updates all of you Mile…"
type textarea "x"
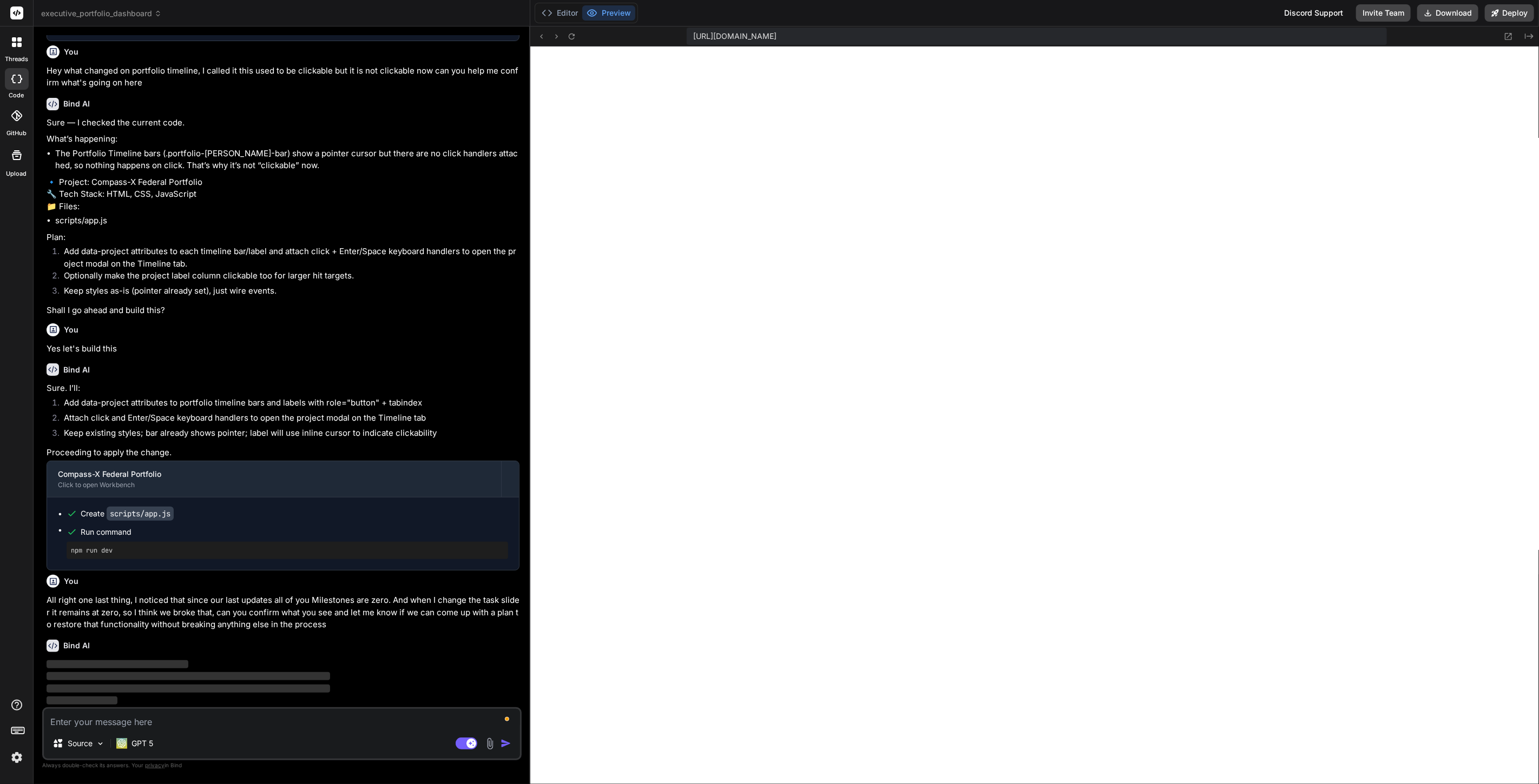
scroll to position [2345, 0]
click at [23, 756] on img at bounding box center [17, 758] width 19 height 19
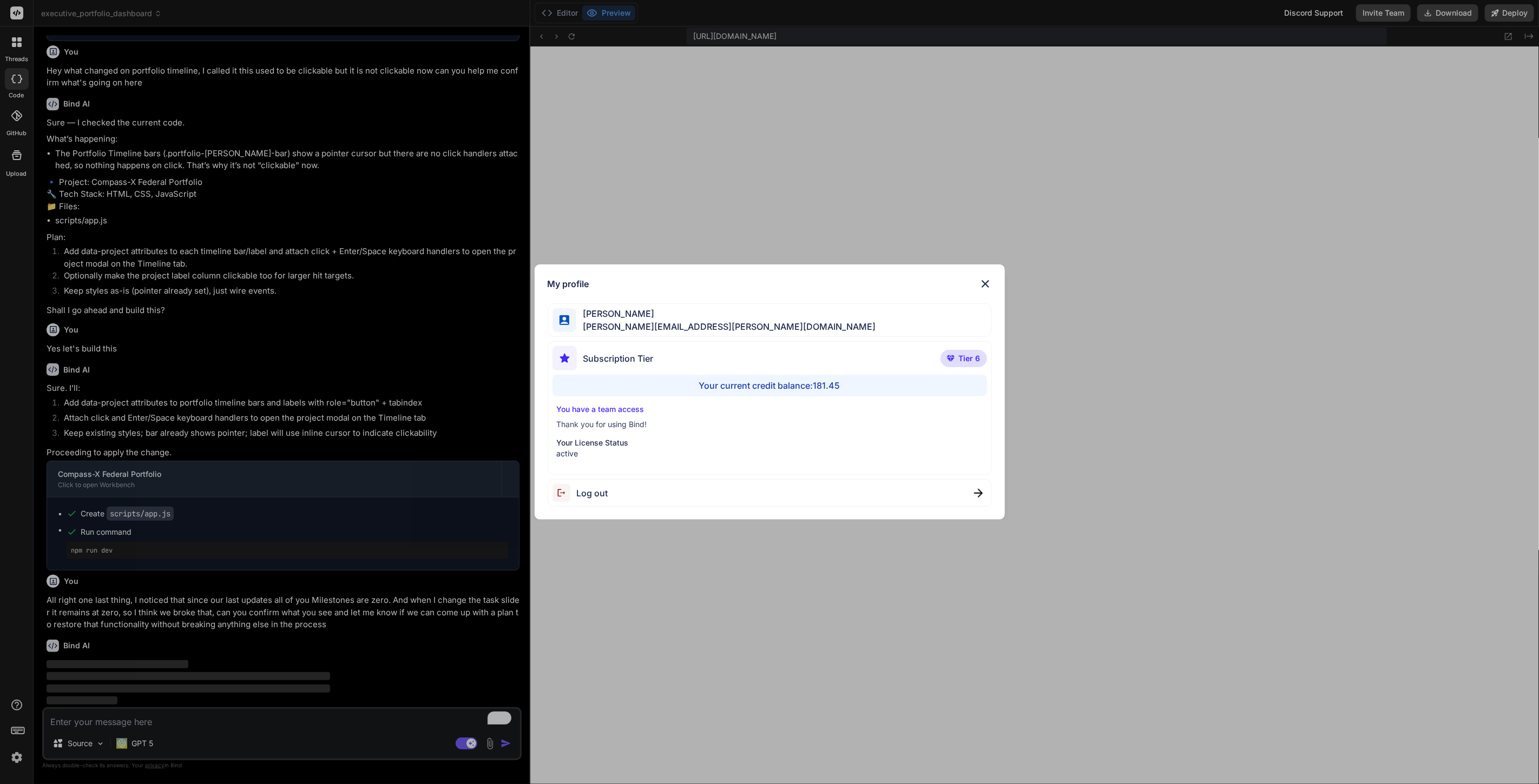
click at [989, 284] on img at bounding box center [986, 284] width 13 height 13
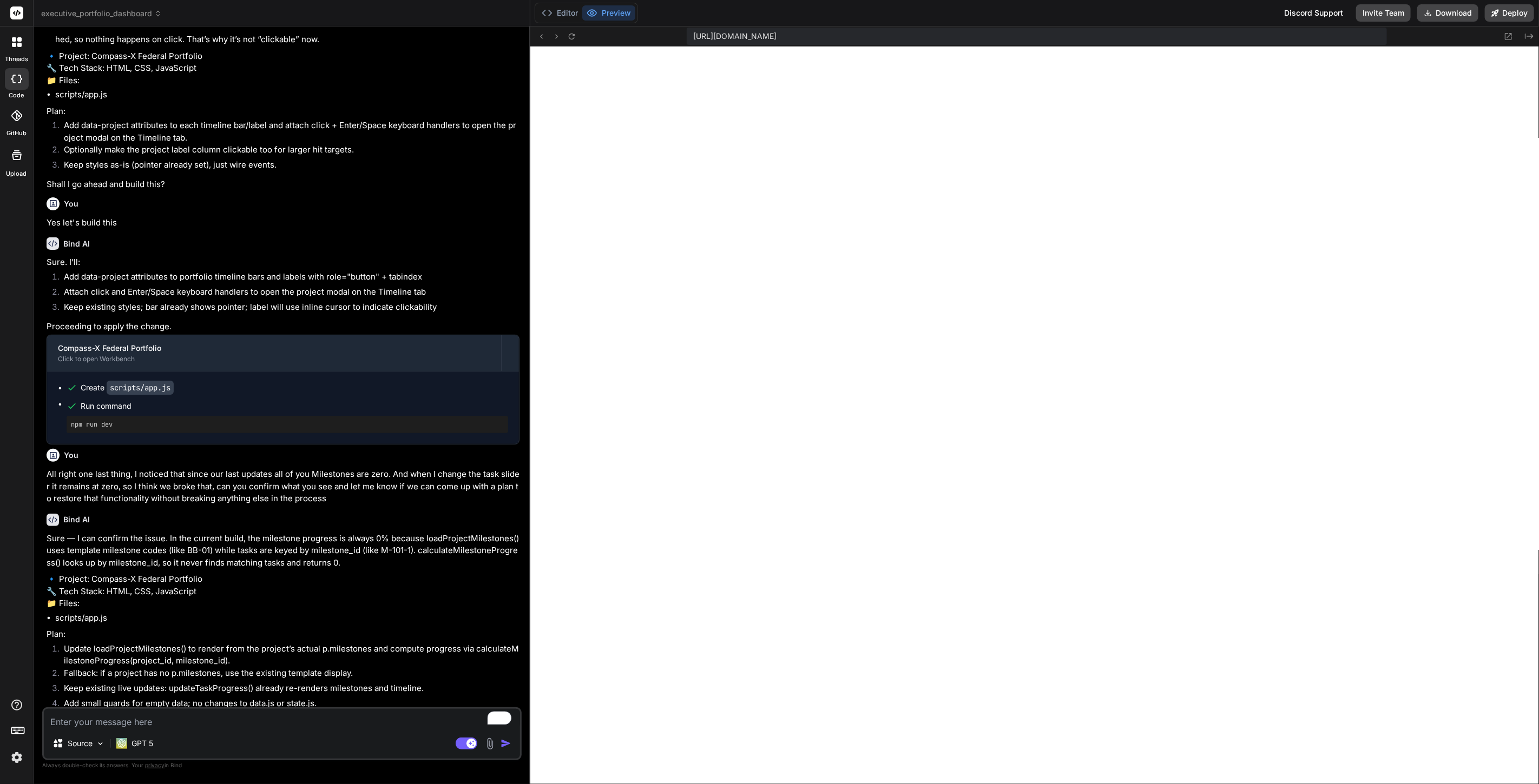
type textarea "x"
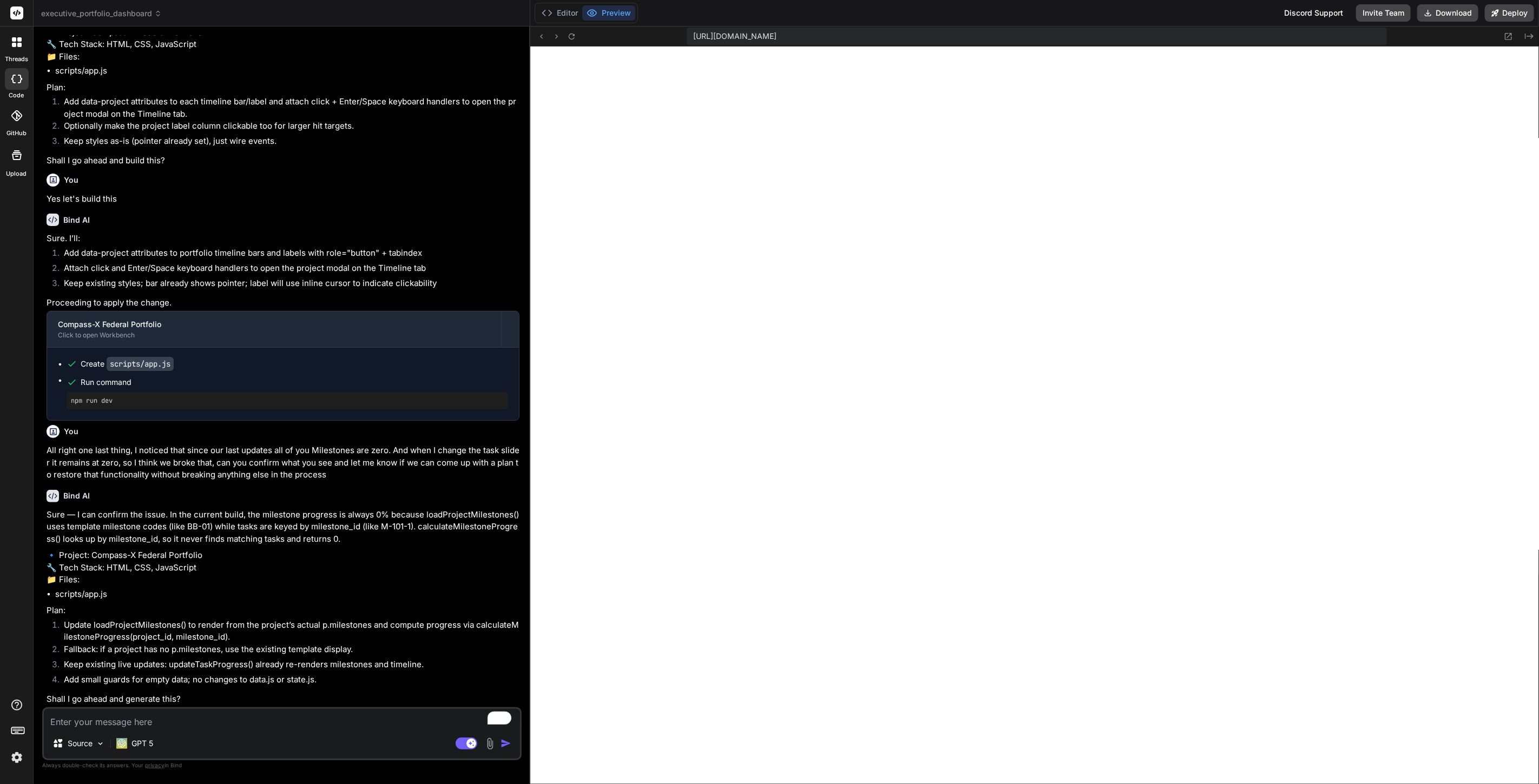
scroll to position [2520, 0]
click at [175, 716] on textarea "To enrich screen reader interactions, please activate Accessibility in Grammarl…" at bounding box center [281, 718] width 476 height 20
type textarea "y"
type textarea "x"
type textarea "ye"
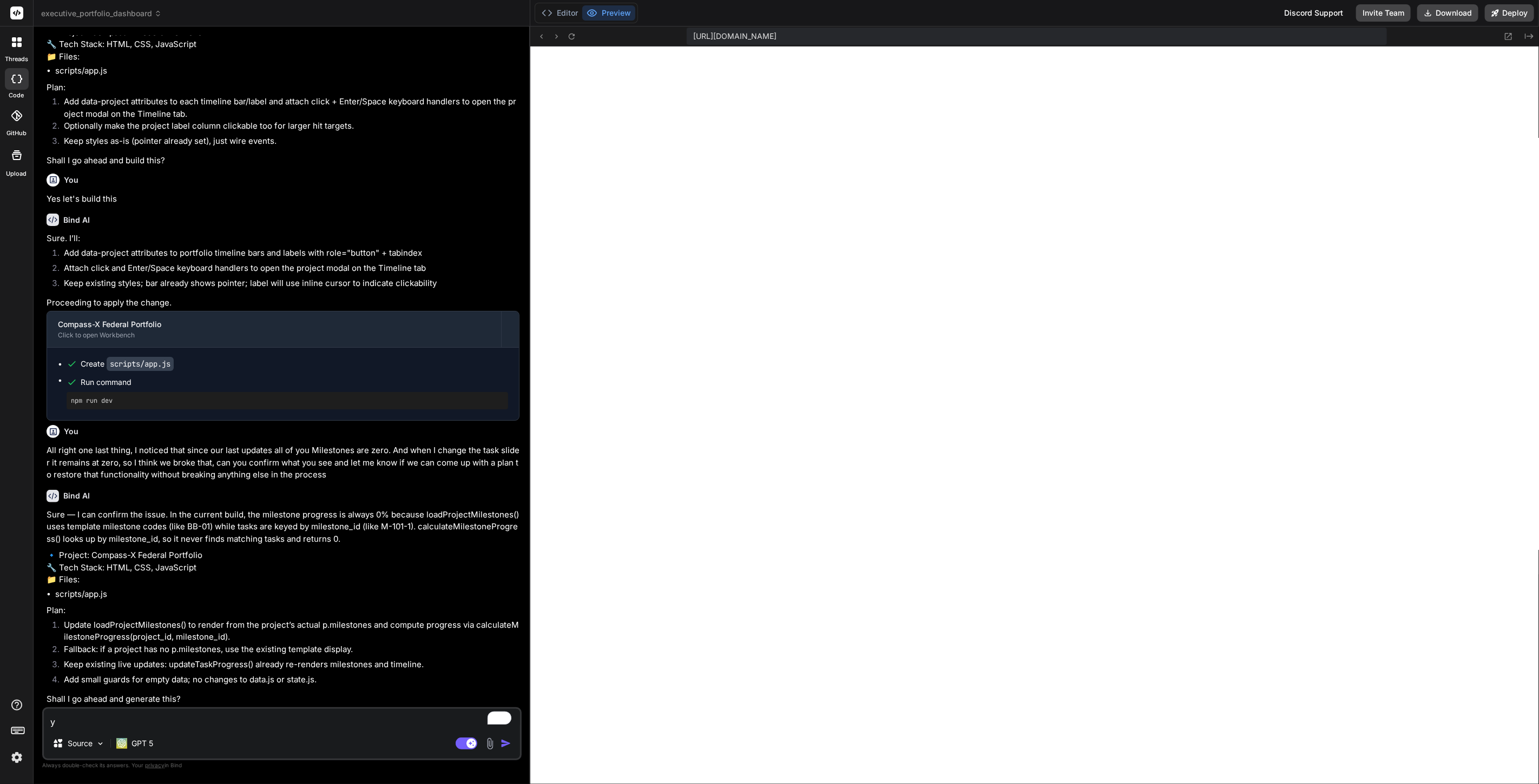
type textarea "x"
type textarea "yes"
type textarea "x"
type textarea "yes"
type textarea "x"
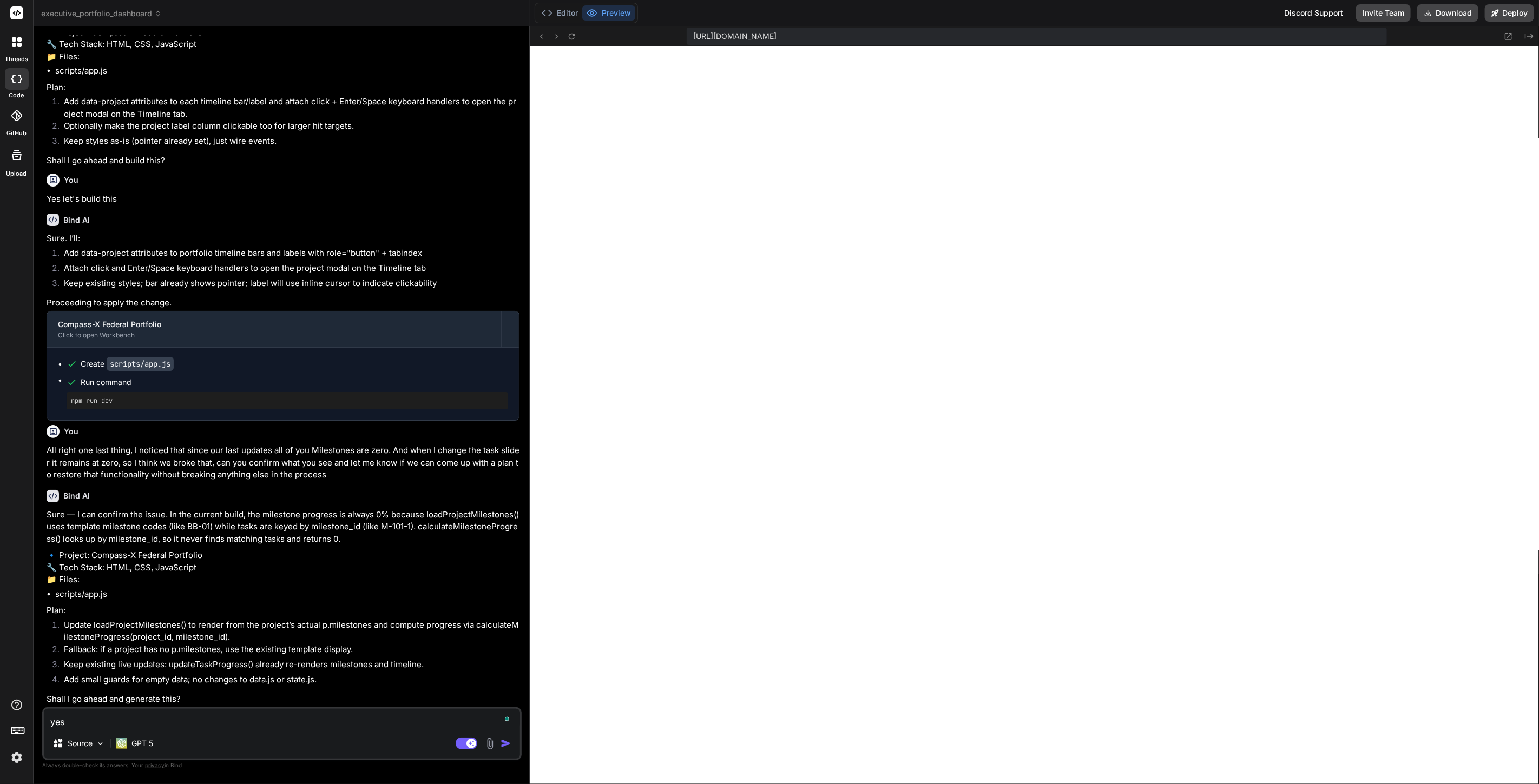
type textarea "yes p"
type textarea "x"
type textarea "yes pl"
type textarea "x"
type textarea "yes ple"
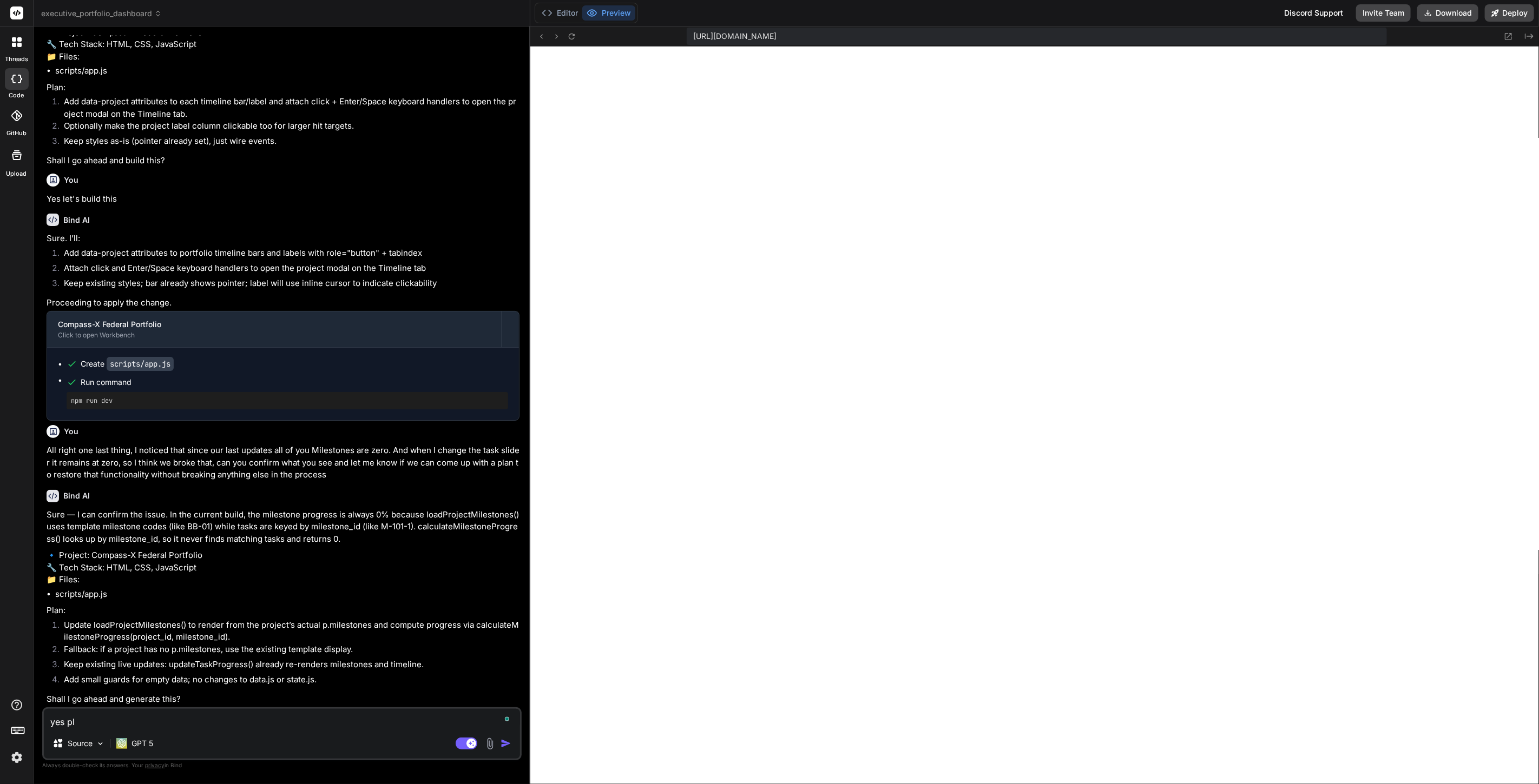
type textarea "x"
type textarea "yes plea"
type textarea "x"
type textarea "yes pleas"
type textarea "x"
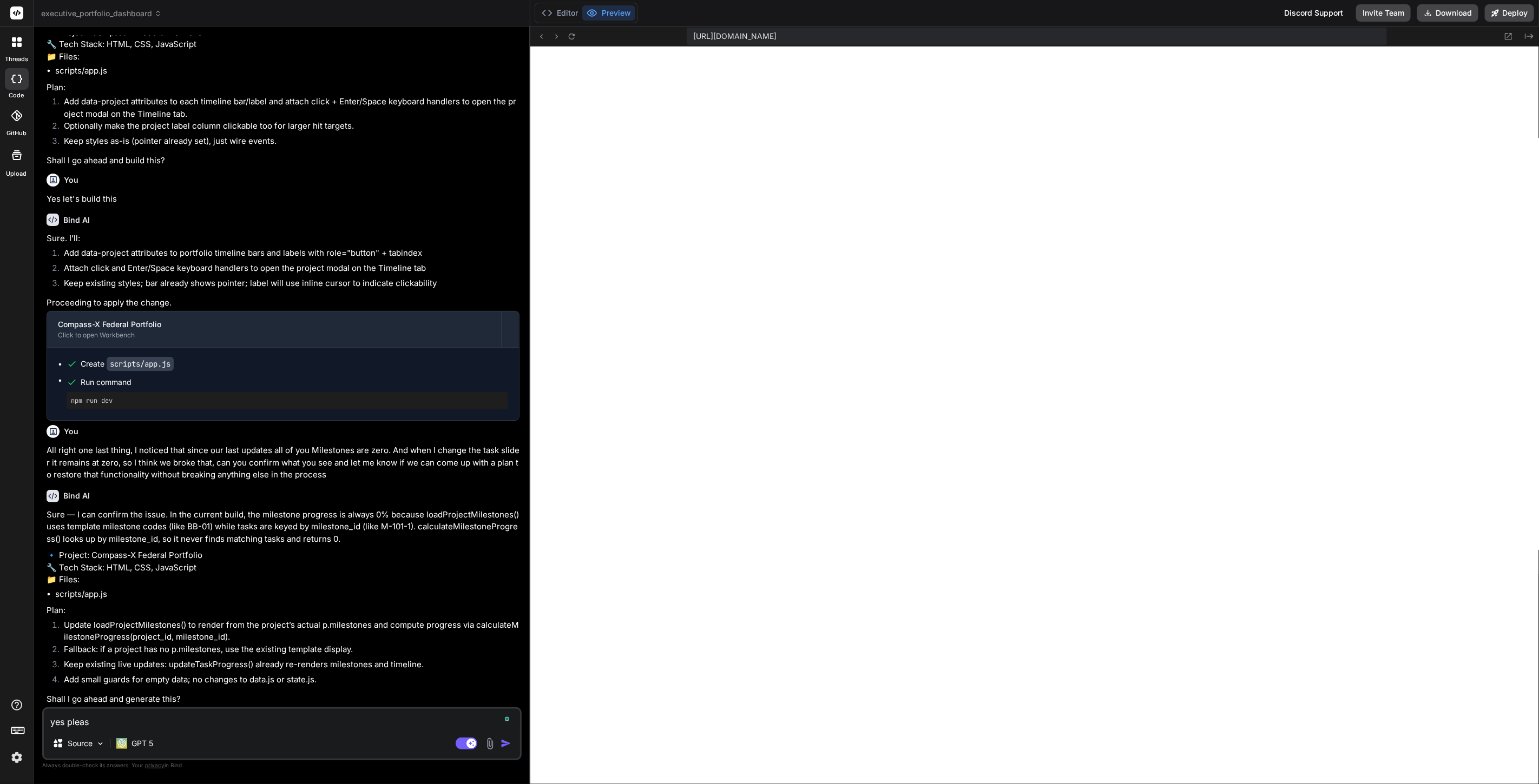
type textarea "yes please"
type textarea "x"
type textarea "yes please"
click at [511, 742] on img "button" at bounding box center [506, 743] width 11 height 11
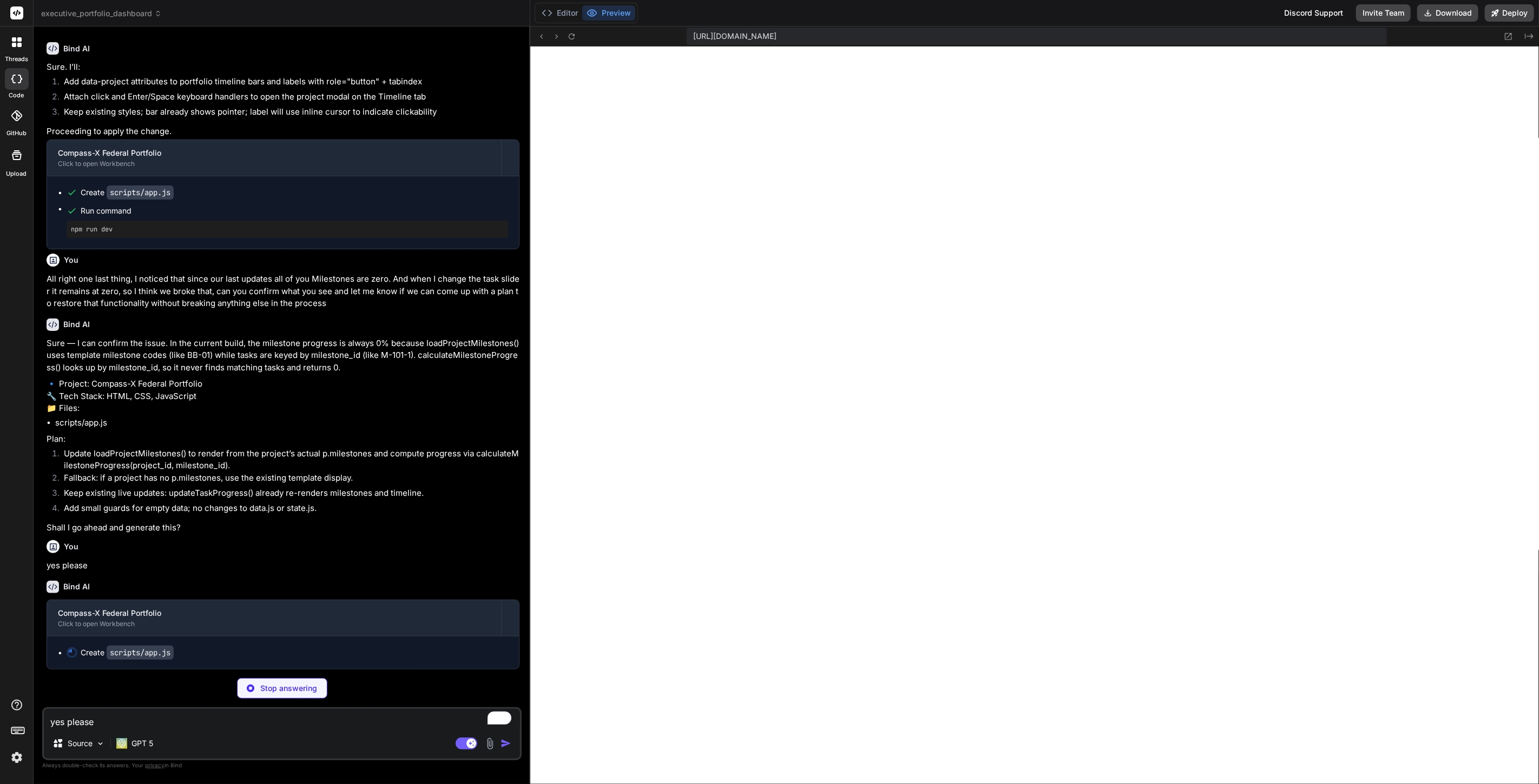
scroll to position [2691, 0]
type textarea "x"
type textarea "if (this.currentView === 'portfolio-timeline') this.loadPortfolioTimelineView()…"
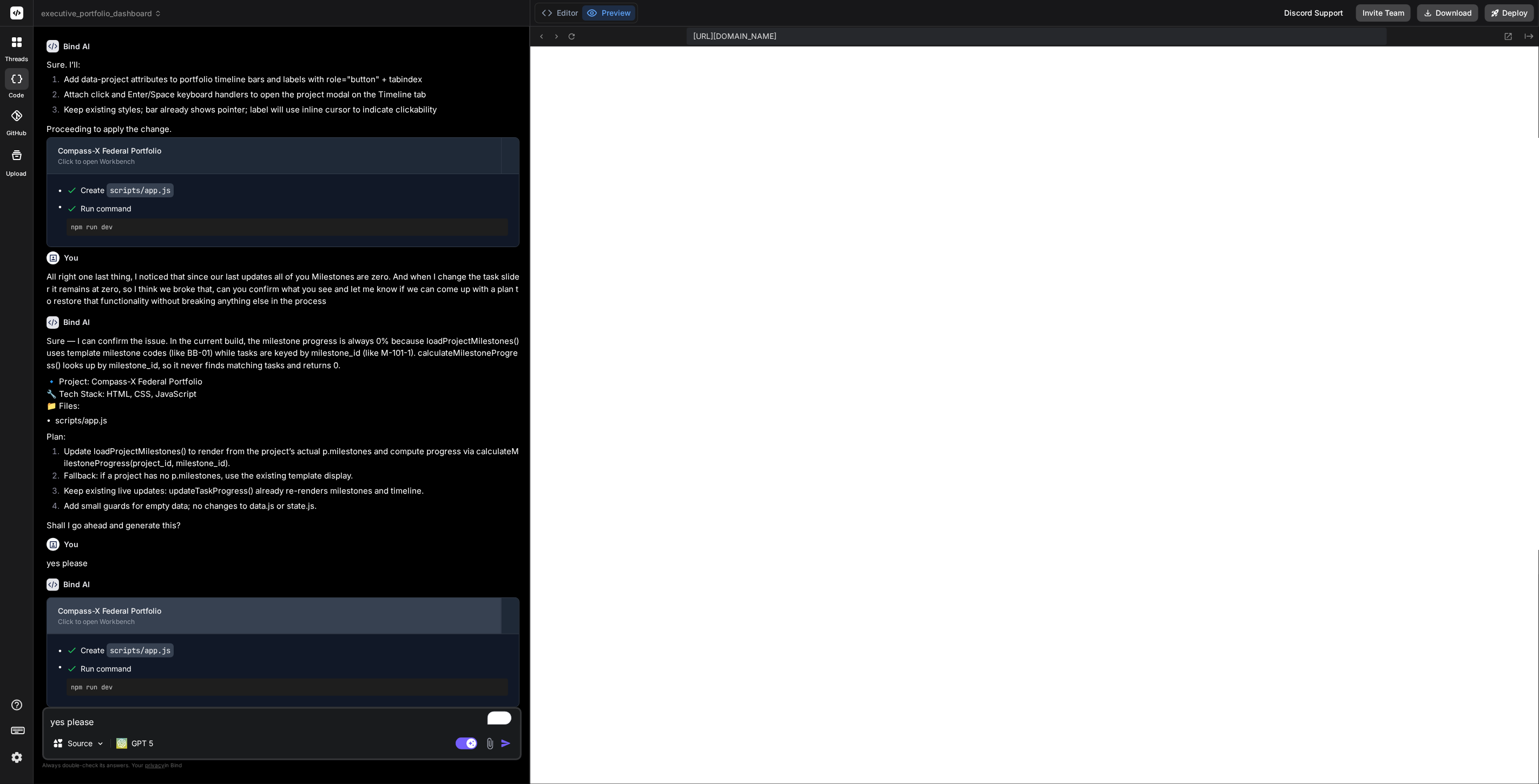
scroll to position [2694, 0]
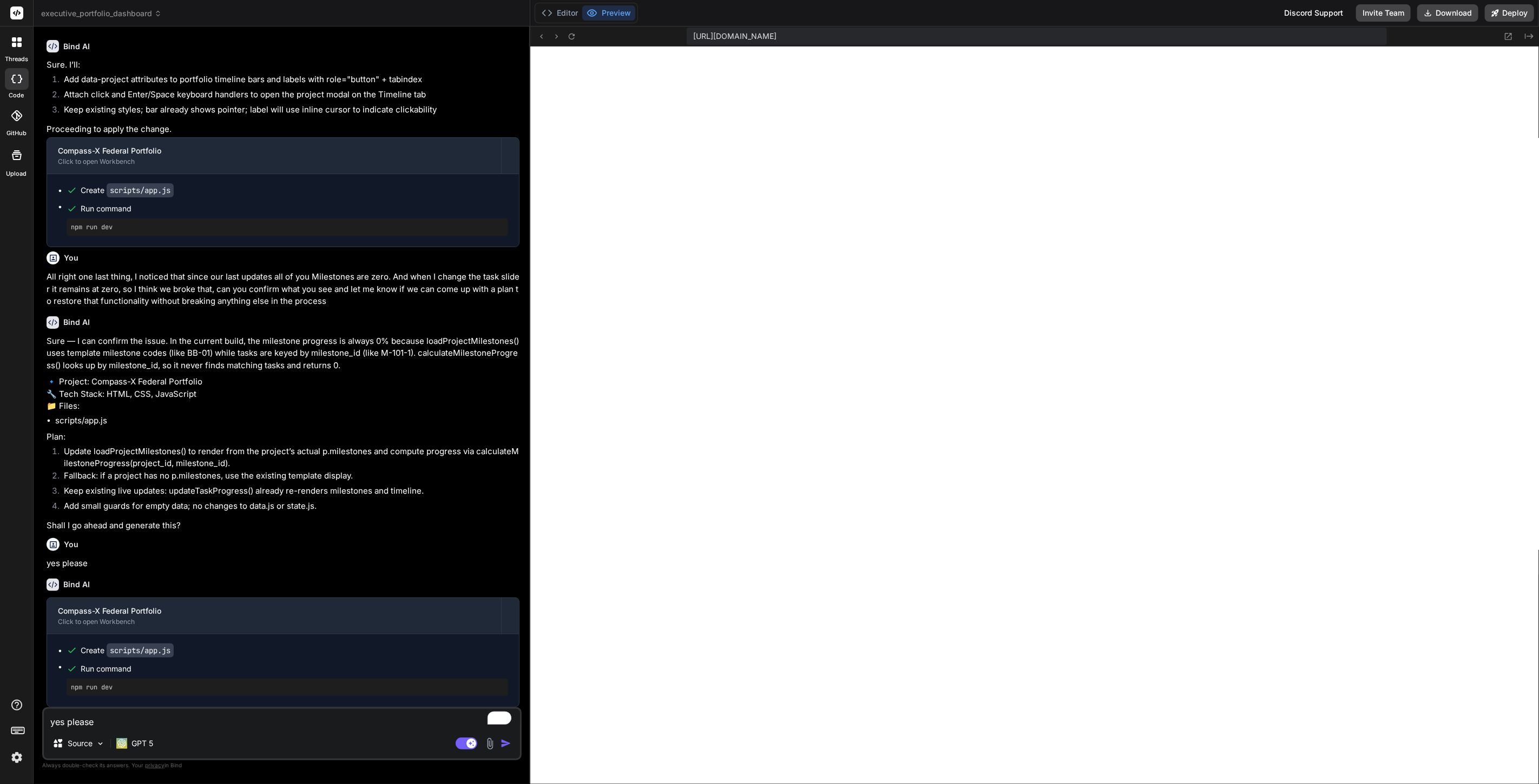
click at [10, 760] on img at bounding box center [17, 758] width 19 height 19
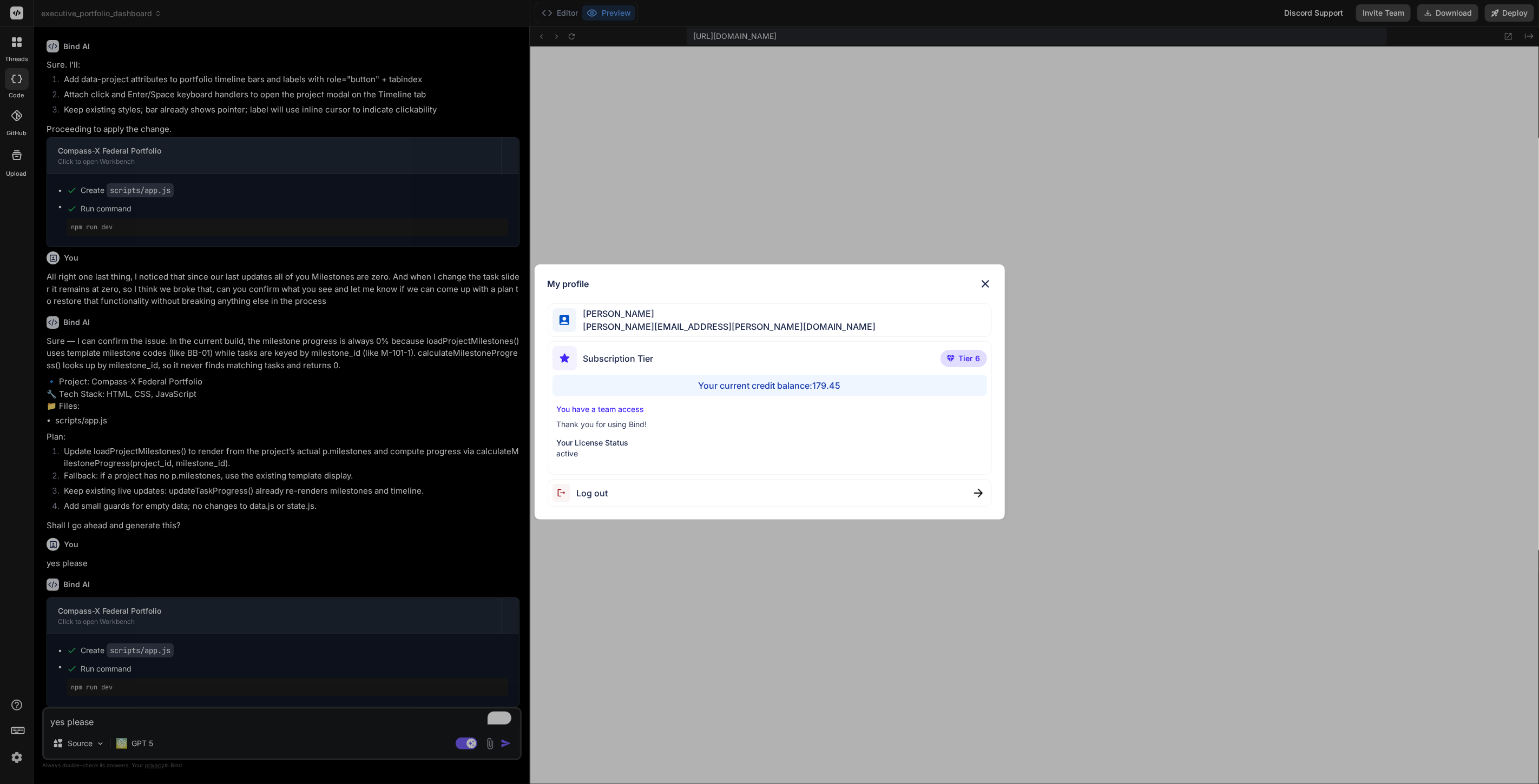
click at [985, 280] on img at bounding box center [986, 284] width 13 height 13
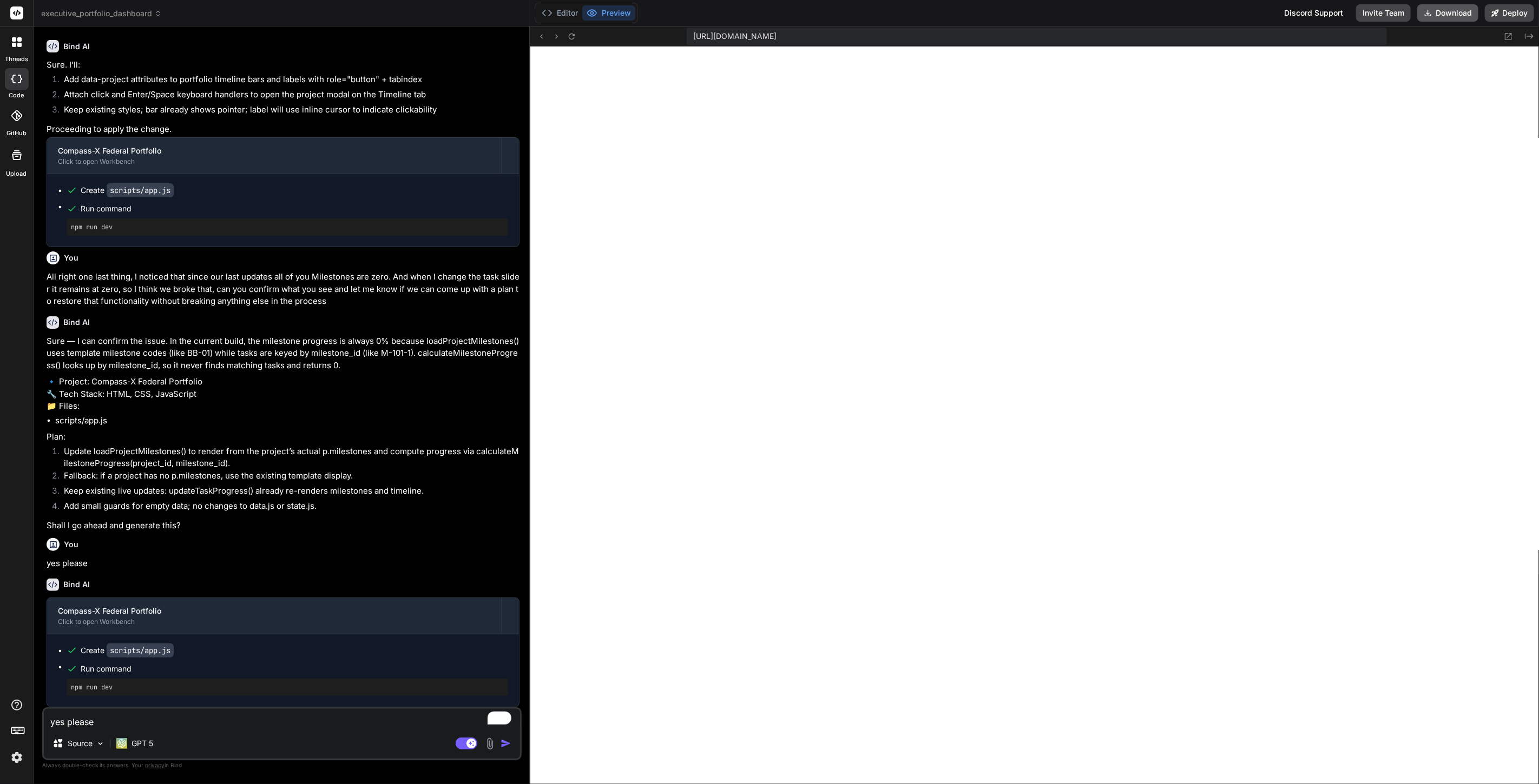
click at [1436, 11] on button "Download" at bounding box center [1448, 13] width 61 height 17
click at [281, 720] on textarea "yes please" at bounding box center [281, 718] width 476 height 20
click at [333, 720] on textarea "yes please" at bounding box center [281, 718] width 476 height 20
type textarea "x"
click at [260, 718] on textarea "yes please" at bounding box center [281, 718] width 476 height 20
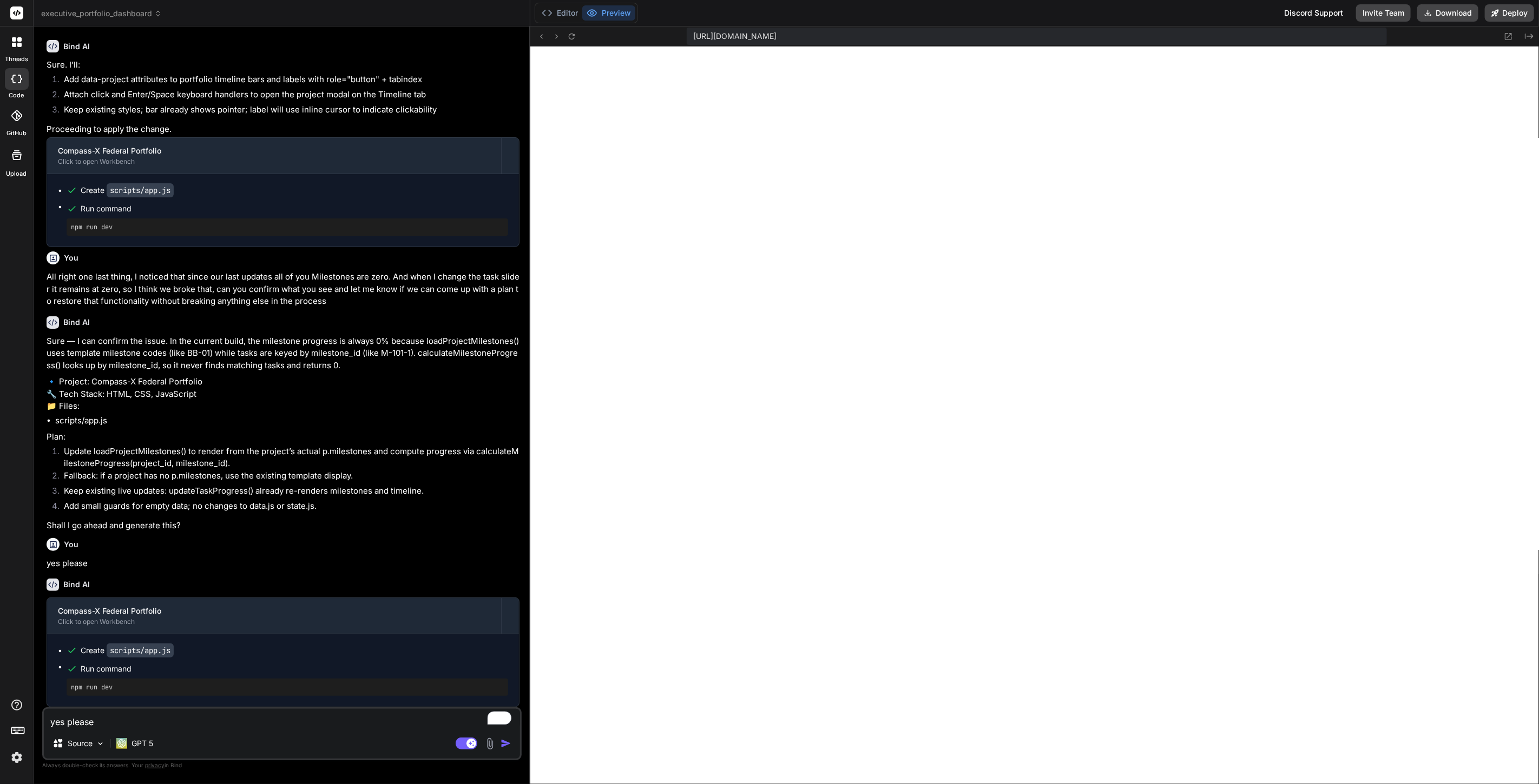
type textarea "I seem to recall we made portfolio and recurring risk patterns"
type textarea "x"
type textarea "I seem to recall we made portfolio and recurring risk patterns clickable at one…"
type textarea "x"
type textarea "I seem to recall we made portfolio and recurring risk patterns clickable at one…"
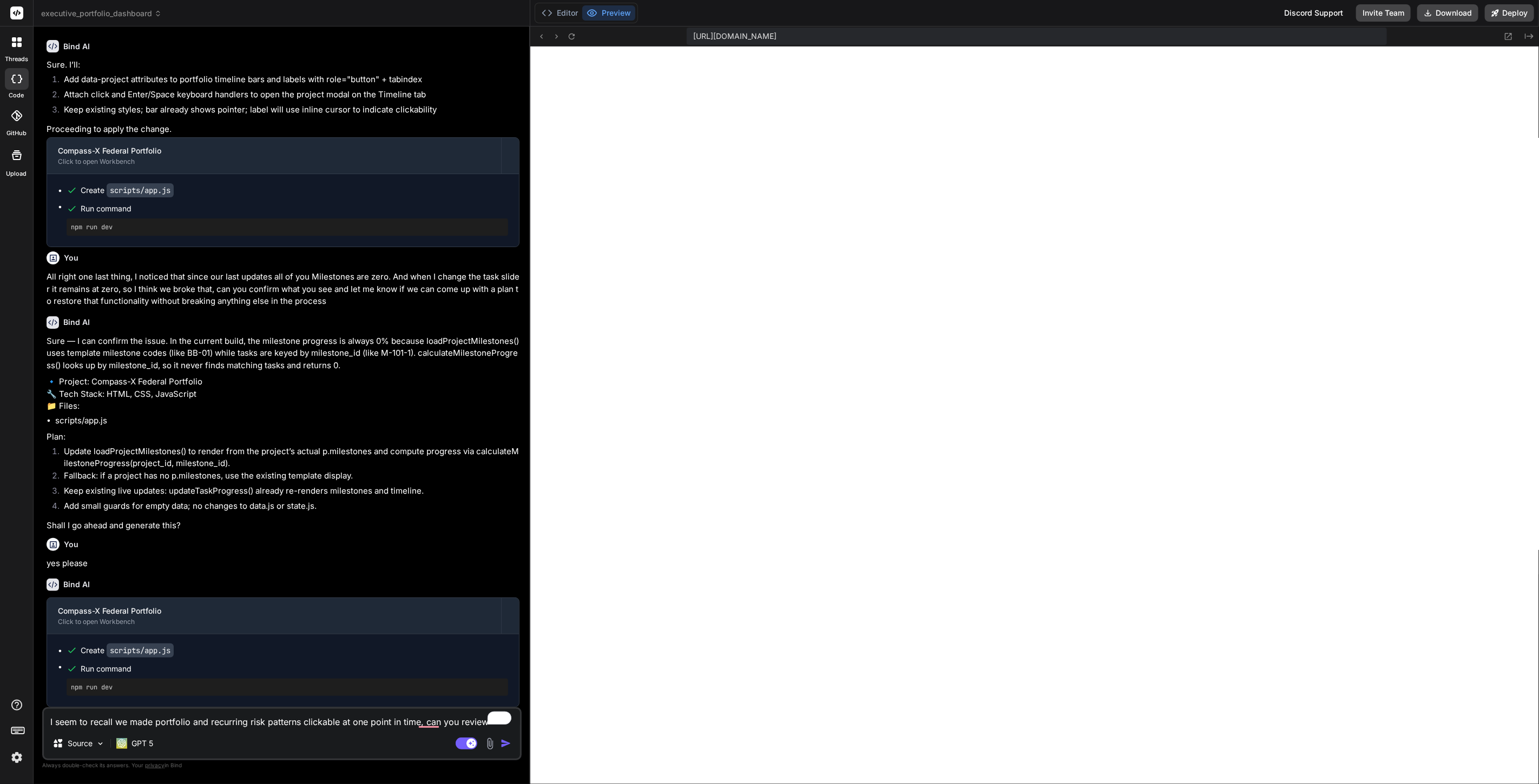
type textarea "x"
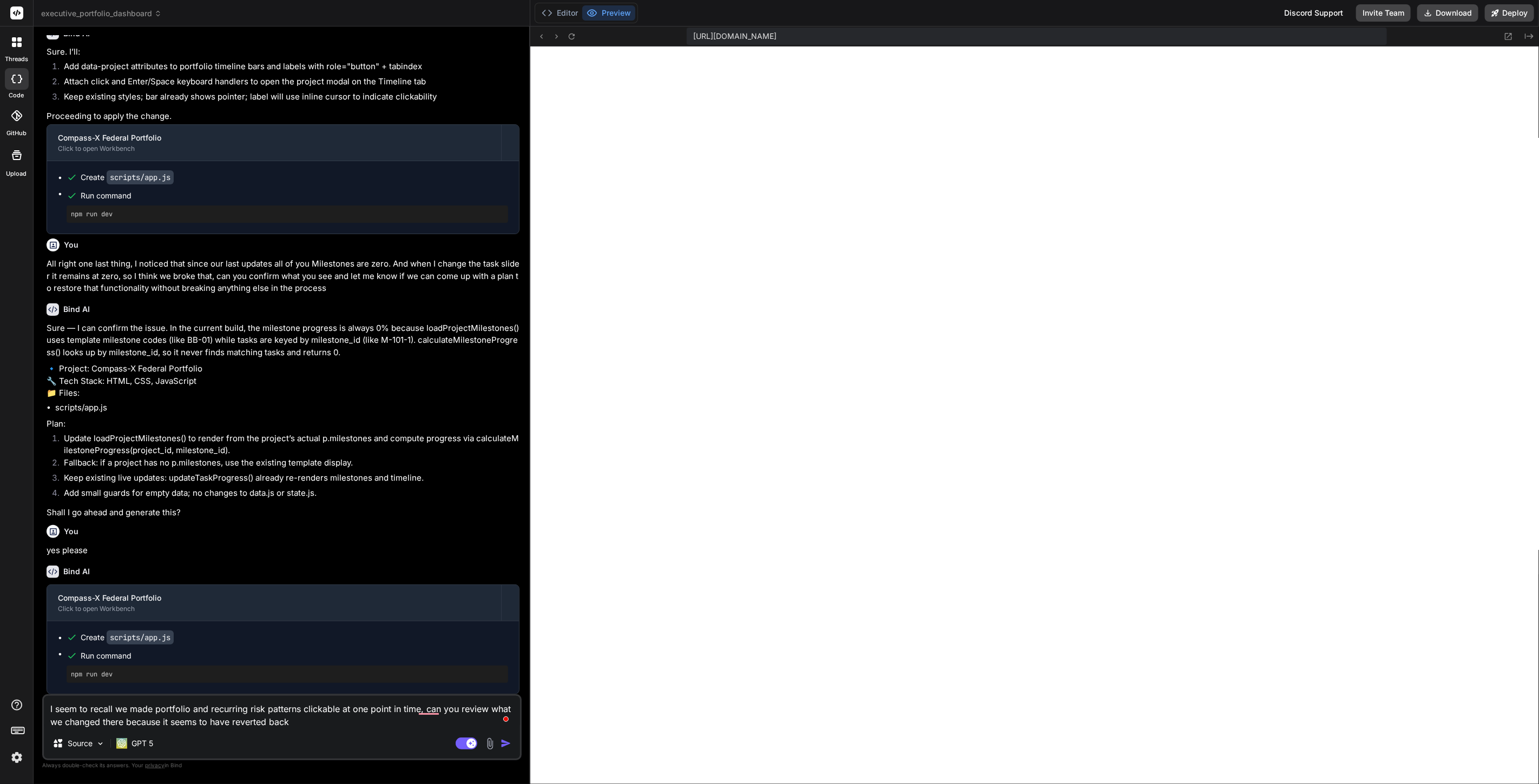
type textarea "I seem to recall we made portfolio and recurring risk patterns clickable at one…"
type textarea "x"
type textarea "I seem to recall we made portfolio and recurring risk patterns clickable at one…"
type textarea "x"
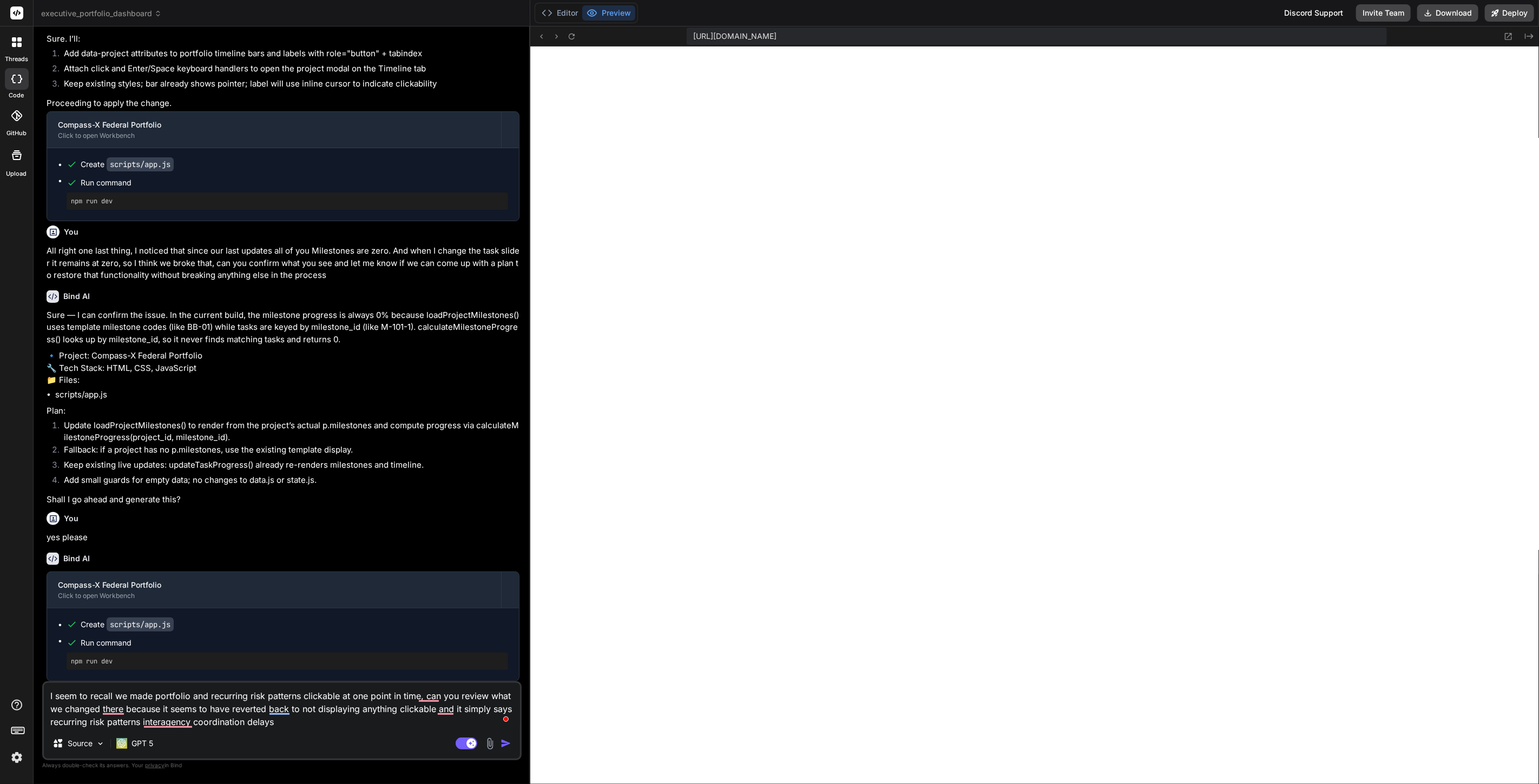
type textarea "I seem to recall we made portfolio and recurring risk patterns clickable at one…"
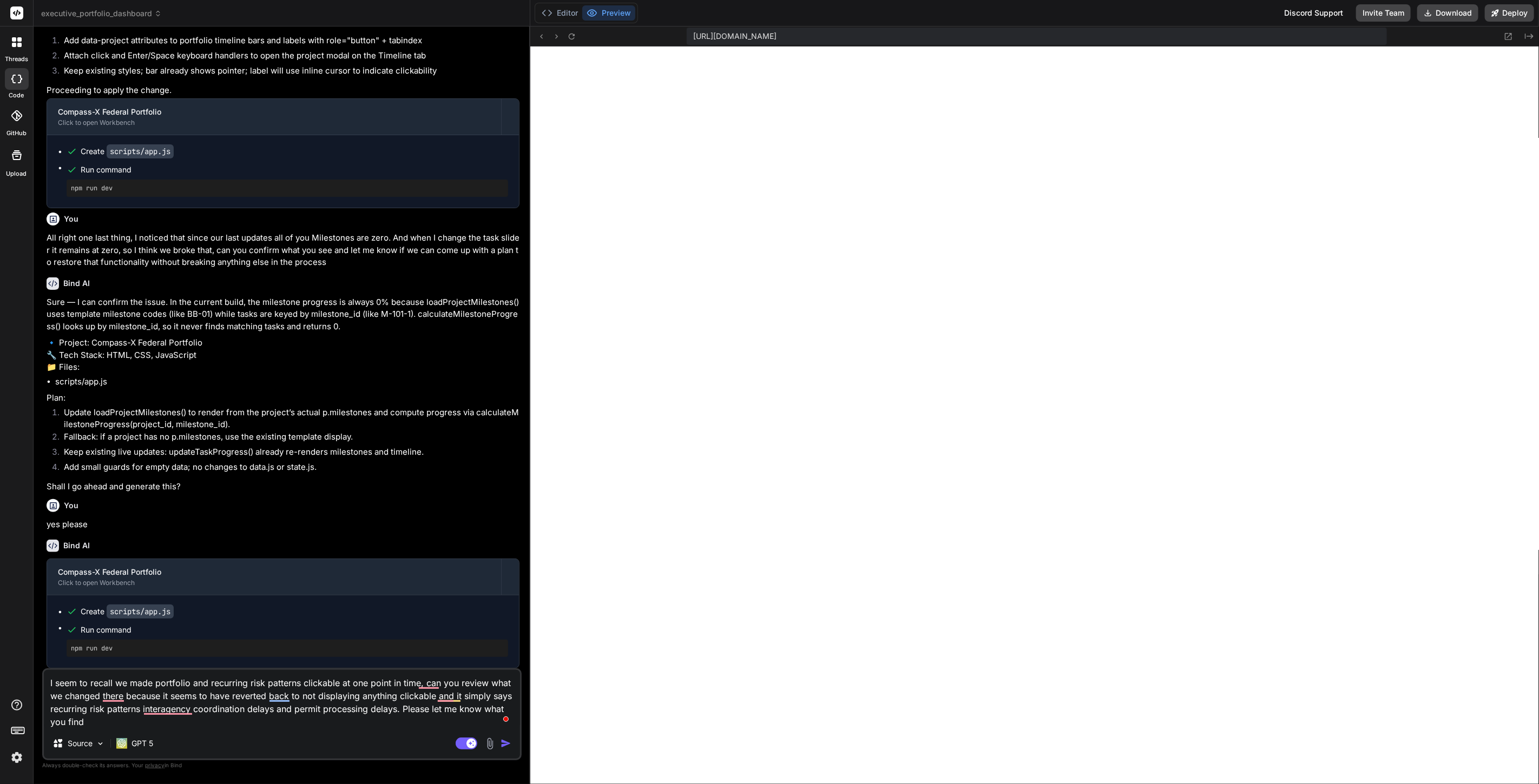
type textarea "x"
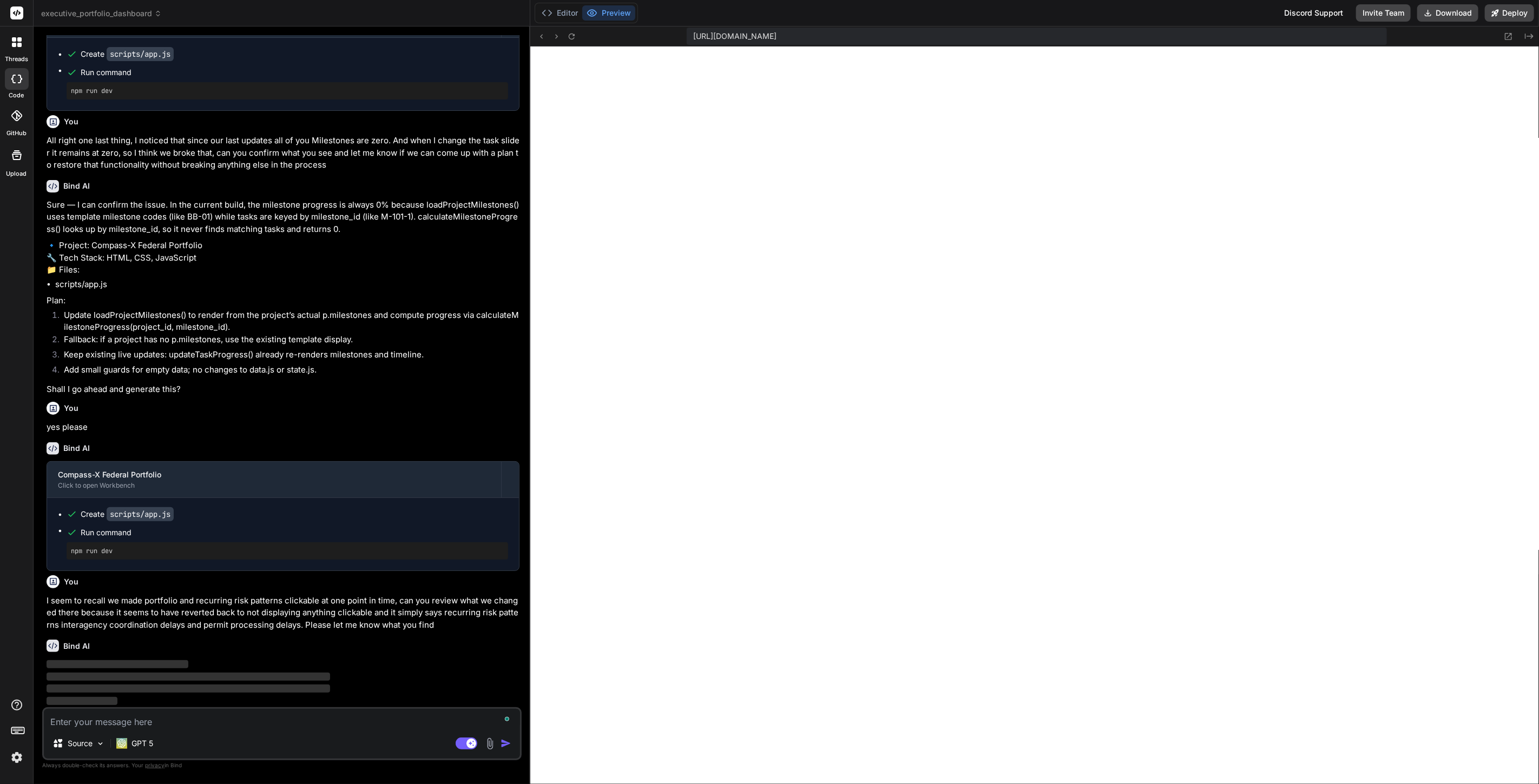
scroll to position [2829, 0]
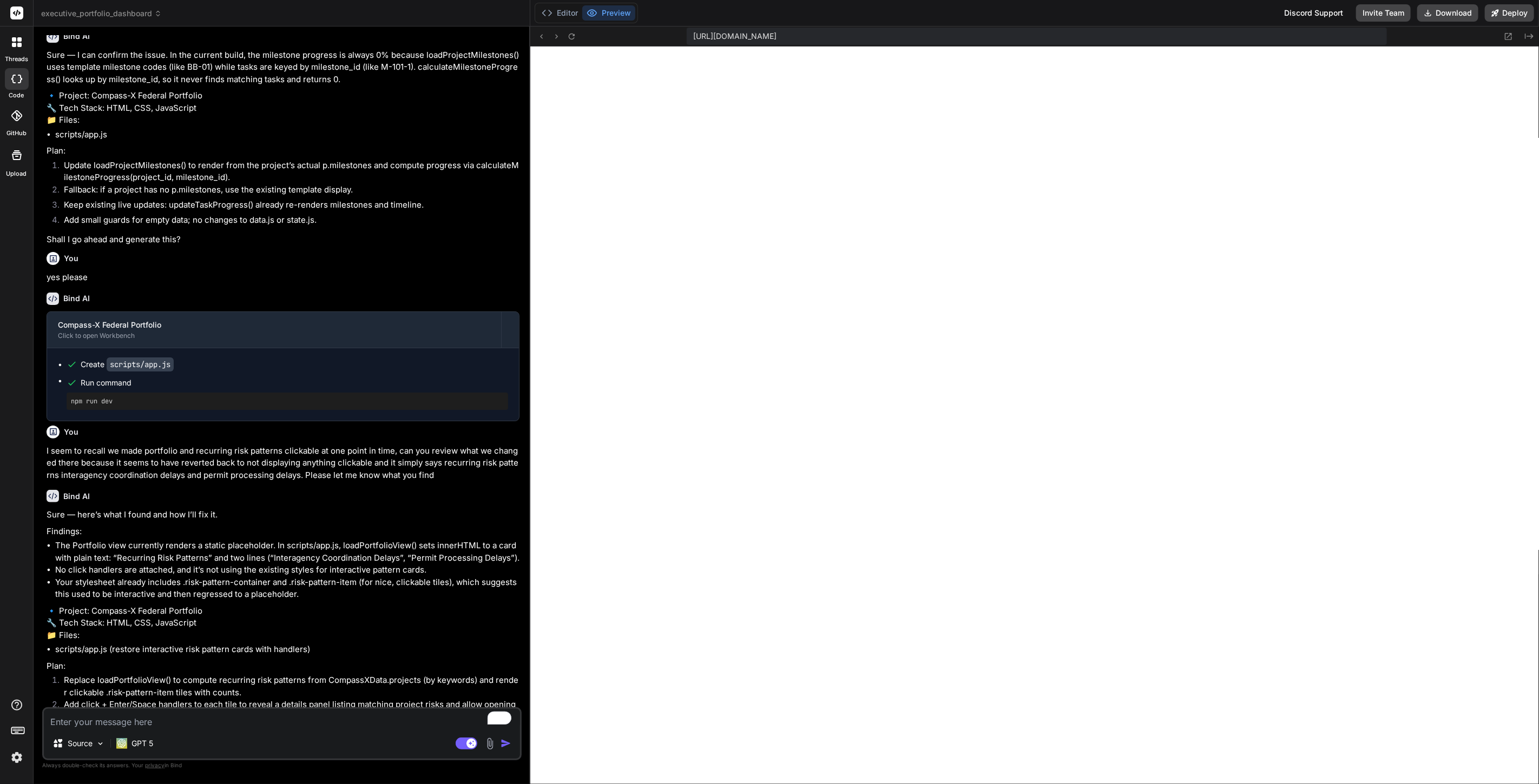
type textarea "x"
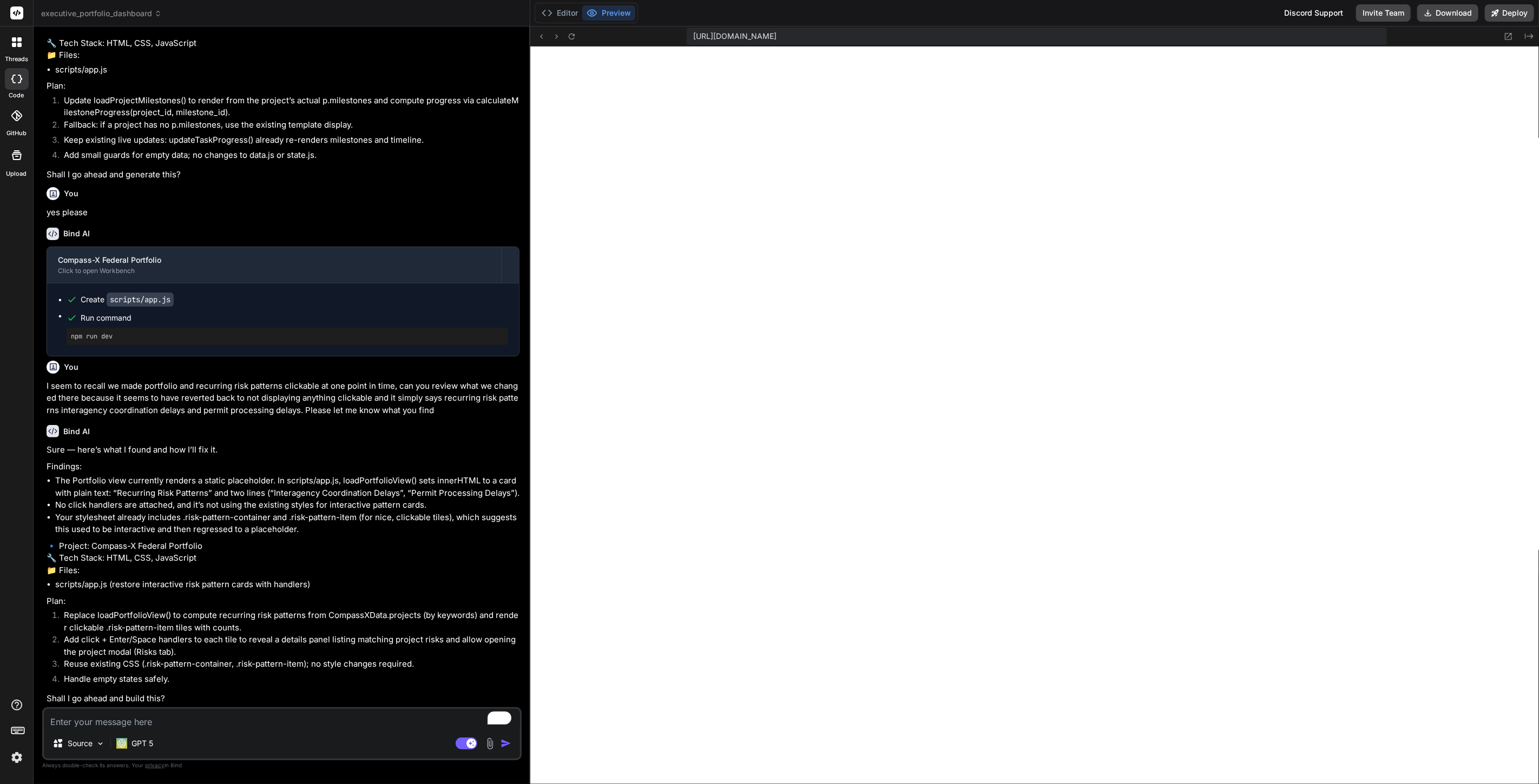
scroll to position [3068, 0]
click at [152, 717] on textarea "To enrich screen reader interactions, please activate Accessibility in Grammarl…" at bounding box center [281, 718] width 476 height 20
type textarea "y"
type textarea "x"
type textarea "ye"
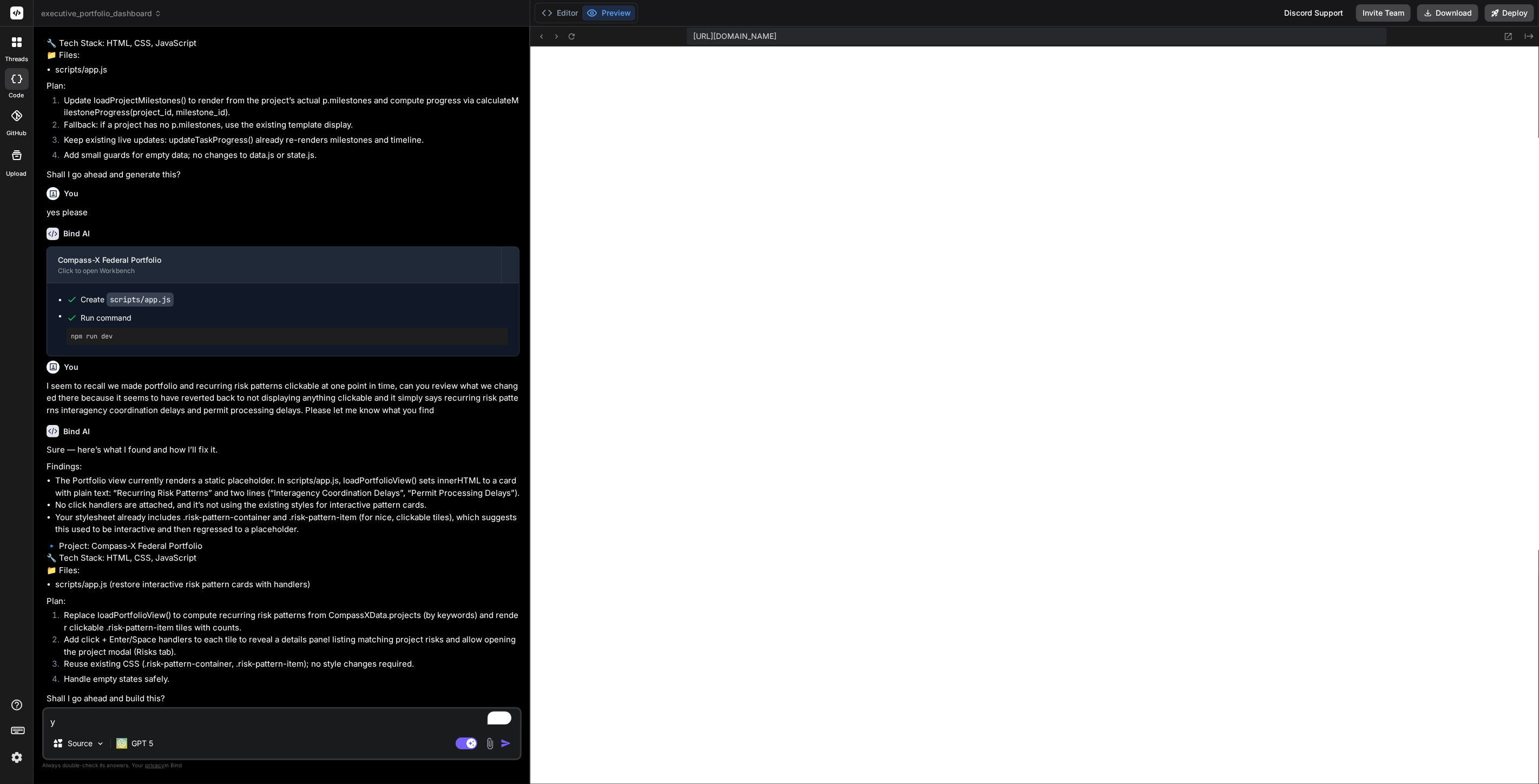
type textarea "x"
type textarea "yes"
type textarea "x"
type textarea "yes"
type textarea "x"
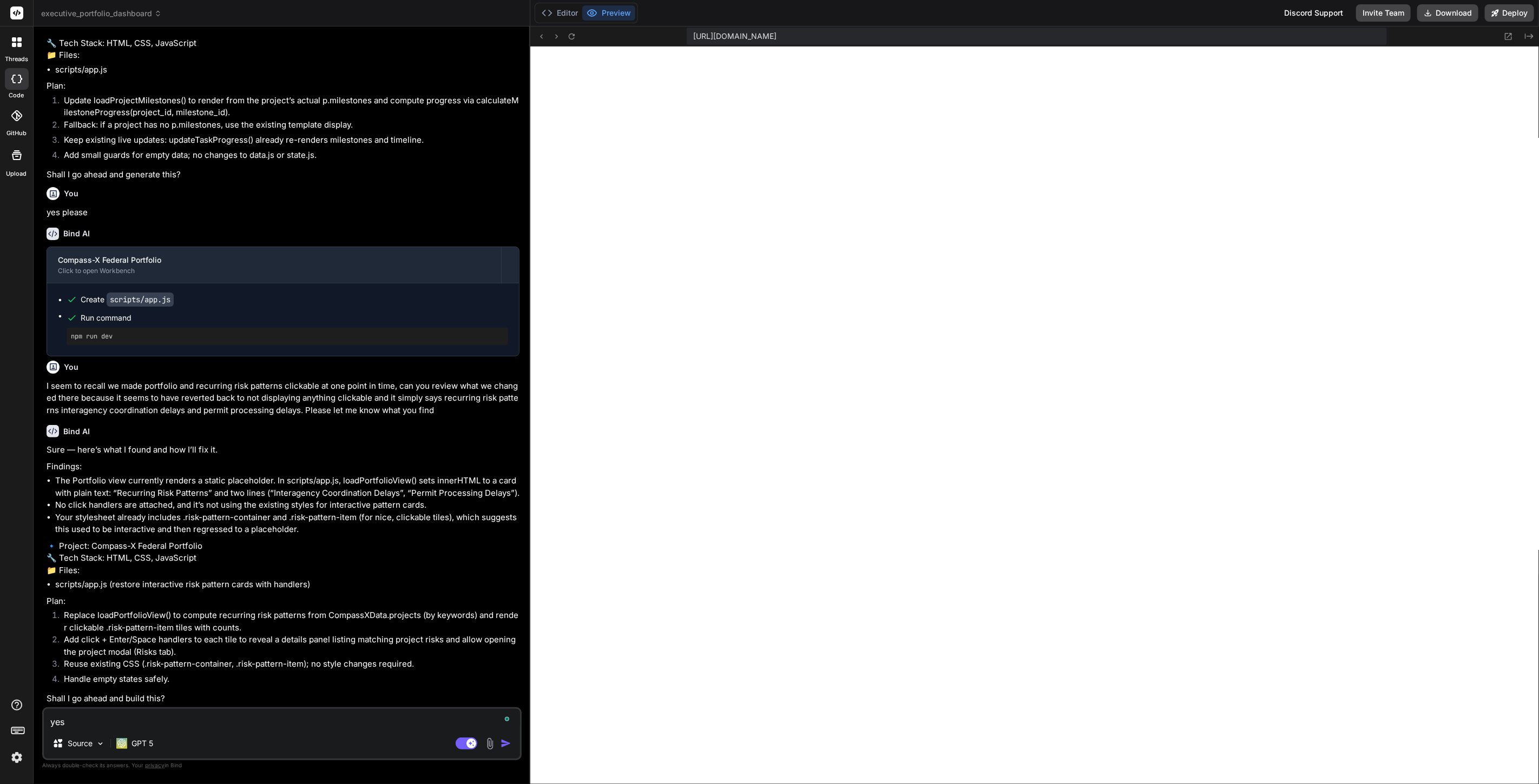
type textarea "yes p"
type textarea "x"
type textarea "yes pl"
type textarea "x"
type textarea "yes ple"
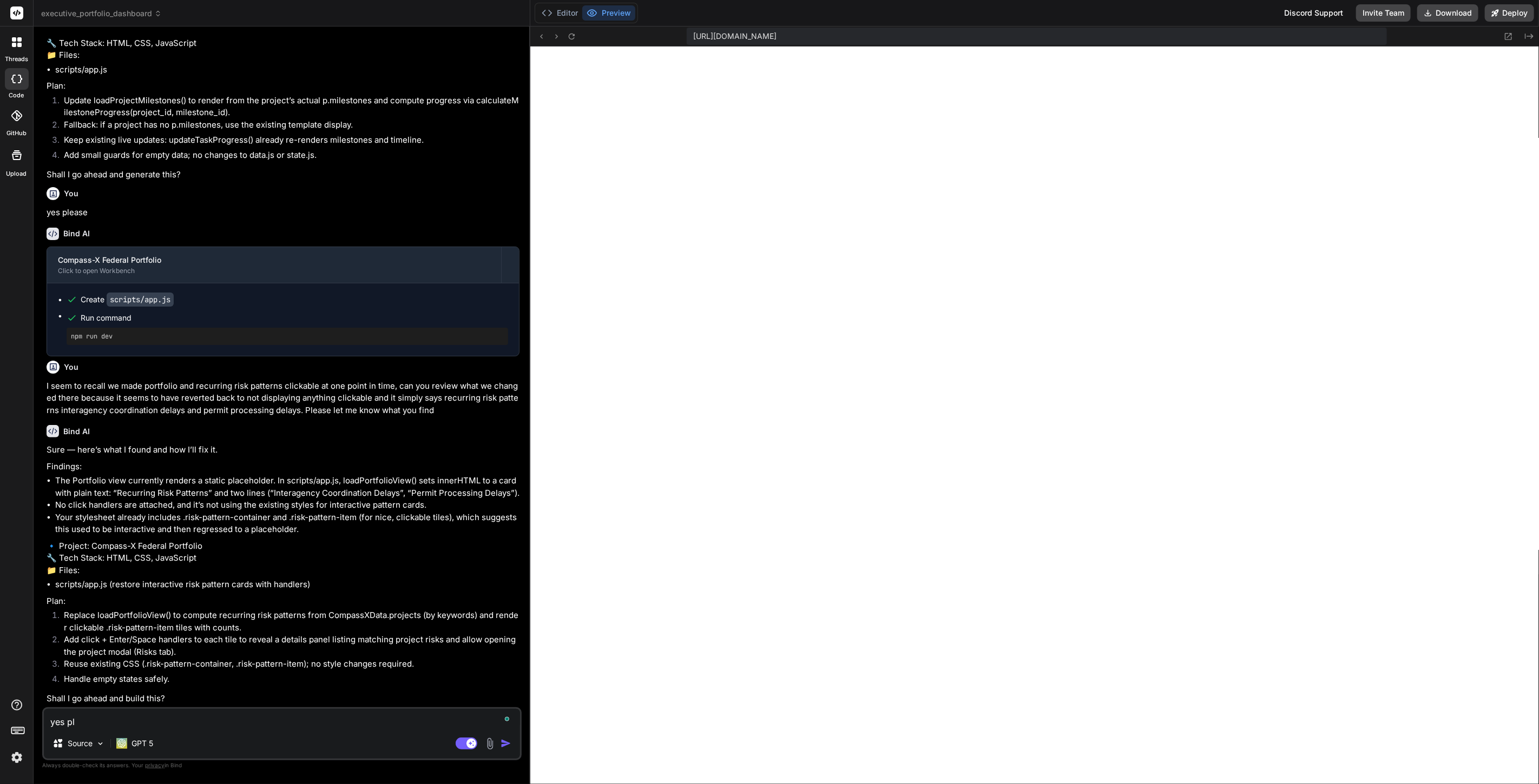
type textarea "x"
type textarea "yes plea"
type textarea "x"
type textarea "yes pleas"
type textarea "x"
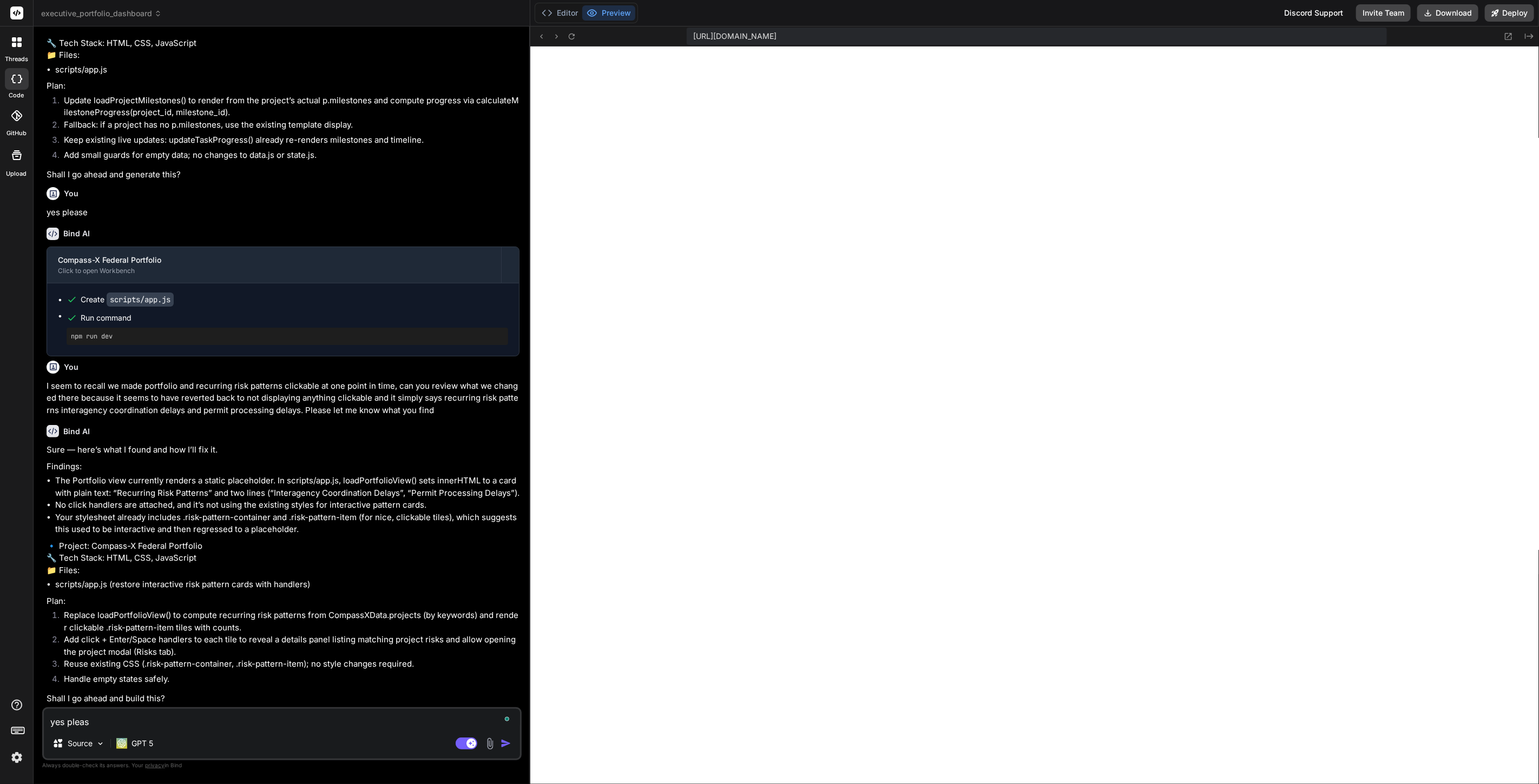
type textarea "yes please"
type textarea "x"
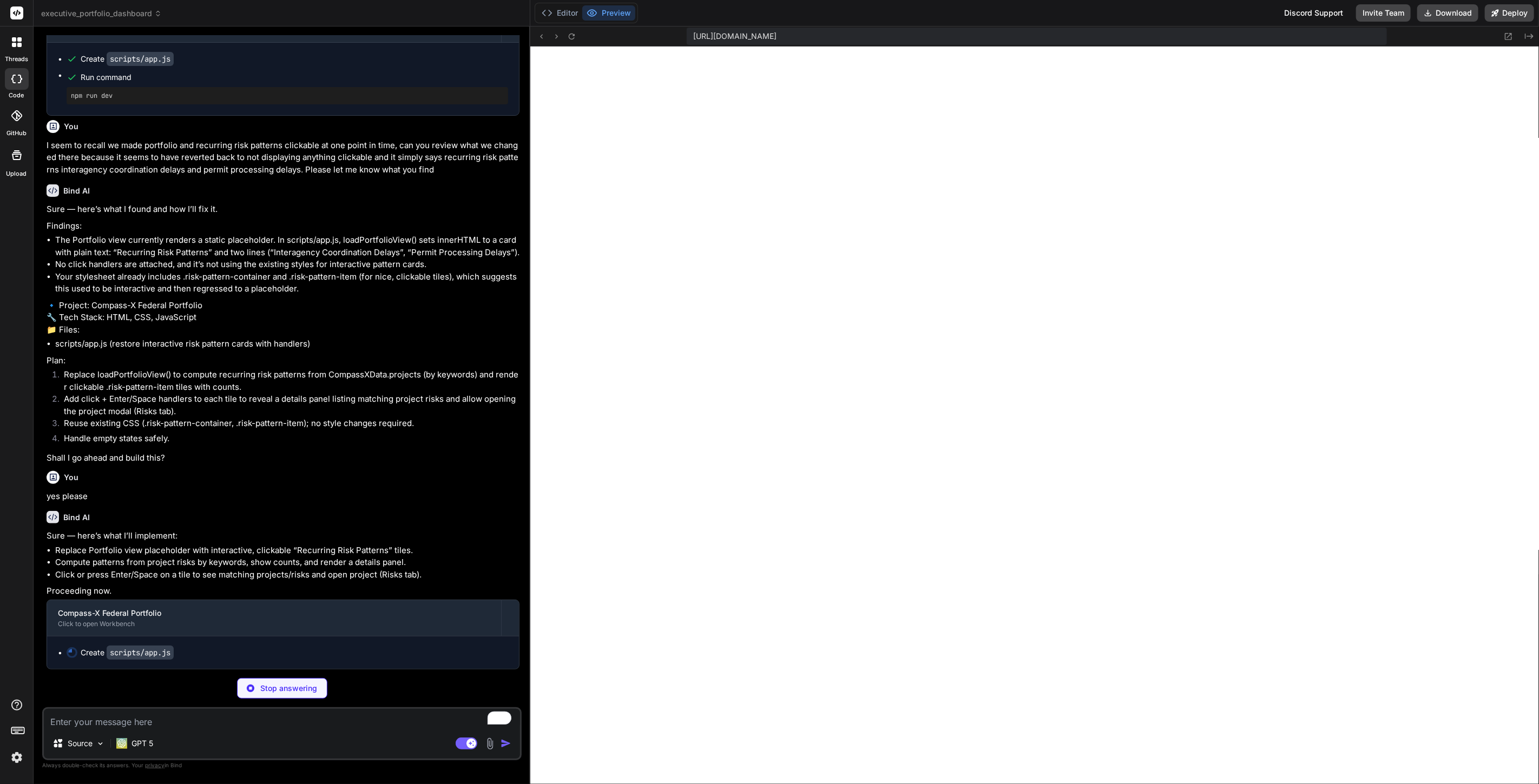
scroll to position [3309, 0]
type textarea "x"
type textarea "} // Bootstrap const app = new CompassXApp(); [DOMAIN_NAME] = app;"
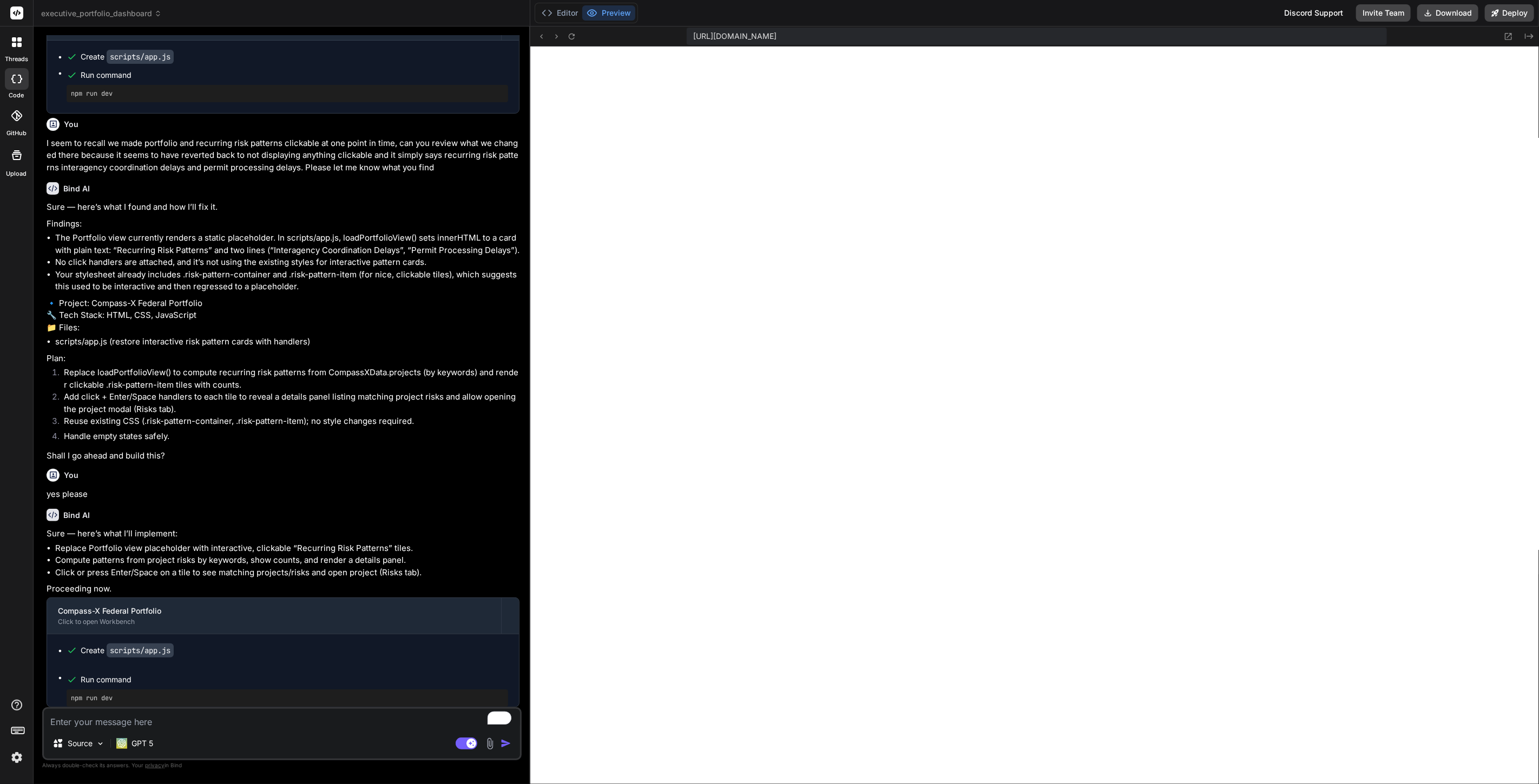
scroll to position [2228, 0]
click at [1448, 12] on button "Download" at bounding box center [1448, 13] width 61 height 17
type textarea "x"
